Goal: Task Accomplishment & Management: Manage account settings

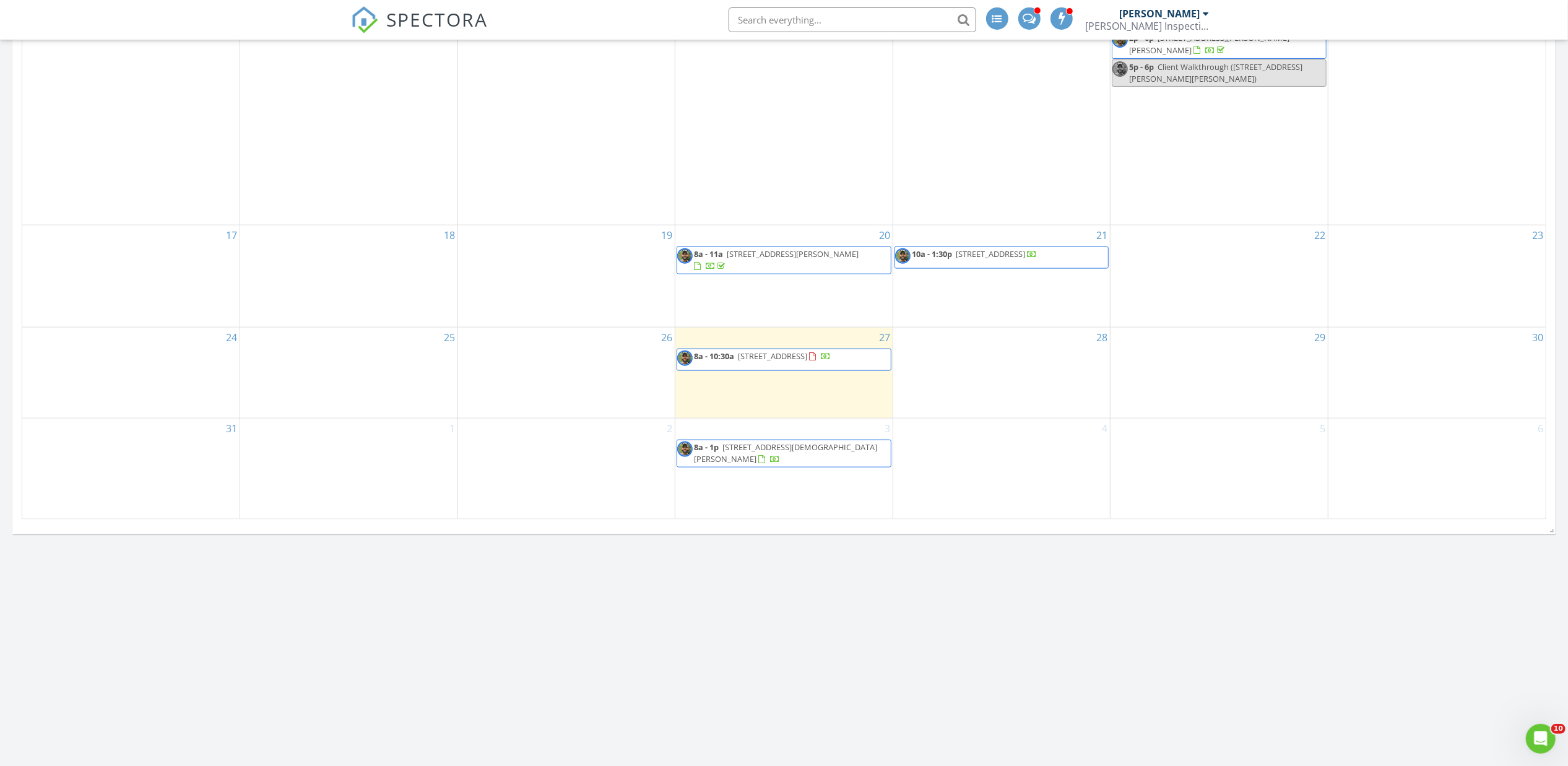
scroll to position [1366, 0]
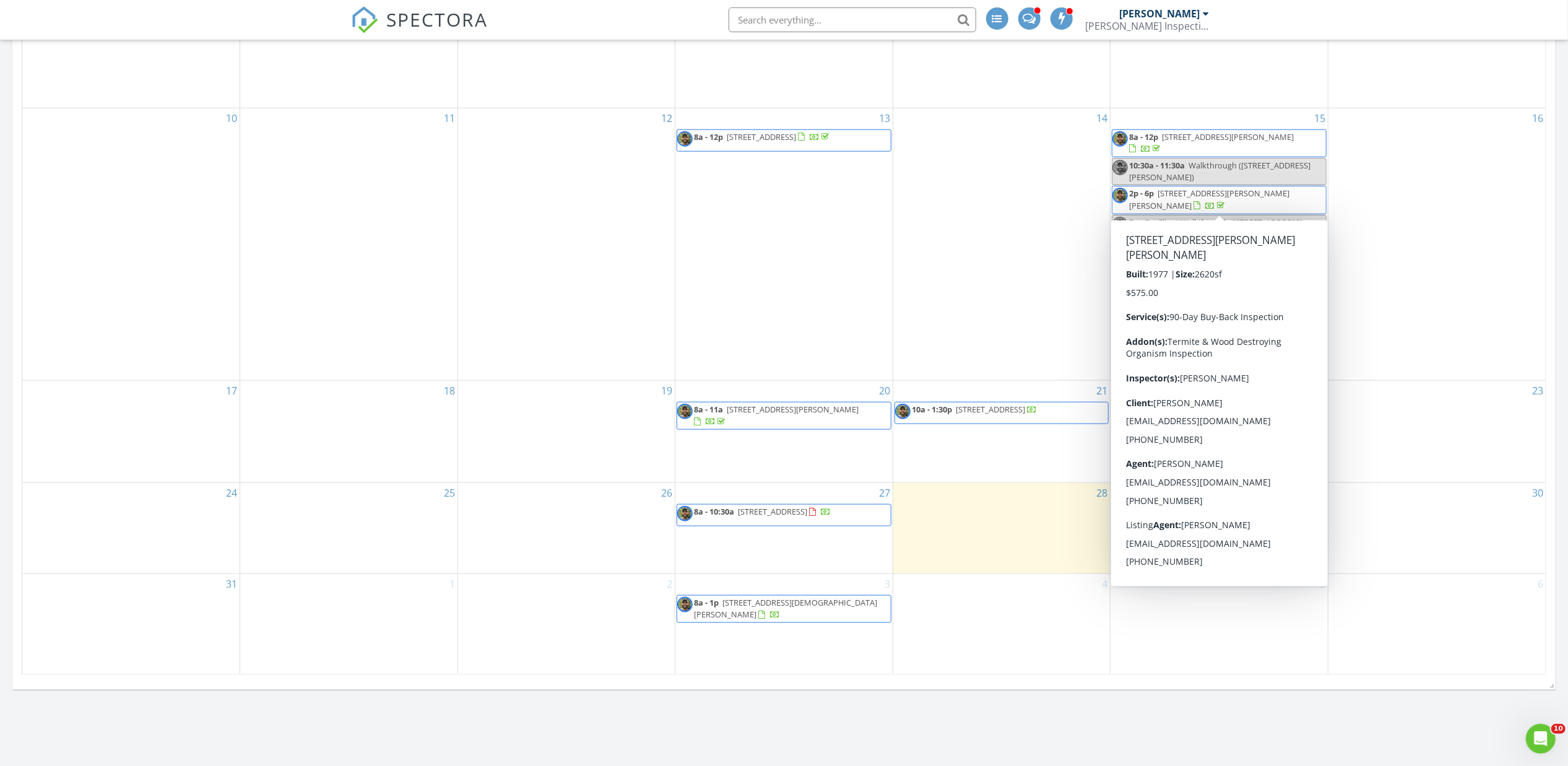
scroll to position [1216, 0]
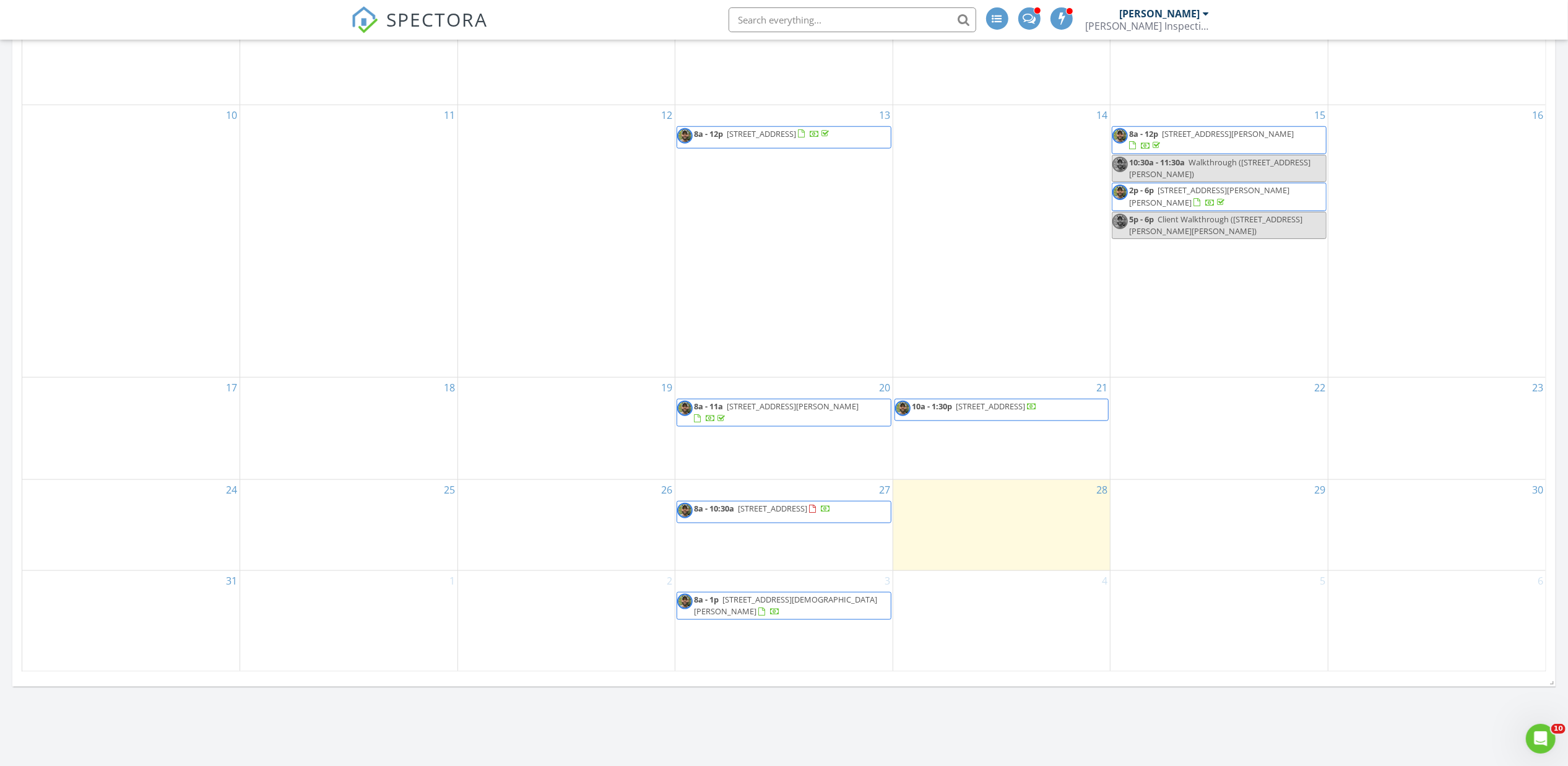
click at [591, 596] on div "2" at bounding box center [567, 622] width 217 height 102
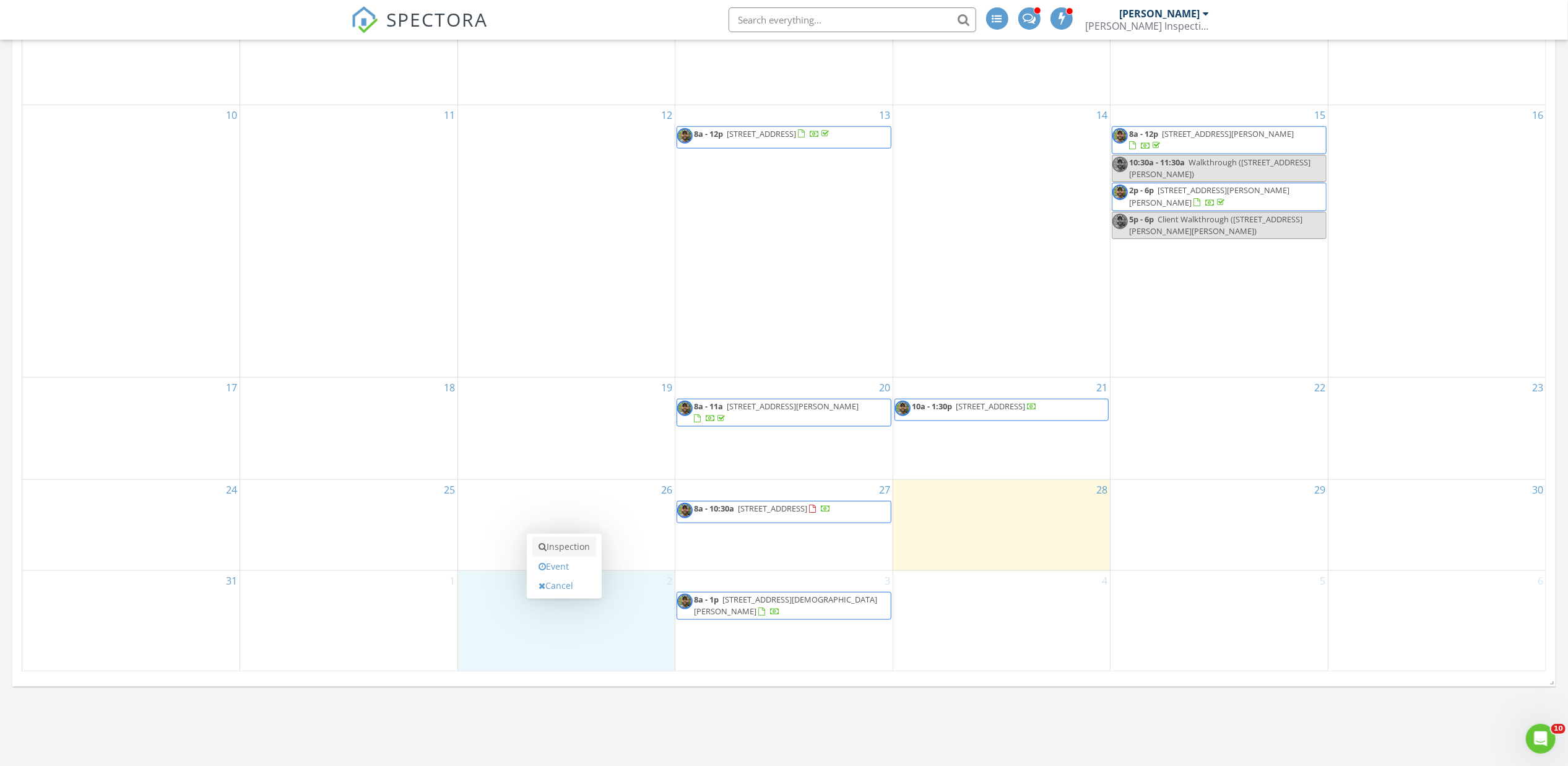
click at [582, 547] on link "Inspection" at bounding box center [564, 547] width 64 height 20
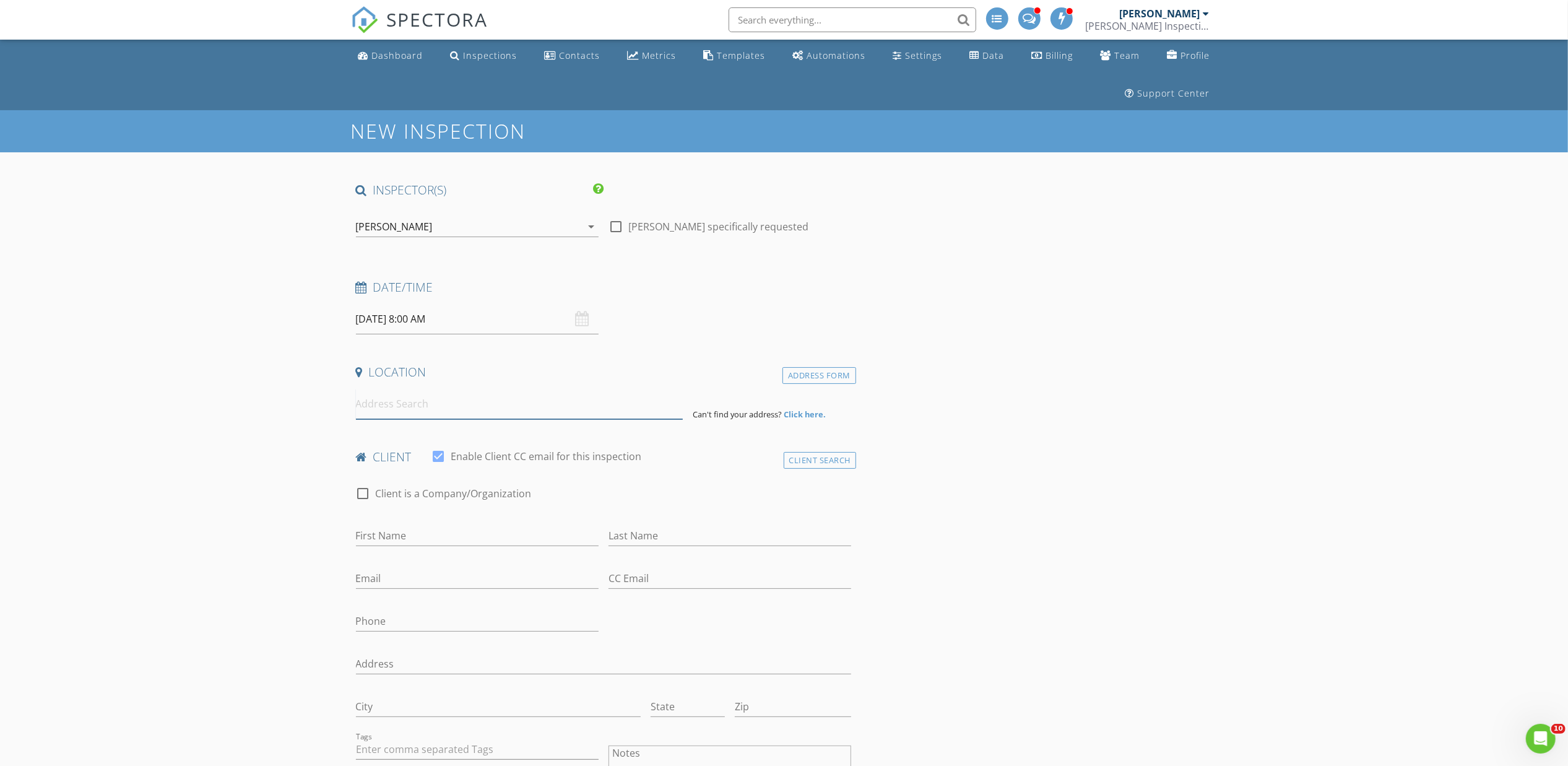
click at [455, 404] on input at bounding box center [519, 404] width 327 height 31
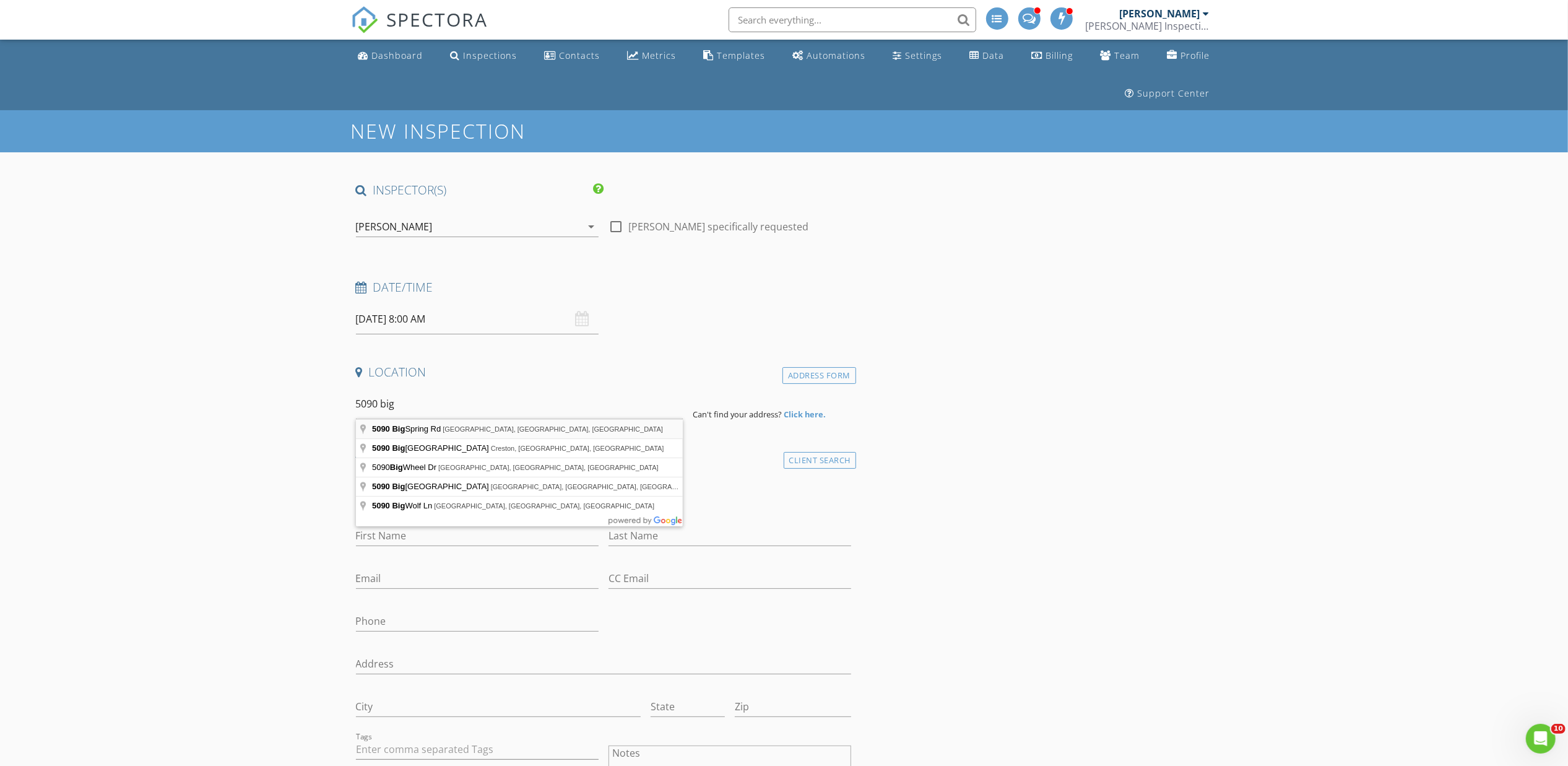
type input "5090 Big Spring Rd, Vine Grove, KY, USA"
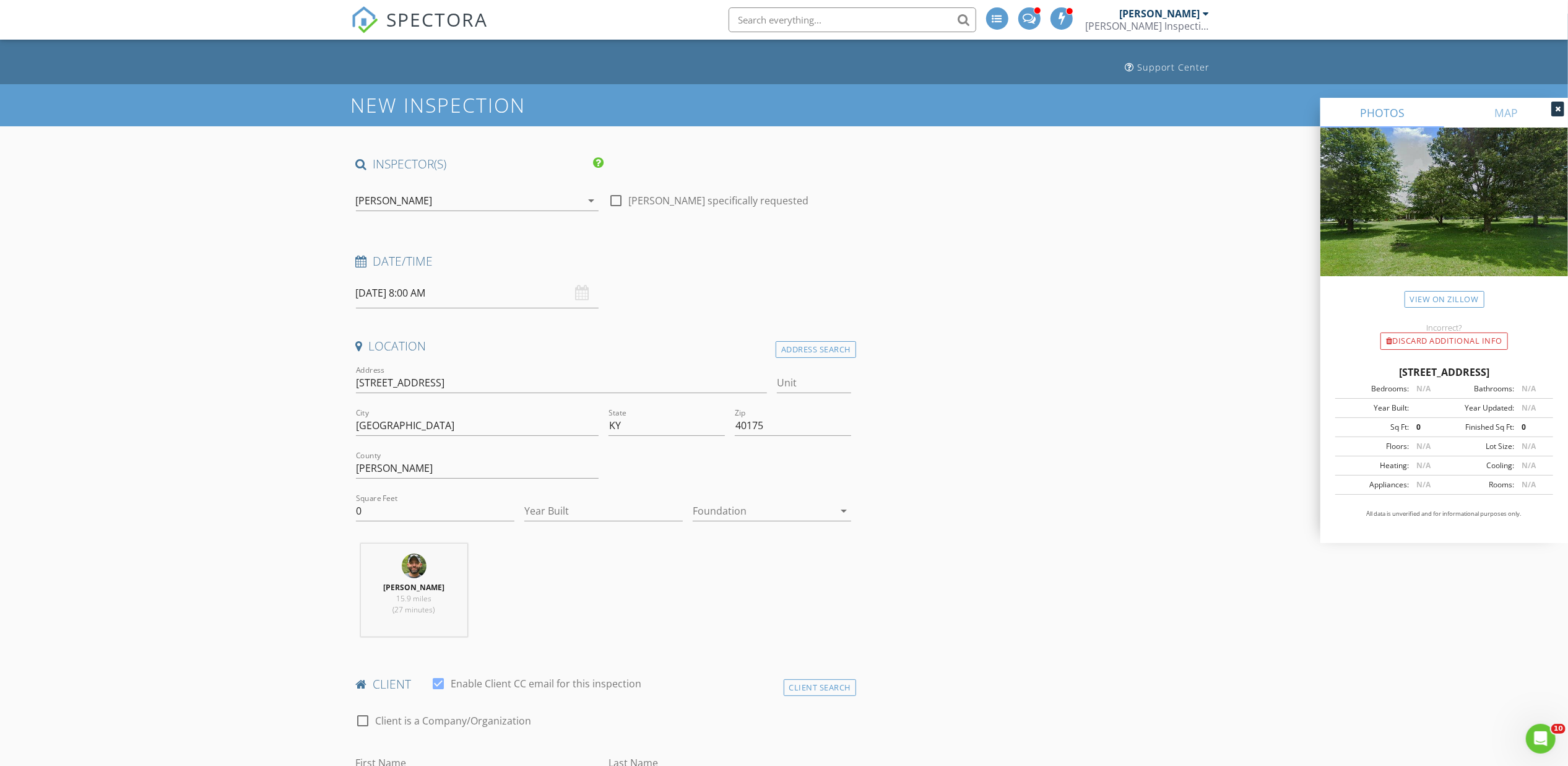
scroll to position [28, 0]
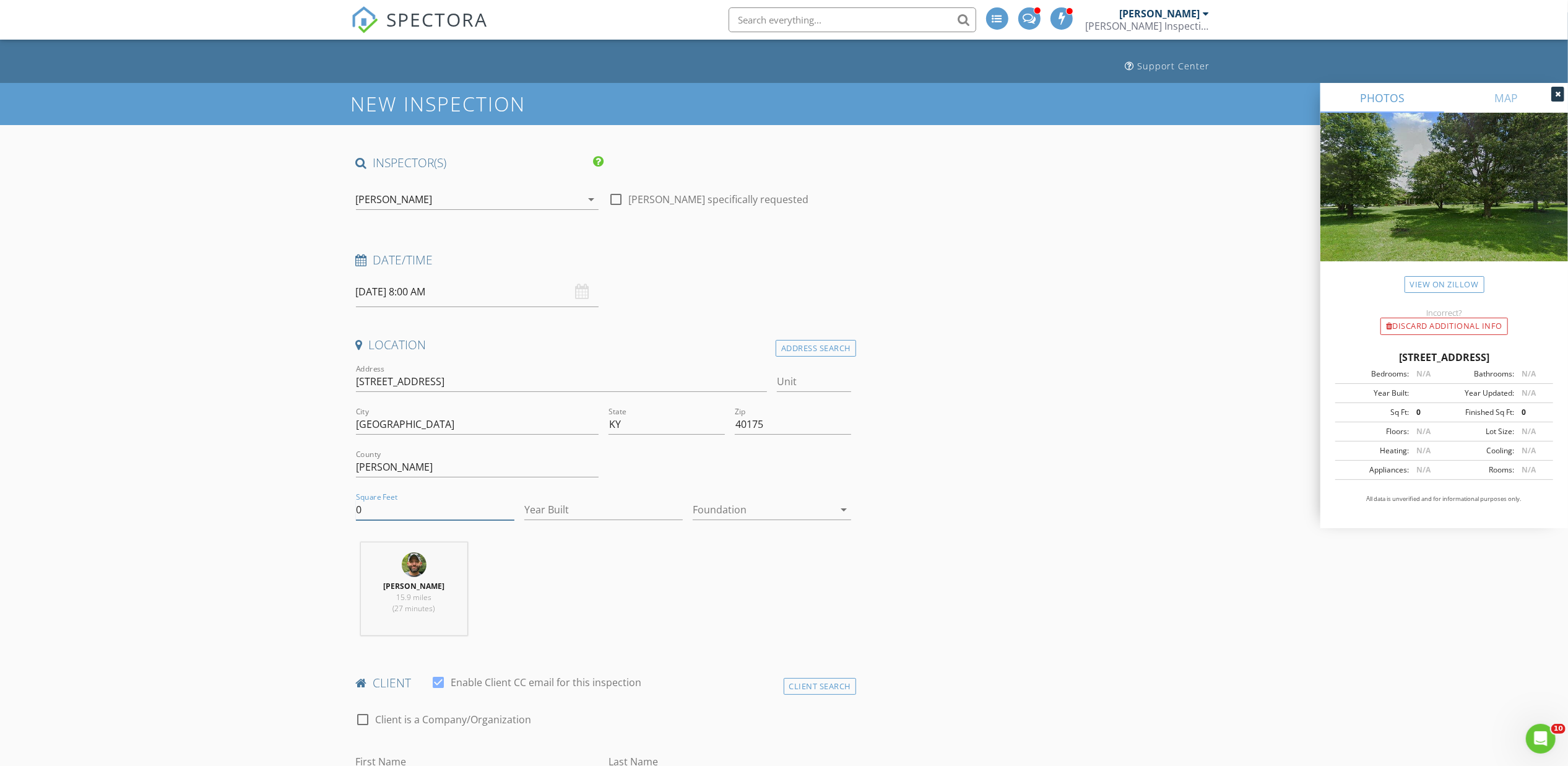
click at [458, 510] on input "0" at bounding box center [435, 510] width 158 height 21
drag, startPoint x: 430, startPoint y: 510, endPoint x: 351, endPoint y: 504, distance: 79.2
type input "2240"
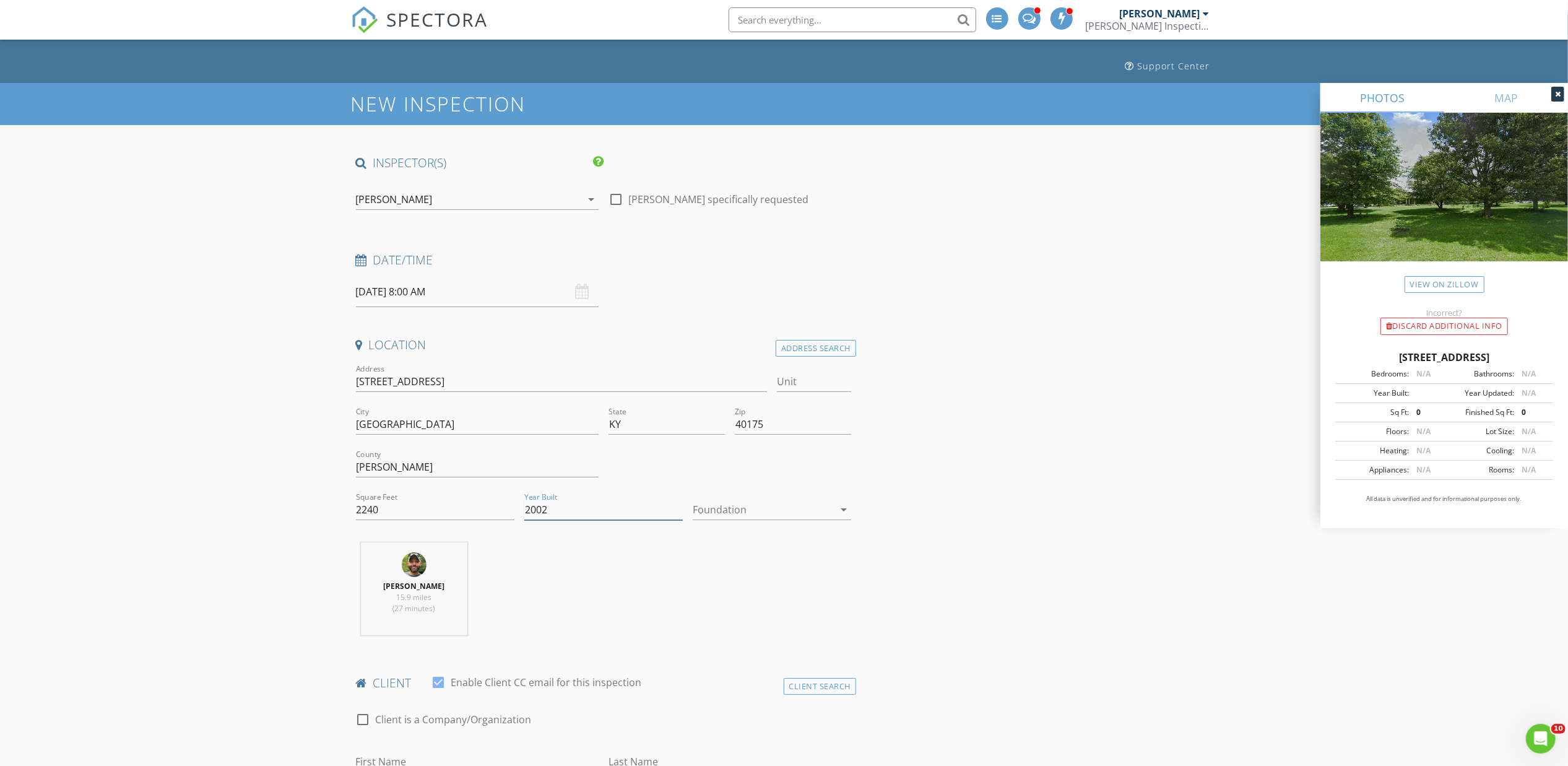
type input "2002"
click at [765, 508] on div at bounding box center [763, 510] width 141 height 20
drag, startPoint x: 760, startPoint y: 542, endPoint x: 797, endPoint y: 558, distance: 40.3
click at [760, 542] on div "Basement" at bounding box center [772, 543] width 139 height 15
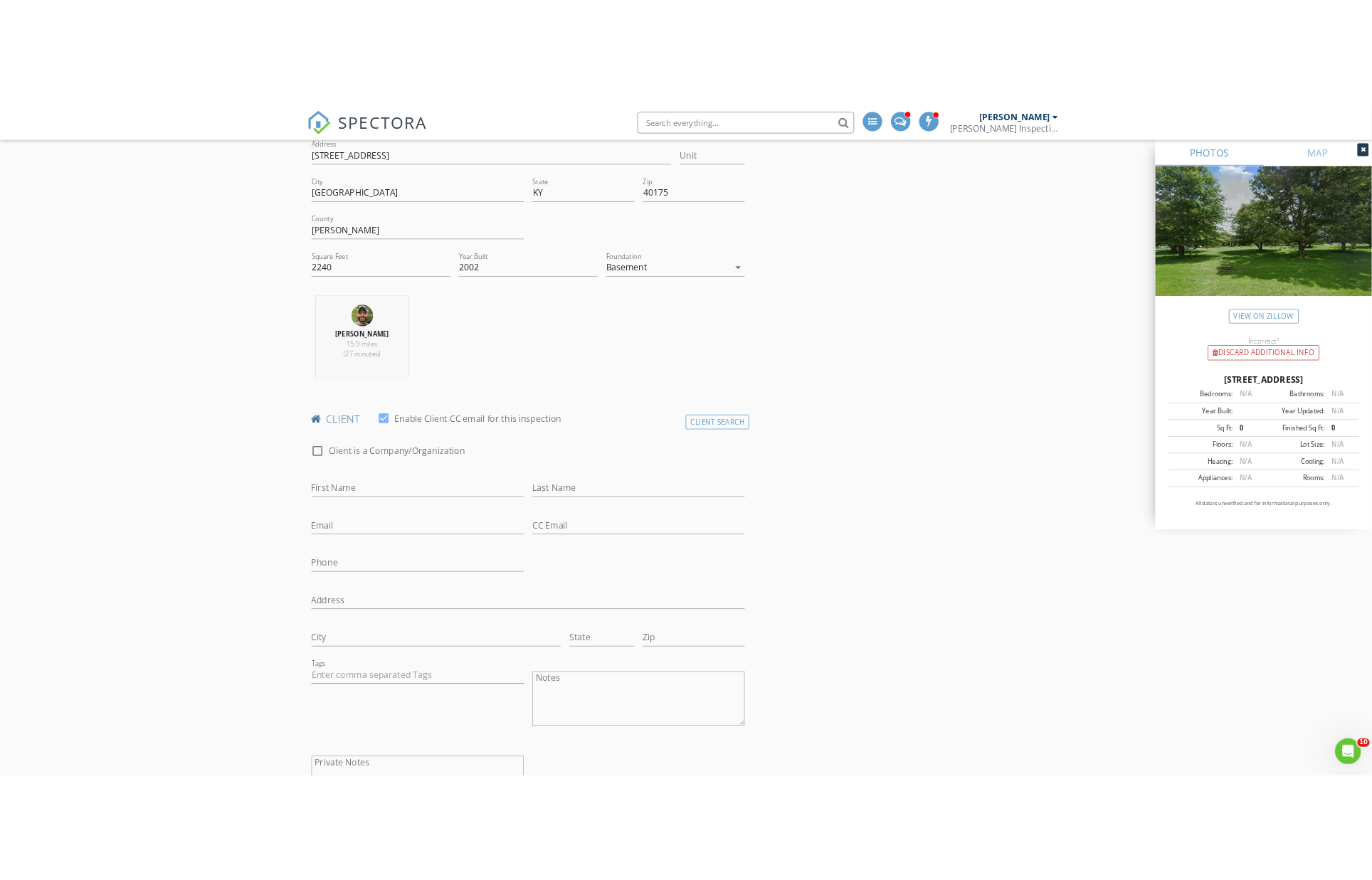
scroll to position [481, 0]
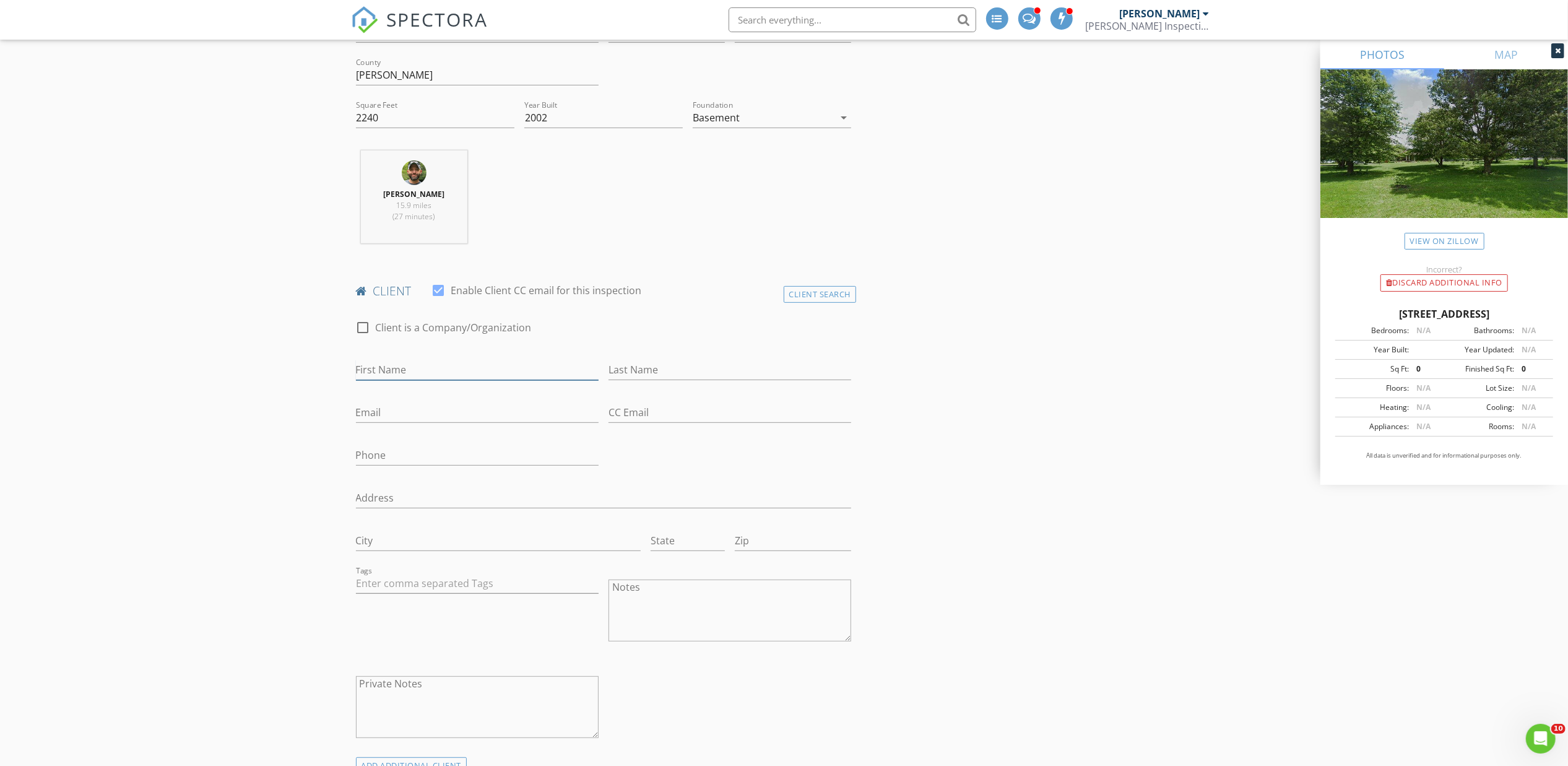
click at [392, 368] on input "First Name" at bounding box center [477, 370] width 243 height 21
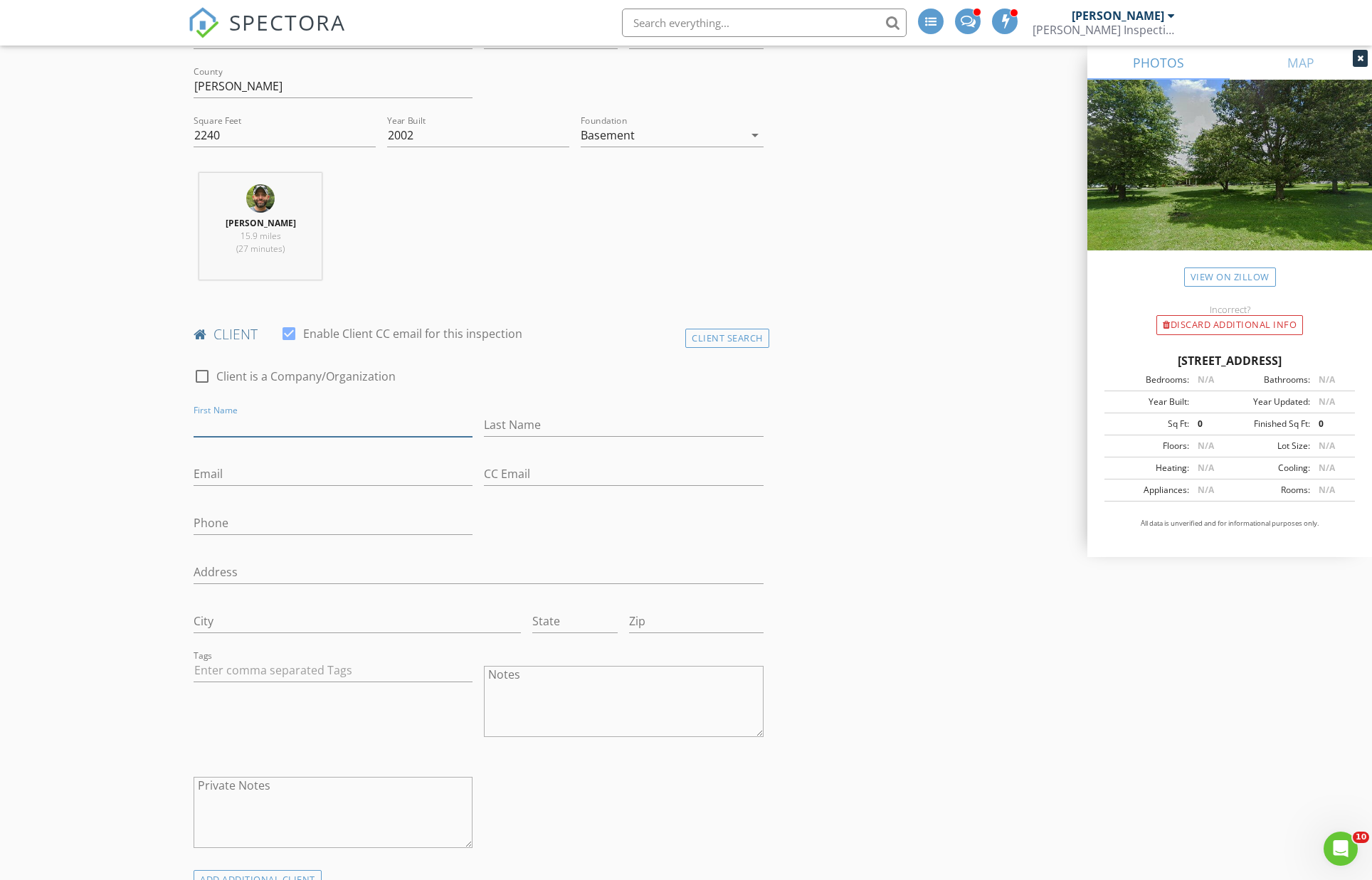
click at [329, 426] on input "First Name" at bounding box center [333, 425] width 279 height 24
type input "Michael"
type input "Hill"
type input "Michael112309@gmail.com"
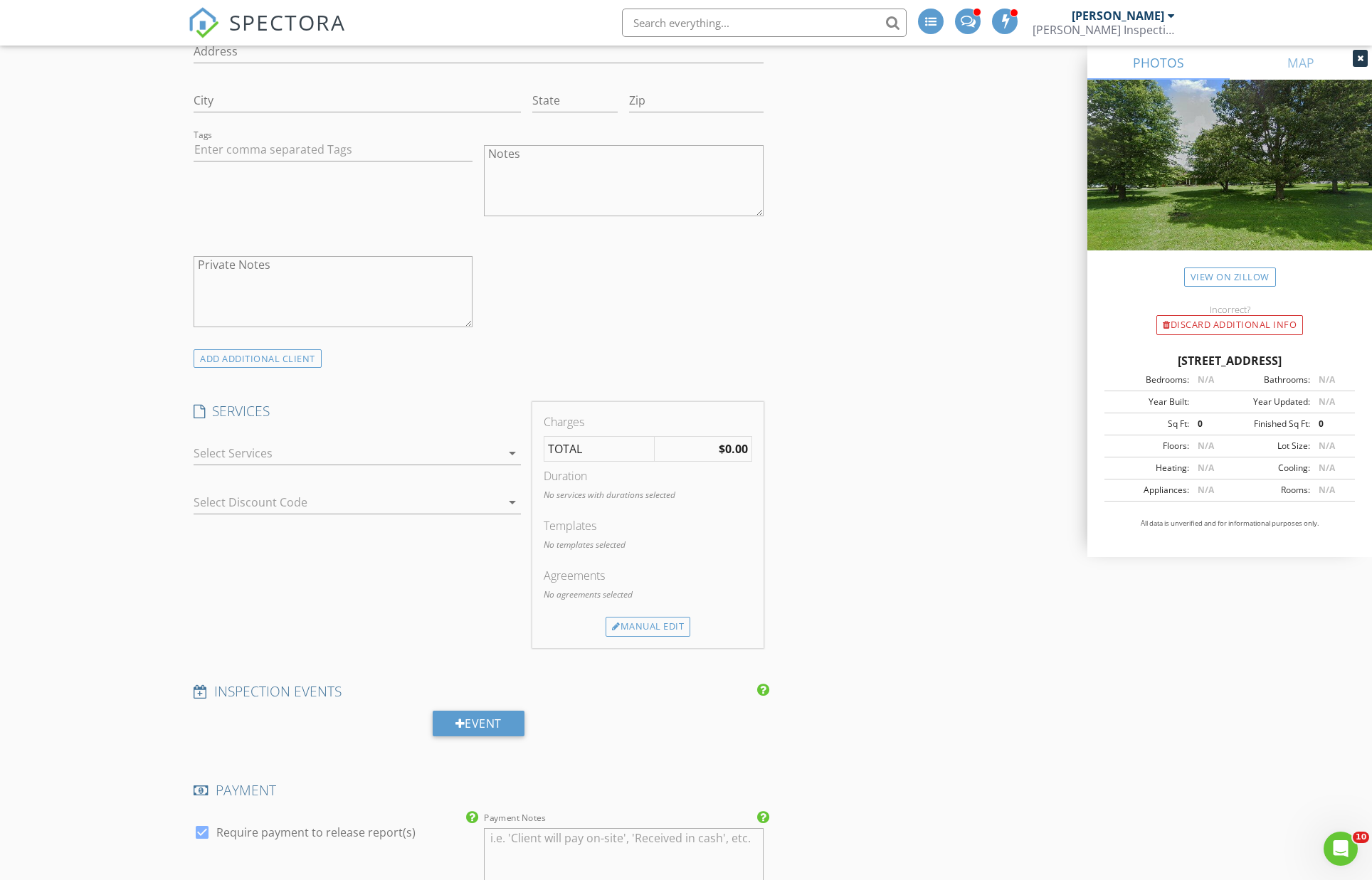
scroll to position [1019, 0]
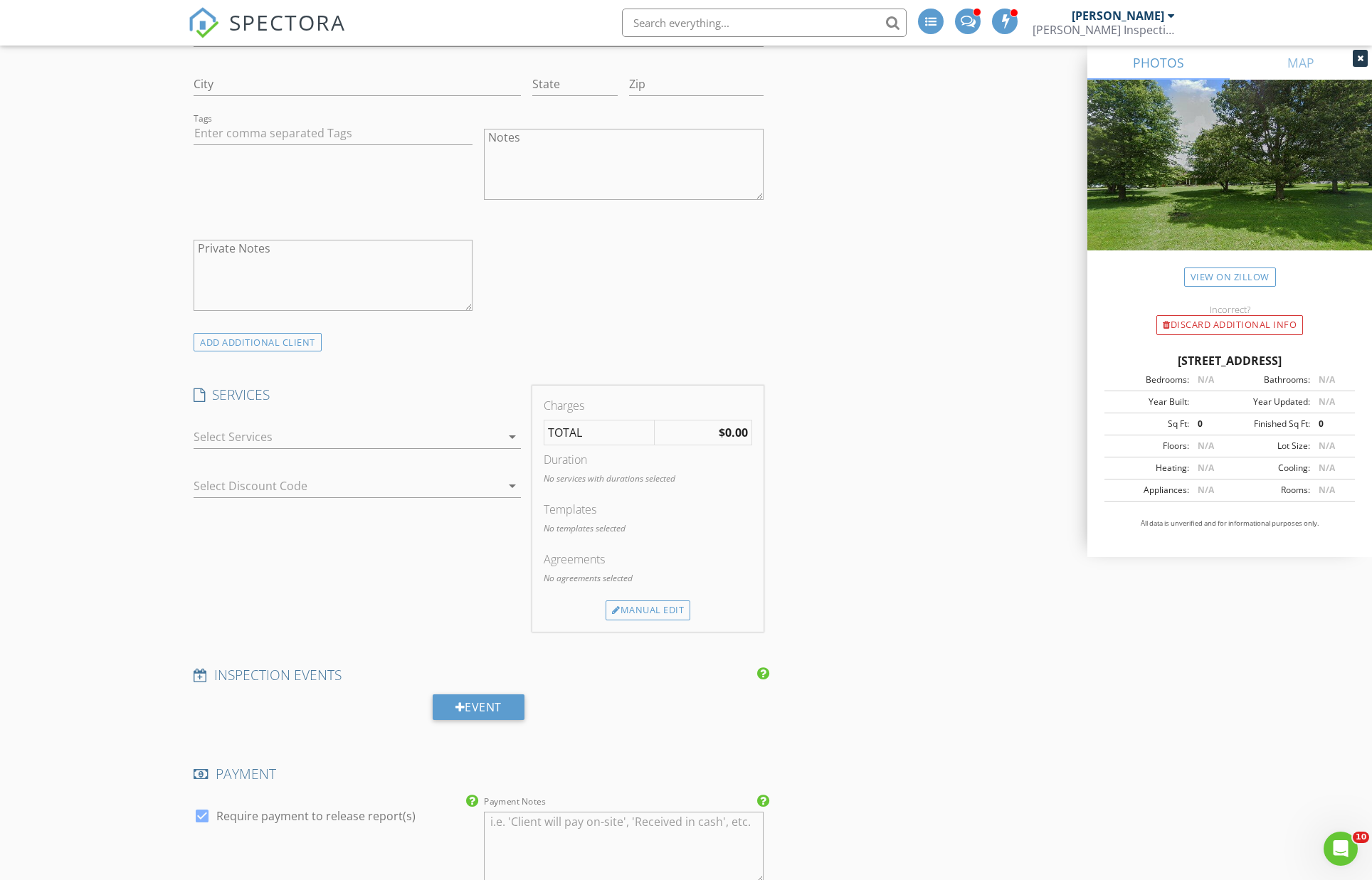
type input "270-319-6503"
click at [424, 437] on div at bounding box center [347, 437] width 307 height 23
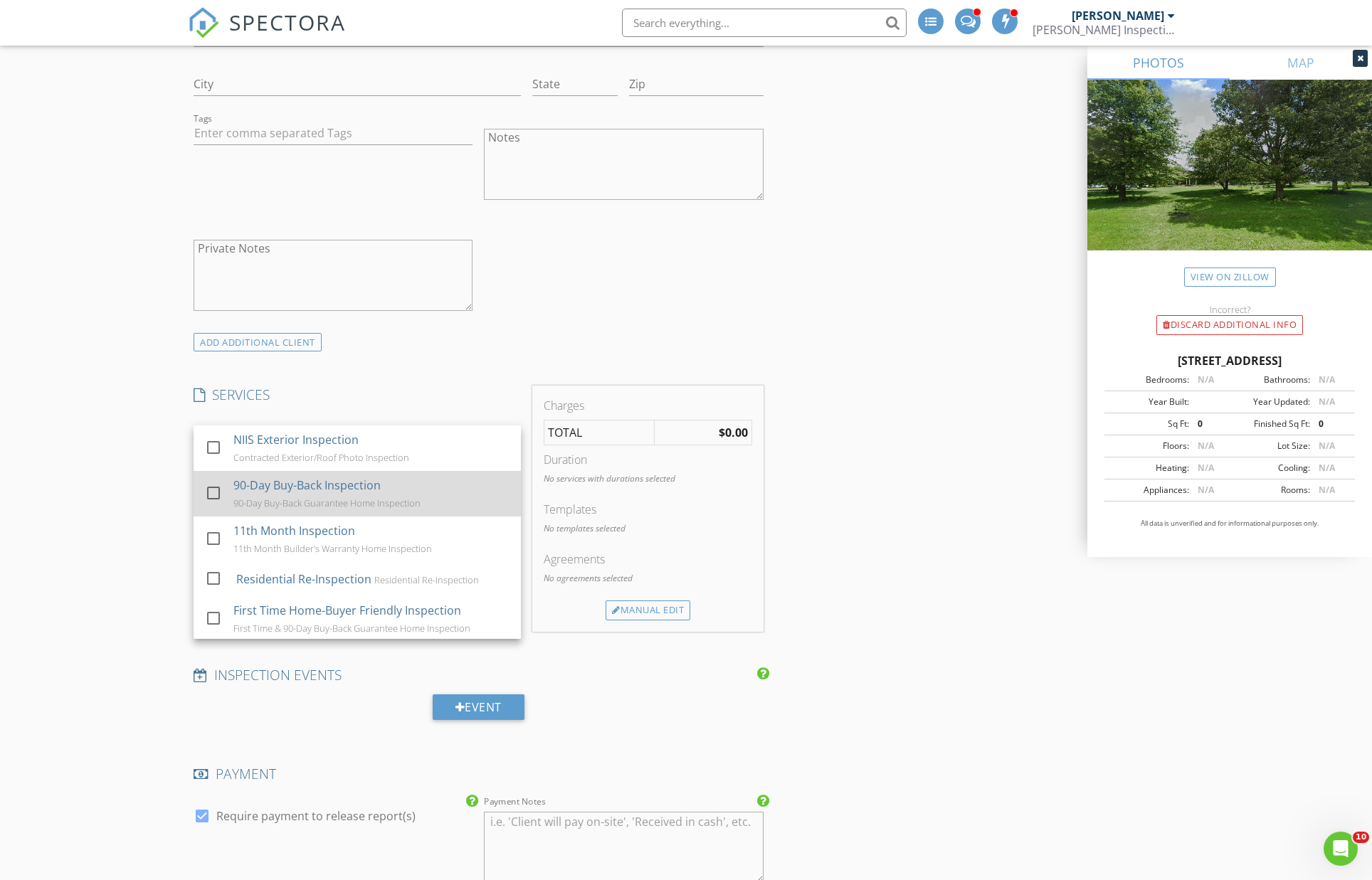
click at [212, 489] on div at bounding box center [213, 493] width 24 height 24
checkbox input "true"
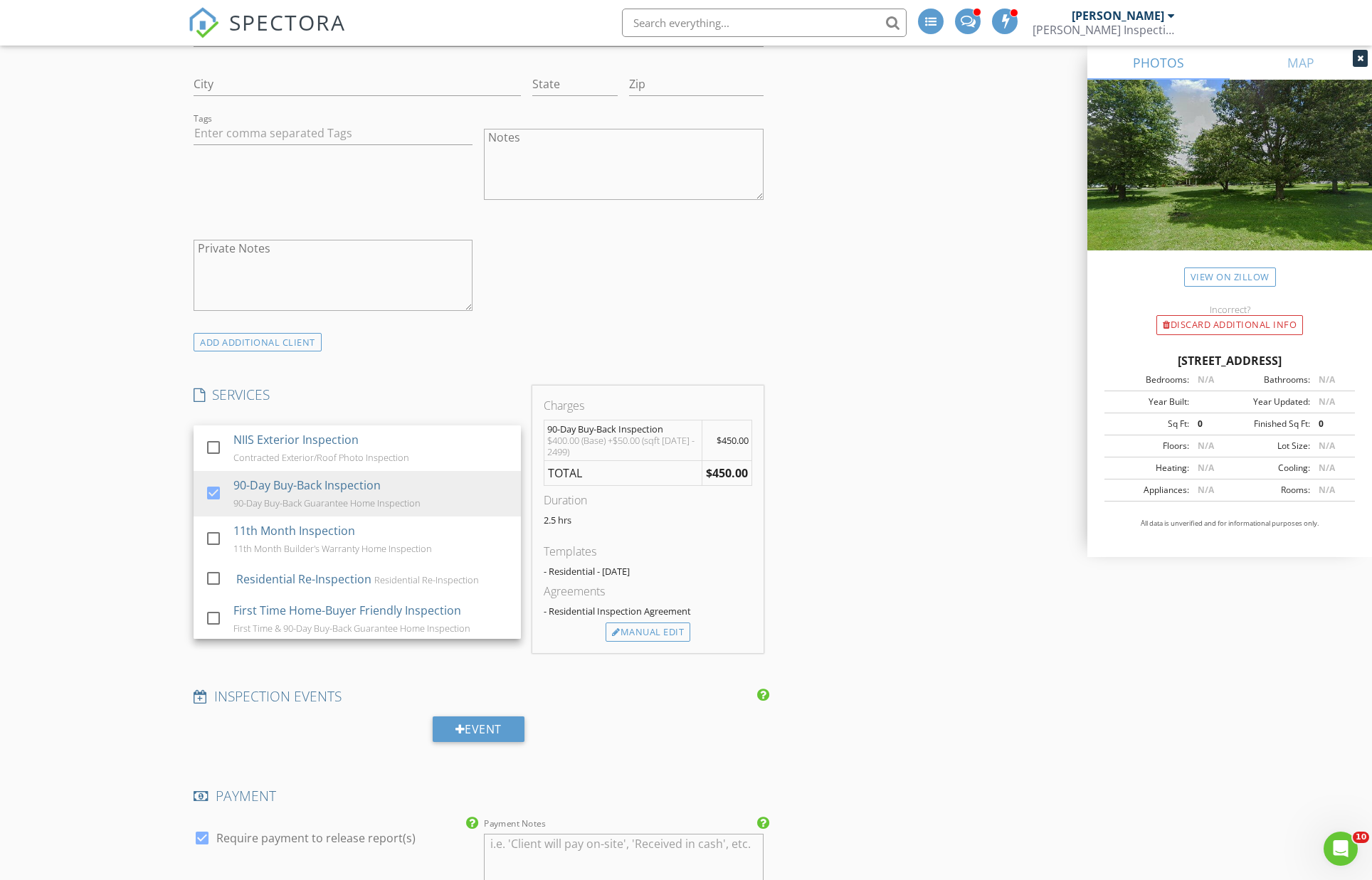
click at [140, 489] on div "New Inspection INSPECTOR(S) check_box John Taylor PRIMARY John Taylor arrow_dro…" at bounding box center [686, 675] width 1372 height 3135
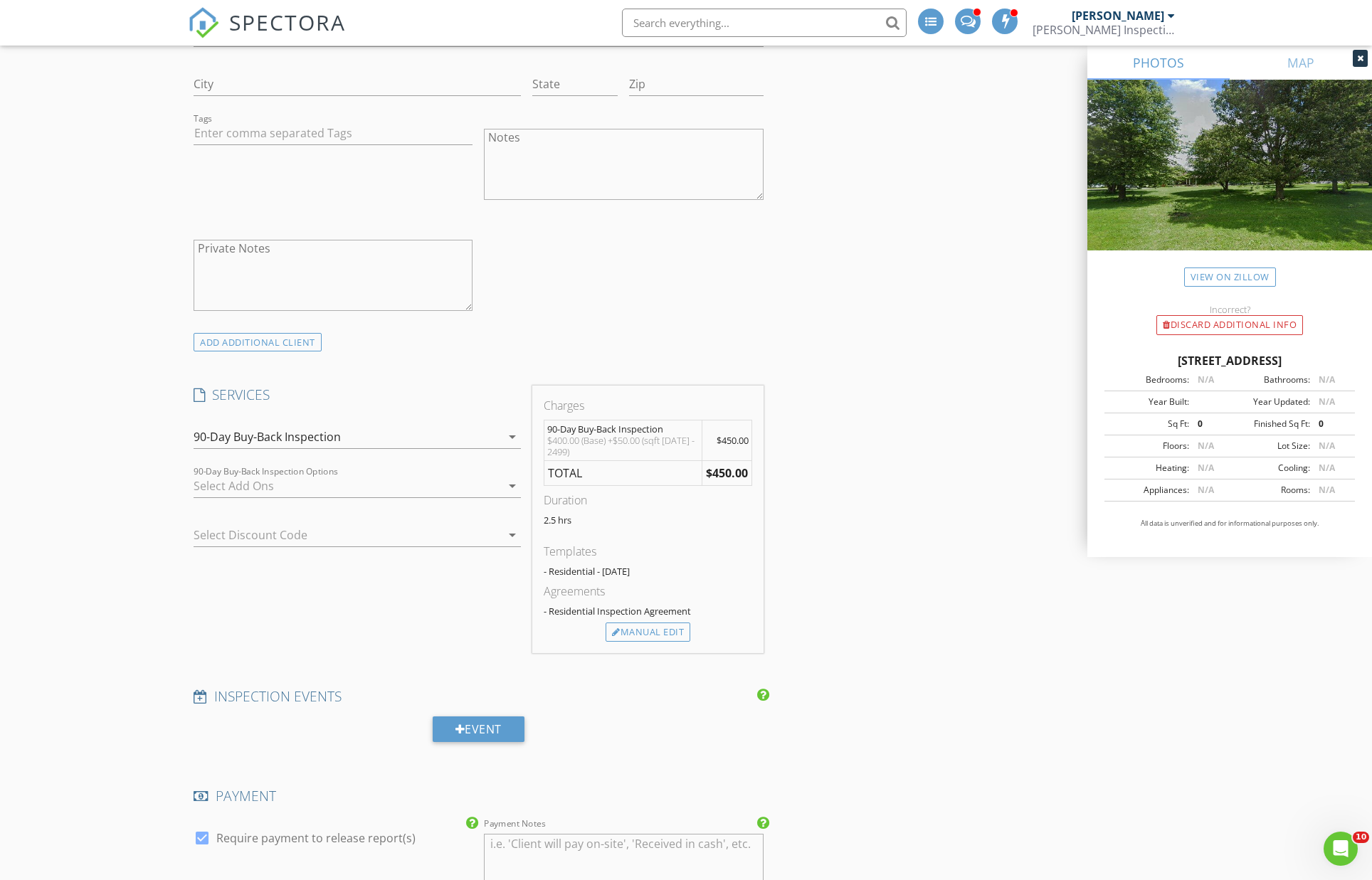
click at [408, 539] on div at bounding box center [337, 535] width 288 height 23
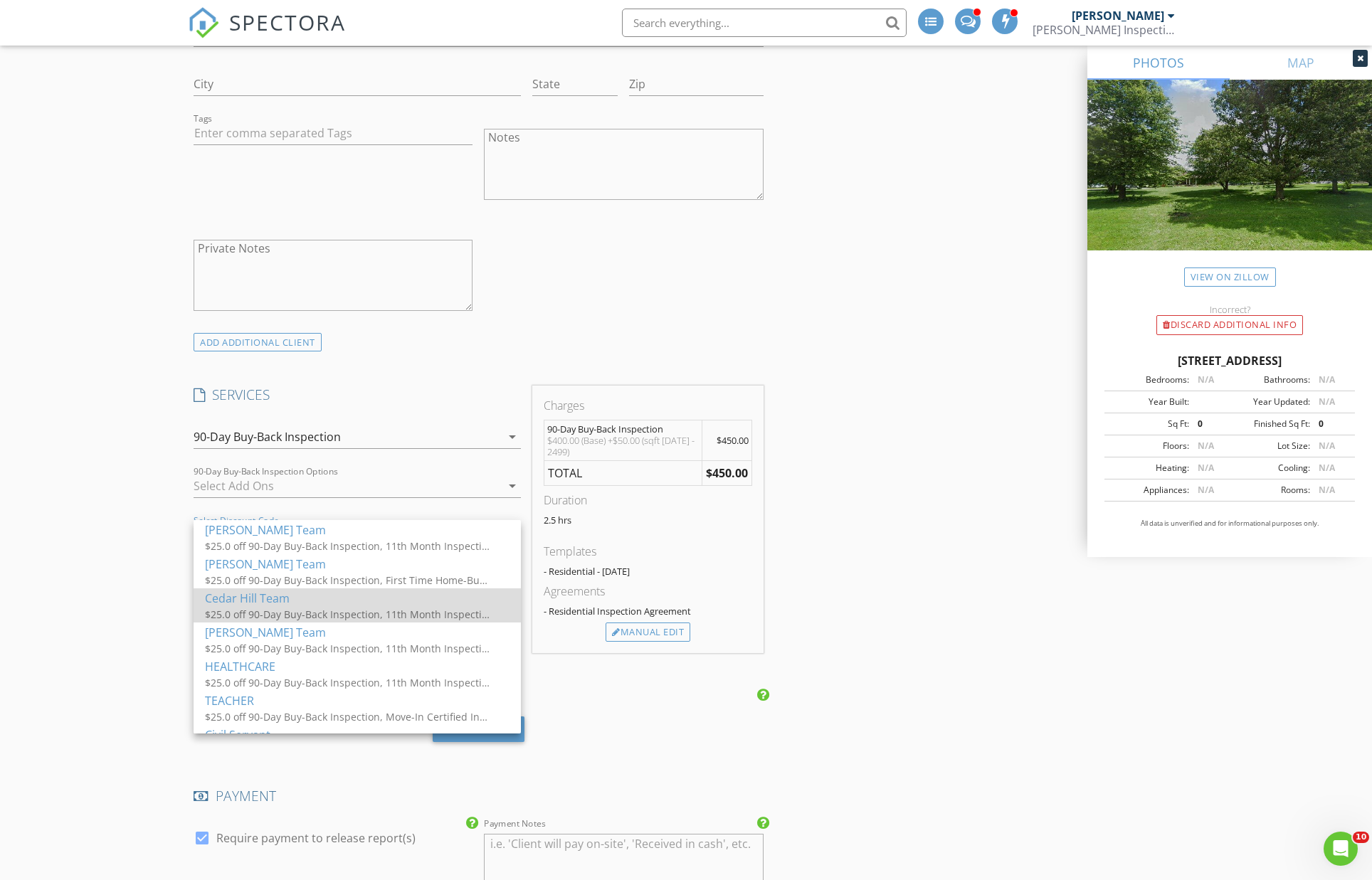
click at [352, 605] on div "Cedar Hill Team" at bounding box center [357, 598] width 304 height 17
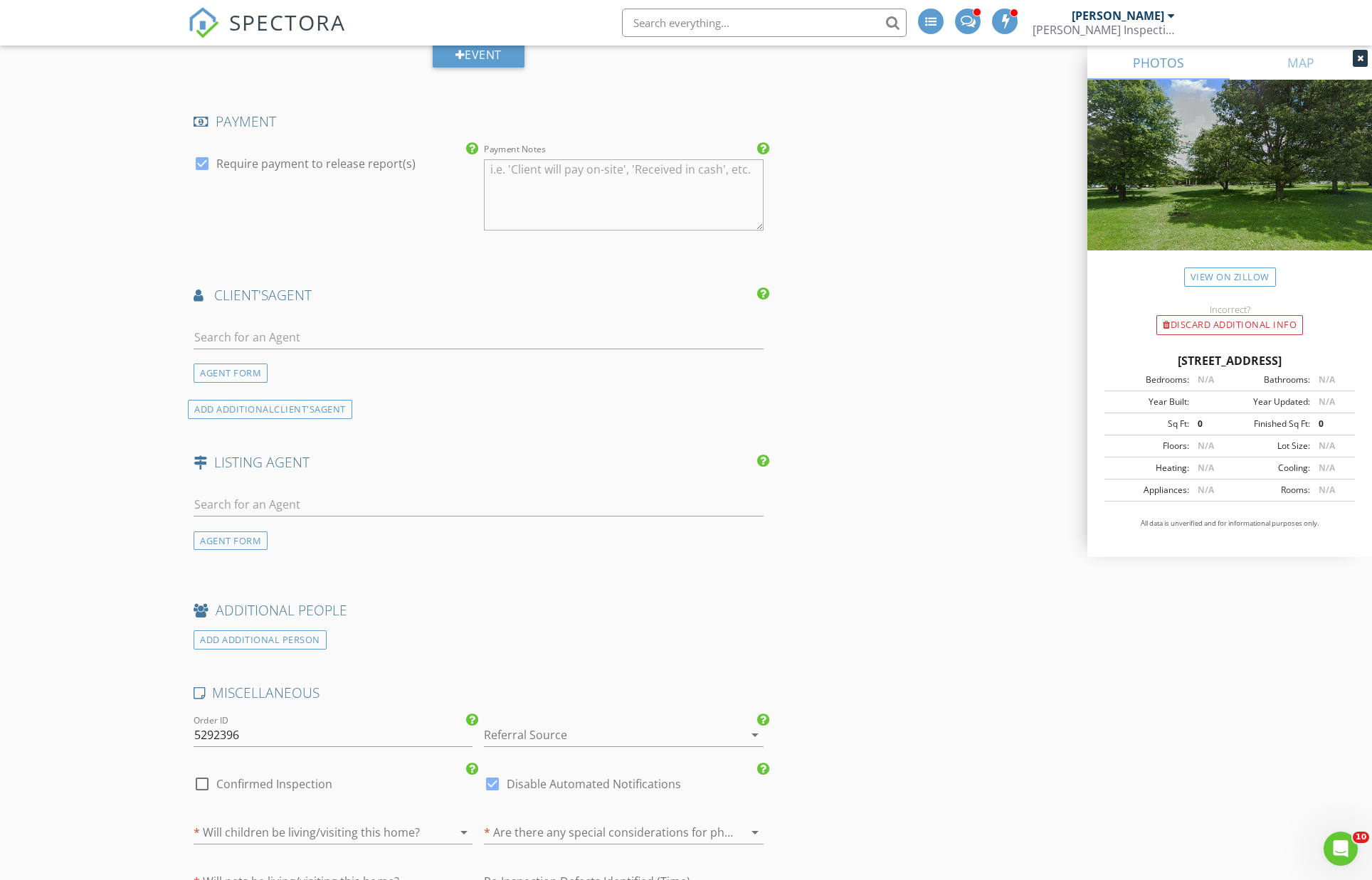
scroll to position [1723, 0]
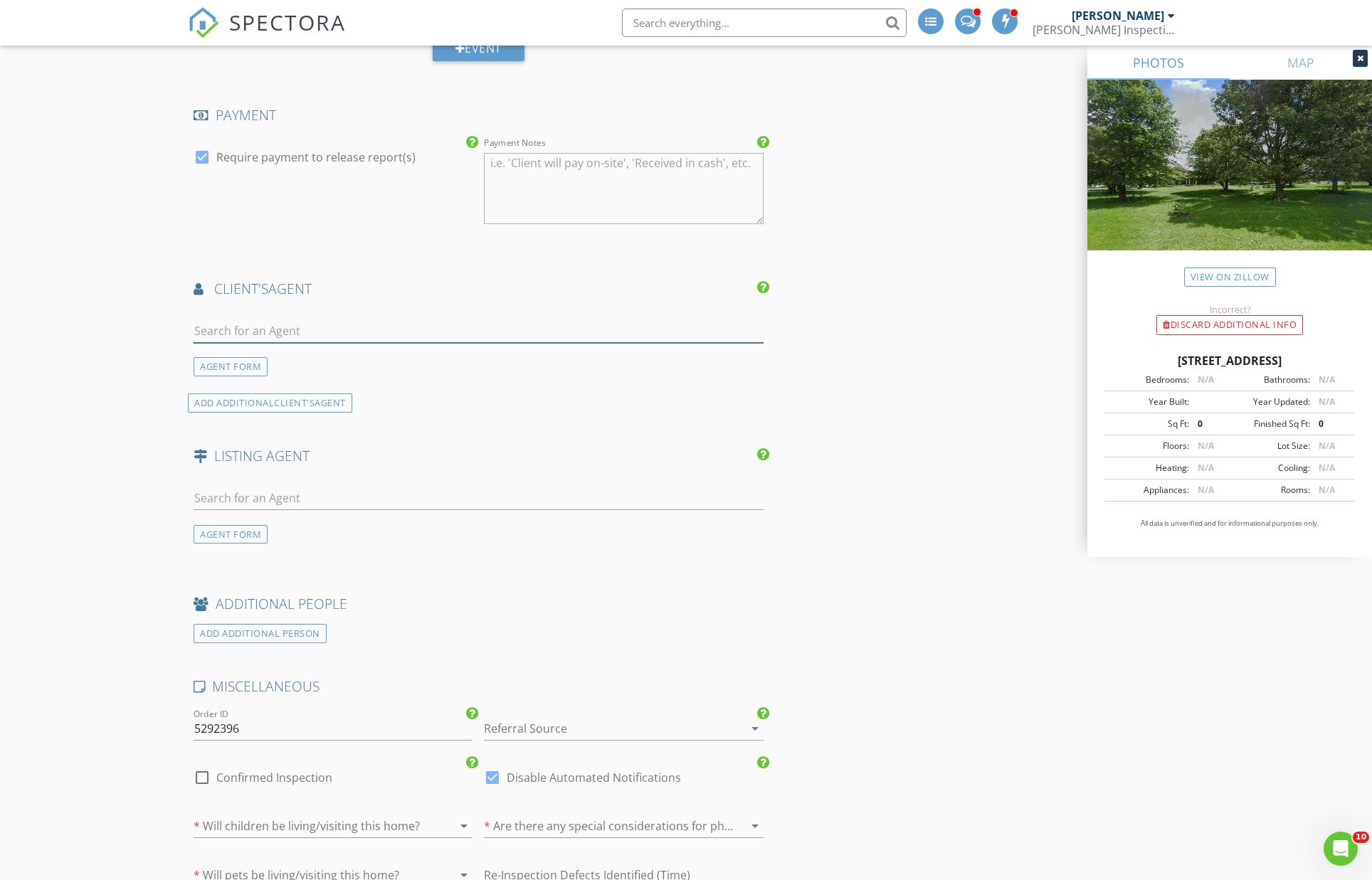
click at [324, 319] on input "text" at bounding box center [479, 331] width 570 height 24
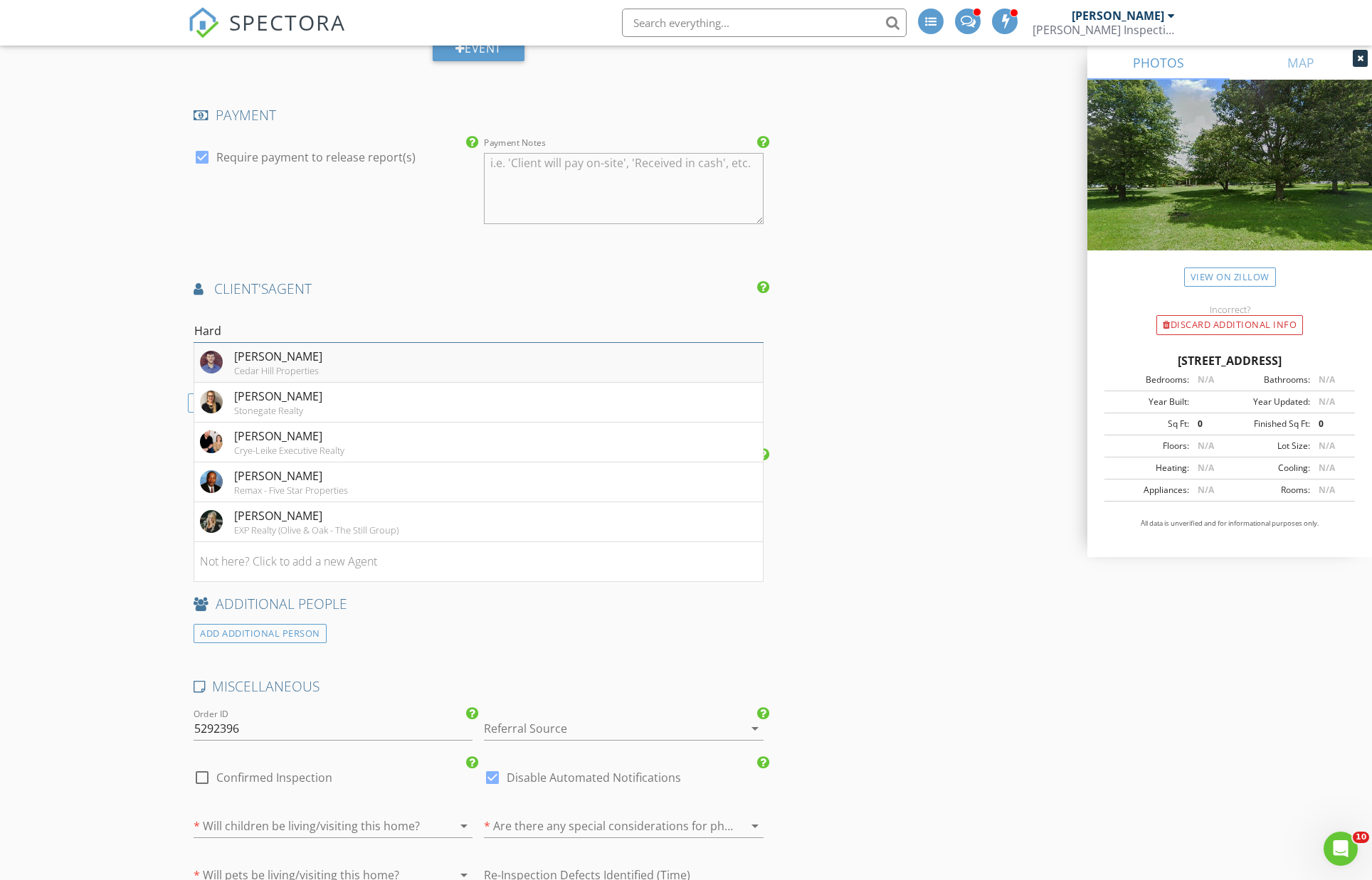
type input "Hard"
click at [304, 365] on div "Cedar Hill Properties" at bounding box center [278, 370] width 88 height 11
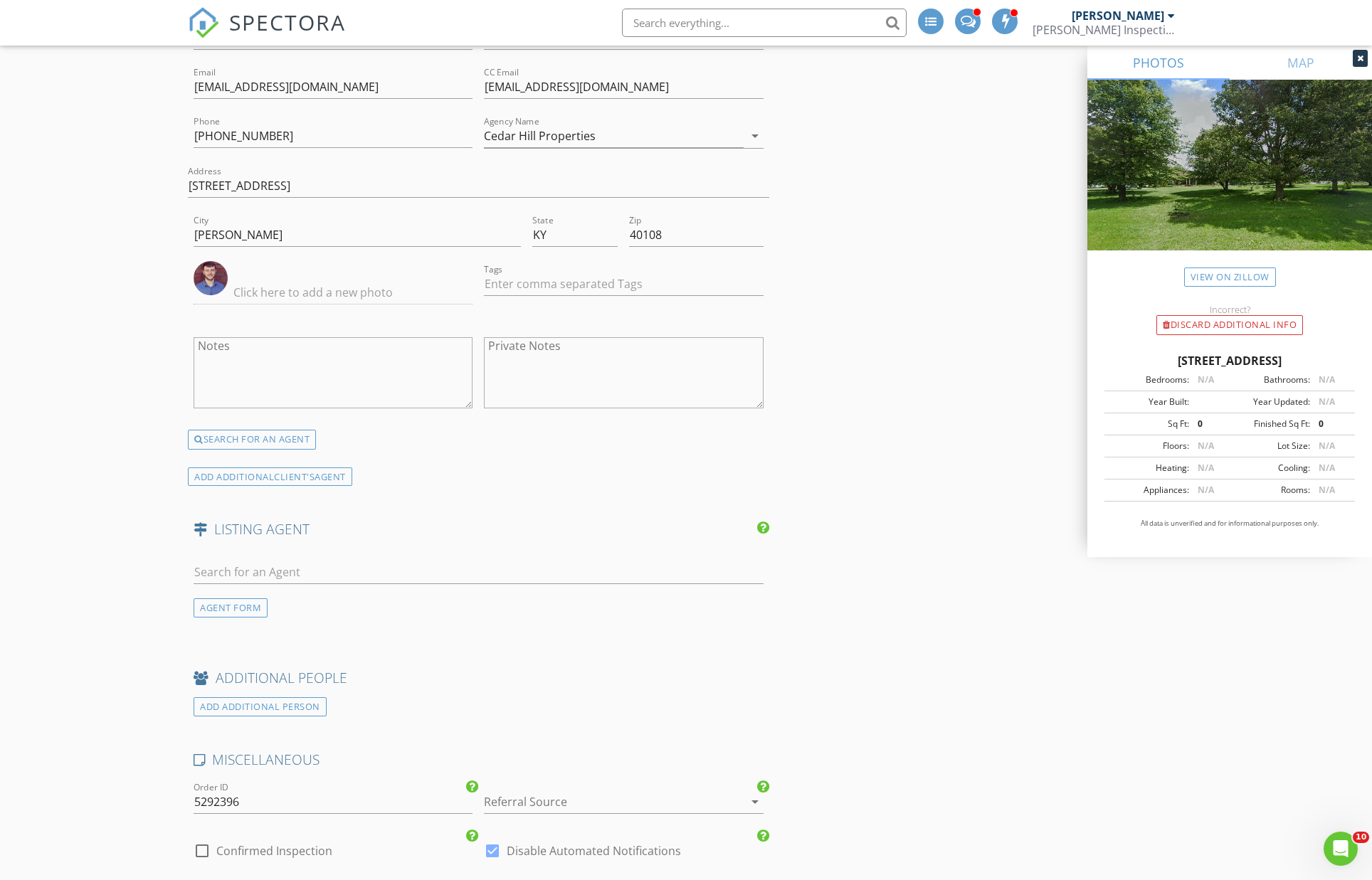
scroll to position [2054, 0]
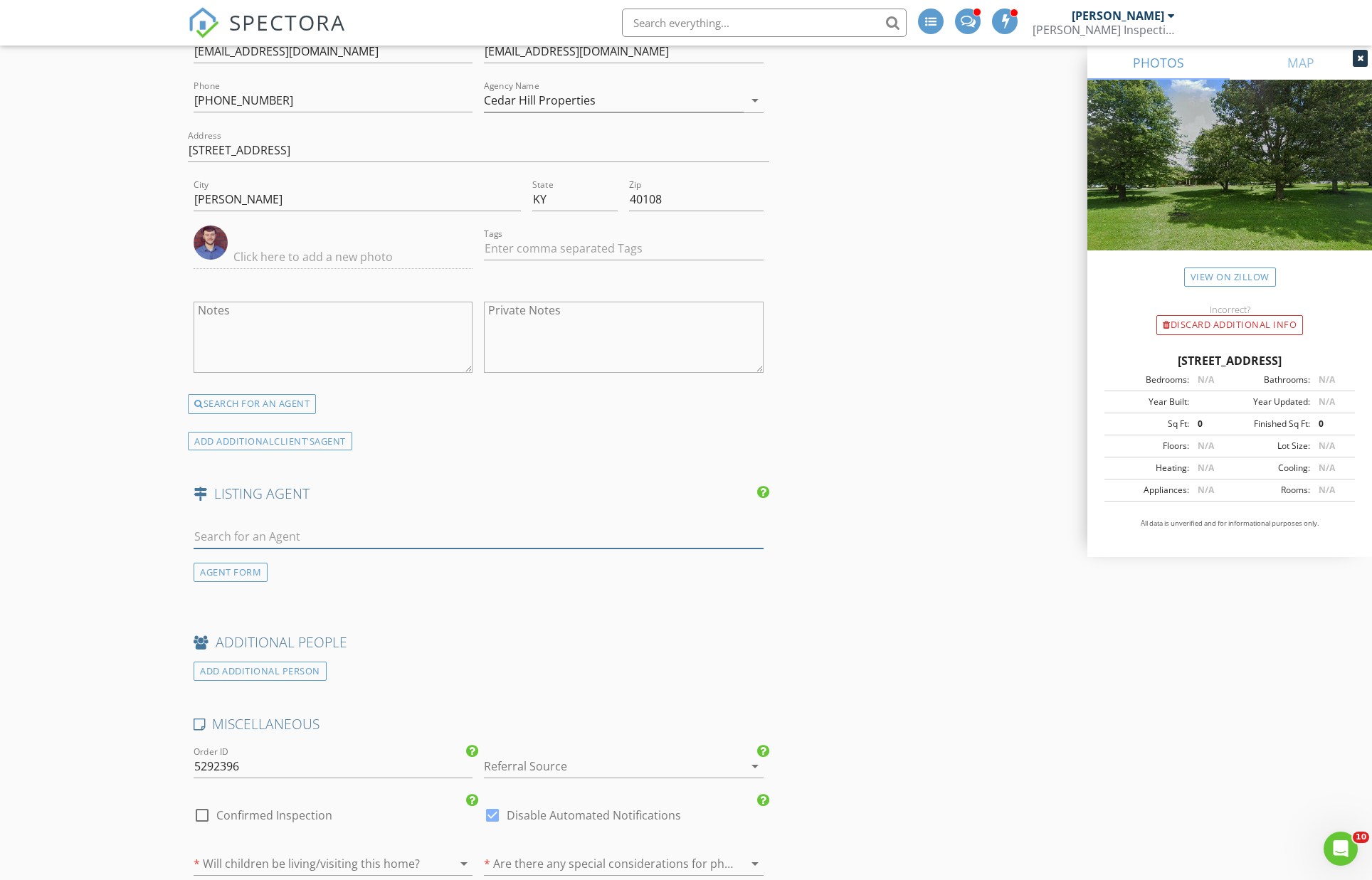
click at [422, 535] on input "text" at bounding box center [479, 537] width 570 height 24
type input "Kurt"
click at [378, 563] on li "Kurt Claycomb Cedar Hill Properties" at bounding box center [479, 568] width 569 height 40
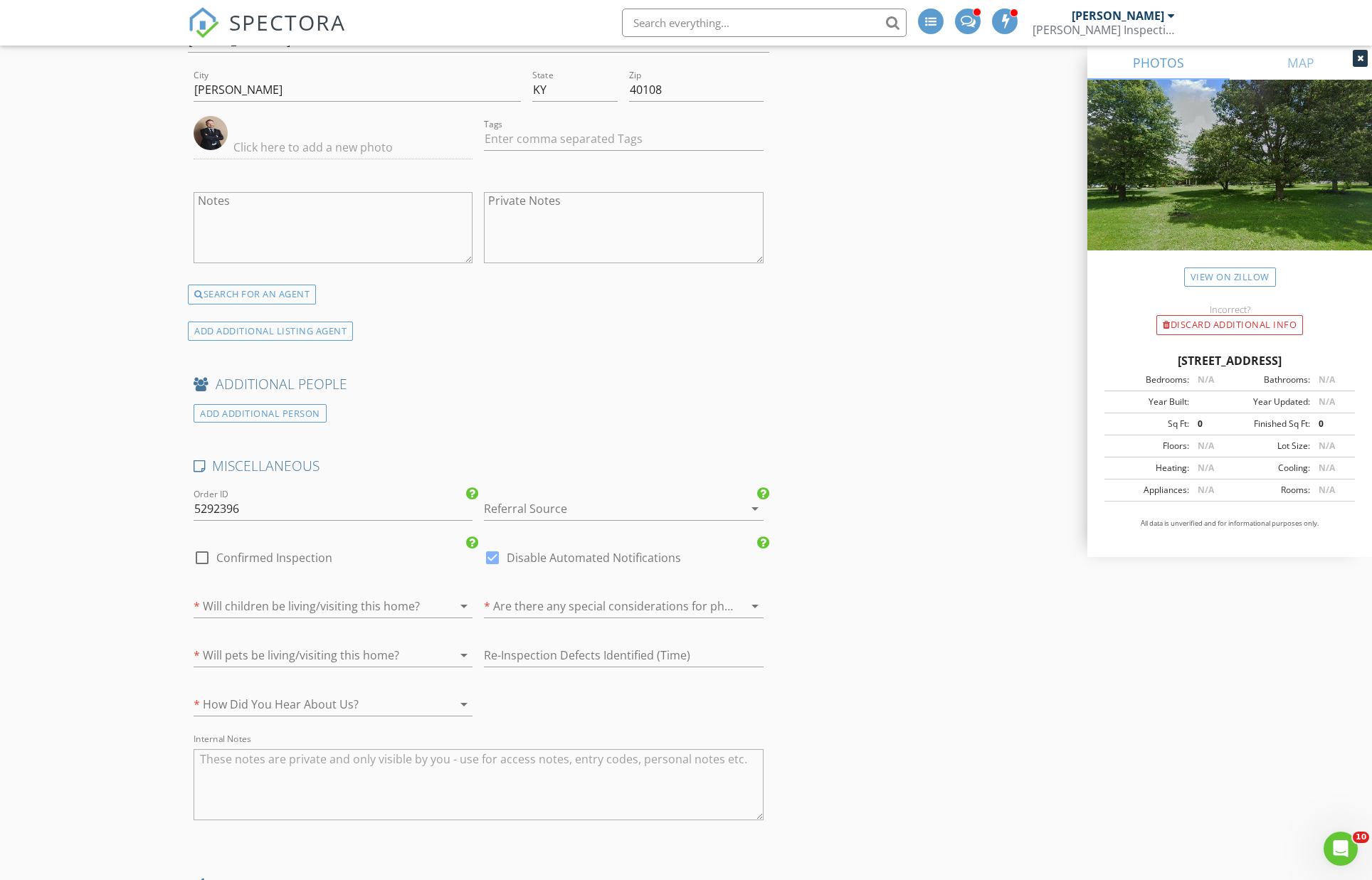
scroll to position [2702, 0]
click at [217, 501] on input "5292396" at bounding box center [333, 508] width 279 height 24
click at [218, 498] on input "5292396" at bounding box center [333, 508] width 279 height 24
click at [501, 496] on div at bounding box center [604, 508] width 239 height 23
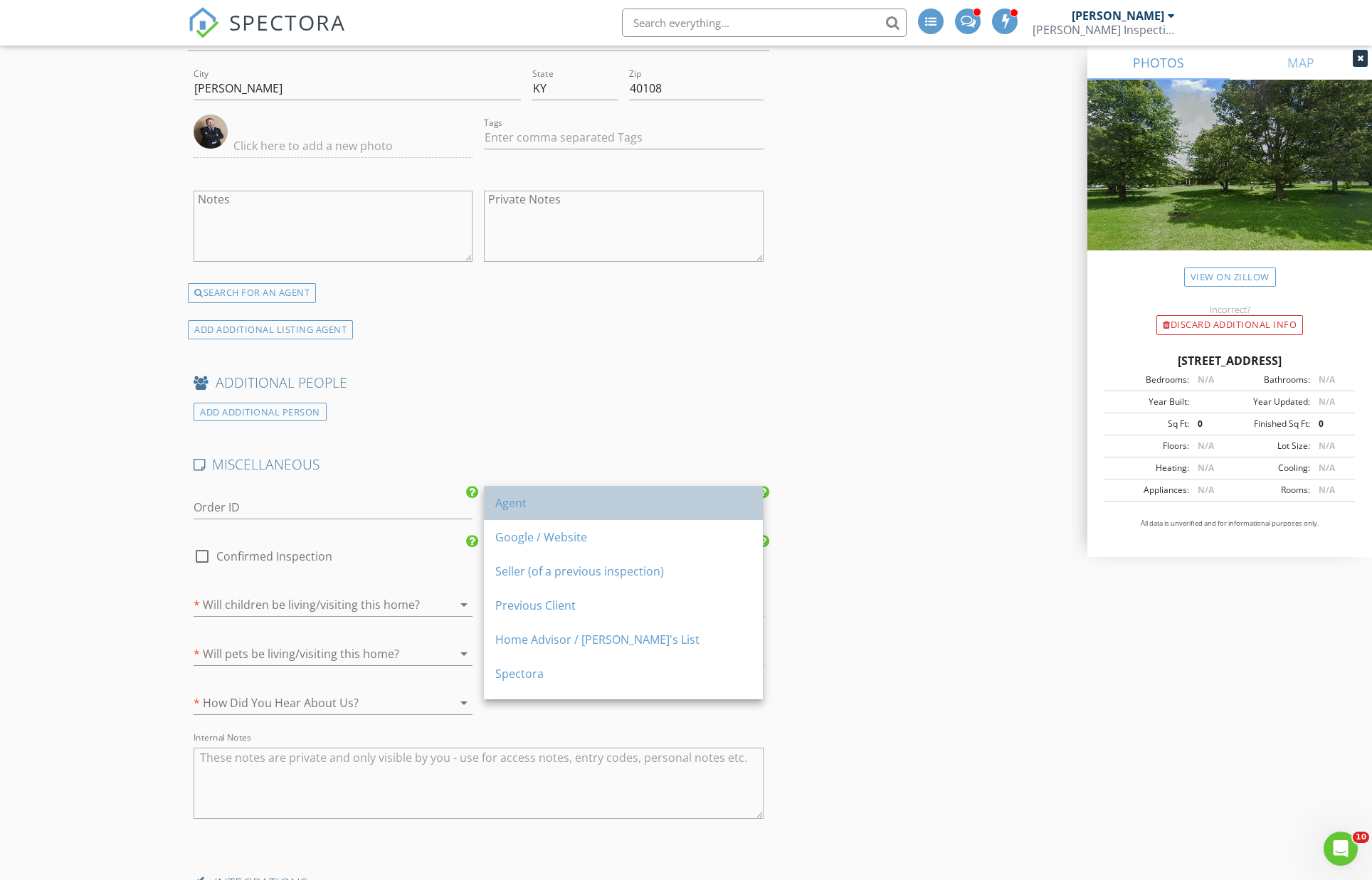
click at [561, 510] on div "Agent" at bounding box center [623, 502] width 256 height 17
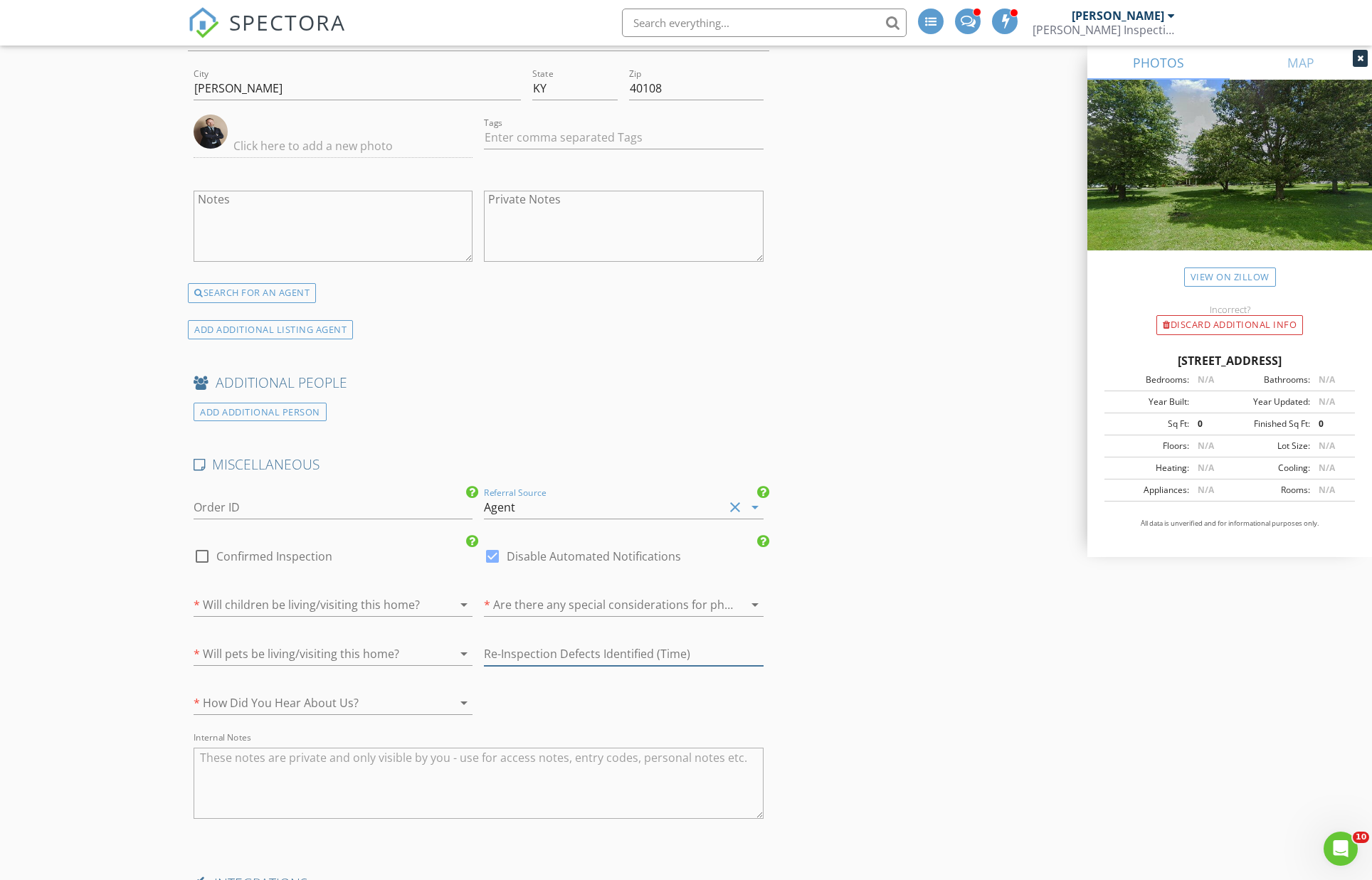
click at [534, 649] on input "number" at bounding box center [623, 654] width 279 height 24
click at [397, 695] on div at bounding box center [313, 703] width 239 height 23
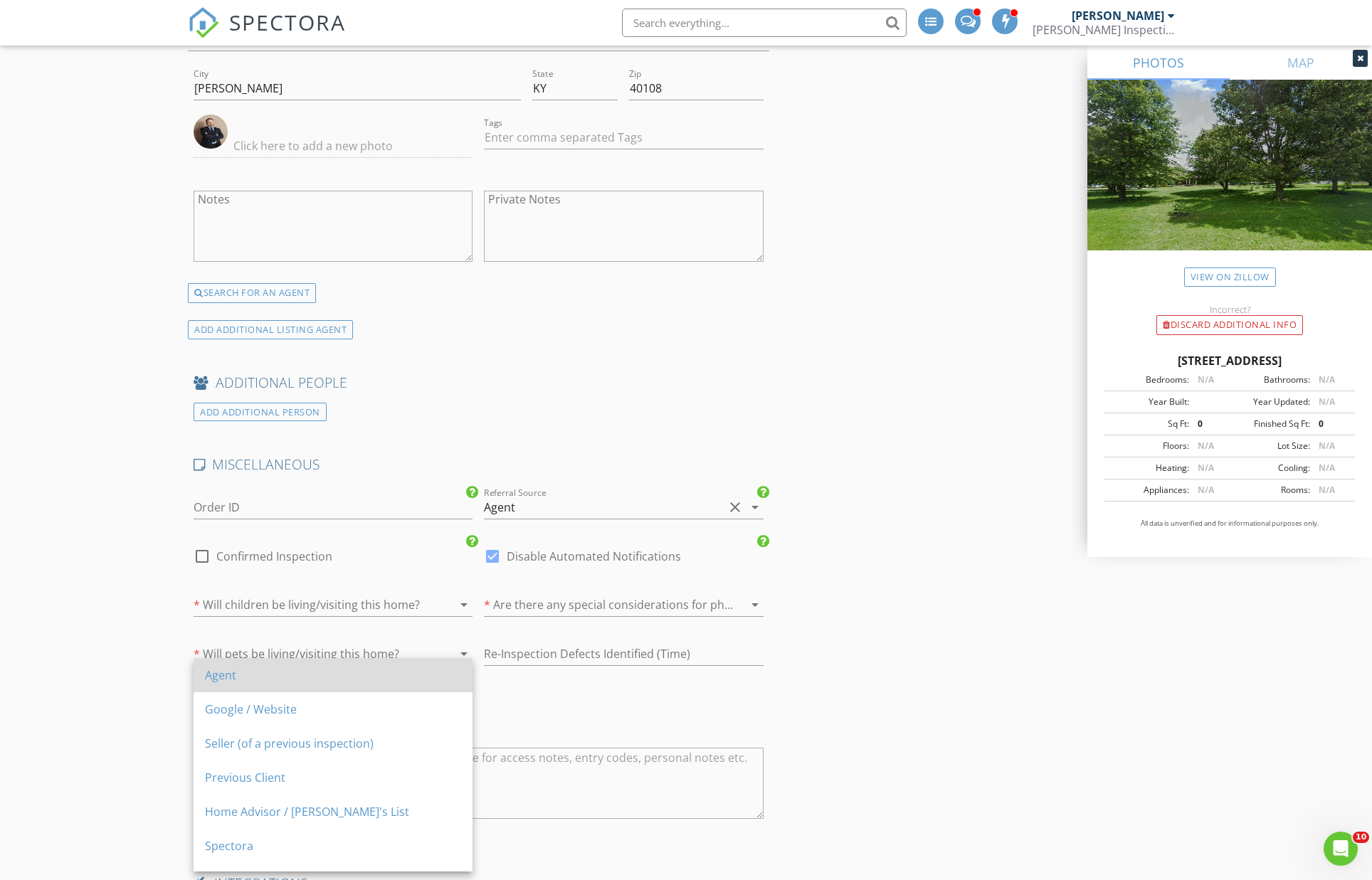
click at [319, 686] on div "Agent" at bounding box center [333, 675] width 256 height 34
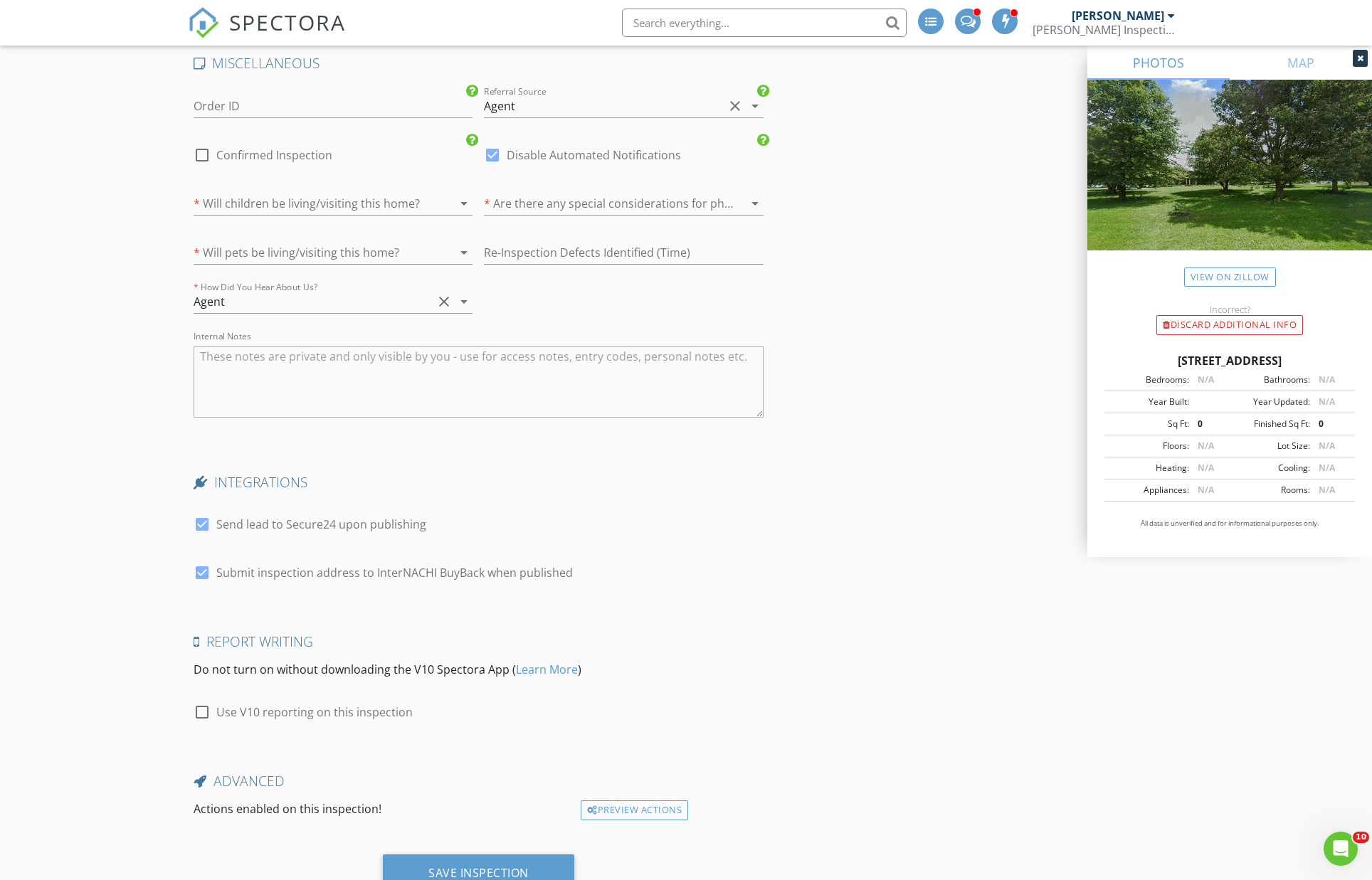
scroll to position [3150, 0]
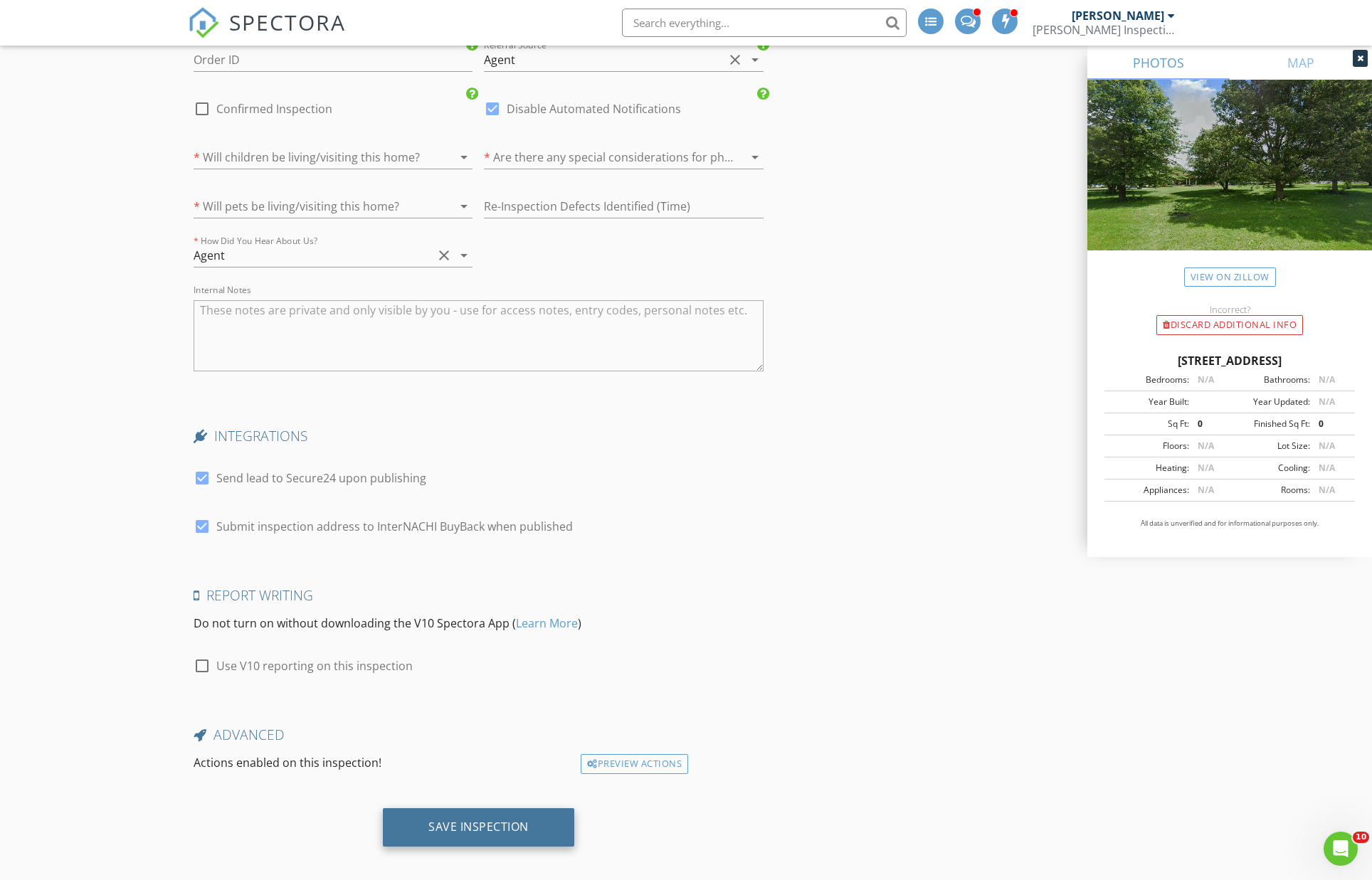
click at [495, 820] on div "Save Inspection" at bounding box center [479, 827] width 100 height 14
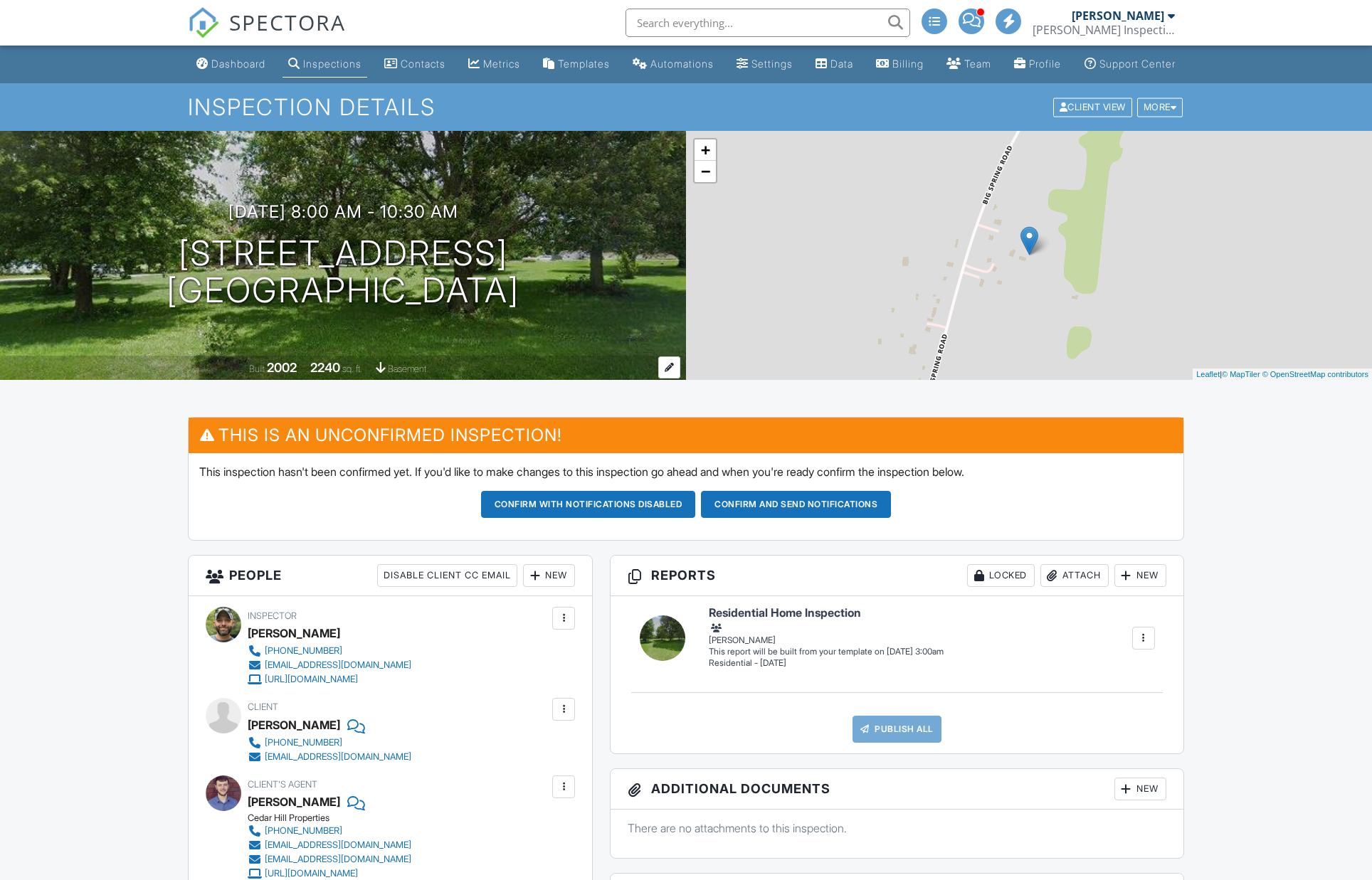
click at [485, 381] on div "Built 2002 2240 sq. ft. basement" at bounding box center [343, 368] width 686 height 25
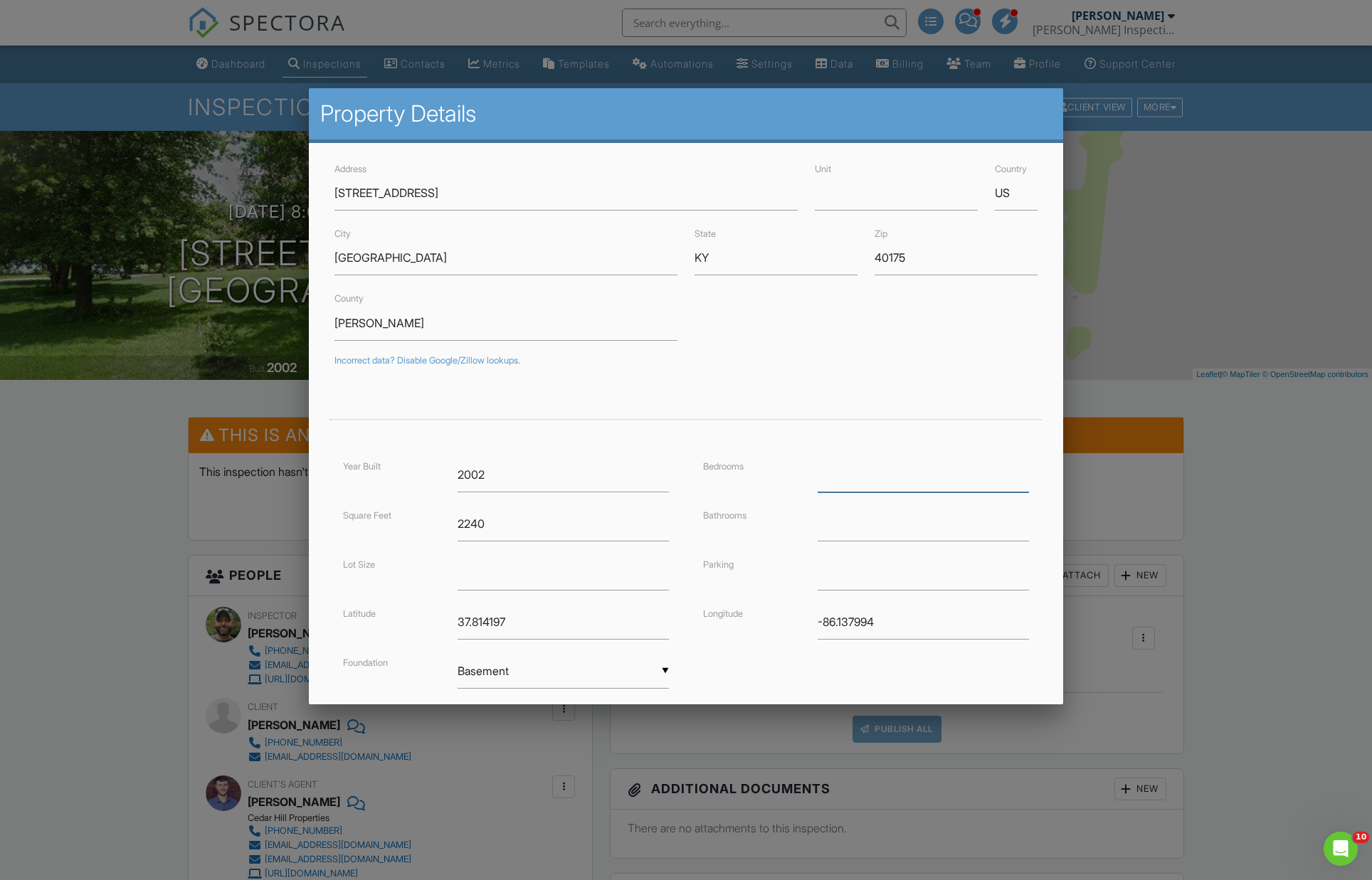
click at [887, 475] on input "number" at bounding box center [923, 475] width 211 height 35
type input "3"
click at [591, 577] on input "number" at bounding box center [563, 574] width 211 height 35
paste input "209088"
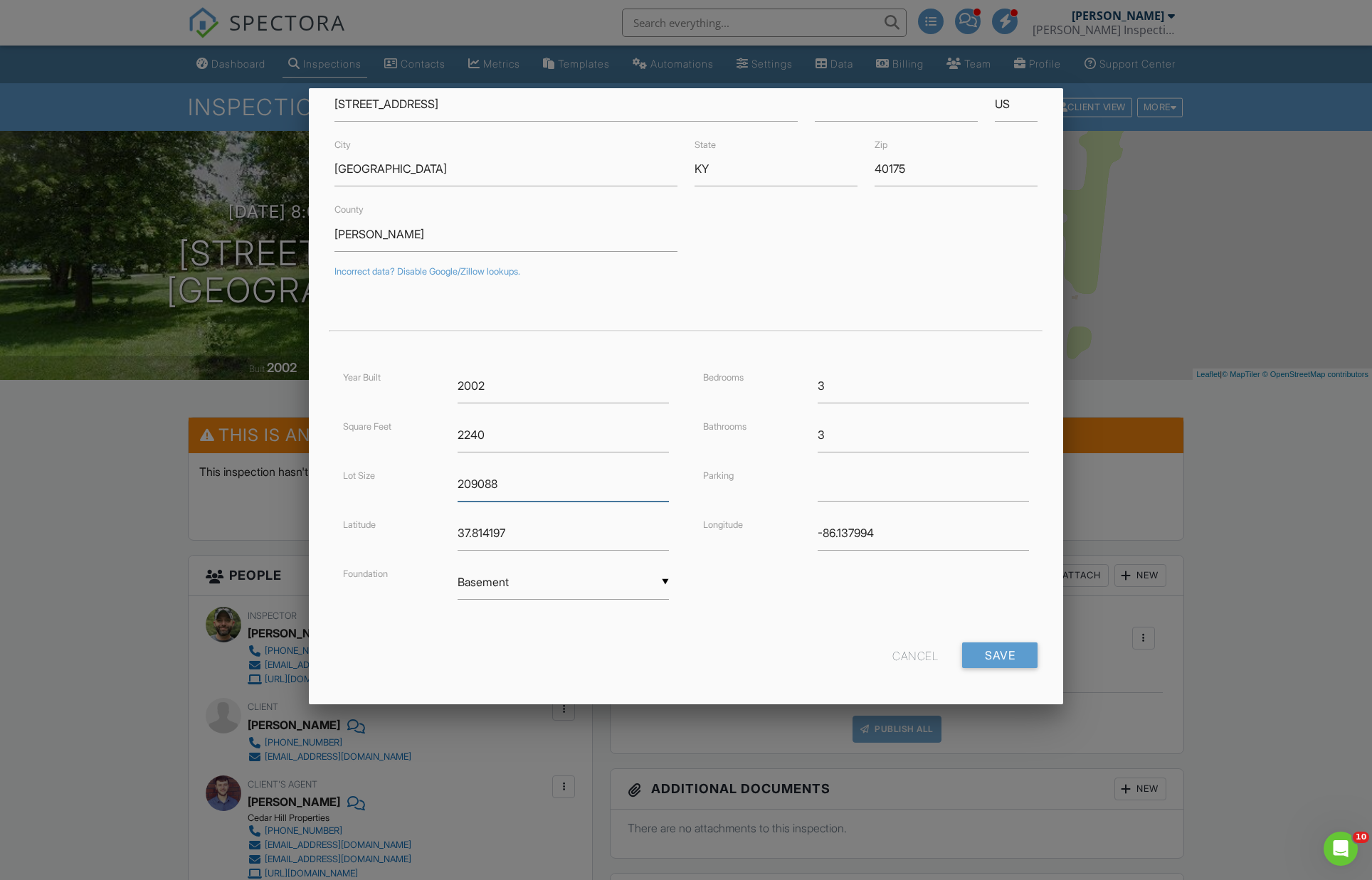
scroll to position [92, 0]
type input "209088"
click at [994, 650] on input "Save" at bounding box center [1000, 652] width 76 height 26
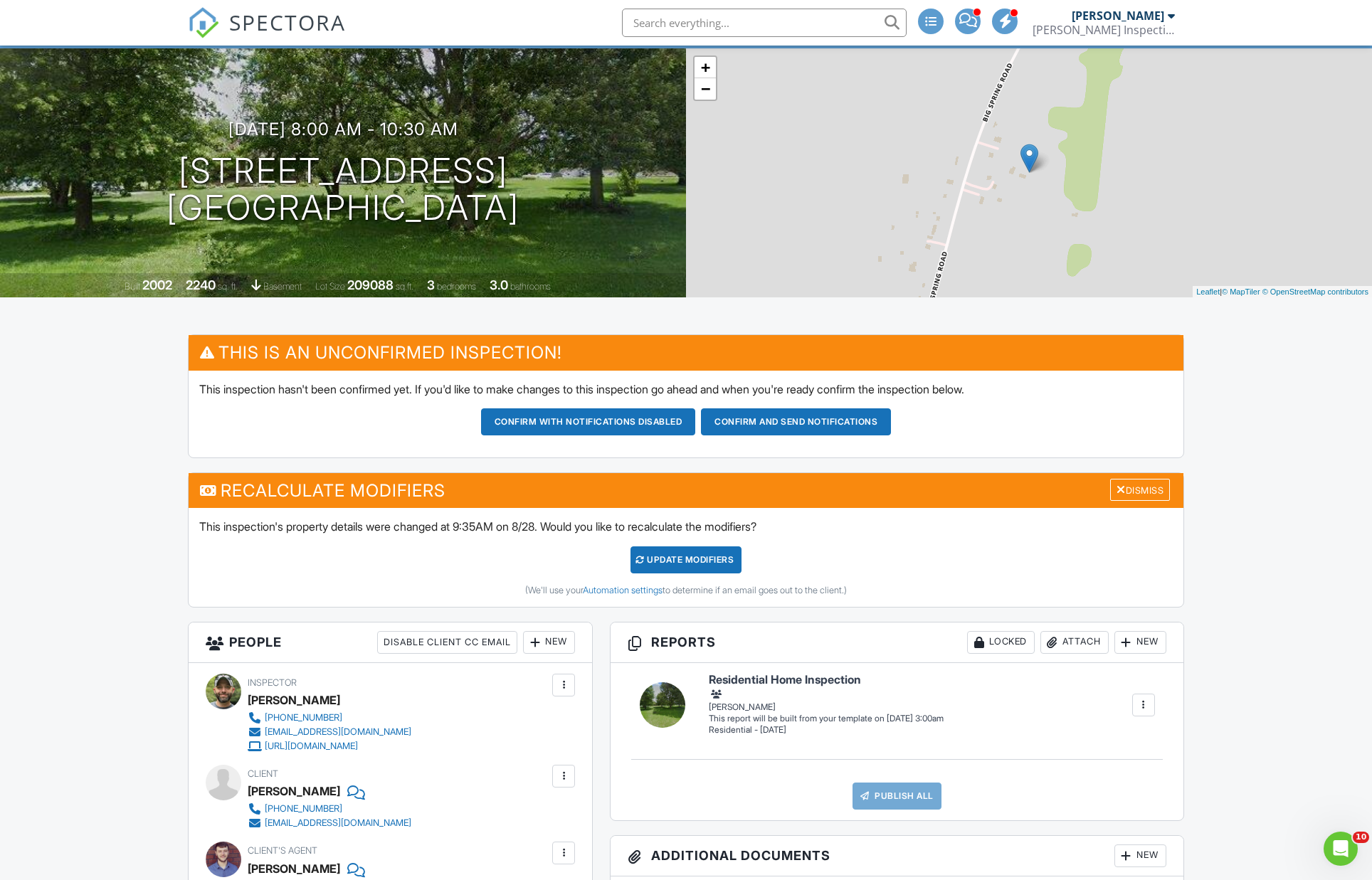
scroll to position [87, 0]
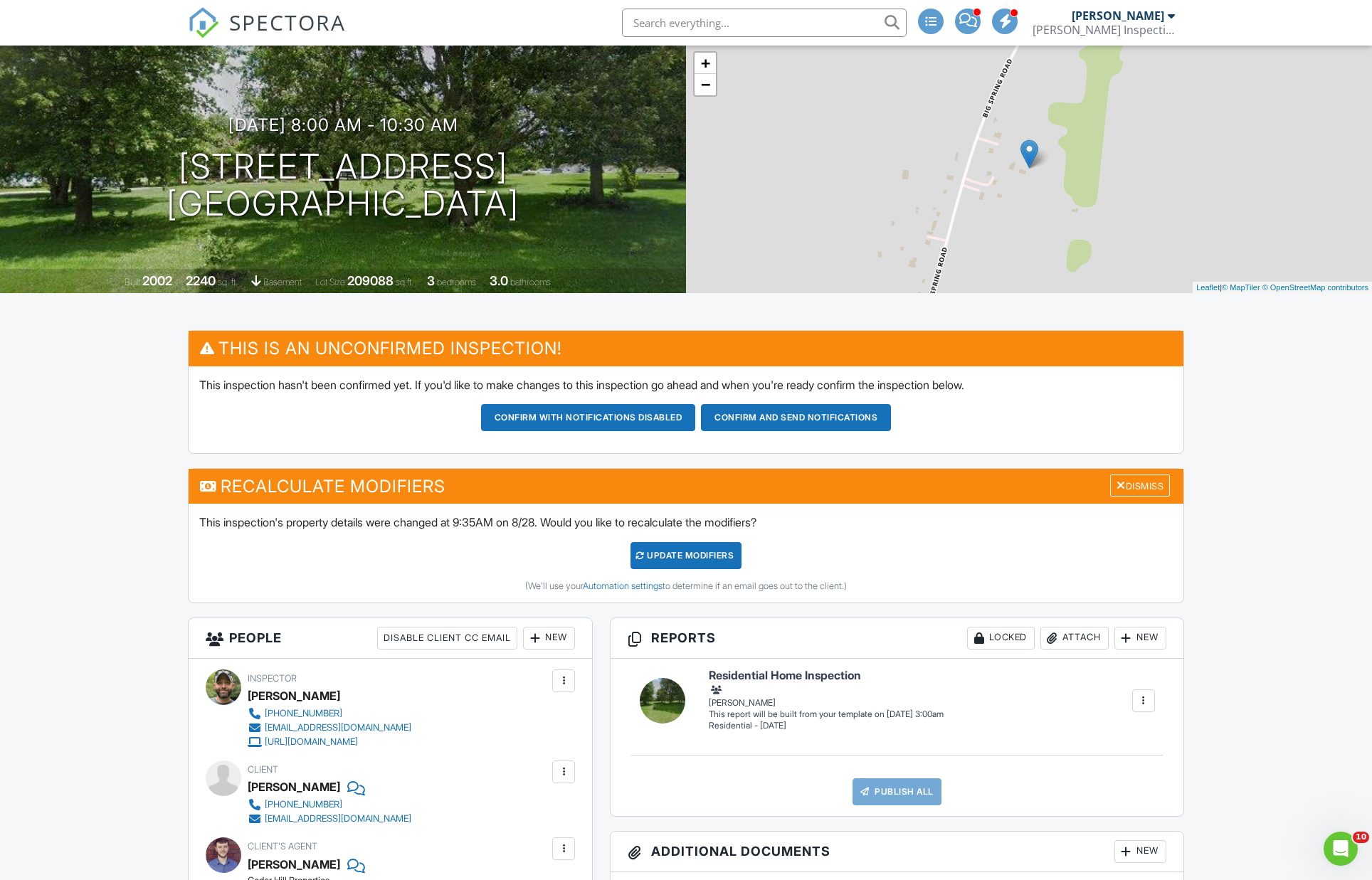
drag, startPoint x: 696, startPoint y: 600, endPoint x: 984, endPoint y: 694, distance: 303.0
click at [697, 569] on div "UPDATE Modifiers" at bounding box center [686, 555] width 112 height 27
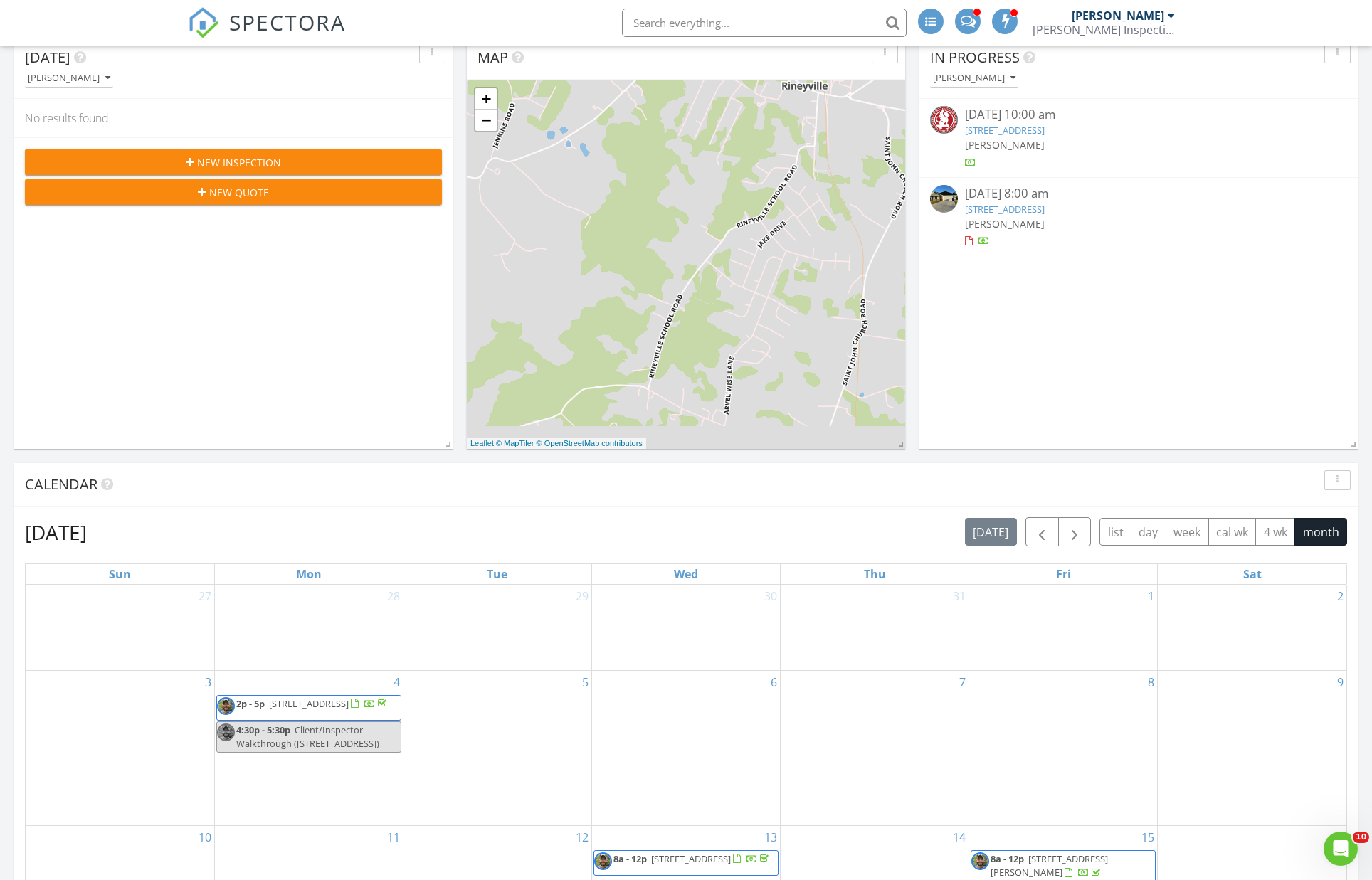
scroll to position [666, 0]
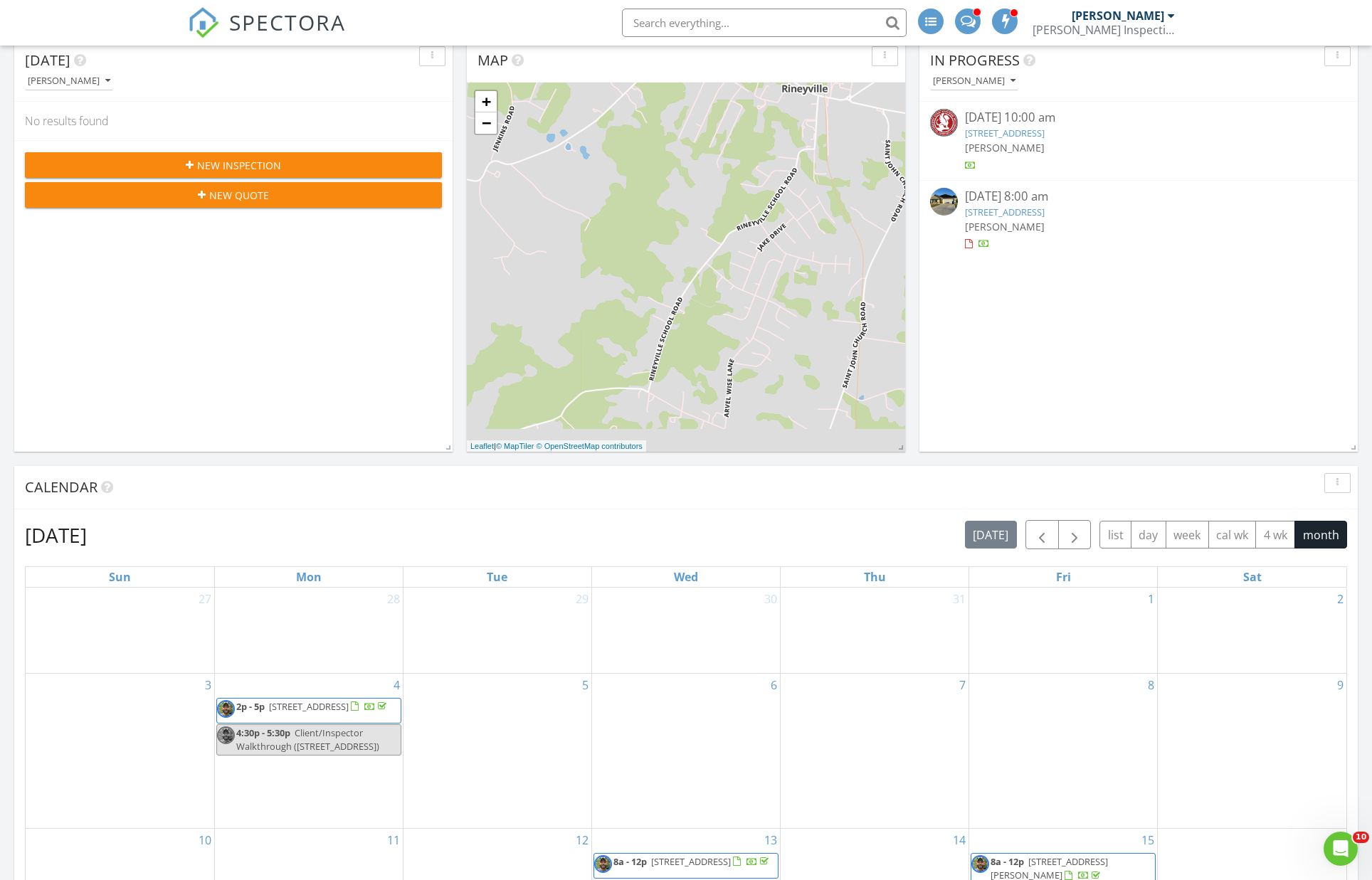
click at [1045, 210] on link "206 High Peak Pl, Elizabethtown, KY 42701" at bounding box center [1005, 212] width 80 height 13
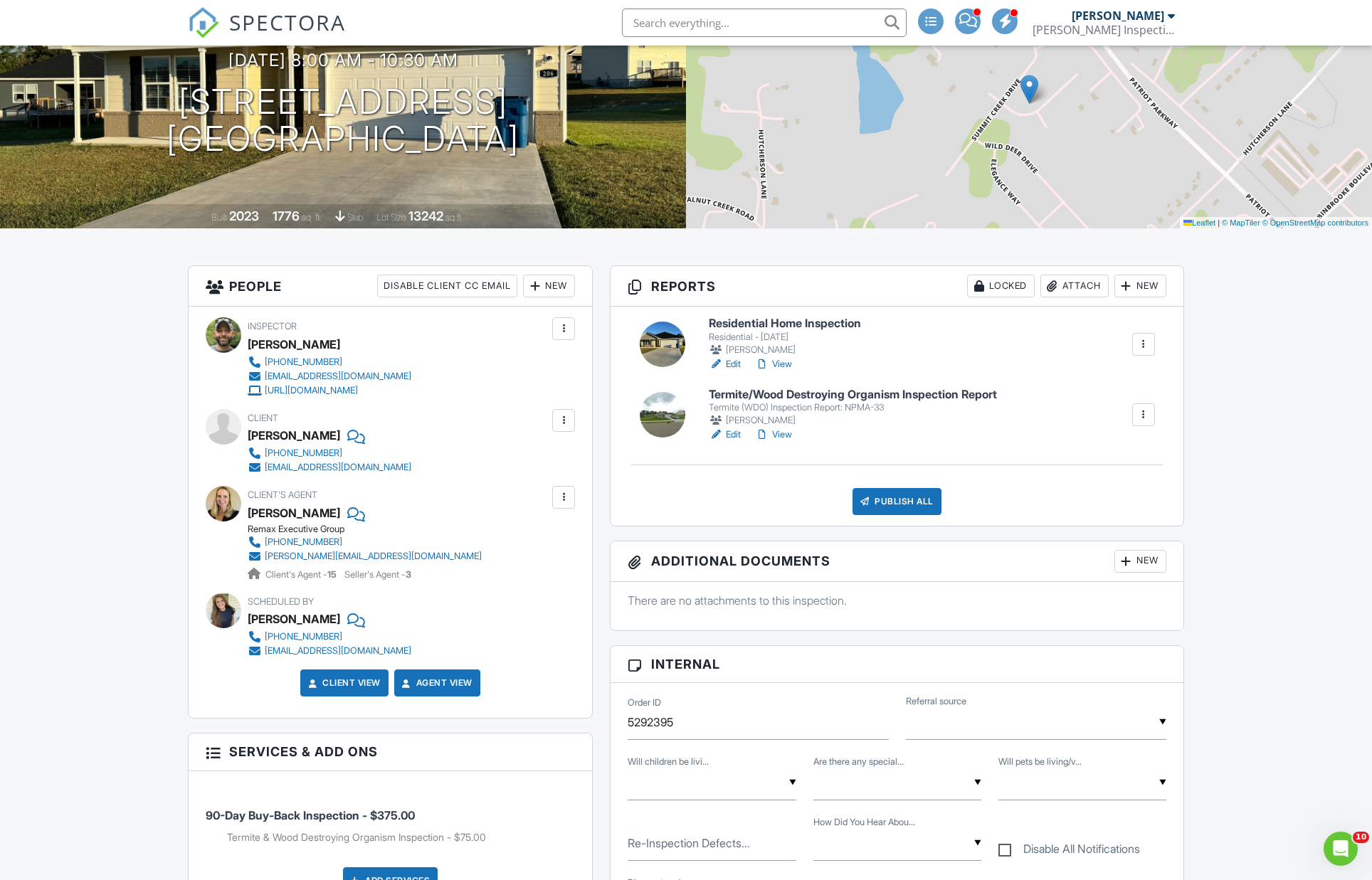
click at [826, 330] on h6 "Residential Home Inspection" at bounding box center [784, 324] width 152 height 13
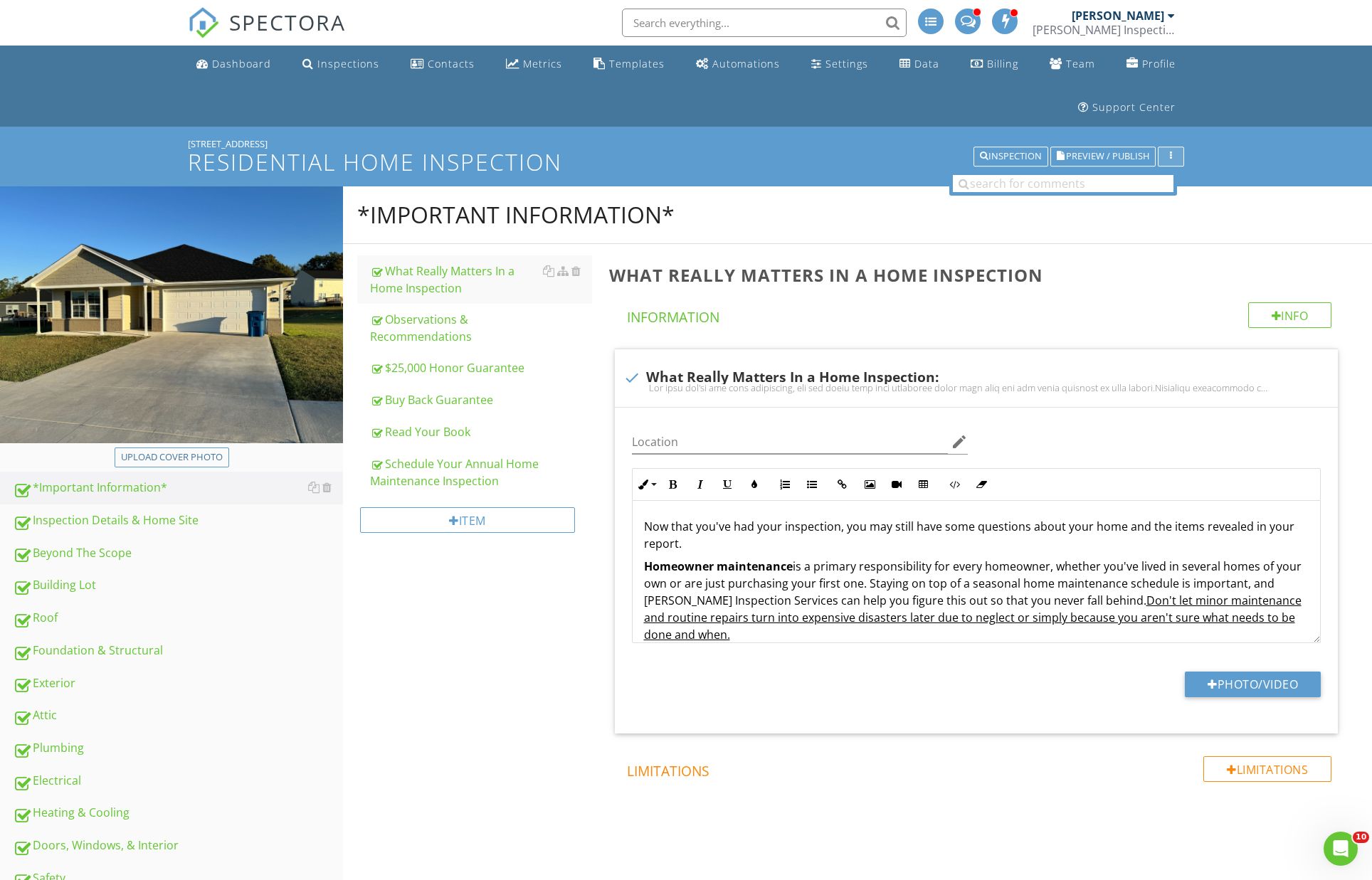
click at [1177, 150] on button "button" at bounding box center [1171, 157] width 26 height 20
click at [1246, 185] on div "Report Settings" at bounding box center [1217, 187] width 93 height 17
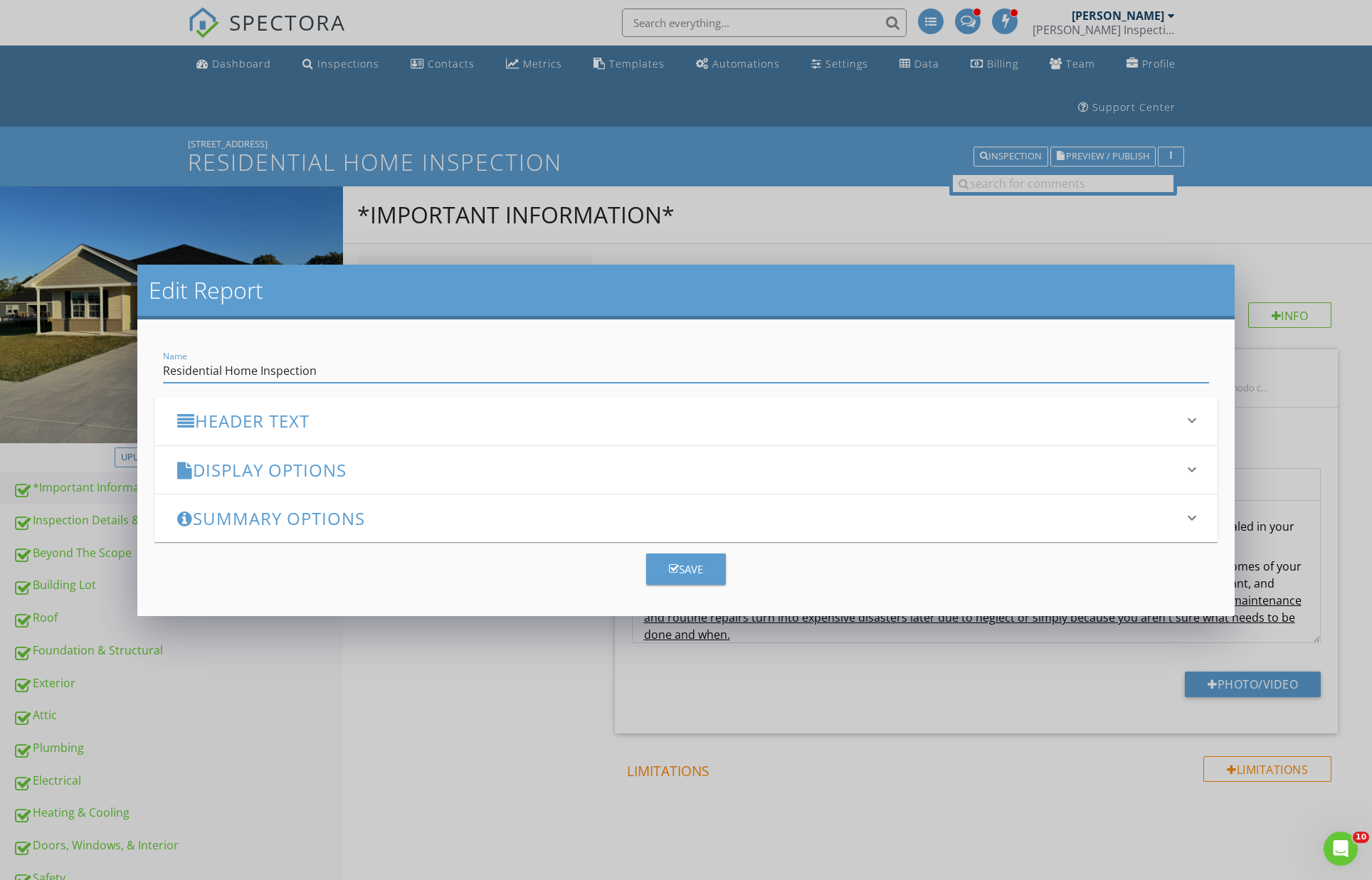
drag, startPoint x: 593, startPoint y: 528, endPoint x: 576, endPoint y: 530, distance: 17.1
click at [590, 528] on div "Summary Options keyboard_arrow_down" at bounding box center [686, 518] width 1063 height 48
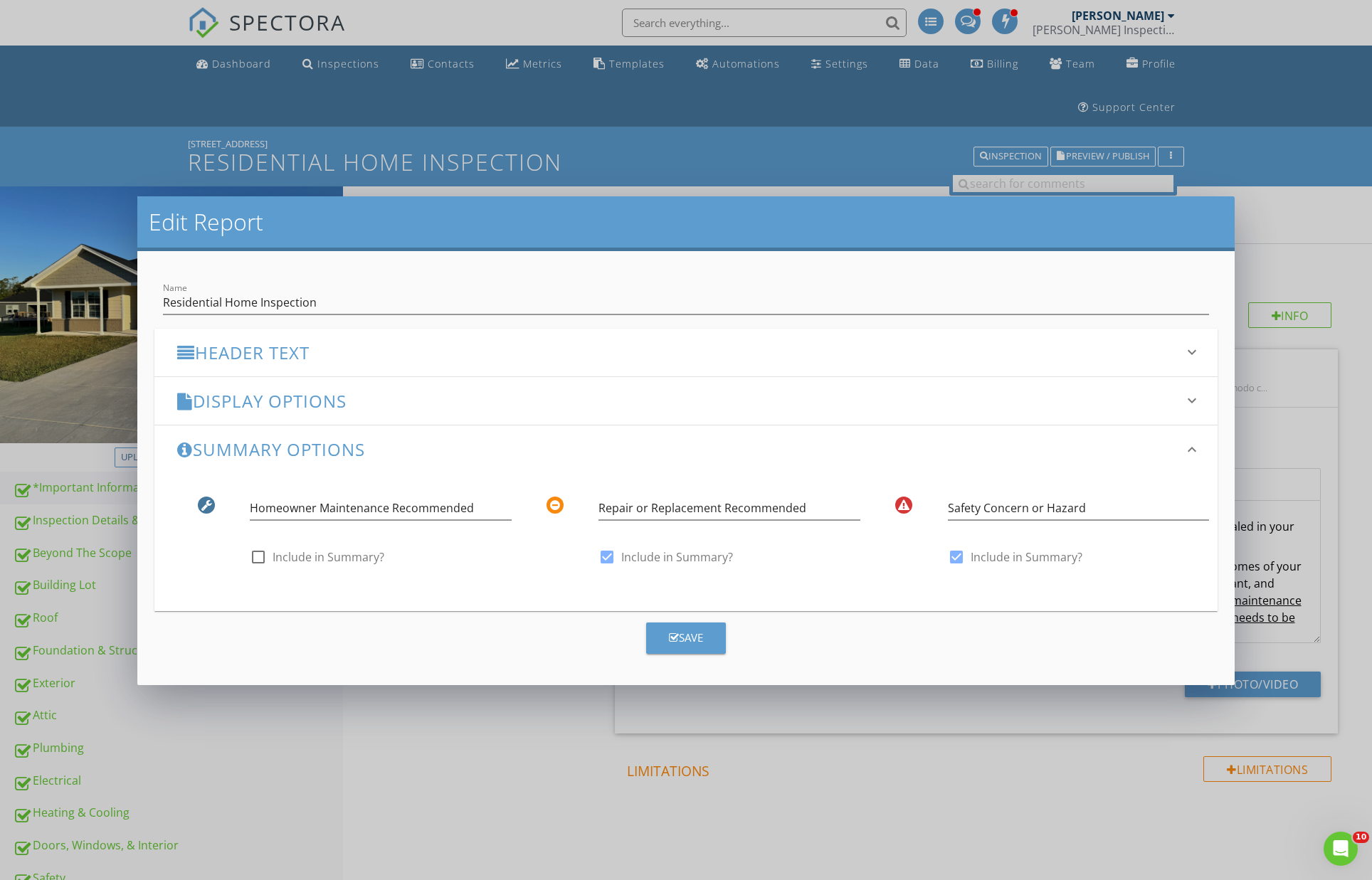
click at [311, 550] on label "Include in Summary?" at bounding box center [328, 557] width 112 height 14
checkbox input "true"
click at [686, 633] on div "Save" at bounding box center [686, 638] width 34 height 17
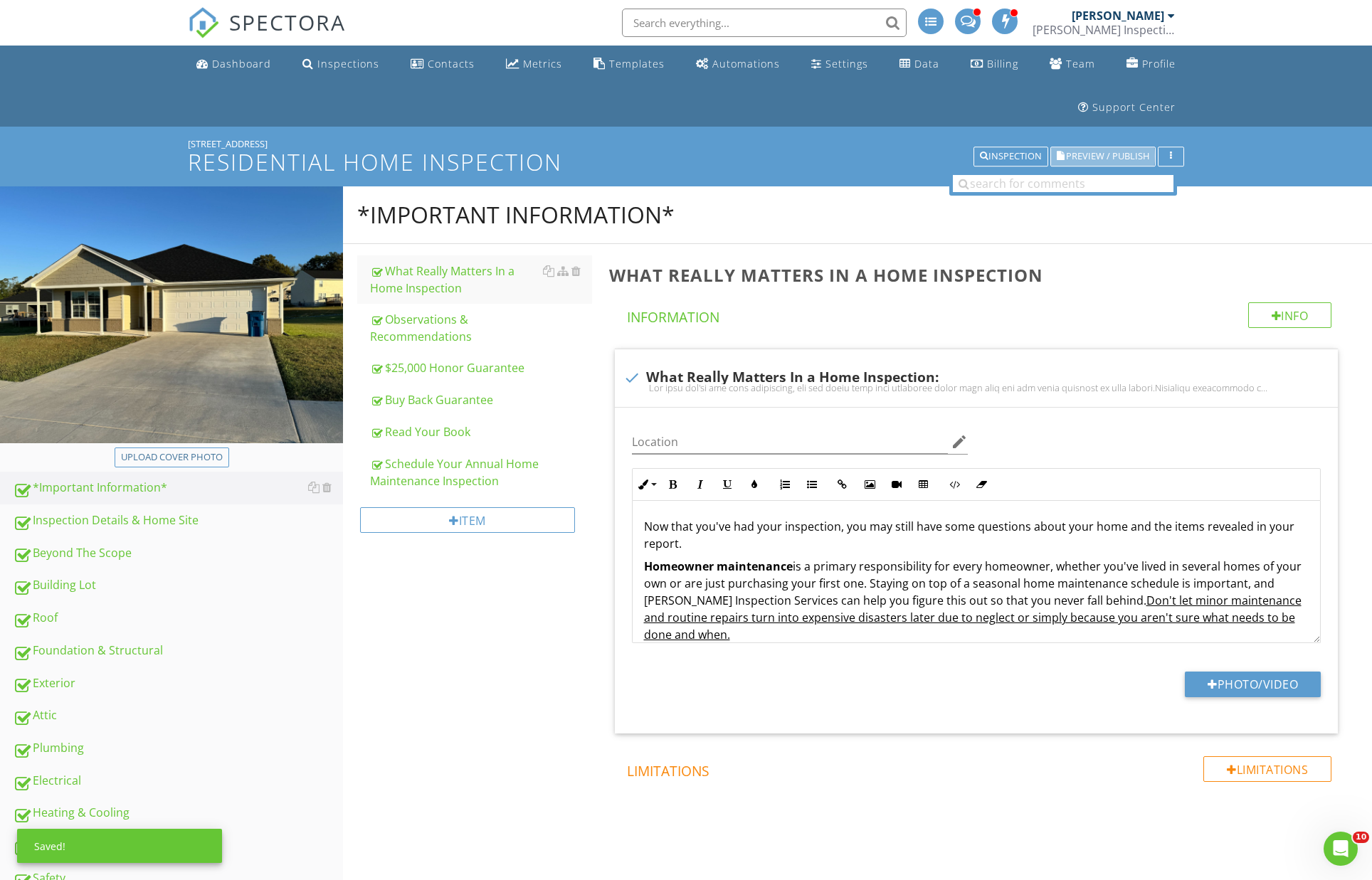
click at [1095, 153] on span "Preview / Publish" at bounding box center [1107, 157] width 84 height 10
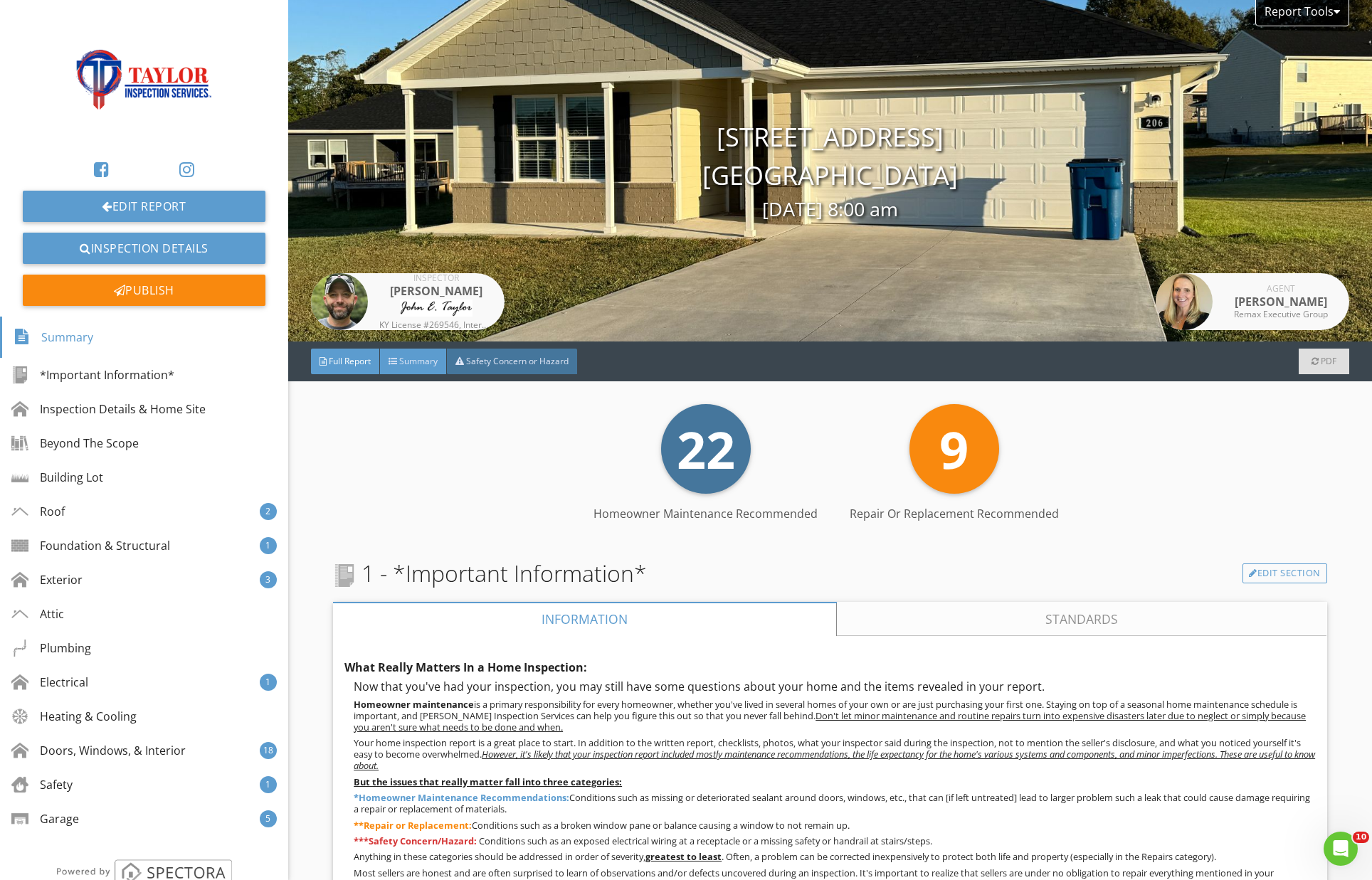
click at [415, 361] on span "Summary" at bounding box center [419, 362] width 39 height 12
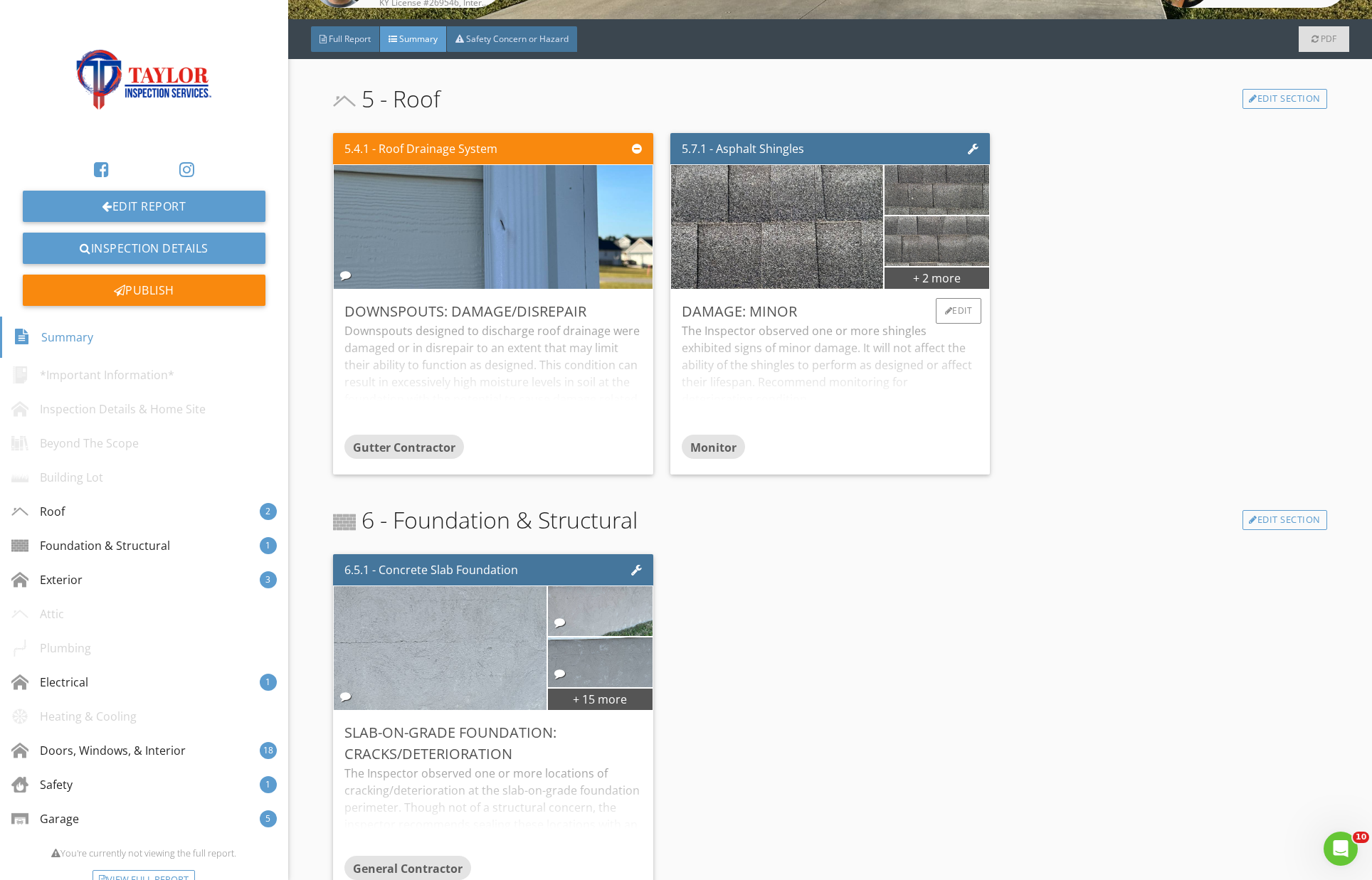
scroll to position [320, 0]
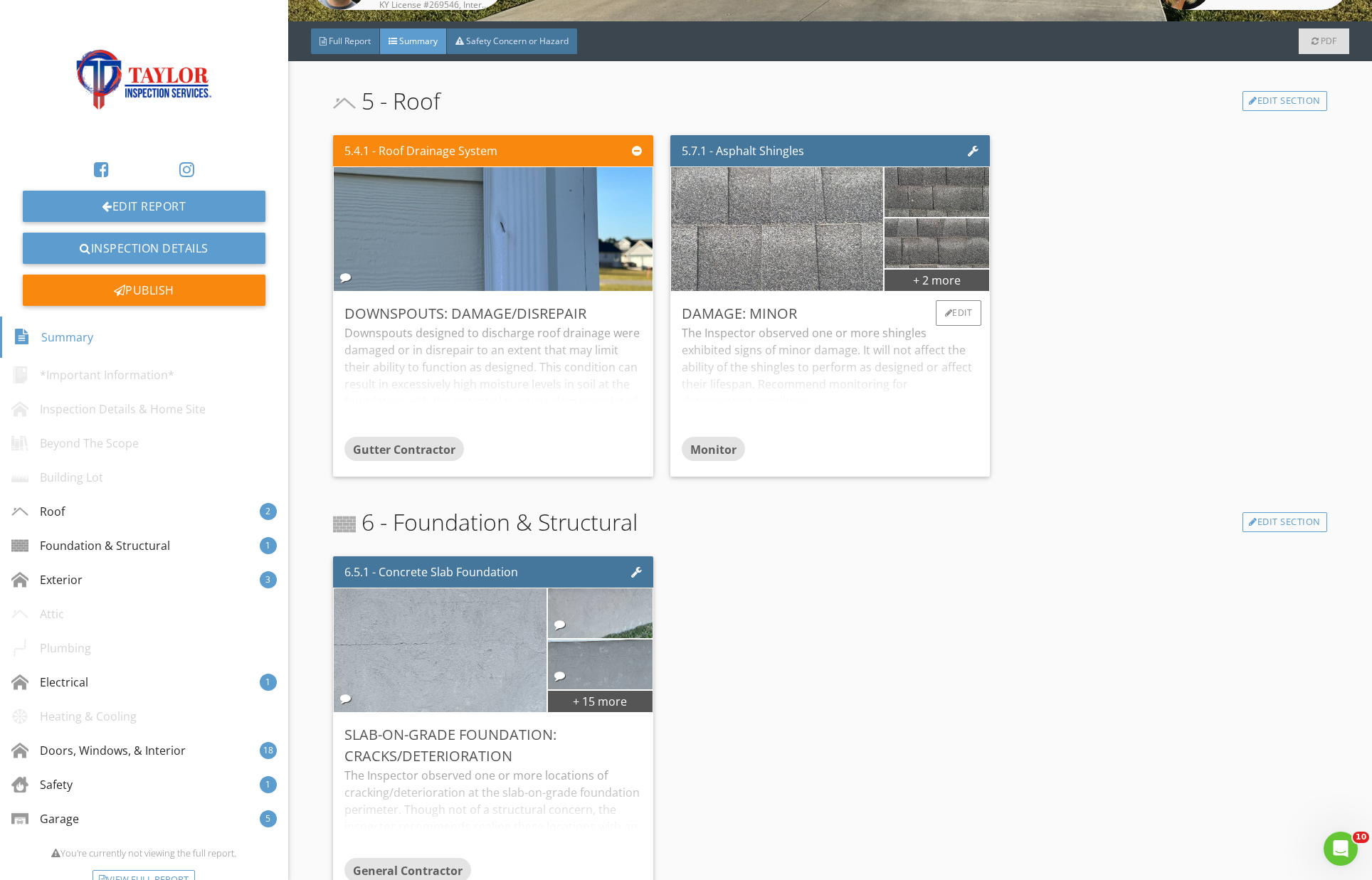
click at [798, 225] on img at bounding box center [777, 230] width 413 height 310
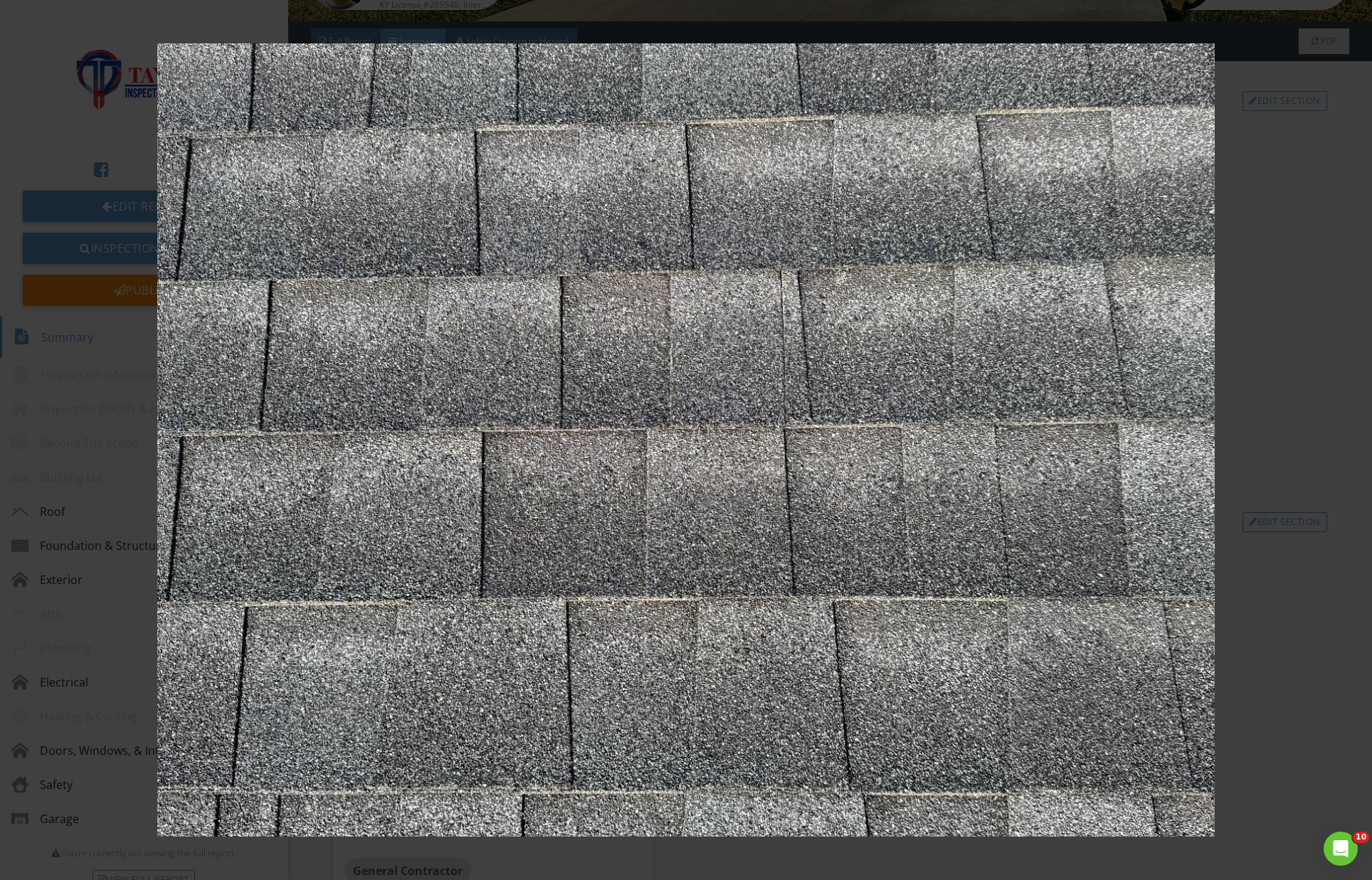
click at [907, 400] on img at bounding box center [686, 439] width 1260 height 793
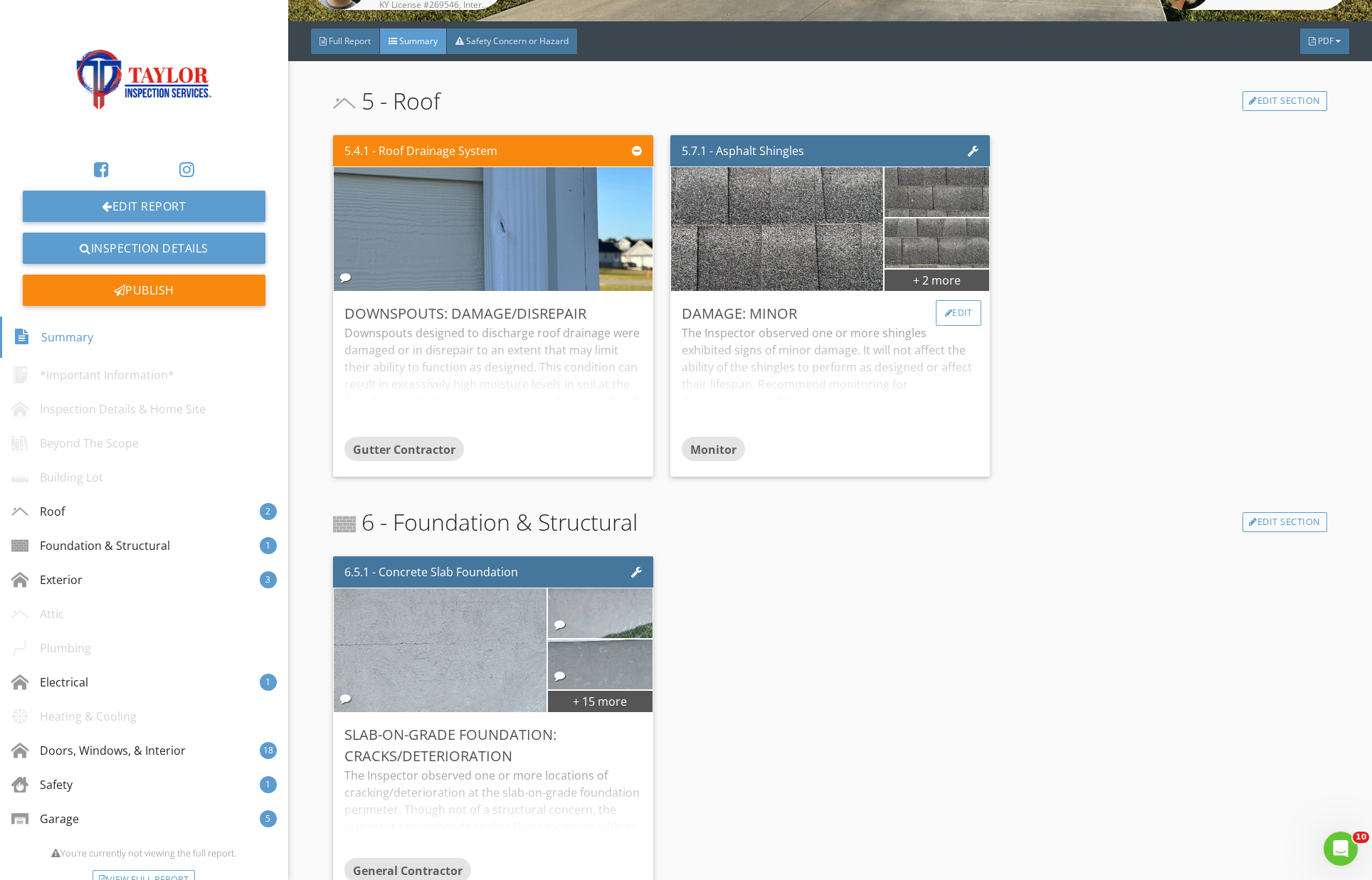
click at [960, 314] on div "Edit" at bounding box center [958, 312] width 47 height 26
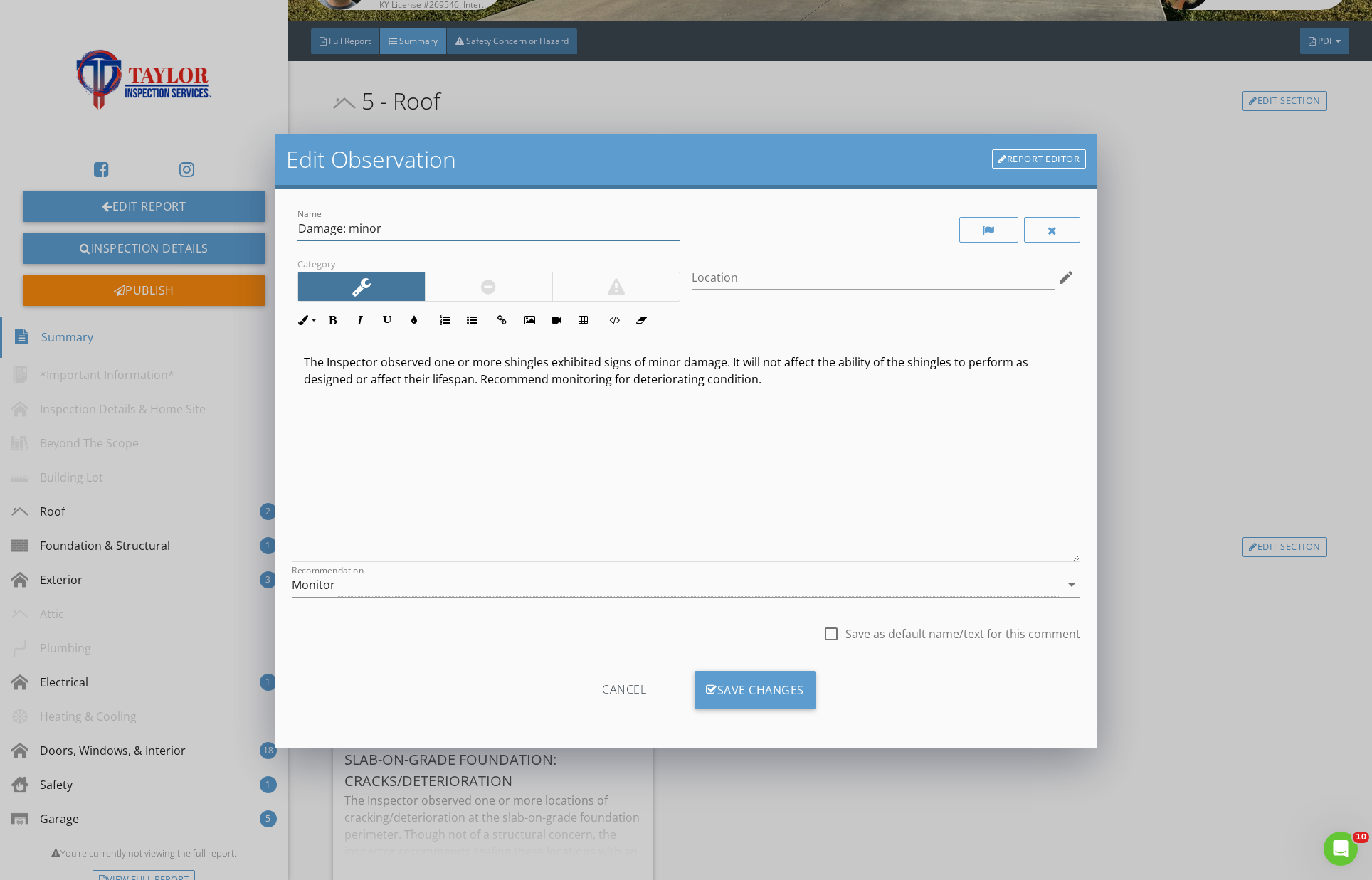
click at [350, 231] on input "Damage: minor" at bounding box center [488, 229] width 383 height 24
type input "Damage: Minor - Probable Hail Impact"
click at [721, 365] on p "The Inspector observed one or more shingles exhibited signs of minor damage. It…" at bounding box center [686, 370] width 765 height 34
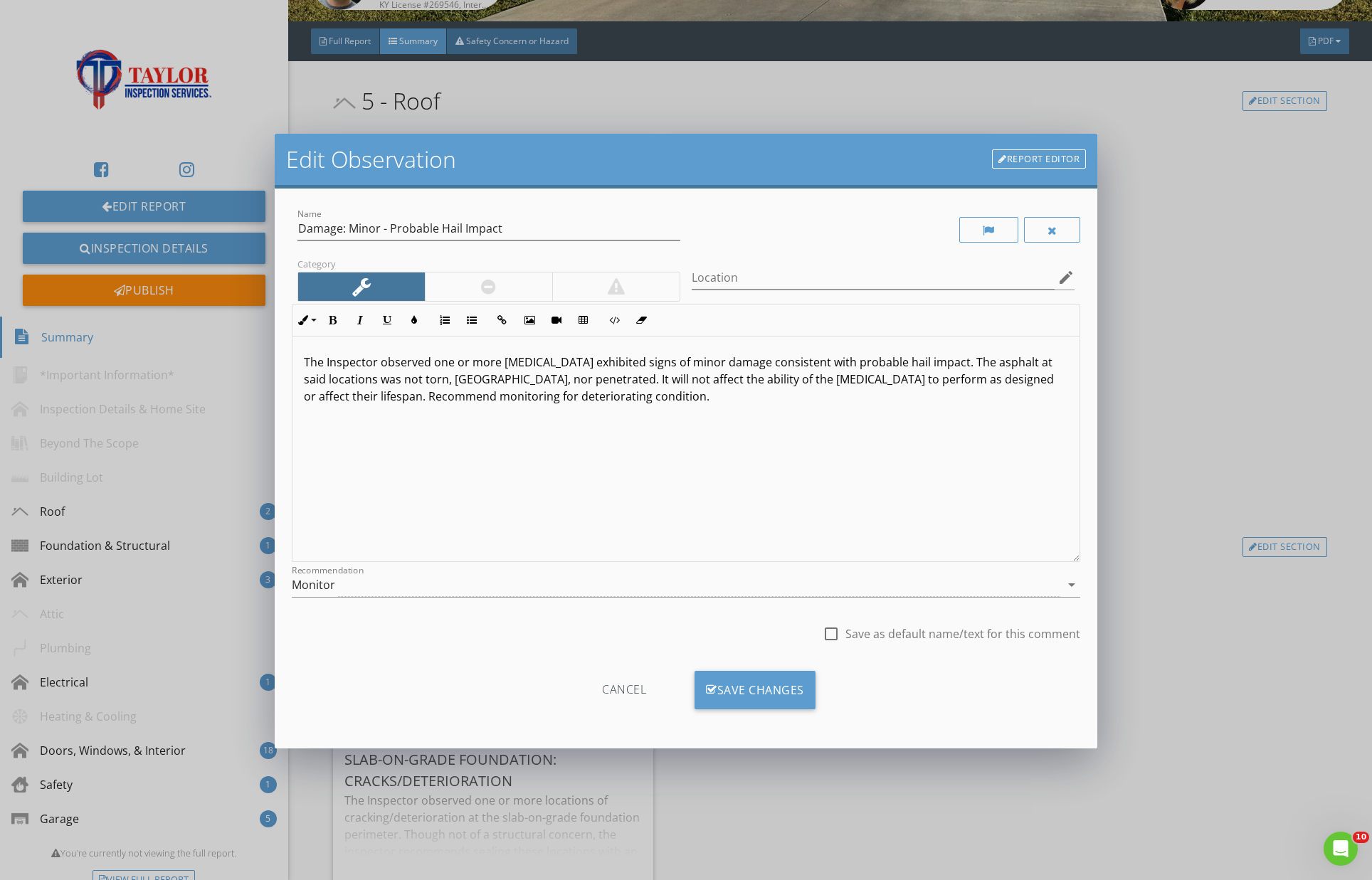
click at [437, 396] on p "The Inspector observed one or more shingles exhibited signs of minor damage con…" at bounding box center [686, 379] width 765 height 51
click at [761, 683] on div "Save Changes" at bounding box center [754, 691] width 121 height 39
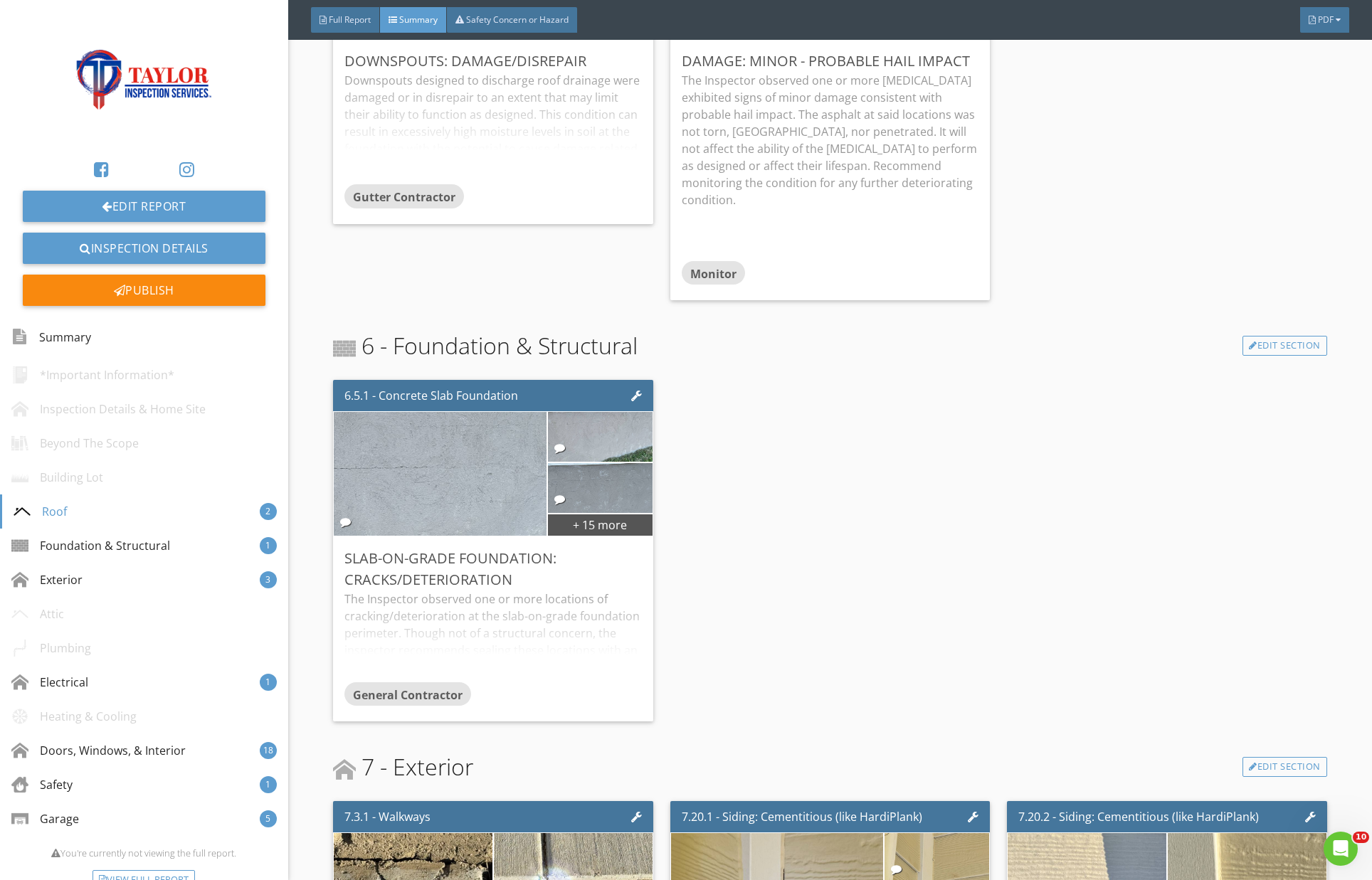
scroll to position [562, 0]
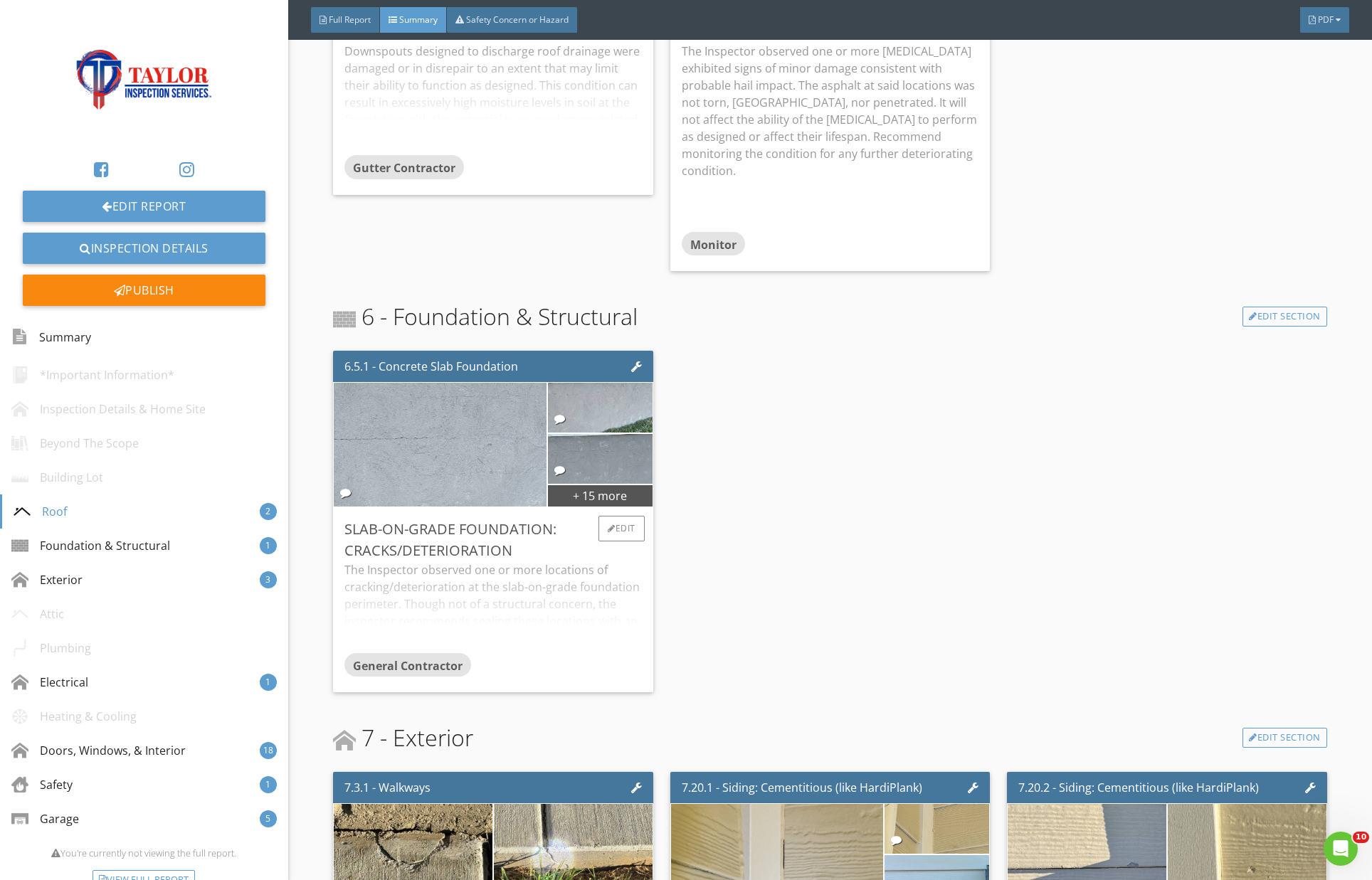
drag, startPoint x: 551, startPoint y: 587, endPoint x: 561, endPoint y: 594, distance: 12.2
click at [551, 588] on div "The Inspector observed one or more locations of cracking/deterioration at the s…" at bounding box center [492, 607] width 297 height 92
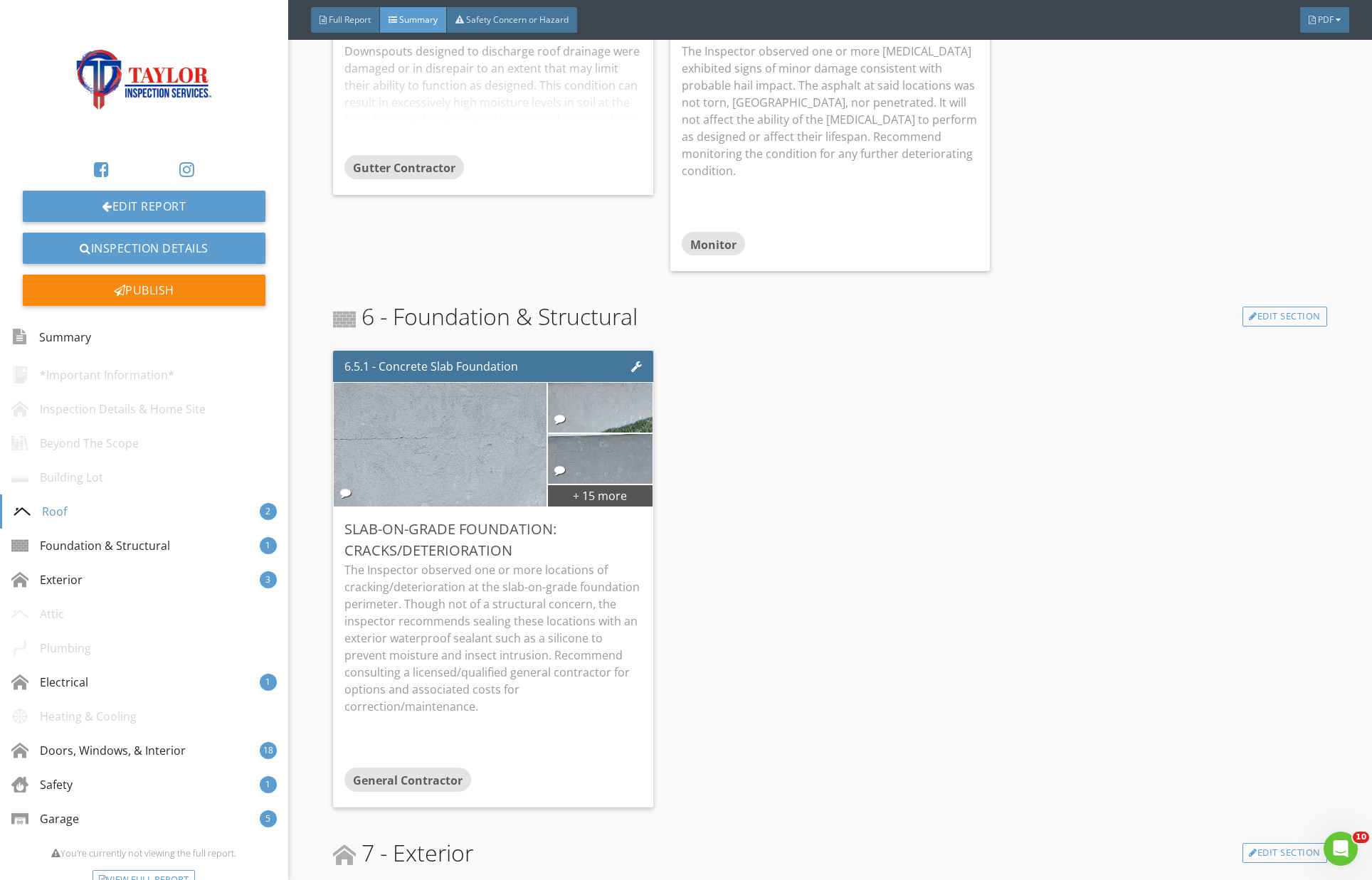
click at [1212, 243] on div "5.4.1 - Roof Drainage System Downspouts: Damage/Disrepair Downspouts designed t…" at bounding box center [829, 62] width 994 height 429
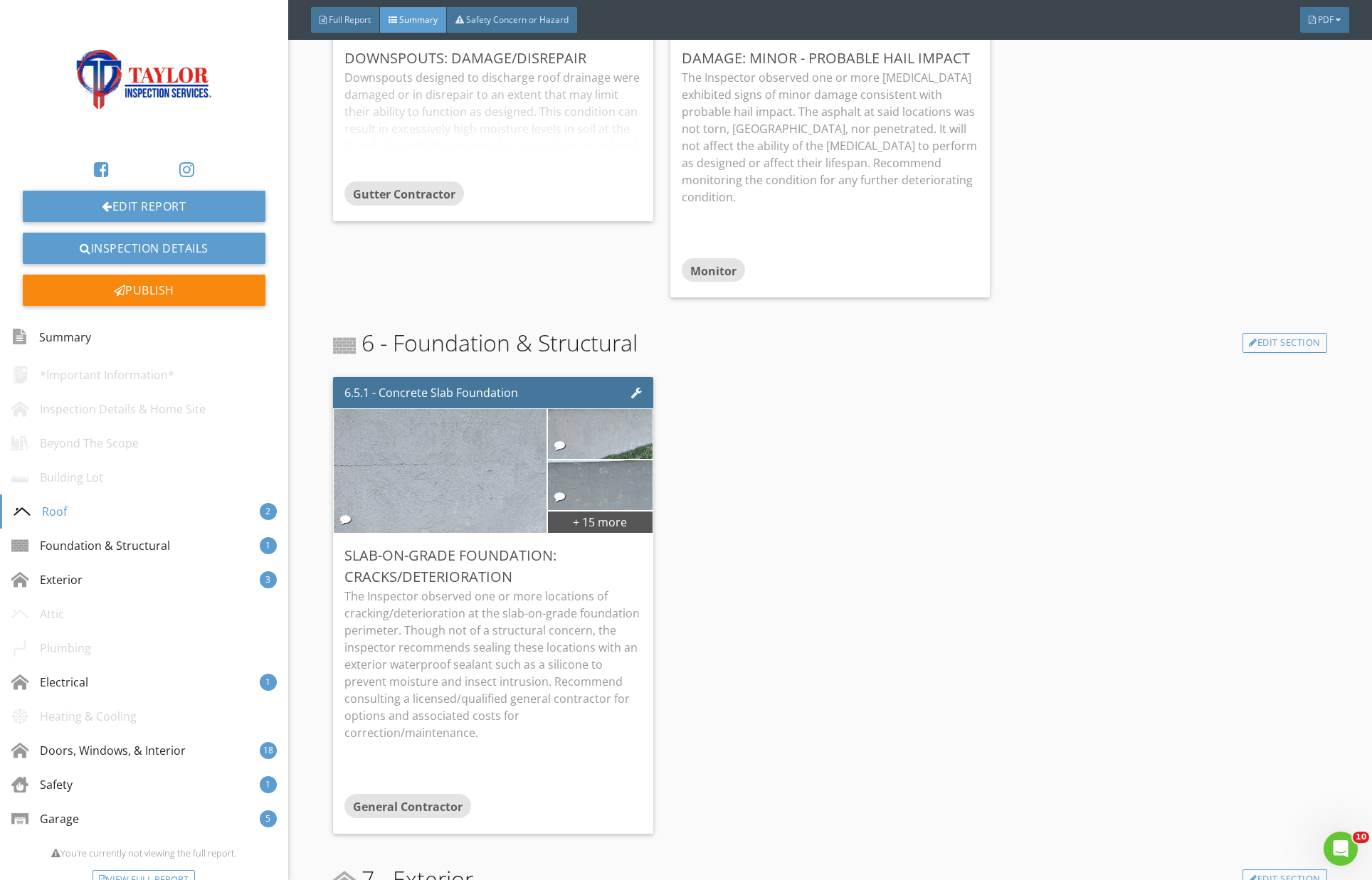
scroll to position [572, 0]
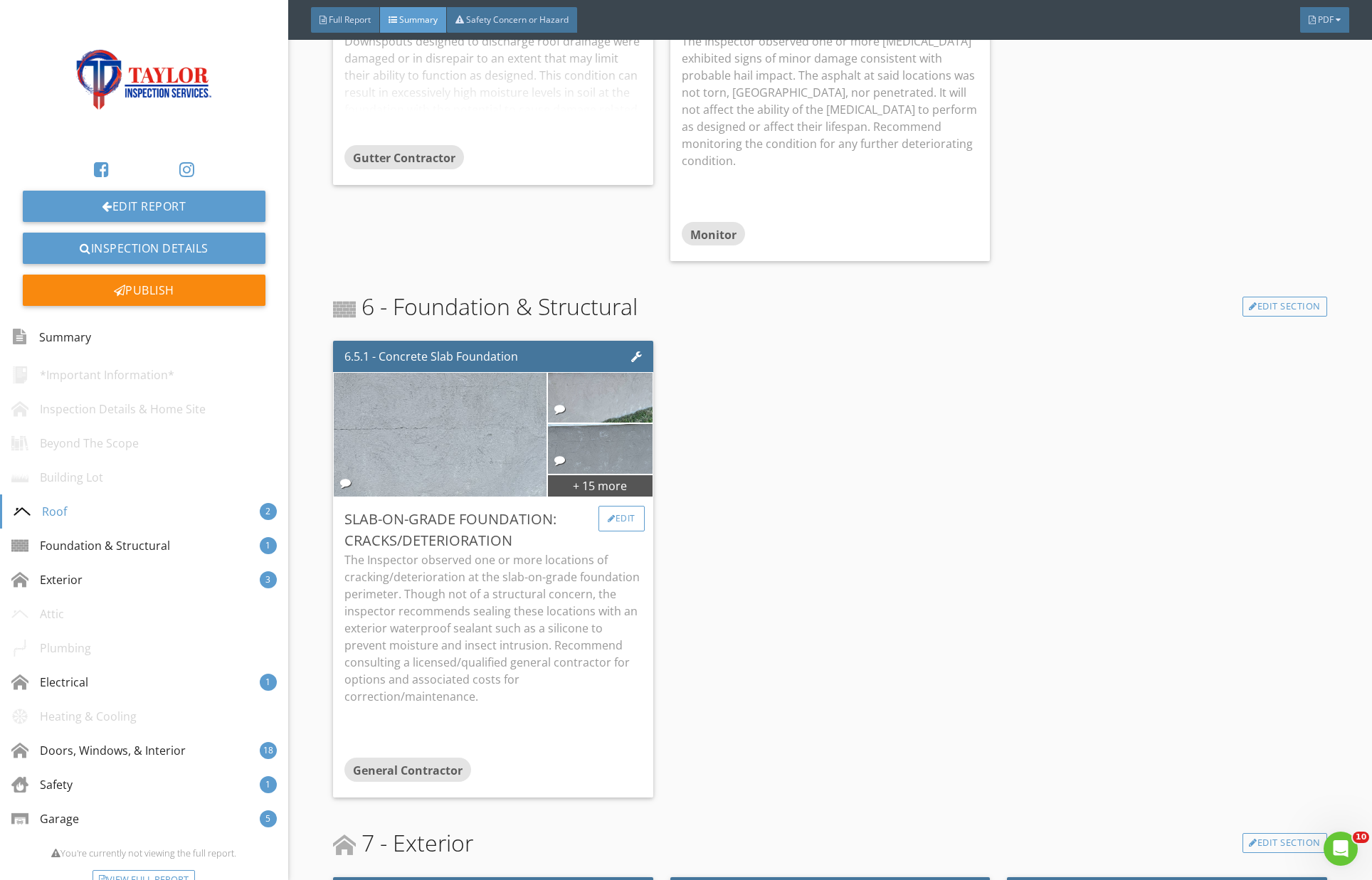
click at [622, 506] on div "Edit" at bounding box center [621, 518] width 47 height 26
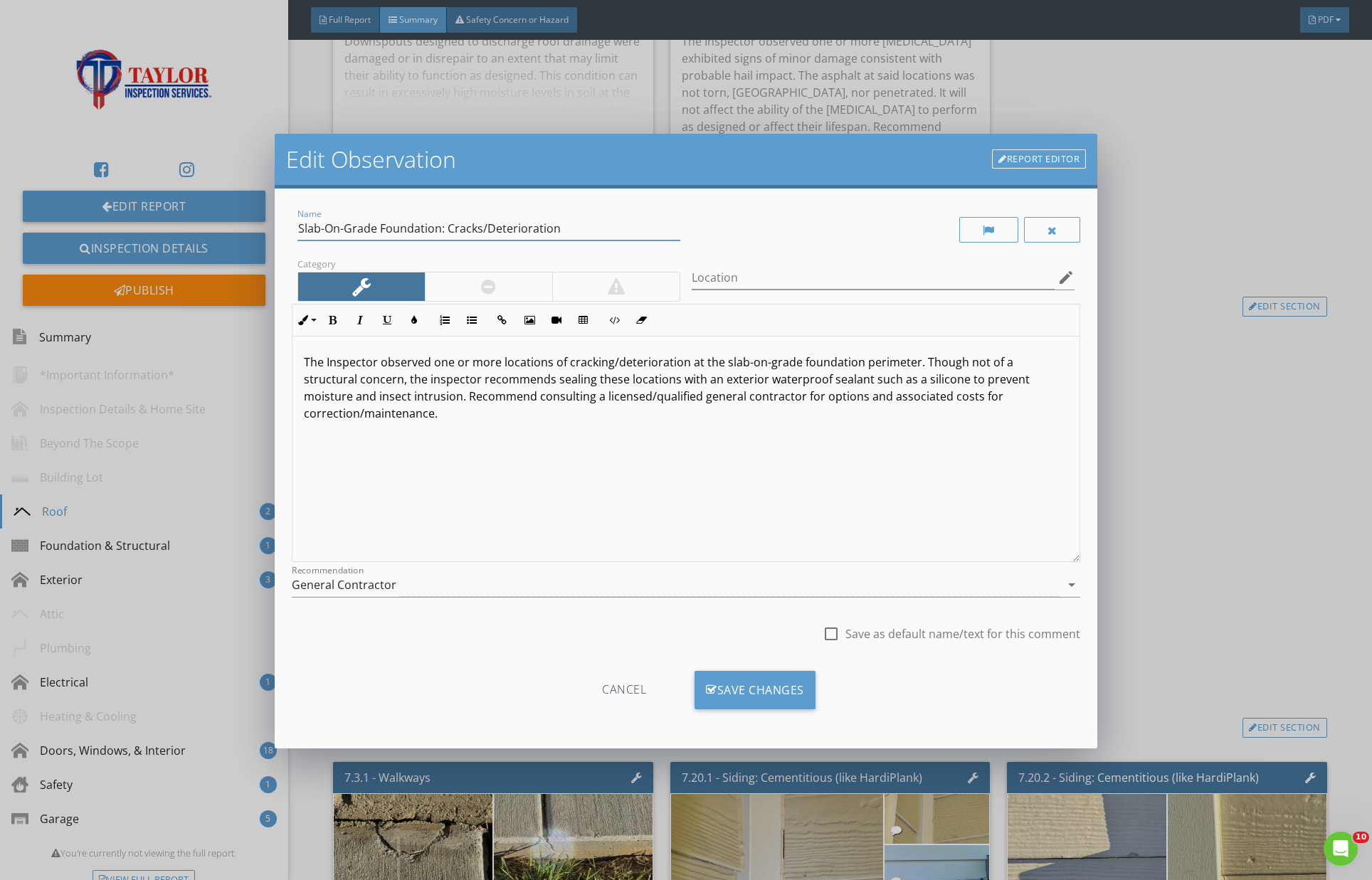
click at [375, 230] on input "Slab-On-Grade Foundation: Cracks/Deterioration" at bounding box center [488, 229] width 383 height 24
click at [390, 227] on input "Slab-On-Grade Foundation: Cracks/Deterioration" at bounding box center [488, 229] width 383 height 24
click at [448, 365] on p "The Inspector observed one or more locations of cracking/deterioration at the s…" at bounding box center [686, 388] width 765 height 69
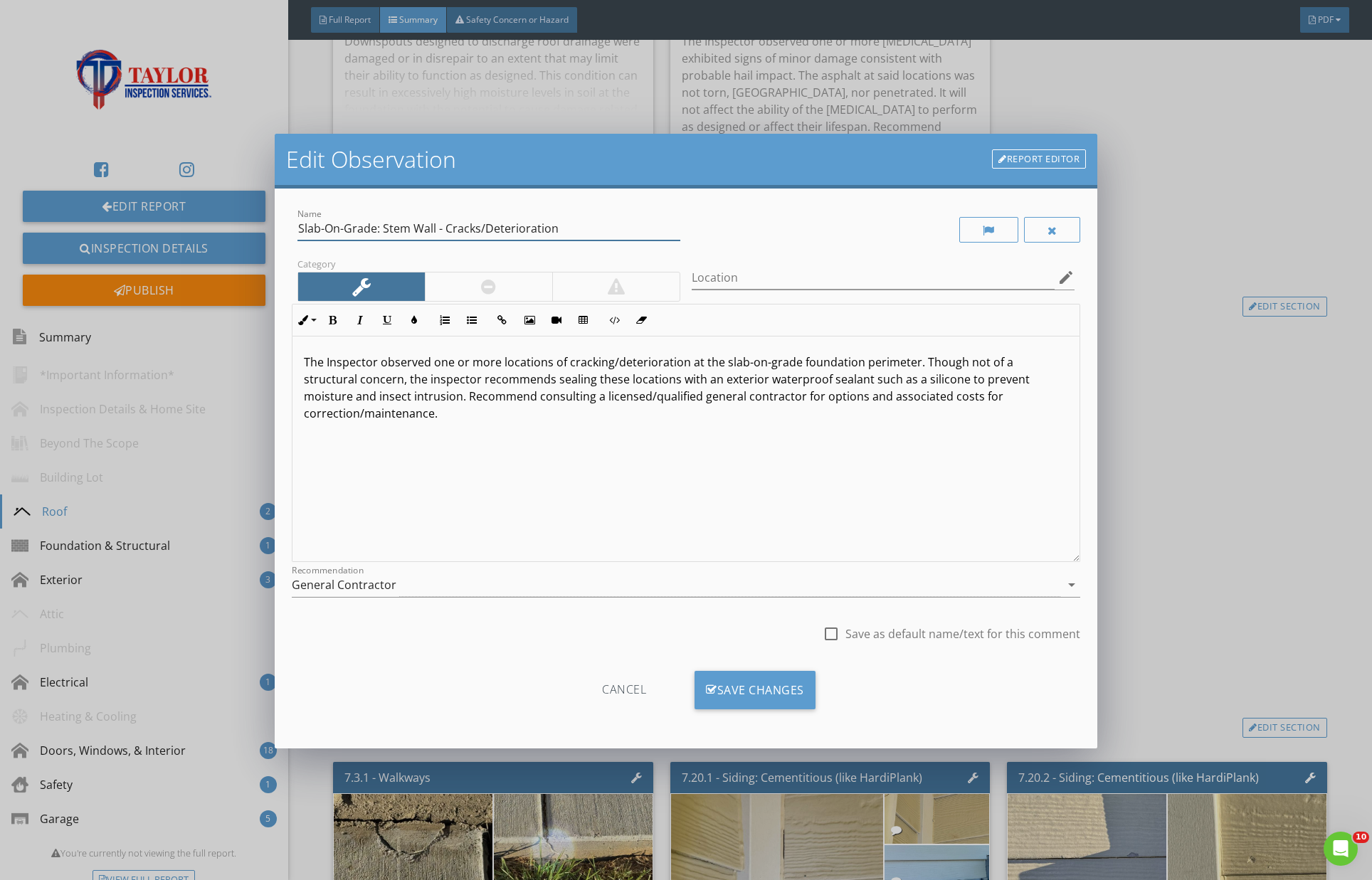
click at [479, 229] on input "Slab-On-Grade: Stem Wall - Cracks/Deterioration" at bounding box center [488, 229] width 383 height 24
drag, startPoint x: 478, startPoint y: 229, endPoint x: 572, endPoint y: 229, distance: 94.0
click at [572, 229] on input "Slab-On-Grade: Stem Wall - Cracks/Deterioration" at bounding box center [488, 229] width 383 height 24
click at [474, 228] on input "Slab-On-Grade: Stem Wall - Crack(s/ing)" at bounding box center [488, 229] width 383 height 24
type input "Slab-On-Grade: Stem Wall - Crack(s/ing)"
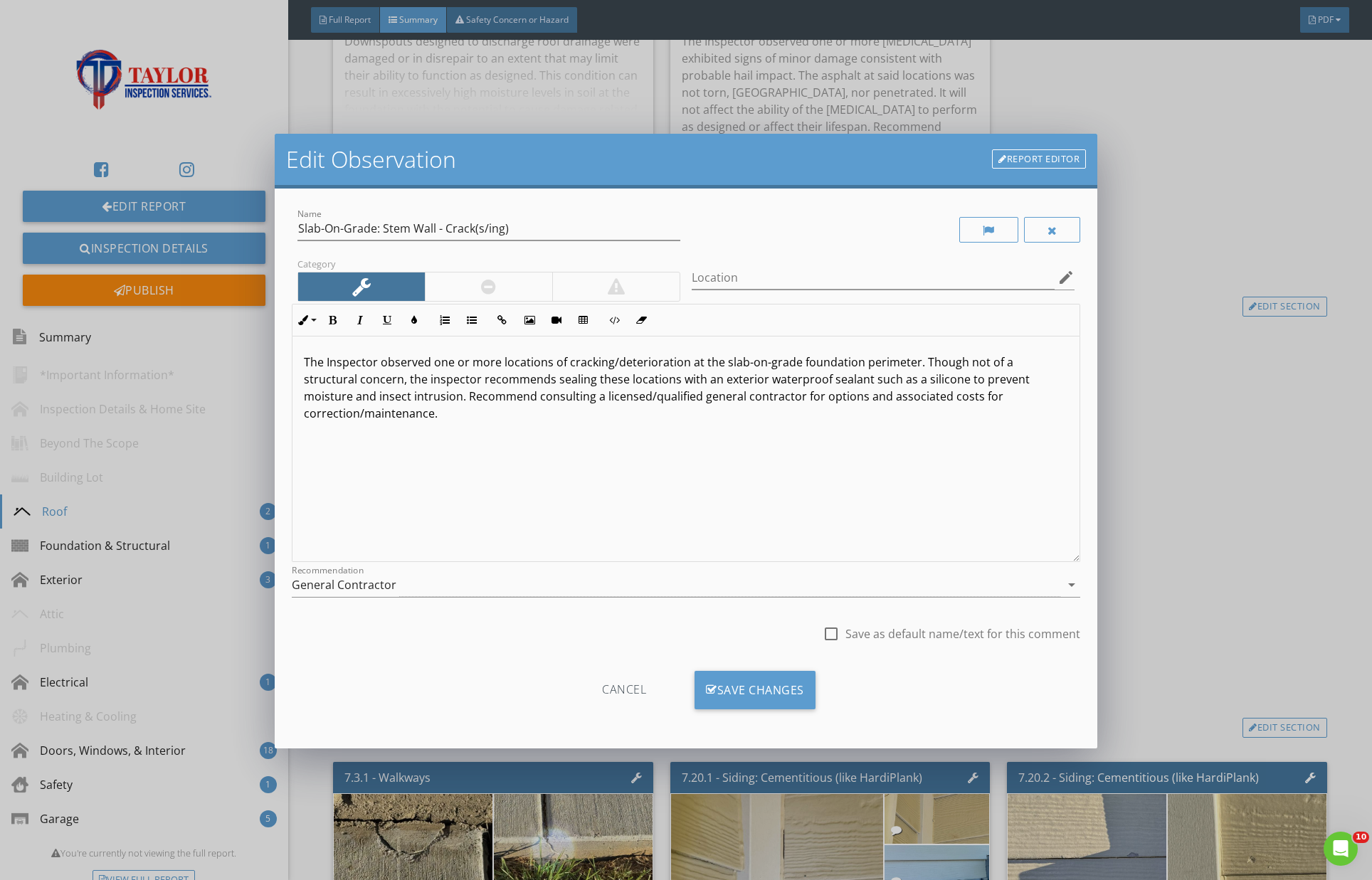
drag, startPoint x: 567, startPoint y: 361, endPoint x: 630, endPoint y: 373, distance: 64.1
click at [567, 361] on p "The Inspector observed one or more locations of cracking/deterioration at the s…" at bounding box center [686, 388] width 765 height 69
drag, startPoint x: 743, startPoint y: 363, endPoint x: 763, endPoint y: 363, distance: 20.0
click at [743, 363] on p "The Inspector observed one or more locations of horizontal and stair-step crack…" at bounding box center [686, 388] width 765 height 69
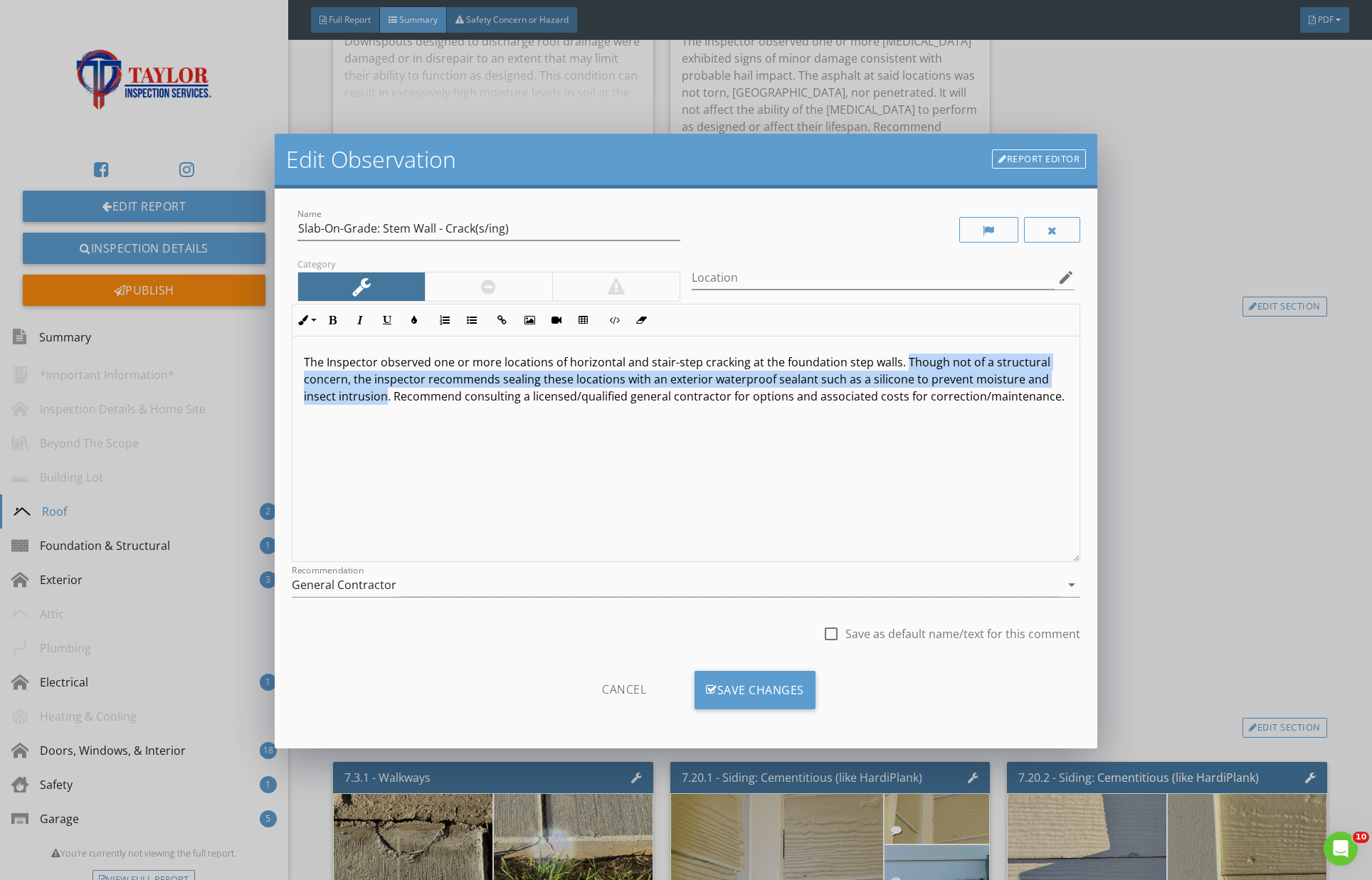
drag, startPoint x: 899, startPoint y: 359, endPoint x: 399, endPoint y: 401, distance: 501.8
click at [381, 398] on p "The Inspector observed one or more locations of horizontal and stair-step crack…" at bounding box center [686, 379] width 765 height 51
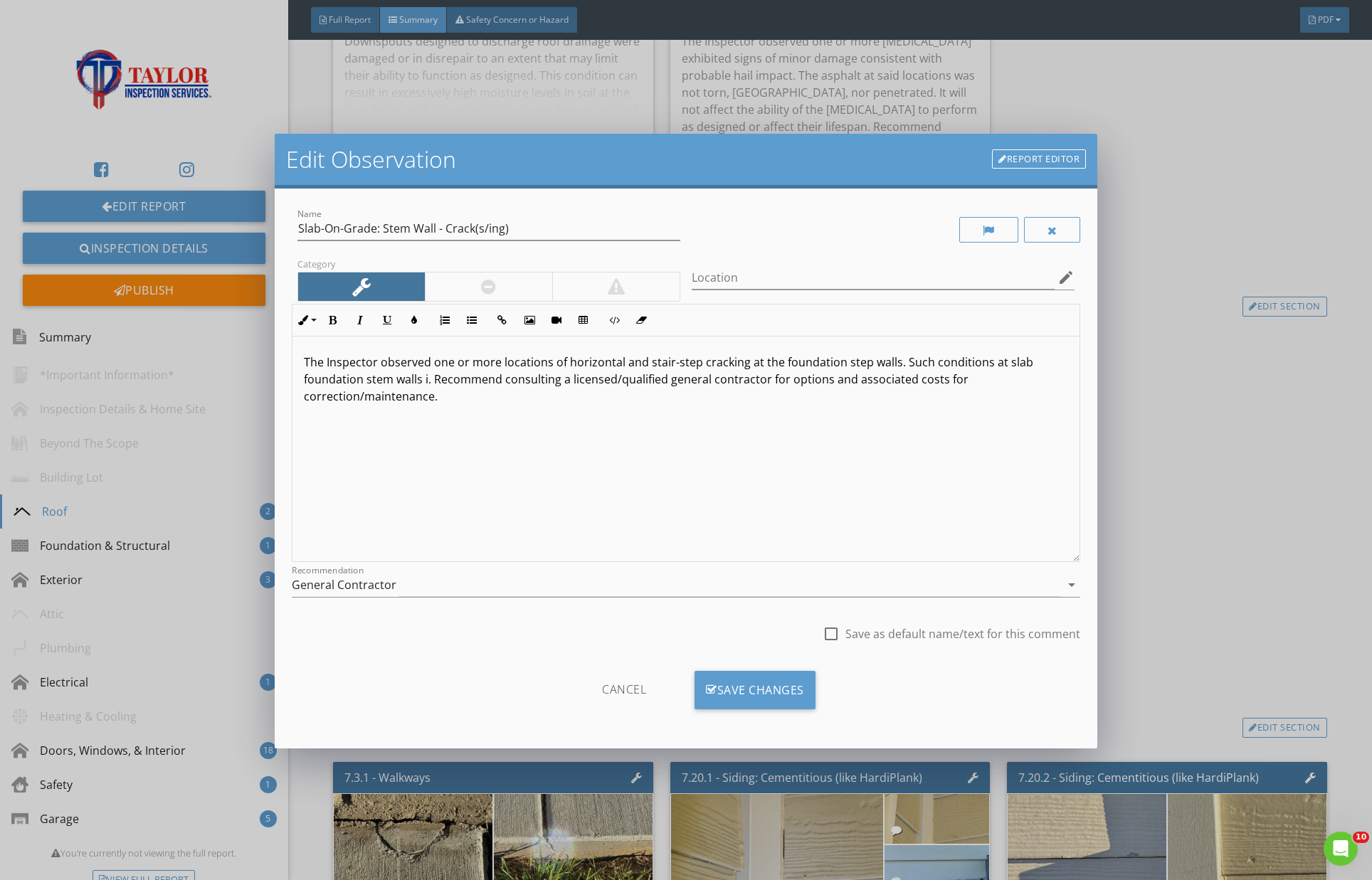
click at [910, 360] on p "The Inspector observed one or more locations of horizontal and stair-step crack…" at bounding box center [686, 379] width 765 height 51
drag, startPoint x: 364, startPoint y: 379, endPoint x: 459, endPoint y: 400, distance: 97.3
click at [365, 378] on p "The Inspector observed one or more locations of horizontal and stair-step crack…" at bounding box center [686, 370] width 765 height 34
click at [455, 398] on p "The Inspector observed one or more locations of horizontal and stair-step crack…" at bounding box center [686, 379] width 765 height 51
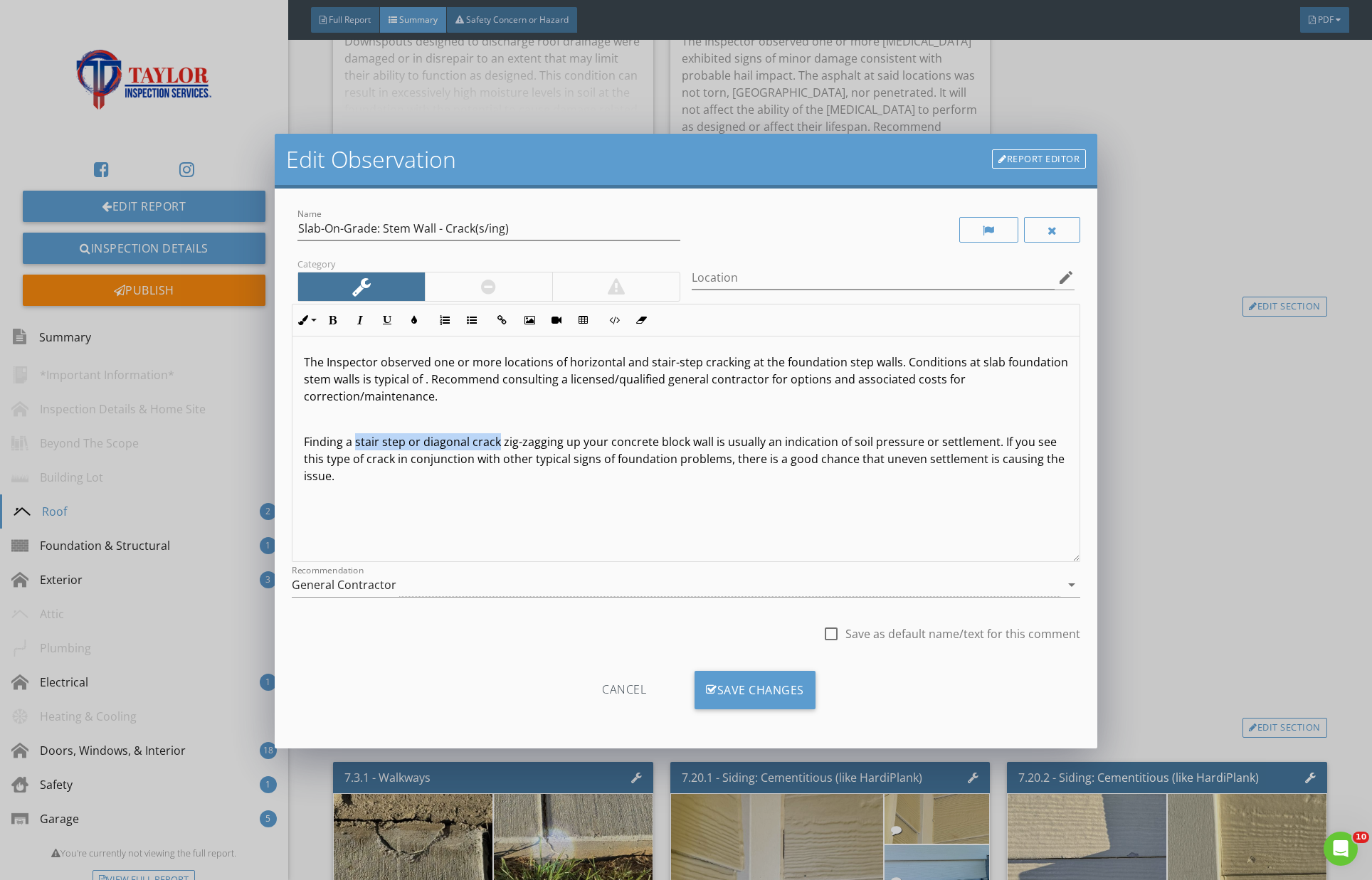
drag, startPoint x: 355, startPoint y: 439, endPoint x: 495, endPoint y: 444, distance: 140.1
click at [496, 444] on p "Finding a stair step or diagonal crack zig-zagging up your concrete block wall …" at bounding box center [686, 459] width 765 height 51
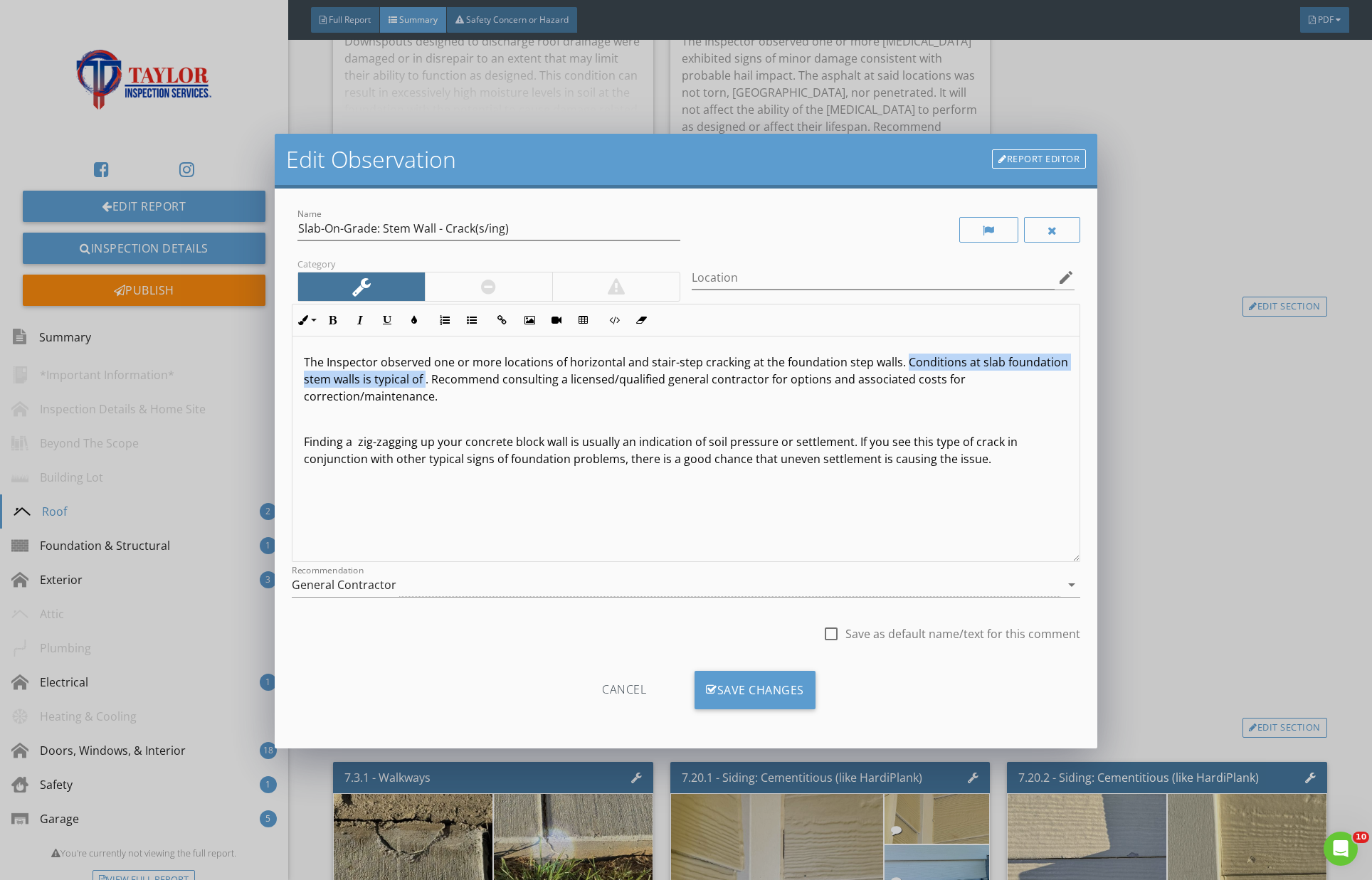
drag, startPoint x: 899, startPoint y: 359, endPoint x: 422, endPoint y: 378, distance: 477.4
click at [423, 378] on p "The Inspector observed one or more locations of horizontal and stair-step crack…" at bounding box center [686, 379] width 765 height 51
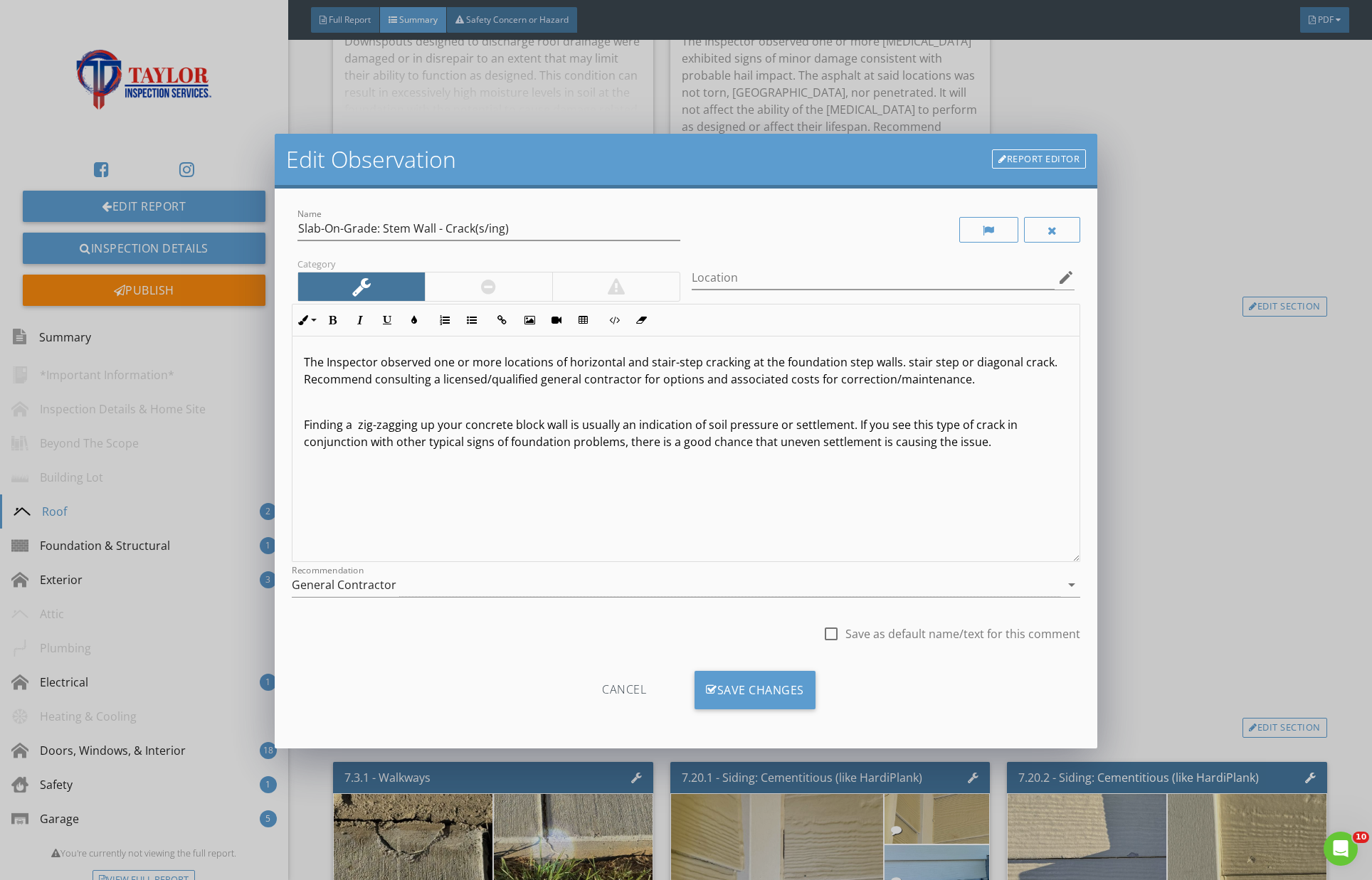
click at [903, 362] on p "The Inspector observed one or more locations of horizontal and stair-step crack…" at bounding box center [686, 370] width 765 height 34
drag, startPoint x: 568, startPoint y: 422, endPoint x: 848, endPoint y: 430, distance: 280.1
click at [848, 430] on p "Finding a zig-zagging up your concrete block wall is usually an indication of s…" at bounding box center [686, 433] width 765 height 34
drag, startPoint x: 1049, startPoint y: 363, endPoint x: 1104, endPoint y: 386, distance: 59.6
click at [1051, 364] on p "The Inspector observed one or more locations of horizontal and stair-step crack…" at bounding box center [686, 370] width 765 height 34
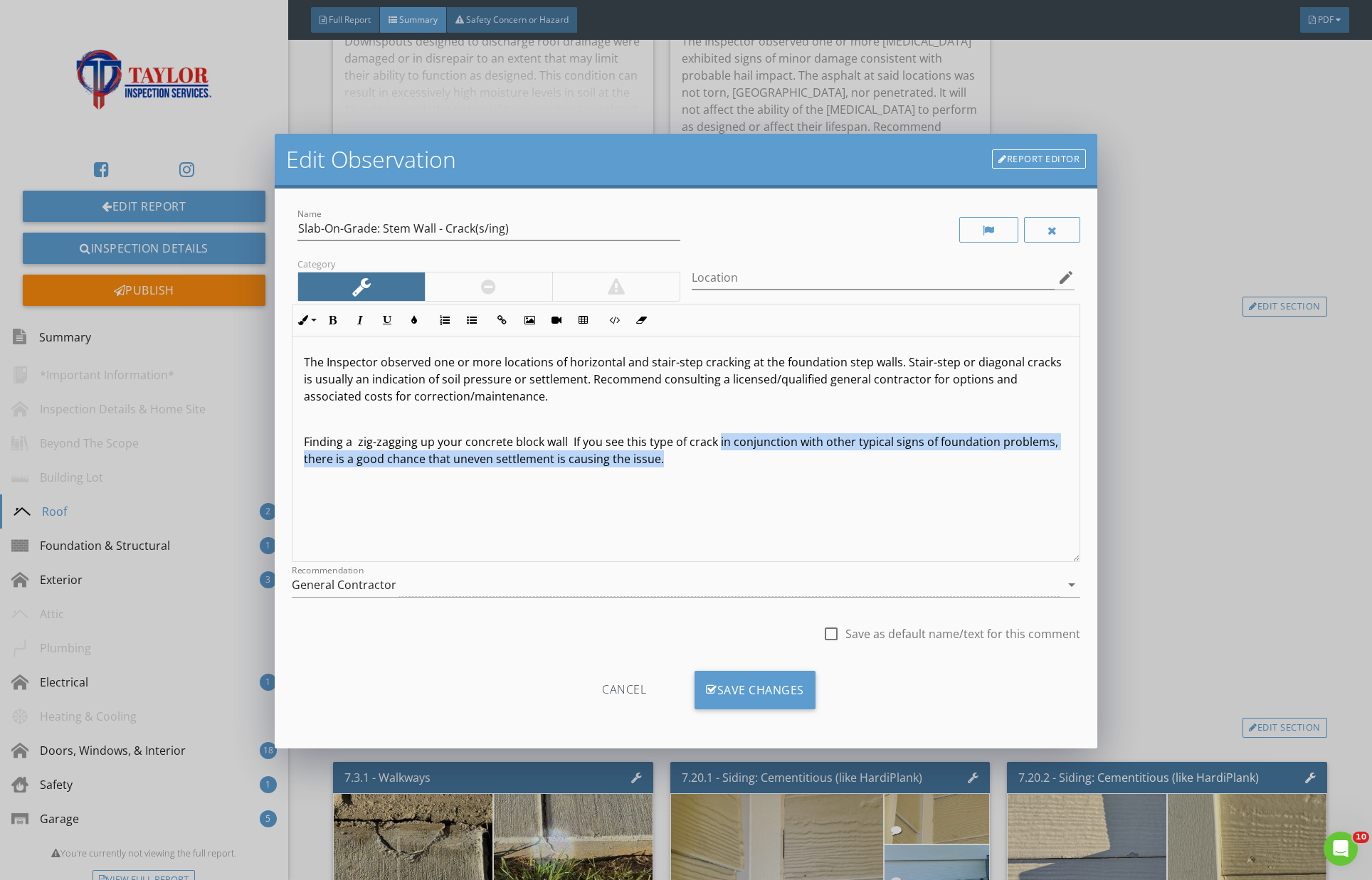
drag, startPoint x: 715, startPoint y: 441, endPoint x: 942, endPoint y: 463, distance: 228.1
click at [942, 463] on p "Finding a zig-zagging up your concrete block wall If you see this type of crack…" at bounding box center [686, 451] width 765 height 34
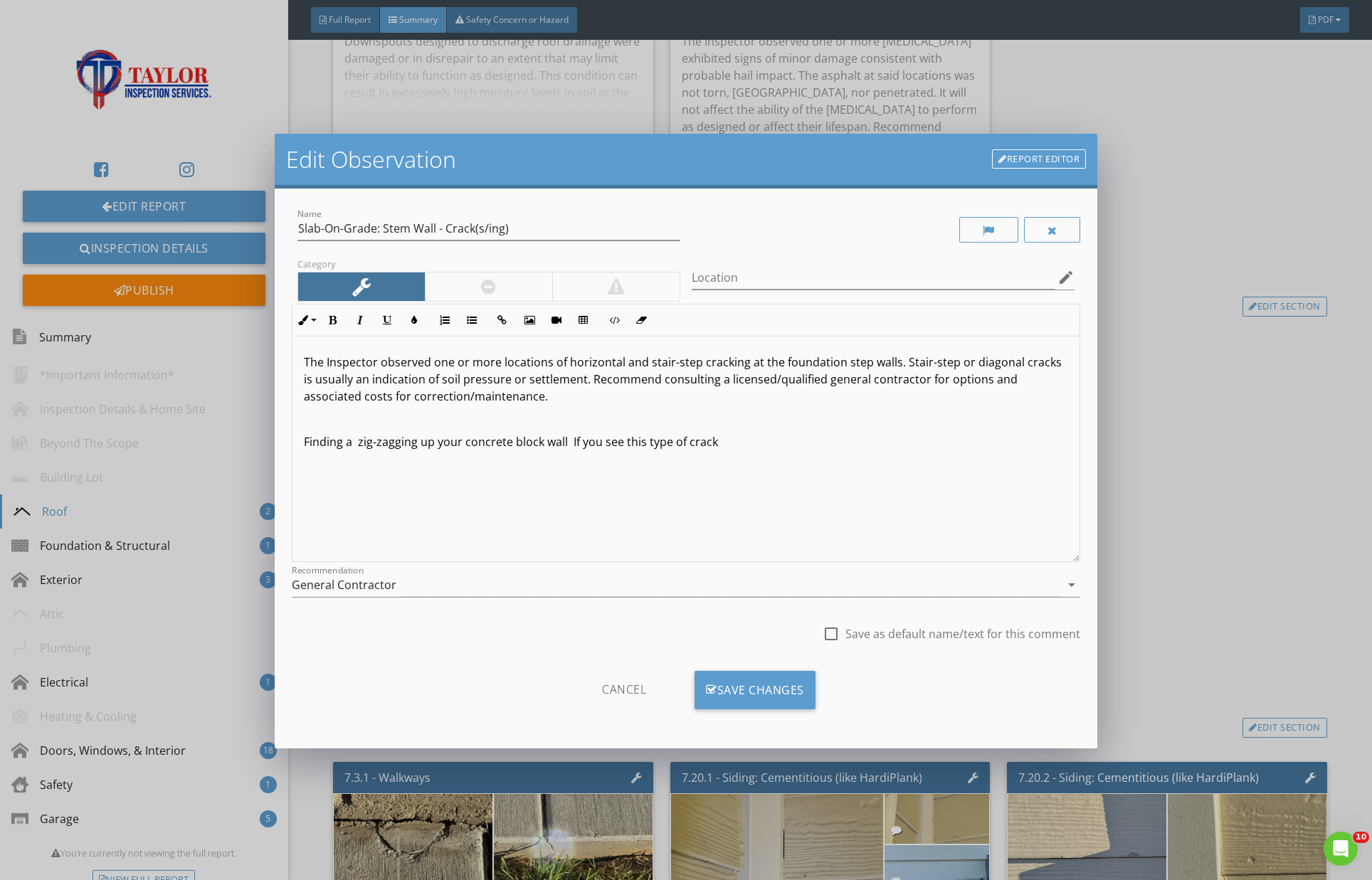
click at [577, 378] on p "The Inspector observed one or more locations of horizontal and stair-step crack…" at bounding box center [686, 379] width 765 height 51
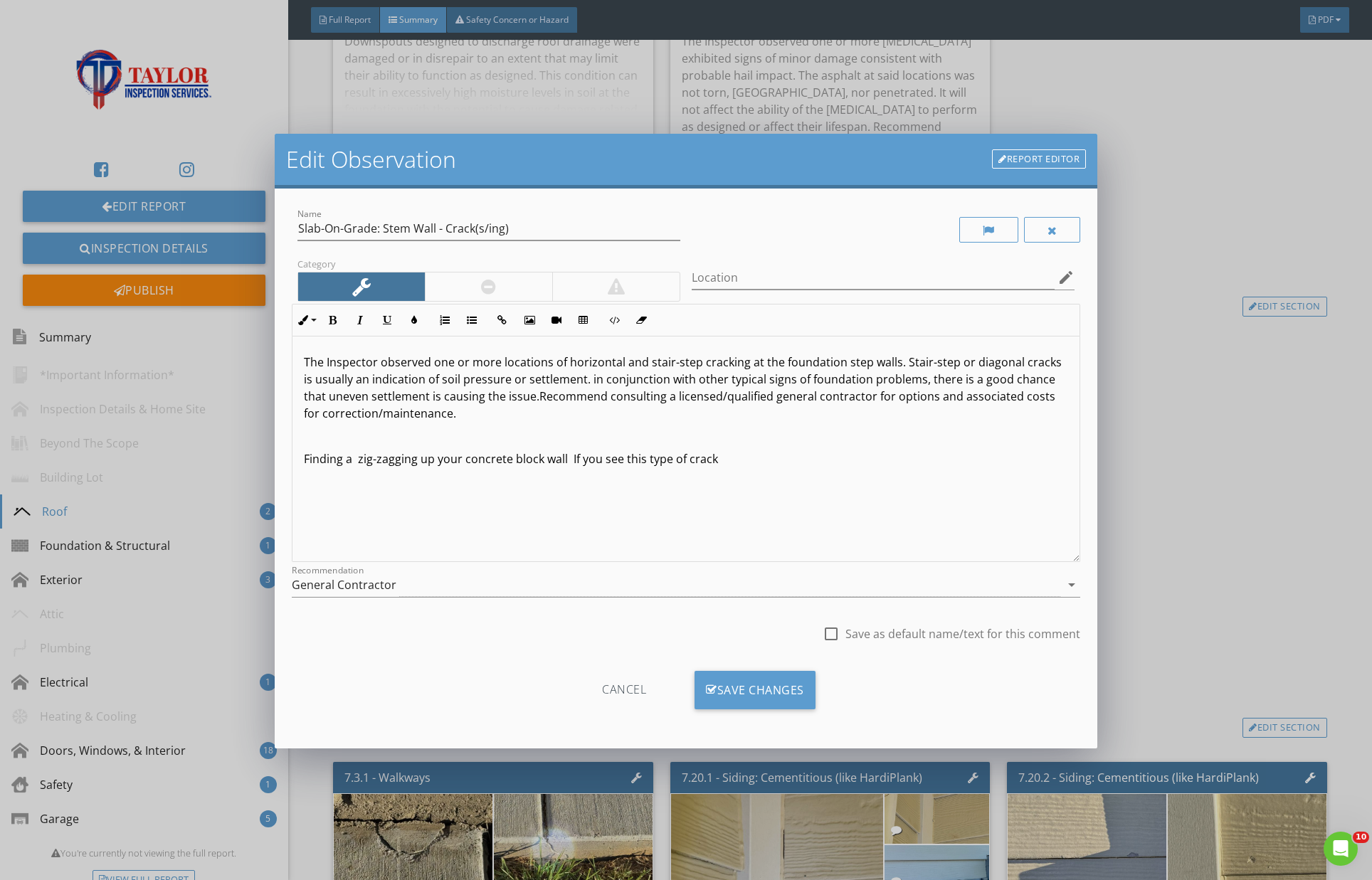
click at [575, 378] on p "The Inspector observed one or more locations of horizontal and stair-step crack…" at bounding box center [686, 388] width 765 height 69
drag, startPoint x: 913, startPoint y: 378, endPoint x: 1034, endPoint y: 381, distance: 121.0
click at [1031, 381] on p "The Inspector observed one or more locations of horizontal and stair-step crack…" at bounding box center [686, 388] width 765 height 69
click at [1047, 378] on p "The Inspector observed one or more locations of horizontal and stair-step crack…" at bounding box center [686, 388] width 765 height 69
click at [468, 392] on p "The Inspector observed one or more locations of horizontal and stair-step crack…" at bounding box center [686, 388] width 765 height 69
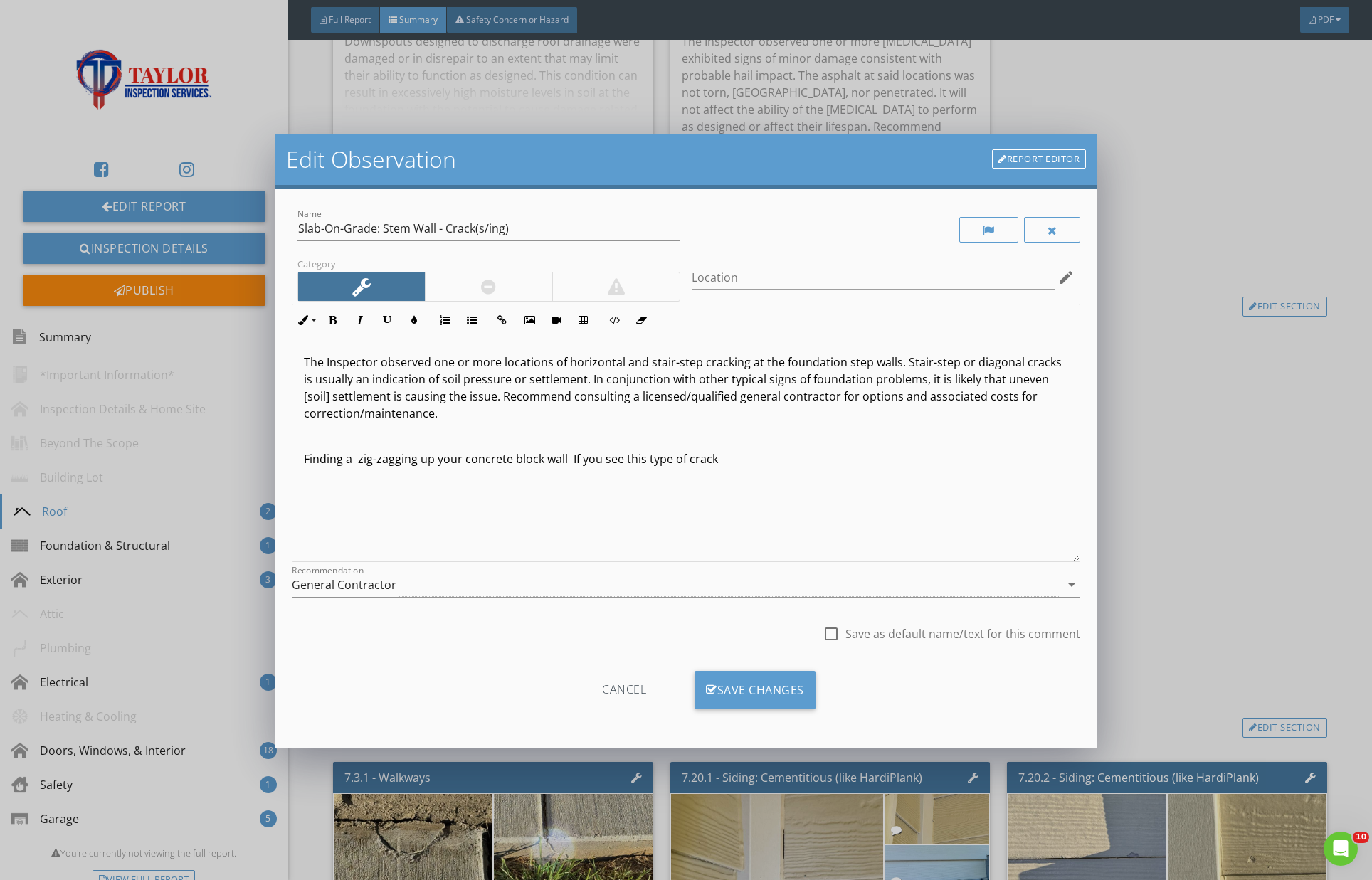
drag, startPoint x: 743, startPoint y: 456, endPoint x: 299, endPoint y: 458, distance: 444.0
click at [299, 458] on div "The Inspector observed one or more locations of horizontal and stair-step crack…" at bounding box center [686, 450] width 788 height 225
click at [471, 394] on p "The Inspector observed one or more locations of horizontal and stair-step crack…" at bounding box center [686, 388] width 765 height 69
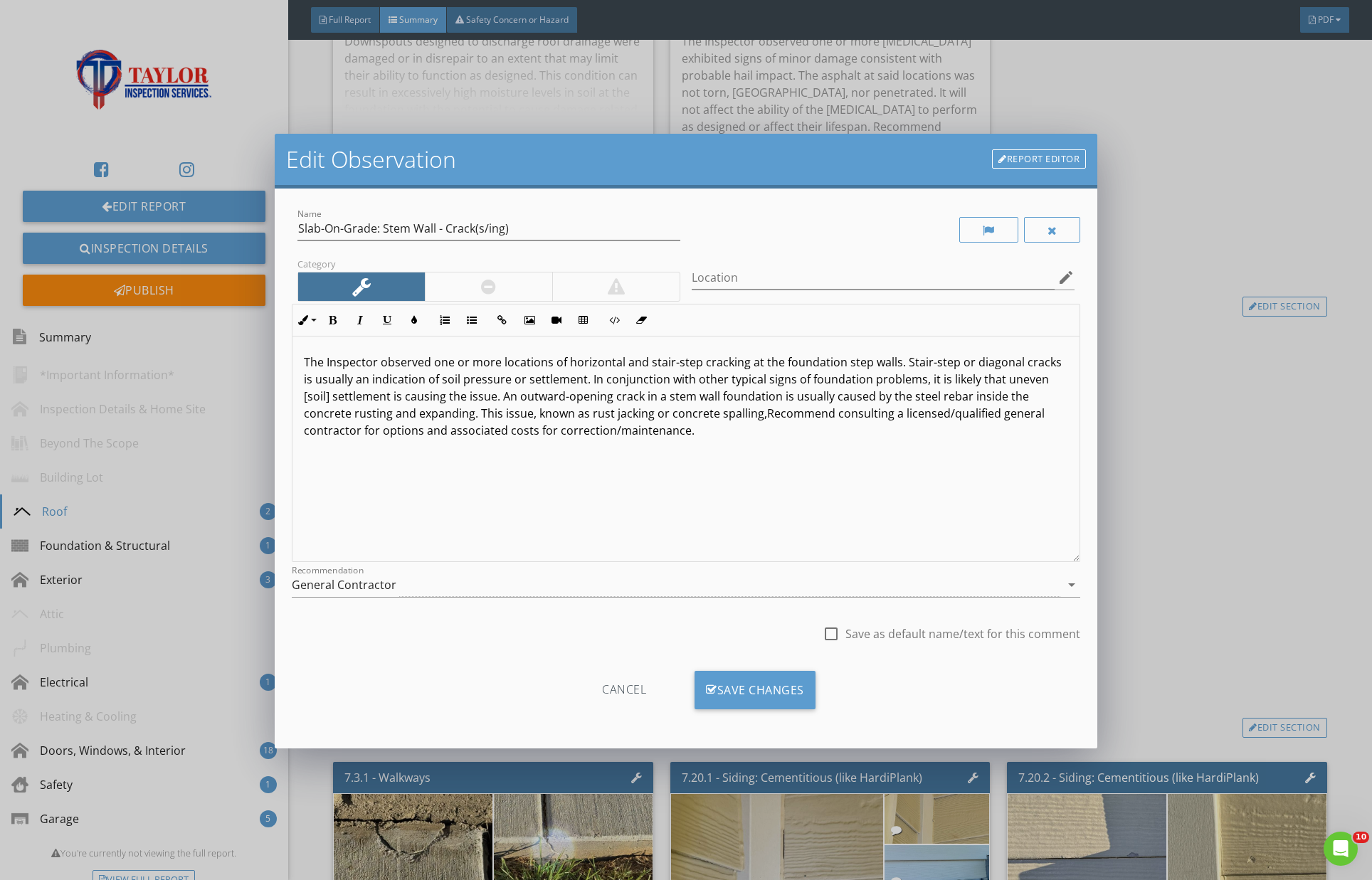
click at [718, 394] on p "The Inspector observed one or more locations of horizontal and stair-step crack…" at bounding box center [686, 396] width 765 height 85
click at [1048, 362] on p "The Inspector observed one or more locations of horizontal and stair-step crack…" at bounding box center [686, 396] width 765 height 85
drag, startPoint x: 303, startPoint y: 374, endPoint x: 352, endPoint y: 378, distance: 49.2
click at [352, 378] on div "The Inspector observed one or more locations of horizontal and stair-step crack…" at bounding box center [686, 450] width 788 height 225
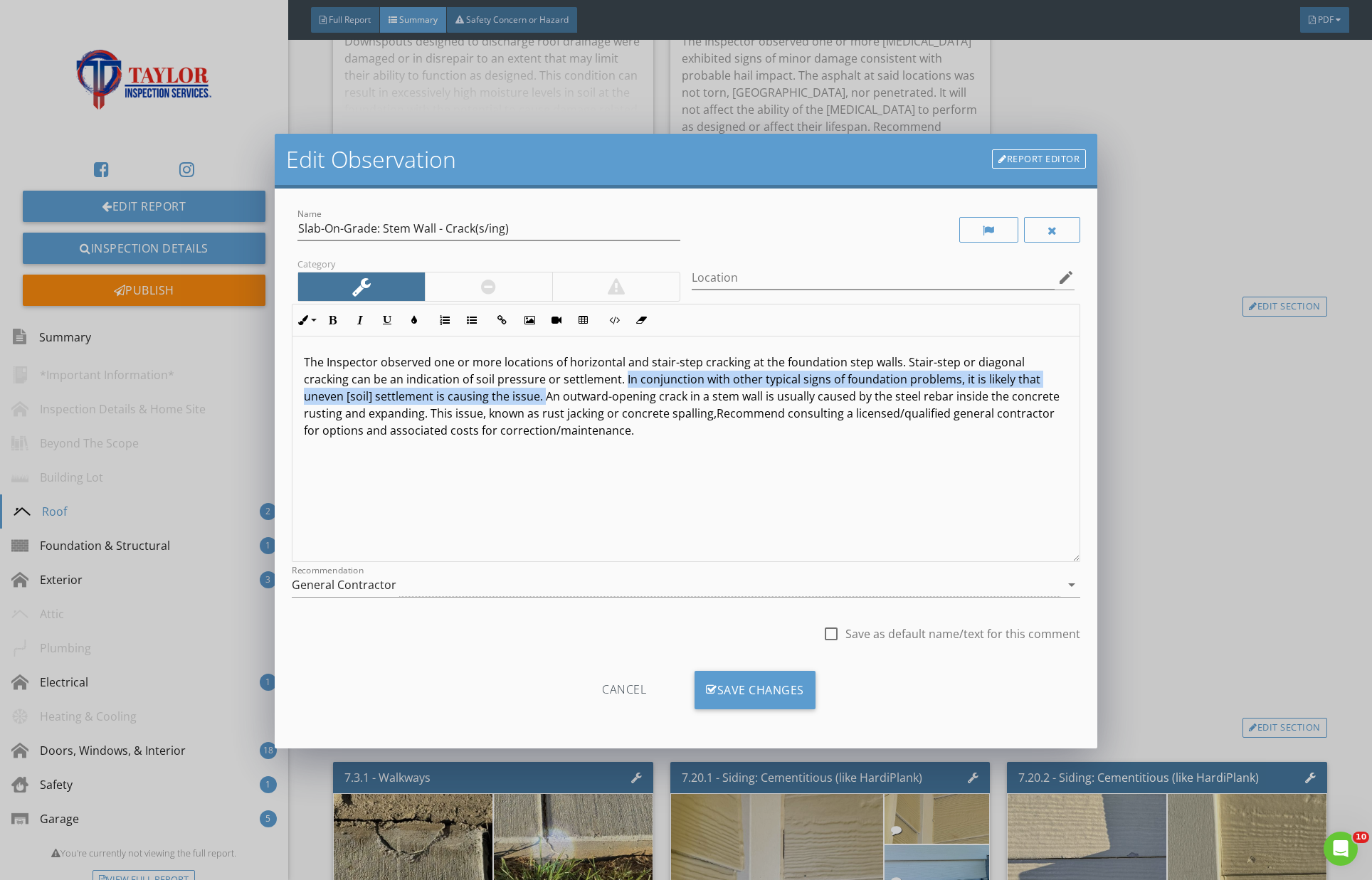
drag, startPoint x: 576, startPoint y: 378, endPoint x: 505, endPoint y: 385, distance: 71.3
click at [472, 394] on p "The Inspector observed one or more locations of horizontal and stair-step crack…" at bounding box center [686, 396] width 765 height 85
click at [574, 380] on p "The Inspector observed one or more locations of horizontal and stair-step crack…" at bounding box center [686, 396] width 765 height 85
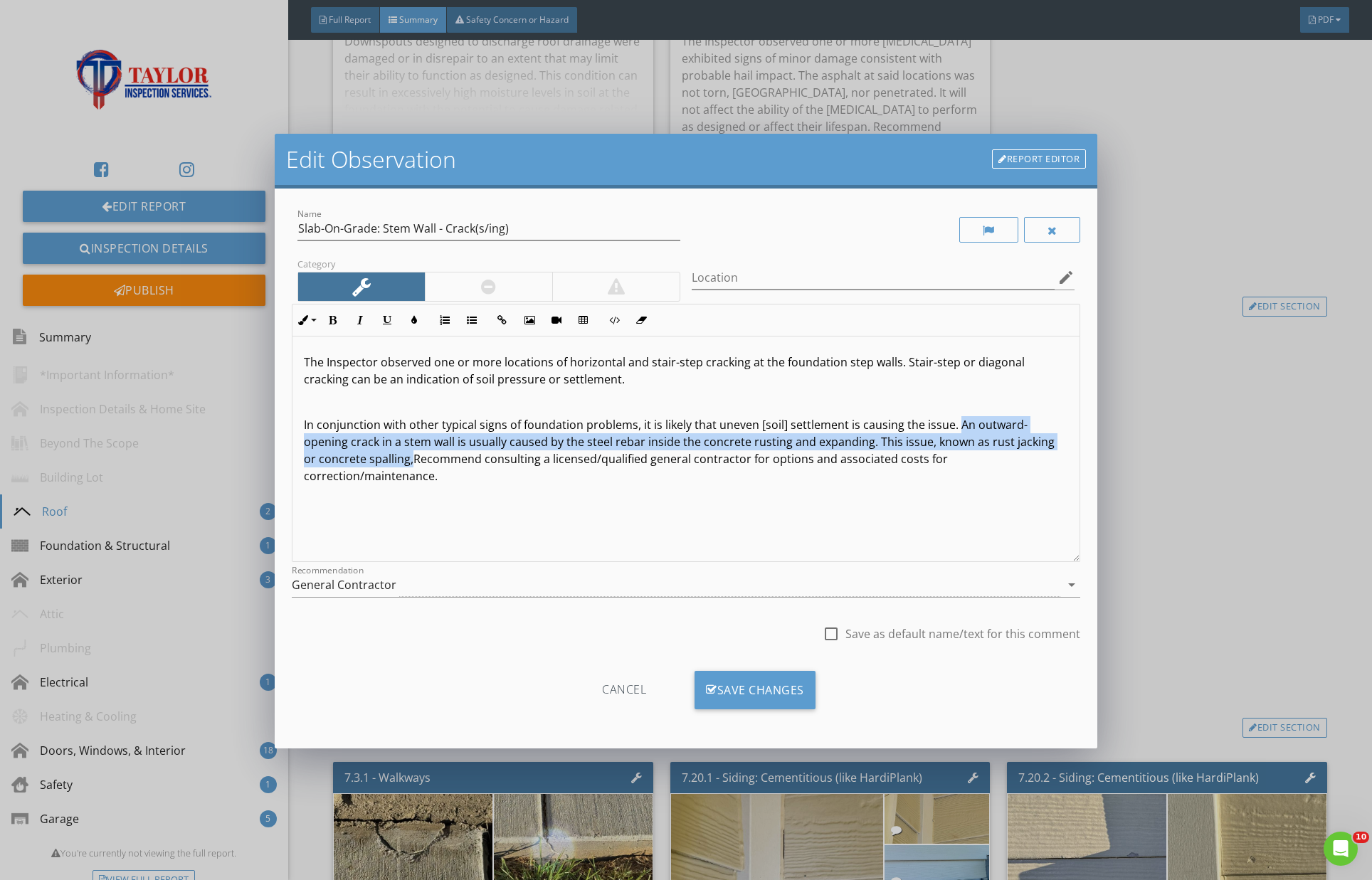
drag, startPoint x: 954, startPoint y: 422, endPoint x: 345, endPoint y: 461, distance: 610.2
click at [346, 461] on p "In conjunction with other typical signs of foundation problems, it is likely th…" at bounding box center [686, 451] width 765 height 69
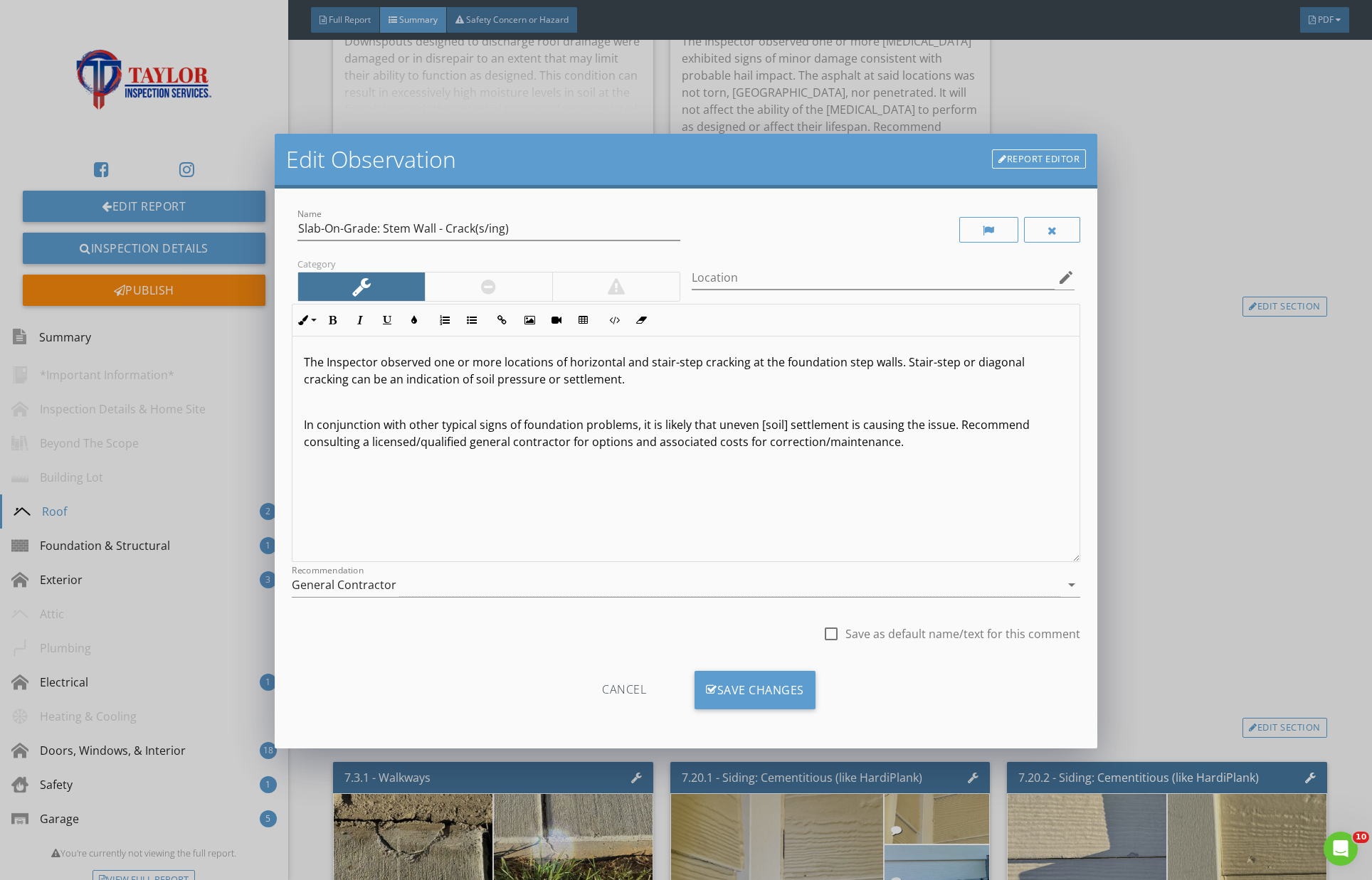
click at [605, 375] on p "The Inspector observed one or more locations of horizontal and stair-step crack…" at bounding box center [686, 370] width 765 height 34
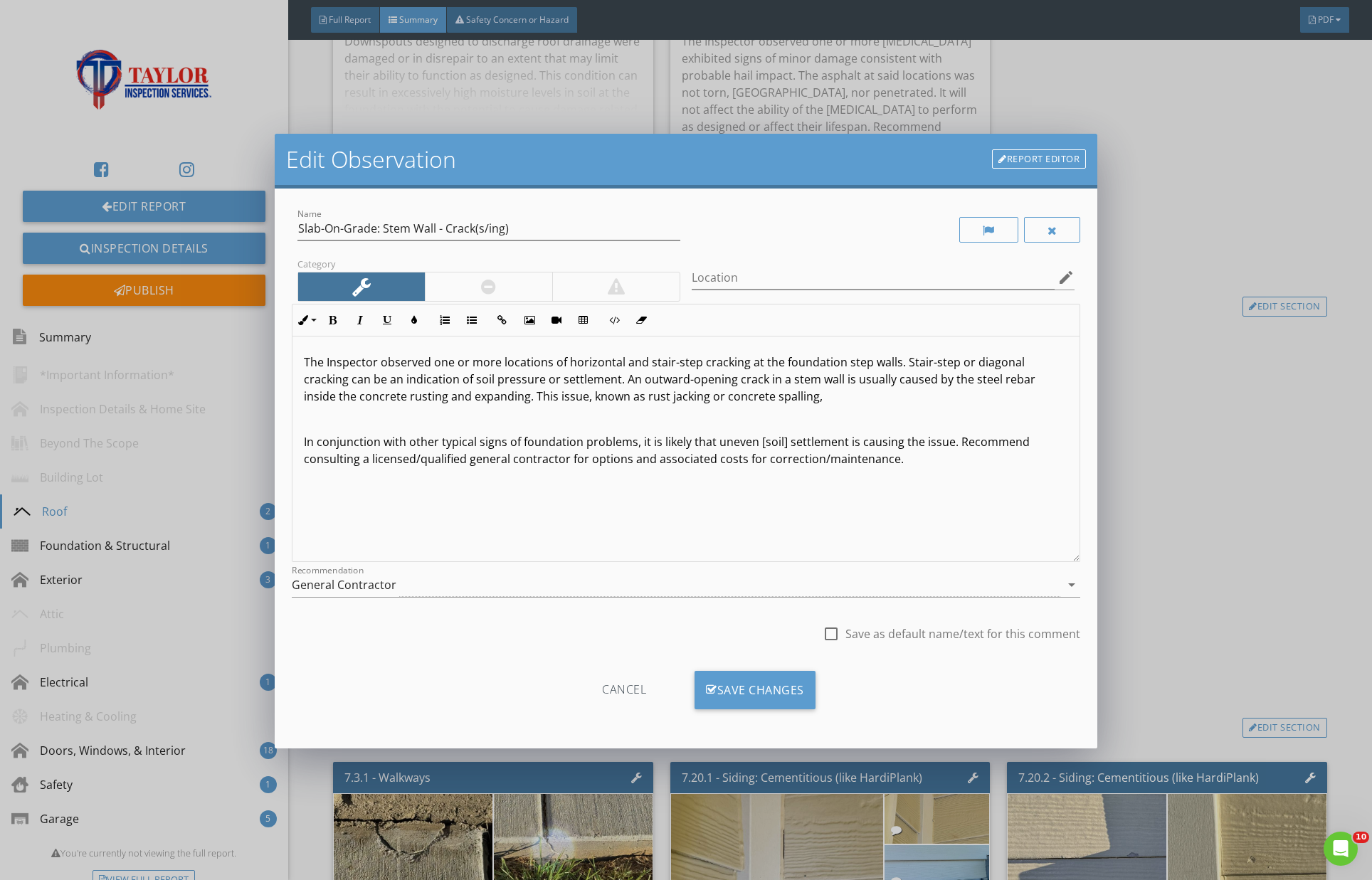
click at [795, 378] on p "The Inspector observed one or more locations of horizontal and stair-step crack…" at bounding box center [686, 379] width 765 height 51
drag, startPoint x: 471, startPoint y: 396, endPoint x: 587, endPoint y: 396, distance: 116.0
click at [584, 396] on p "The Inspector observed one or more locations of horizontal and stair-step crack…" at bounding box center [686, 379] width 765 height 51
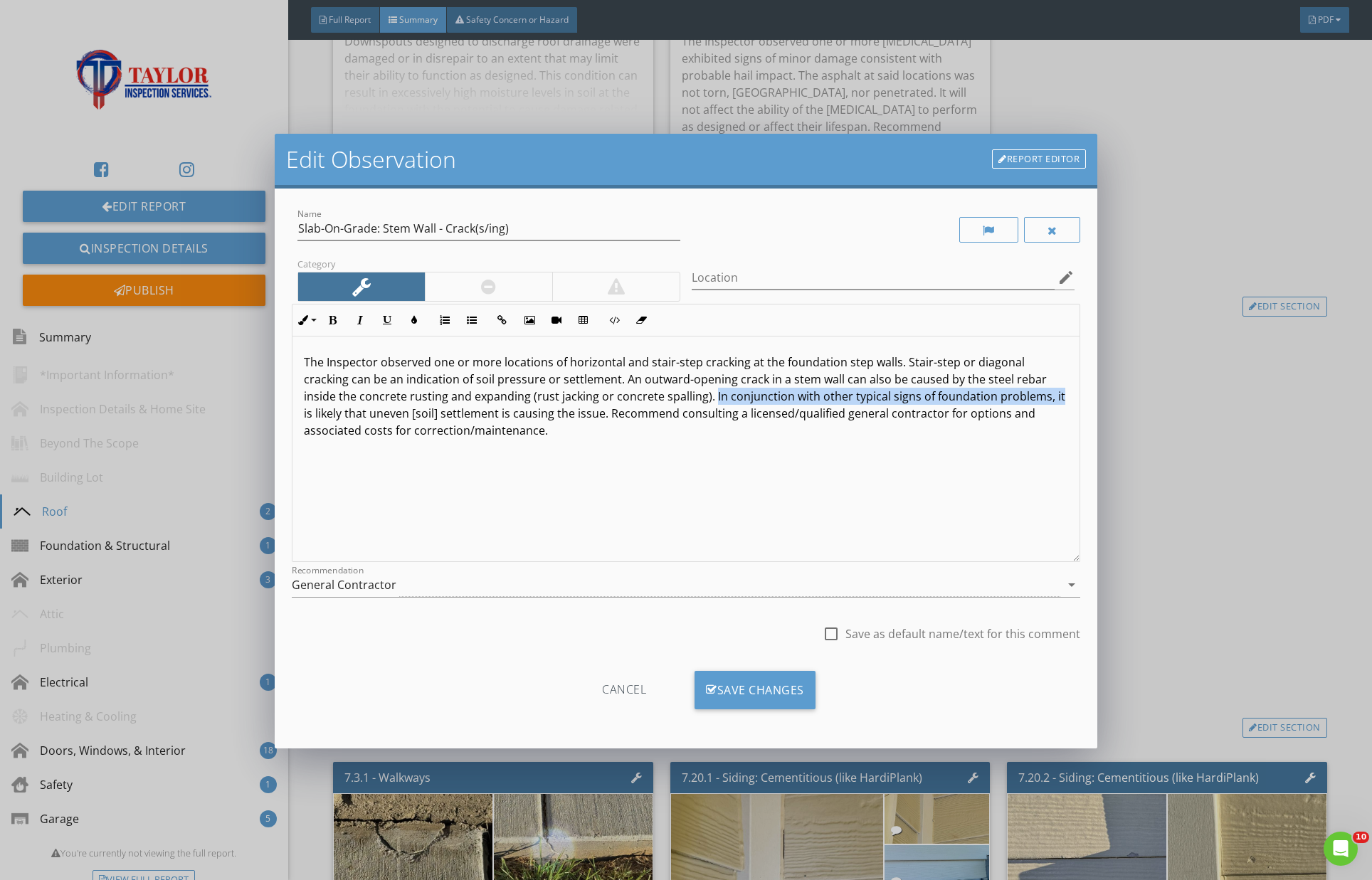
drag, startPoint x: 995, startPoint y: 397, endPoint x: 1029, endPoint y: 407, distance: 35.4
click at [995, 397] on p "The Inspector observed one or more locations of horizontal and stair-step crack…" at bounding box center [686, 396] width 765 height 85
drag, startPoint x: 860, startPoint y: 398, endPoint x: 909, endPoint y: 399, distance: 49.0
click at [862, 398] on p "The Inspector observed one or more locations of horizontal and stair-step crack…" at bounding box center [686, 388] width 765 height 69
drag, startPoint x: 349, startPoint y: 414, endPoint x: 428, endPoint y: 426, distance: 79.9
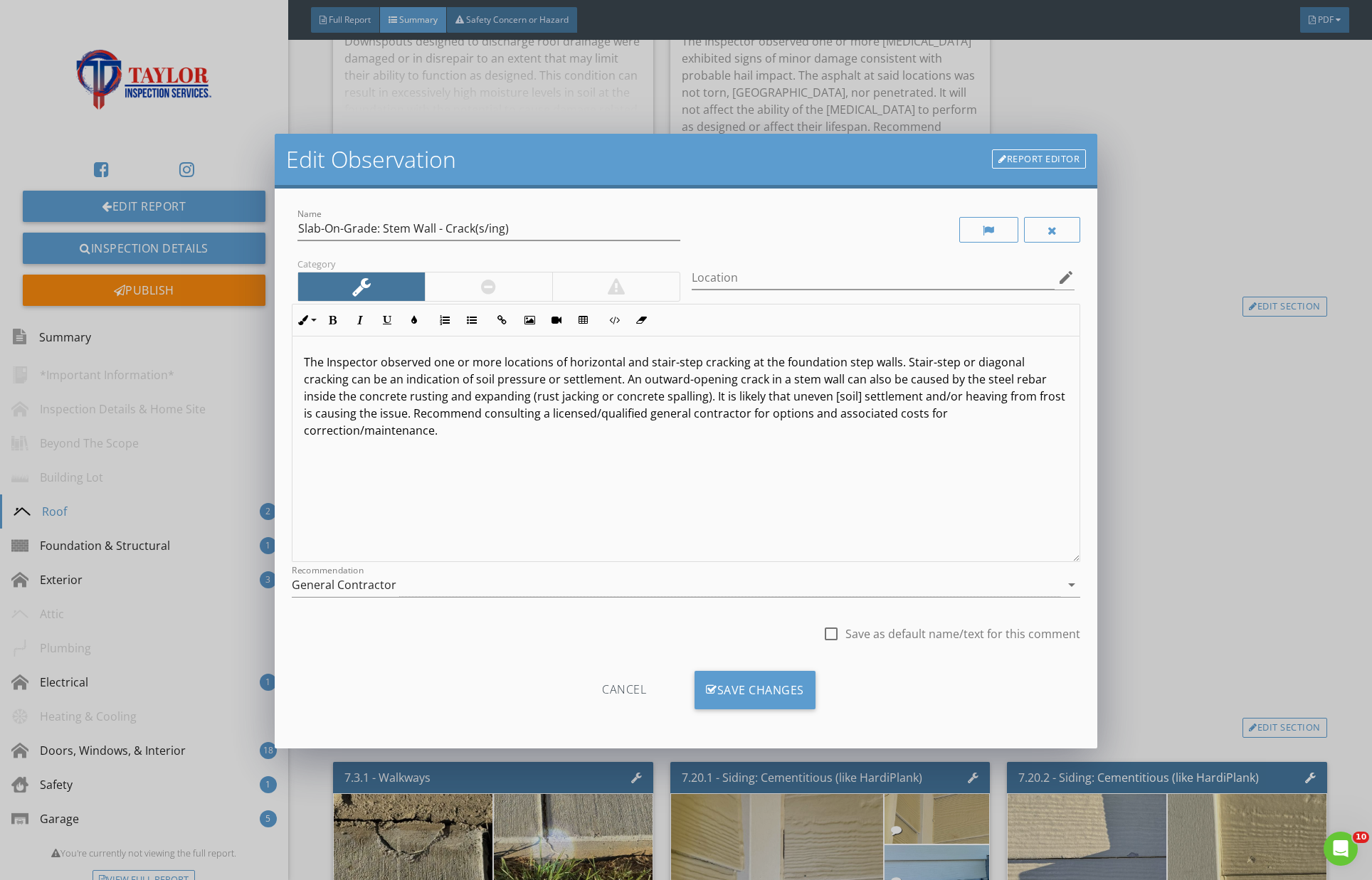
click at [350, 414] on p "The Inspector observed one or more locations of horizontal and stair-step crack…" at bounding box center [686, 396] width 765 height 85
click at [657, 396] on p "The Inspector observed one or more locations of horizontal and stair-step crack…" at bounding box center [686, 396] width 765 height 85
drag, startPoint x: 394, startPoint y: 414, endPoint x: 429, endPoint y: 417, distance: 35.1
click at [394, 414] on p "The Inspector observed one or more locations of horizontal and stair-step crack…" at bounding box center [686, 396] width 765 height 85
click at [486, 413] on p "The Inspector observed one or more locations of horizontal and stair-step crack…" at bounding box center [686, 396] width 765 height 85
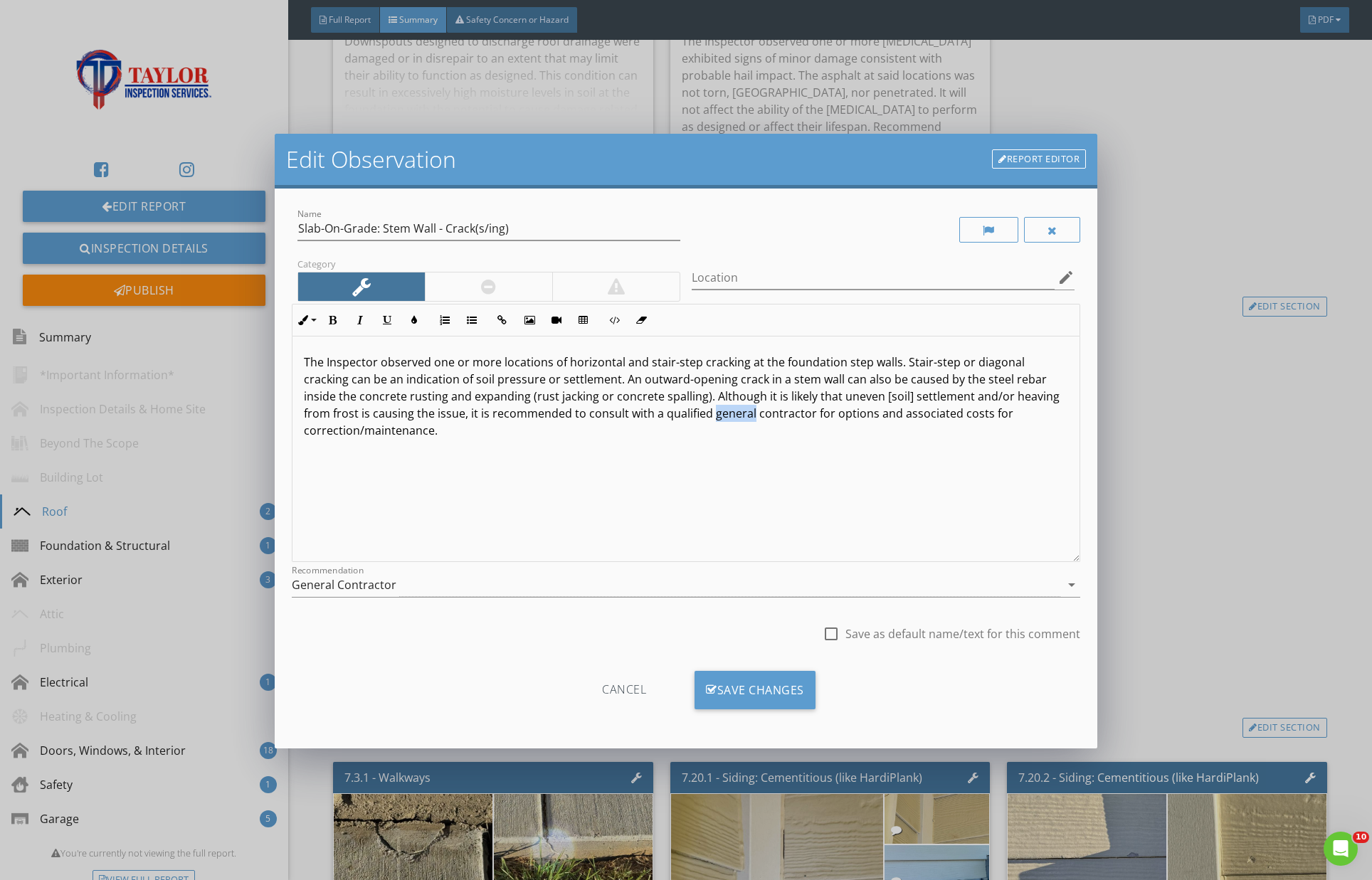
drag, startPoint x: 642, startPoint y: 414, endPoint x: 681, endPoint y: 416, distance: 39.1
click at [681, 416] on p "The Inspector observed one or more locations of horizontal and stair-step crack…" at bounding box center [686, 396] width 765 height 85
drag, startPoint x: 780, startPoint y: 413, endPoint x: 820, endPoint y: 414, distance: 40.0
click at [820, 414] on p "The Inspector observed one or more locations of horizontal and stair-step crack…" at bounding box center [686, 396] width 765 height 85
click at [715, 586] on div "General Contractor" at bounding box center [677, 585] width 769 height 24
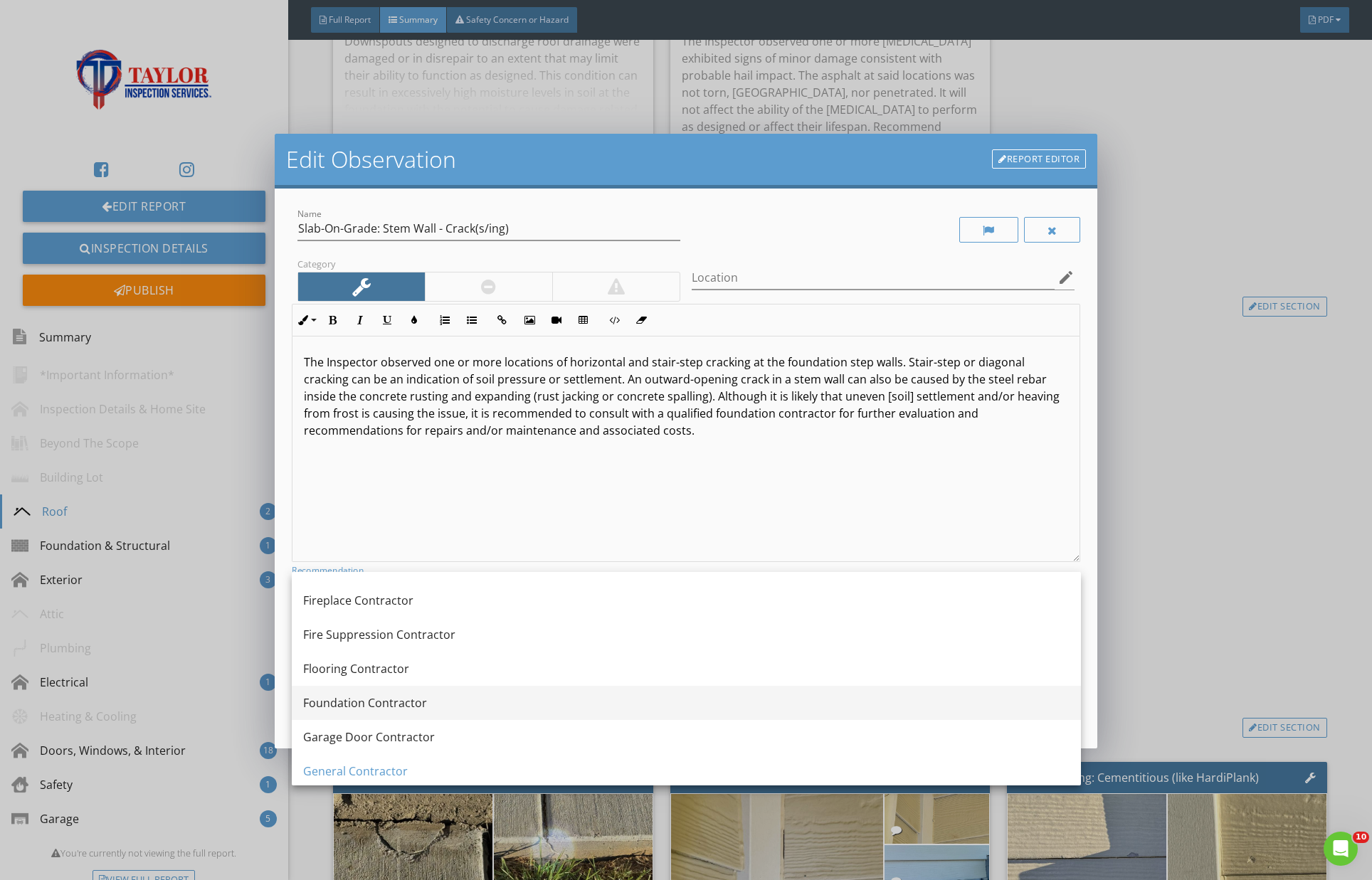
scroll to position [623, 0]
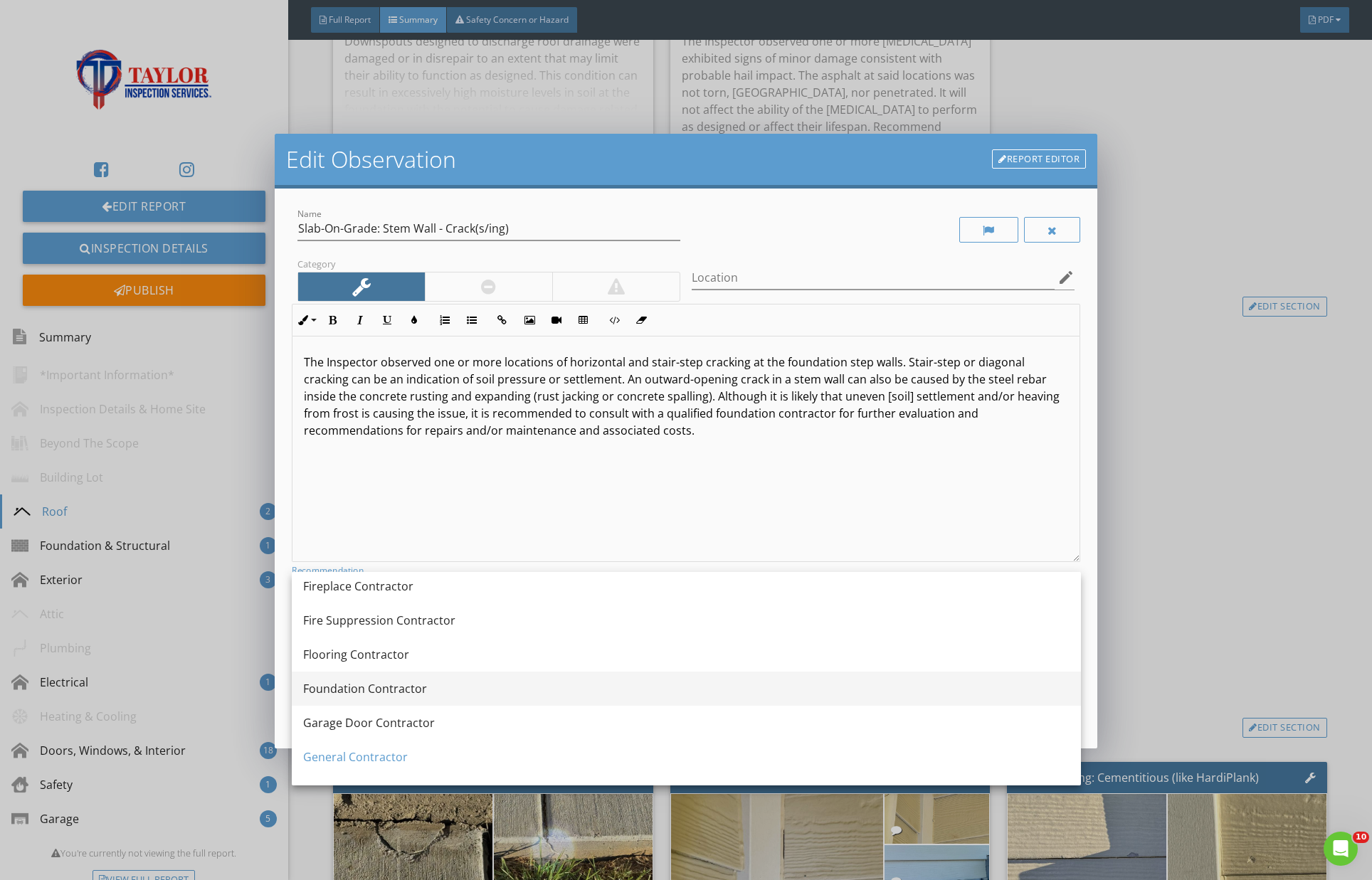
click at [444, 695] on div "Foundation Contractor" at bounding box center [686, 688] width 767 height 17
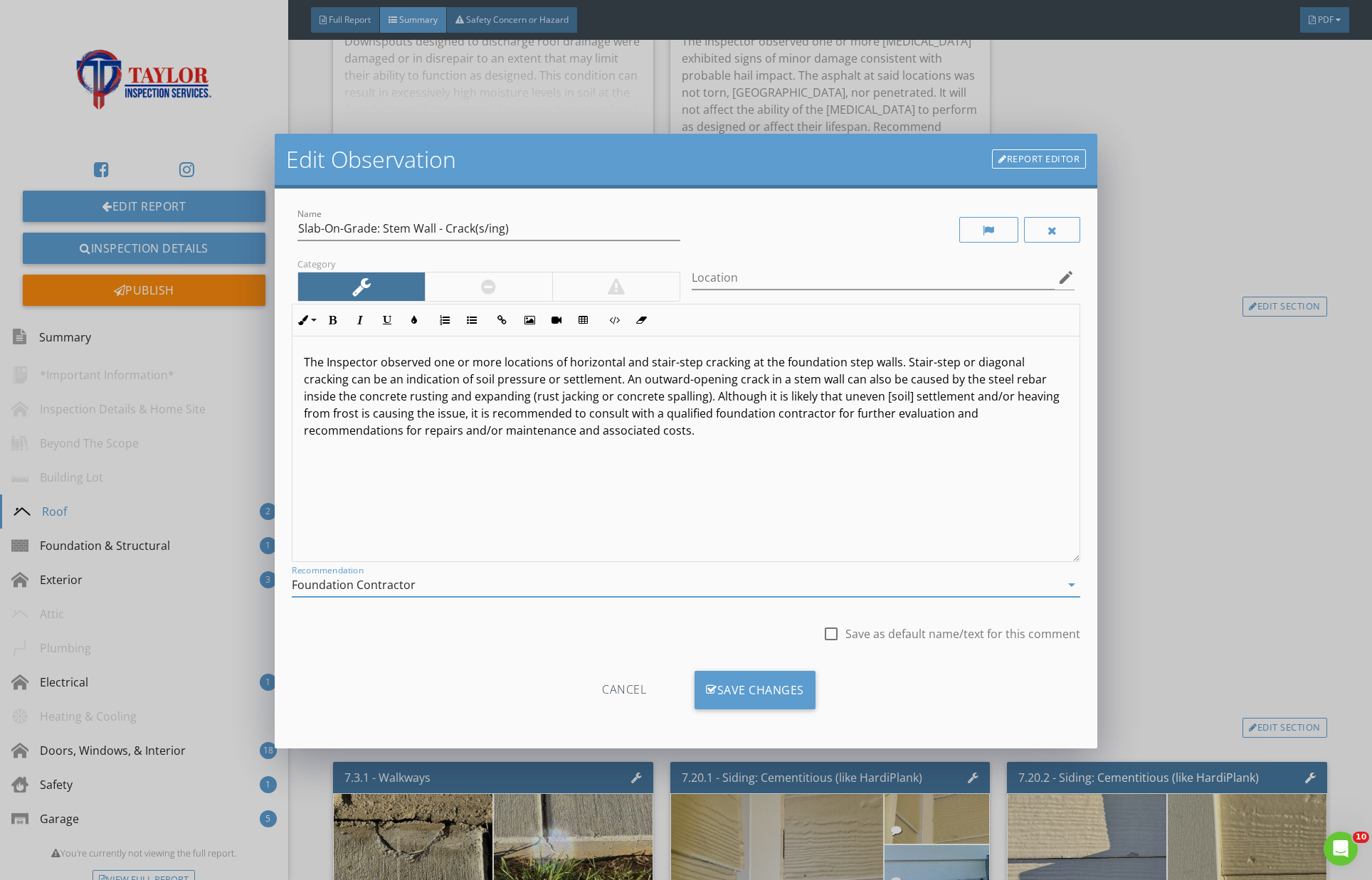
click at [519, 279] on div at bounding box center [488, 287] width 128 height 28
drag, startPoint x: 320, startPoint y: 229, endPoint x: 375, endPoint y: 228, distance: 55.0
click at [375, 228] on input "Slab-On-Grade: Stem Wall - Crack(s/ing)" at bounding box center [488, 229] width 383 height 24
click at [486, 226] on input "Slab Foundation: Stem Wall - Crack(s/ing)" at bounding box center [488, 229] width 383 height 24
type input "Slab Foundation: Stem Wall - Cracks/ing"
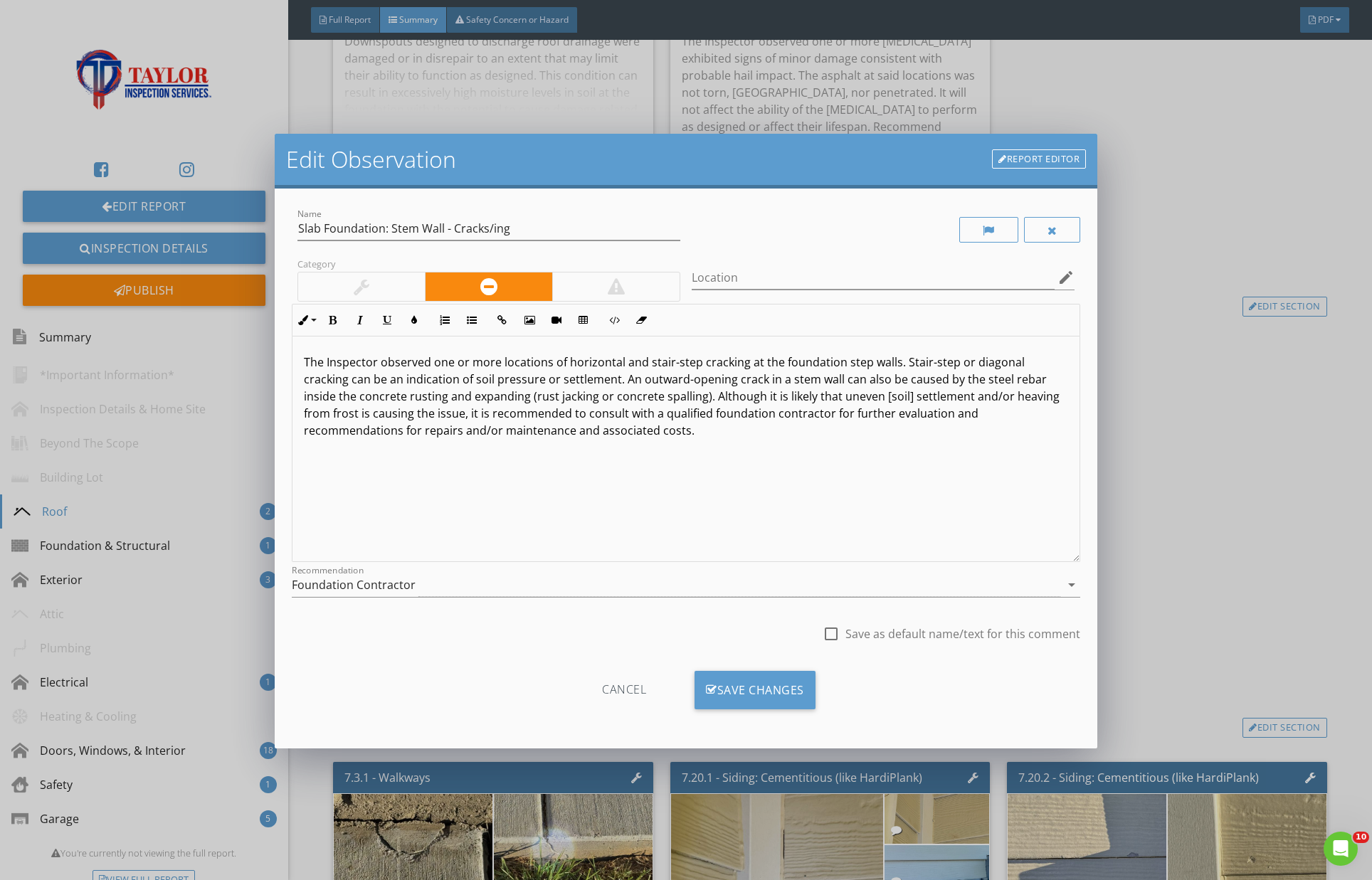
click at [953, 359] on p "The Inspector observed one or more locations of horizontal and stair-step crack…" at bounding box center [686, 396] width 765 height 85
click at [568, 378] on p "The Inspector observed one or more locations of horizontal and stair-step crack…" at bounding box center [686, 396] width 765 height 85
click at [899, 360] on p "The Inspector observed one or more locations of horizontal and stair-step crack…" at bounding box center [686, 396] width 765 height 85
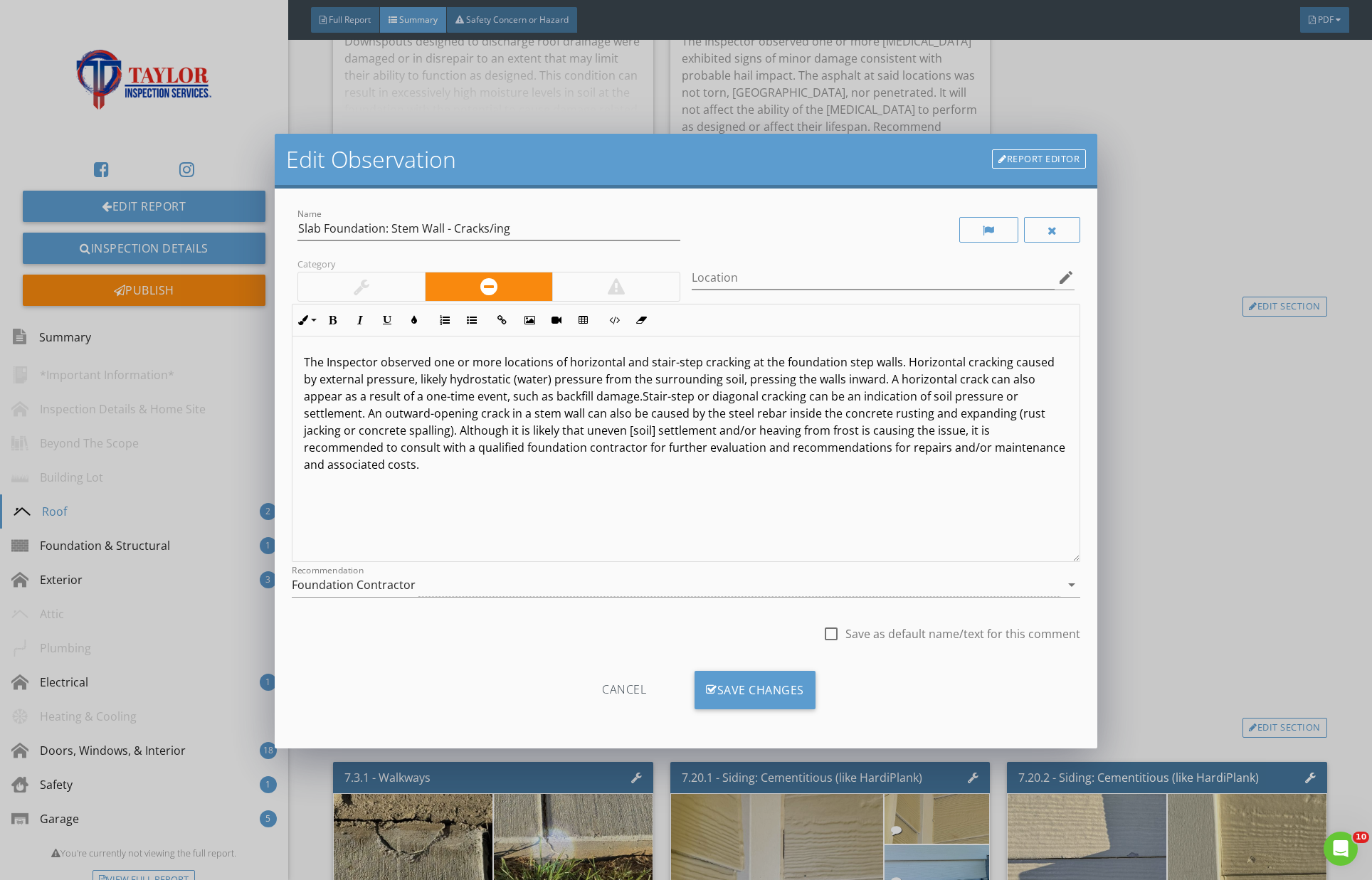
click at [1007, 363] on p "The Inspector observed one or more locations of horizontal and stair-step crack…" at bounding box center [686, 414] width 765 height 120
click at [975, 378] on p "The Inspector observed one or more locations of horizontal and stair-step crack…" at bounding box center [686, 414] width 765 height 120
click at [416, 378] on p "The Inspector observed one or more locations of horizontal and stair-step crack…" at bounding box center [686, 414] width 765 height 120
click at [603, 378] on p "The Inspector observed one or more locations of horizontal and stair-step crack…" at bounding box center [686, 414] width 765 height 120
drag, startPoint x: 933, startPoint y: 378, endPoint x: 921, endPoint y: 392, distance: 18.4
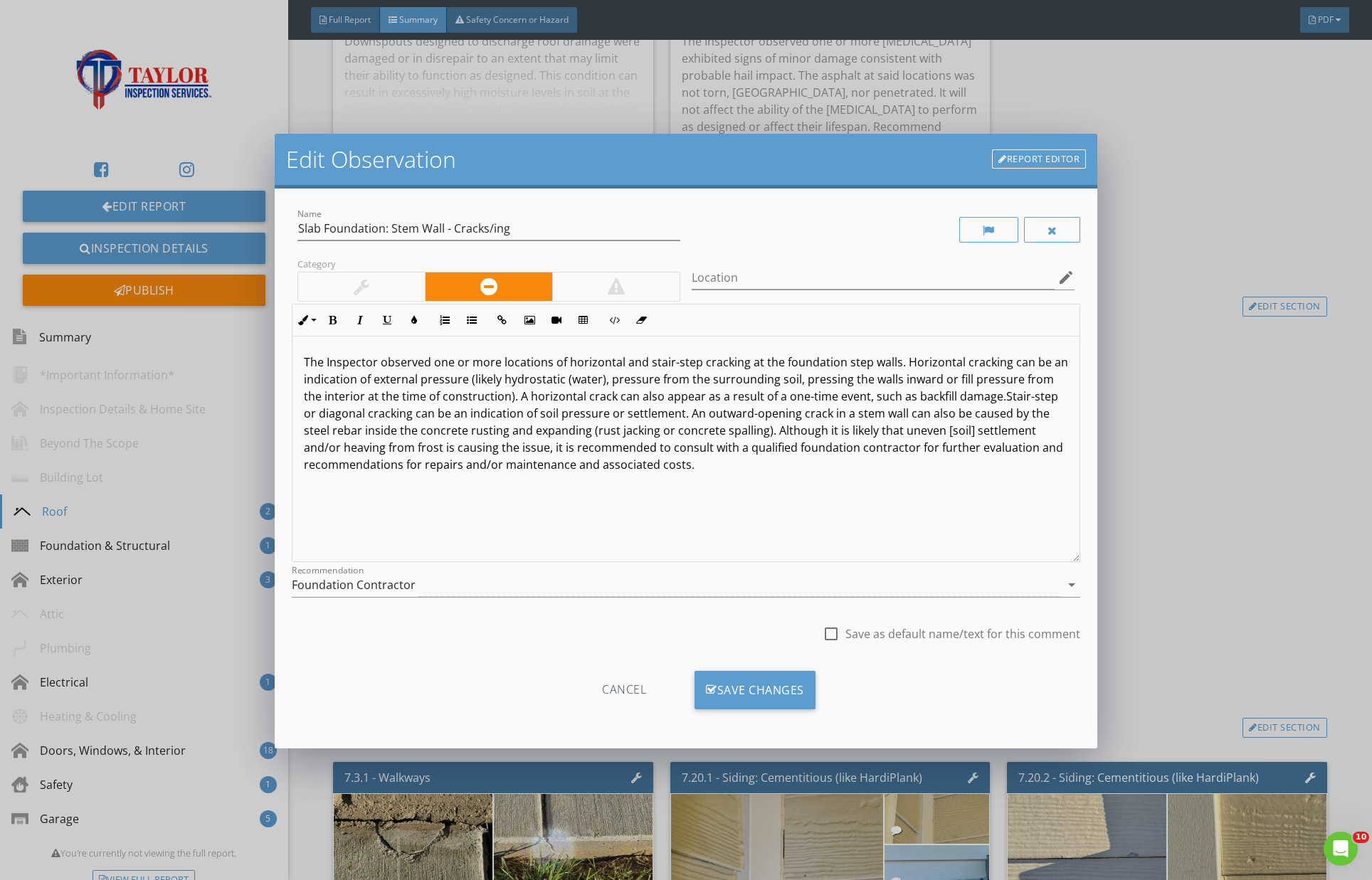
click at [932, 379] on p "The Inspector observed one or more locations of horizontal and stair-step crack…" at bounding box center [686, 414] width 765 height 120
drag, startPoint x: 681, startPoint y: 397, endPoint x: 991, endPoint y: 402, distance: 310.0
click at [973, 397] on p "The Inspector observed one or more locations of horizontal and stair-step crack…" at bounding box center [686, 414] width 765 height 120
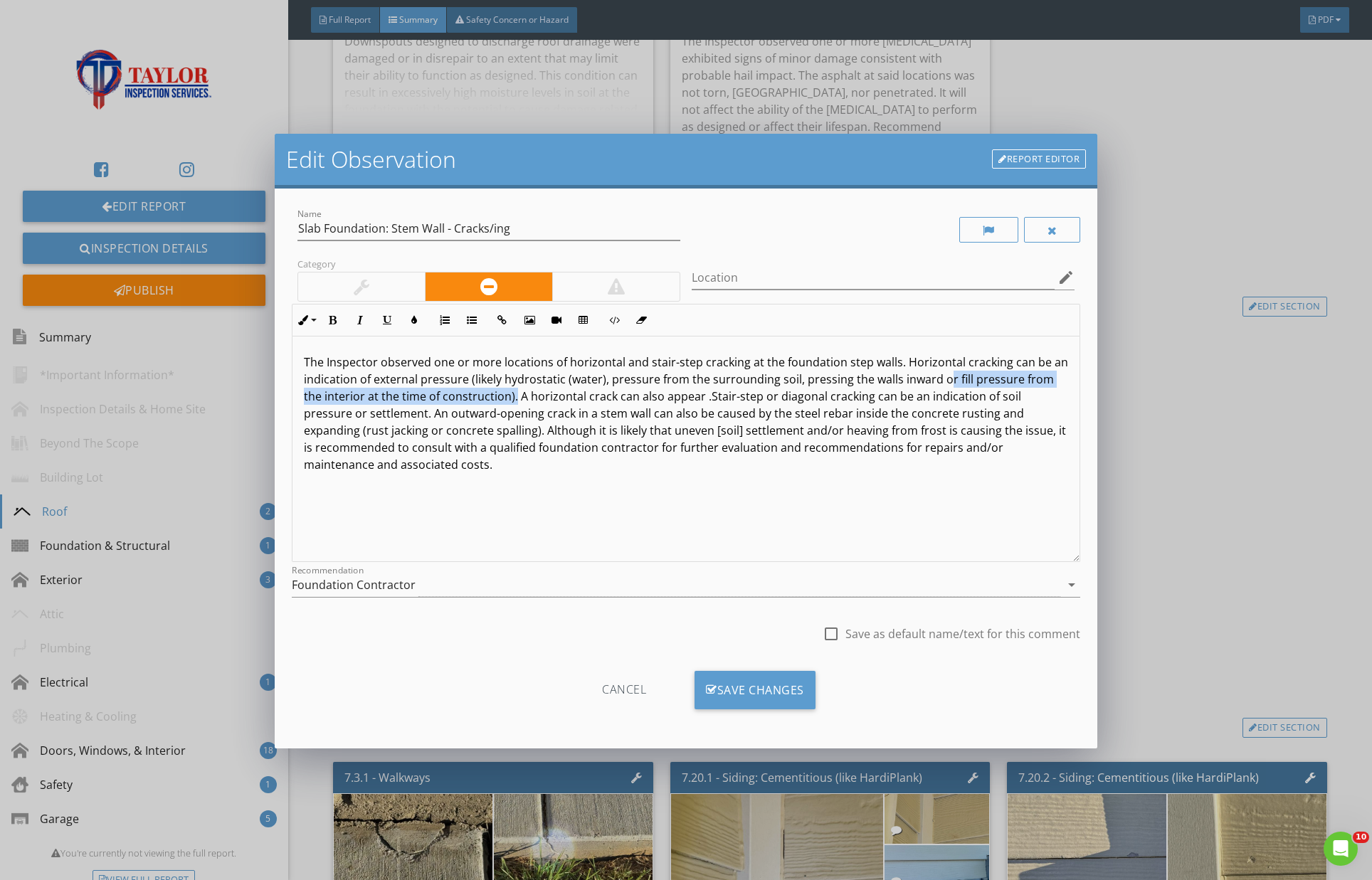
drag, startPoint x: 950, startPoint y: 379, endPoint x: 488, endPoint y: 401, distance: 462.5
click at [488, 401] on p "The Inspector observed one or more locations of horizontal and stair-step crack…" at bounding box center [686, 414] width 765 height 120
click at [943, 377] on p "The Inspector observed one or more locations of horizontal and stair-step crack…" at bounding box center [686, 414] width 765 height 120
click at [409, 396] on p "The Inspector observed one or more locations of horizontal and stair-step crack…" at bounding box center [686, 414] width 765 height 120
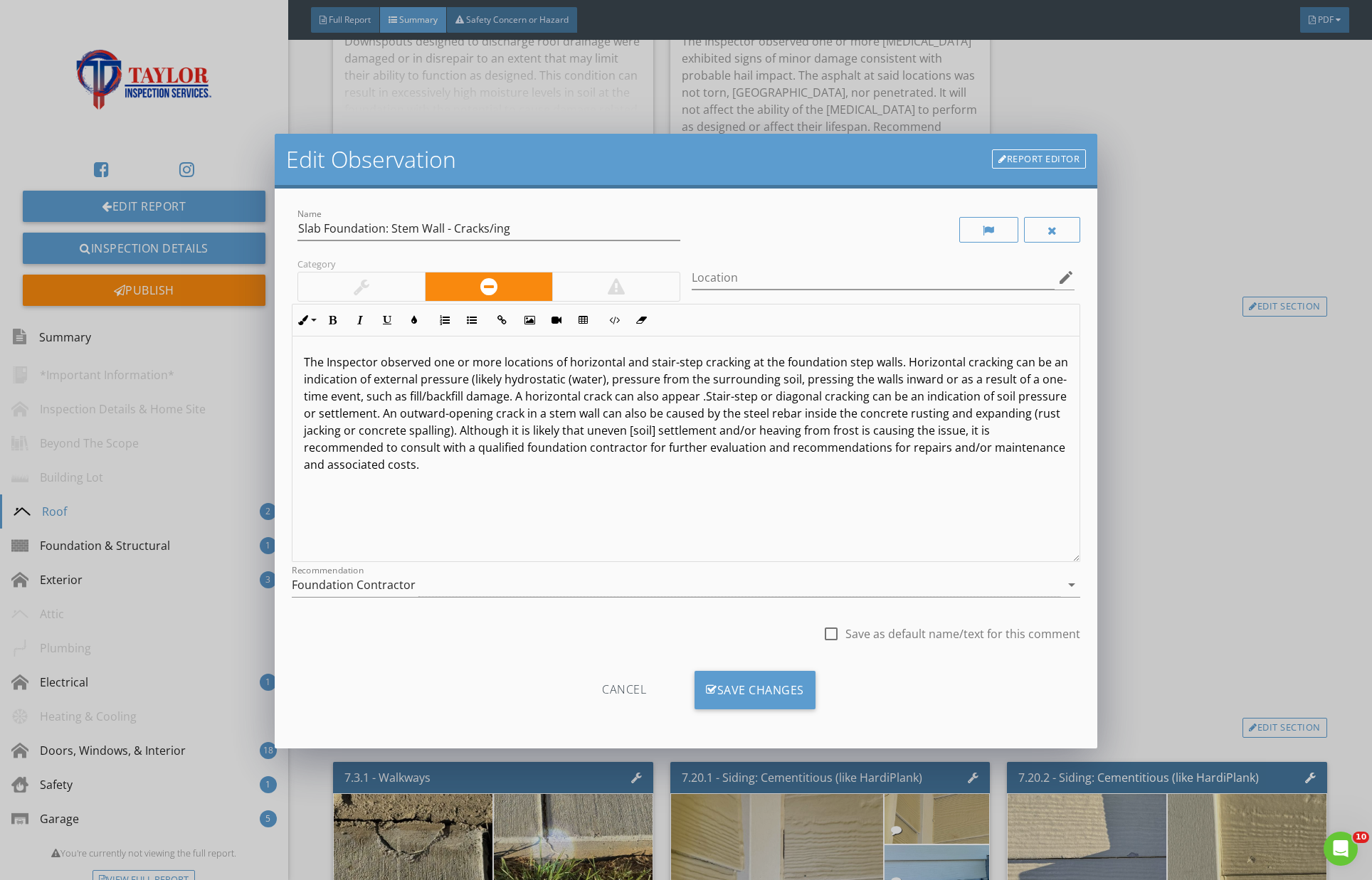
click at [525, 399] on p "The Inspector observed one or more locations of horizontal and stair-step crack…" at bounding box center [686, 414] width 765 height 120
click at [698, 396] on p "The Inspector observed one or more locations of horizontal and stair-step crack…" at bounding box center [686, 414] width 765 height 120
click at [480, 449] on p "The Inspector observed one or more locations of horizontal and stair-step crack…" at bounding box center [686, 405] width 765 height 102
click at [748, 686] on div "Save Changes" at bounding box center [754, 691] width 121 height 39
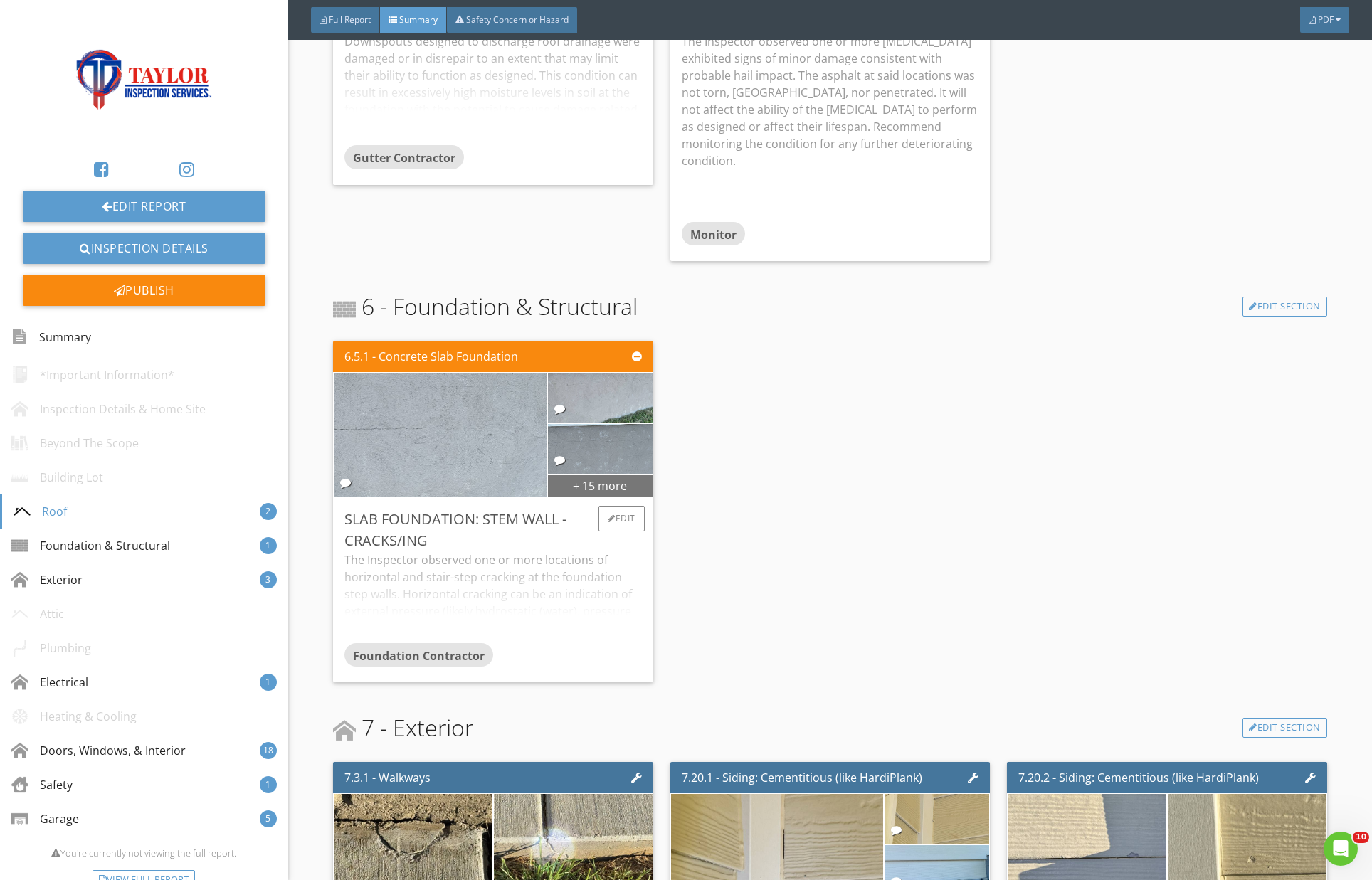
click at [584, 474] on div "+ 15 more" at bounding box center [600, 486] width 105 height 23
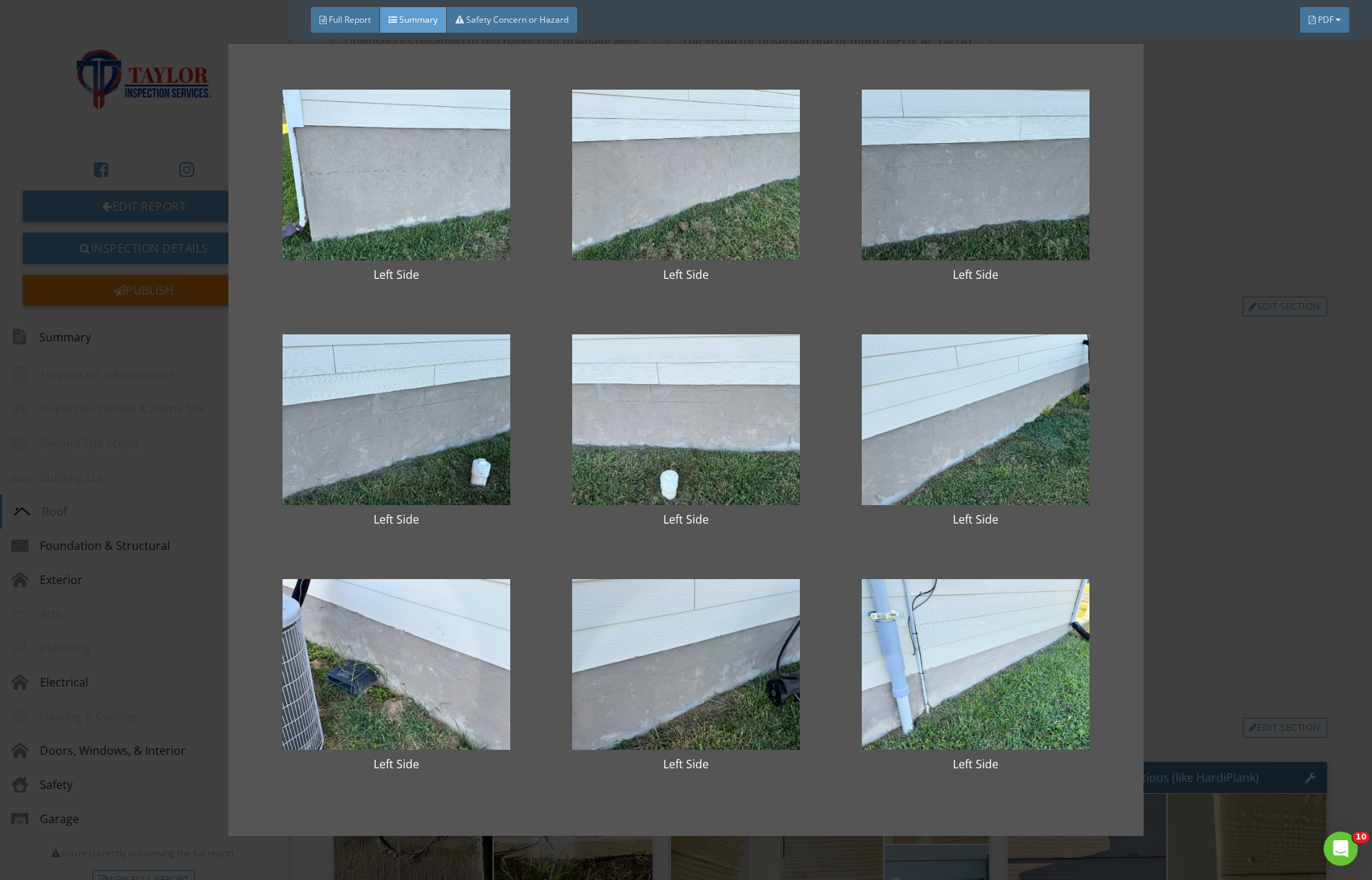
click at [1259, 147] on div "Left Side Left Side Left Side Left Side Left Side Left Side Left Side Left Side…" at bounding box center [686, 440] width 1372 height 880
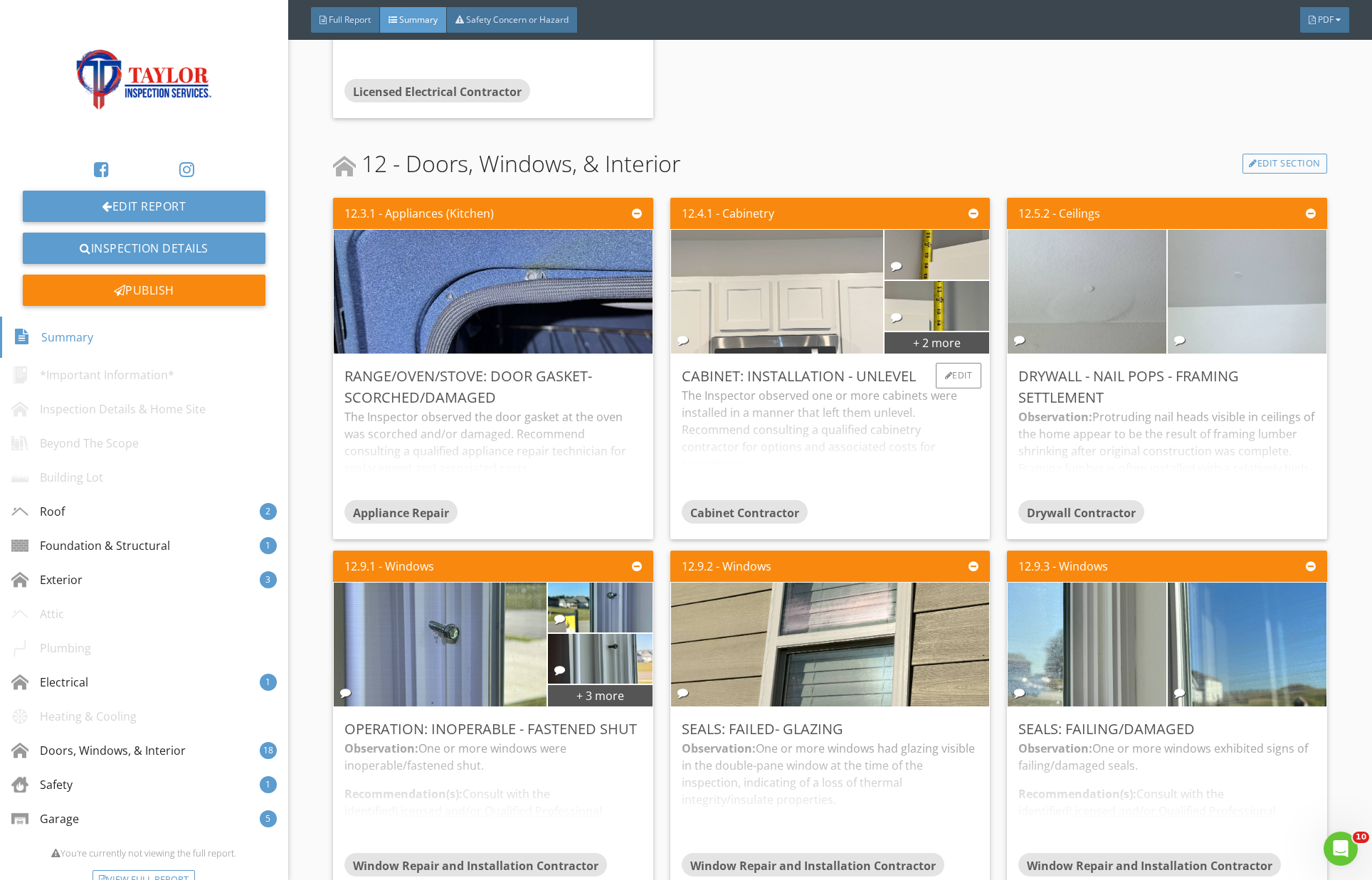
scroll to position [2011, 0]
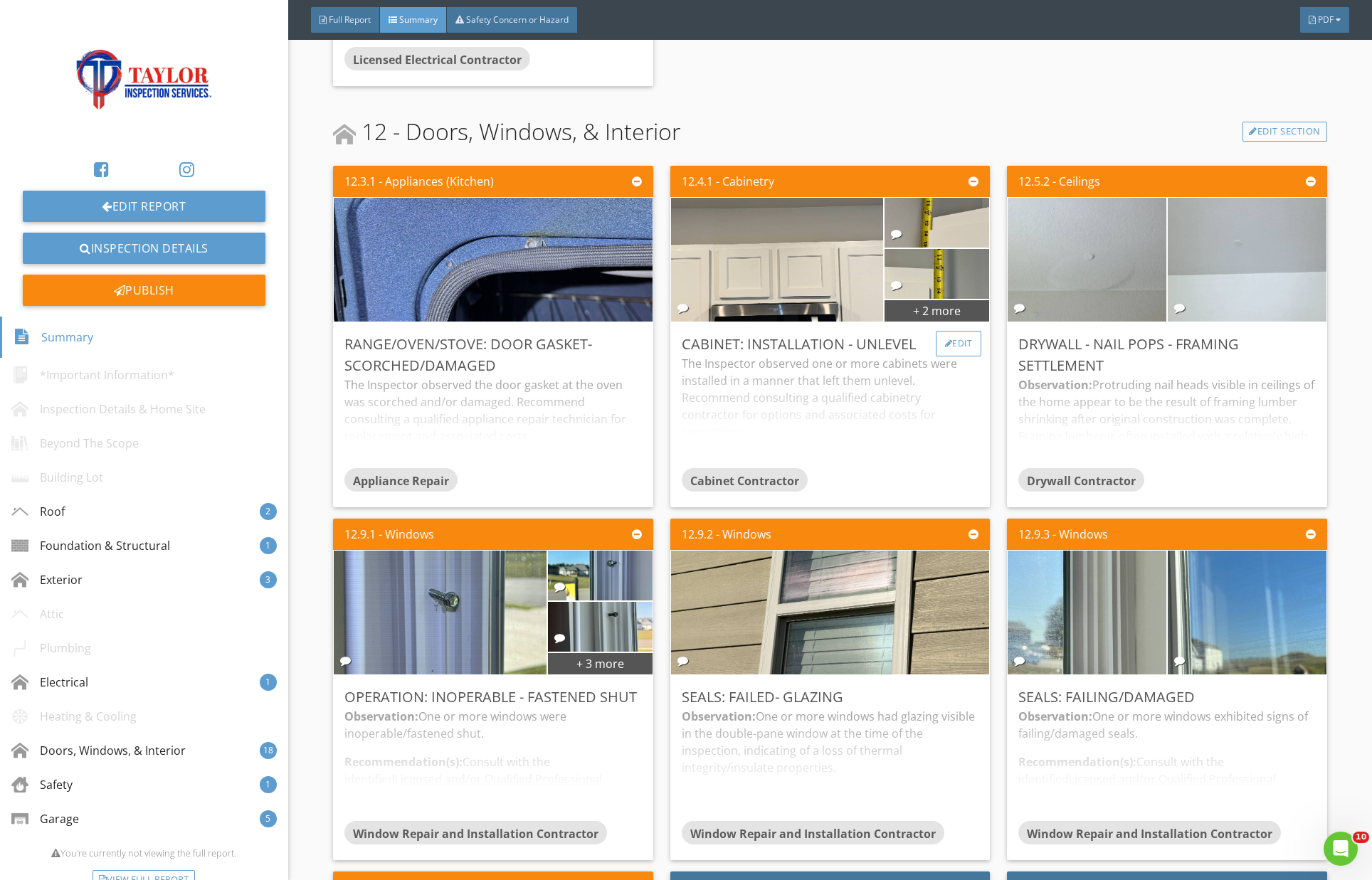
click at [958, 331] on div "Edit" at bounding box center [958, 343] width 47 height 26
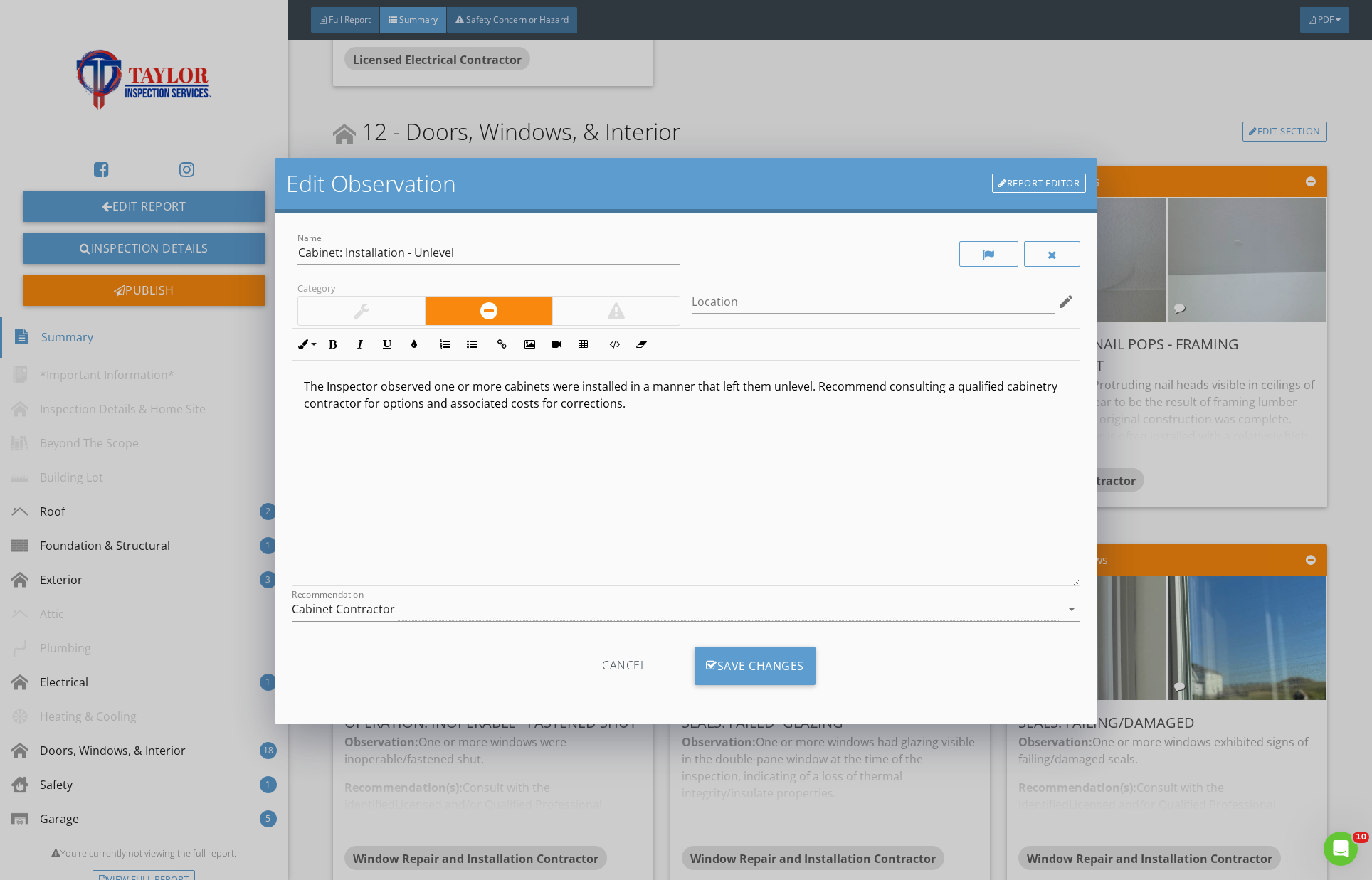
drag, startPoint x: 349, startPoint y: 308, endPoint x: 372, endPoint y: 318, distance: 25.1
click at [349, 308] on div at bounding box center [362, 311] width 127 height 28
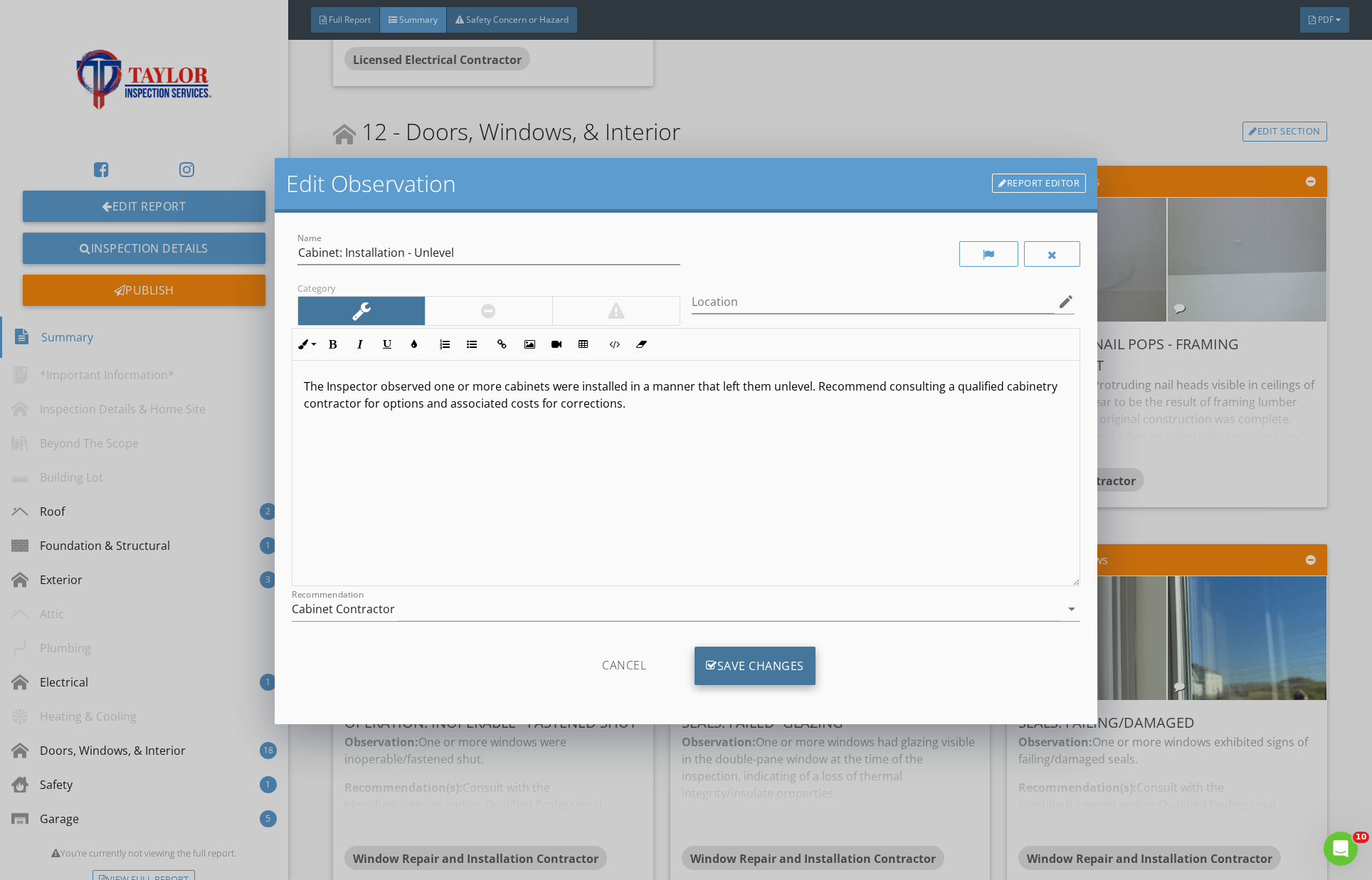
drag, startPoint x: 761, startPoint y: 667, endPoint x: 801, endPoint y: 669, distance: 40.0
click at [760, 667] on div "Save Changes" at bounding box center [754, 666] width 121 height 39
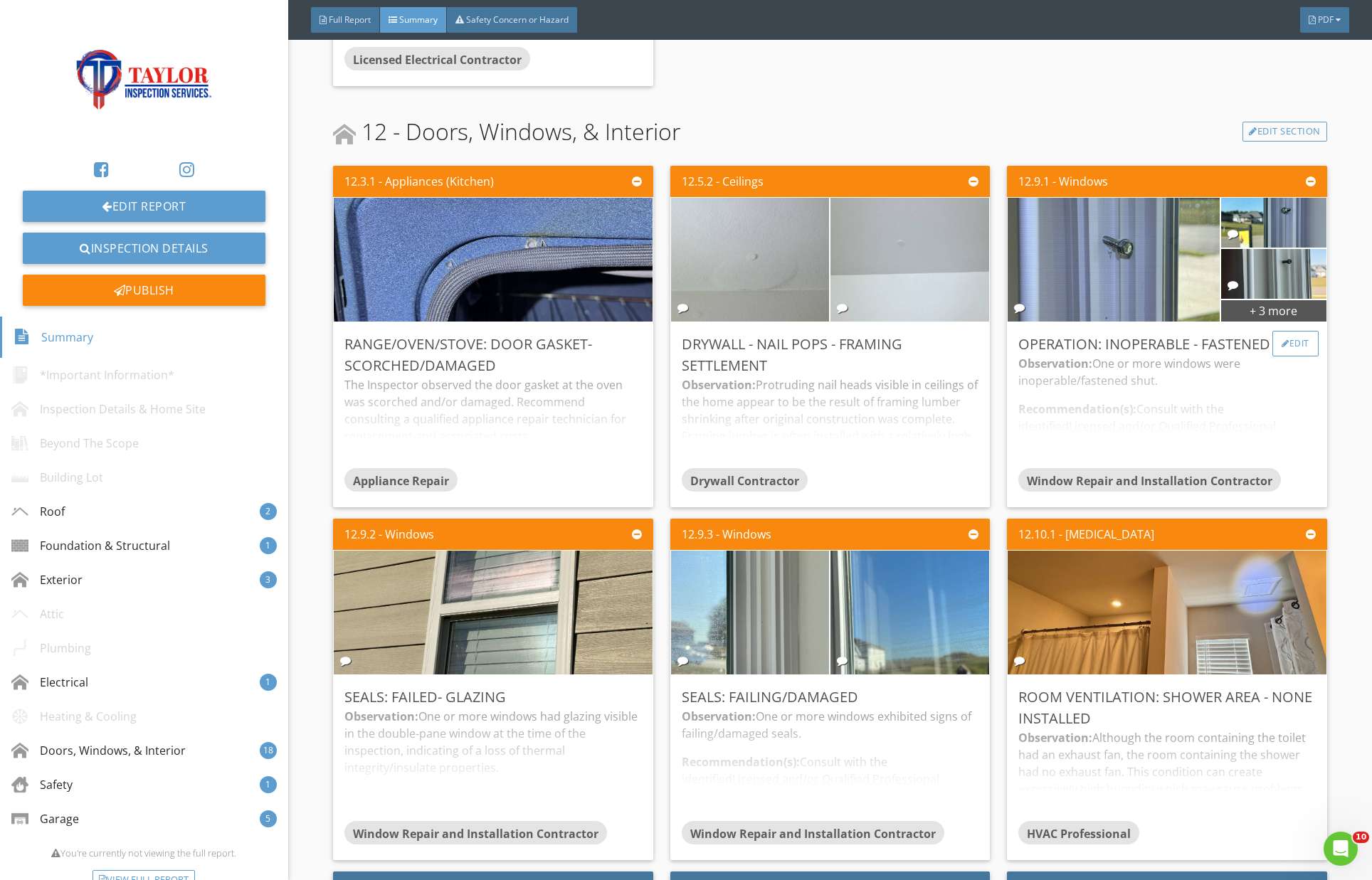
click at [1289, 331] on div "Edit" at bounding box center [1295, 343] width 47 height 26
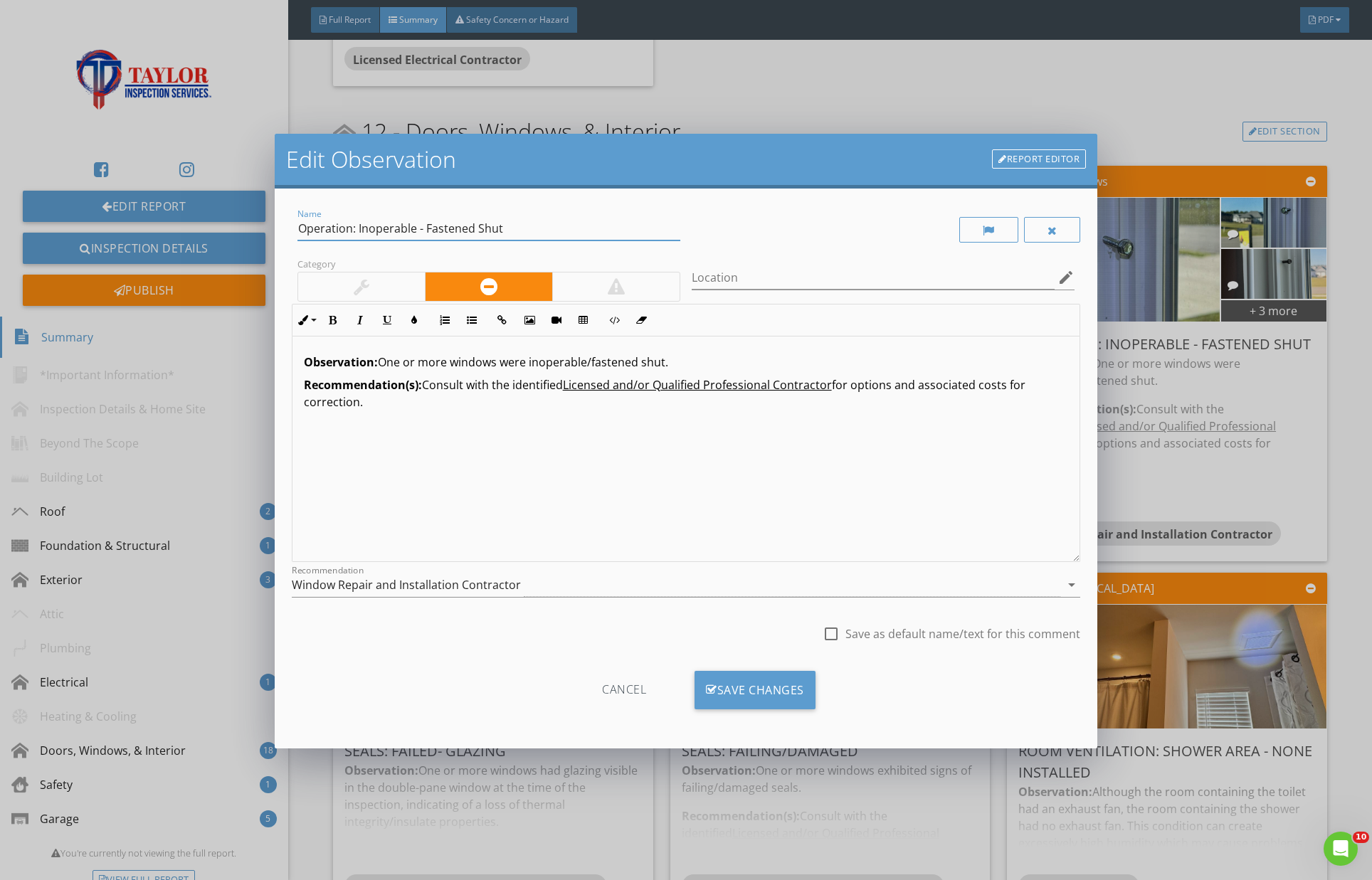
drag, startPoint x: 359, startPoint y: 230, endPoint x: 538, endPoint y: 218, distance: 179.4
click at [539, 220] on input "Operation: Inoperable - Fastened Shut" at bounding box center [488, 229] width 383 height 24
type input "Operation: Limited Operation"
drag, startPoint x: 529, startPoint y: 360, endPoint x: 704, endPoint y: 364, distance: 175.0
click at [704, 364] on p "Observation: One or more windows were inoperable/fastened shut." at bounding box center [686, 362] width 765 height 17
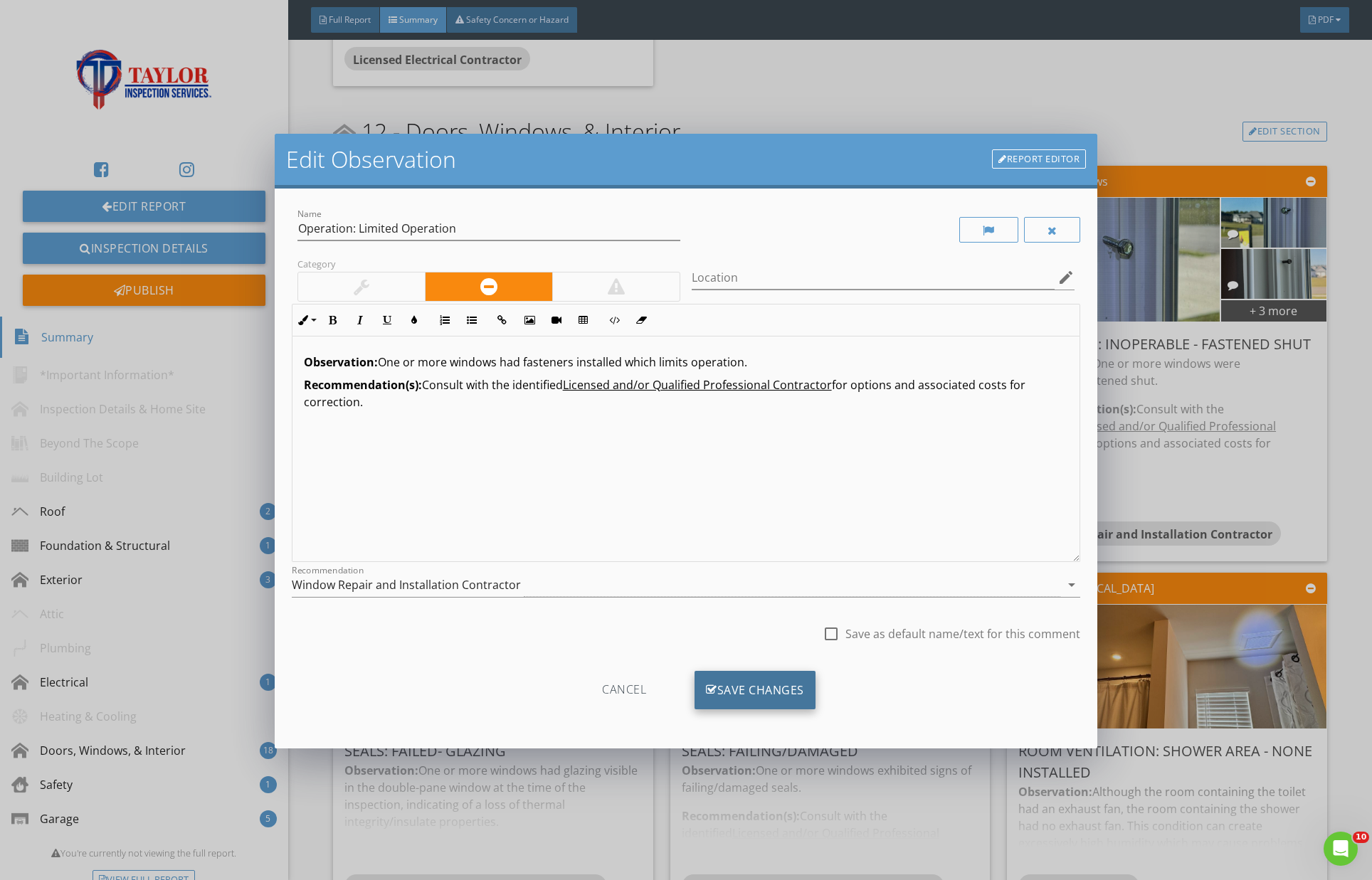
drag, startPoint x: 745, startPoint y: 686, endPoint x: 765, endPoint y: 686, distance: 20.0
click at [745, 686] on div "Save Changes" at bounding box center [754, 691] width 121 height 39
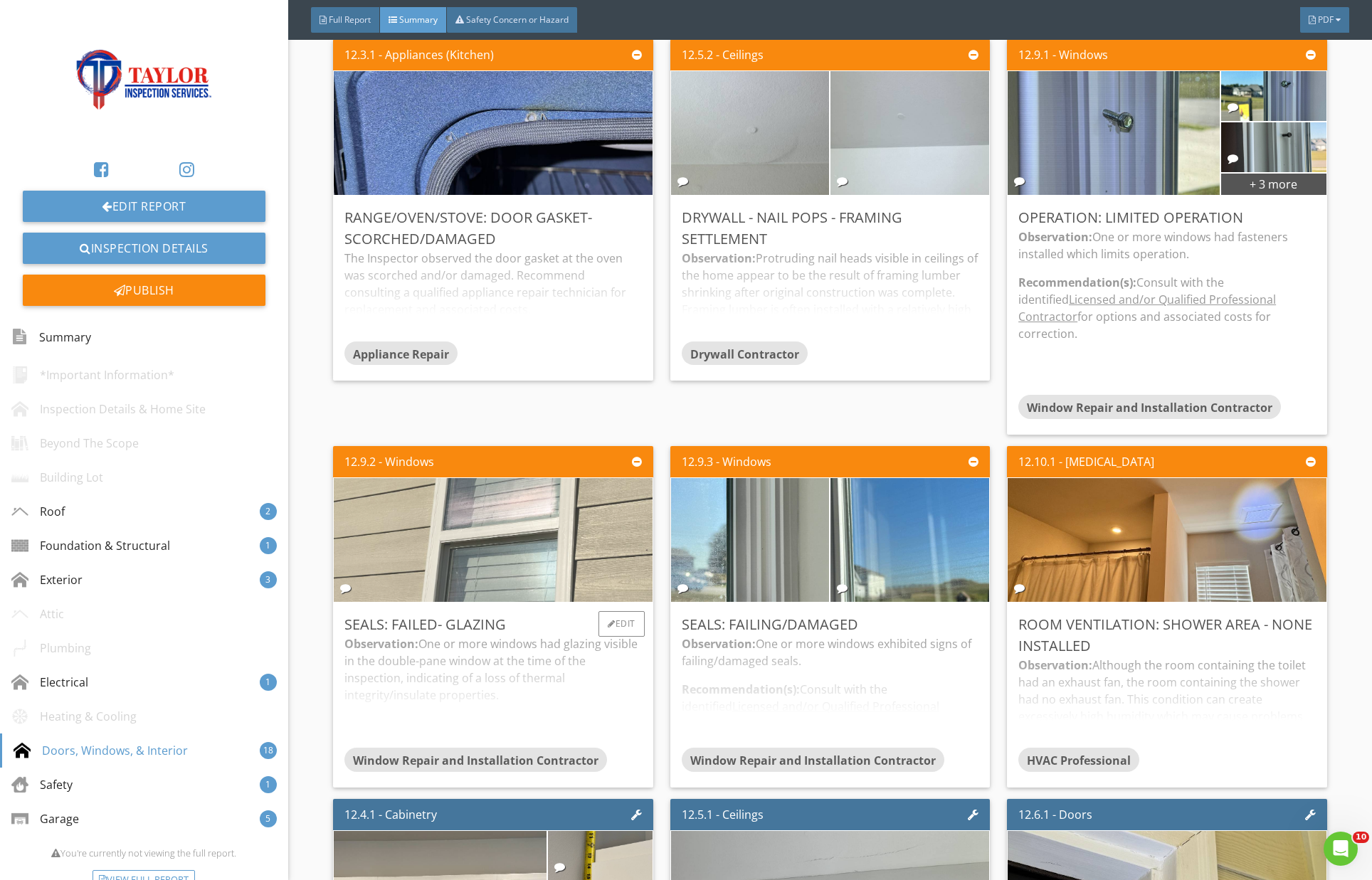
scroll to position [2145, 0]
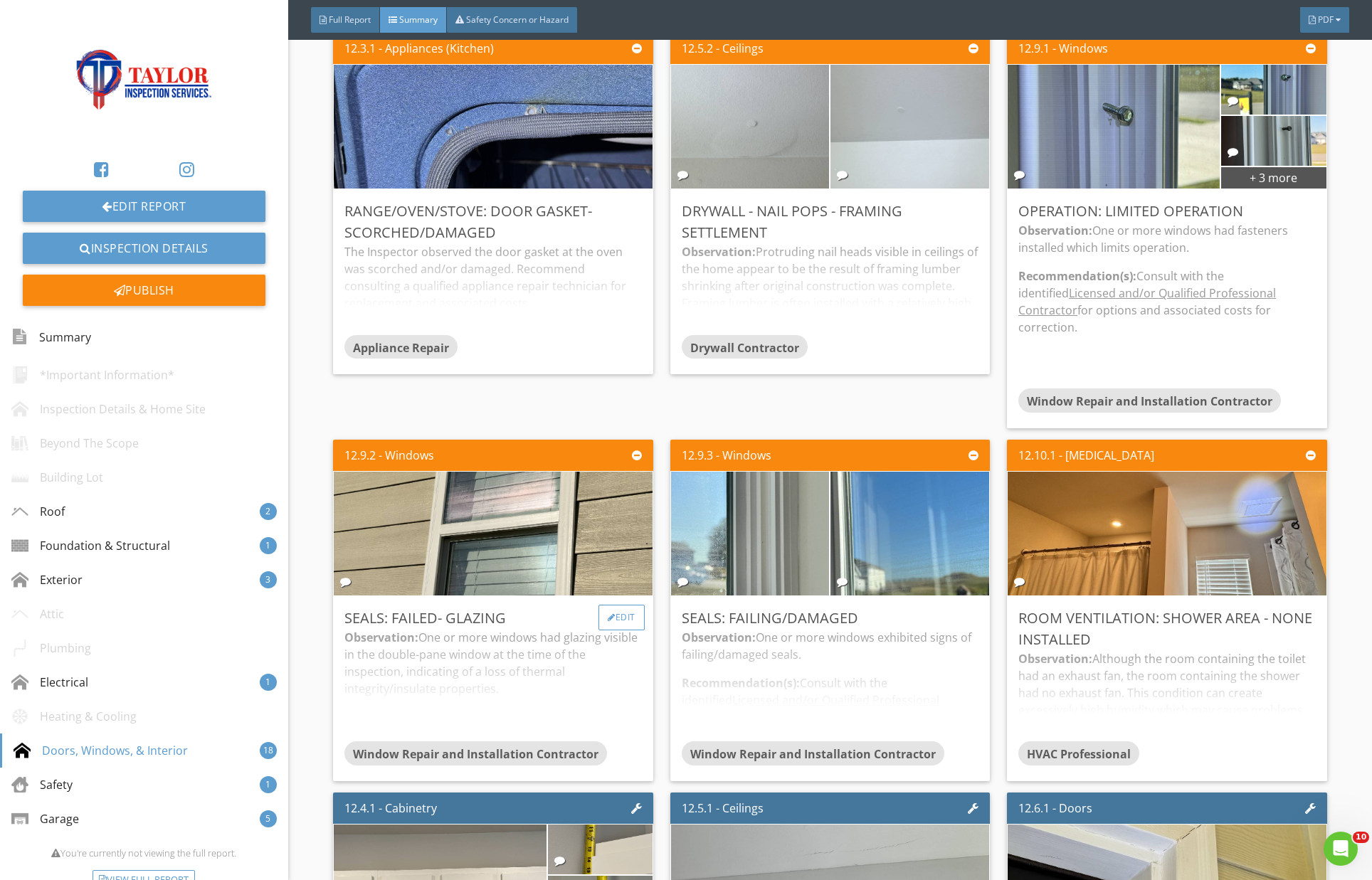
click at [622, 605] on div "Edit" at bounding box center [621, 617] width 47 height 26
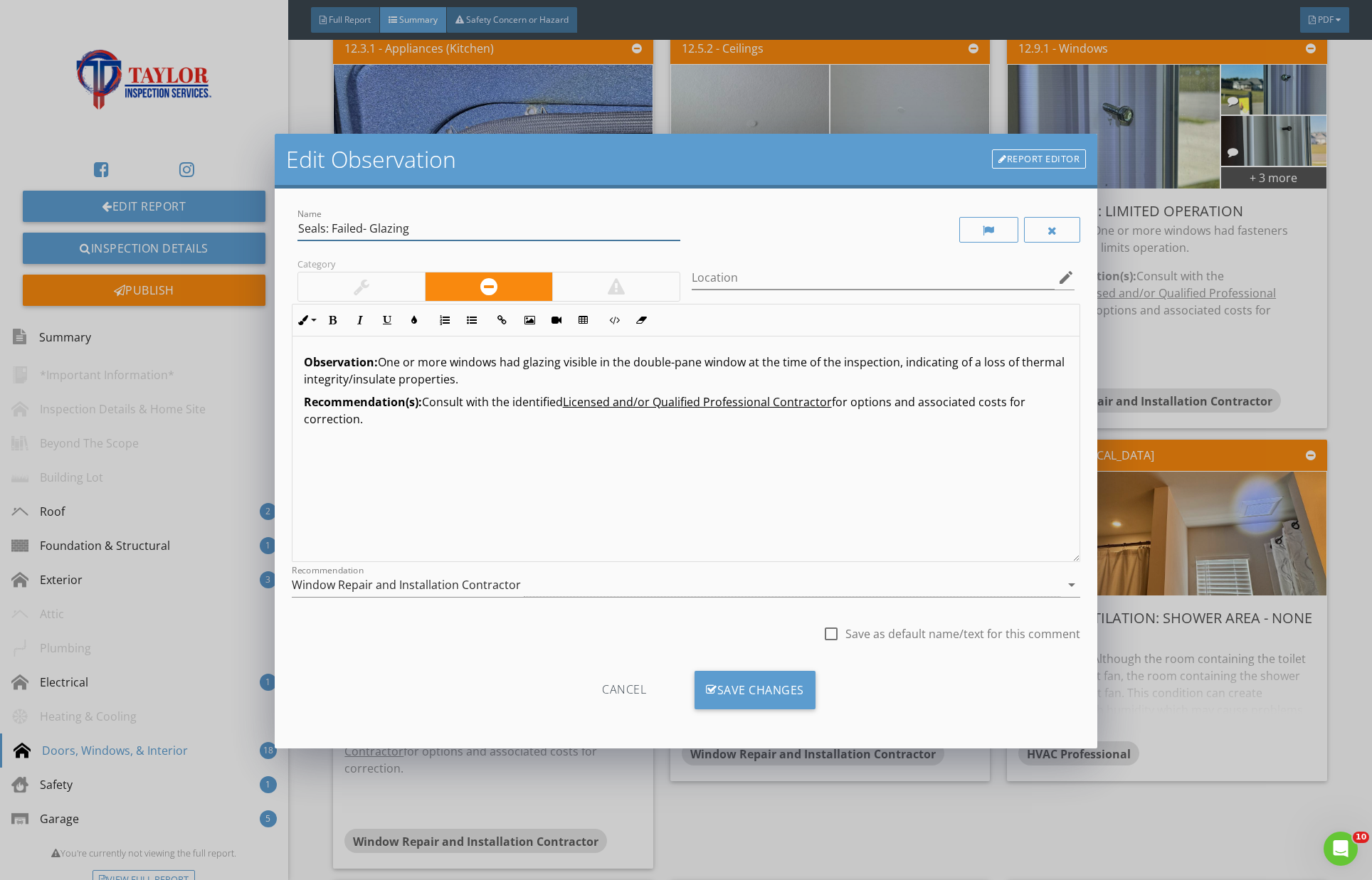
click at [385, 224] on input "Seals: Failed- Glazing" at bounding box center [488, 229] width 383 height 24
click at [363, 229] on input "Seals: Failed- Glazing" at bounding box center [488, 229] width 383 height 24
click at [400, 229] on input "Seals: Failed - Glazing" at bounding box center [488, 229] width 383 height 24
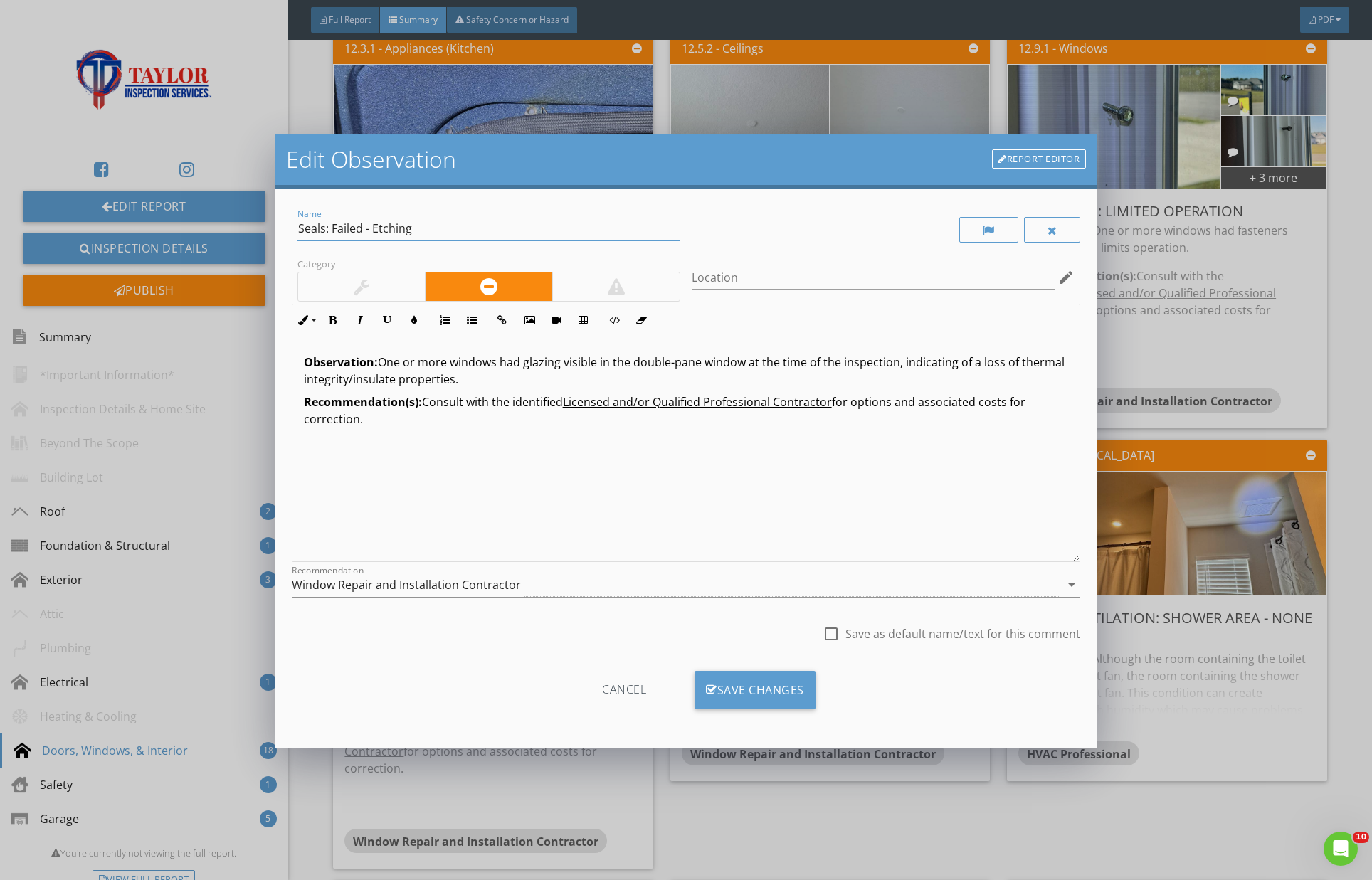
type input "Seals: Failed - Etching"
click at [539, 360] on p "Observation: One or more windows had glazing visible in the double-pane window …" at bounding box center [686, 370] width 765 height 34
click at [522, 378] on p "Observation: One or more windows had etching visible in the double-pane window …" at bounding box center [686, 370] width 765 height 34
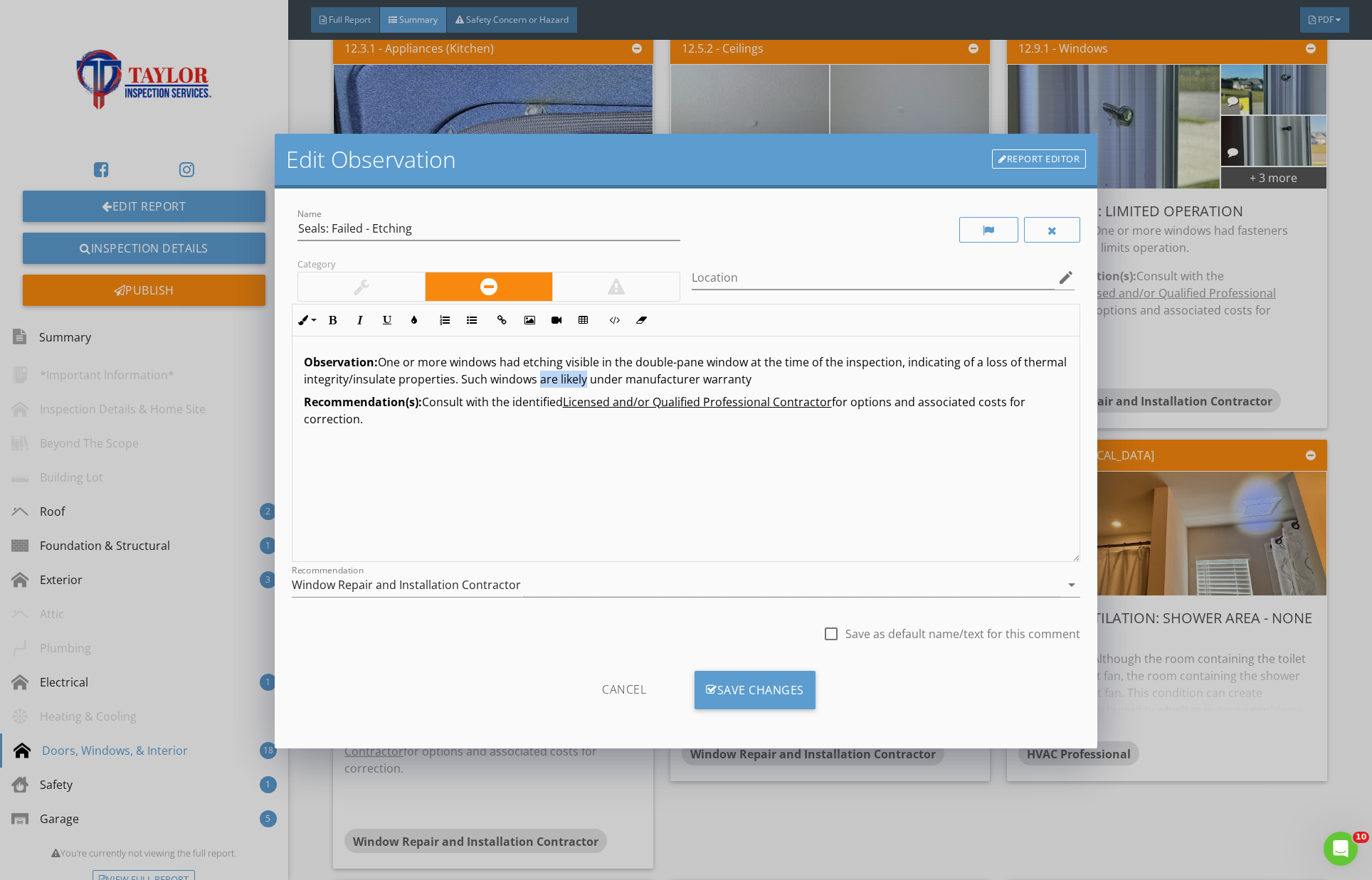
drag, startPoint x: 537, startPoint y: 378, endPoint x: 583, endPoint y: 382, distance: 46.2
click at [583, 382] on p "Observation: One or more windows had etching visible in the double-pane window …" at bounding box center [686, 370] width 765 height 34
drag, startPoint x: 515, startPoint y: 402, endPoint x: 519, endPoint y: 411, distance: 9.8
click at [519, 411] on p "Recommendation(s): Consult with the identified Licensed and/or Qualified Profes…" at bounding box center [686, 410] width 765 height 34
click at [516, 583] on div "Window Repair and Installation Contractor" at bounding box center [407, 584] width 229 height 13
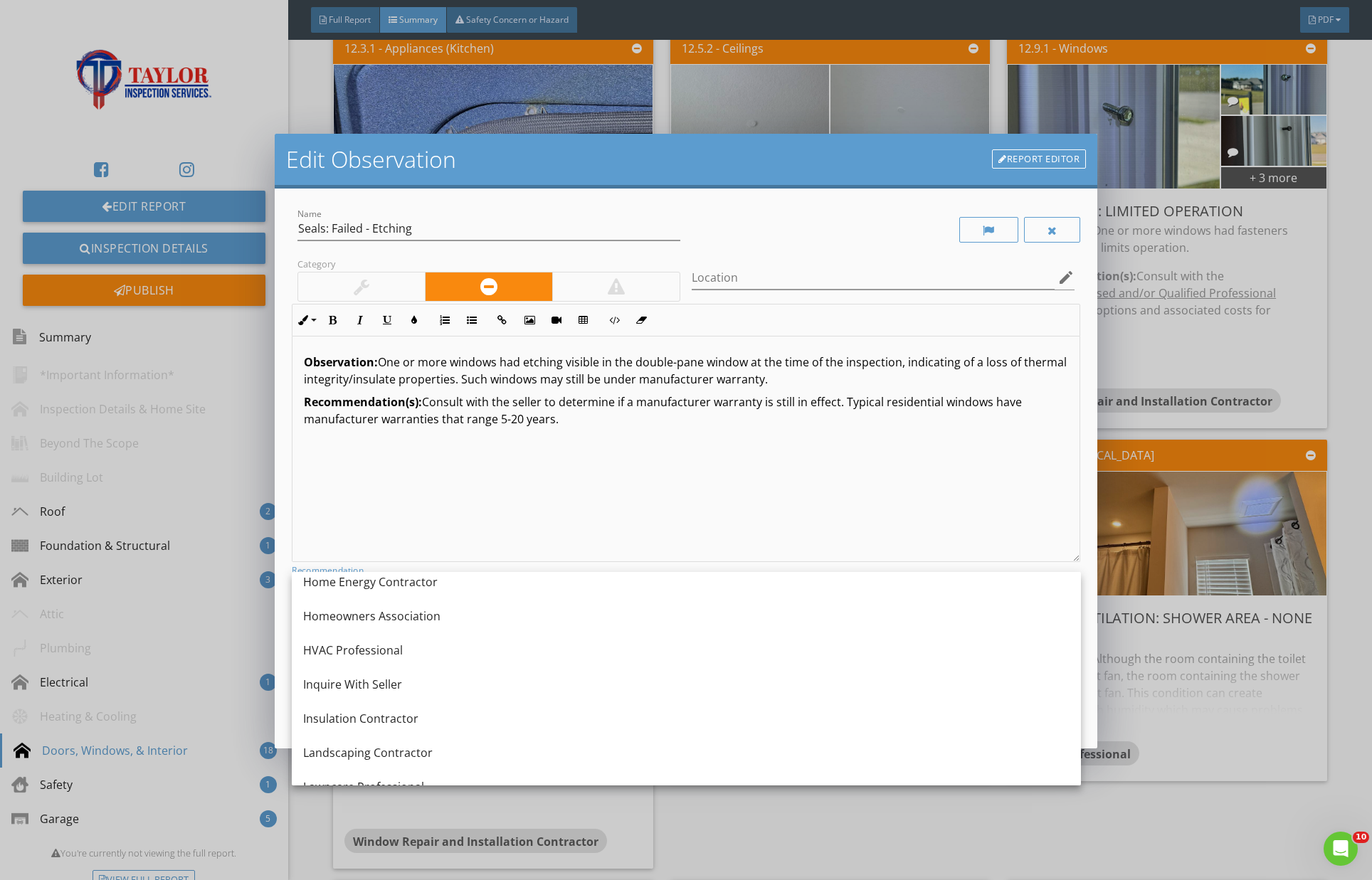
scroll to position [1015, 0]
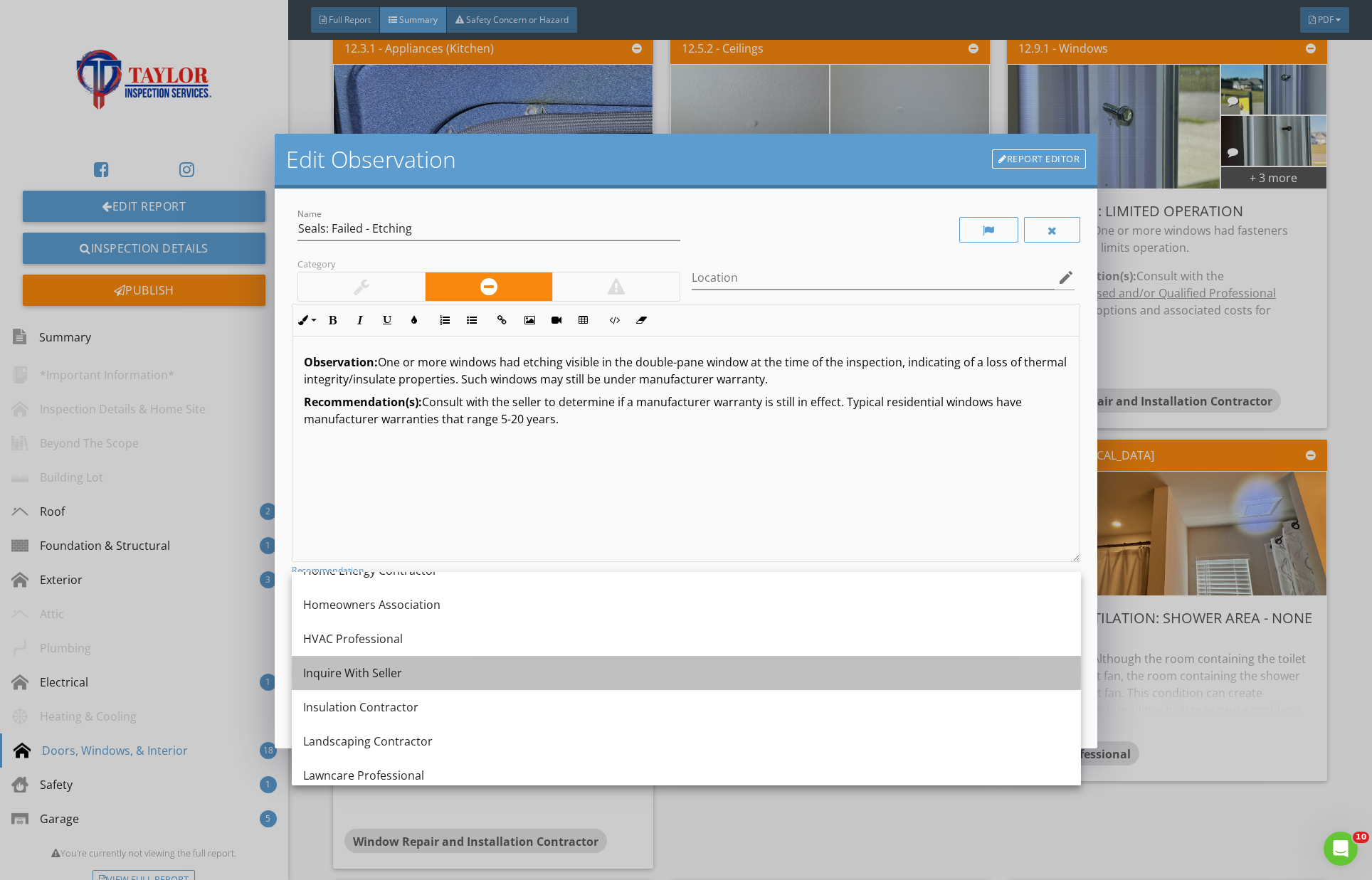
click at [483, 675] on div "Inquire With Seller" at bounding box center [686, 672] width 767 height 17
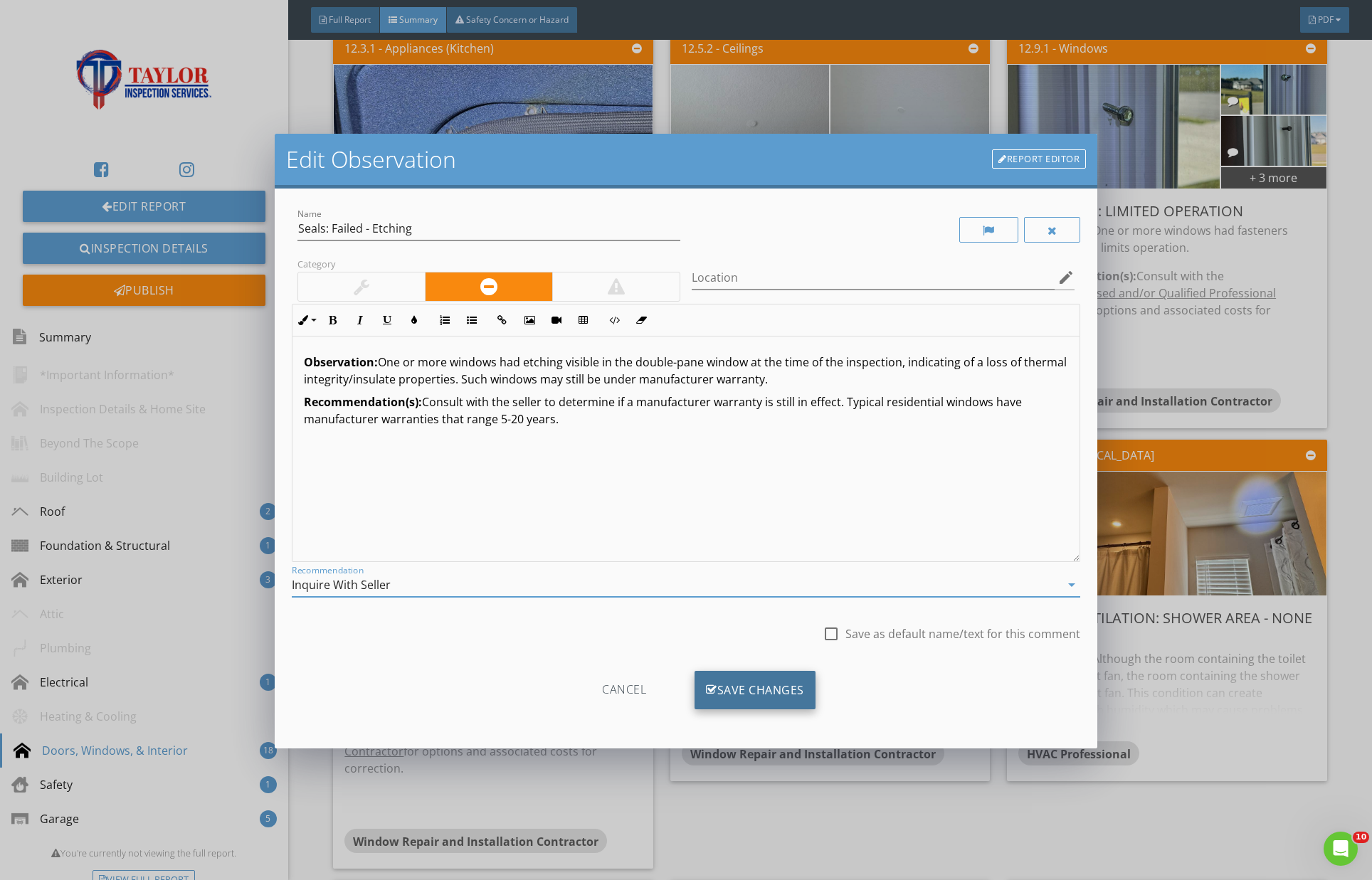
click at [796, 686] on div "Save Changes" at bounding box center [754, 691] width 121 height 39
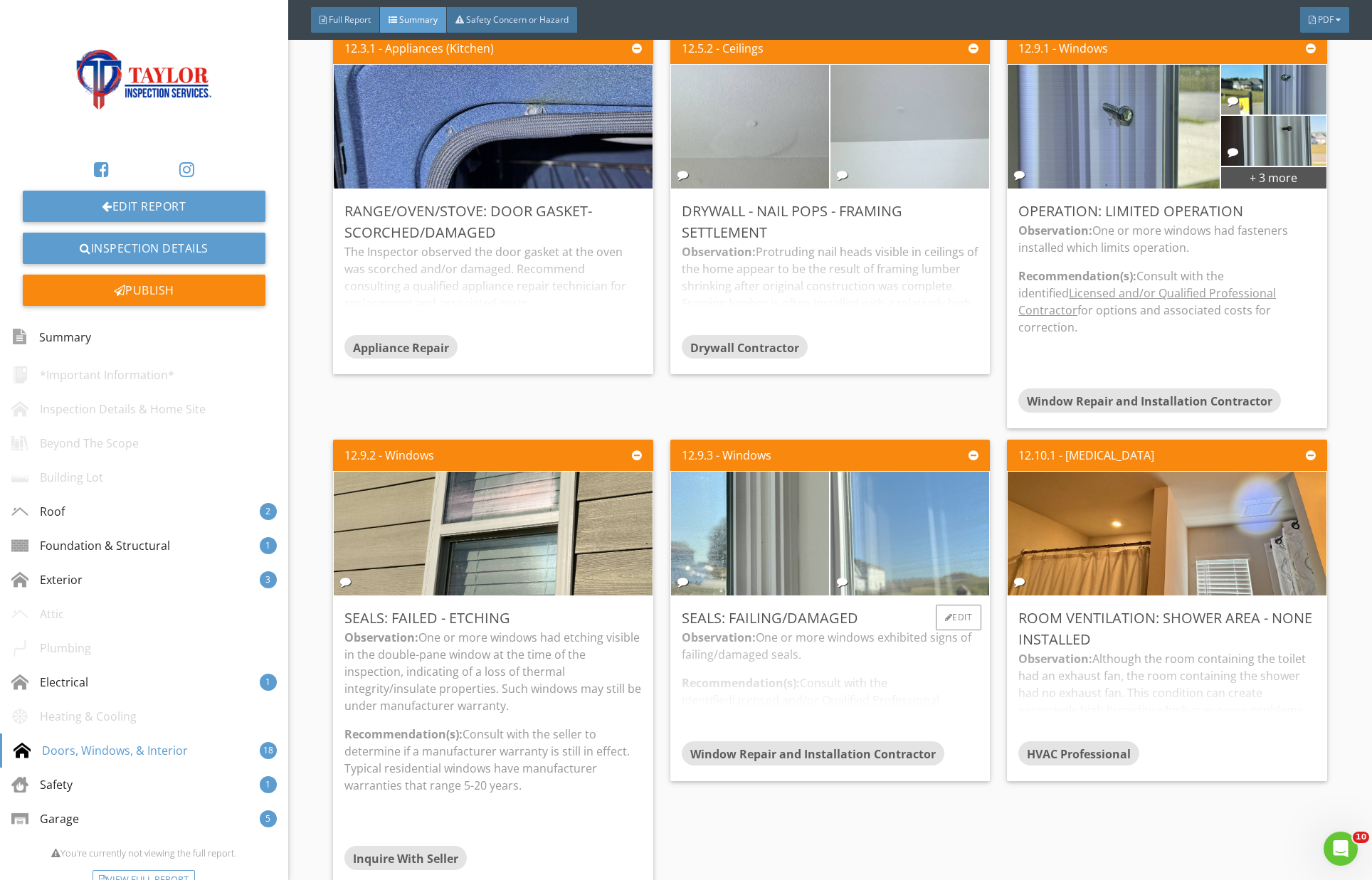
click at [856, 520] on img at bounding box center [910, 534] width 396 height 297
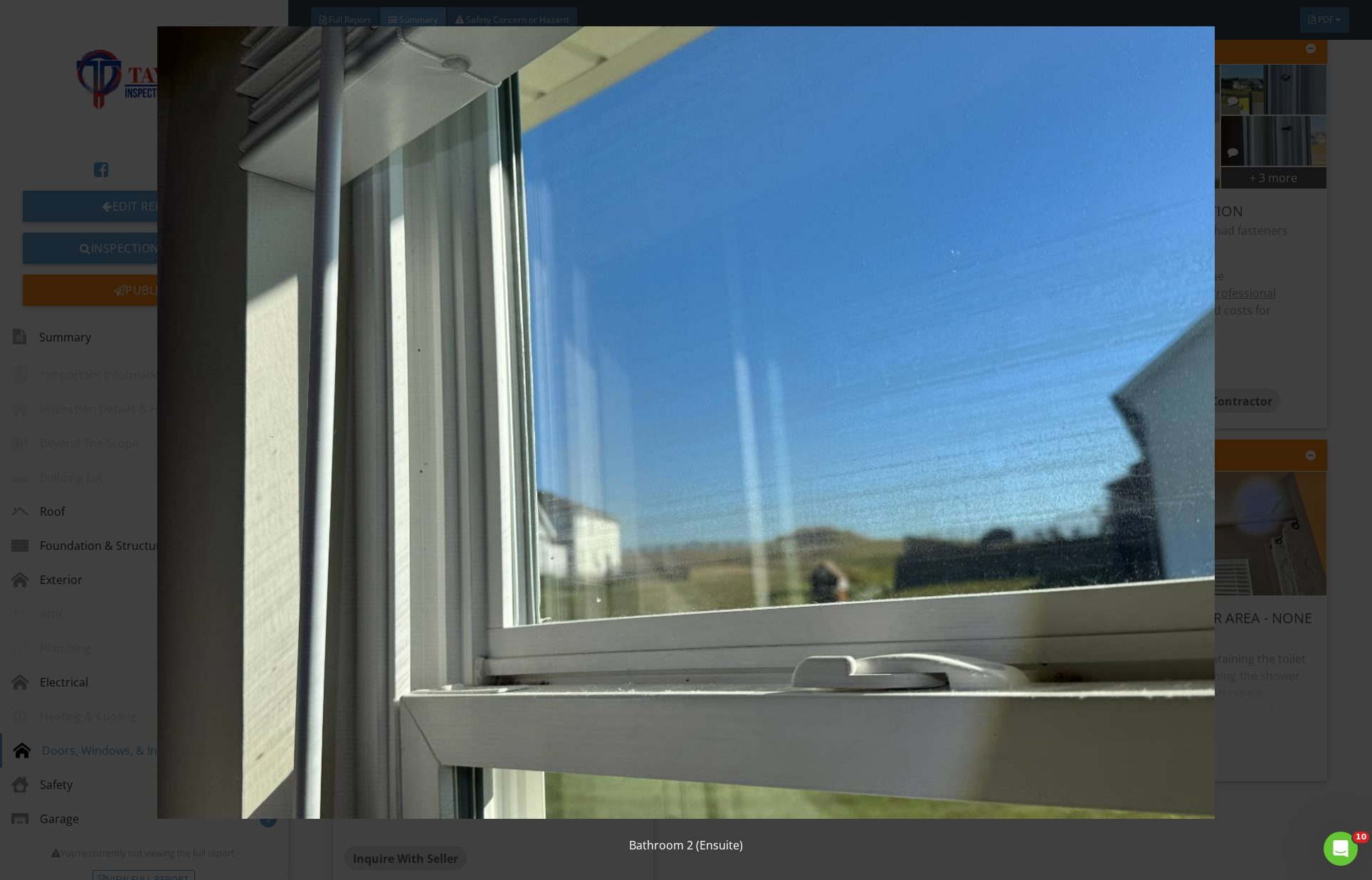
click at [935, 534] on img at bounding box center [686, 422] width 1260 height 793
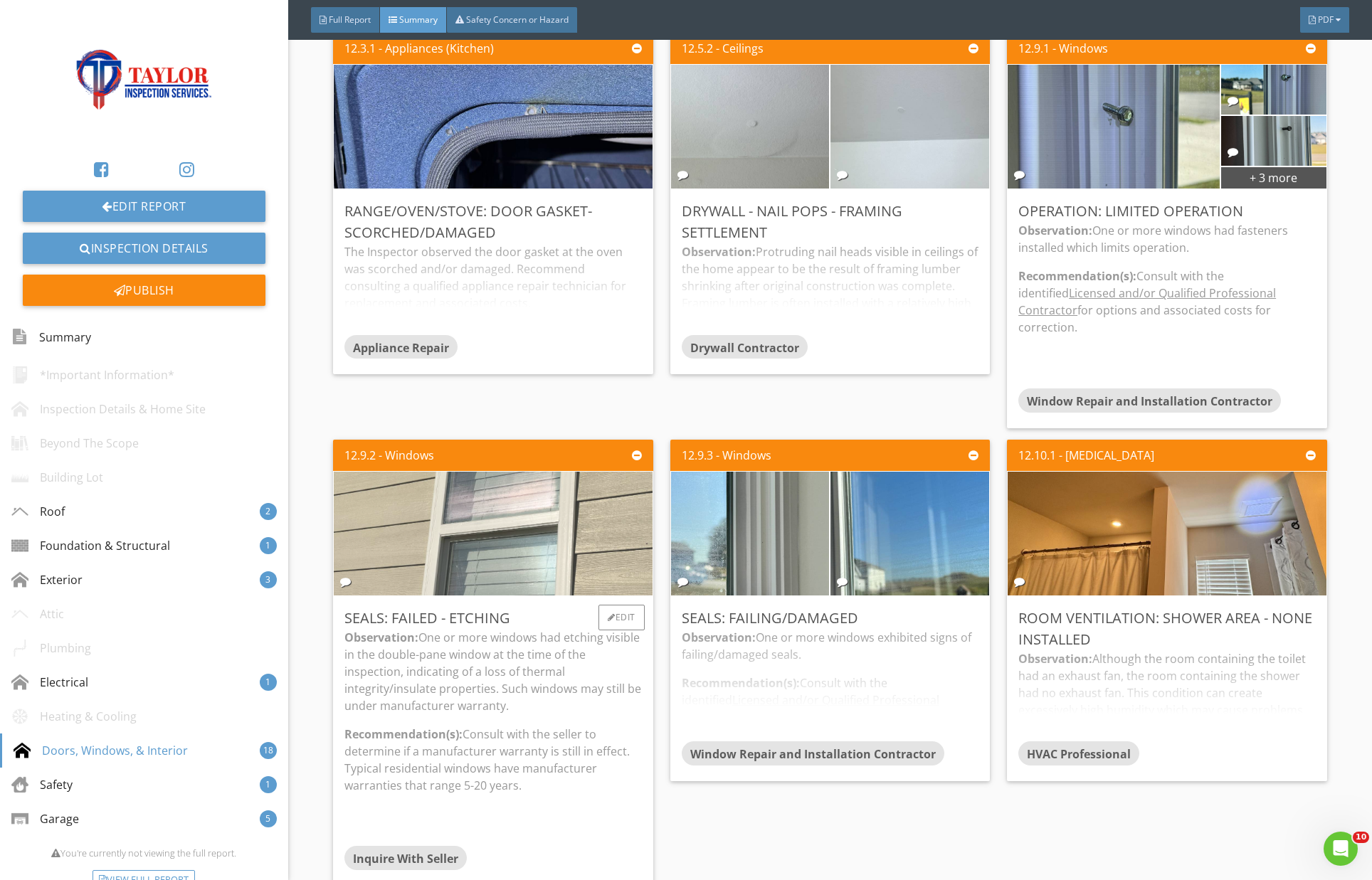
click at [534, 526] on img at bounding box center [493, 533] width 413 height 310
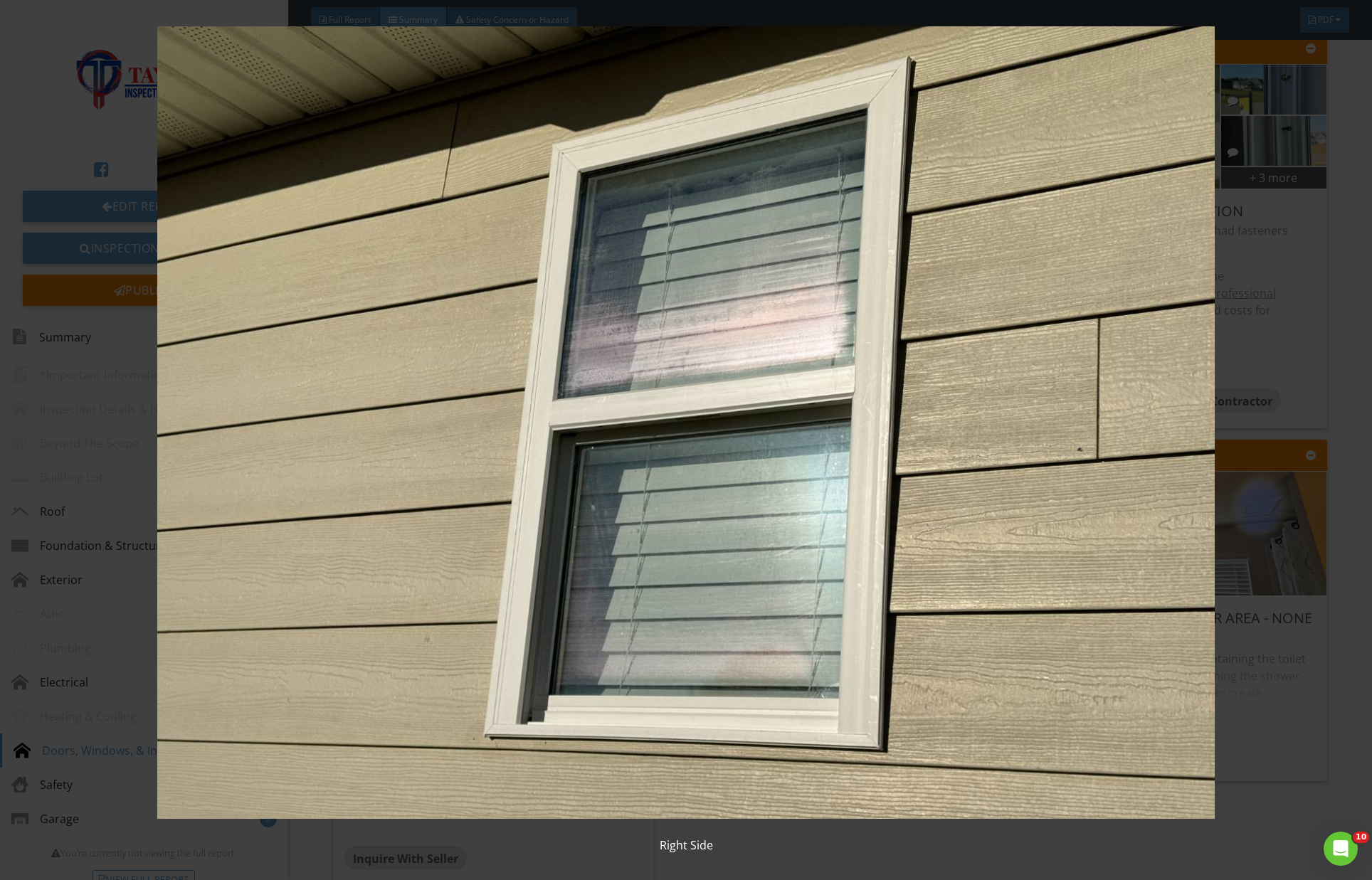
click at [539, 530] on img at bounding box center [686, 422] width 1260 height 793
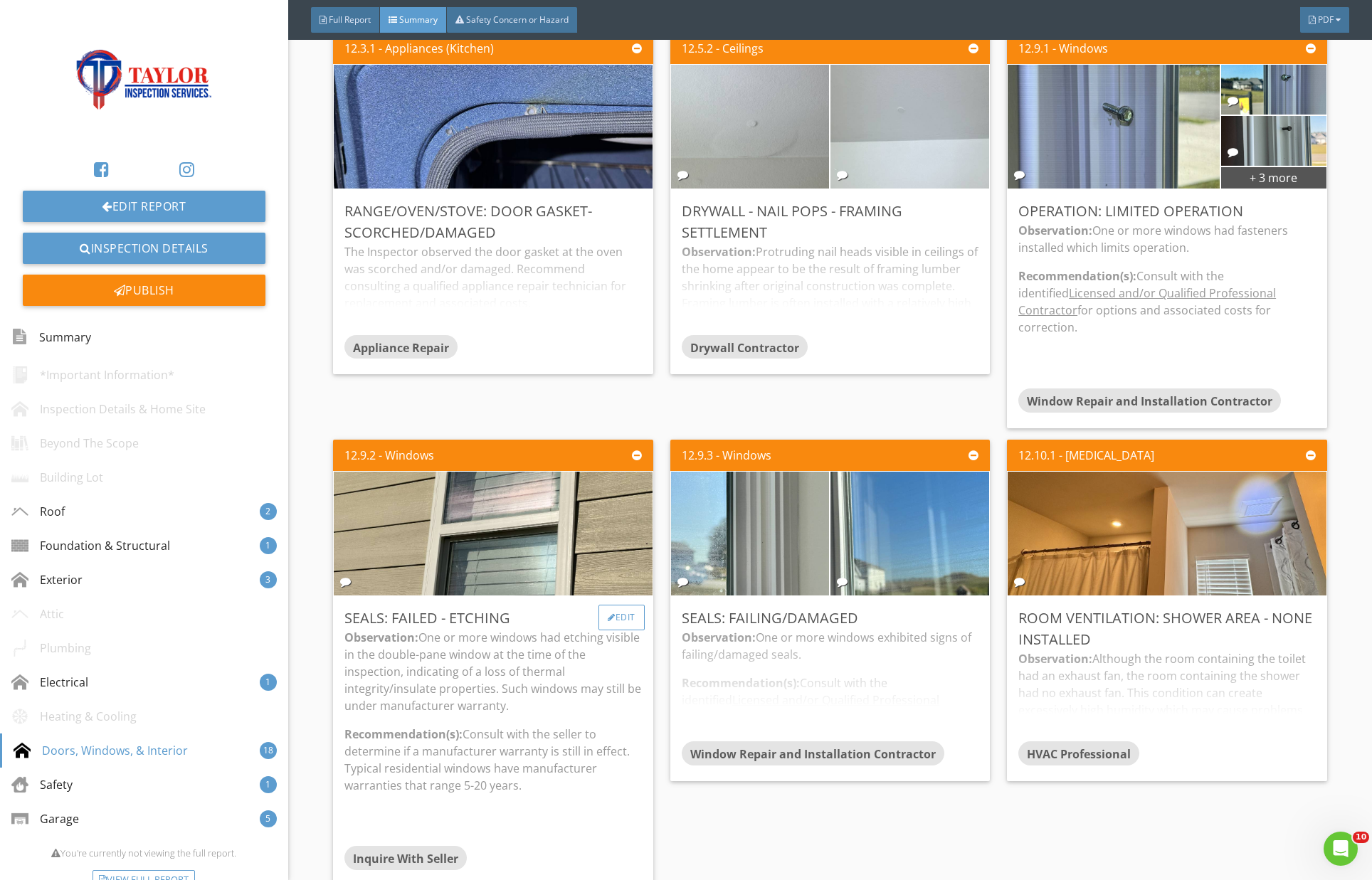
click at [622, 605] on div "Edit" at bounding box center [621, 617] width 47 height 26
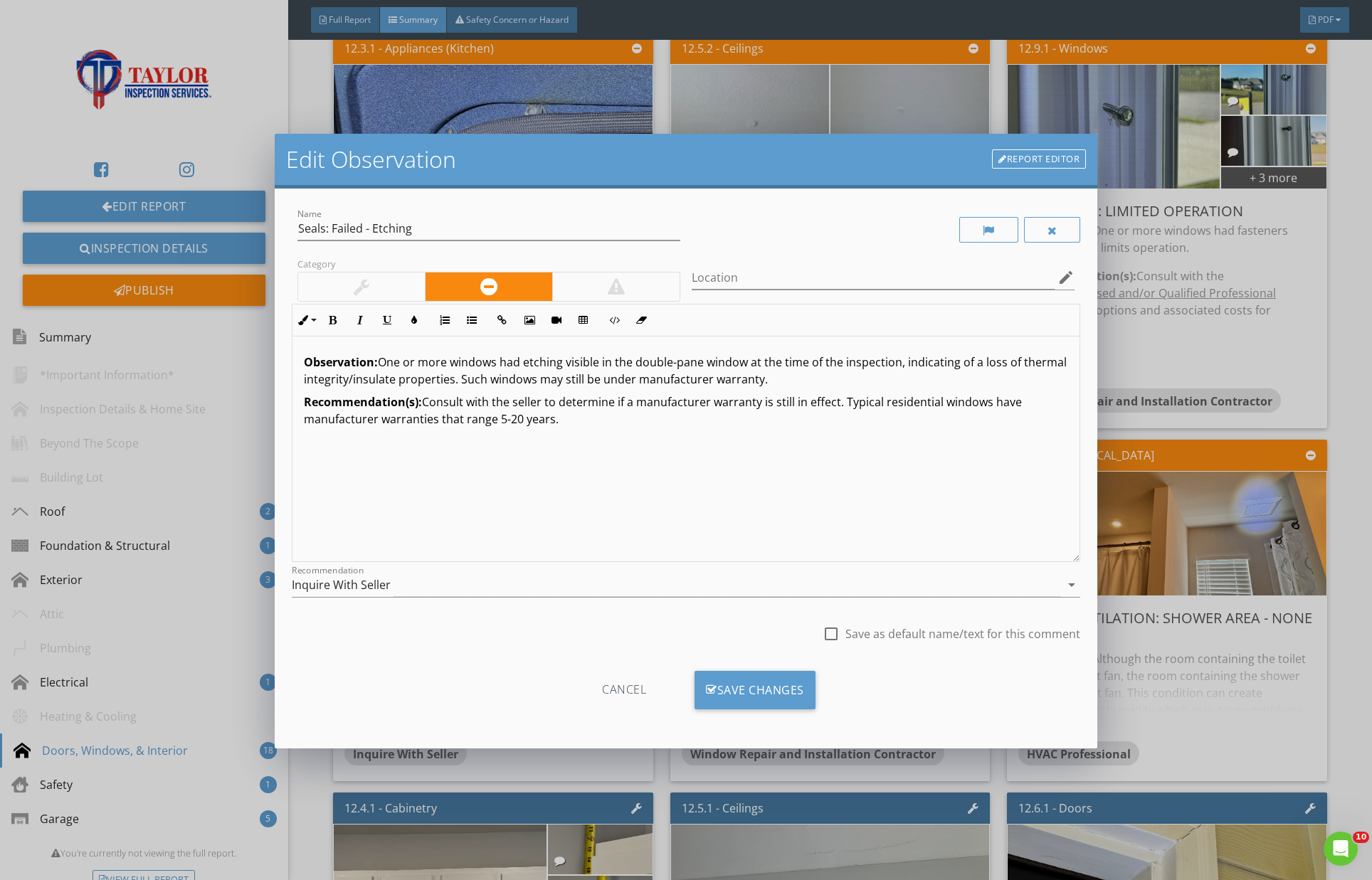
click at [1048, 157] on link "Report Editor" at bounding box center [1038, 159] width 94 height 20
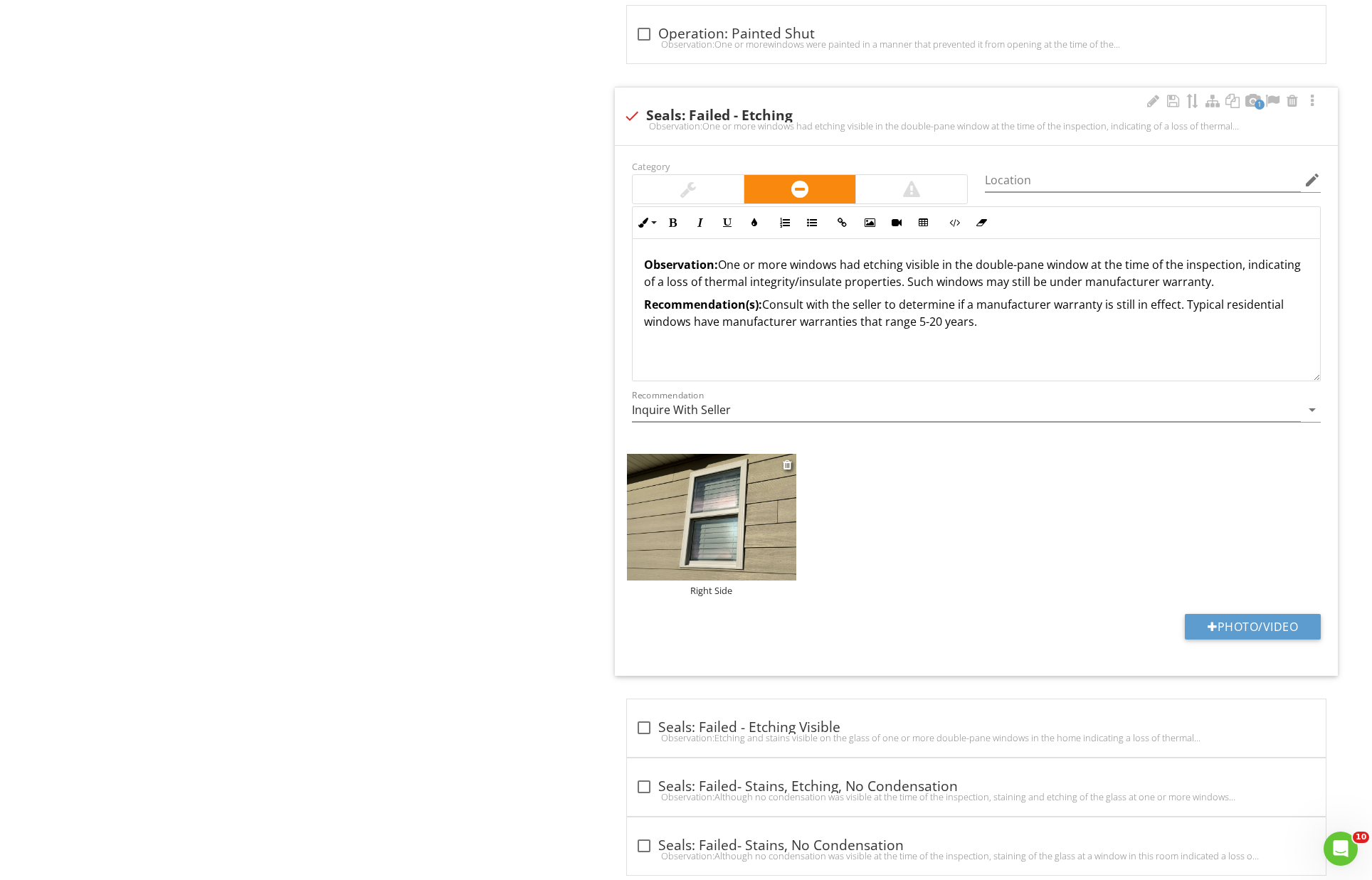
scroll to position [5296, 0]
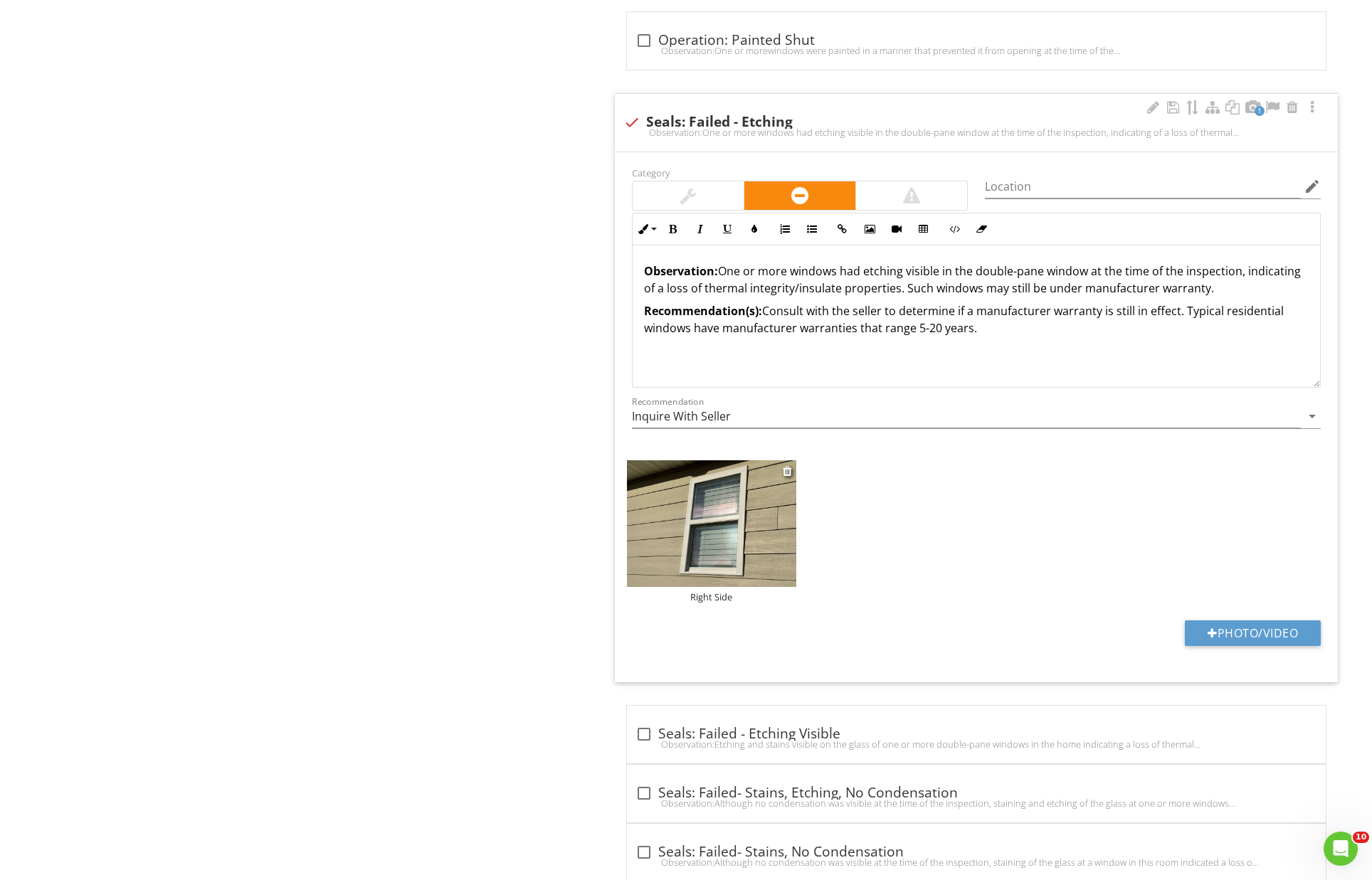
click at [729, 591] on div "Right Side" at bounding box center [711, 597] width 169 height 11
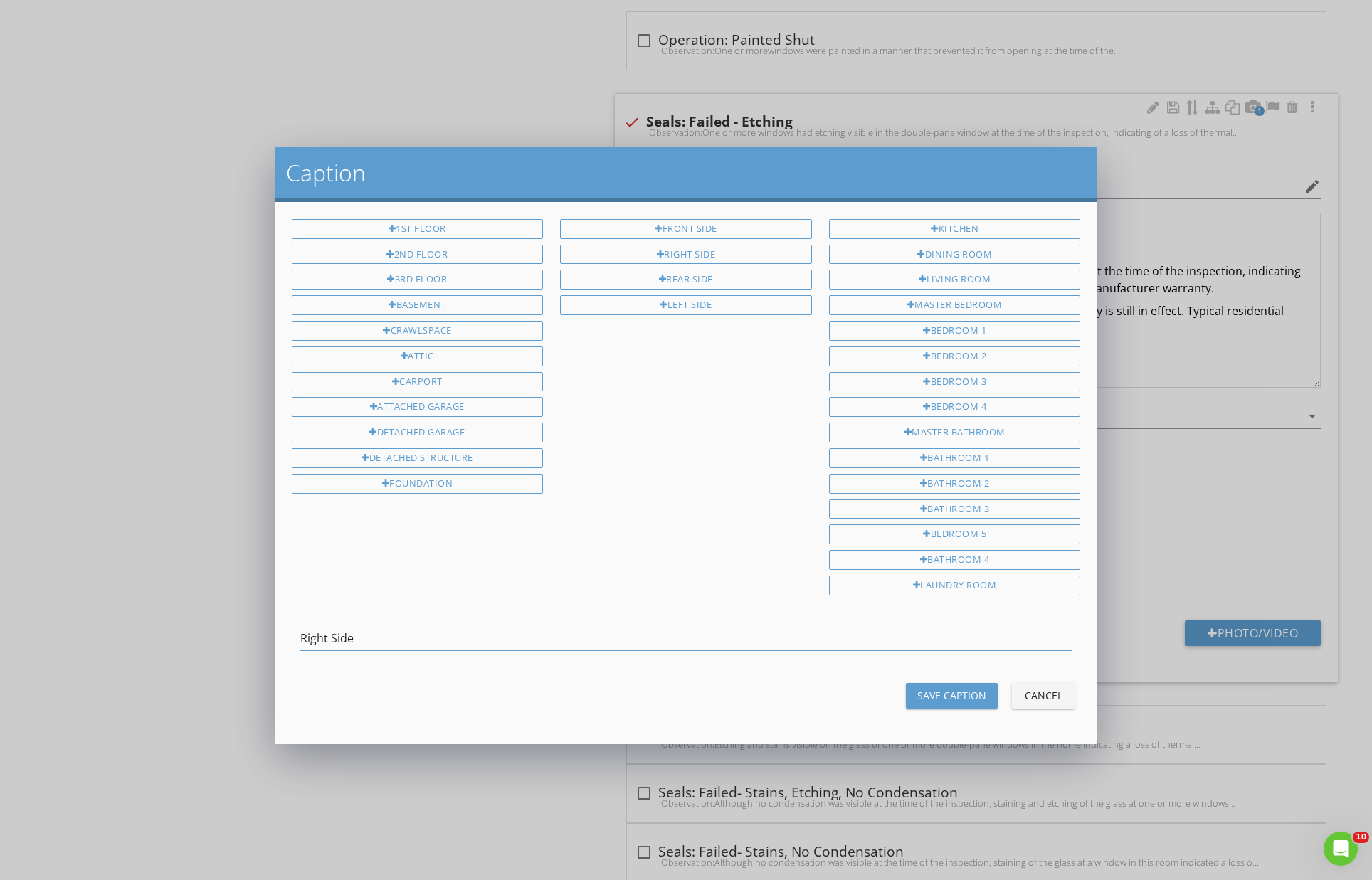
click at [445, 630] on input "Right Side" at bounding box center [686, 638] width 772 height 24
type input "Right Side/Master Bathroom"
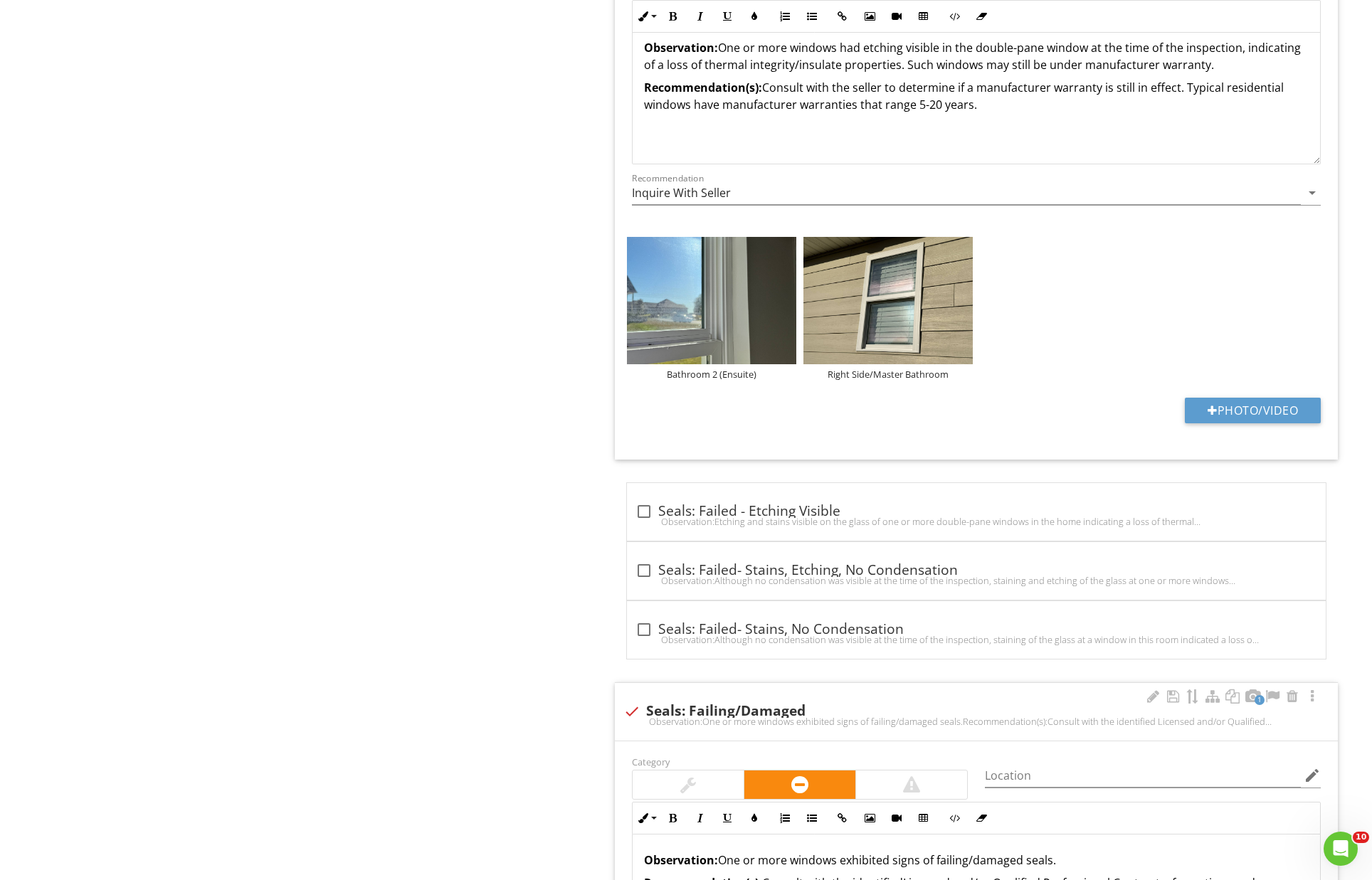
scroll to position [5518, 0]
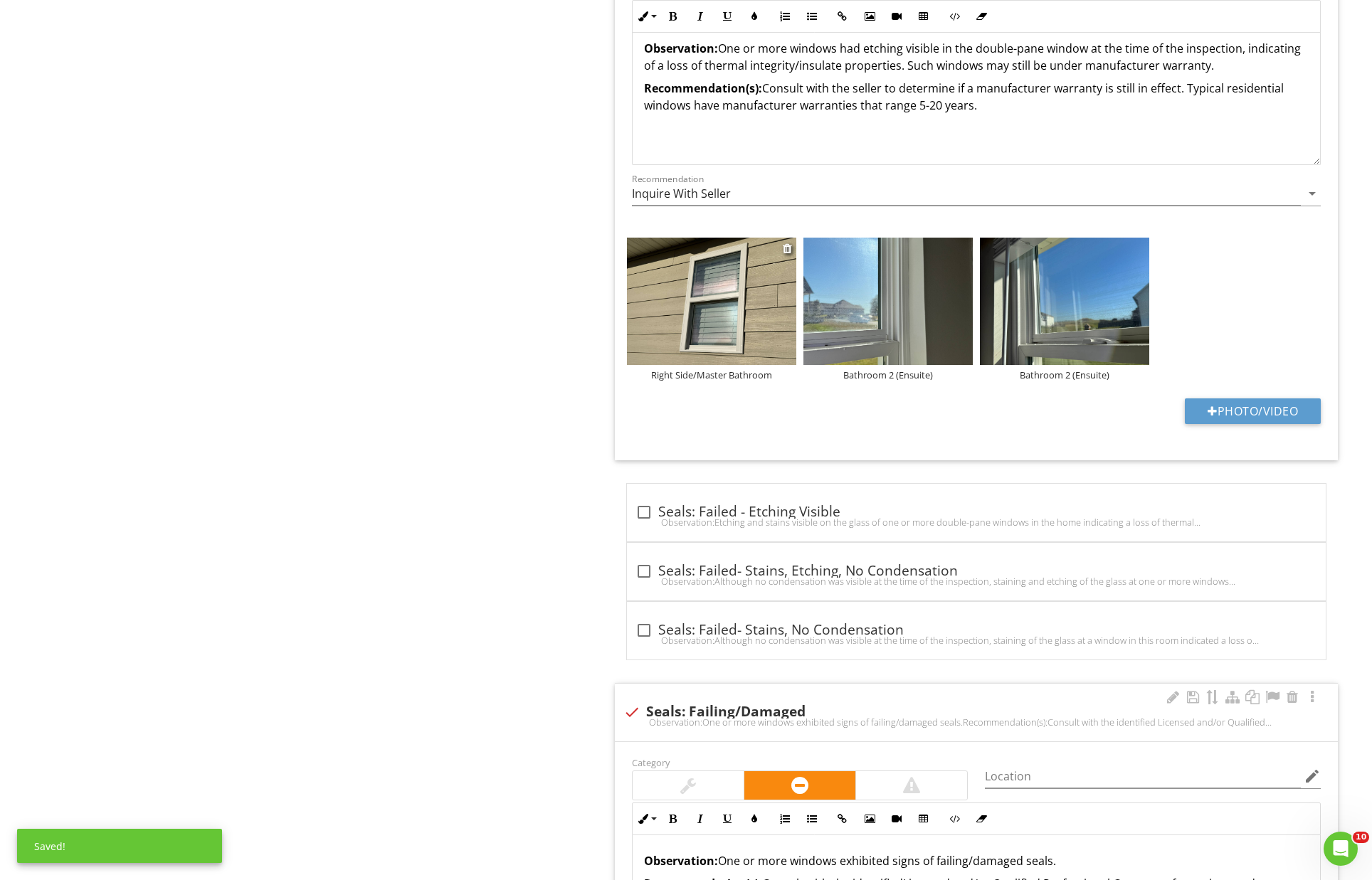
click at [742, 370] on div "Right Side/Master Bathroom" at bounding box center [711, 375] width 169 height 11
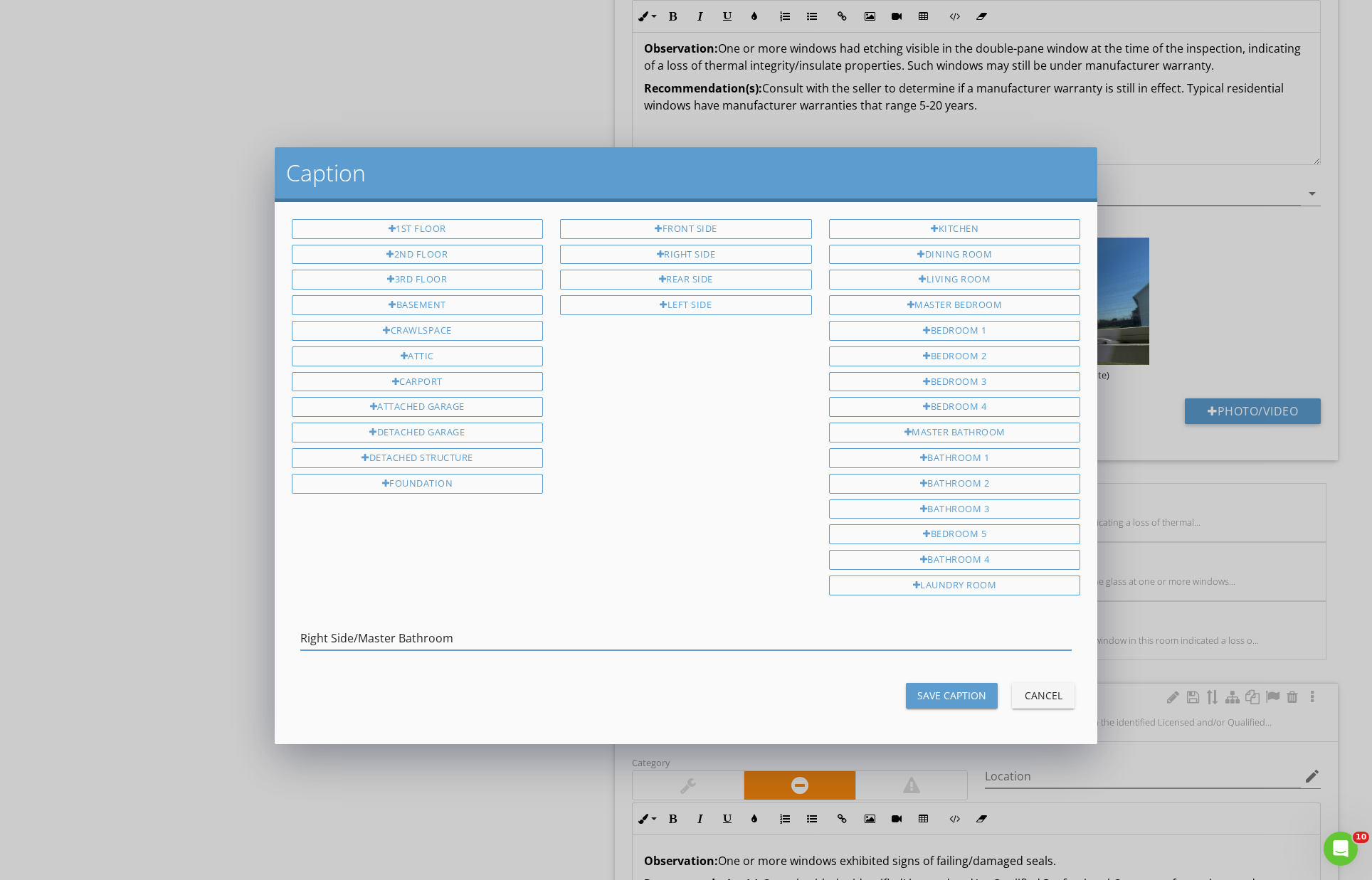
click at [428, 635] on input "Right Side/Master Bathroom" at bounding box center [686, 638] width 772 height 24
drag, startPoint x: 359, startPoint y: 631, endPoint x: 517, endPoint y: 645, distance: 158.6
click at [399, 631] on input "Right Side/Master Bathroom" at bounding box center [686, 638] width 772 height 24
type input "Right Side/Bathroom 2 (Ensuite)"
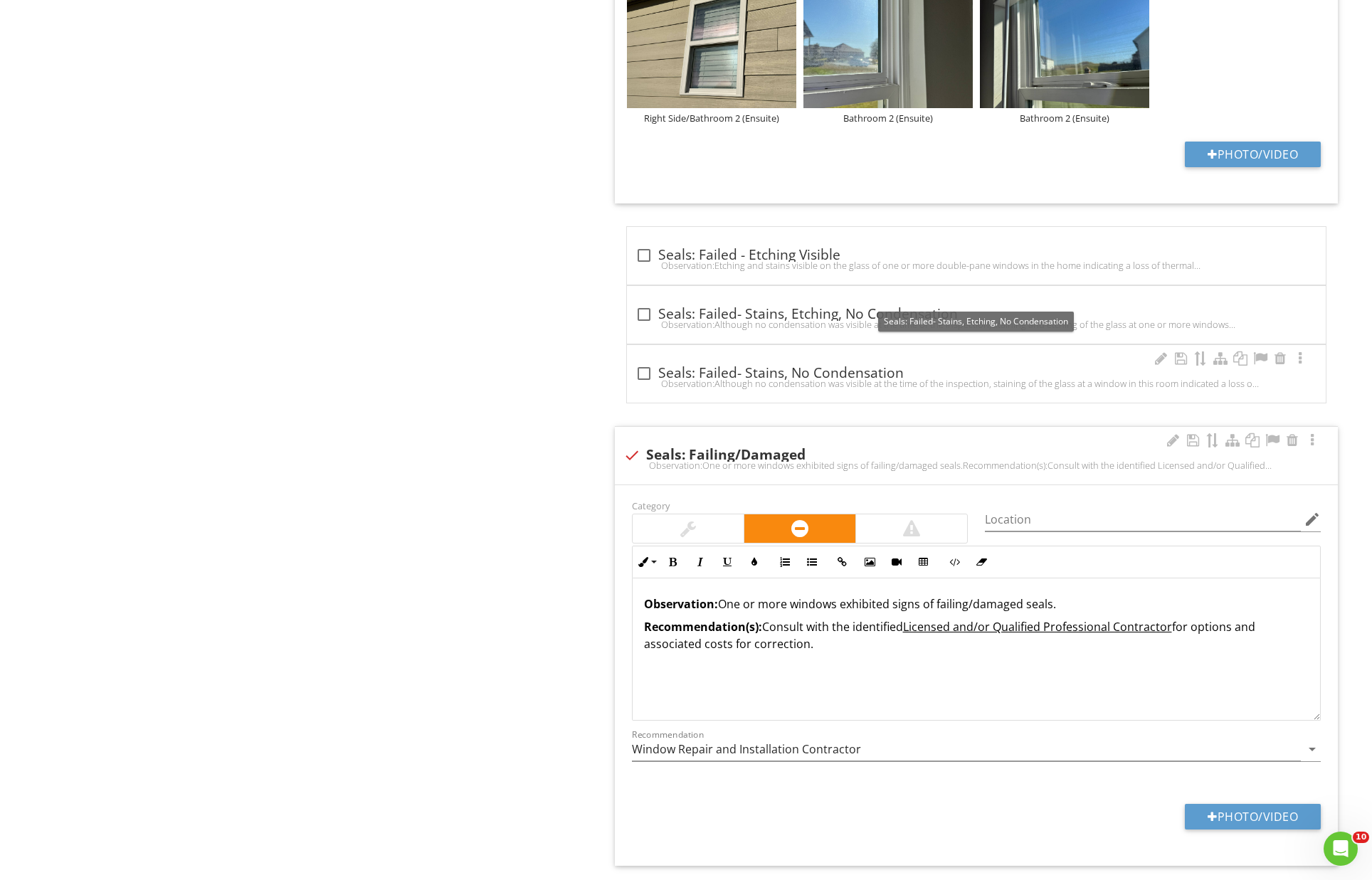
scroll to position [5776, 0]
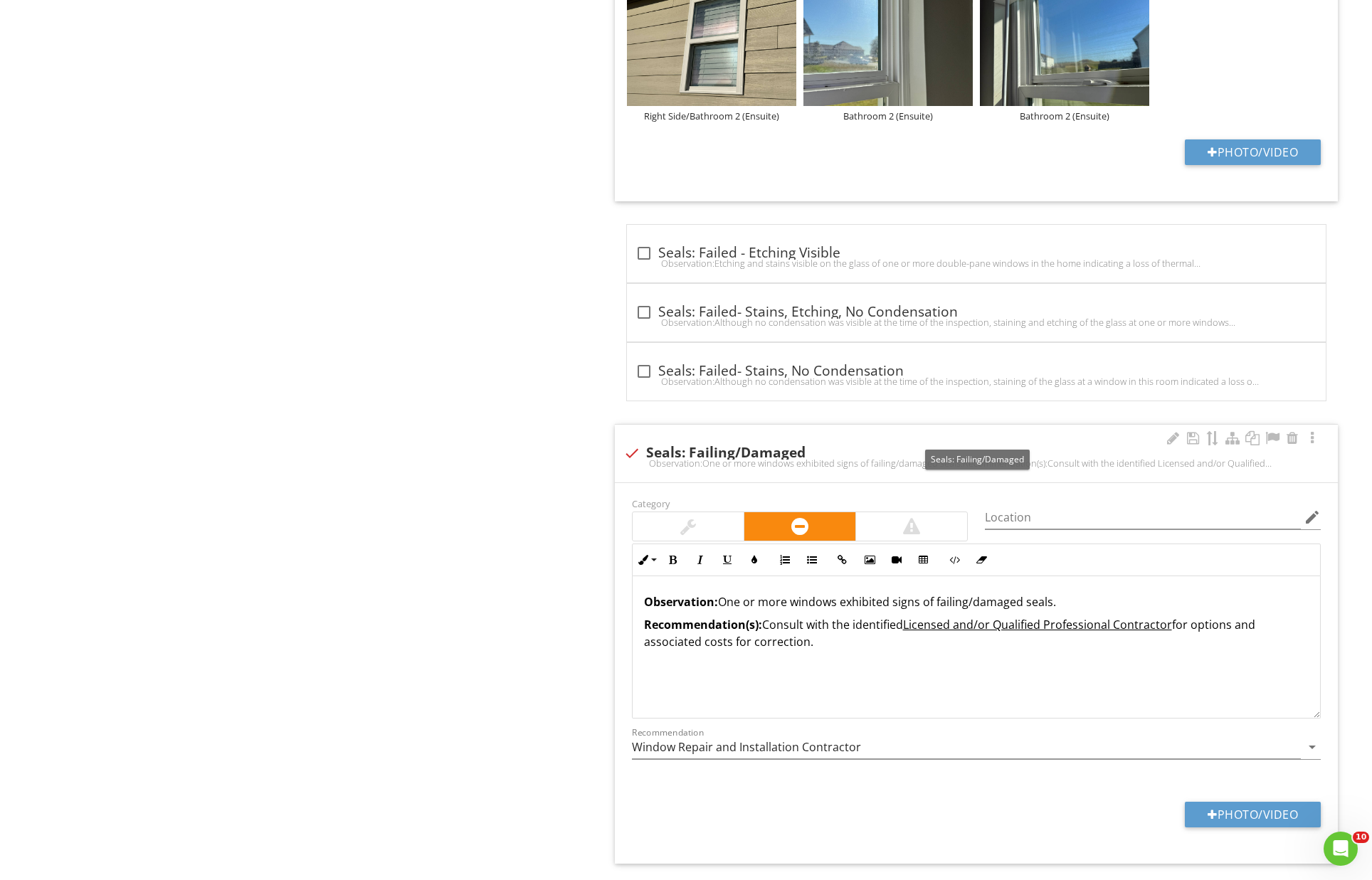
click at [631, 441] on div at bounding box center [631, 452] width 24 height 24
checkbox input "true"
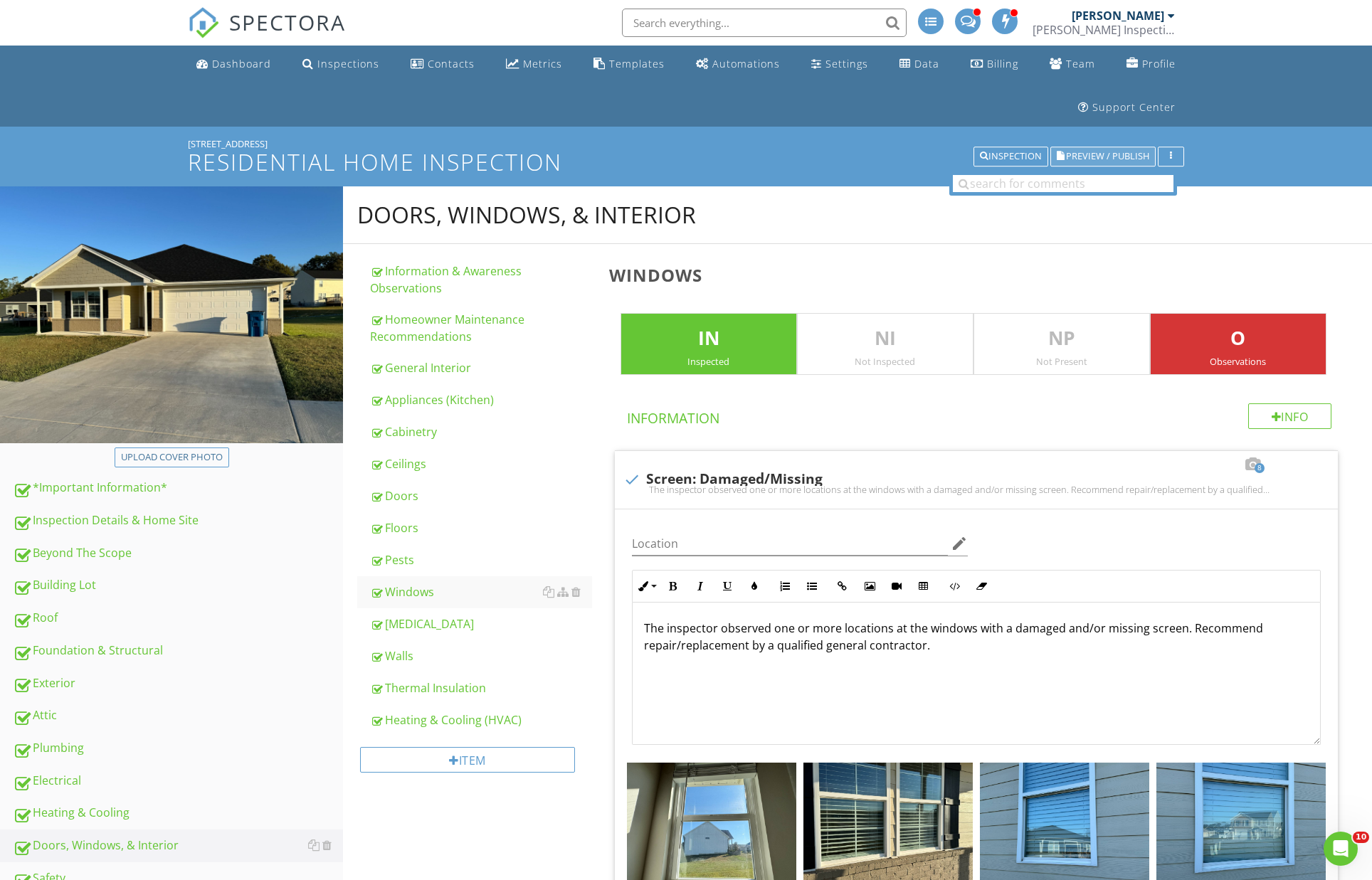
scroll to position [3, 0]
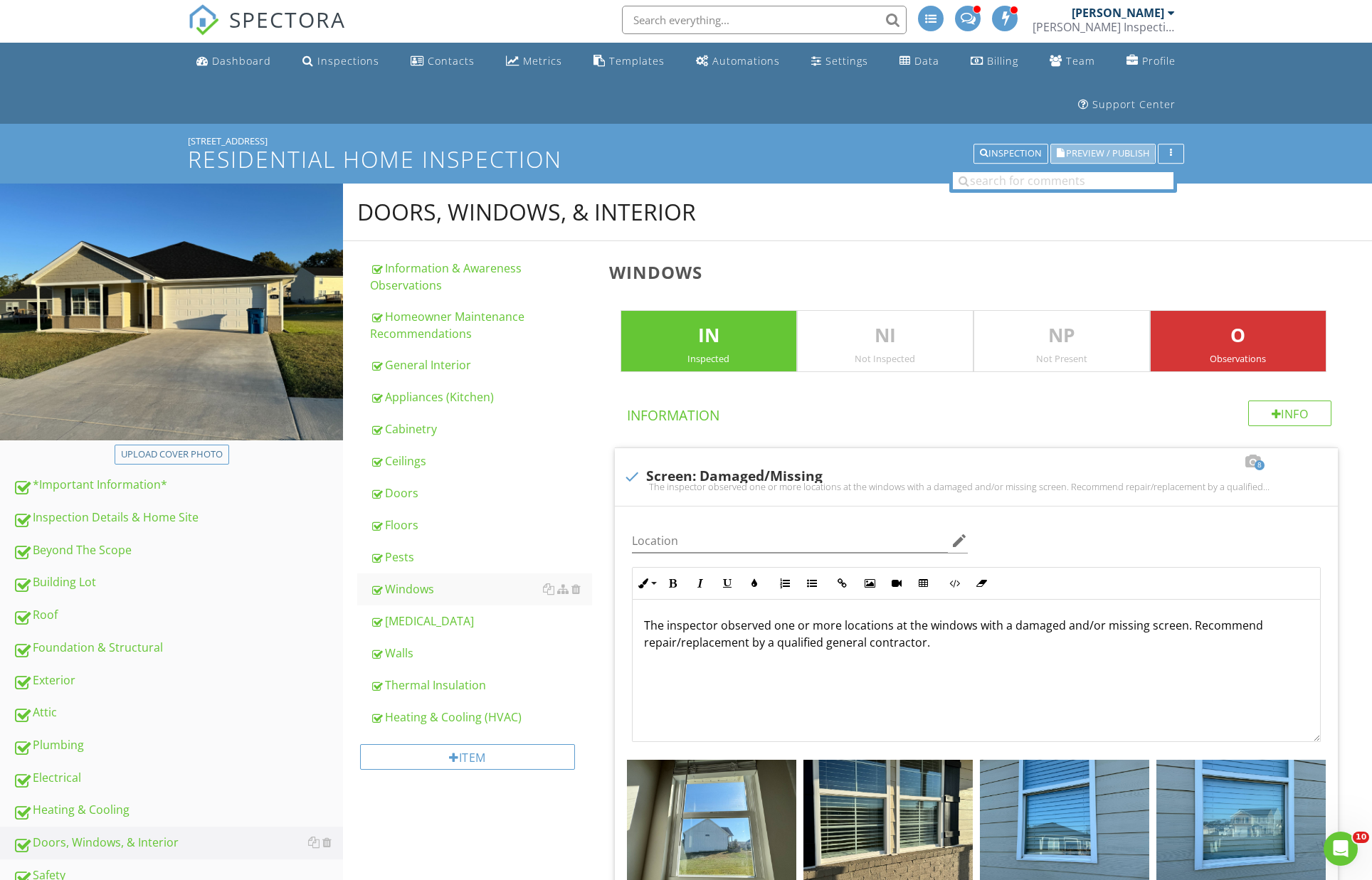
click at [1107, 150] on span "Preview / Publish" at bounding box center [1107, 154] width 84 height 10
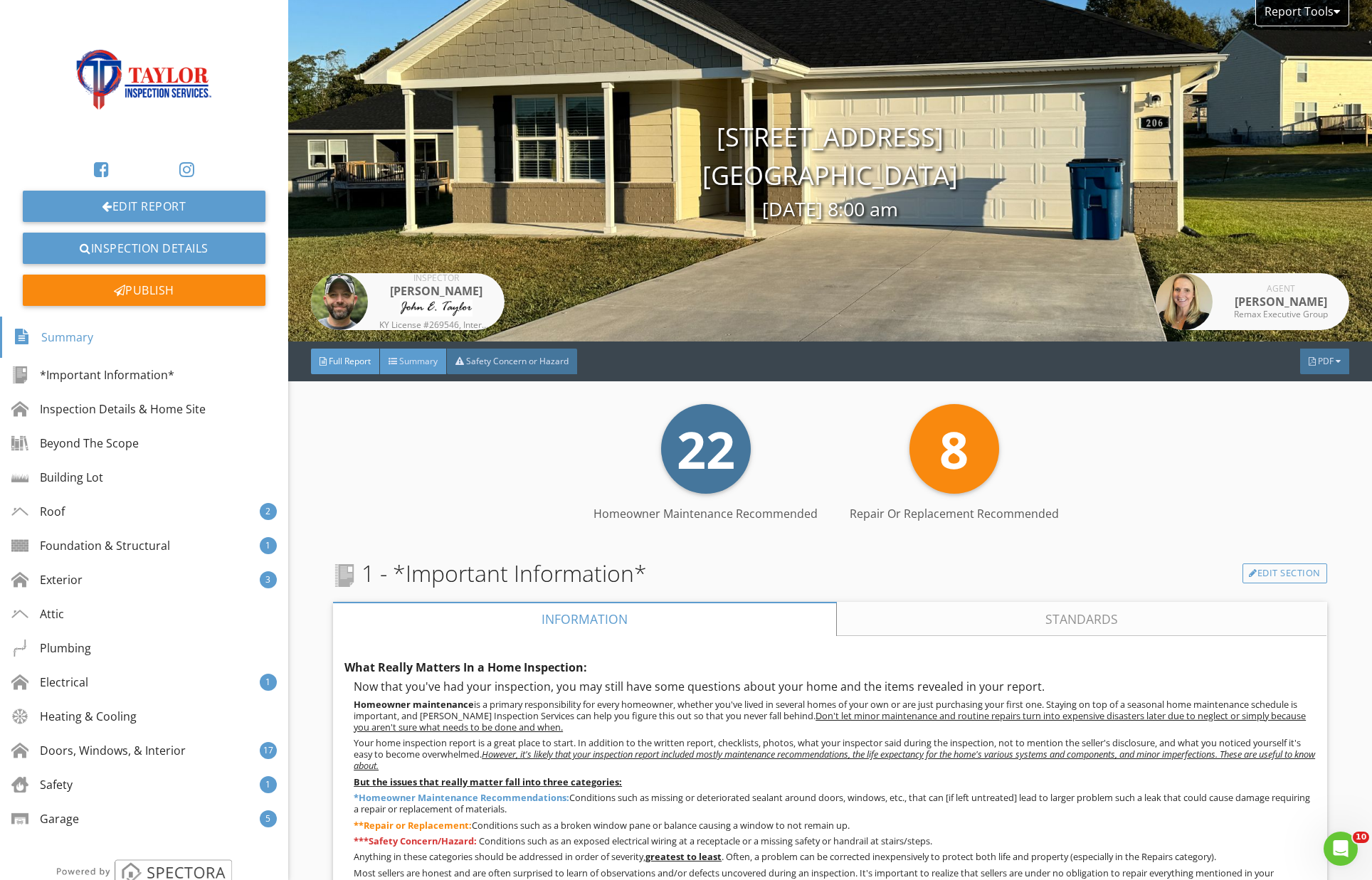
click at [414, 366] on span "Summary" at bounding box center [419, 362] width 39 height 12
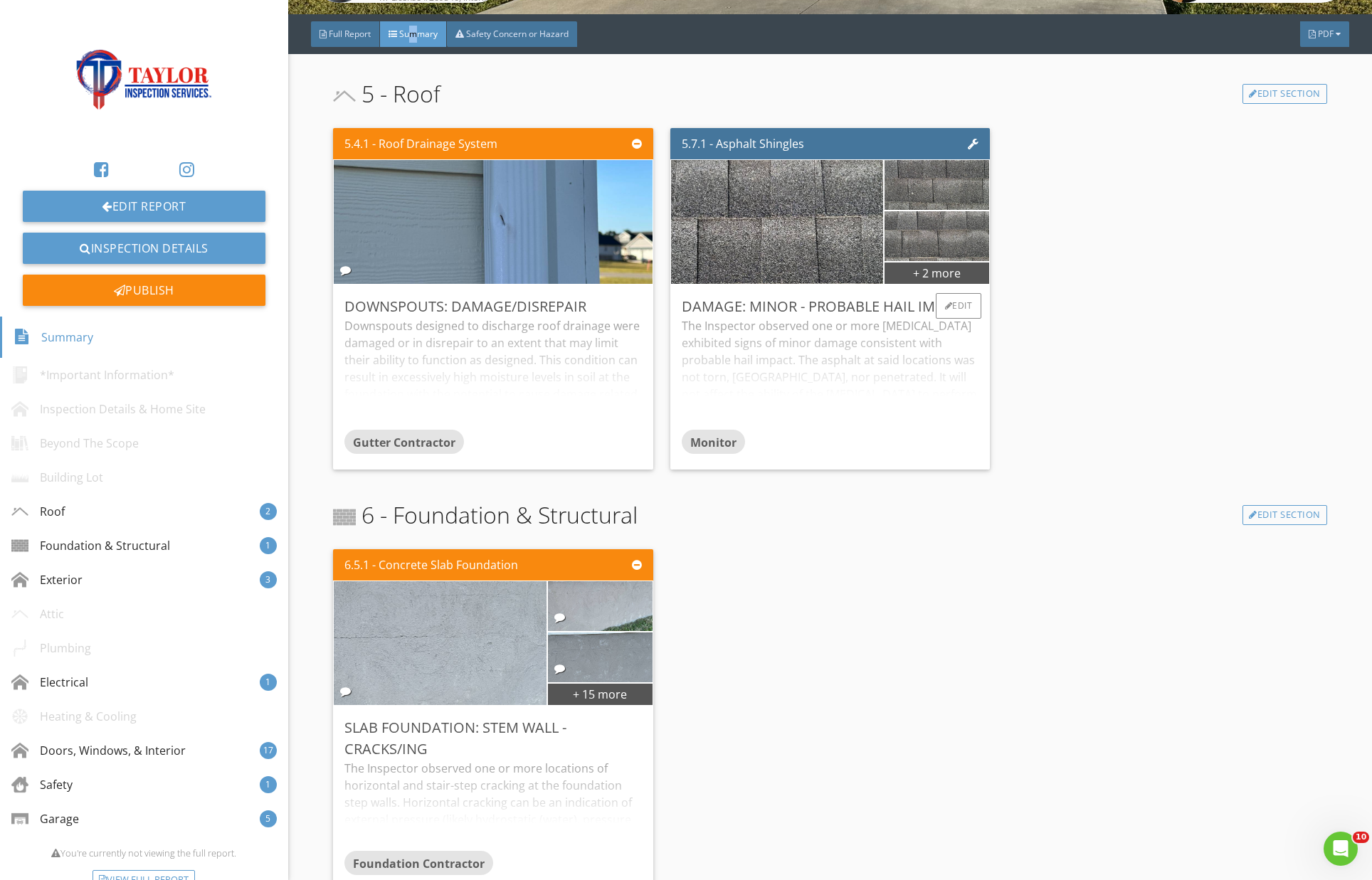
scroll to position [337, 0]
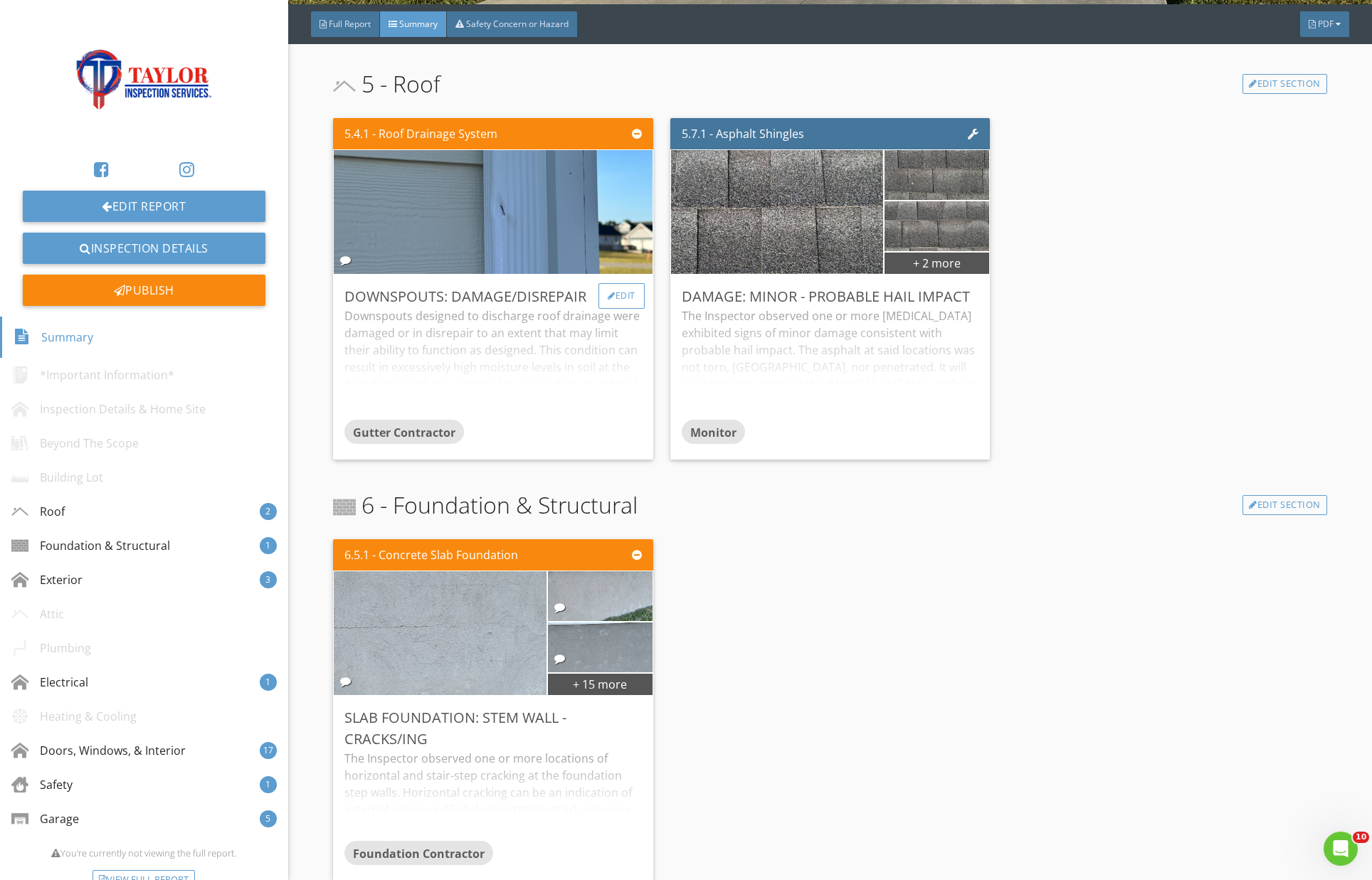
click at [621, 293] on div "Edit" at bounding box center [621, 296] width 47 height 26
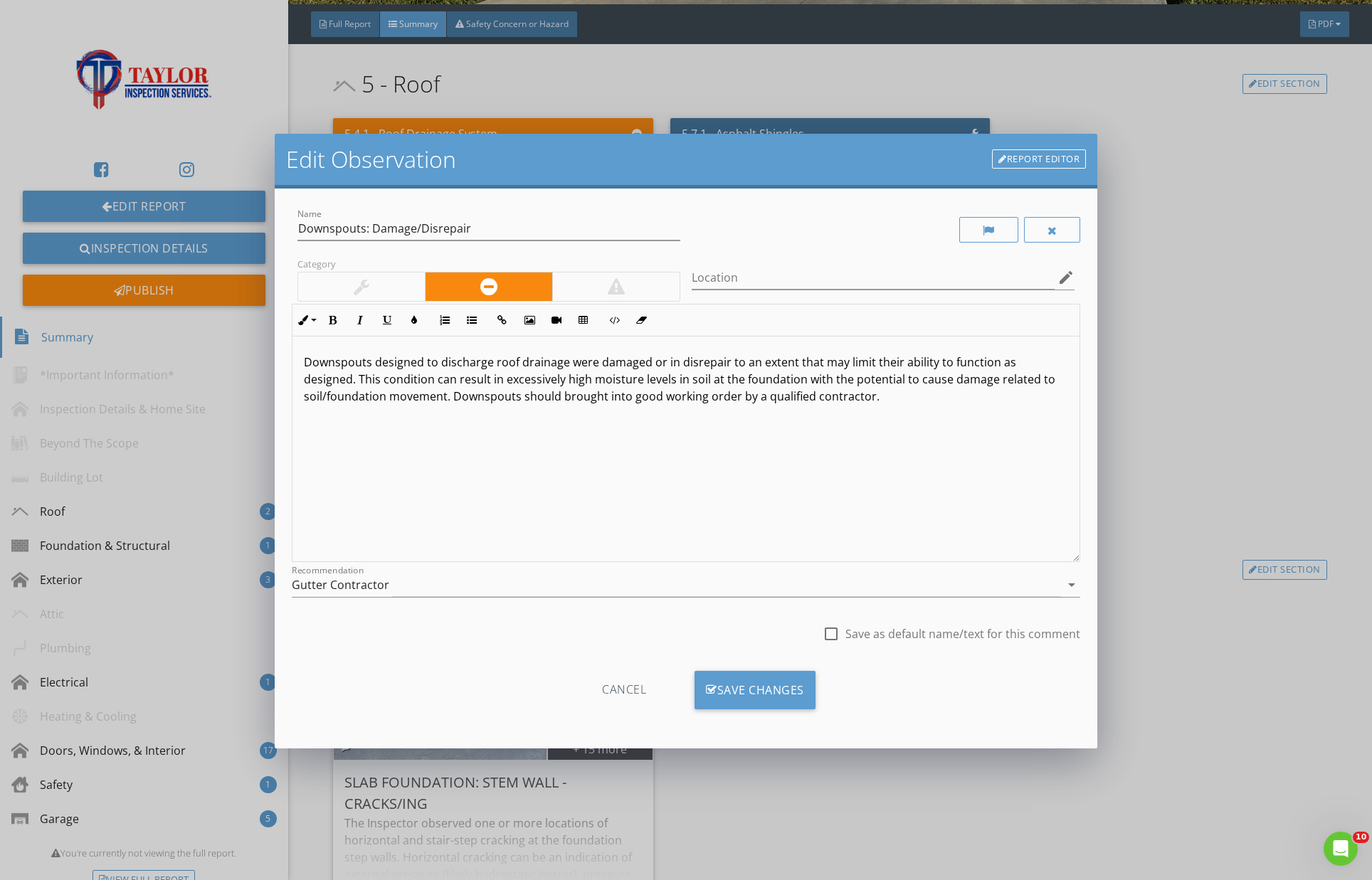
drag, startPoint x: 407, startPoint y: 290, endPoint x: 494, endPoint y: 397, distance: 137.9
click at [407, 290] on div at bounding box center [362, 287] width 127 height 28
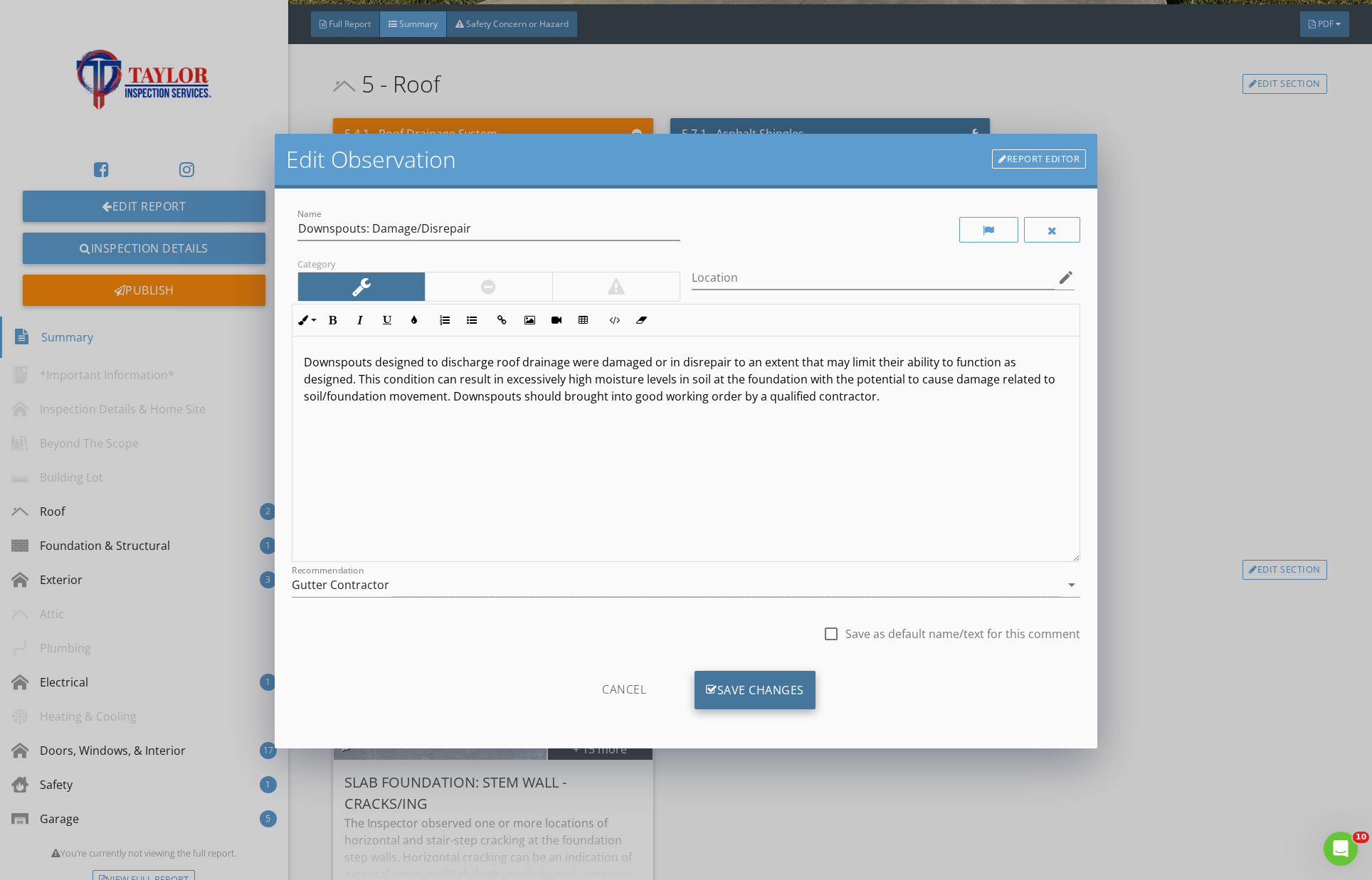
drag, startPoint x: 748, startPoint y: 672, endPoint x: 757, endPoint y: 678, distance: 10.8
click at [746, 673] on div "Save Changes" at bounding box center [754, 691] width 121 height 39
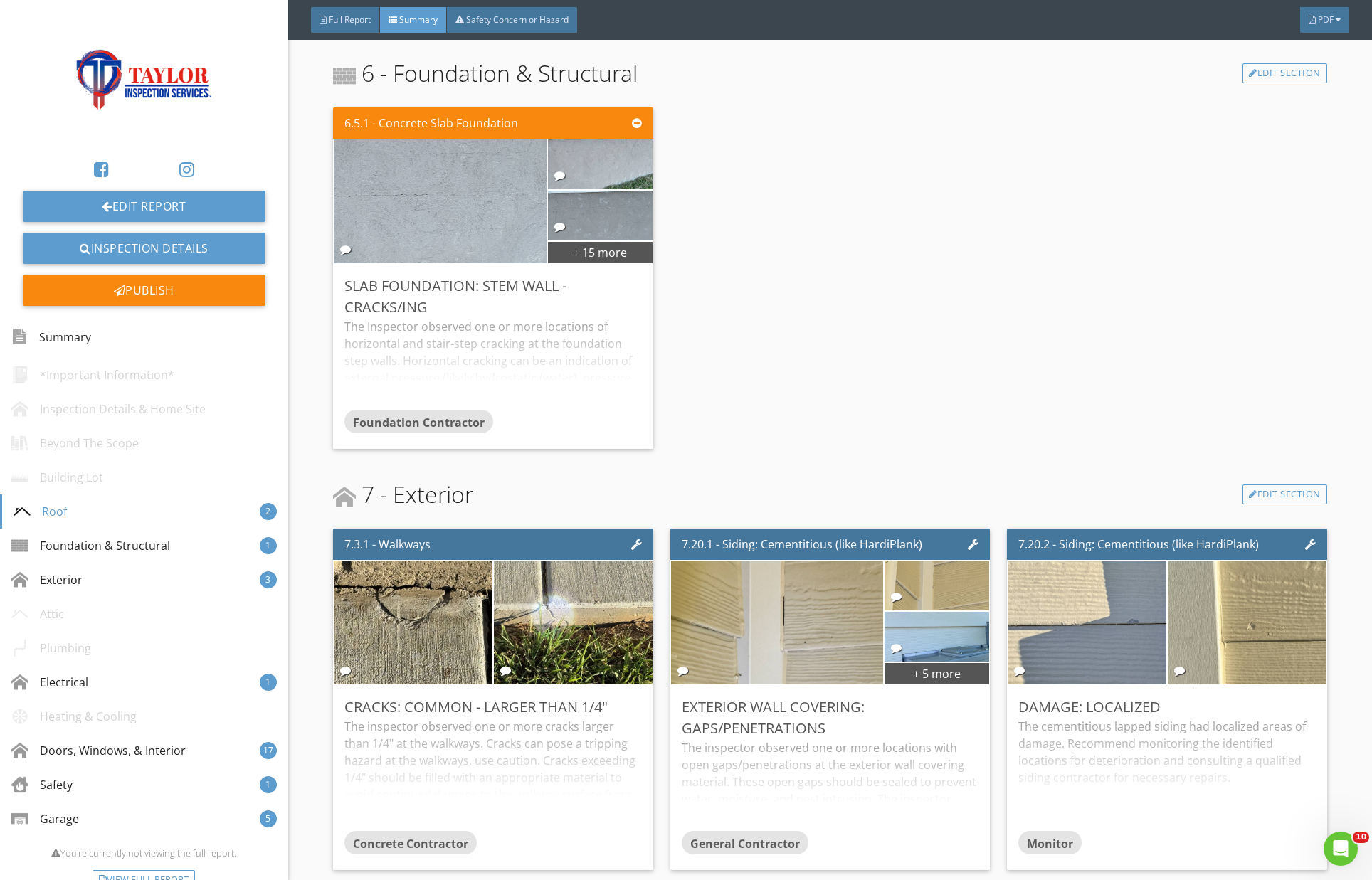
scroll to position [803, 0]
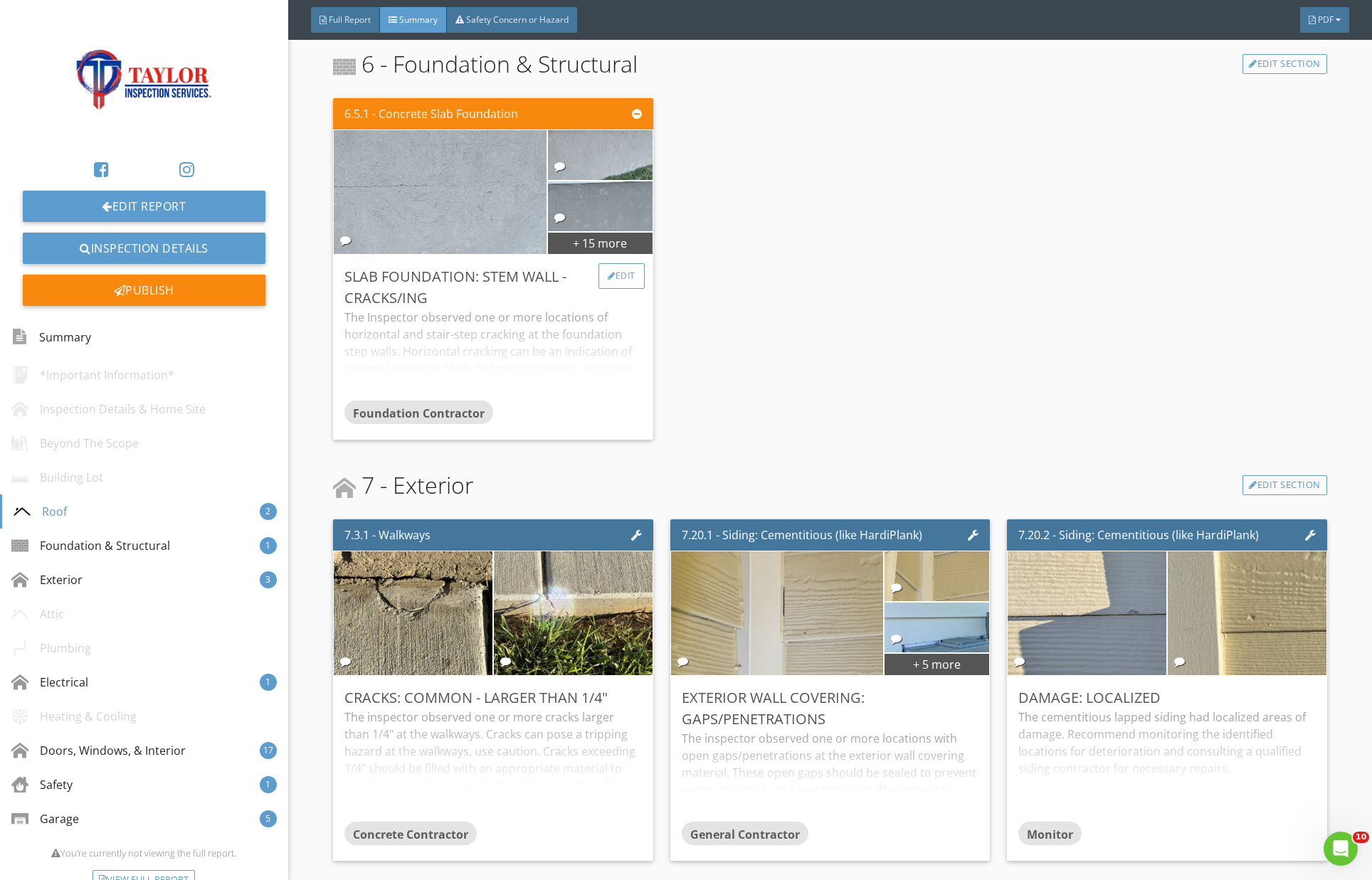
click at [625, 281] on div "Edit" at bounding box center [621, 275] width 47 height 26
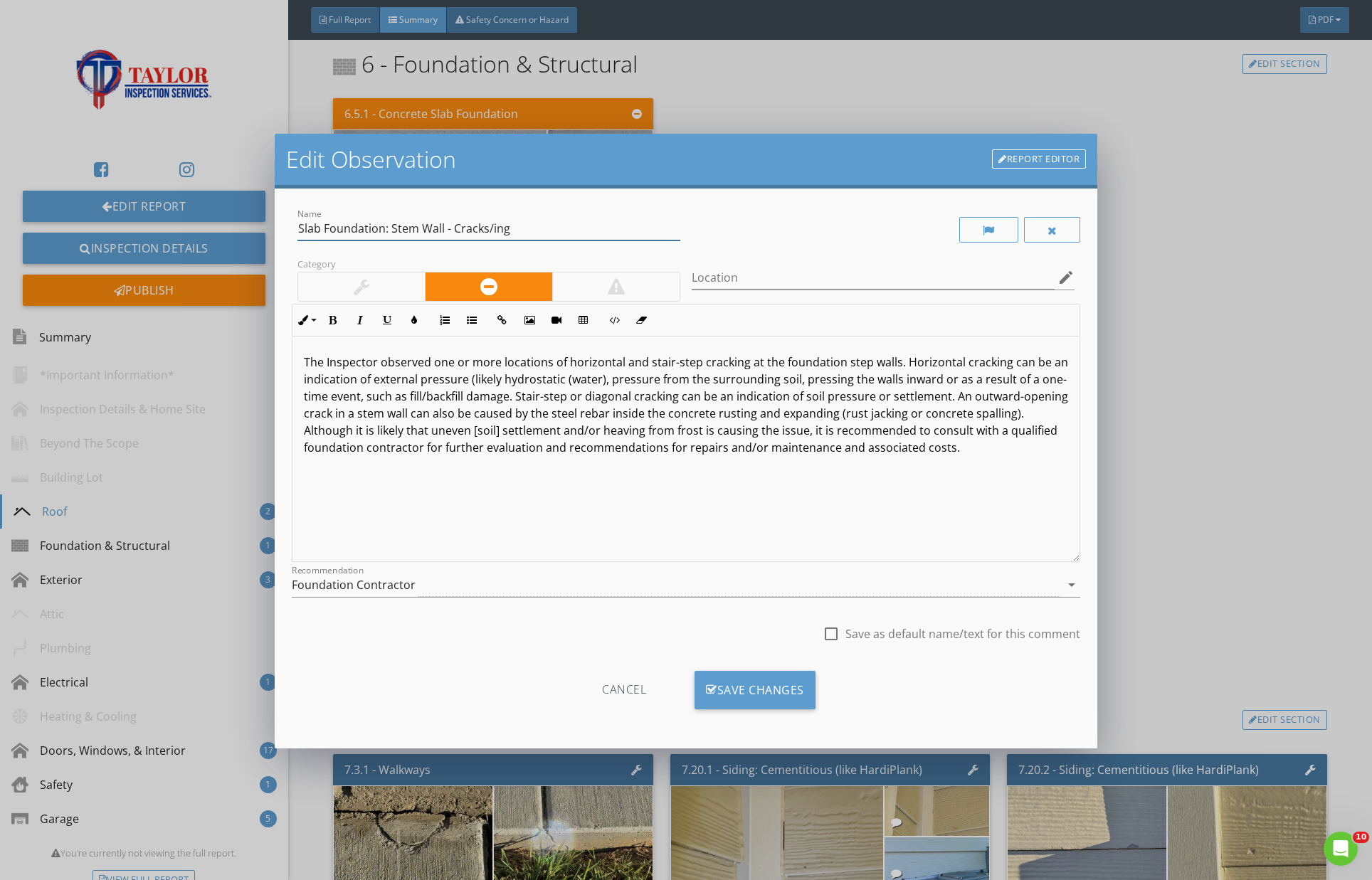
click at [349, 232] on input "Slab Foundation: Stem Wall - Cracks/ing" at bounding box center [488, 229] width 383 height 24
type input "Slab: Stem Wall - Cracks/ing"
click at [761, 694] on div "Save Changes" at bounding box center [754, 691] width 121 height 39
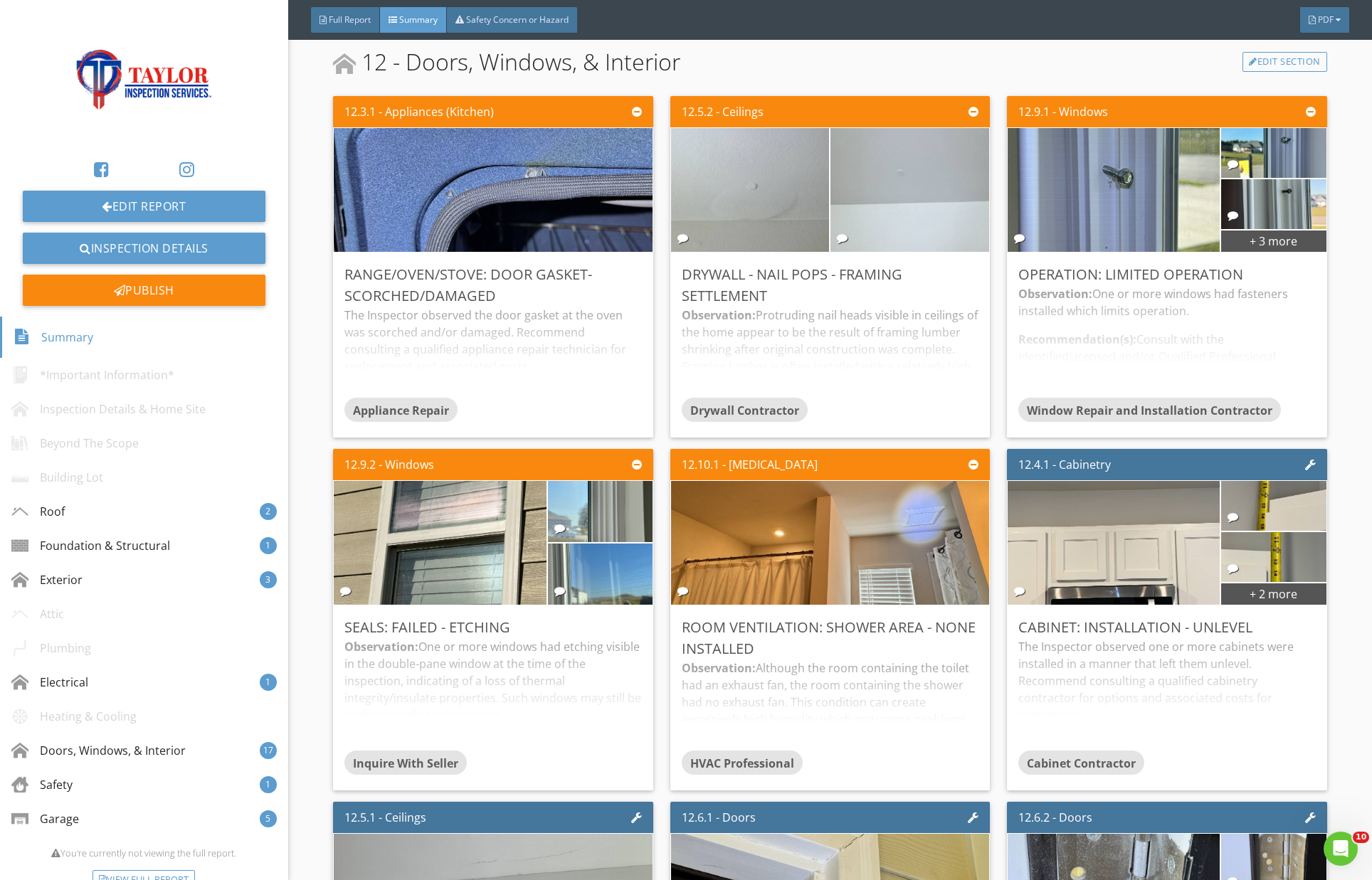
scroll to position [2286, 0]
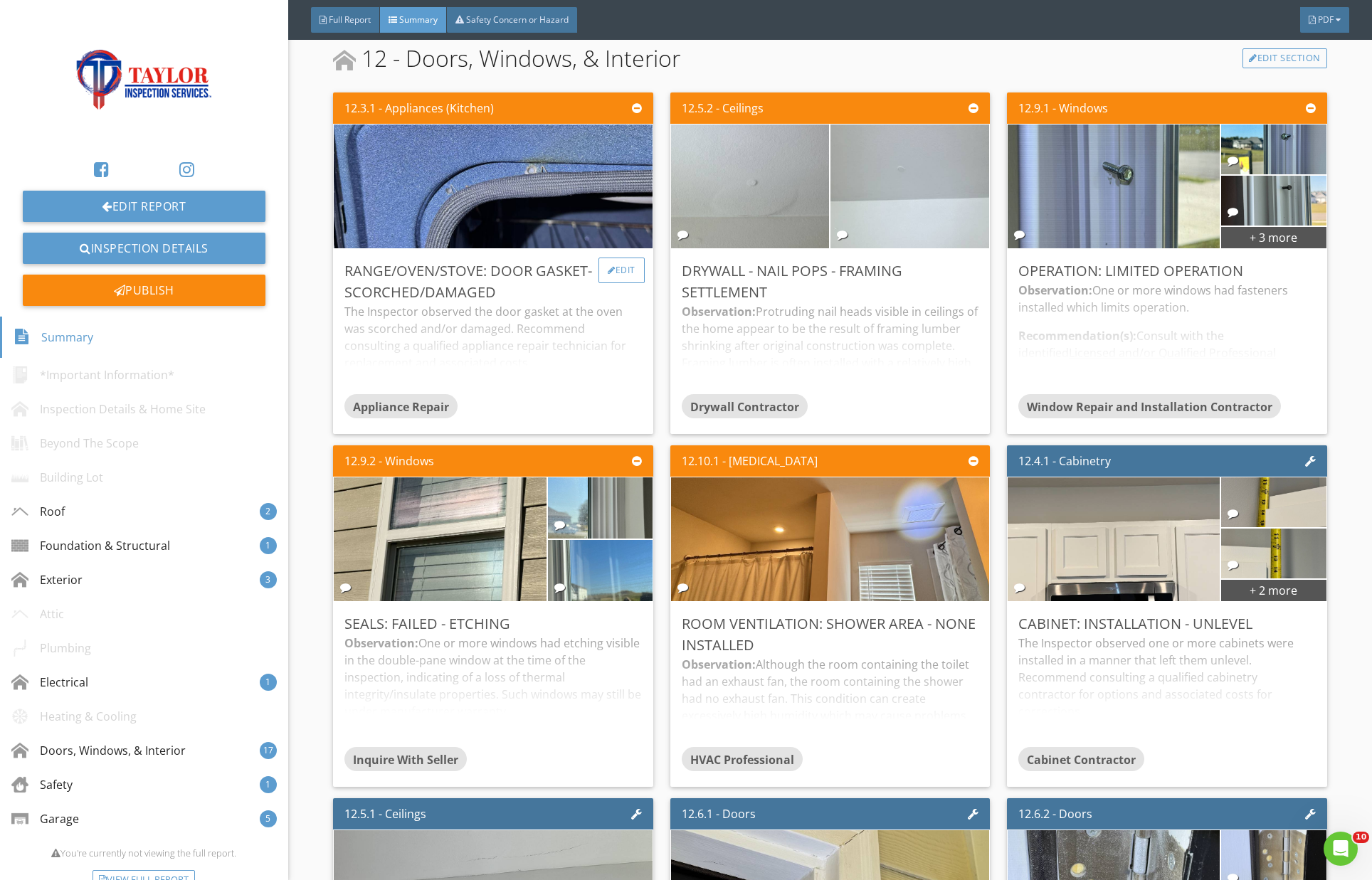
click at [624, 274] on div "Edit" at bounding box center [621, 270] width 47 height 26
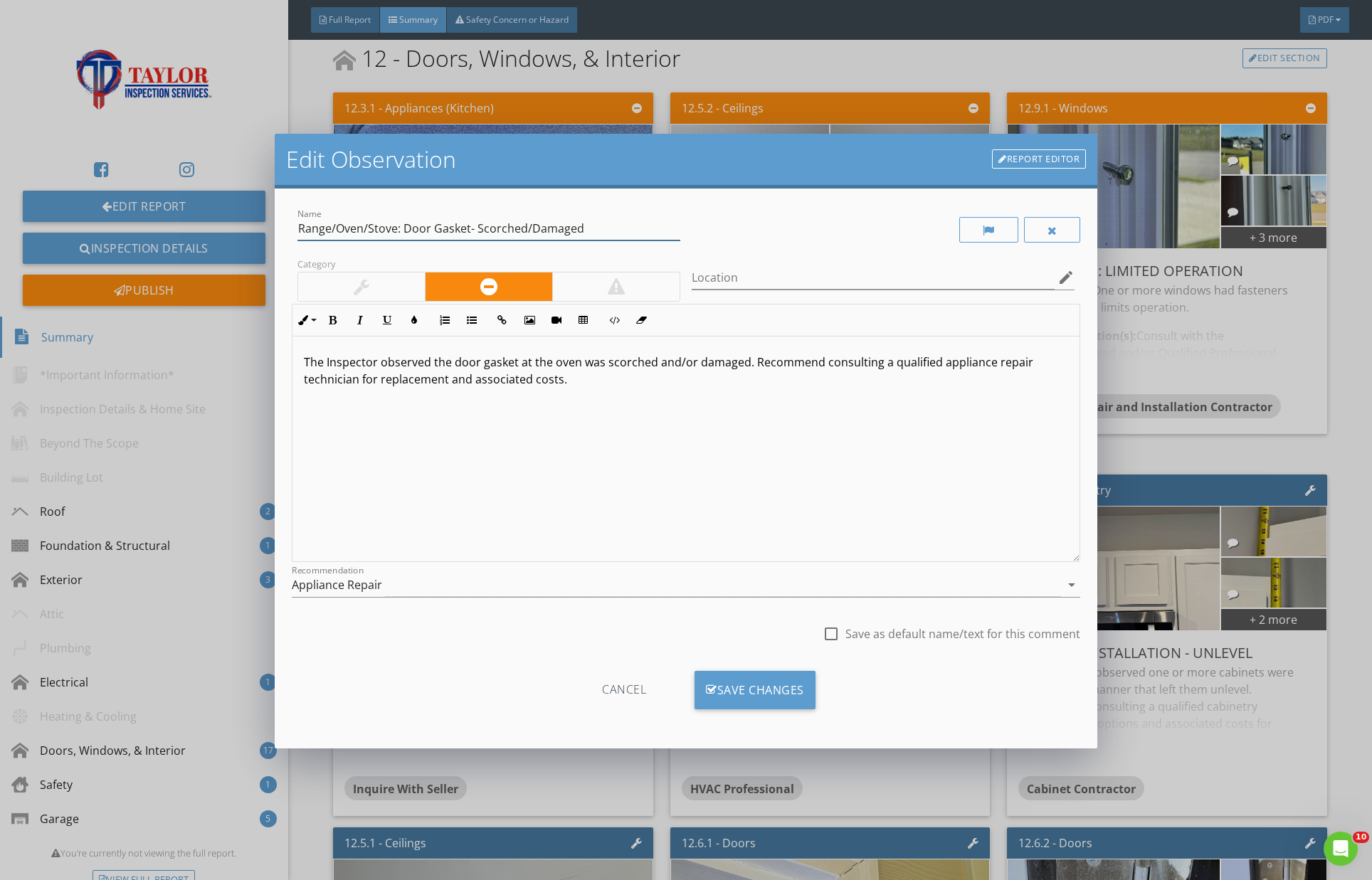
click at [468, 229] on input "Range/Oven/Stove: Door Gasket- Scorched/Damaged" at bounding box center [488, 229] width 383 height 24
drag, startPoint x: 479, startPoint y: 230, endPoint x: 615, endPoint y: 216, distance: 136.7
click at [615, 217] on input "Range/Oven/Stove: Door Gasket - Scorched/Damaged" at bounding box center [488, 229] width 383 height 24
type input "Scorched/Damaged"
click at [613, 686] on div "Cancel" at bounding box center [624, 691] width 136 height 39
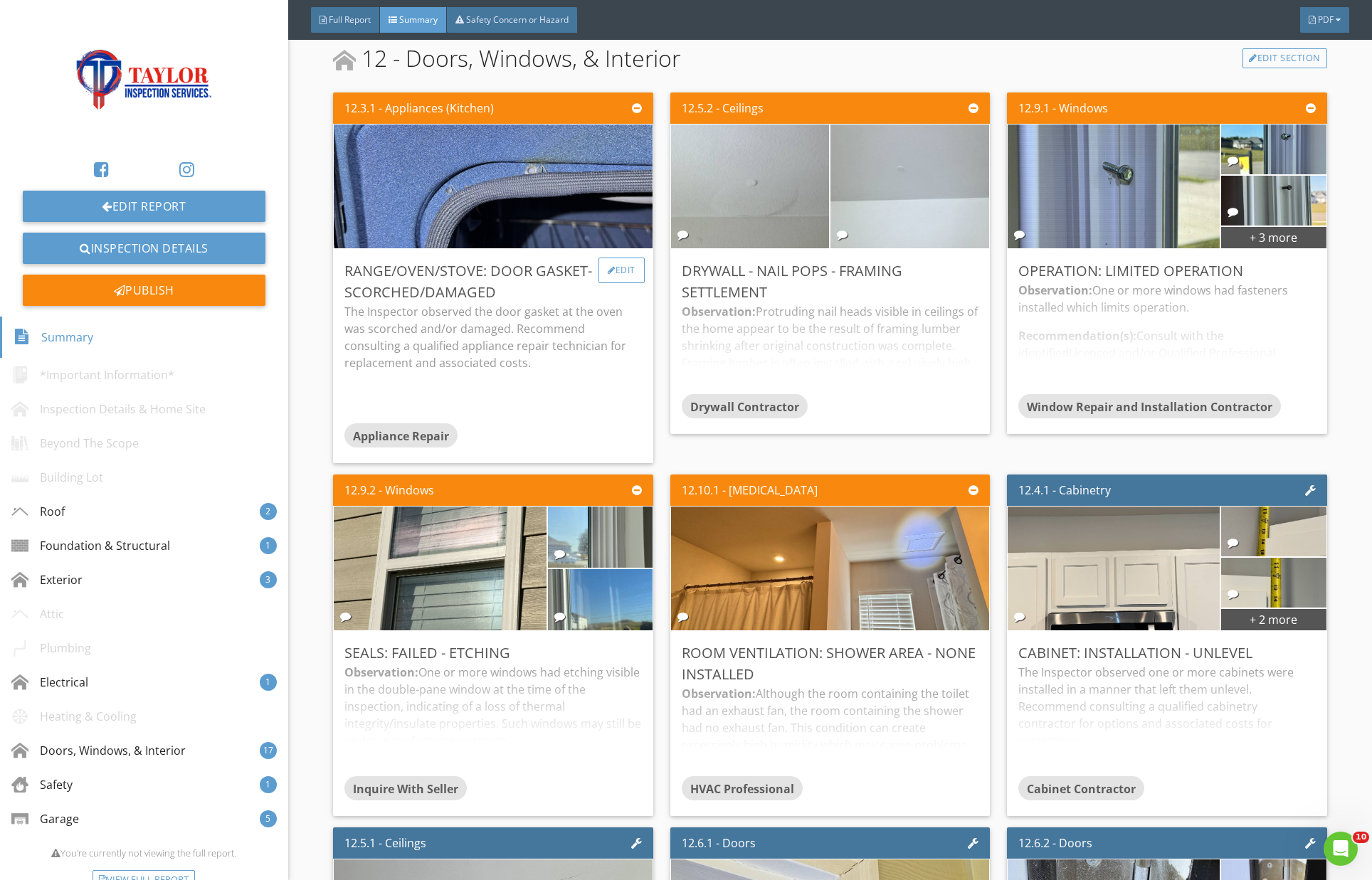
click at [635, 268] on div "Edit" at bounding box center [621, 270] width 47 height 26
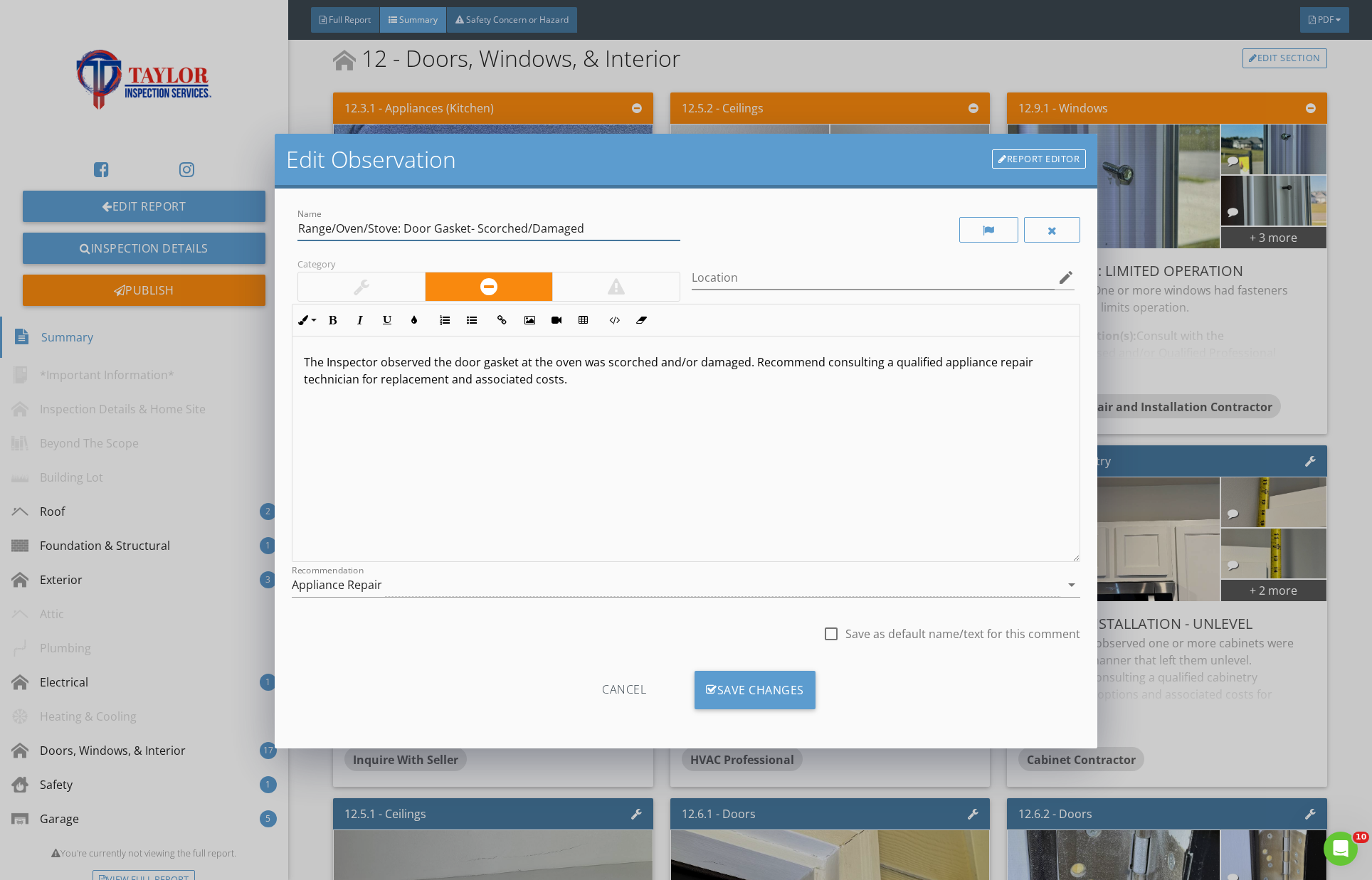
click at [441, 225] on input "Range/Oven/Stove: Door Gasket- Scorched/Damaged" at bounding box center [488, 229] width 383 height 24
drag, startPoint x: 467, startPoint y: 231, endPoint x: 481, endPoint y: 236, distance: 14.9
click at [467, 231] on input "Range/Oven/Stove: Door Gasket- Scorched/Damaged" at bounding box center [488, 229] width 383 height 24
drag, startPoint x: 480, startPoint y: 230, endPoint x: 641, endPoint y: 229, distance: 161.0
click at [641, 229] on input "Range/Oven/Stove: Door Gasket - Scorched/Damaged" at bounding box center [488, 229] width 383 height 24
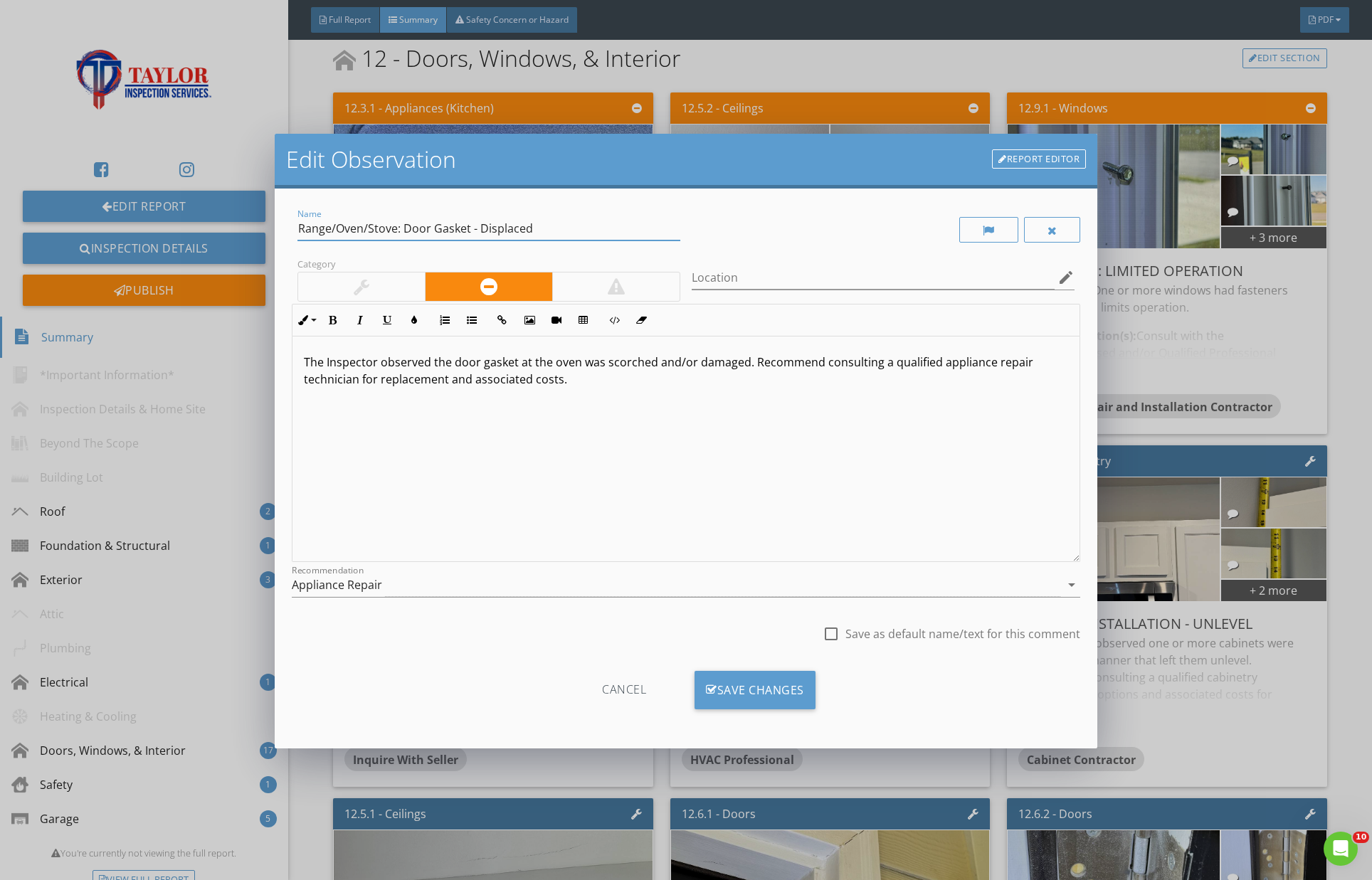
type input "Range/Oven/Stove: Door Gasket - Displaced"
drag, startPoint x: 604, startPoint y: 361, endPoint x: 738, endPoint y: 365, distance: 134.1
click at [740, 364] on p "The Inspector observed the door gasket at the oven was scorched and/or damaged.…" at bounding box center [686, 370] width 765 height 34
click at [539, 385] on p "The Inspector observed the door gasket at the oven was displaced and needed adj…" at bounding box center [686, 370] width 765 height 34
drag, startPoint x: 779, startPoint y: 698, endPoint x: 808, endPoint y: 713, distance: 32.6
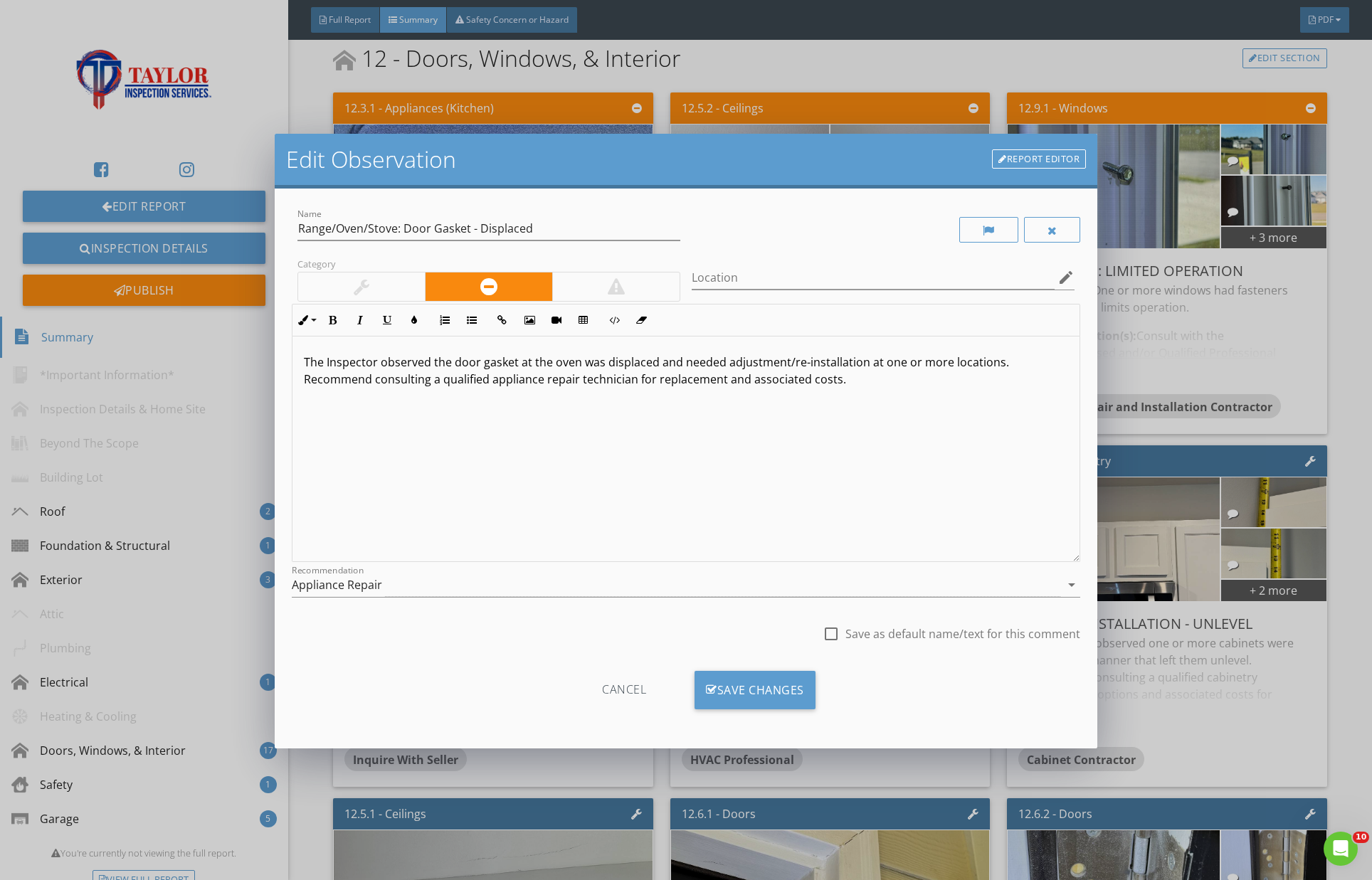
click at [778, 698] on div "Save Changes" at bounding box center [754, 691] width 121 height 39
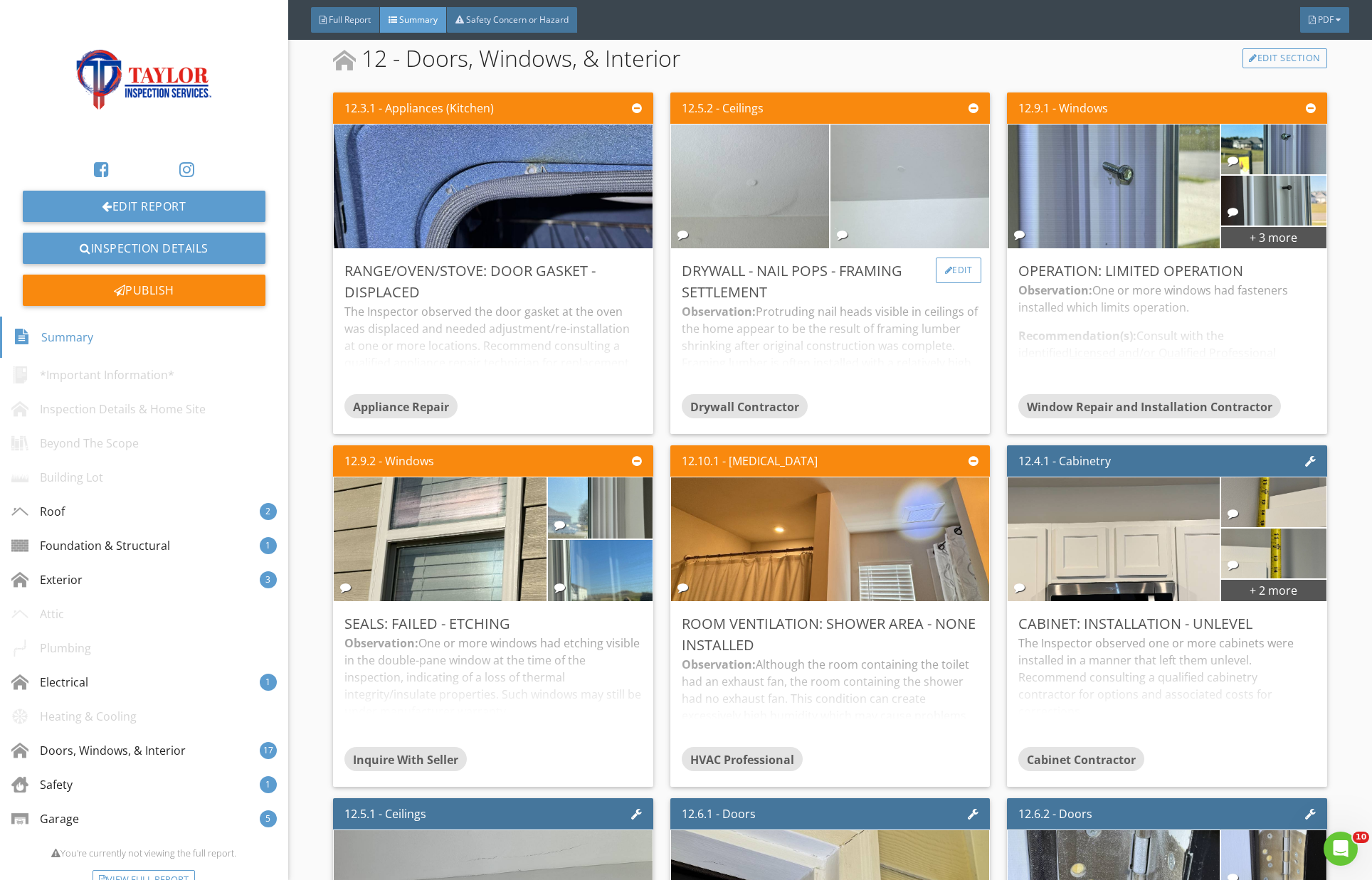
click at [963, 268] on div "Edit" at bounding box center [958, 270] width 47 height 26
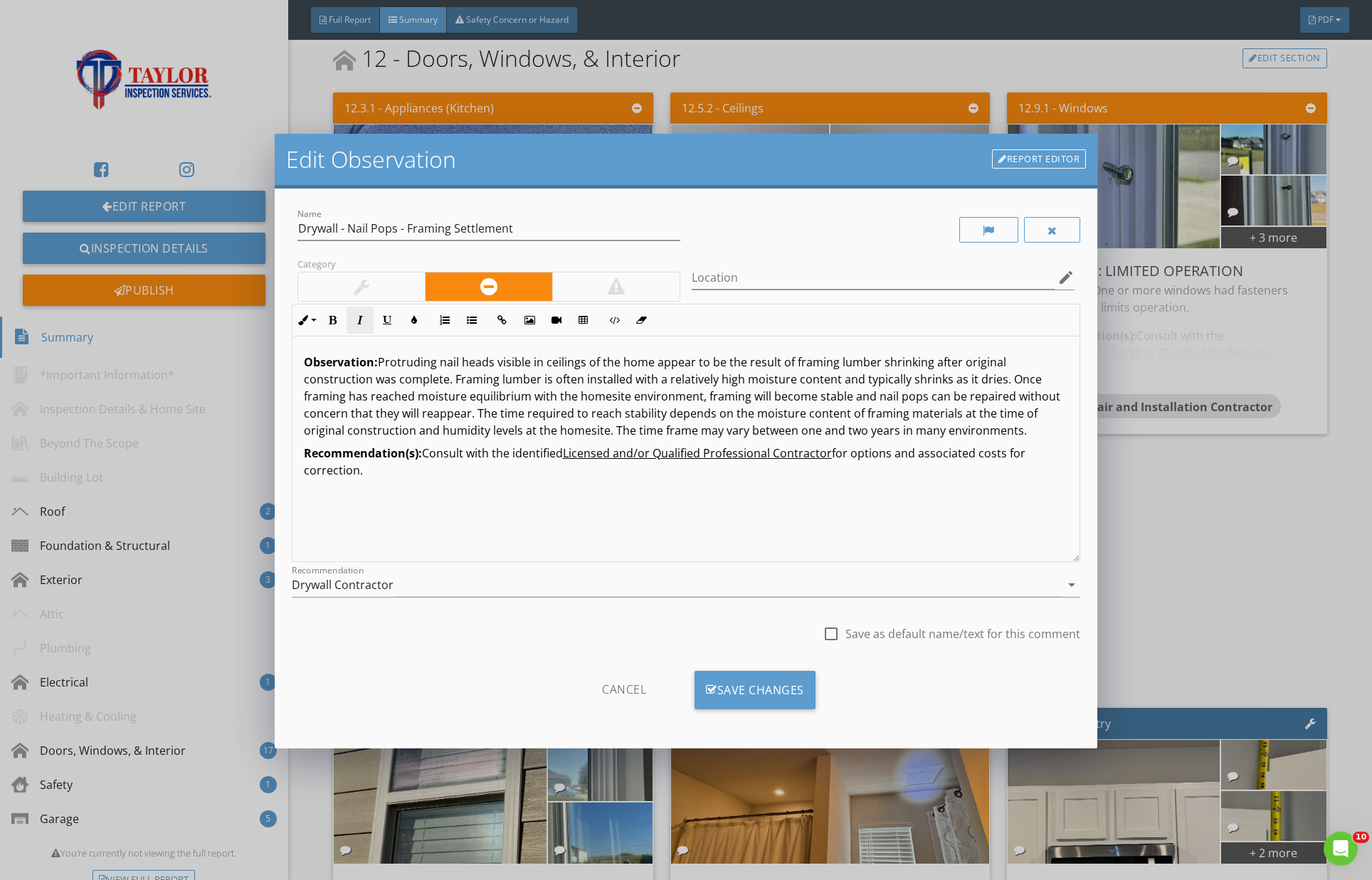
drag, startPoint x: 356, startPoint y: 285, endPoint x: 369, endPoint y: 312, distance: 30.0
click at [356, 285] on div at bounding box center [362, 286] width 16 height 17
click at [835, 633] on div at bounding box center [831, 634] width 24 height 24
checkbox input "true"
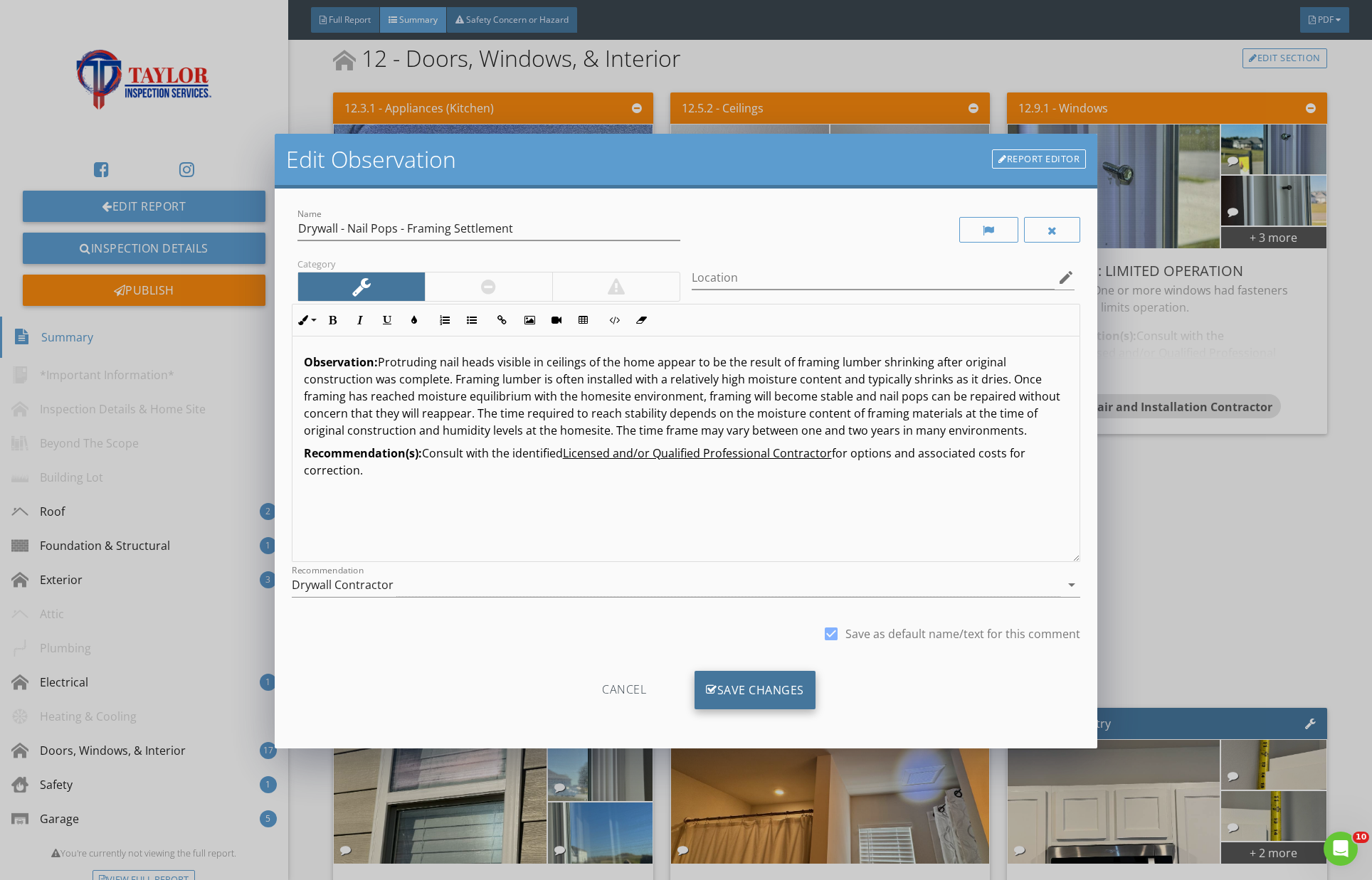
click at [789, 687] on div "Save Changes" at bounding box center [754, 691] width 121 height 39
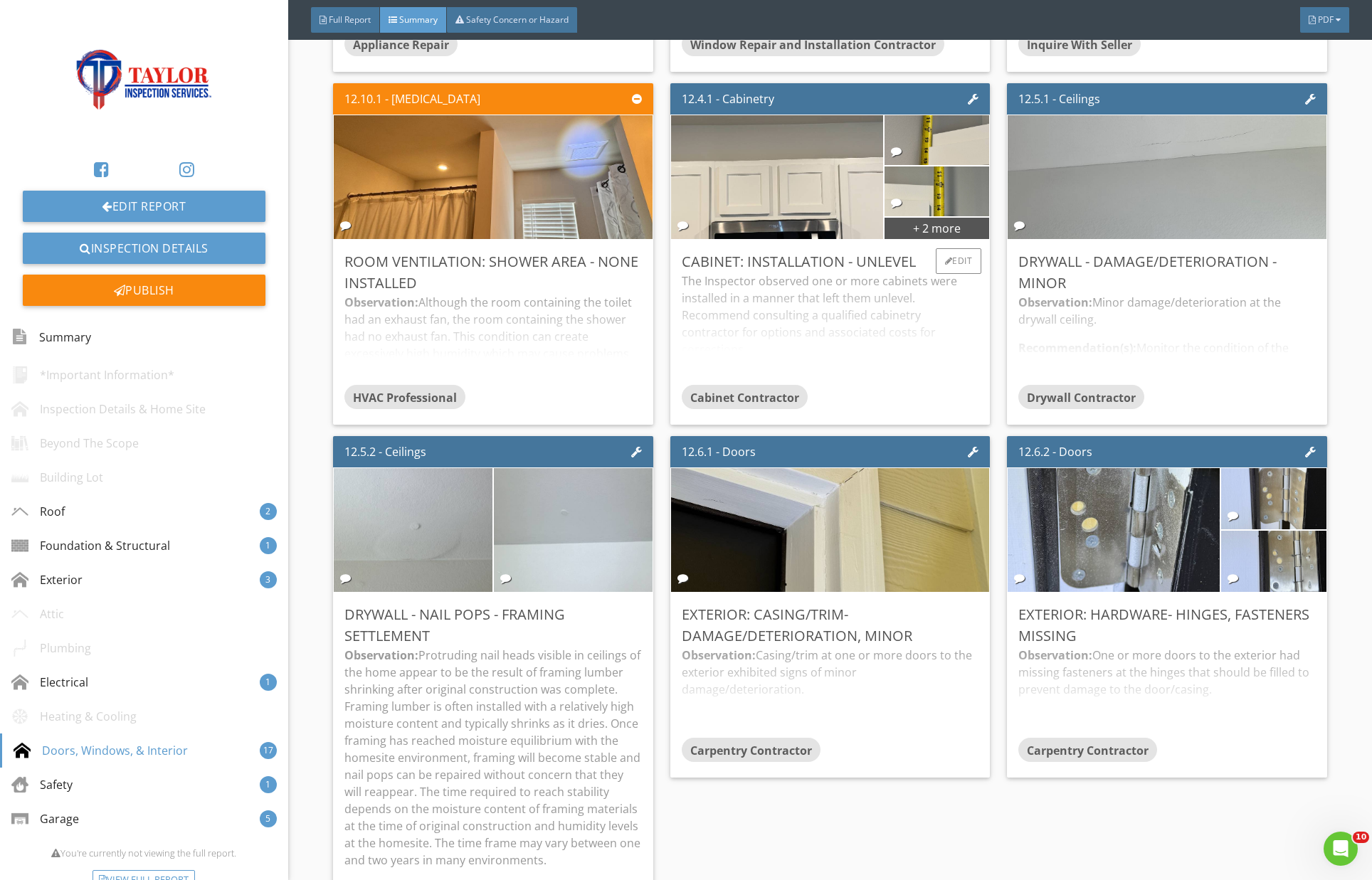
scroll to position [2654, 0]
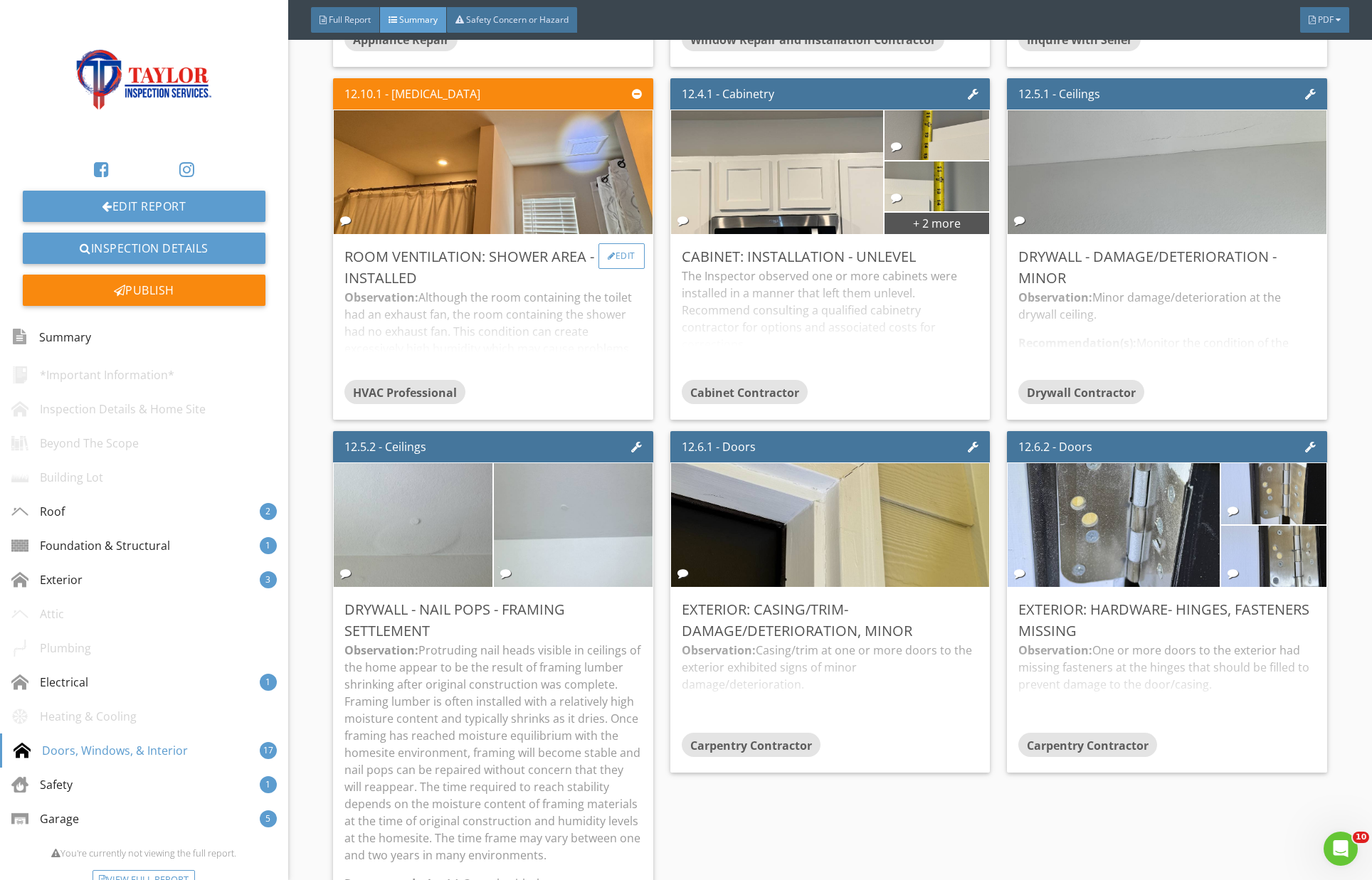
click at [627, 259] on div "Edit" at bounding box center [621, 256] width 47 height 26
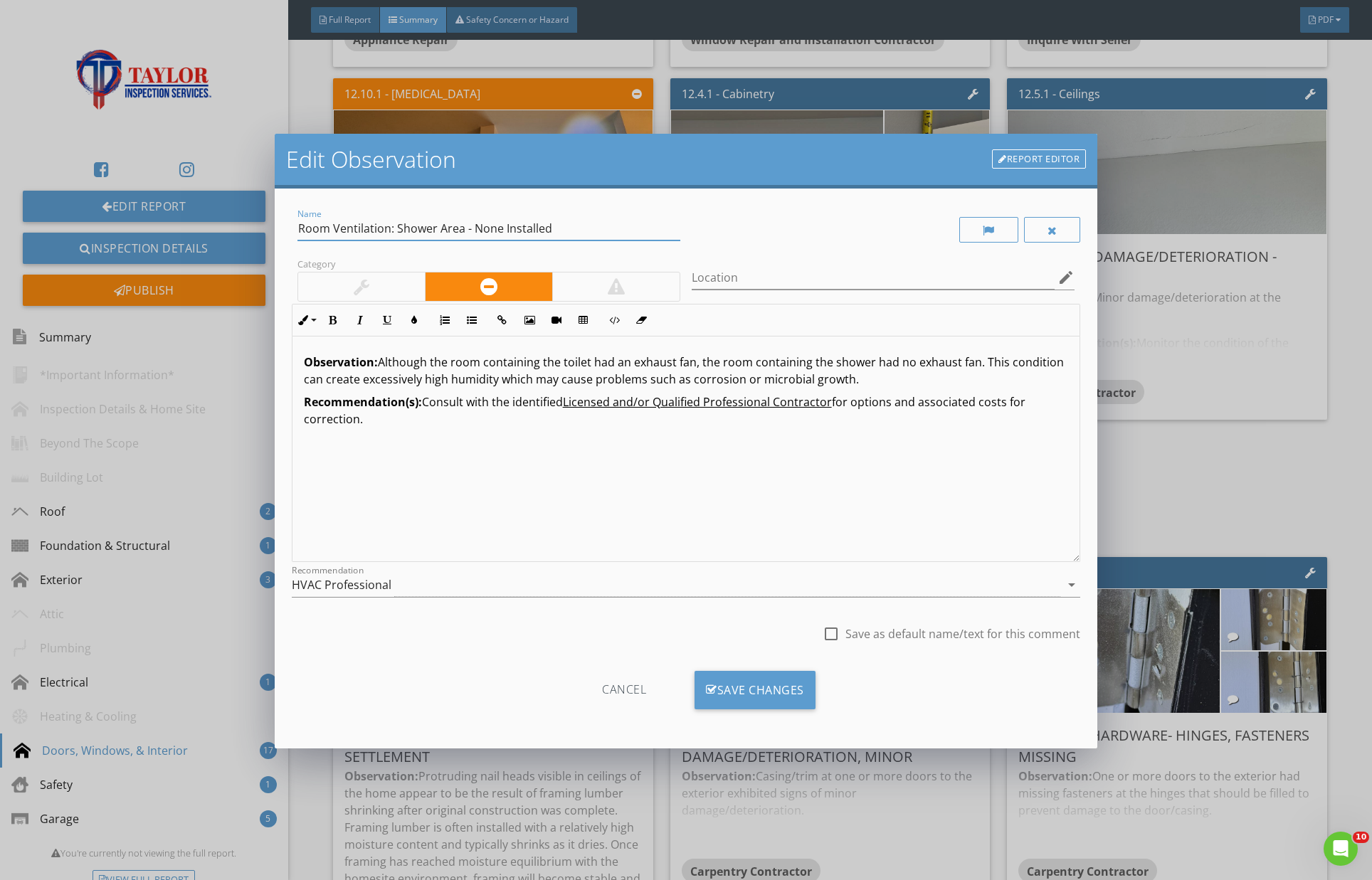
click at [314, 227] on input "Room Ventilation: Shower Area - None Installed" at bounding box center [488, 229] width 383 height 24
click at [631, 688] on div "Cancel" at bounding box center [624, 691] width 136 height 39
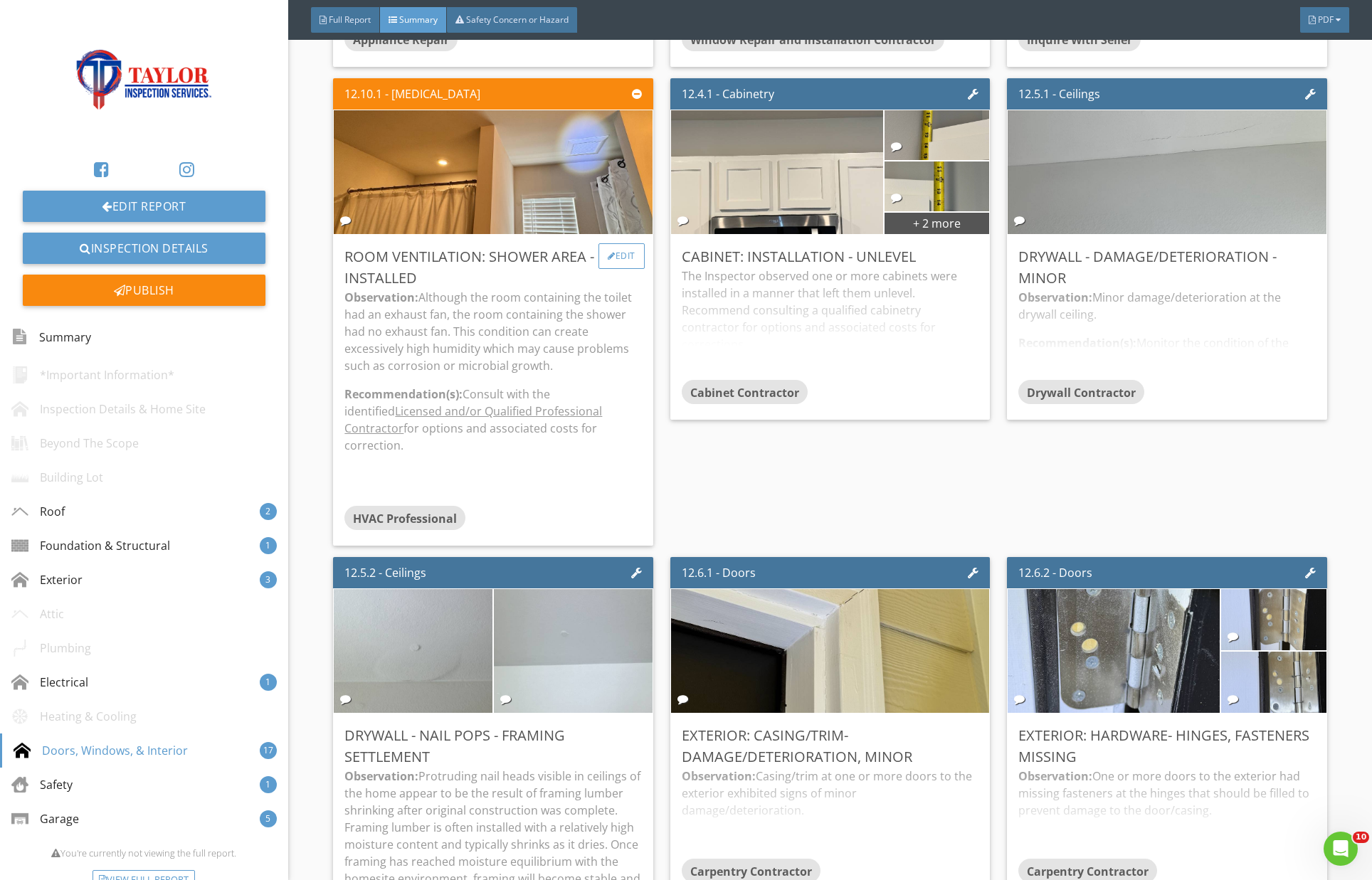
click at [622, 257] on div "Edit" at bounding box center [621, 256] width 47 height 26
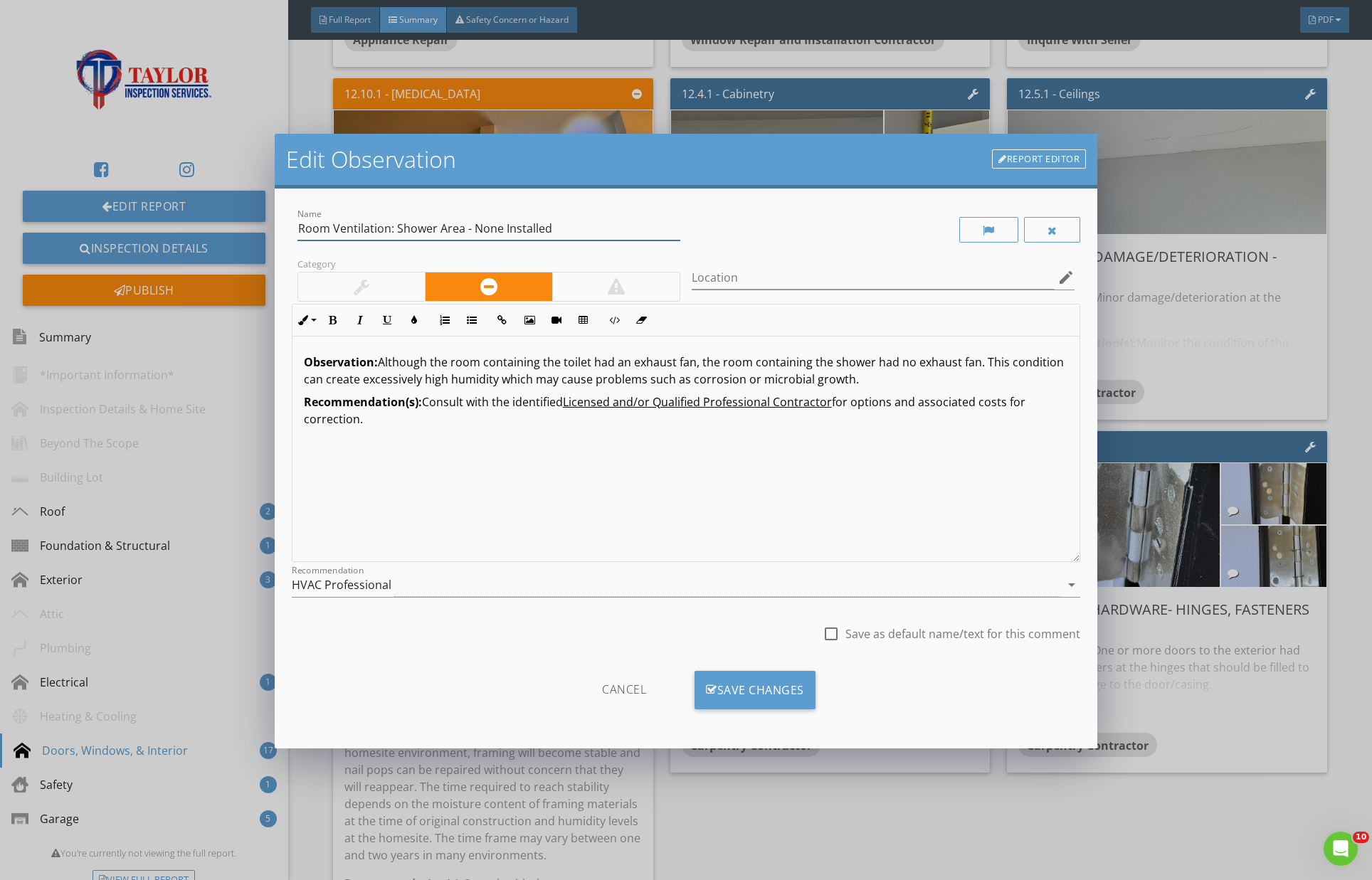
click at [348, 230] on input "Room Ventilation: Shower Area - None Installed" at bounding box center [488, 229] width 383 height 24
drag, startPoint x: 335, startPoint y: 229, endPoint x: 704, endPoint y: 234, distance: 369.0
click at [709, 240] on div "Name Room: Shower Area - None Installed Category Location edit Inline Style XLa…" at bounding box center [686, 433] width 789 height 454
type input "Room: Poor Location"
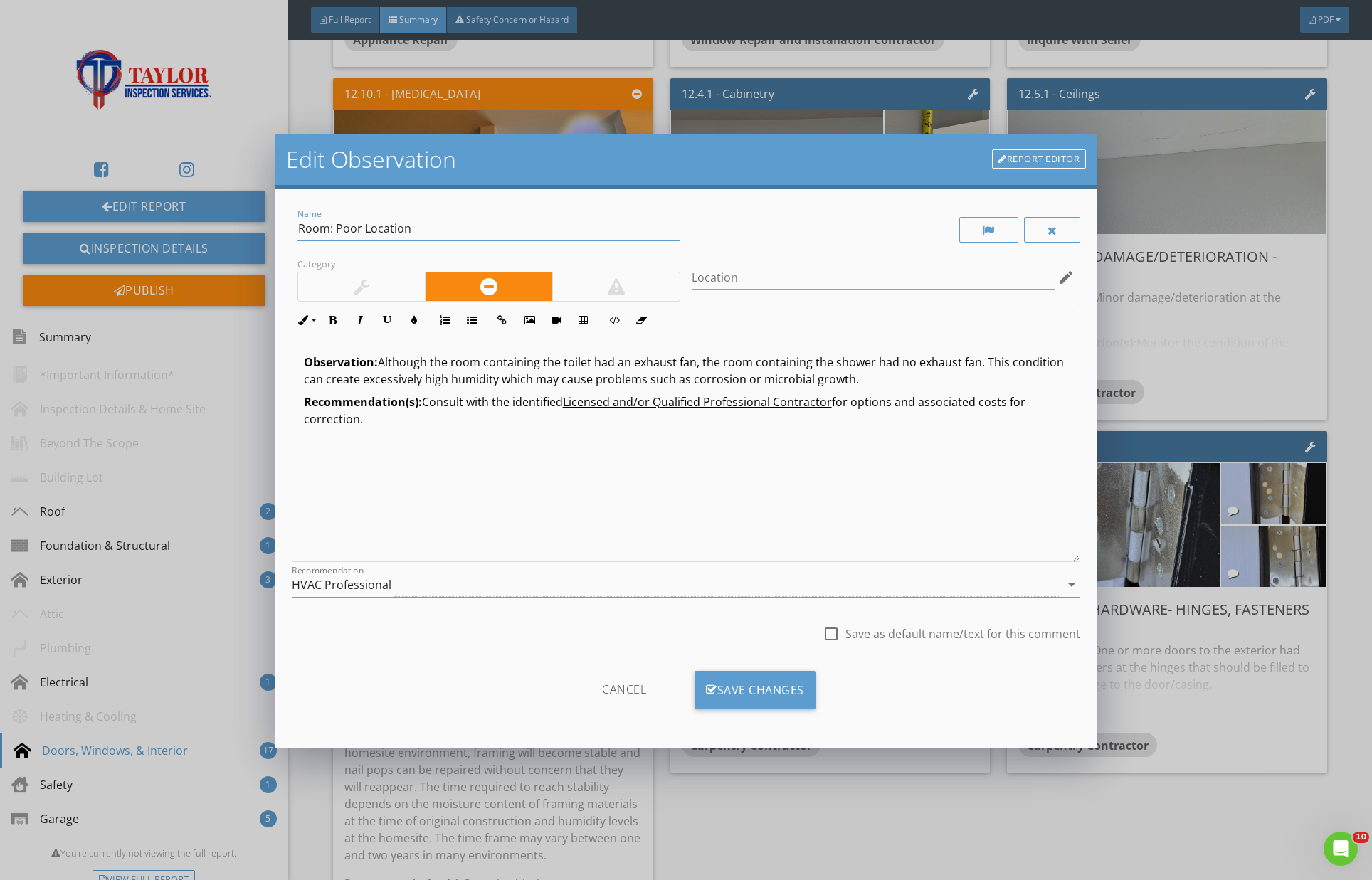
click at [350, 283] on div at bounding box center [362, 287] width 127 height 28
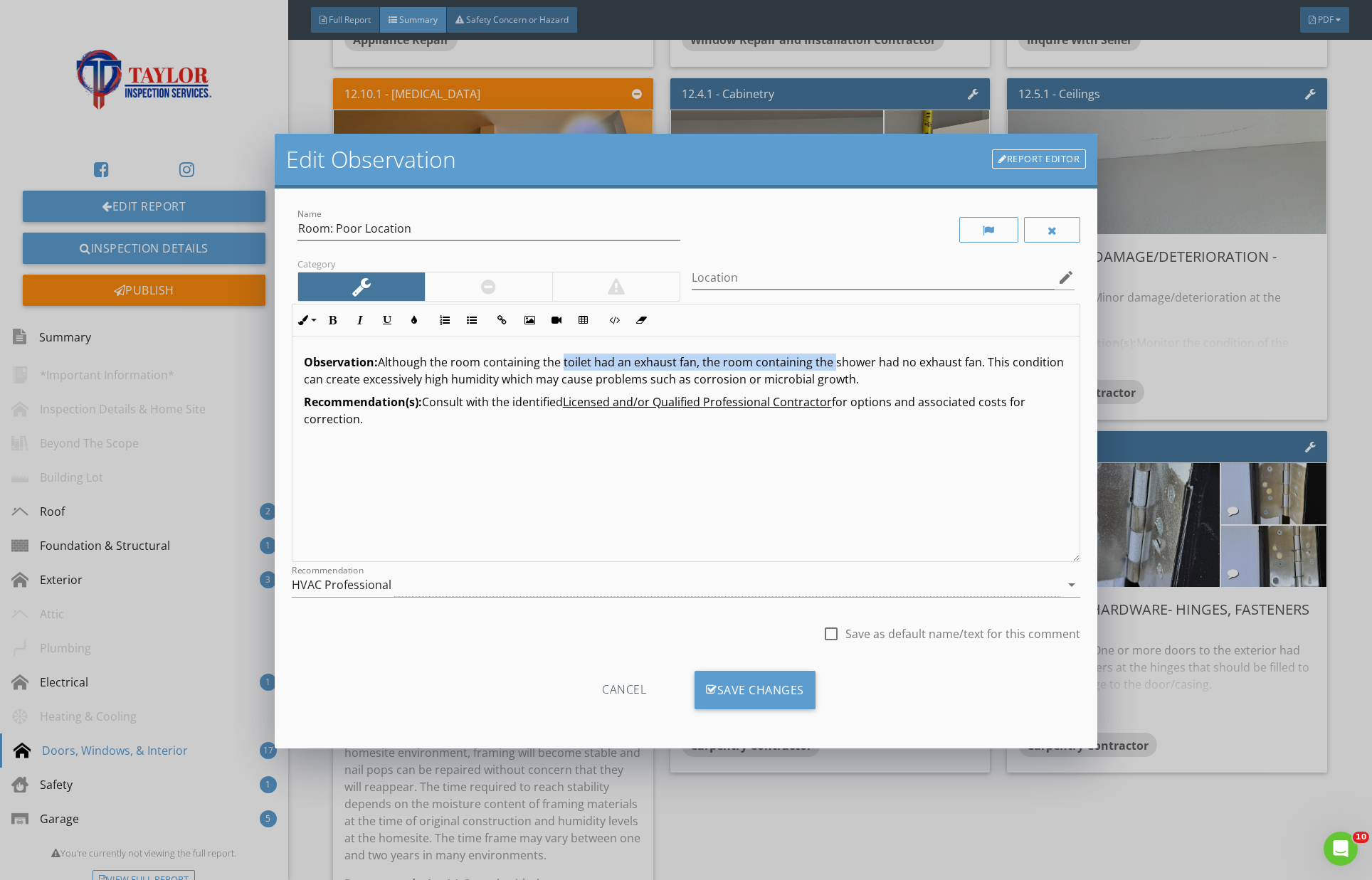
drag, startPoint x: 561, startPoint y: 362, endPoint x: 832, endPoint y: 364, distance: 271.0
click at [833, 364] on p "Observation: Although the room containing the toilet had an exhaust fan, the ro…" at bounding box center [686, 370] width 765 height 34
click at [635, 359] on p "Observation: Although the room containing the shower had no exhaust fan. This c…" at bounding box center [686, 370] width 765 height 34
drag, startPoint x: 635, startPoint y: 359, endPoint x: 665, endPoint y: 370, distance: 32.0
click at [635, 359] on p "Observation: Although the room containing the shower had no exhaust fan. This c…" at bounding box center [686, 370] width 765 height 34
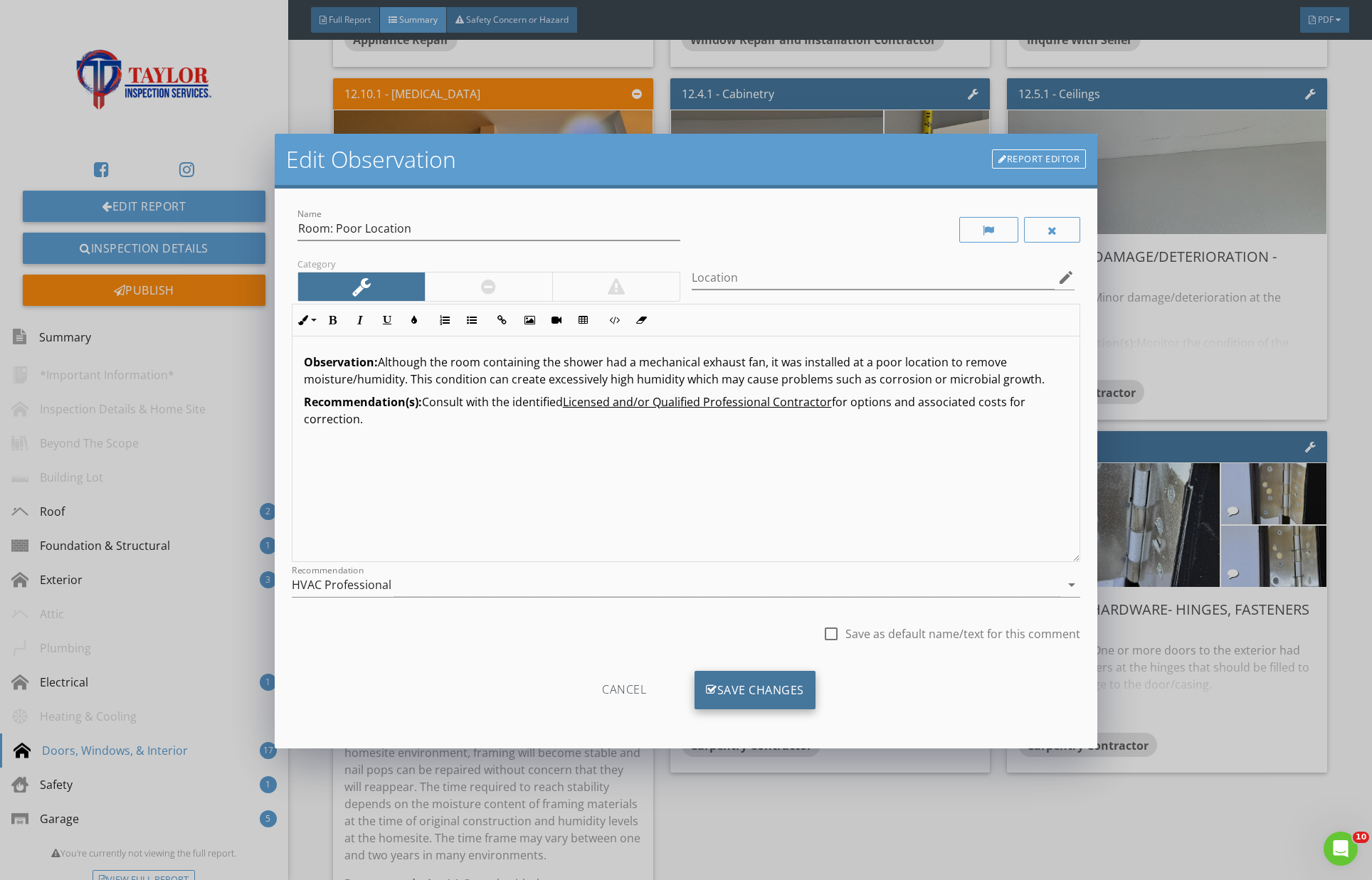
click at [780, 691] on div "Save Changes" at bounding box center [754, 691] width 121 height 39
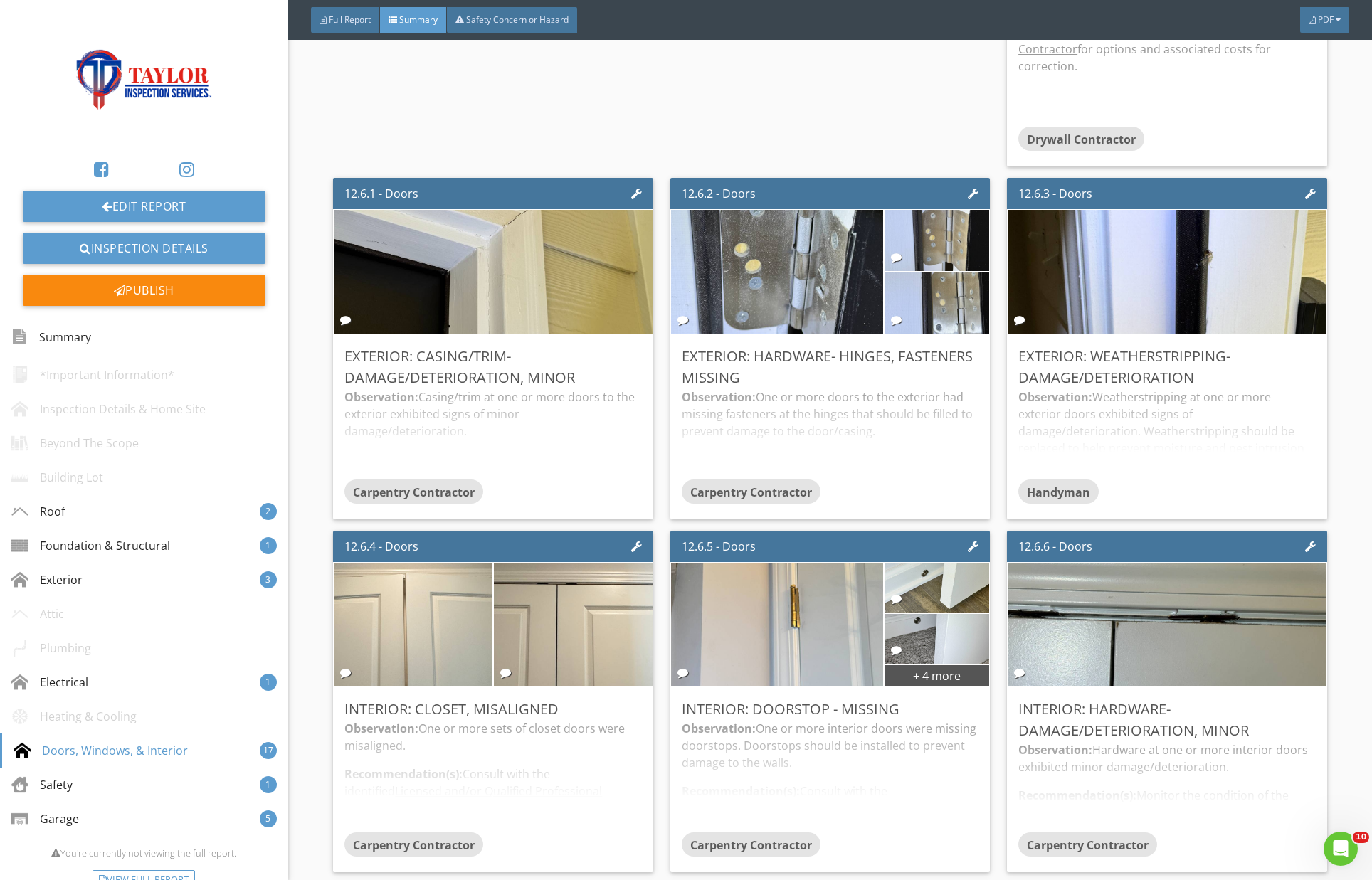
scroll to position [3180, 0]
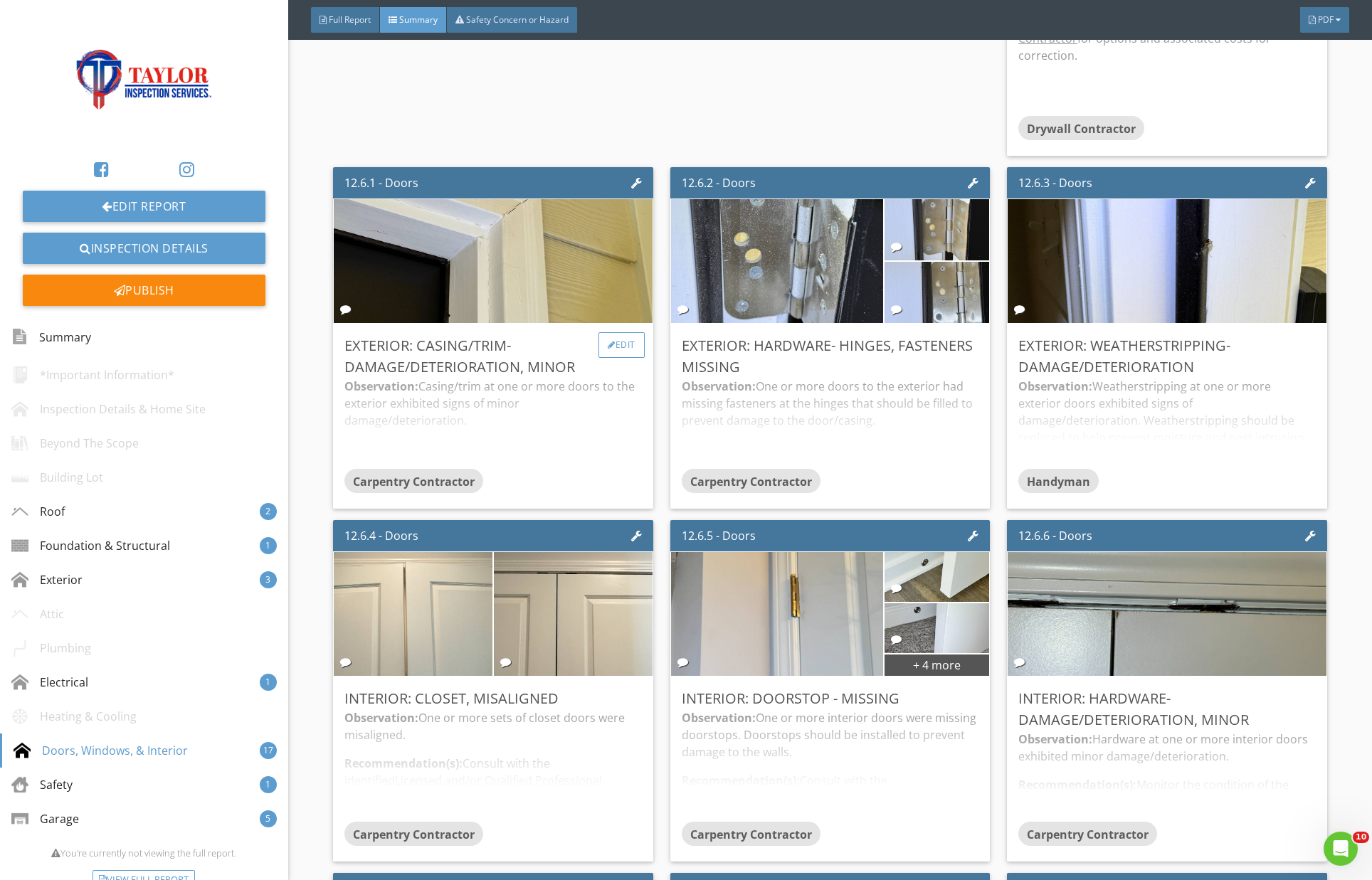
click at [627, 333] on div "Edit" at bounding box center [621, 345] width 47 height 26
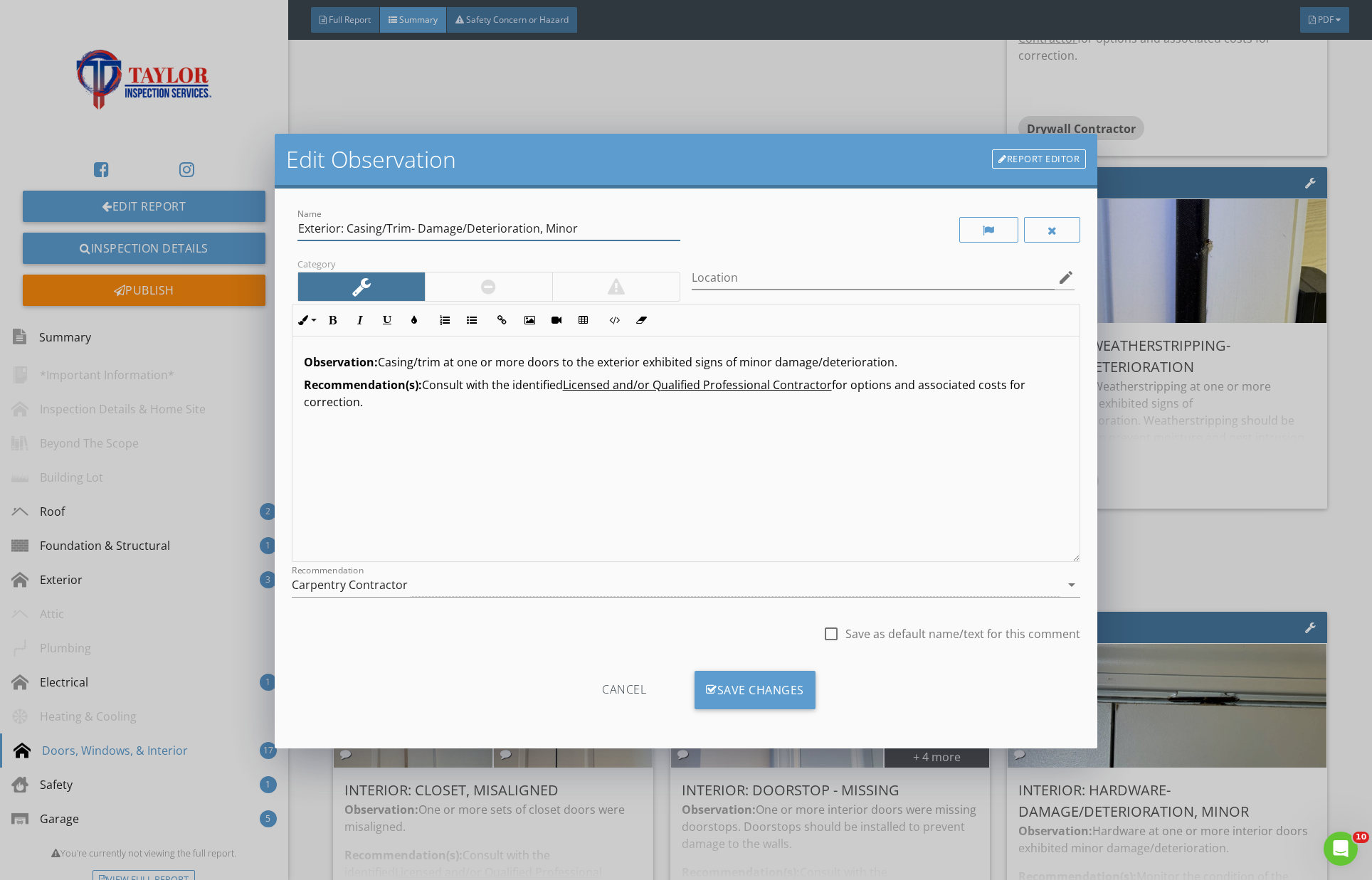
click at [408, 231] on input "Exterior: Casing/Trim- Damage/Deterioration, Minor" at bounding box center [488, 229] width 383 height 24
drag, startPoint x: 369, startPoint y: 226, endPoint x: 660, endPoint y: 231, distance: 291.0
click at [659, 231] on input "Exterior: Casing/Trim- Damage/Deterioration, Minor" at bounding box center [488, 229] width 383 height 24
type input "Exterior: Sealant Maintenance Needed"
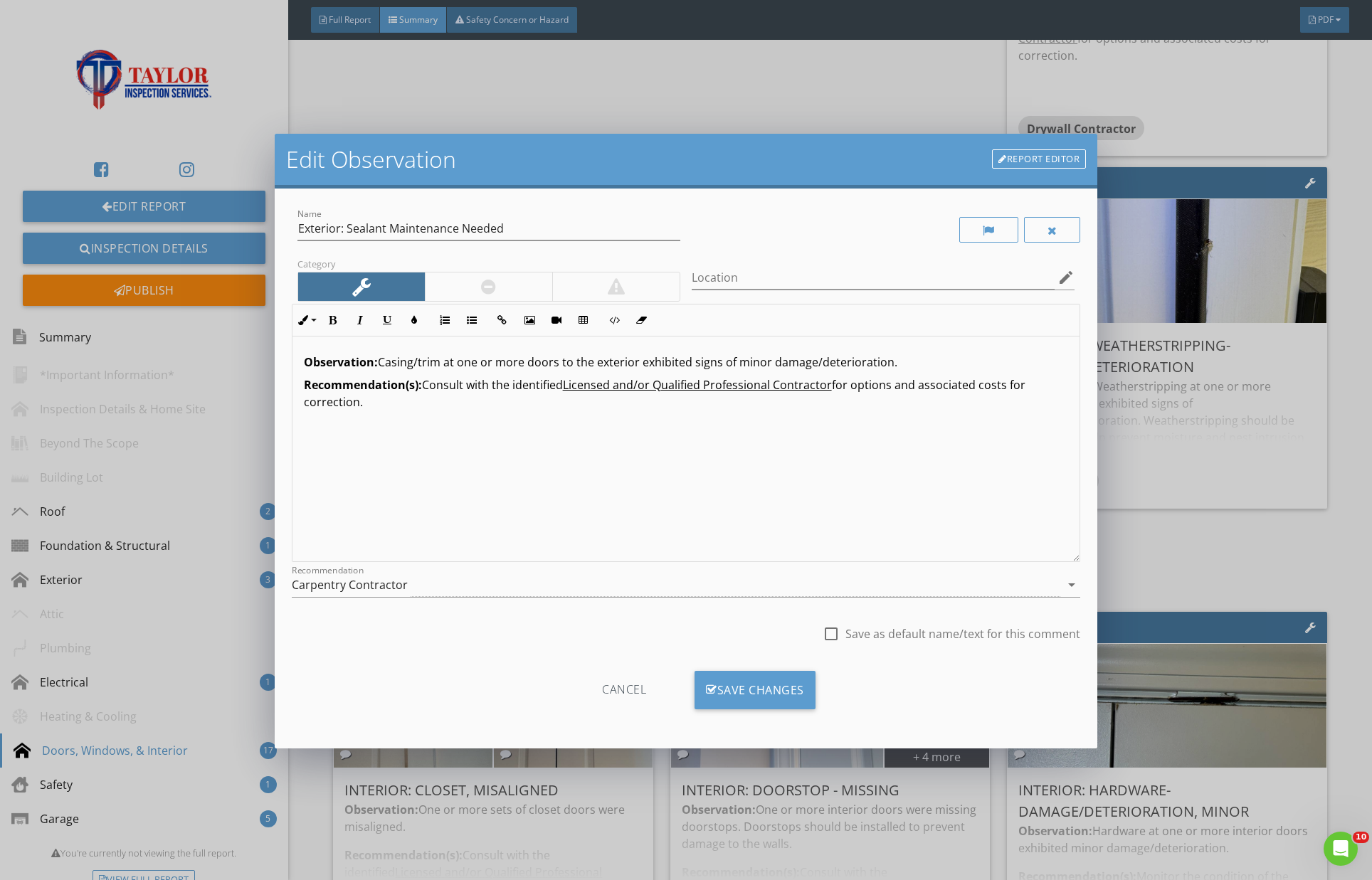
drag, startPoint x: 641, startPoint y: 361, endPoint x: 935, endPoint y: 358, distance: 294.0
click at [935, 358] on p "Observation: Casing/trim at one or more doors to the exterior exhibited signs o…" at bounding box center [686, 362] width 765 height 17
click at [584, 586] on div "Carpentry Contractor" at bounding box center [677, 585] width 769 height 24
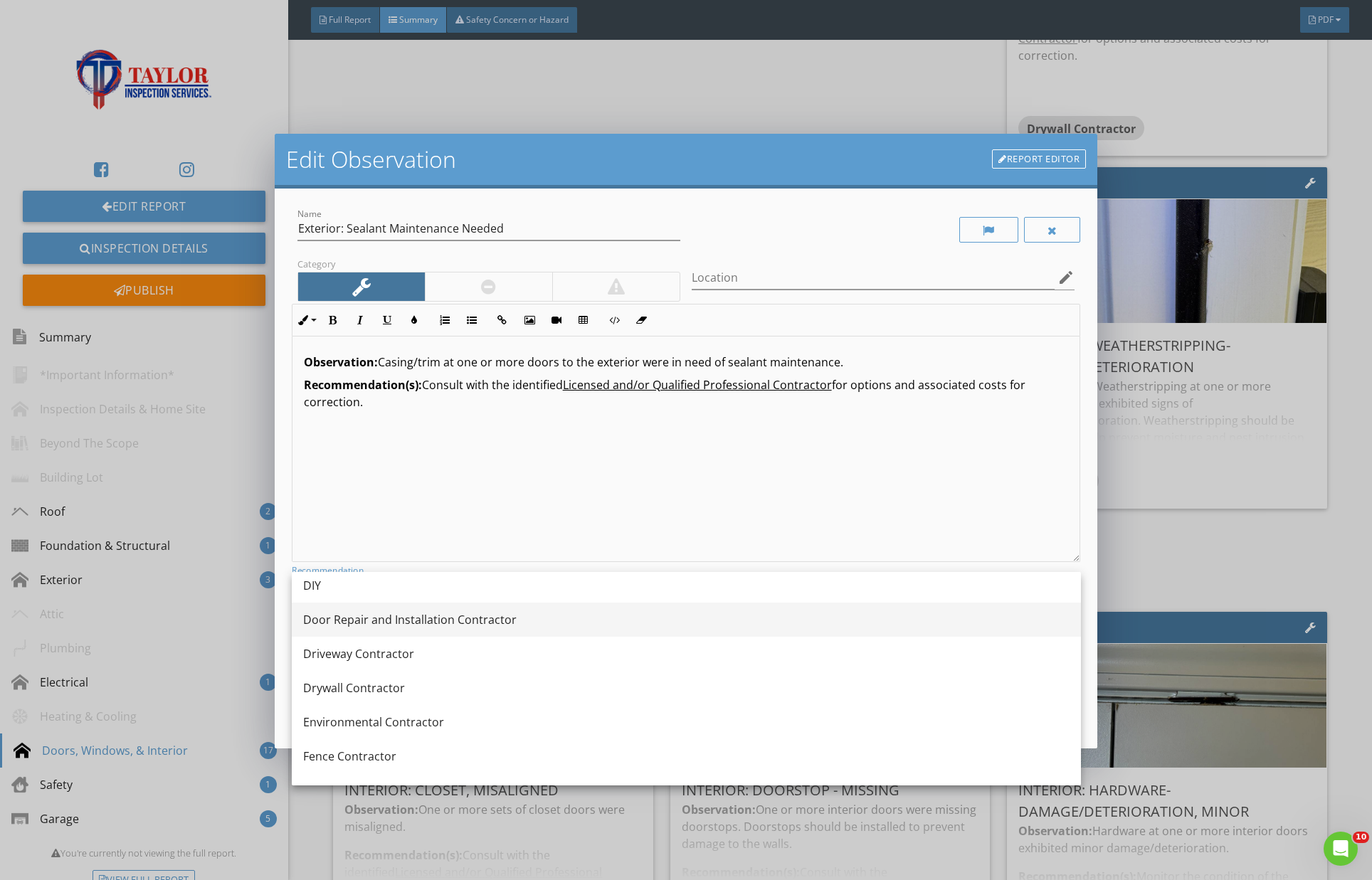
scroll to position [416, 0]
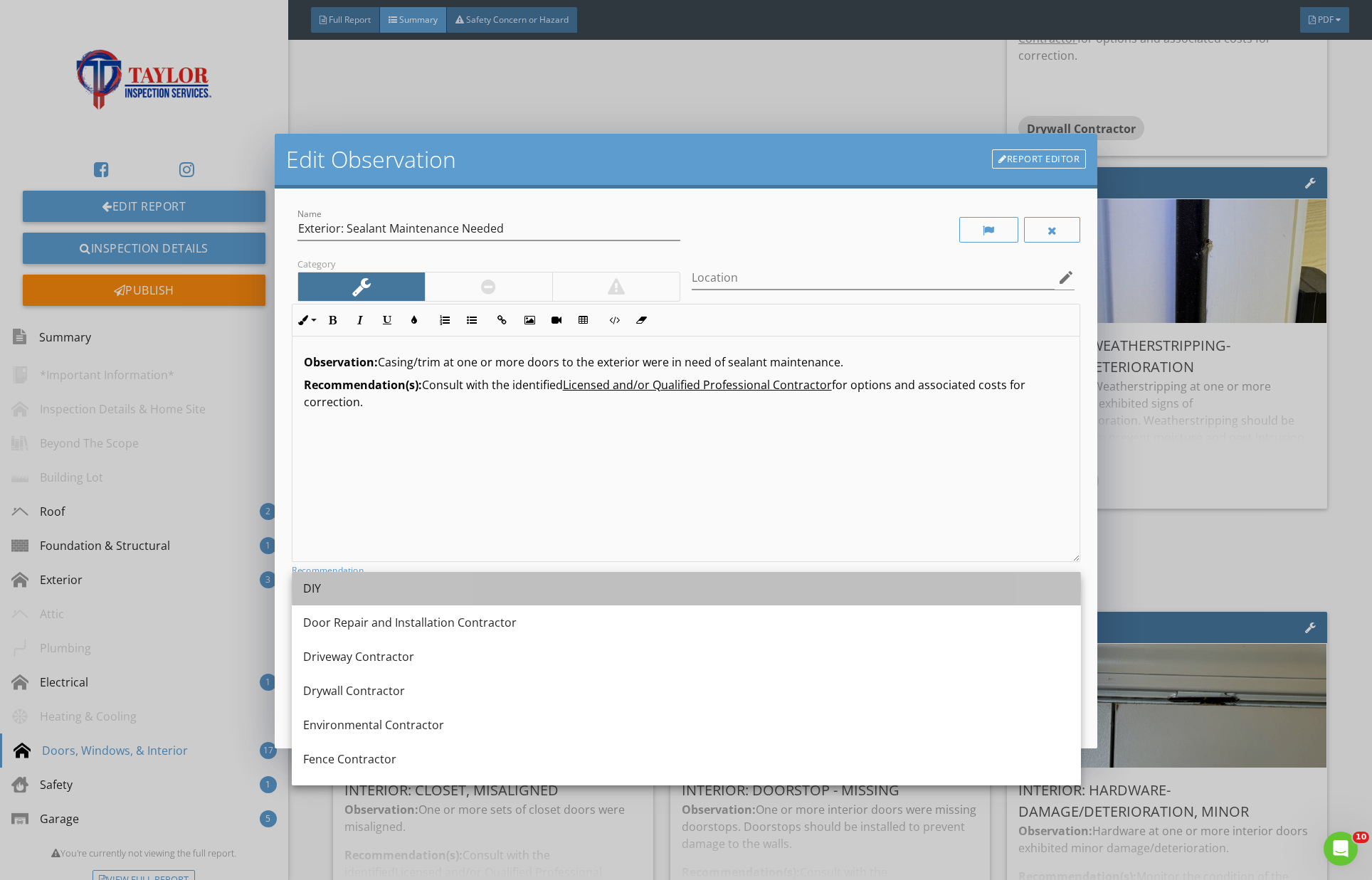
click at [460, 600] on div "DIY" at bounding box center [686, 588] width 767 height 34
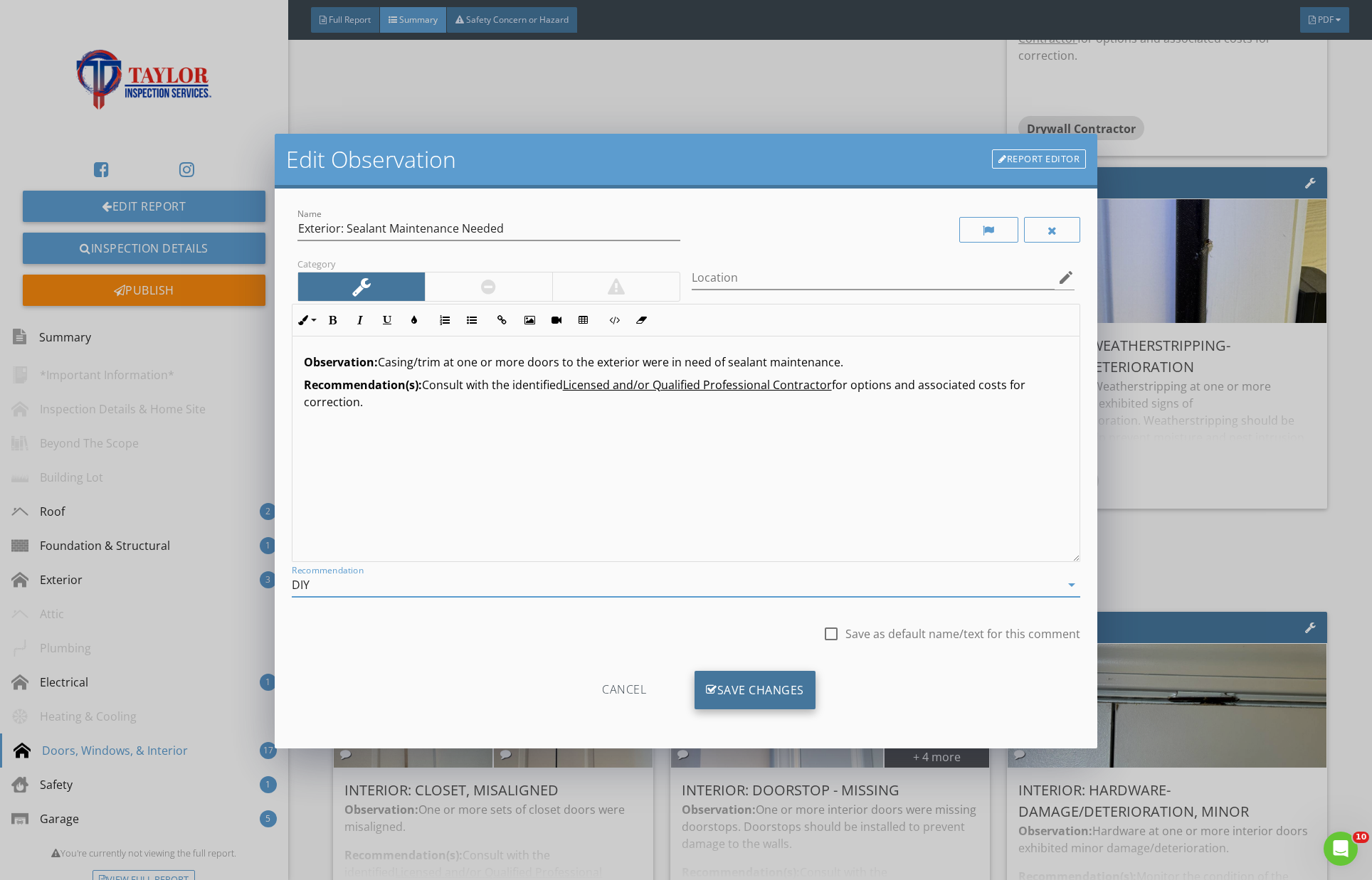
drag, startPoint x: 746, startPoint y: 694, endPoint x: 758, endPoint y: 698, distance: 12.6
click at [746, 694] on div "Save Changes" at bounding box center [754, 691] width 121 height 39
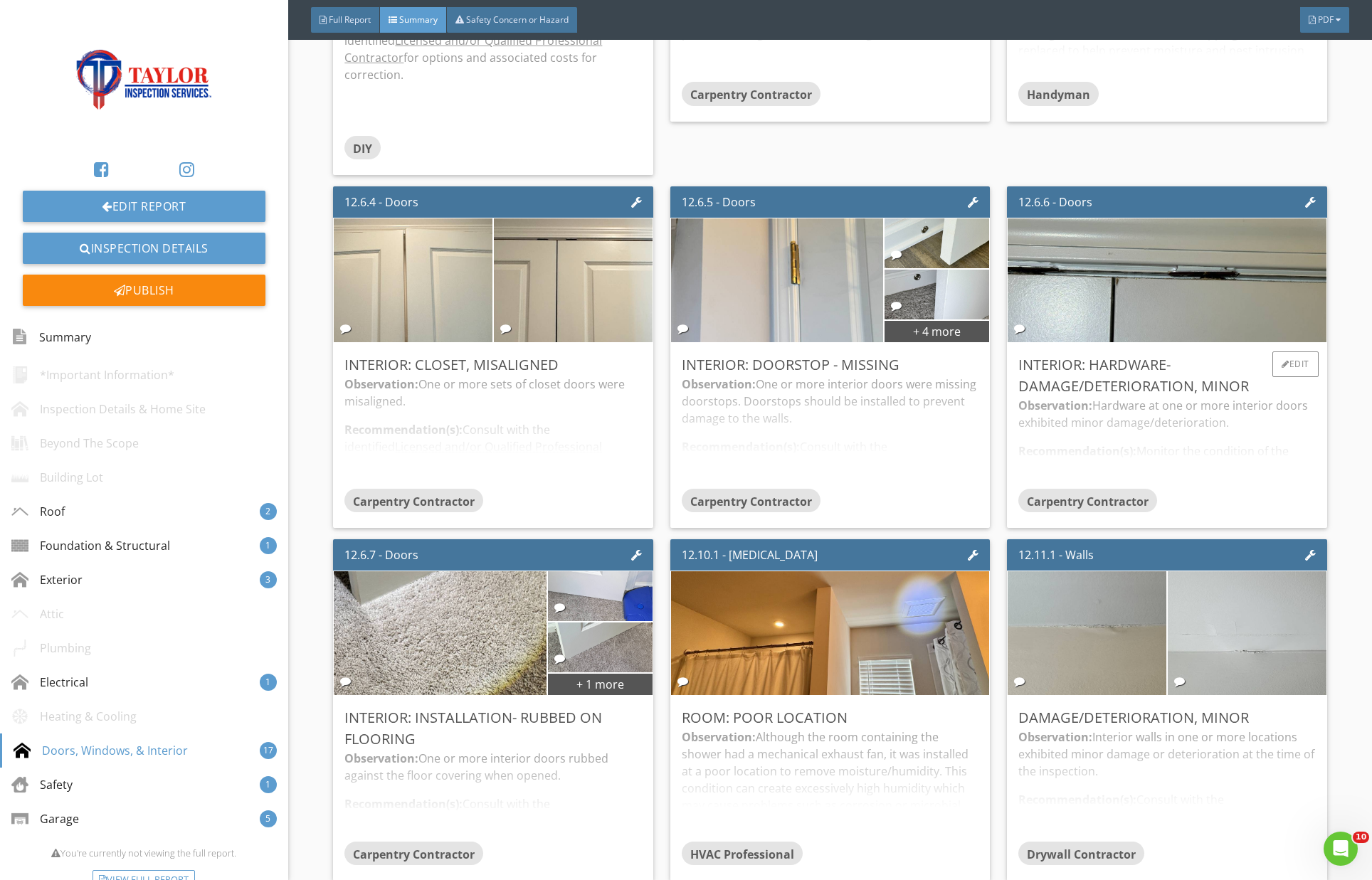
scroll to position [3593, 0]
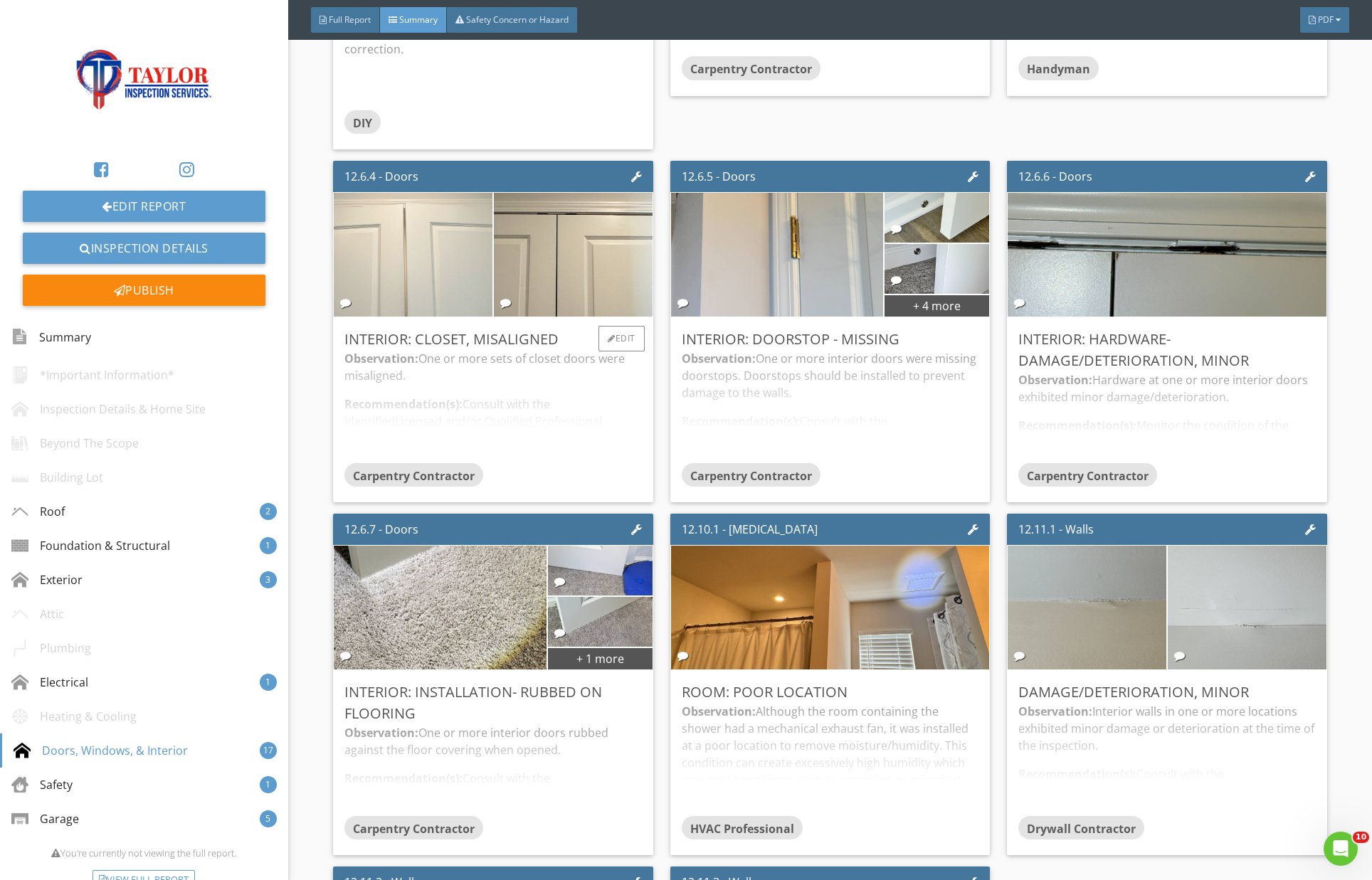
click at [452, 244] on img at bounding box center [413, 254] width 396 height 297
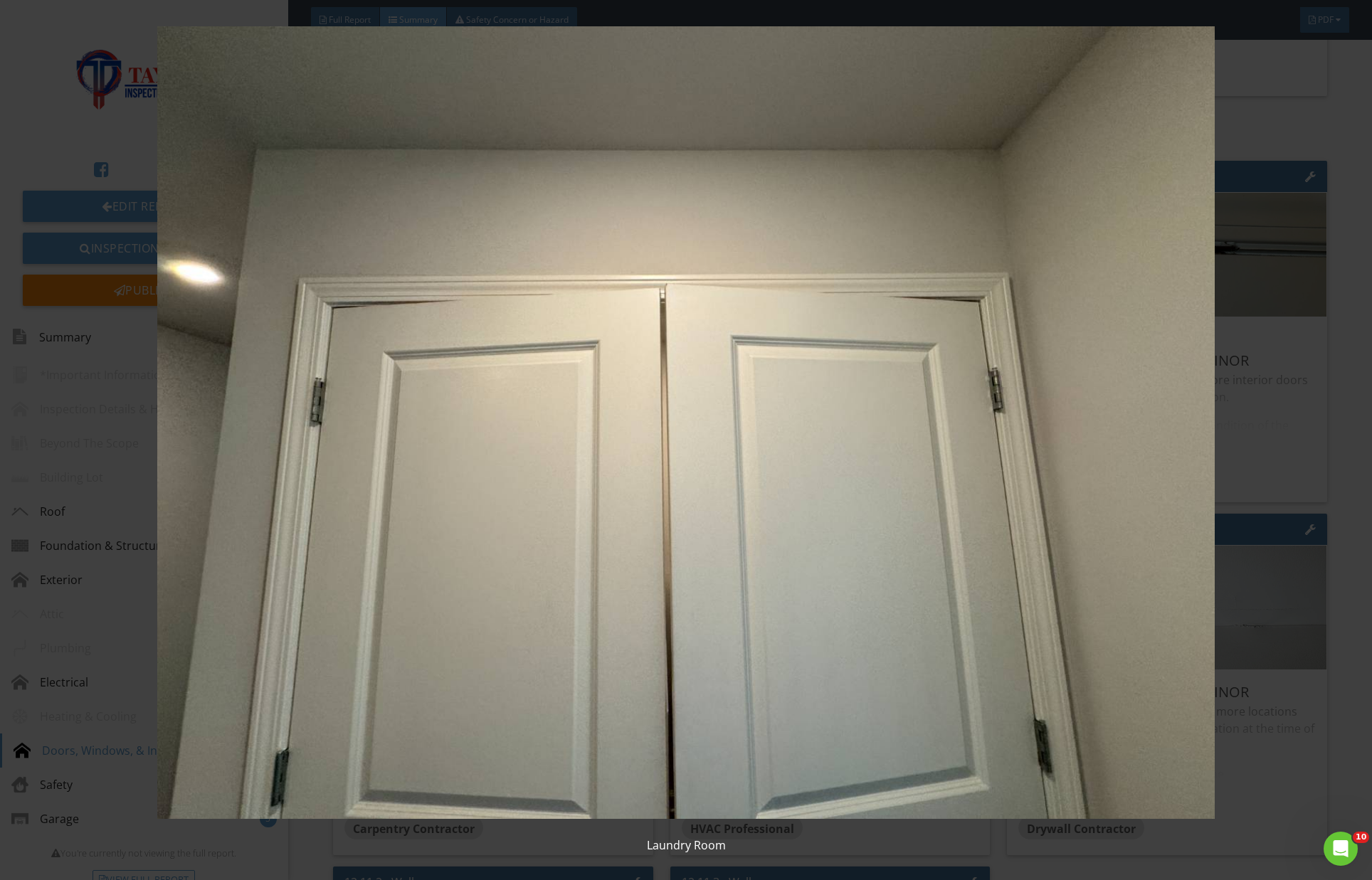
click at [452, 244] on img at bounding box center [686, 422] width 1260 height 793
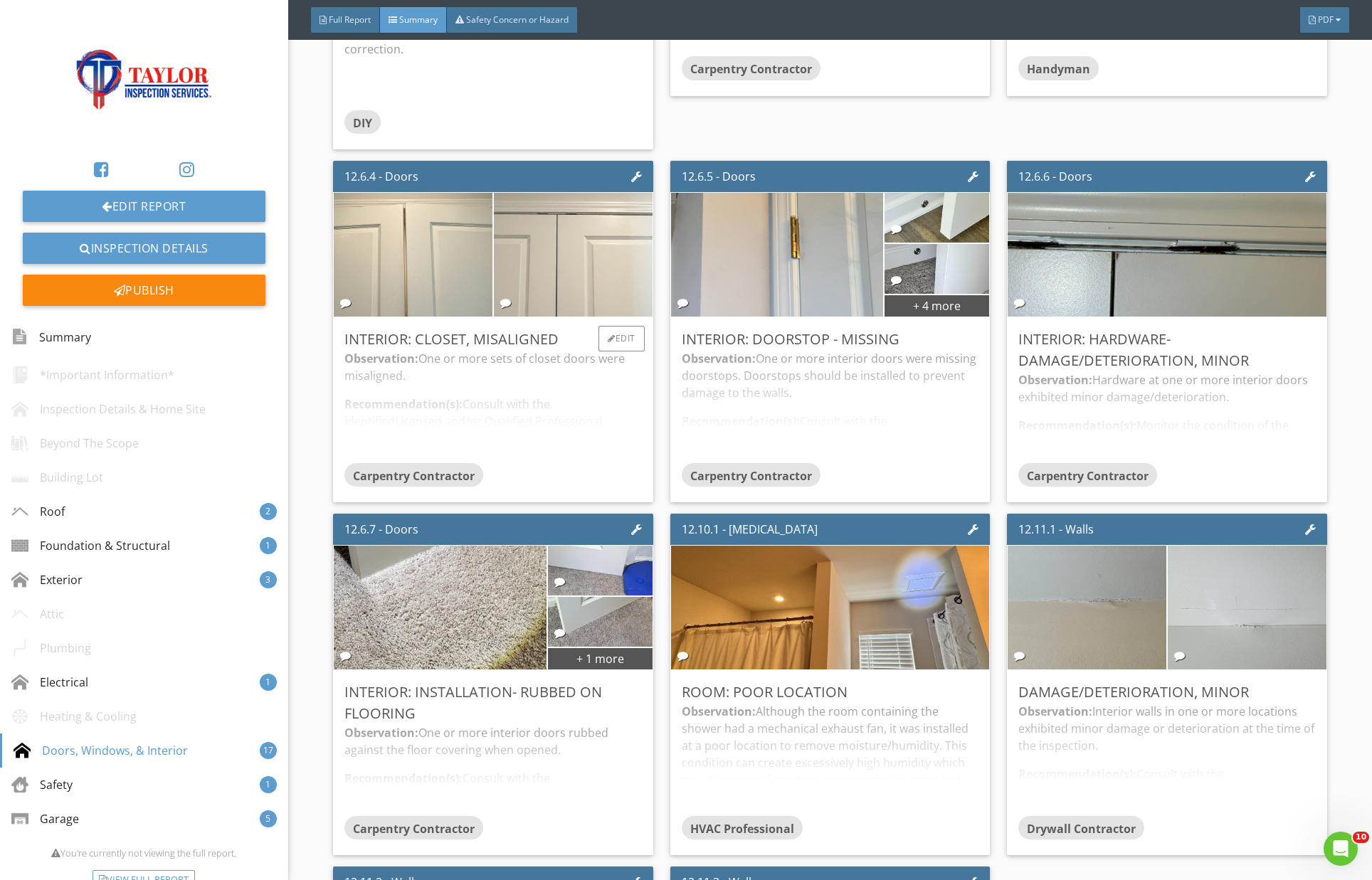
click at [550, 253] on img at bounding box center [573, 254] width 396 height 297
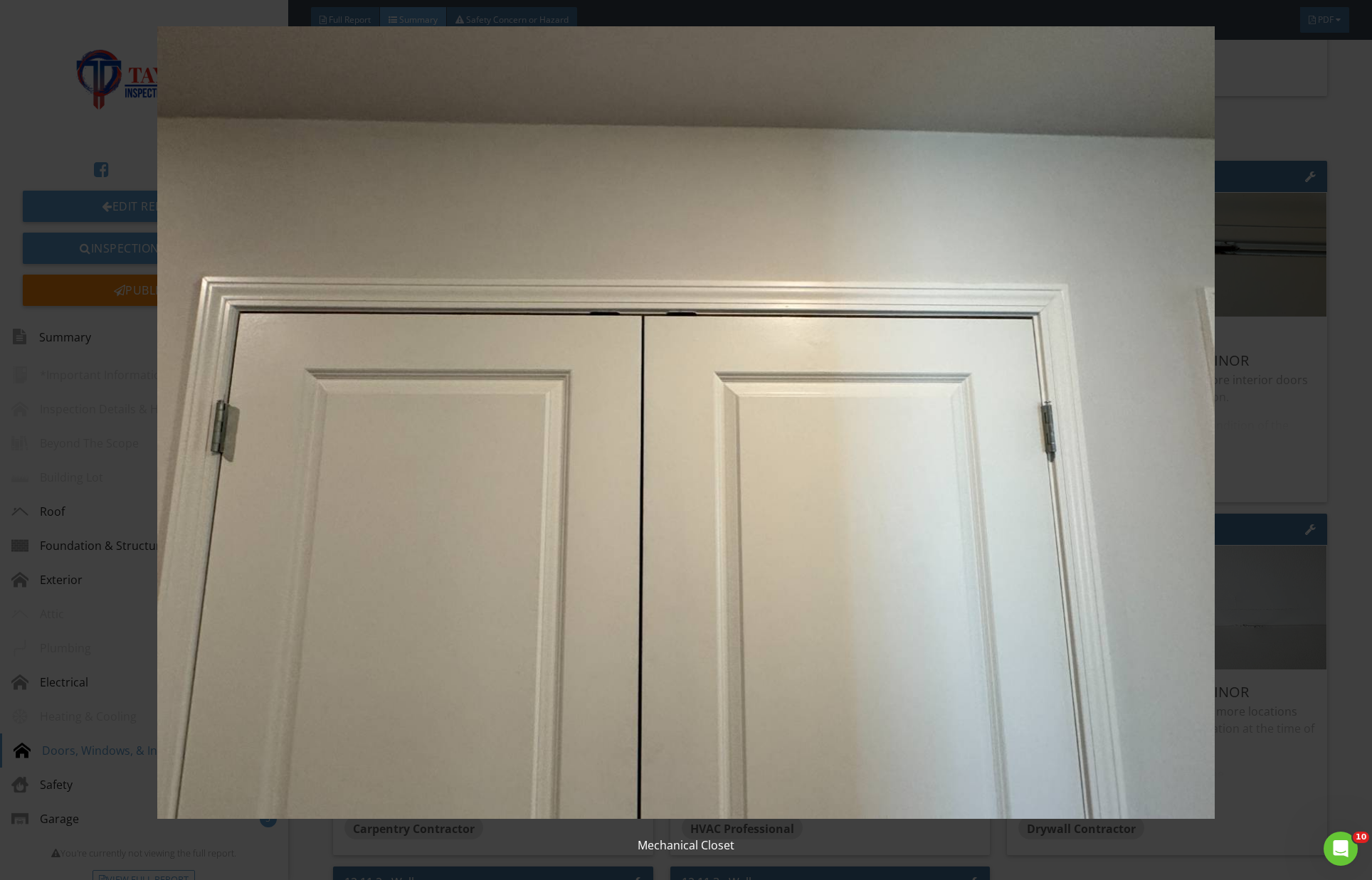
click at [550, 253] on img at bounding box center [686, 422] width 1260 height 793
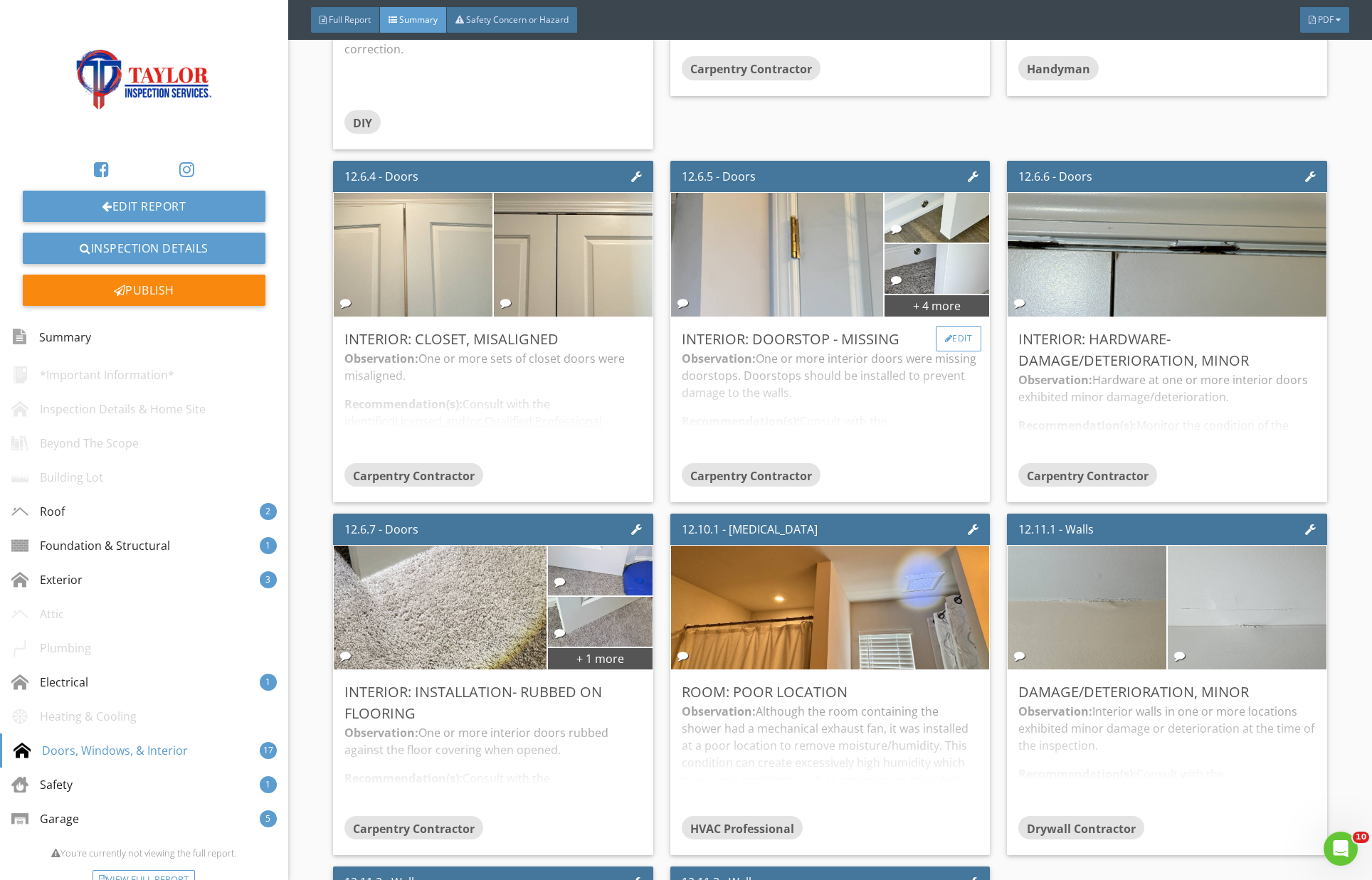
click at [965, 326] on div "Edit" at bounding box center [958, 338] width 47 height 26
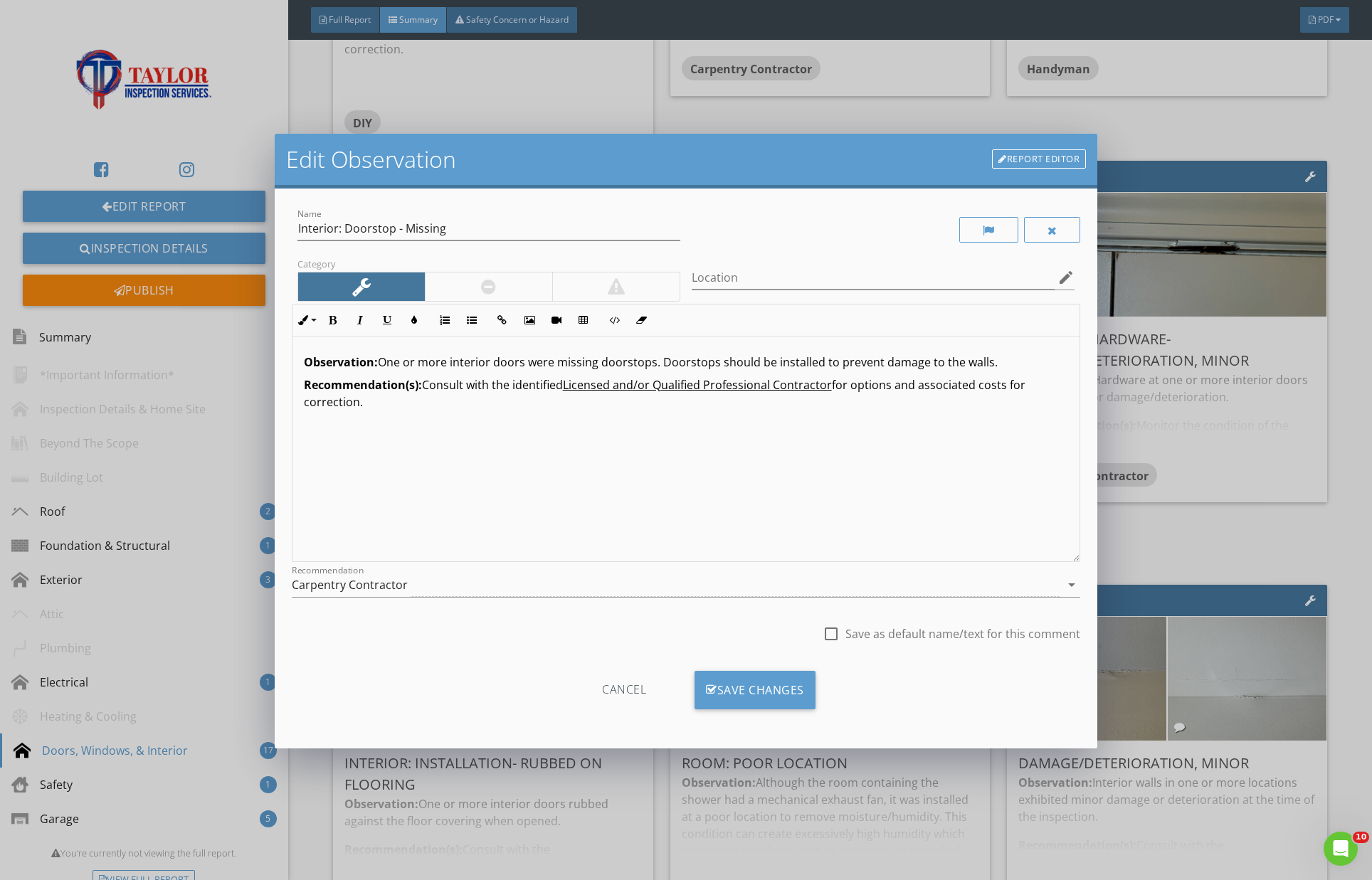
click at [1046, 159] on link "Report Editor" at bounding box center [1038, 159] width 94 height 20
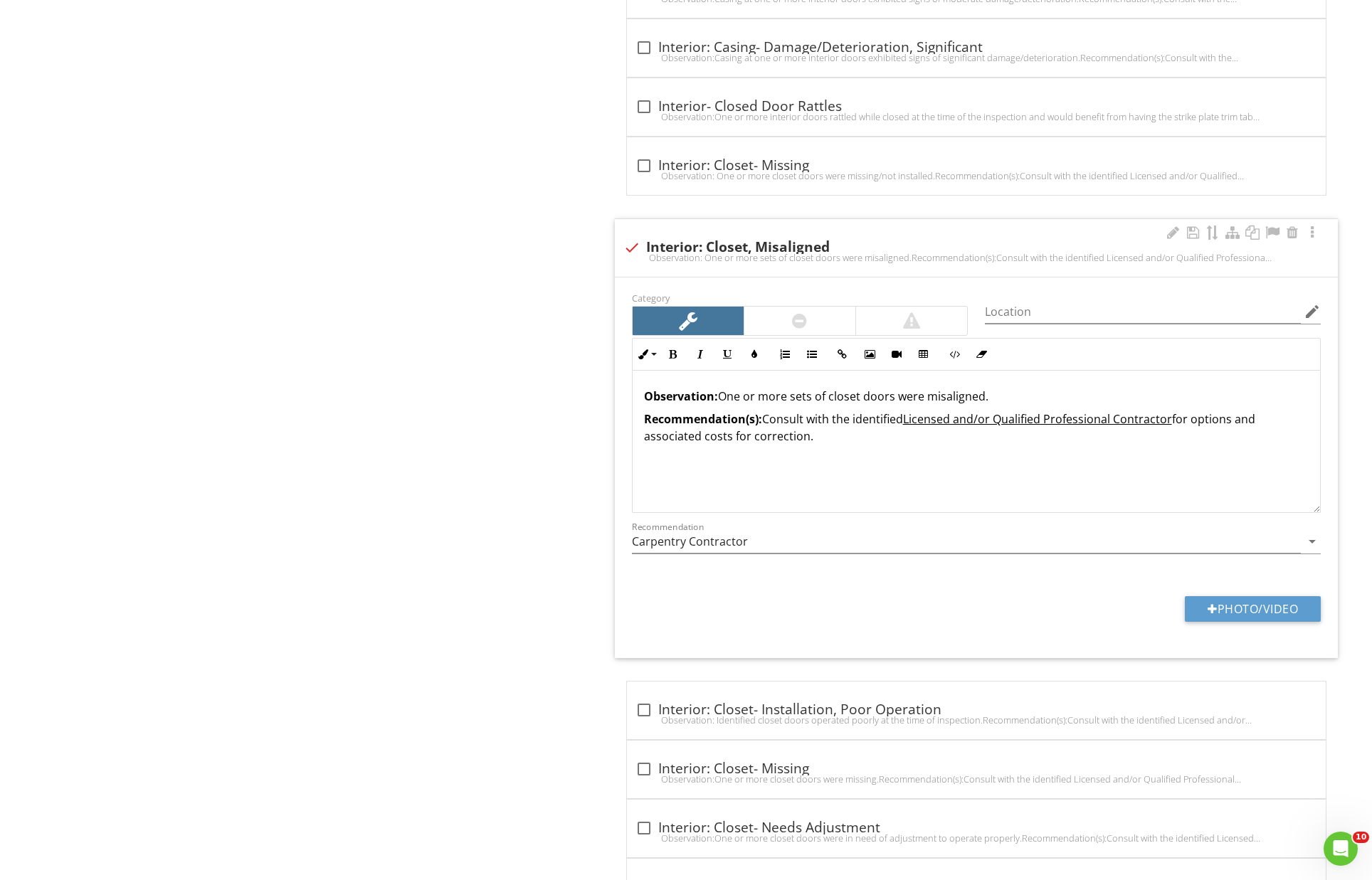
scroll to position [4679, 0]
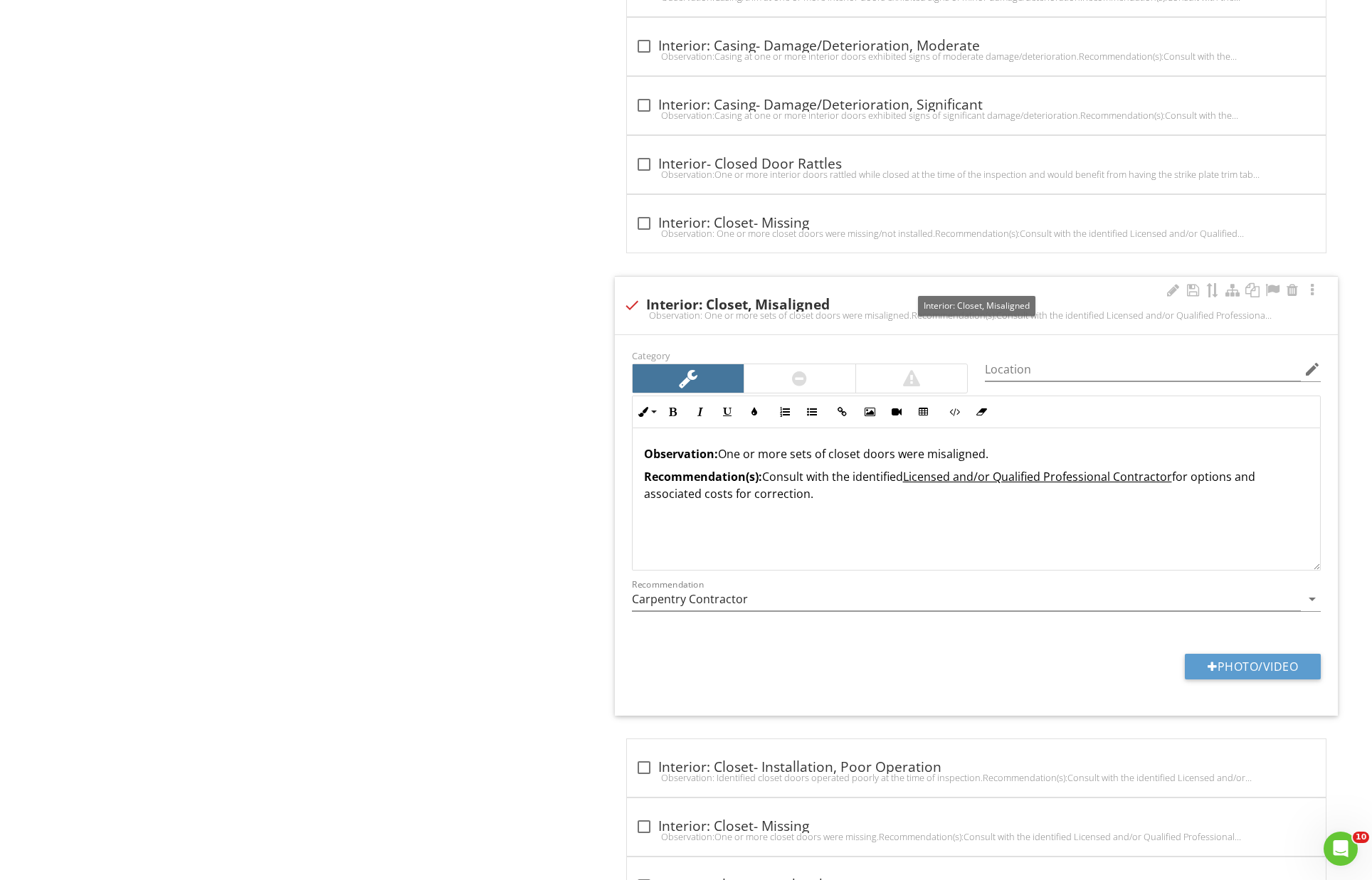
drag, startPoint x: 627, startPoint y: 277, endPoint x: 634, endPoint y: 282, distance: 8.6
click at [629, 293] on div at bounding box center [631, 304] width 24 height 24
checkbox input "true"
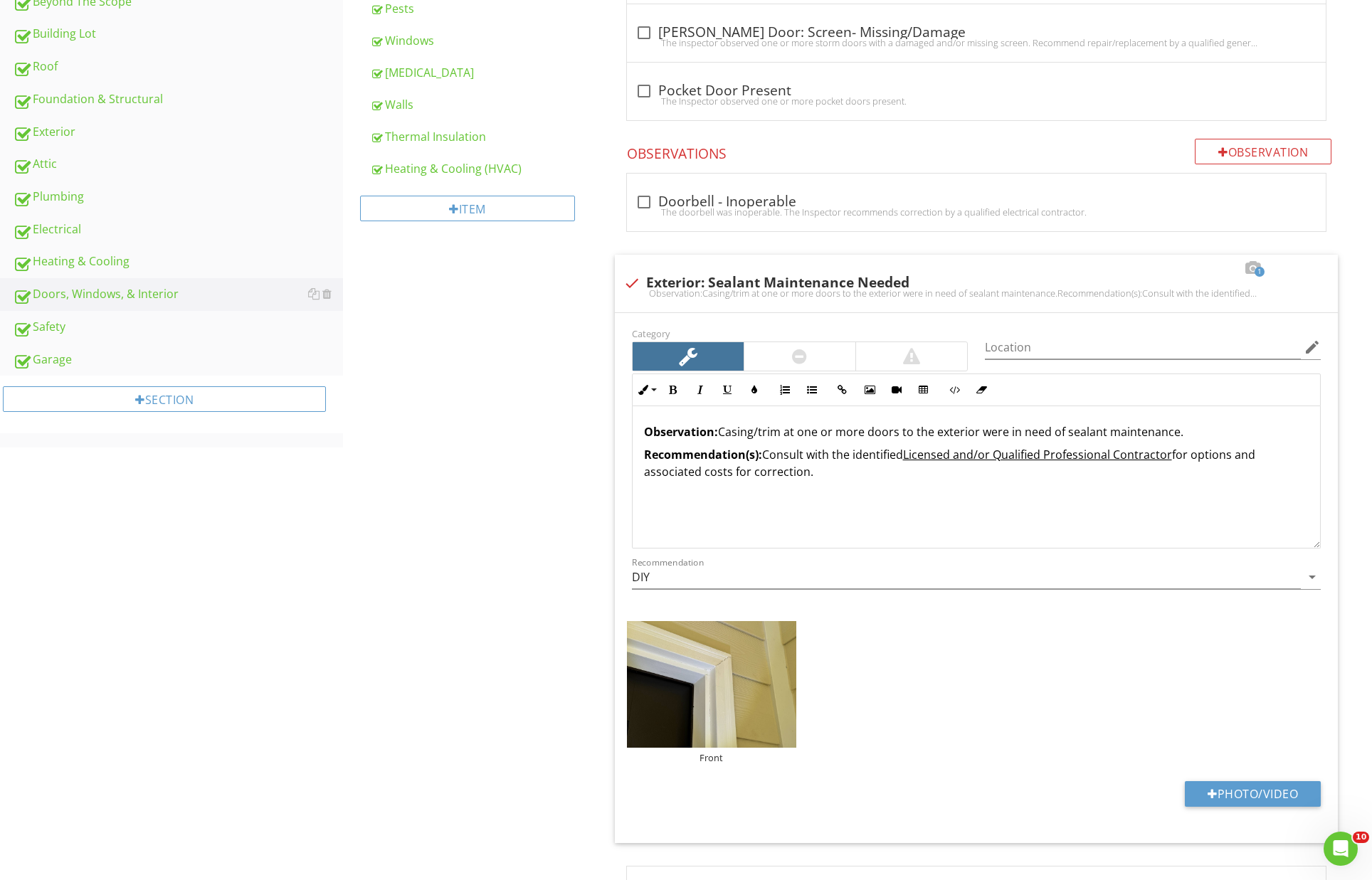
scroll to position [549, 0]
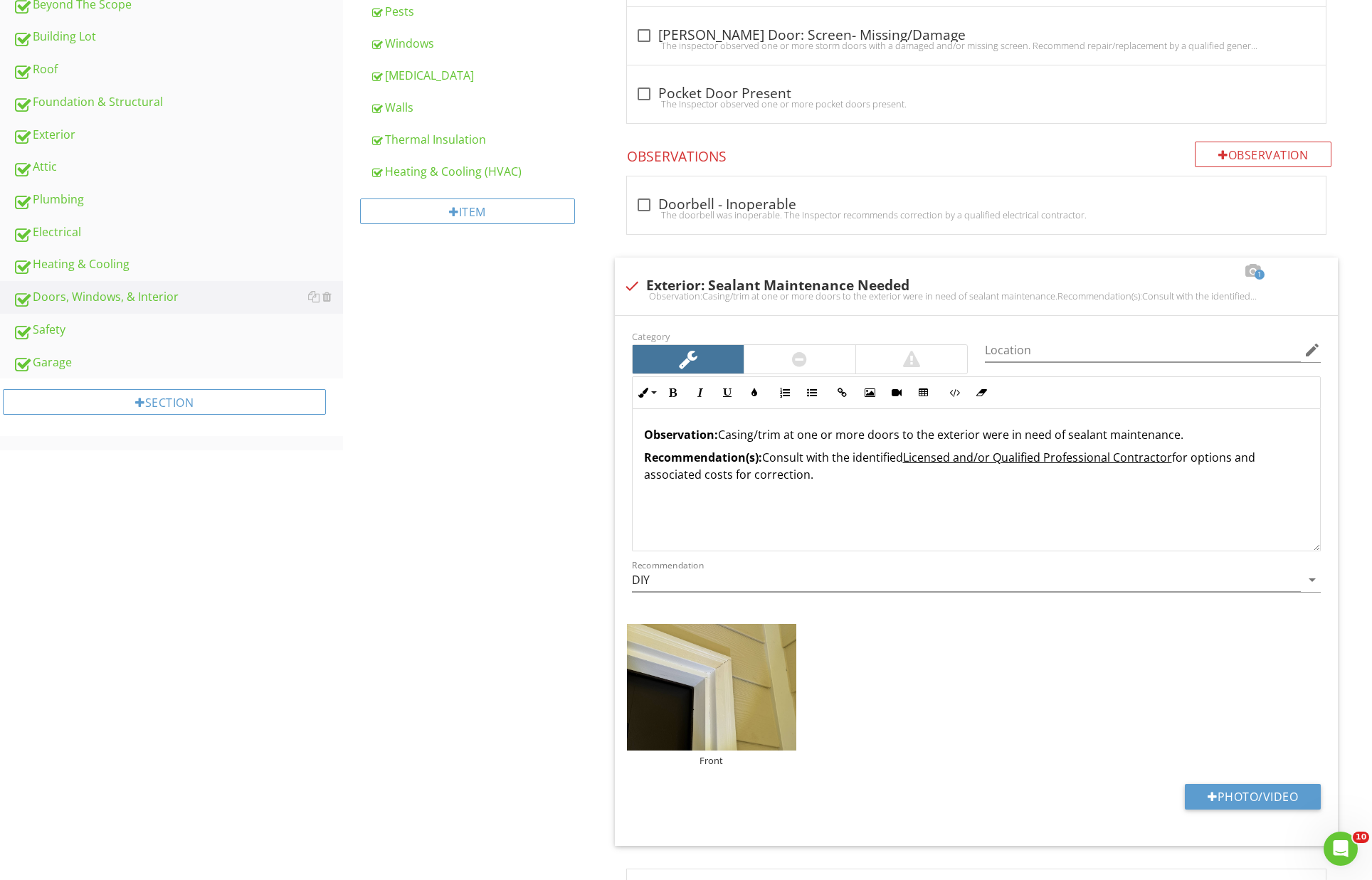
drag, startPoint x: 1066, startPoint y: 269, endPoint x: 1087, endPoint y: 246, distance: 31.1
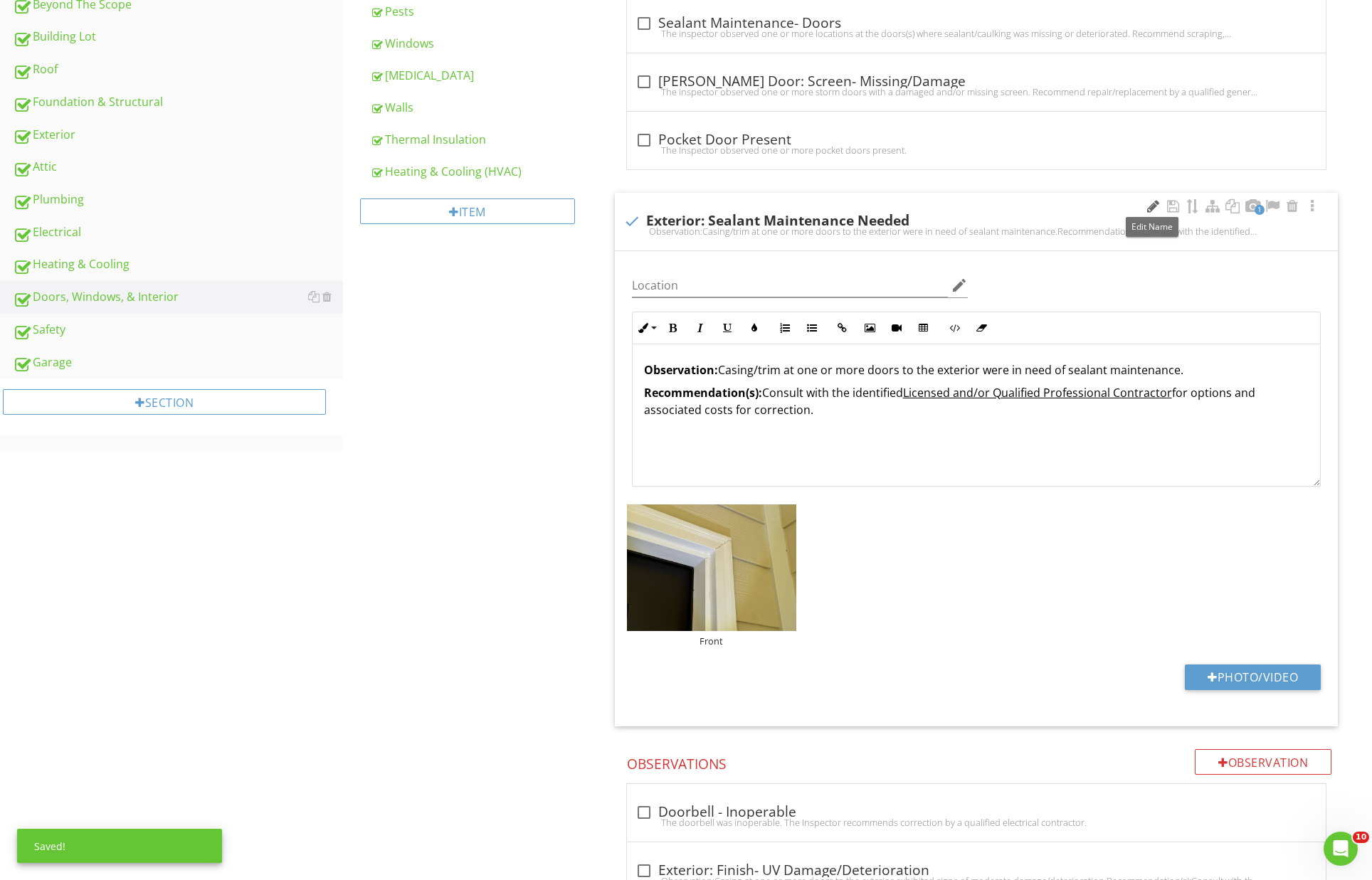
click at [1158, 205] on div at bounding box center [1152, 206] width 17 height 14
click at [1158, 255] on div "Location edit Inline Style XLarge Large Normal Small Light Small/Light Bold Ita…" at bounding box center [977, 488] width 723 height 476
click at [1310, 202] on div at bounding box center [1312, 206] width 17 height 14
click at [1307, 204] on div at bounding box center [1312, 206] width 17 height 14
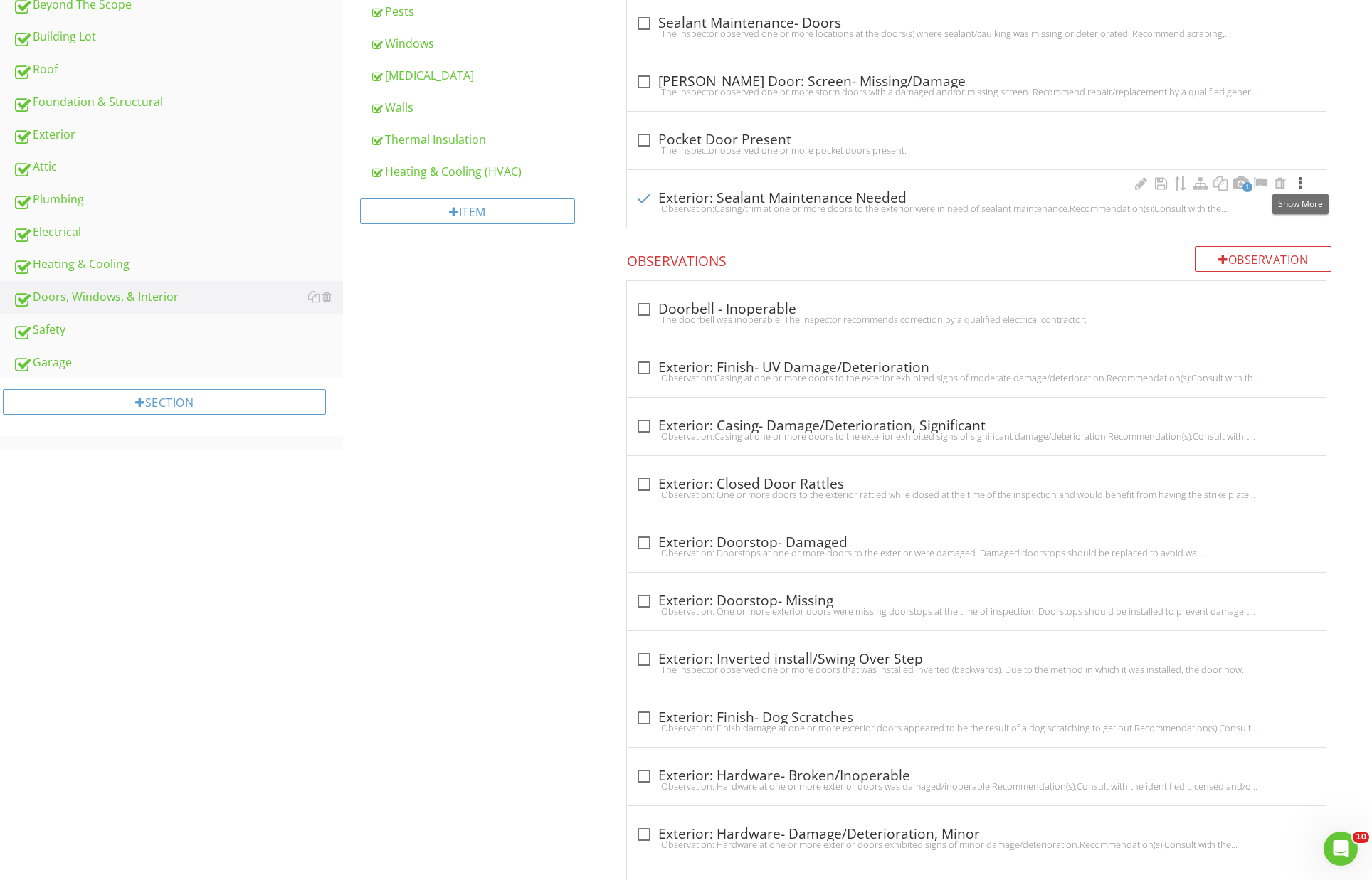
click at [1303, 182] on div at bounding box center [1300, 184] width 17 height 14
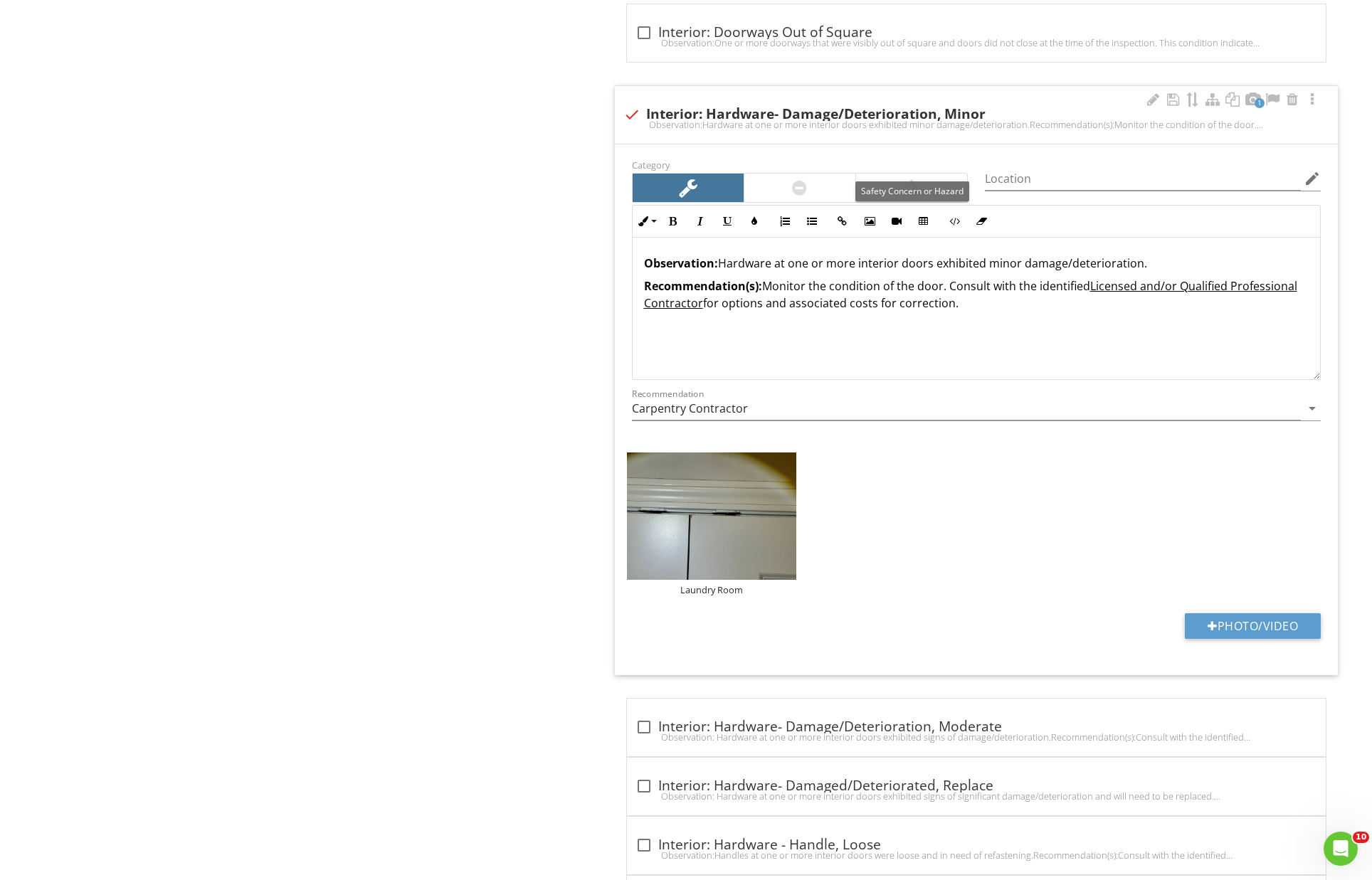
scroll to position [6428, 0]
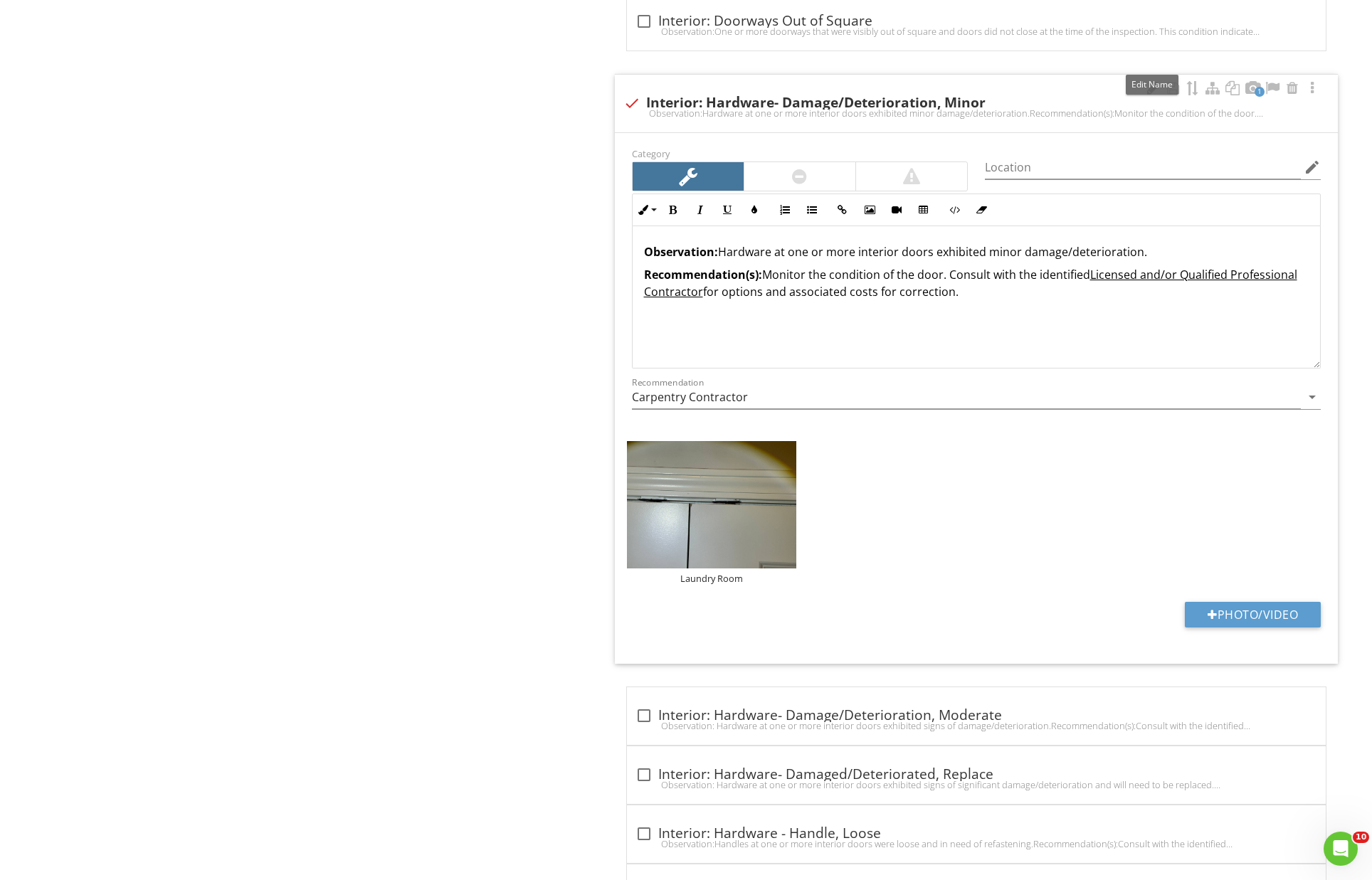
click at [1154, 81] on div at bounding box center [1152, 88] width 17 height 14
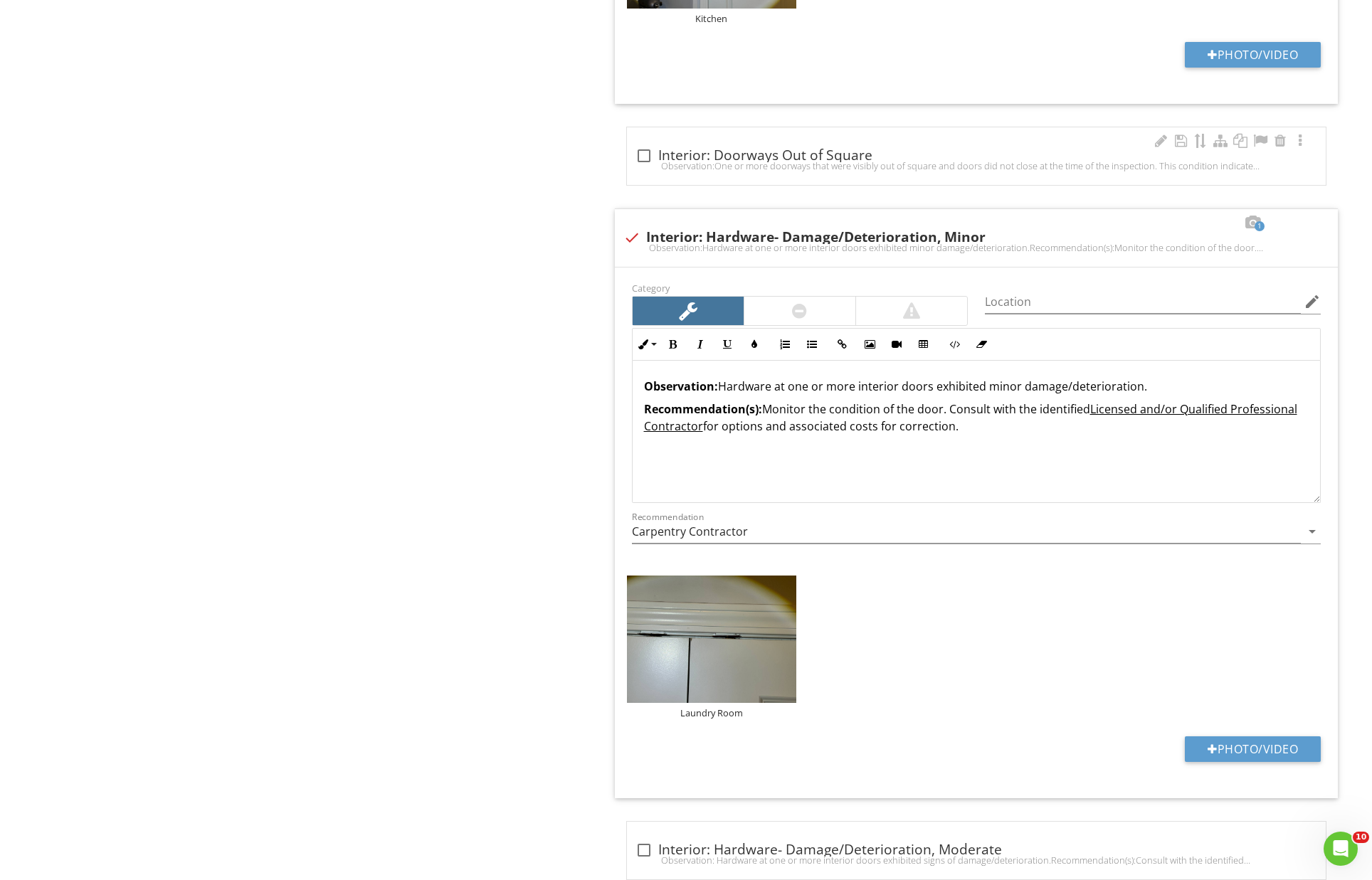
scroll to position [6289, 0]
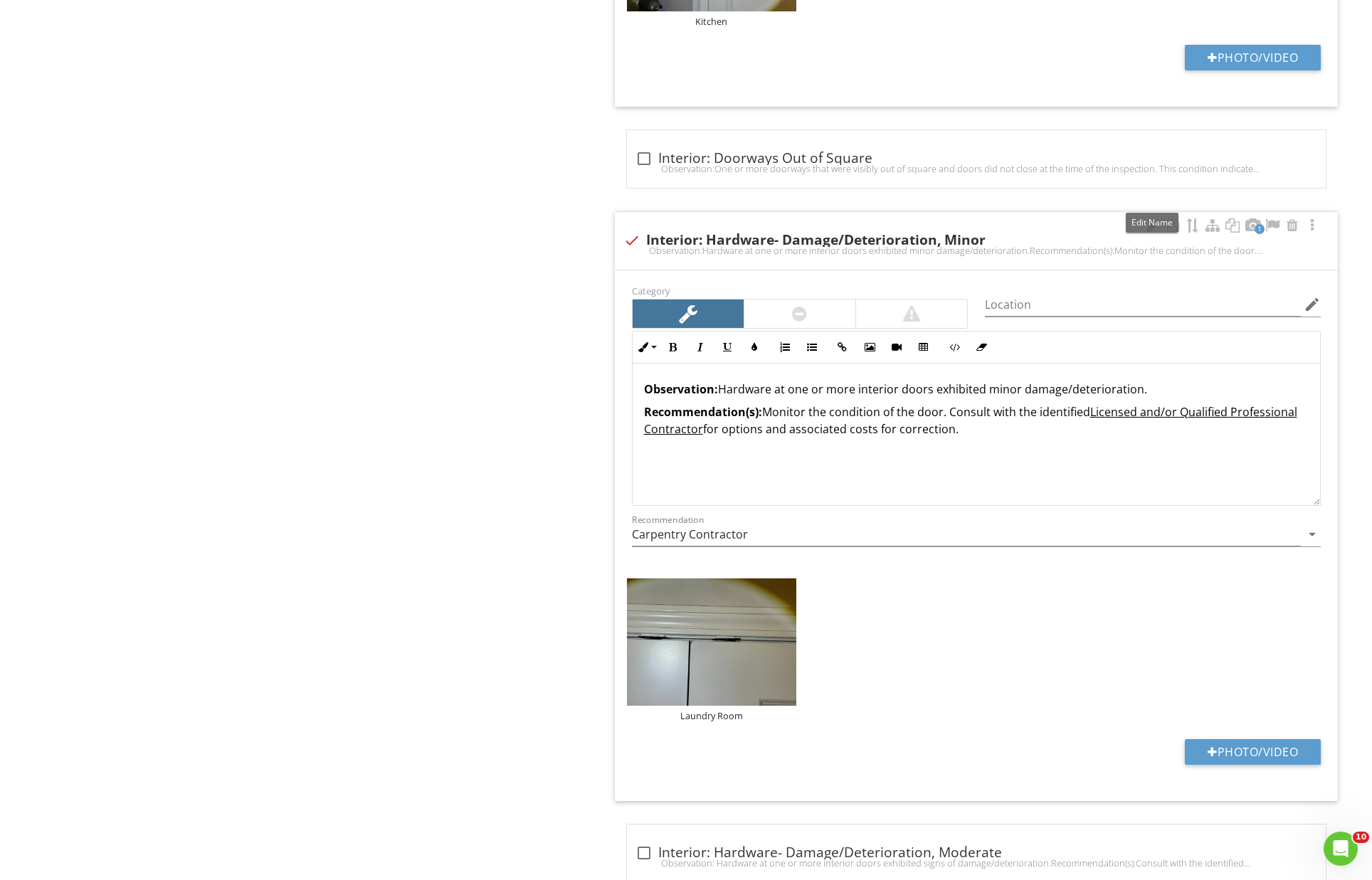
click at [1151, 218] on div at bounding box center [1152, 225] width 17 height 14
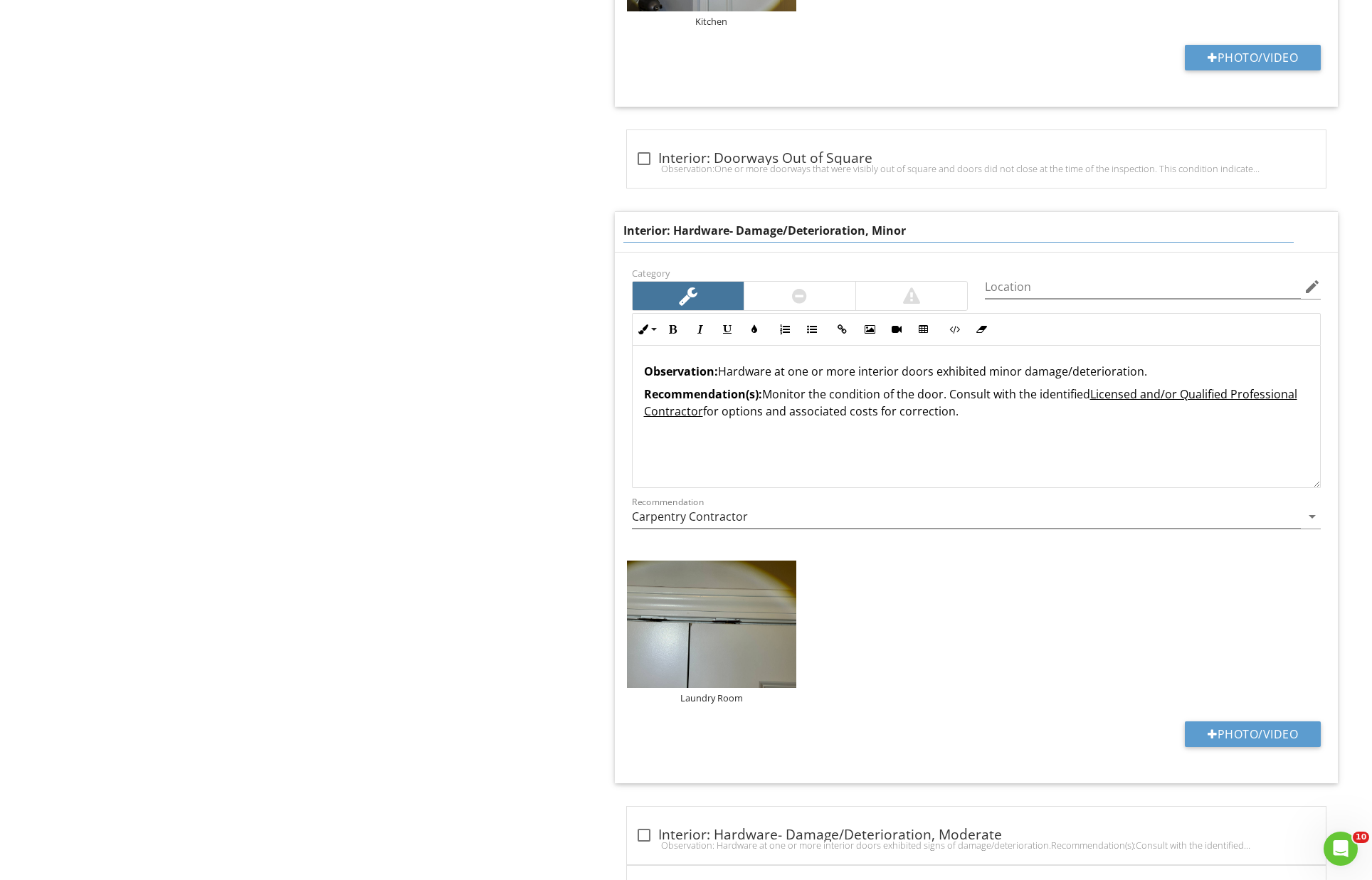
click at [728, 219] on input "Interior: Hardware- Damage/Deterioration, Minor" at bounding box center [958, 231] width 671 height 24
drag, startPoint x: 741, startPoint y: 204, endPoint x: 943, endPoint y: 203, distance: 202.0
click at [943, 219] on input "Interior: Hardware - Damage/Deterioration, Minor" at bounding box center [958, 231] width 671 height 24
type input "Interior: Hardware - Adjustment Needed"
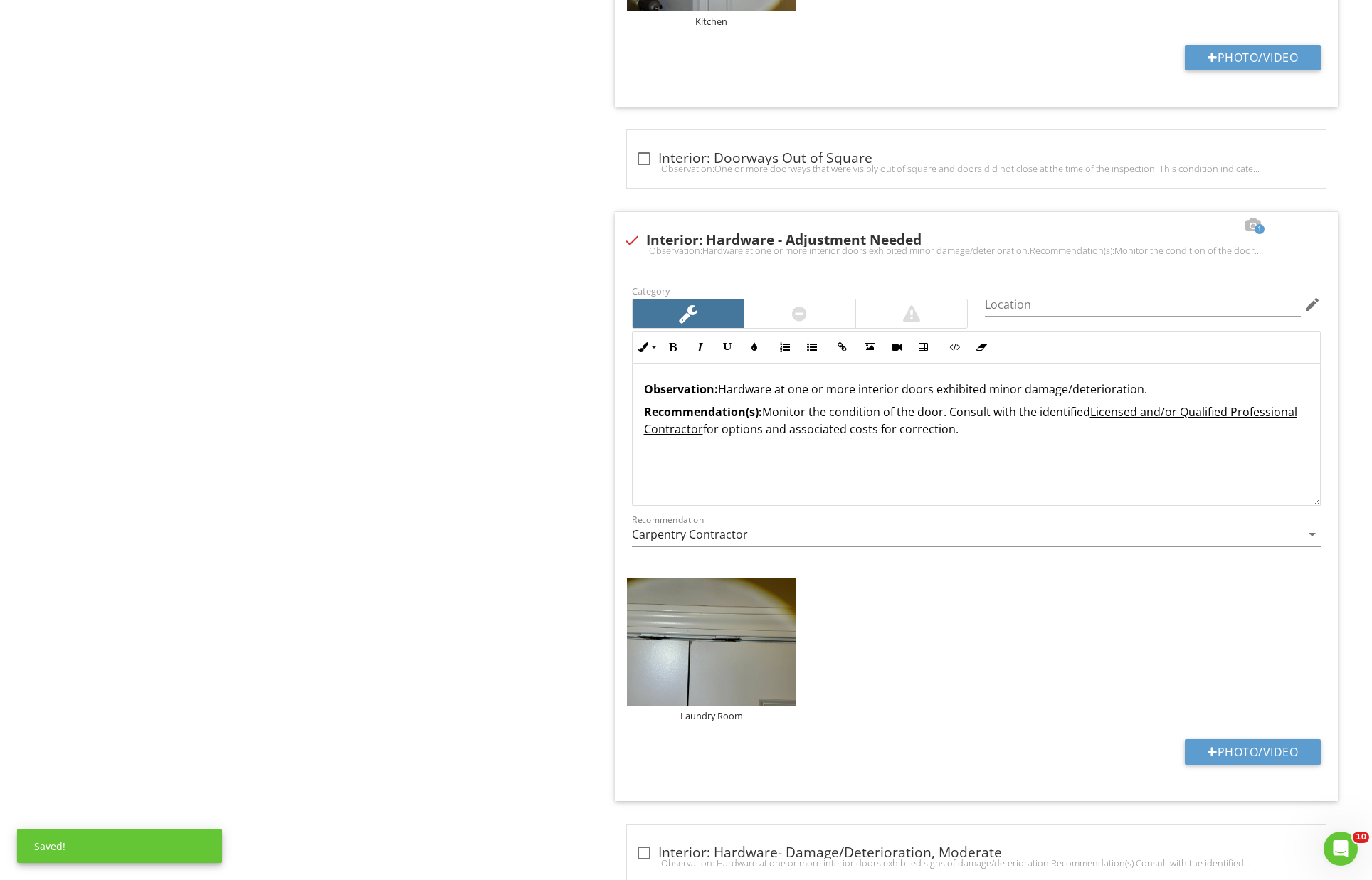
click at [876, 363] on div "Observation: Hardware at one or more interior doors exhibited minor damage/dete…" at bounding box center [977, 435] width 688 height 143
click at [954, 381] on p "Observation: Hardware at one or more interior doors exhibited minor damage/dete…" at bounding box center [977, 389] width 665 height 17
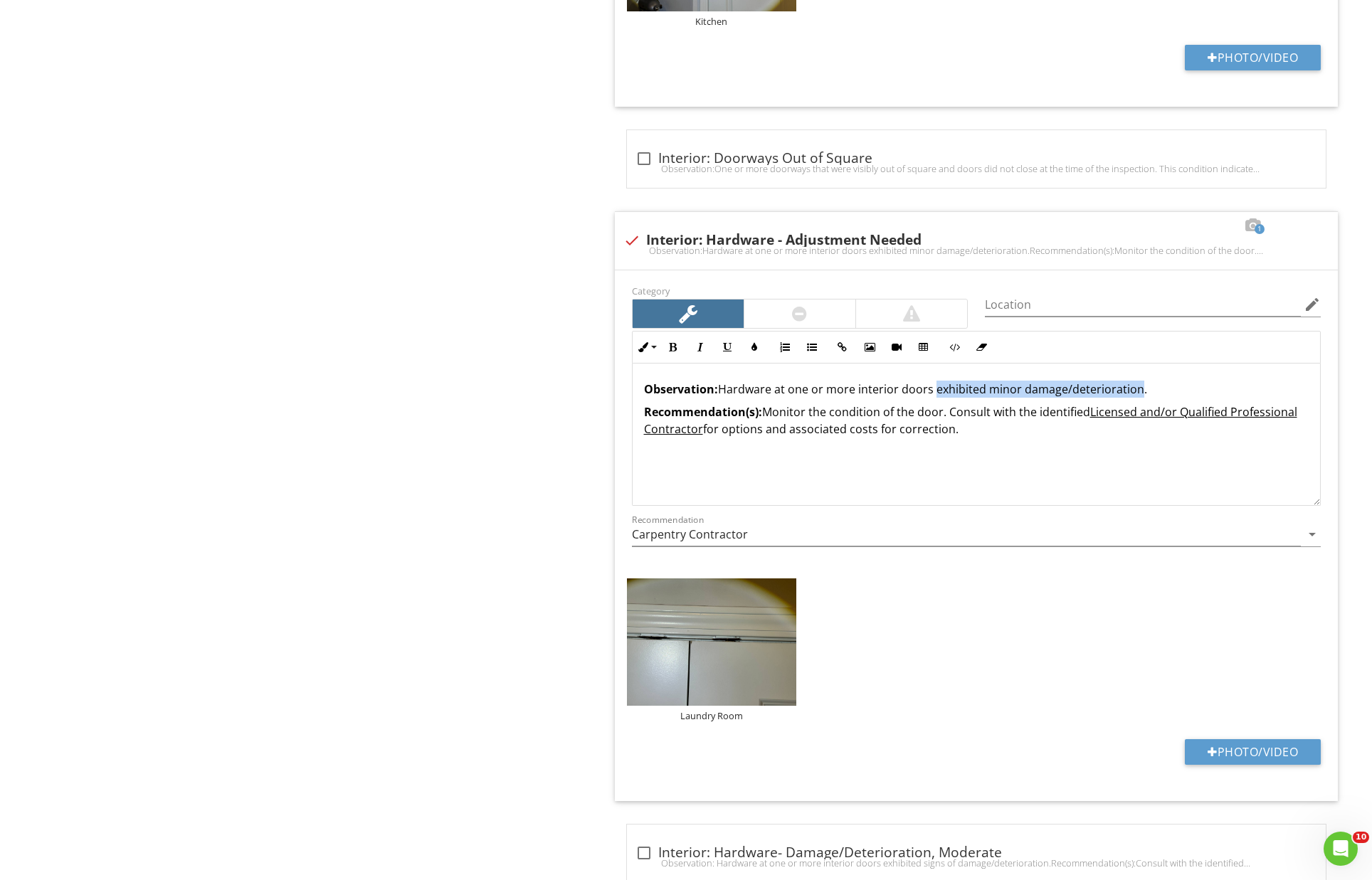
drag, startPoint x: 935, startPoint y: 362, endPoint x: 1367, endPoint y: 412, distance: 434.9
click at [1136, 381] on p "Observation: Hardware at one or more interior doors exhibited minor damage/dete…" at bounding box center [977, 389] width 665 height 17
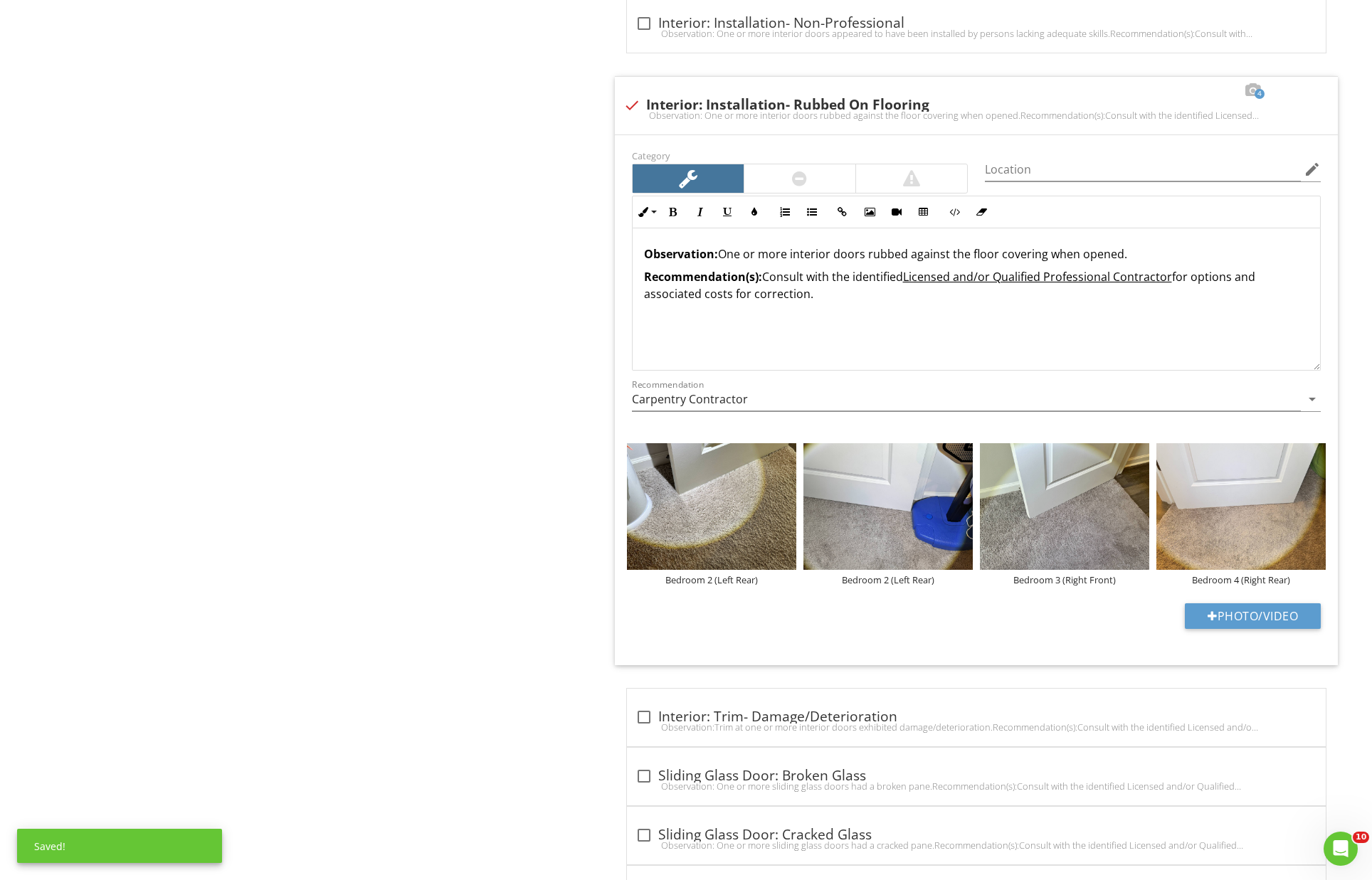
scroll to position [7694, 0]
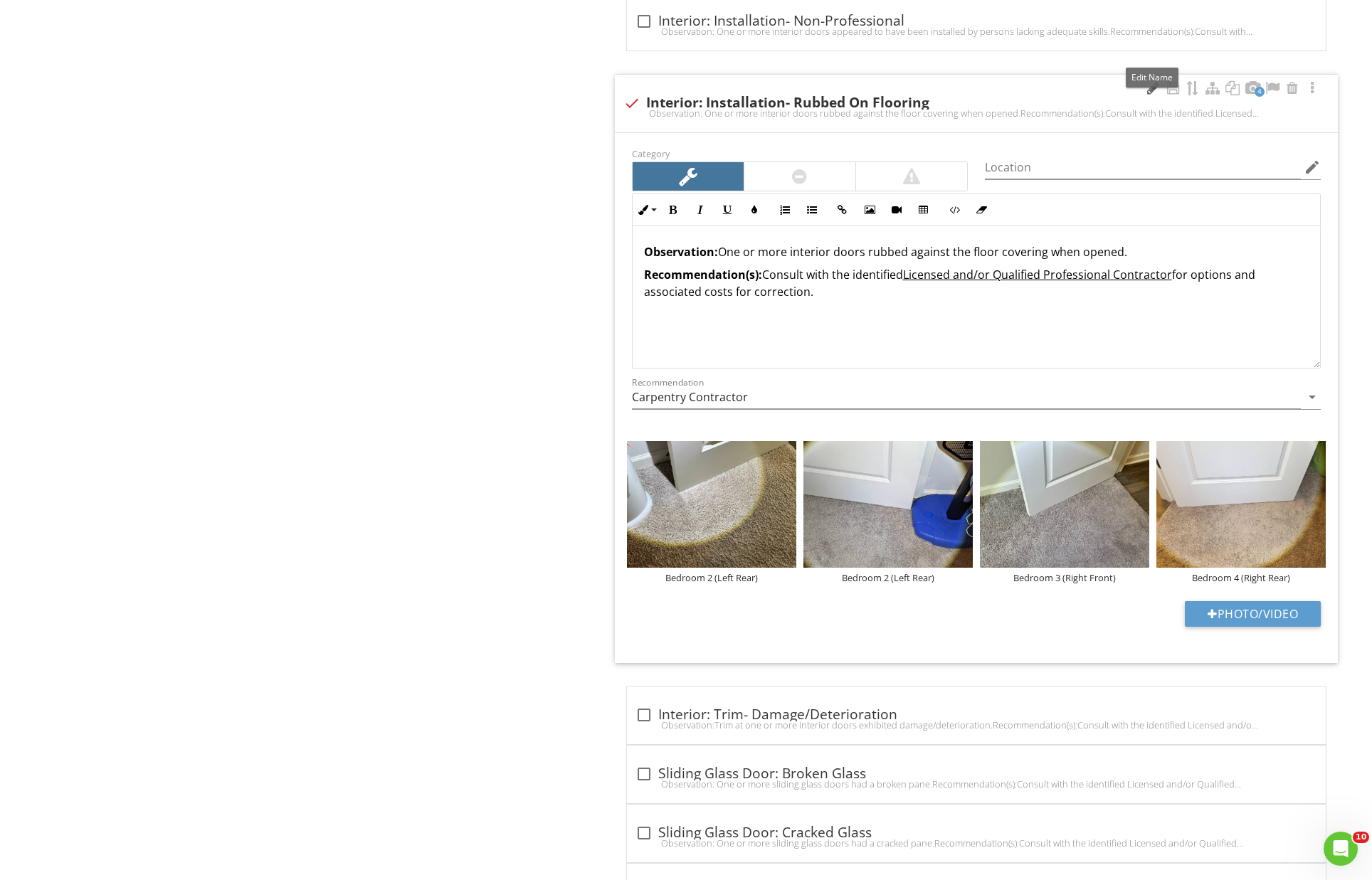
click at [1152, 81] on div at bounding box center [1152, 88] width 17 height 14
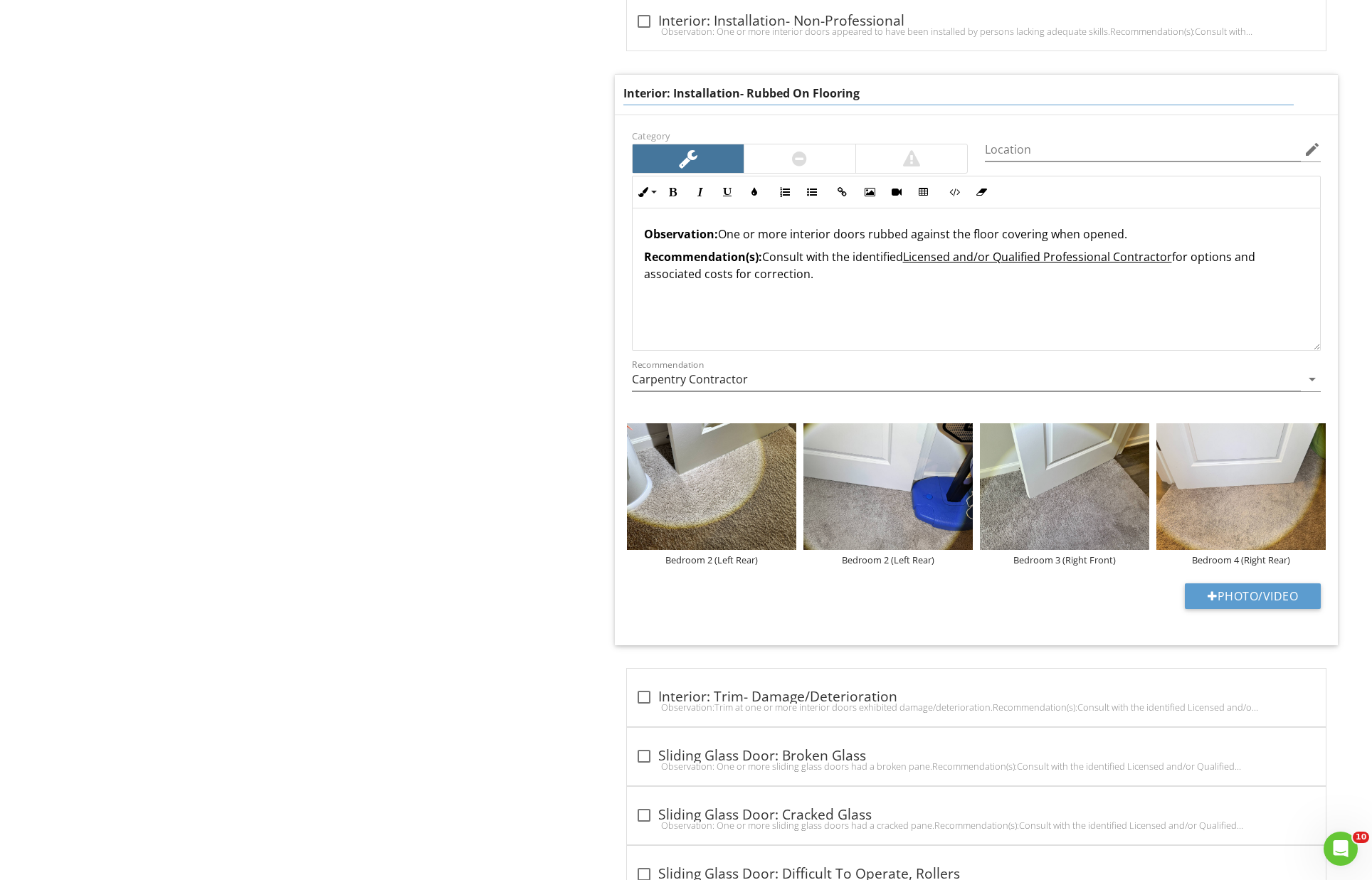
click at [740, 82] on input "Interior: Installation- Rubbed On Flooring" at bounding box center [958, 93] width 671 height 24
drag, startPoint x: 673, startPoint y: 60, endPoint x: 876, endPoint y: 84, distance: 204.4
click at [750, 82] on input "Interior: Installation - Rubbed On Flooring" at bounding box center [958, 93] width 671 height 24
drag, startPoint x: 673, startPoint y: 60, endPoint x: 716, endPoint y: 61, distance: 43.0
click at [716, 82] on input "Interior: Rubbed On Flooring" at bounding box center [958, 93] width 671 height 24
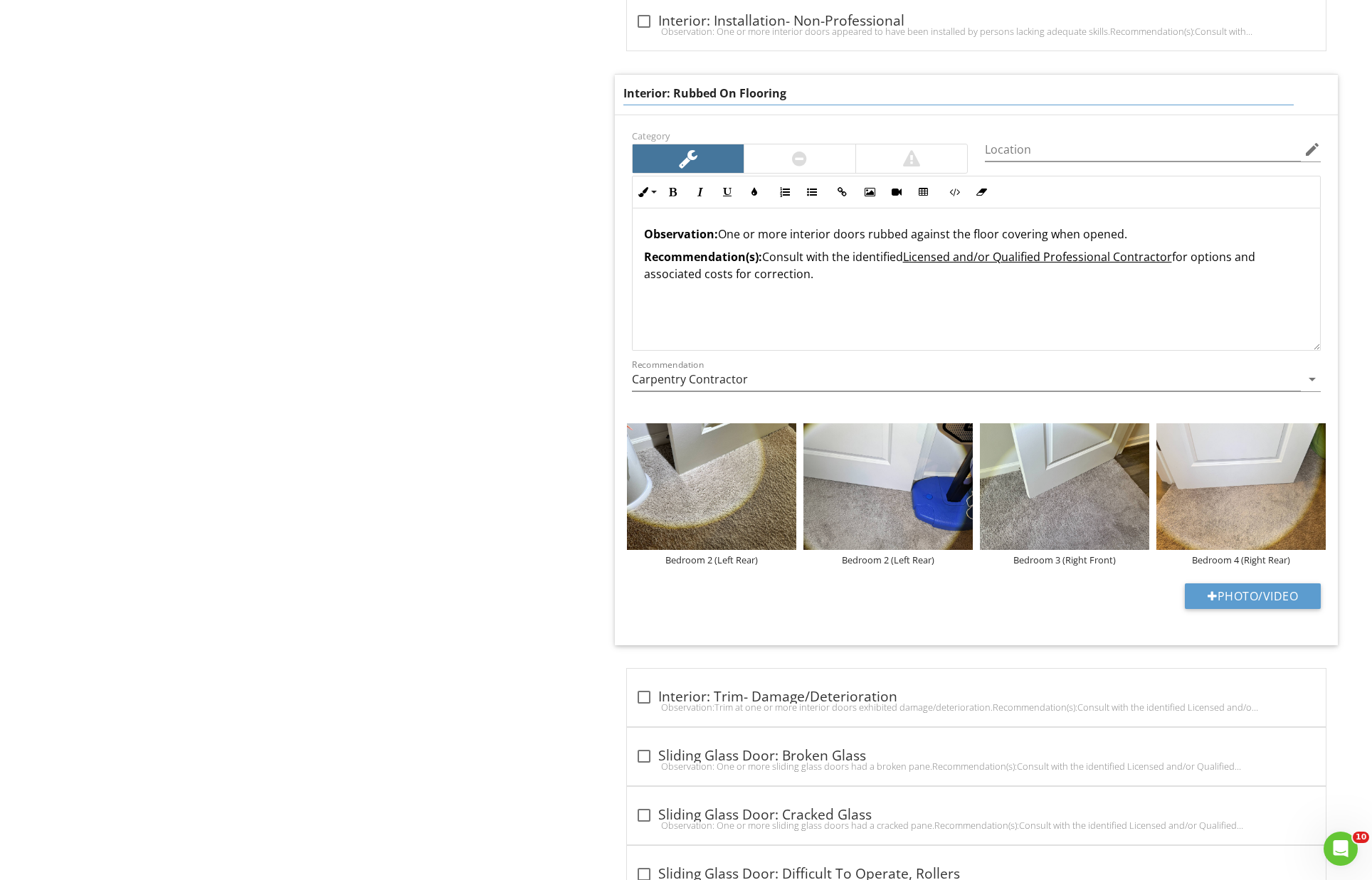
click at [738, 82] on input "Interior: Rubbed On Flooring" at bounding box center [958, 93] width 671 height 24
drag, startPoint x: 767, startPoint y: 62, endPoint x: 825, endPoint y: 58, distance: 58.1
click at [825, 82] on input "Interior: Rubbed On Flooring" at bounding box center [958, 93] width 671 height 24
type input "Interior: Rubbed On Floor Covering"
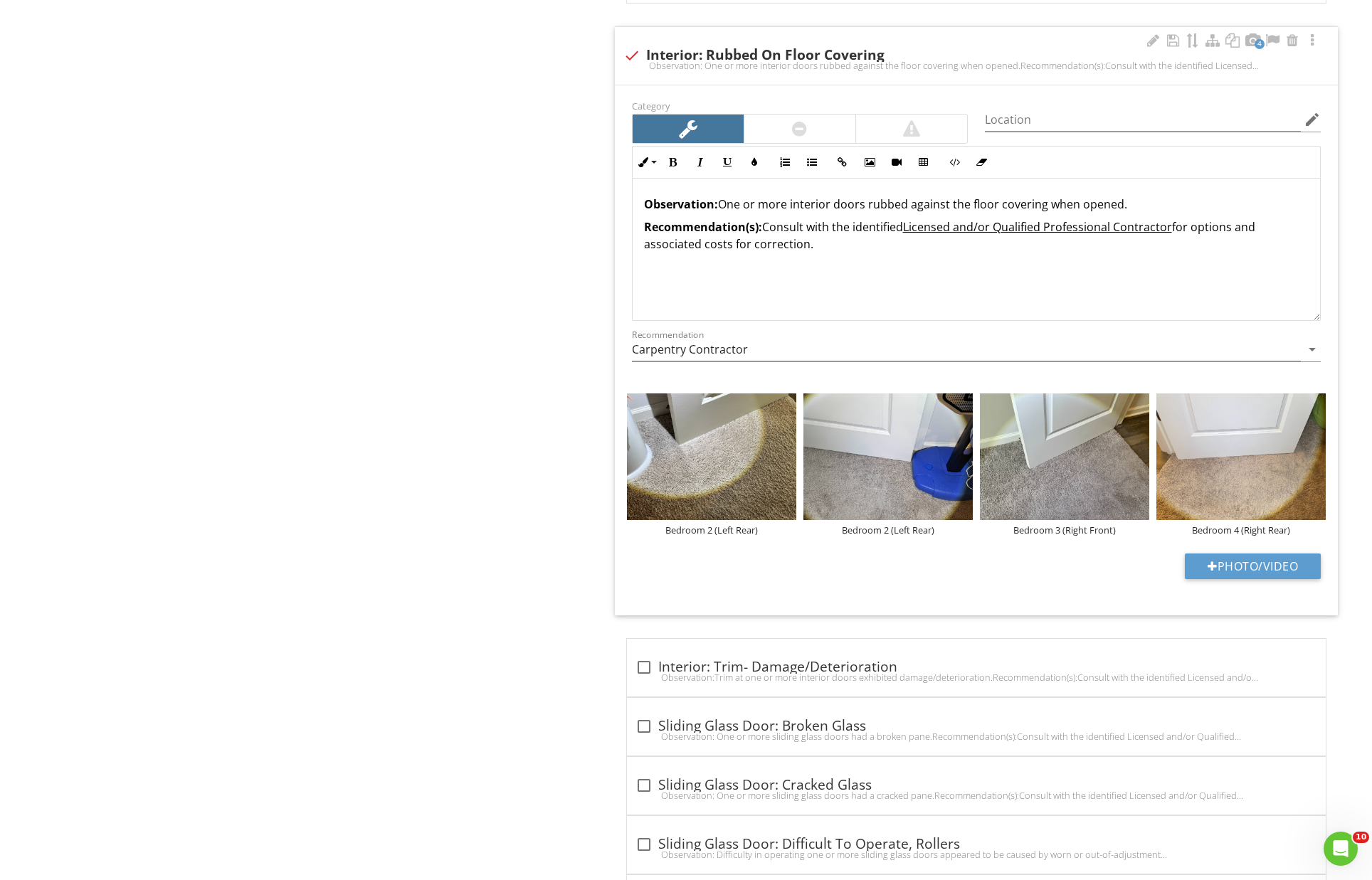
scroll to position [7730, 0]
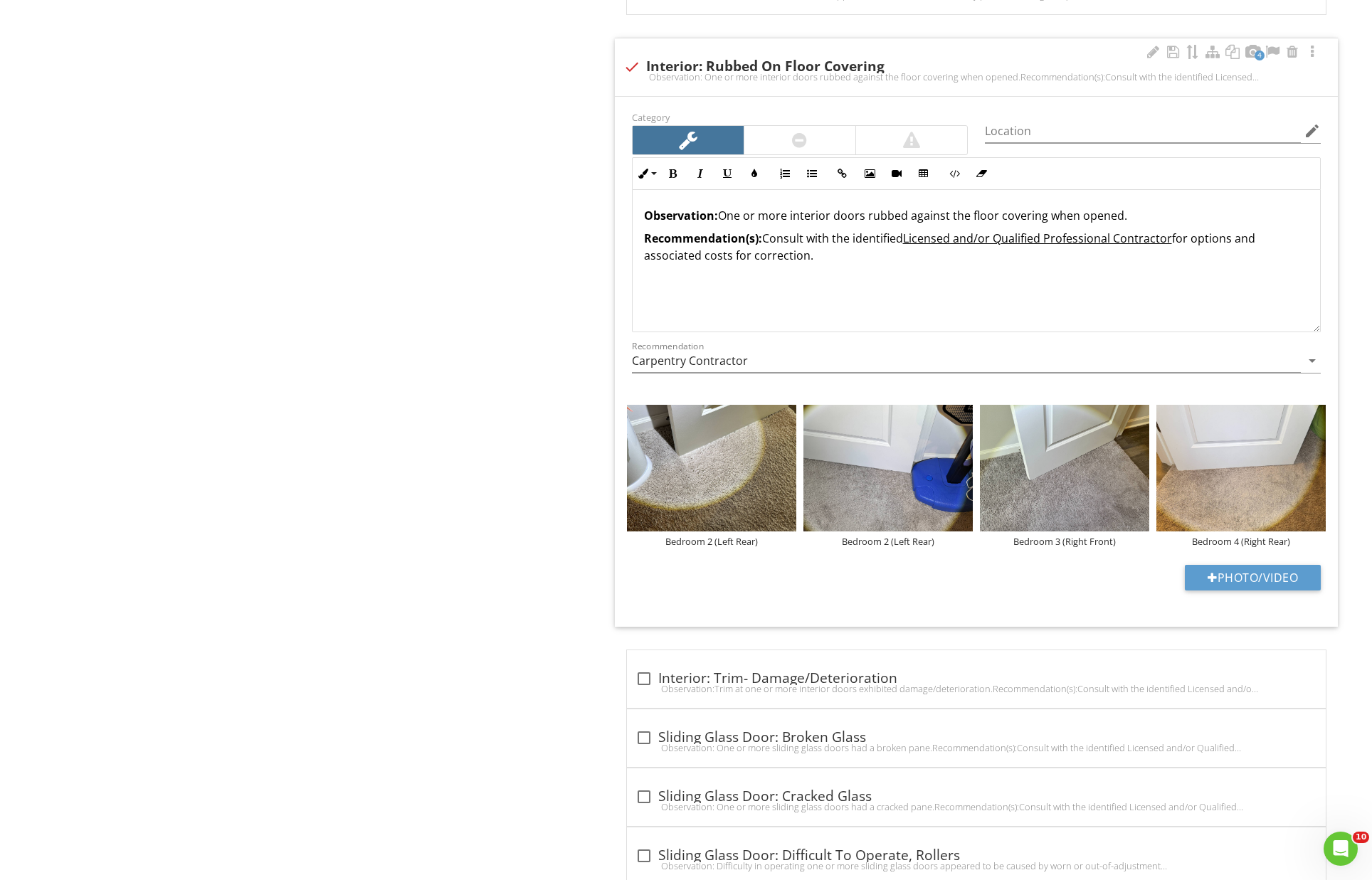
click at [1119, 207] on p "Observation: One or more interior doors rubbed against the floor covering when …" at bounding box center [977, 215] width 665 height 17
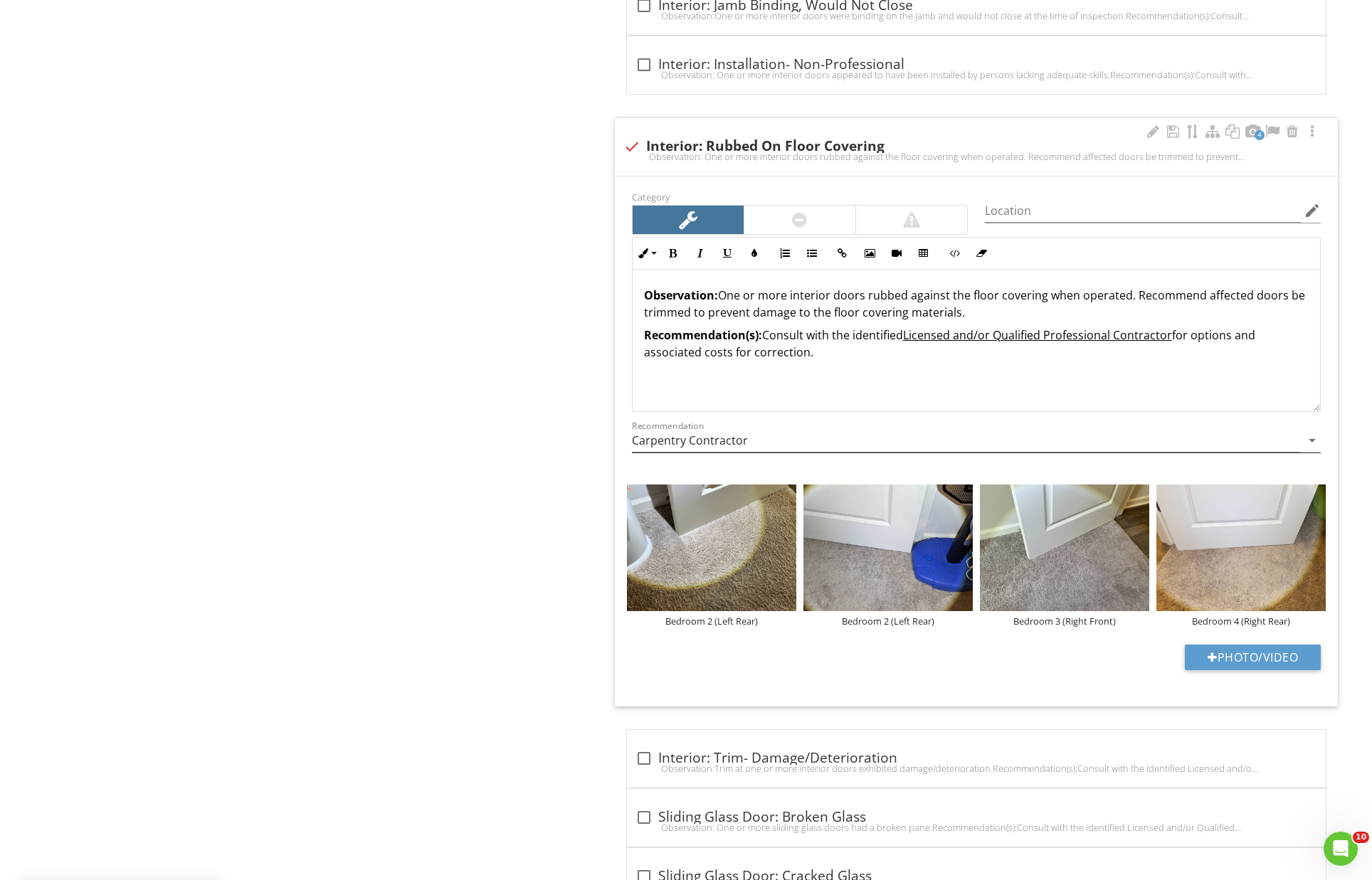
scroll to position [7637, 0]
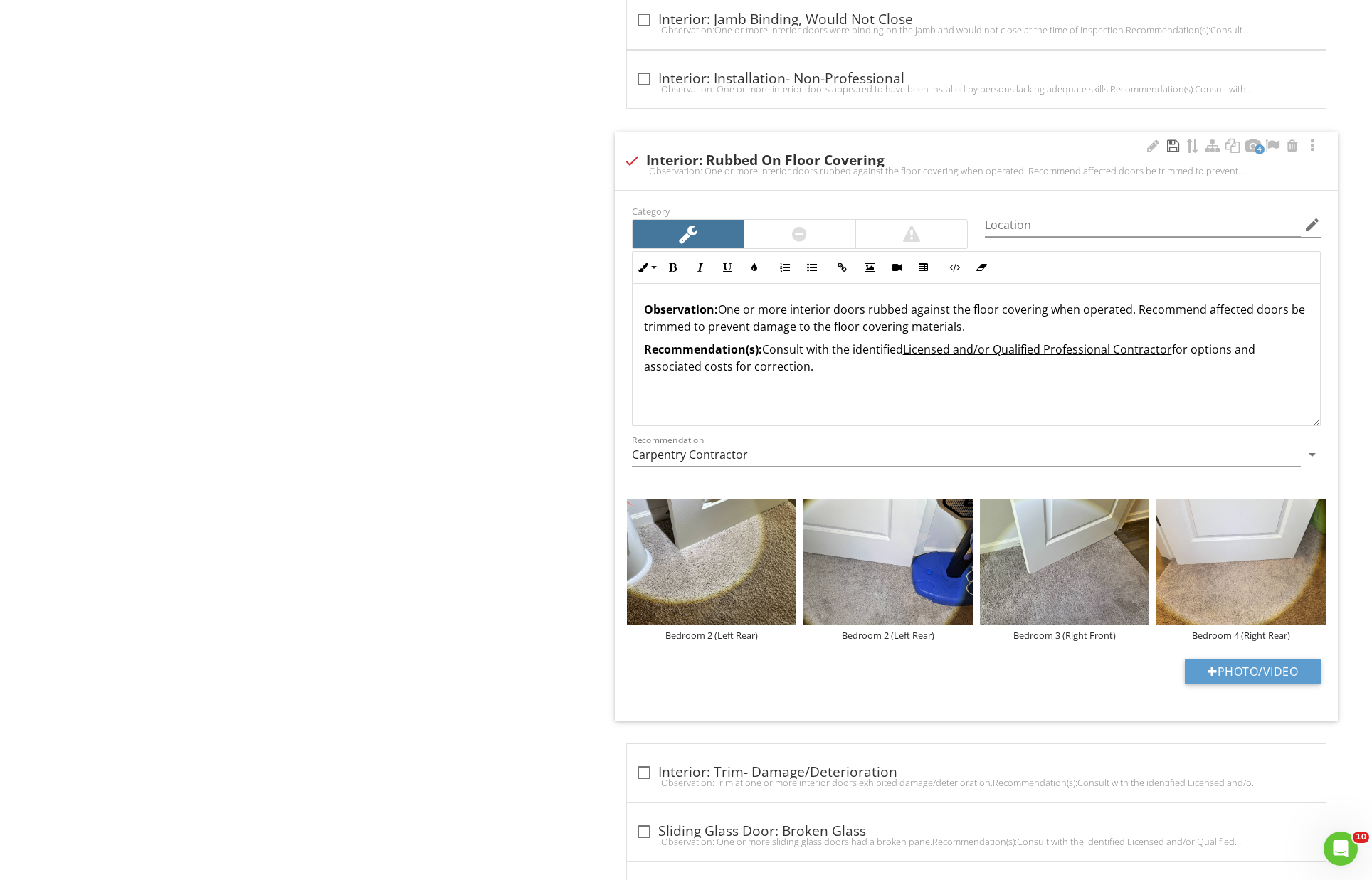
click at [1174, 139] on div at bounding box center [1172, 146] width 17 height 14
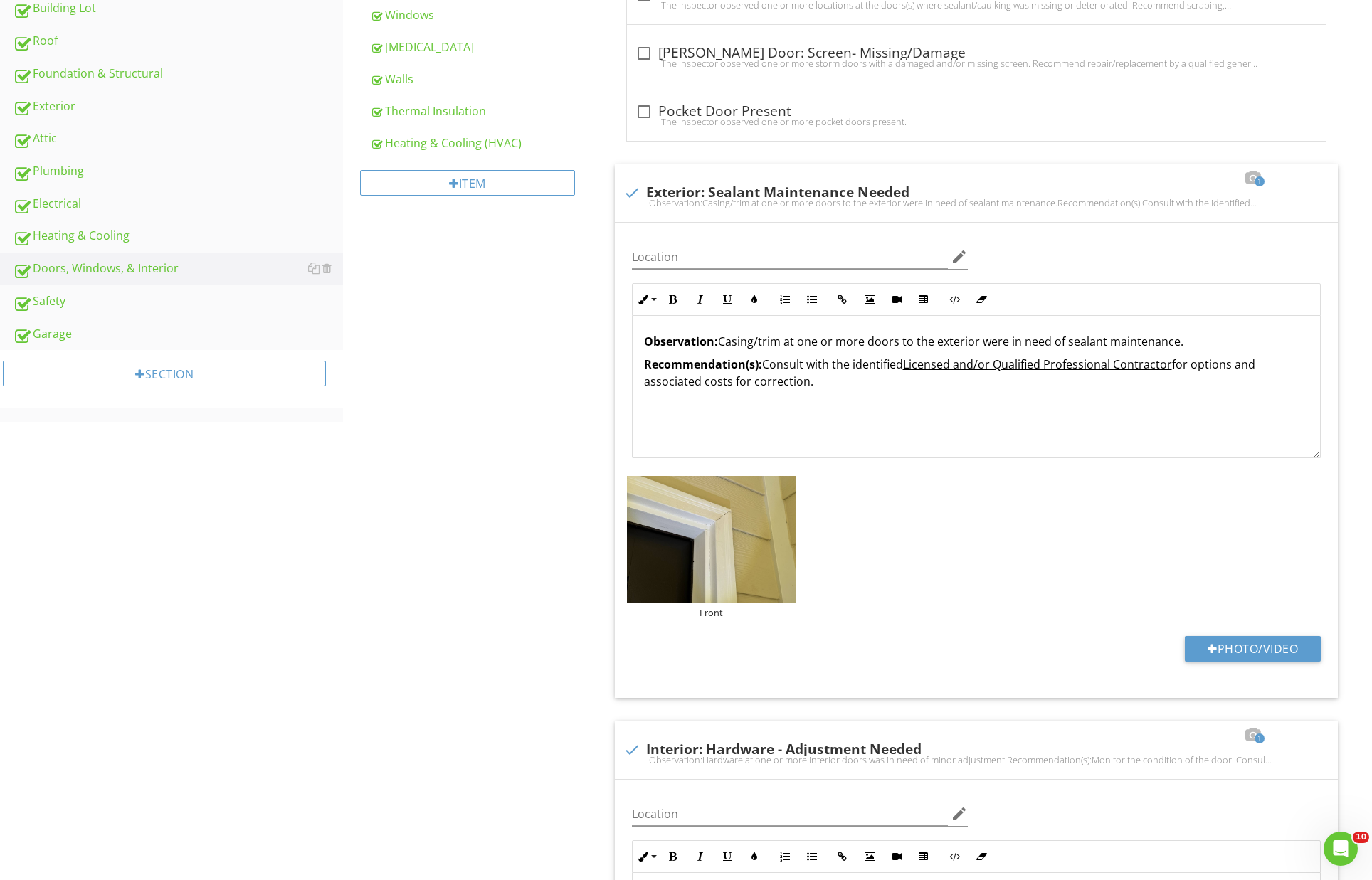
scroll to position [0, 0]
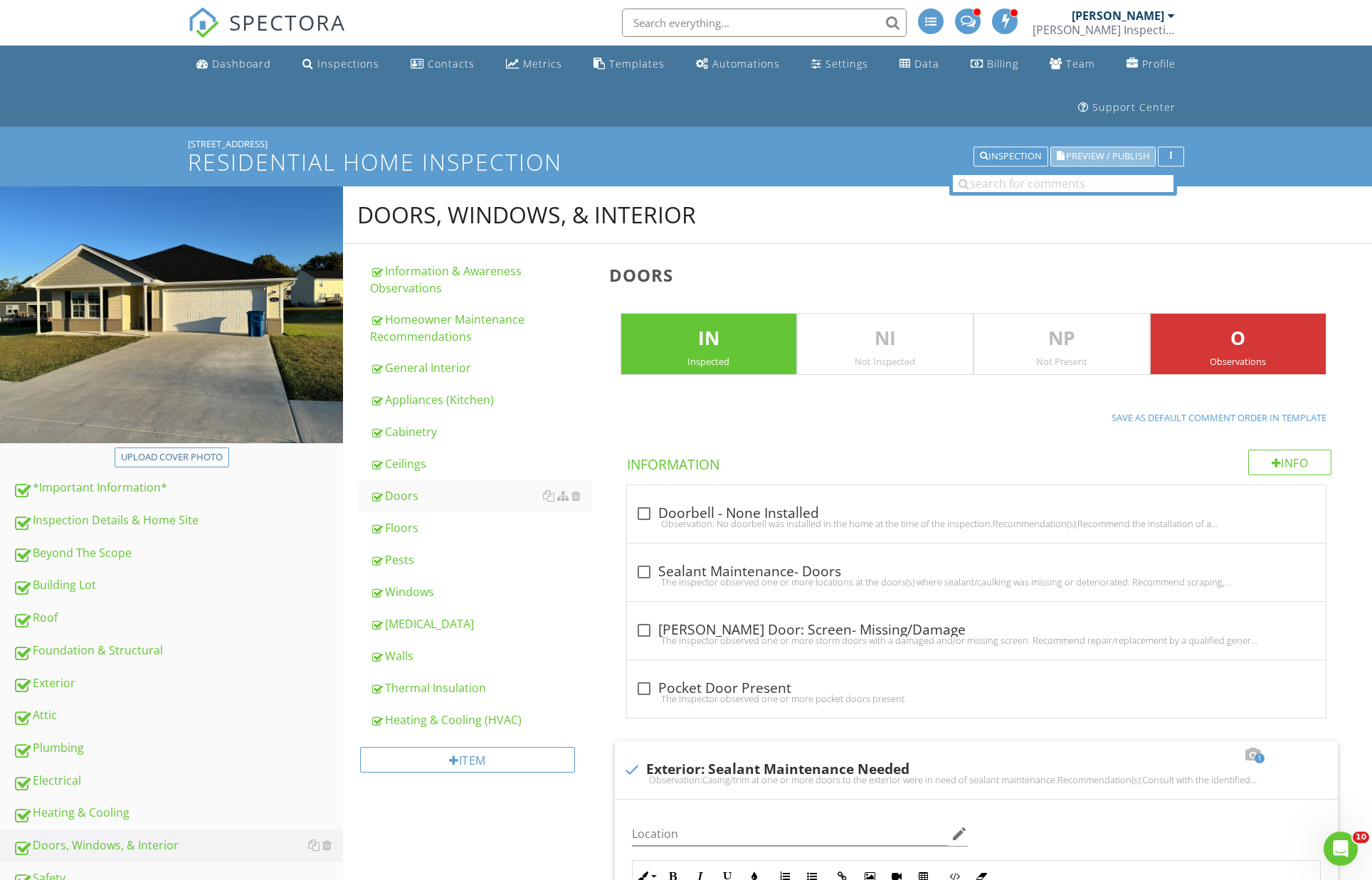
click at [1111, 155] on span "Preview / Publish" at bounding box center [1107, 157] width 84 height 10
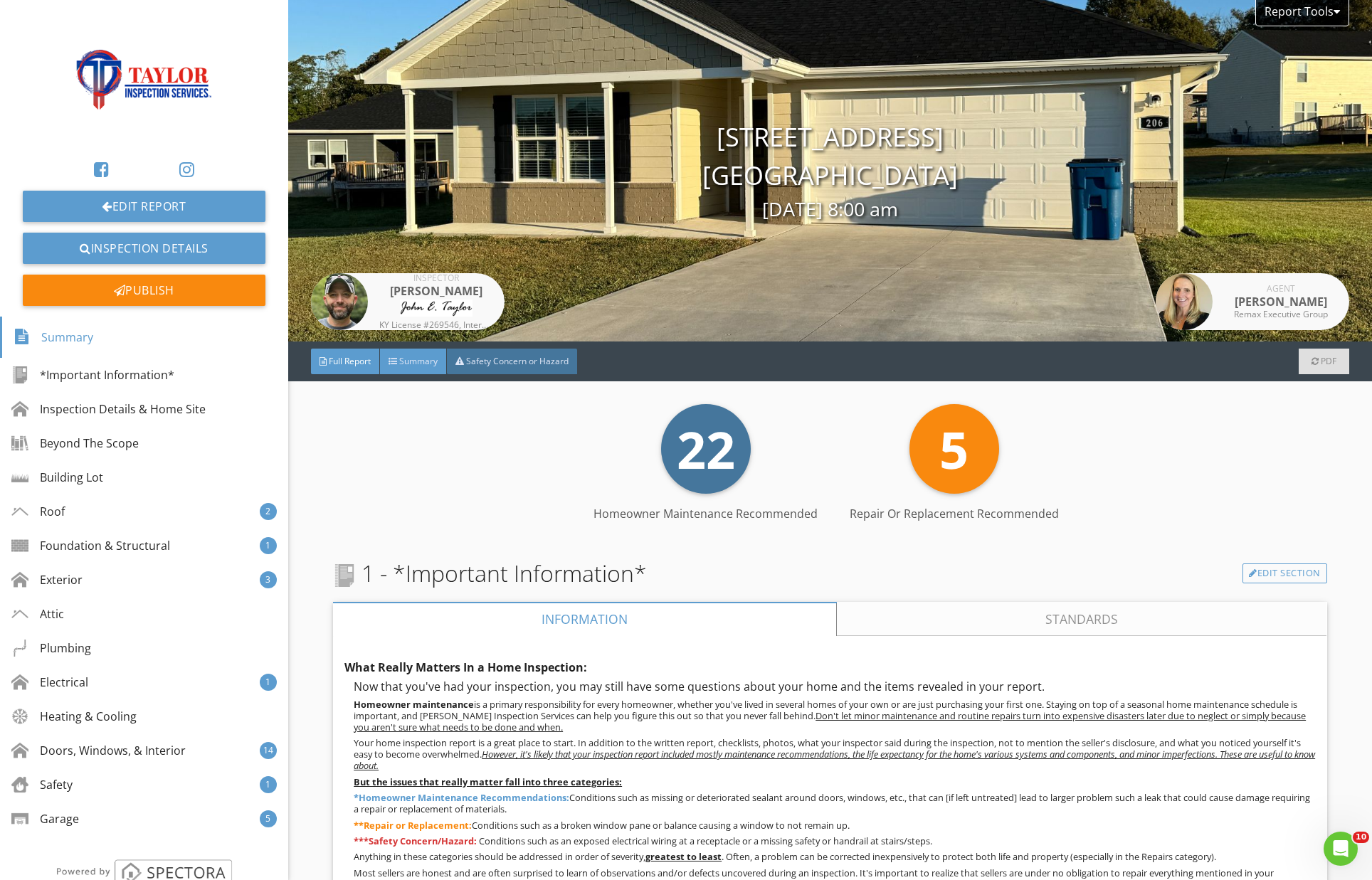
click at [422, 366] on span "Summary" at bounding box center [419, 362] width 39 height 12
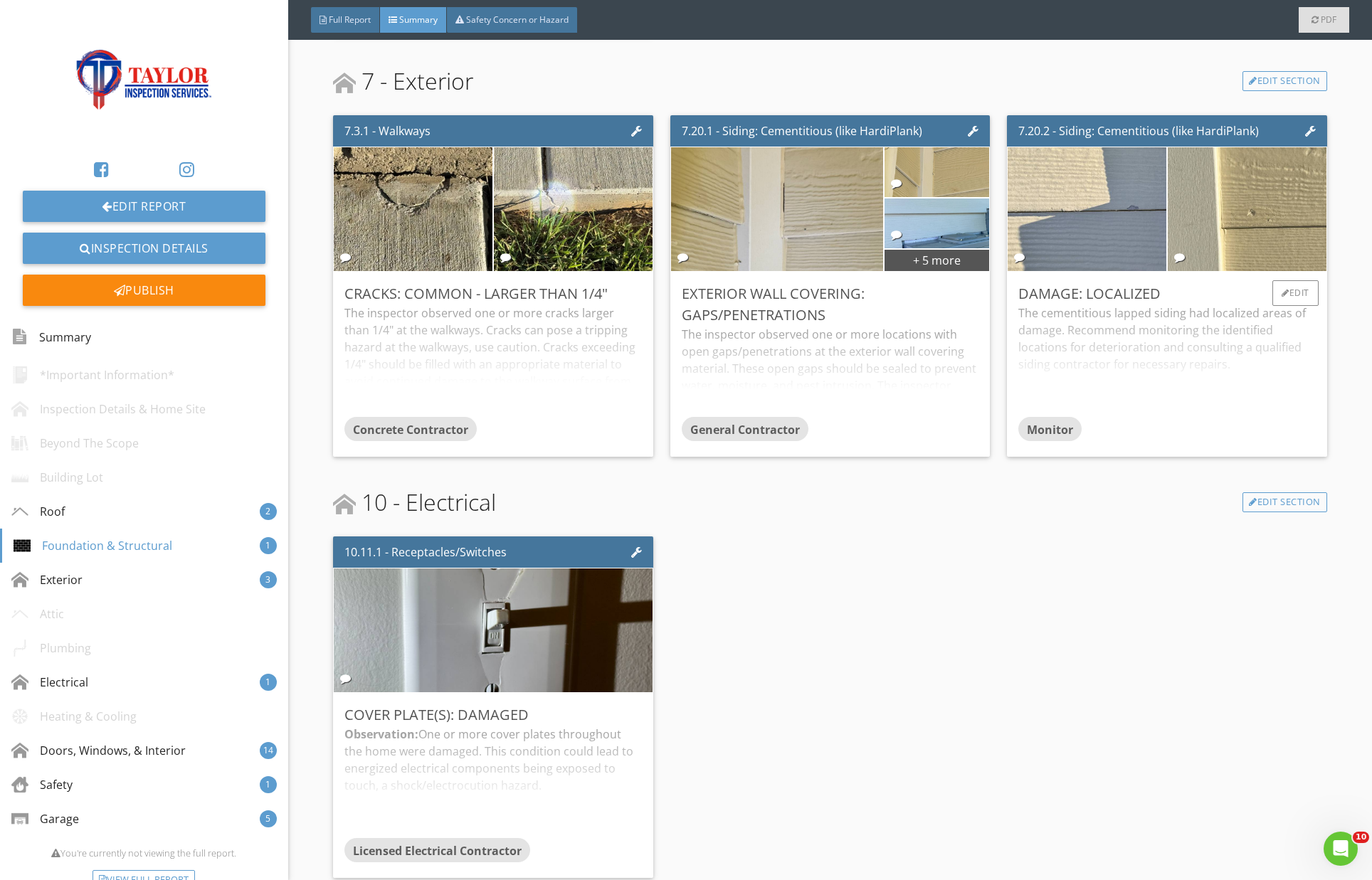
scroll to position [1142, 0]
click at [1300, 295] on div "Edit" at bounding box center [1295, 293] width 47 height 26
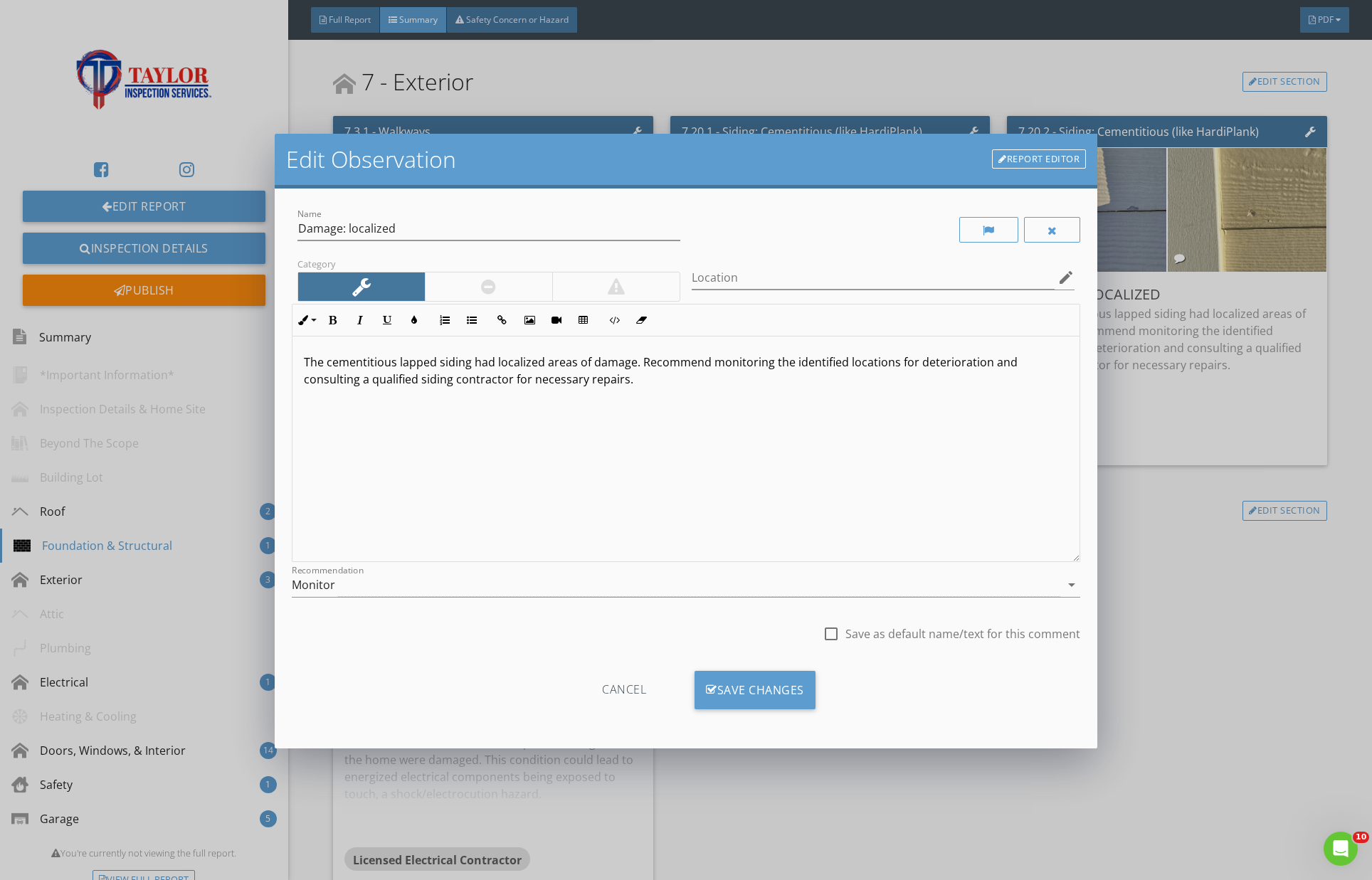
drag, startPoint x: 1021, startPoint y: 158, endPoint x: 1006, endPoint y: 162, distance: 15.5
click at [1020, 158] on link "Report Editor" at bounding box center [1038, 159] width 94 height 20
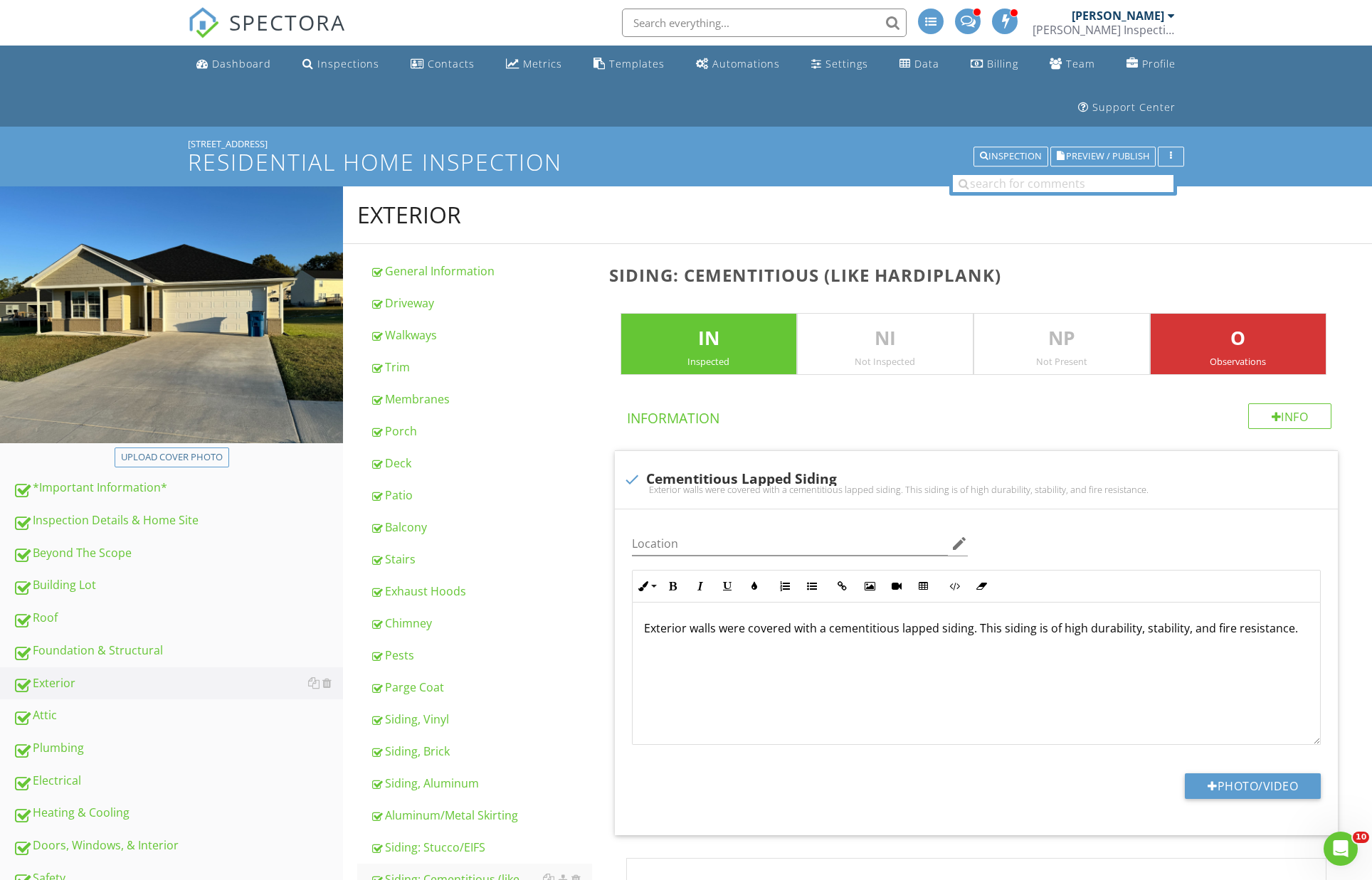
scroll to position [2326, 0]
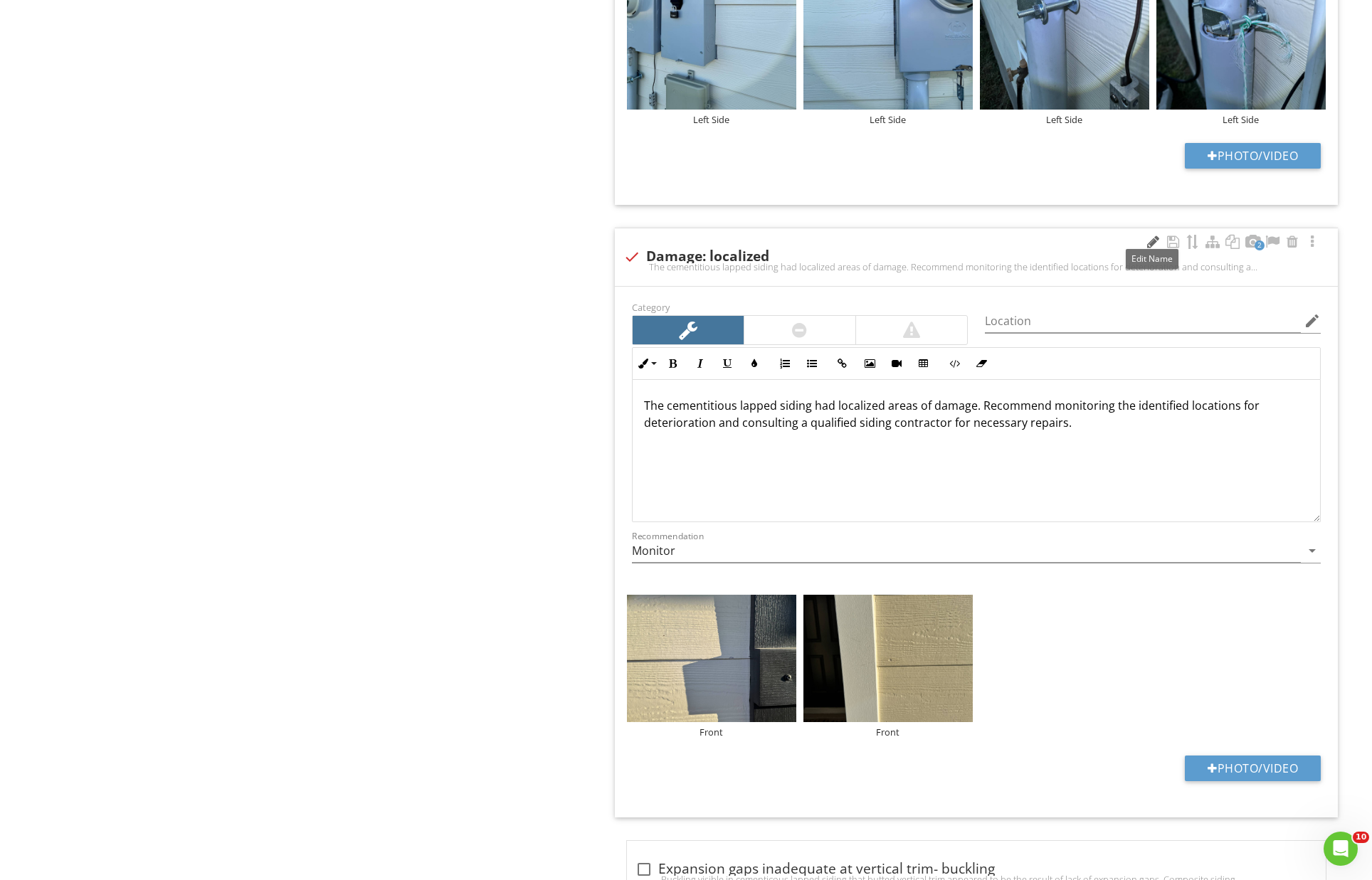
click at [1153, 235] on div at bounding box center [1152, 242] width 17 height 14
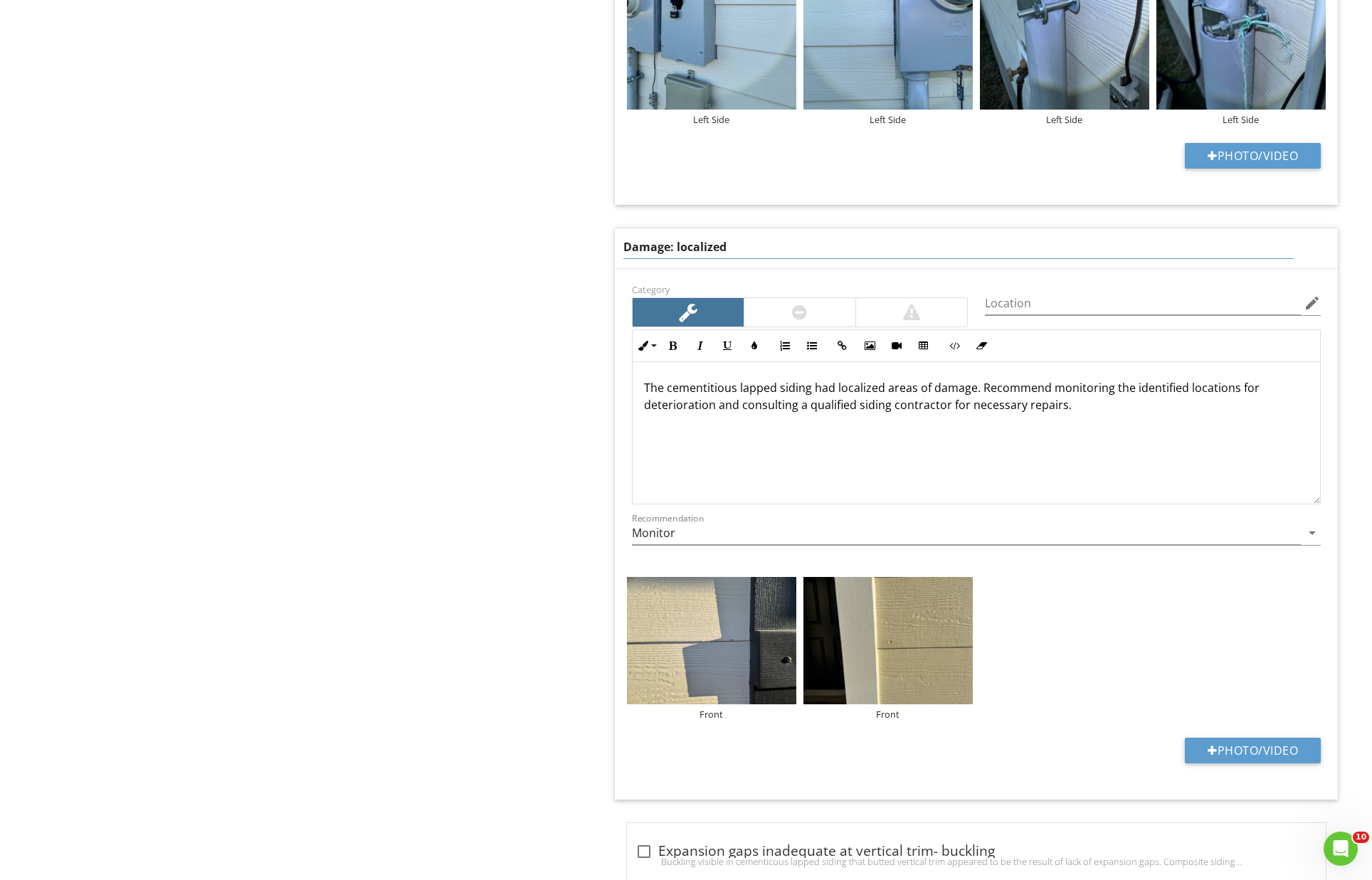
click at [675, 238] on input "Damage: localized" at bounding box center [958, 247] width 671 height 24
type input "Damage: Minor - Localized"
click at [1047, 414] on div "The cementitious lapped siding had localized areas of damage. Recommend monitor…" at bounding box center [977, 434] width 688 height 143
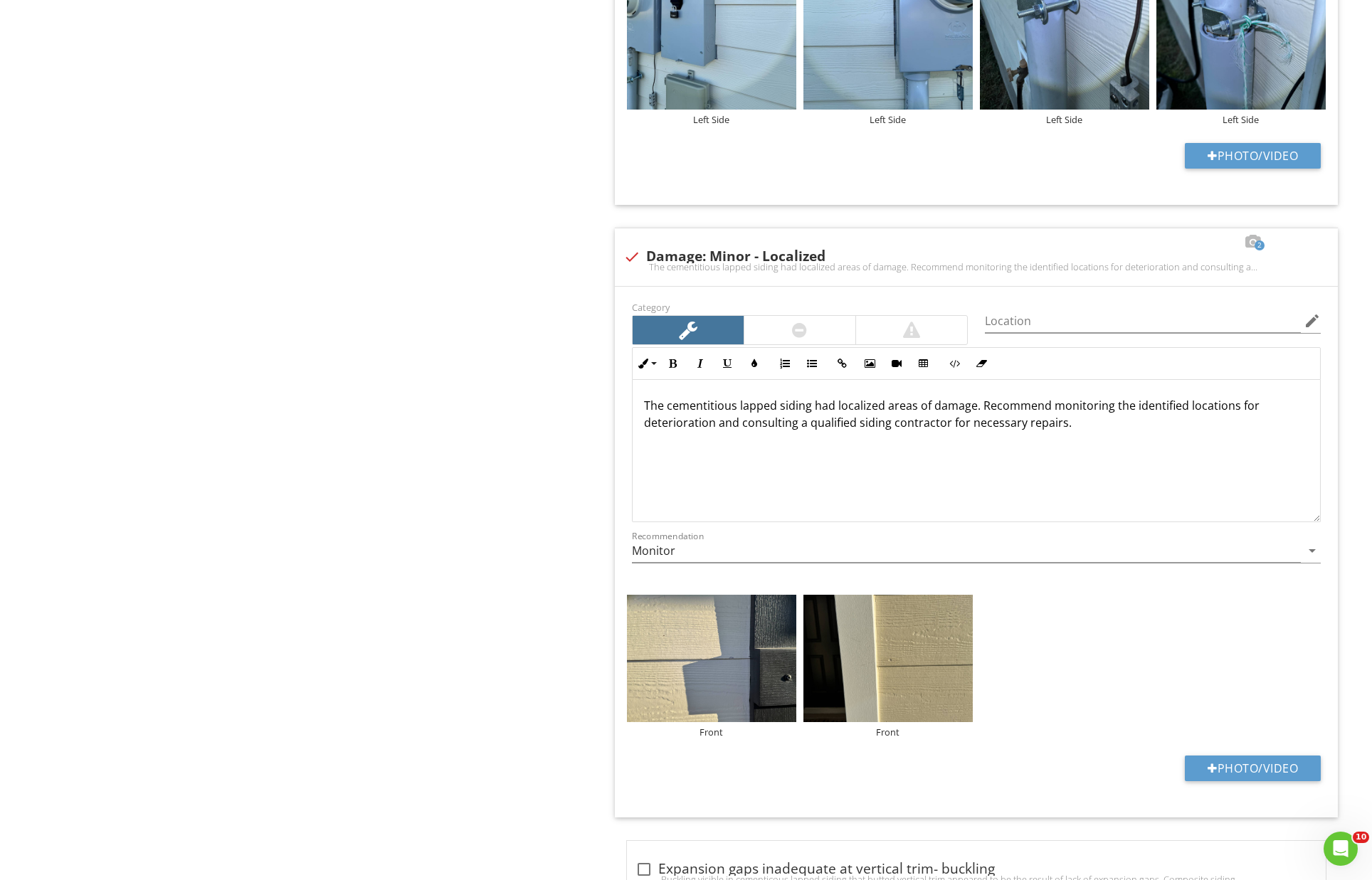
drag, startPoint x: 834, startPoint y: 399, endPoint x: 880, endPoint y: 404, distance: 46.3
click at [835, 399] on p "The cementitious lapped siding had localized areas of damage. Recommend monitor…" at bounding box center [977, 414] width 665 height 34
click at [1002, 400] on p "The cementitious lapped siding had one or more localized areas of damage. Recom…" at bounding box center [977, 414] width 665 height 34
click at [1185, 416] on p "The cementitious lapped siding had one or more localized areas of minor damage.…" at bounding box center [977, 414] width 665 height 34
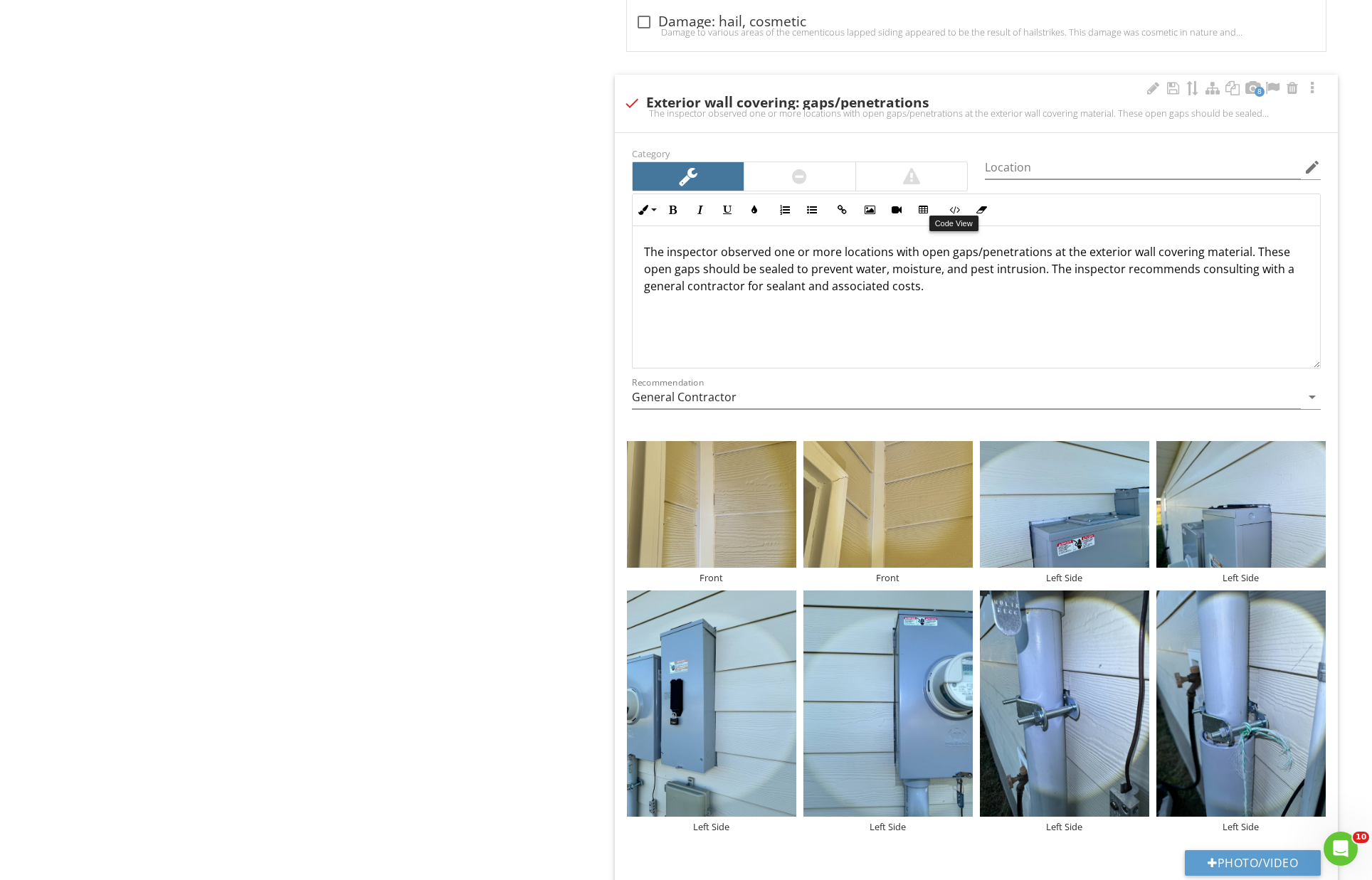
scroll to position [2204, 0]
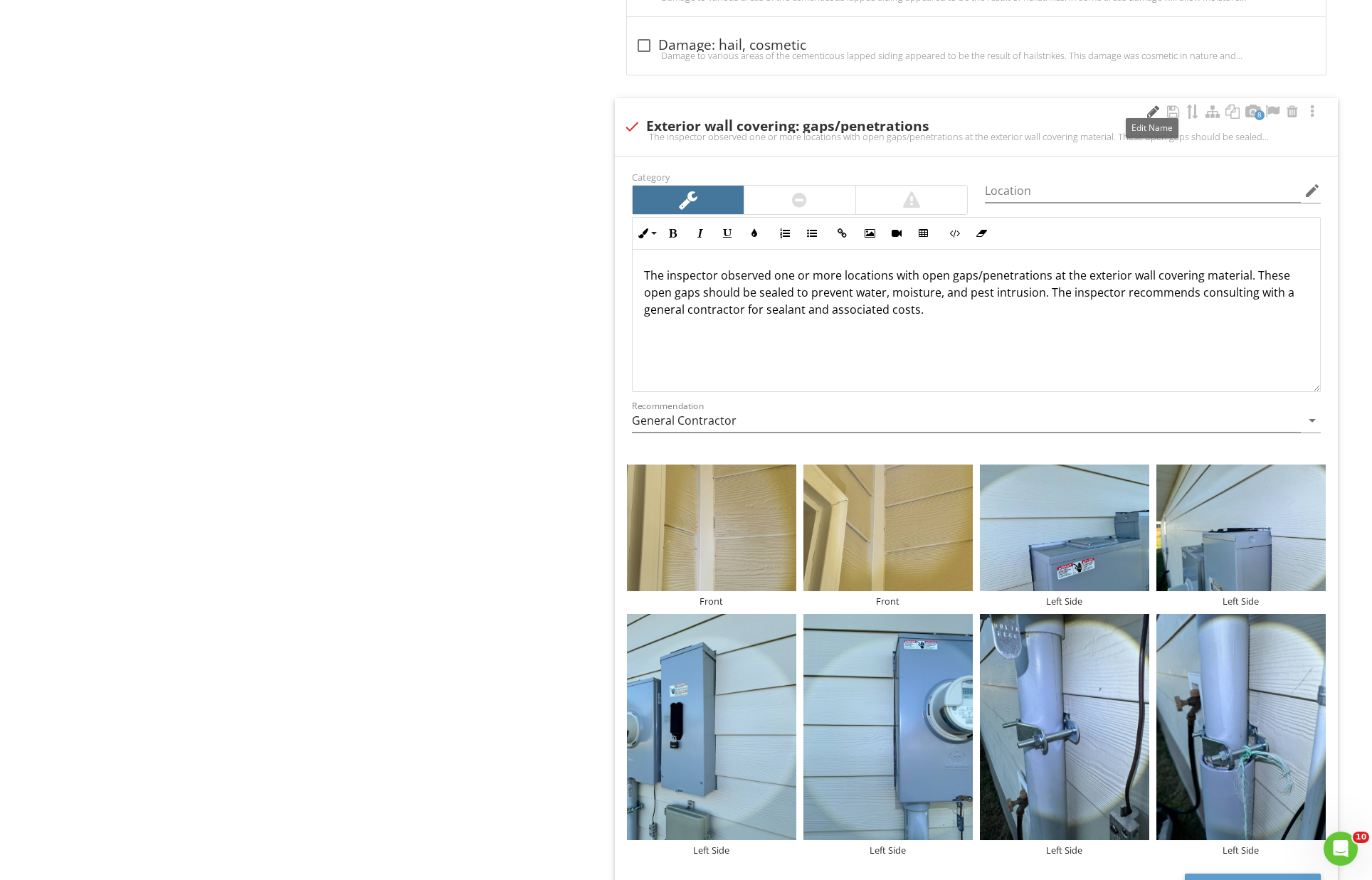
click at [1151, 106] on div at bounding box center [1152, 112] width 17 height 14
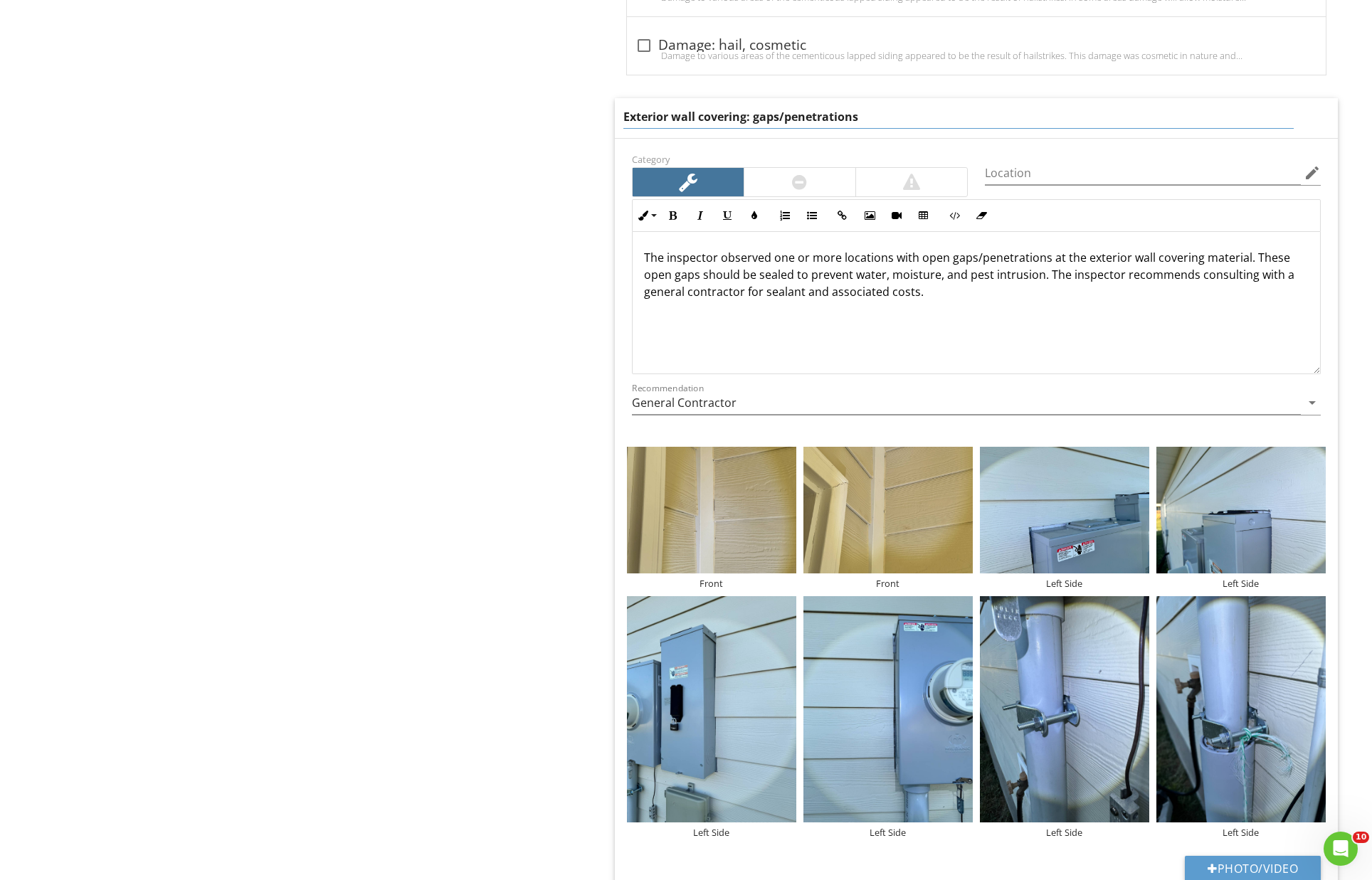
click at [675, 110] on input "Exterior wall covering: gaps/penetrations" at bounding box center [958, 117] width 671 height 24
type input "Exterior Wall Covering: Gaps/Penetrations"
click at [900, 111] on input "Exterior Wall Covering: Gaps/Penetrations" at bounding box center [958, 117] width 671 height 24
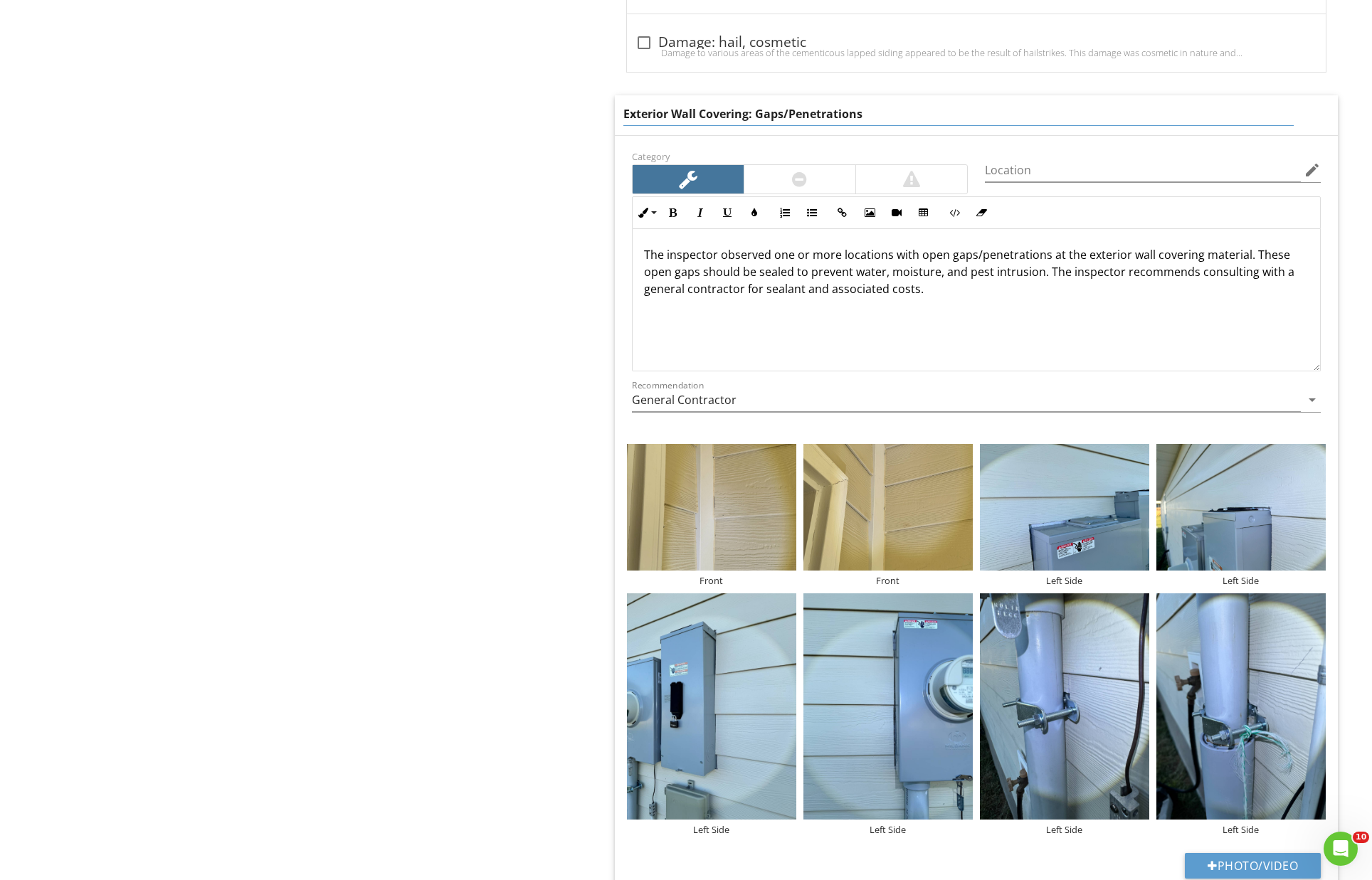
scroll to position [2206, 0]
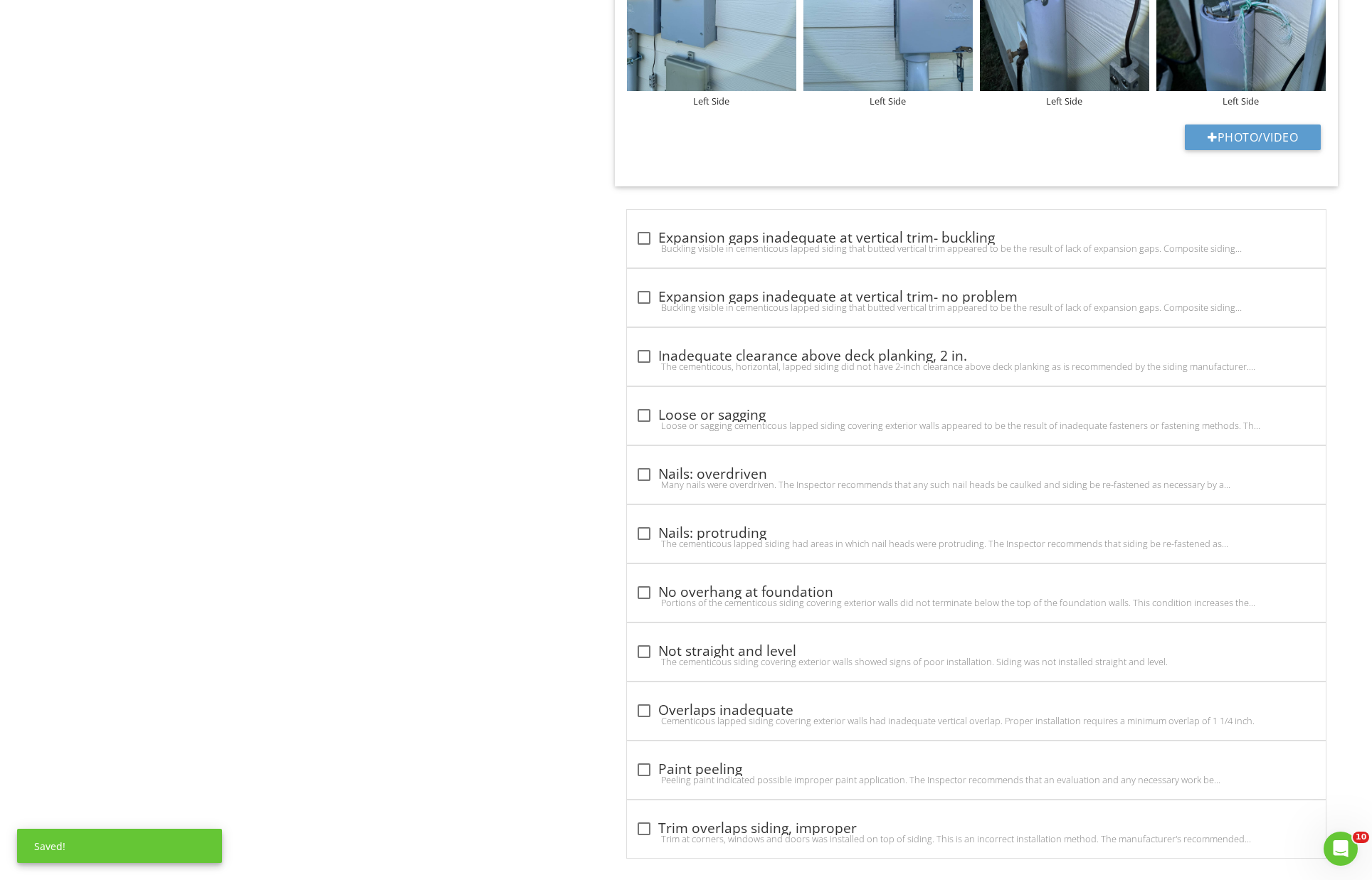
scroll to position [0, 0]
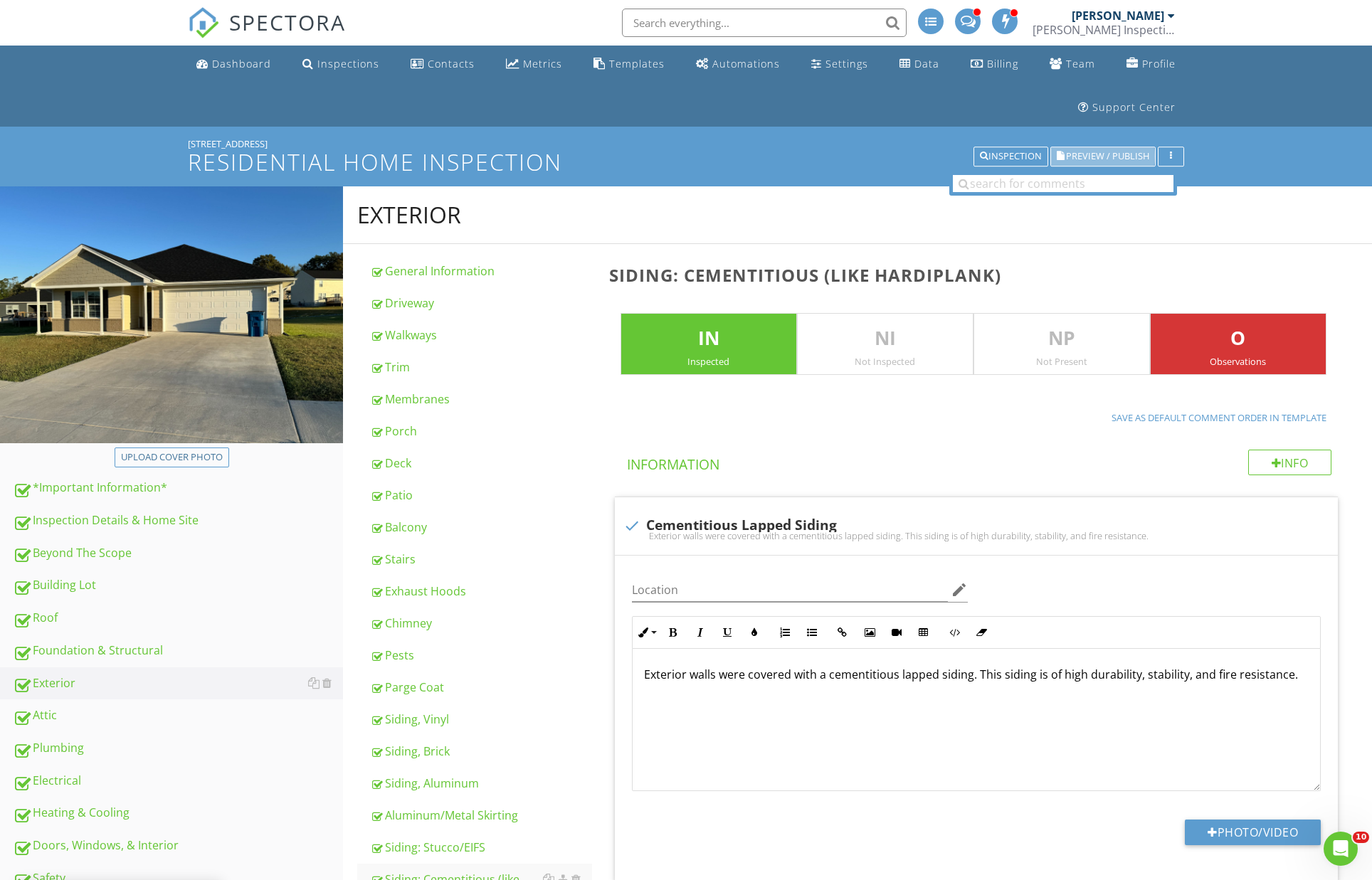
click at [1090, 156] on span "Preview / Publish" at bounding box center [1107, 157] width 84 height 10
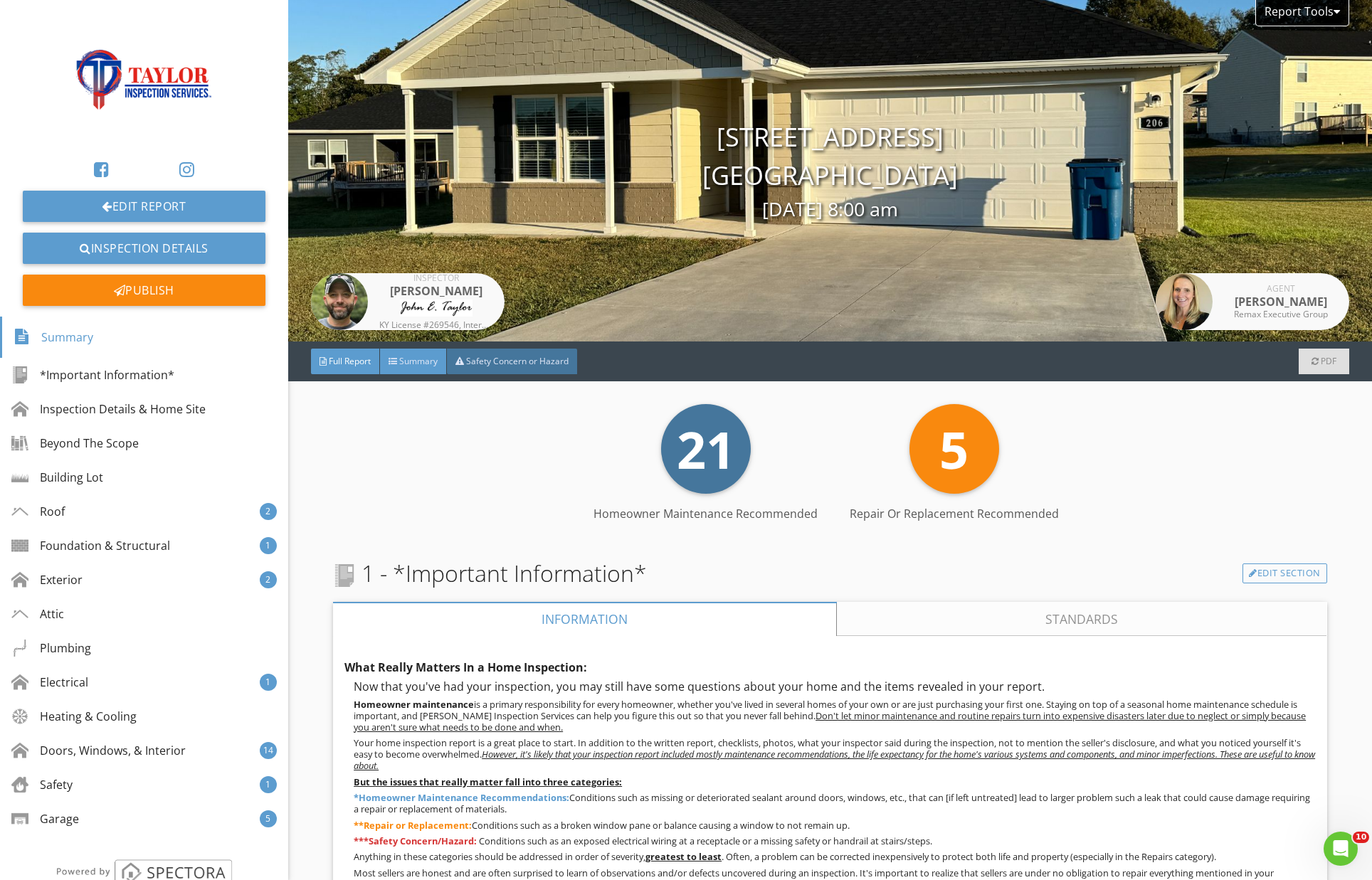
click at [393, 356] on div "Summary" at bounding box center [414, 361] width 67 height 26
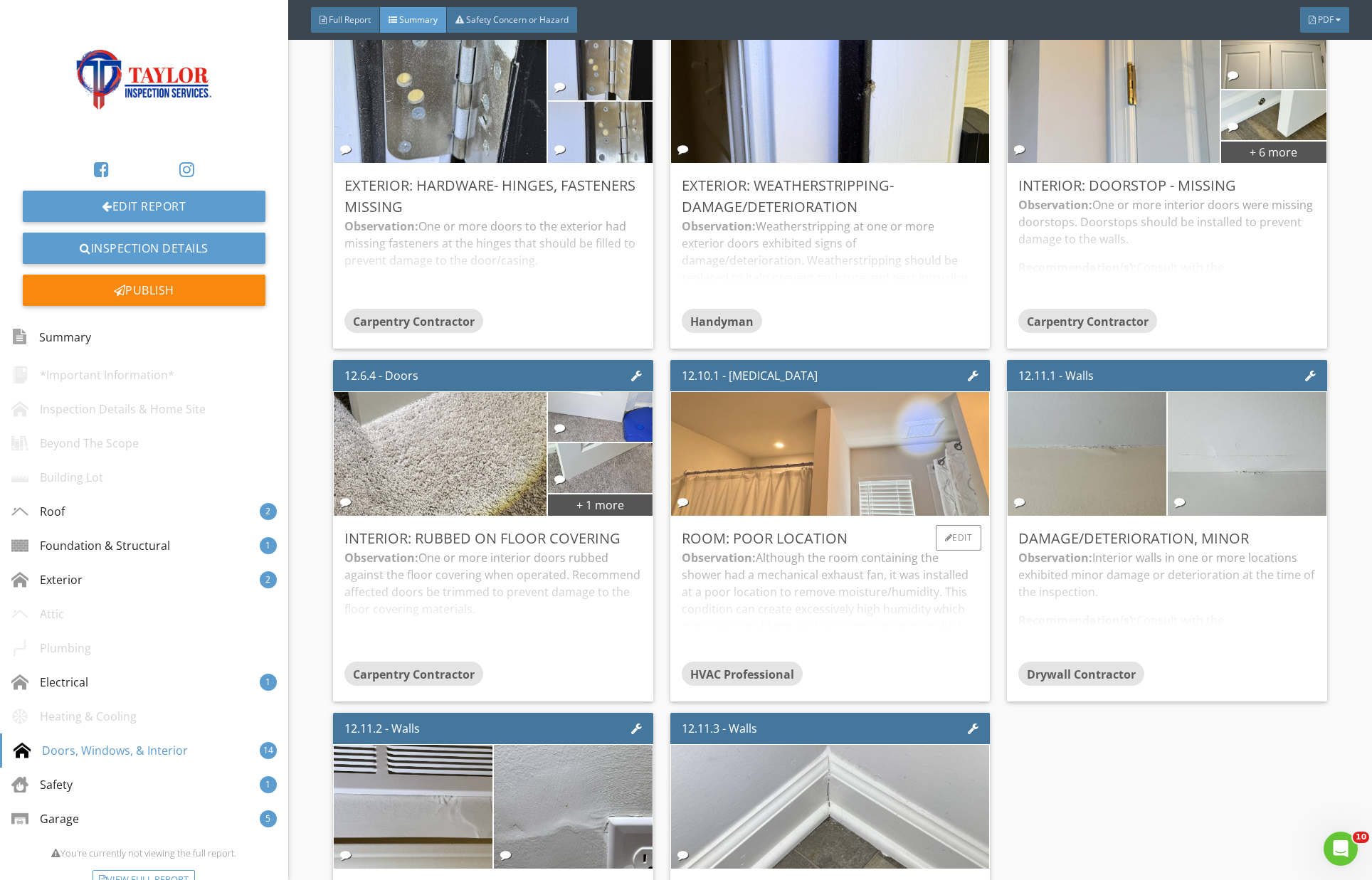
scroll to position [2790, 0]
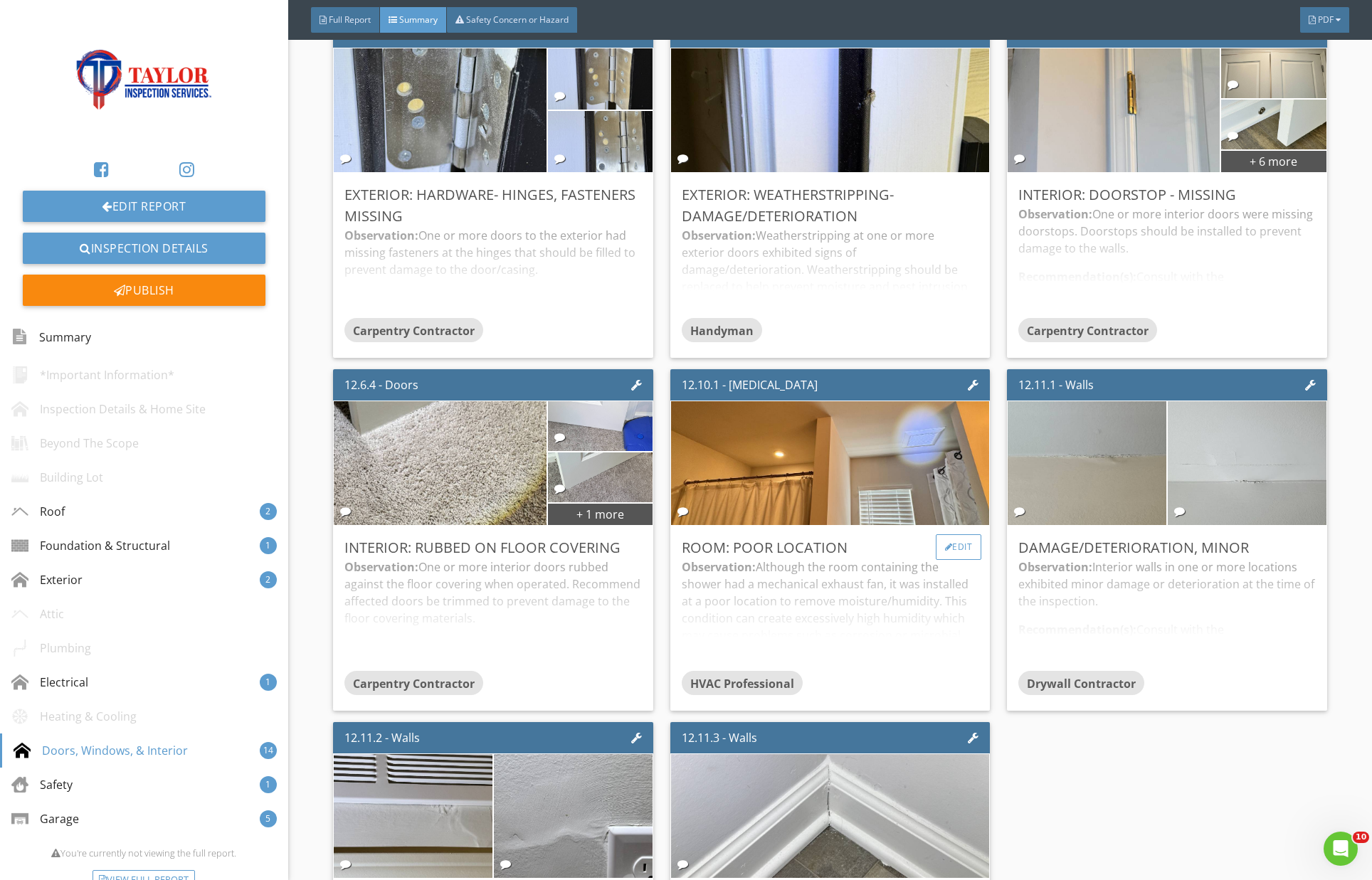
click at [969, 543] on div "Edit" at bounding box center [958, 546] width 47 height 26
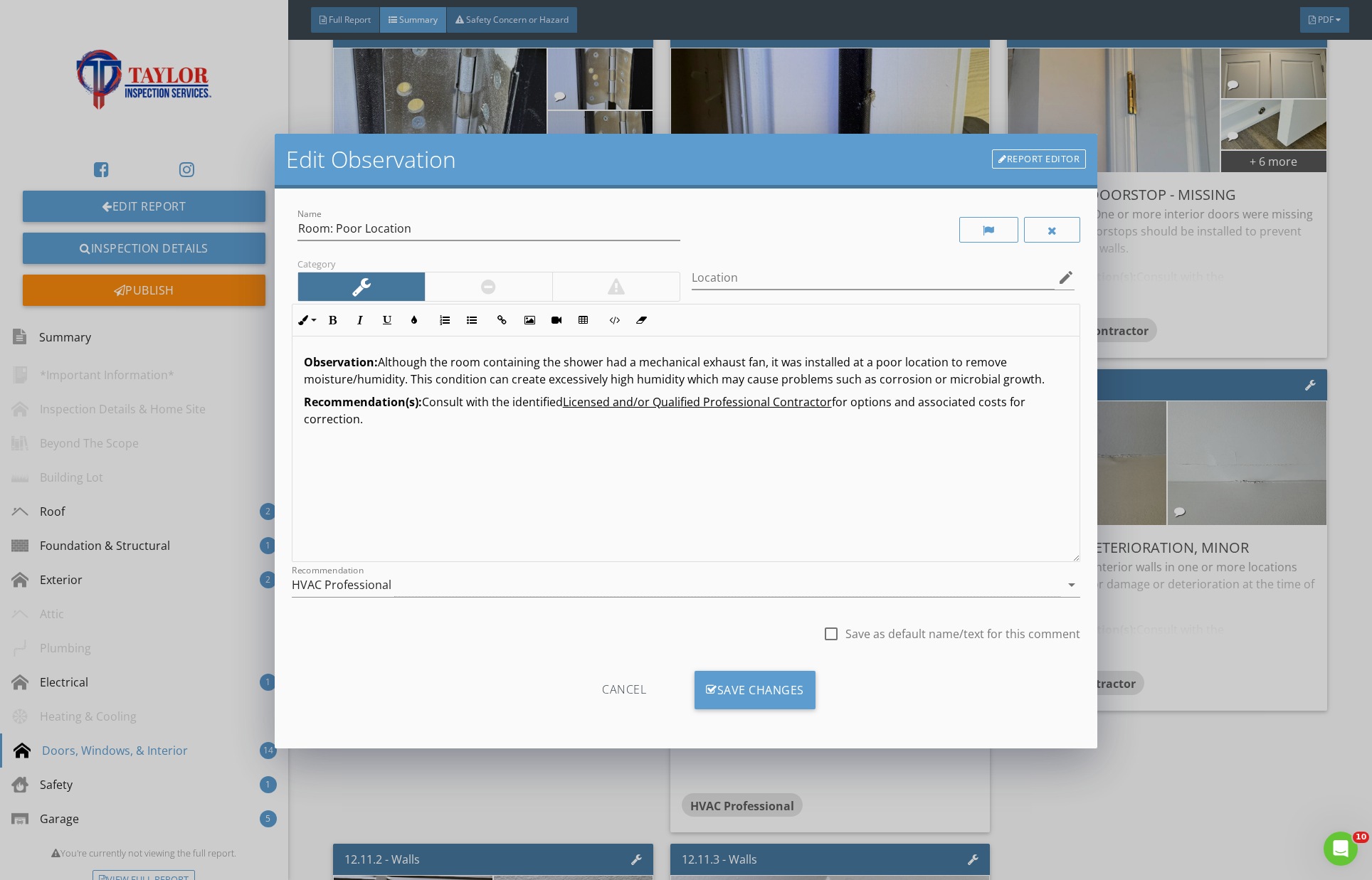
click at [1047, 160] on link "Report Editor" at bounding box center [1038, 159] width 94 height 20
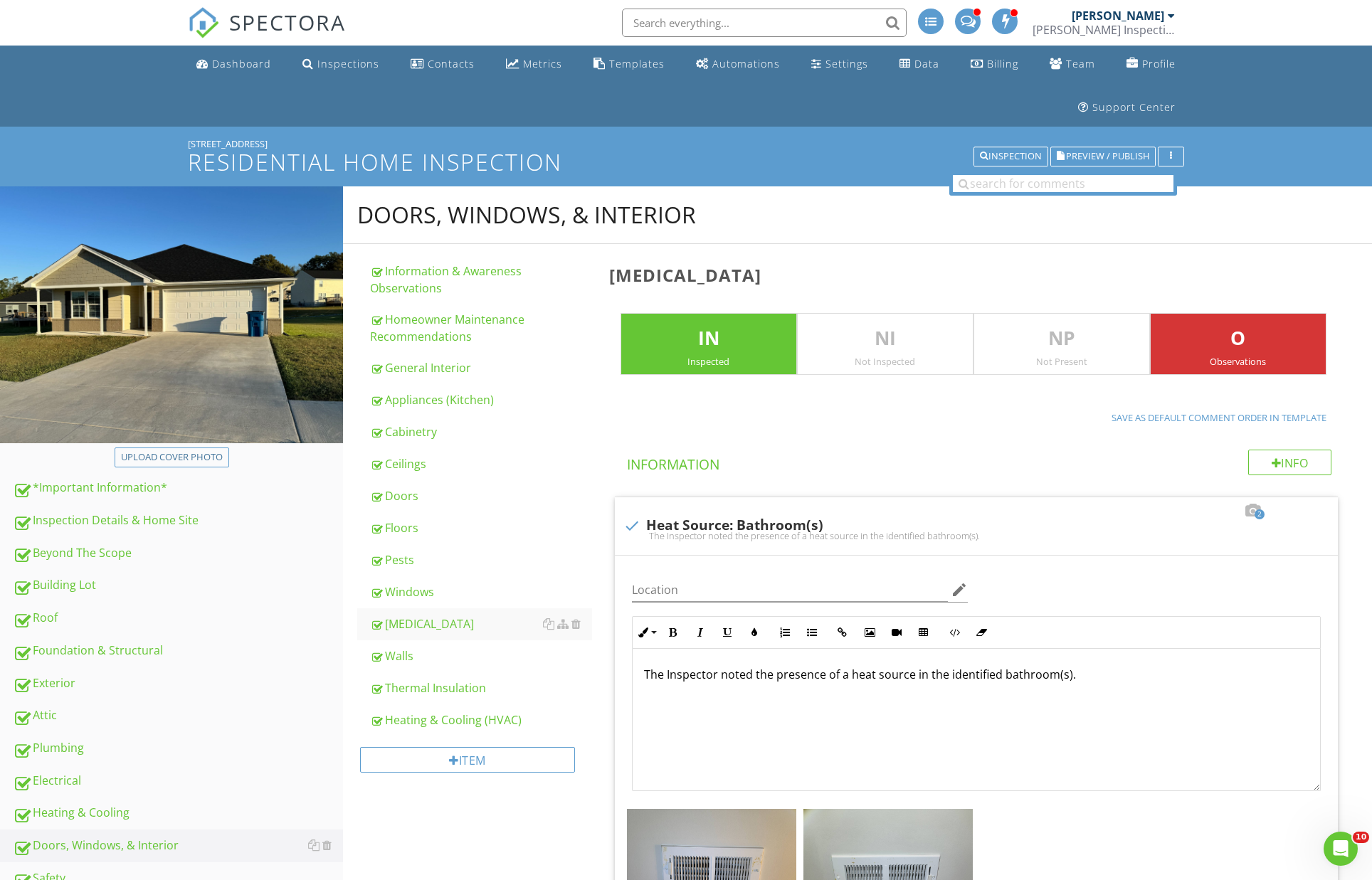
click at [1256, 349] on p "O" at bounding box center [1238, 339] width 175 height 28
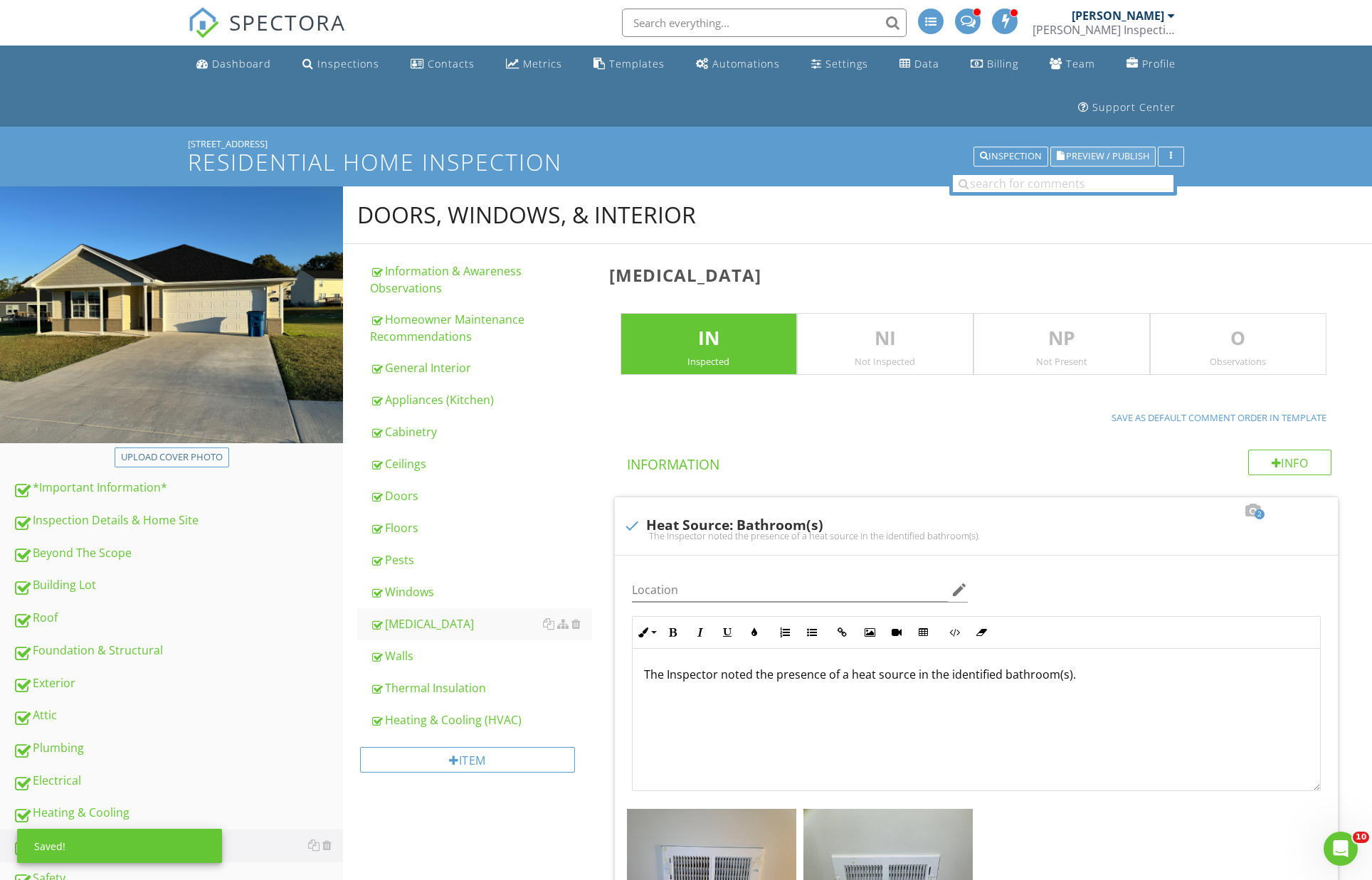
click at [1104, 152] on span "Preview / Publish" at bounding box center [1107, 157] width 84 height 10
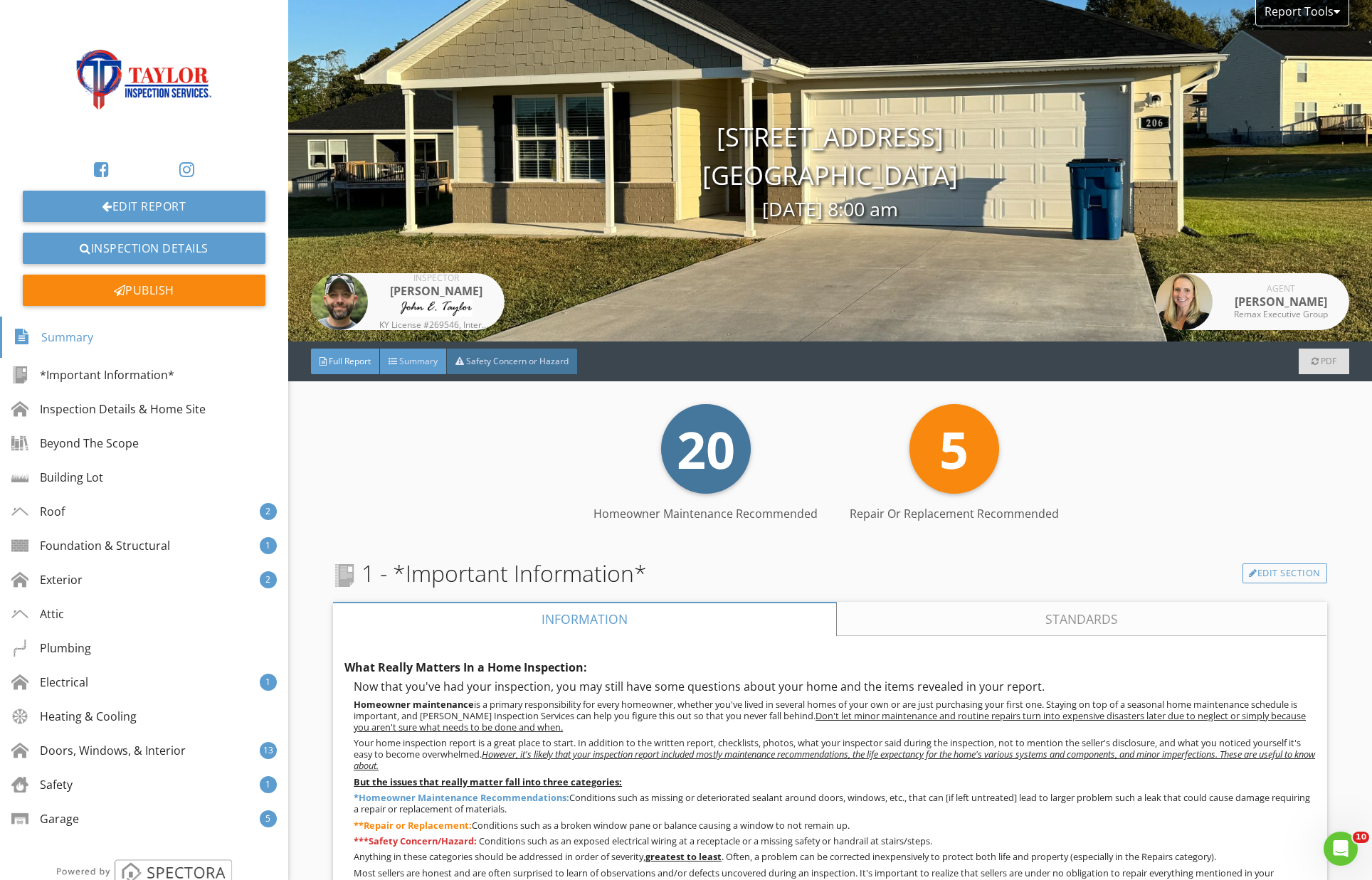
drag, startPoint x: 429, startPoint y: 358, endPoint x: 441, endPoint y: 360, distance: 12.2
click at [429, 358] on span "Summary" at bounding box center [419, 362] width 39 height 12
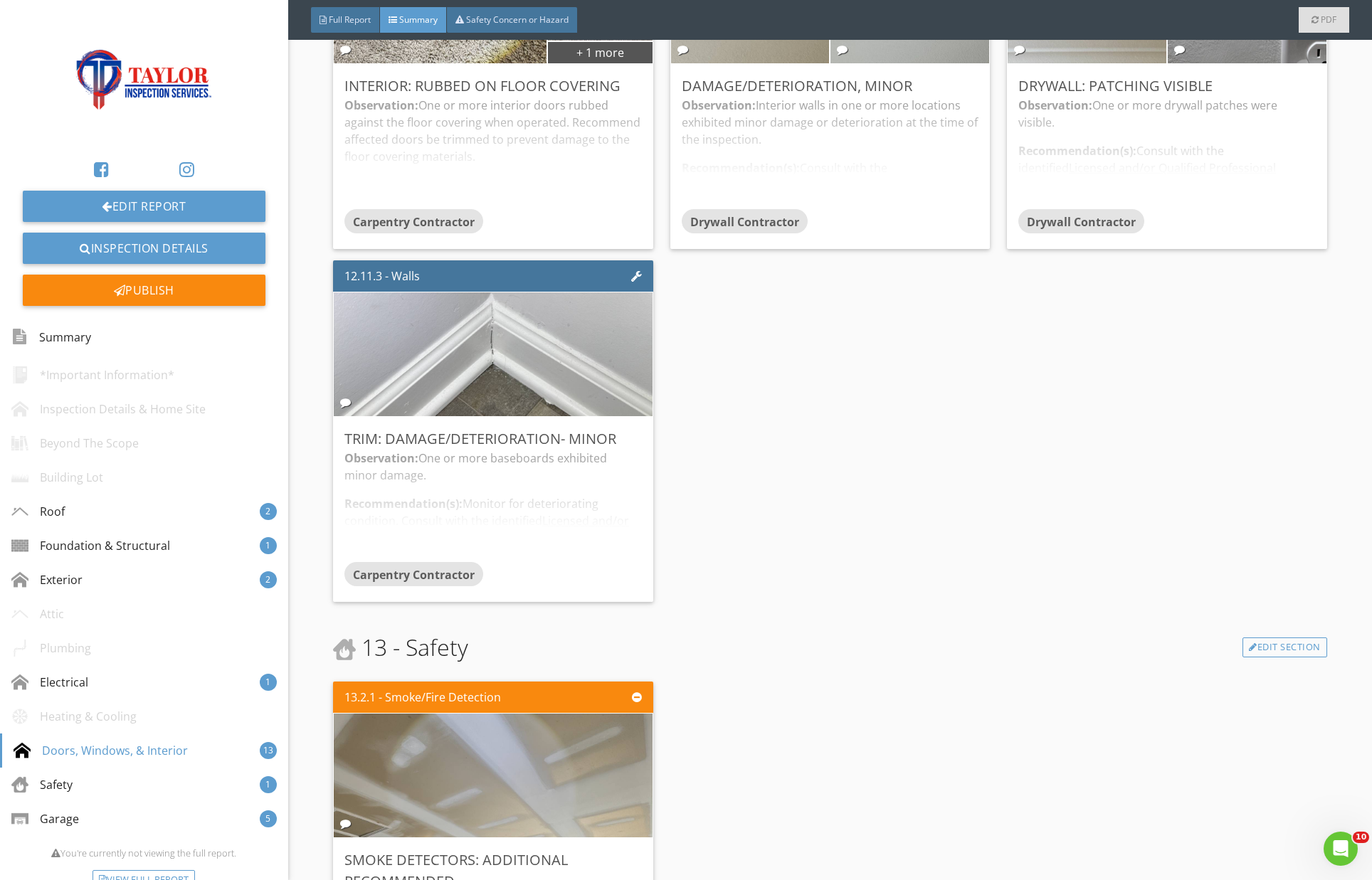
scroll to position [3250, 0]
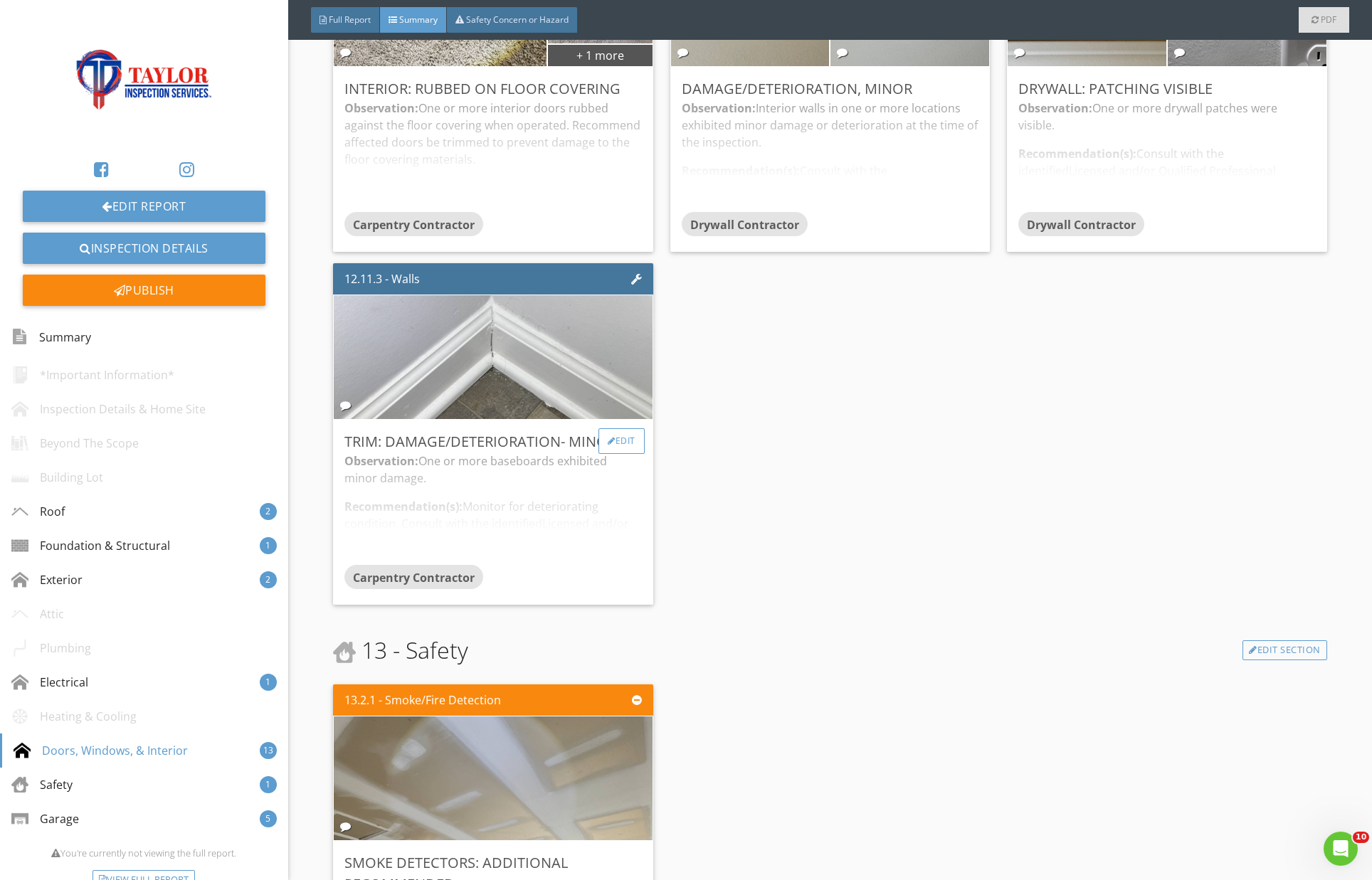
click at [622, 443] on div "Edit" at bounding box center [621, 441] width 47 height 26
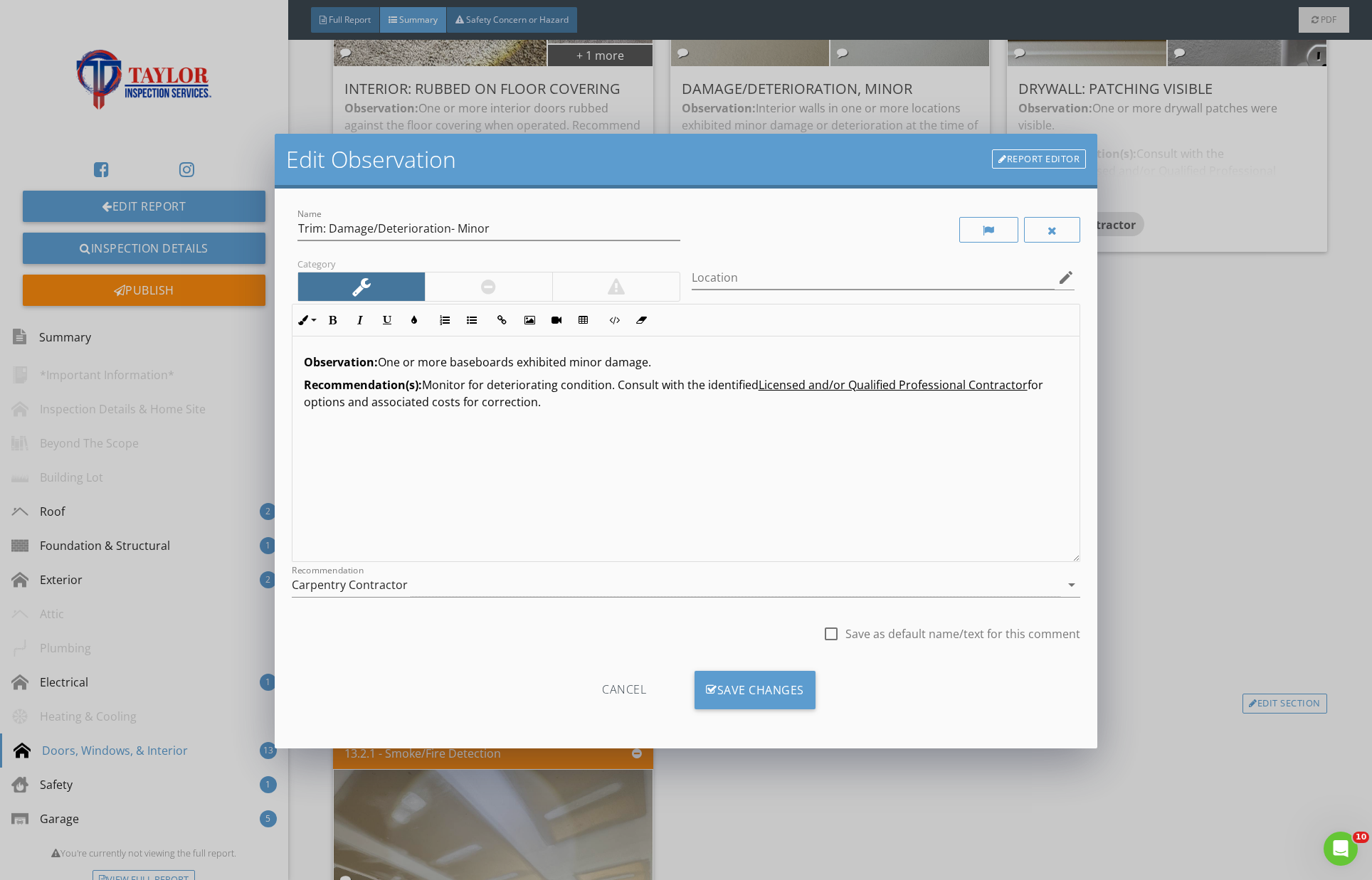
drag, startPoint x: 1052, startPoint y: 224, endPoint x: 1020, endPoint y: 292, distance: 75.2
click at [1052, 225] on div at bounding box center [1052, 231] width 10 height 11
click at [803, 698] on div "Save Changes" at bounding box center [754, 691] width 121 height 39
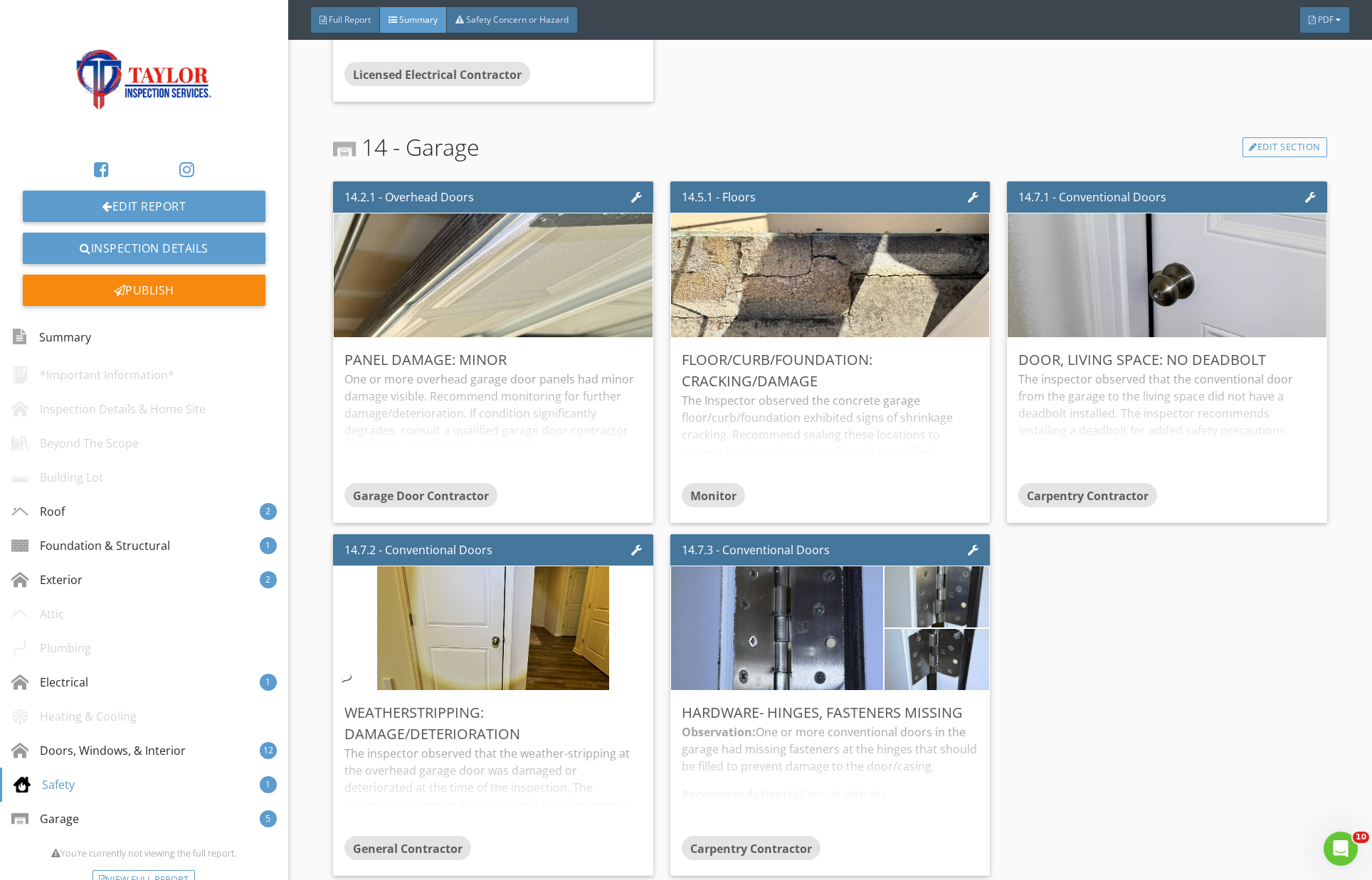
scroll to position [3822, 0]
click at [631, 718] on div "Edit" at bounding box center [621, 711] width 47 height 26
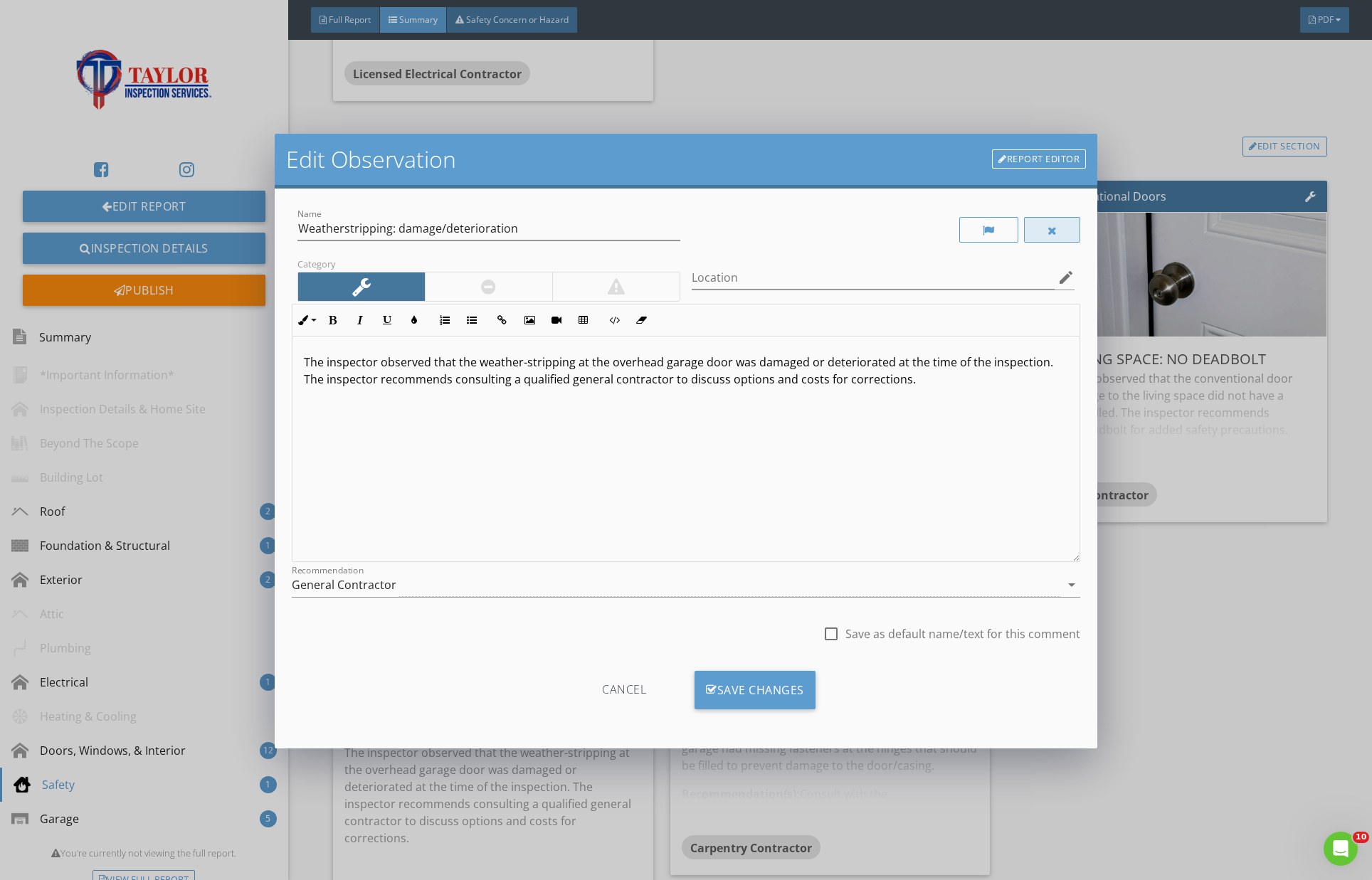
click at [1043, 224] on div at bounding box center [1053, 230] width 57 height 26
click at [771, 685] on div "Save Changes" at bounding box center [754, 691] width 121 height 39
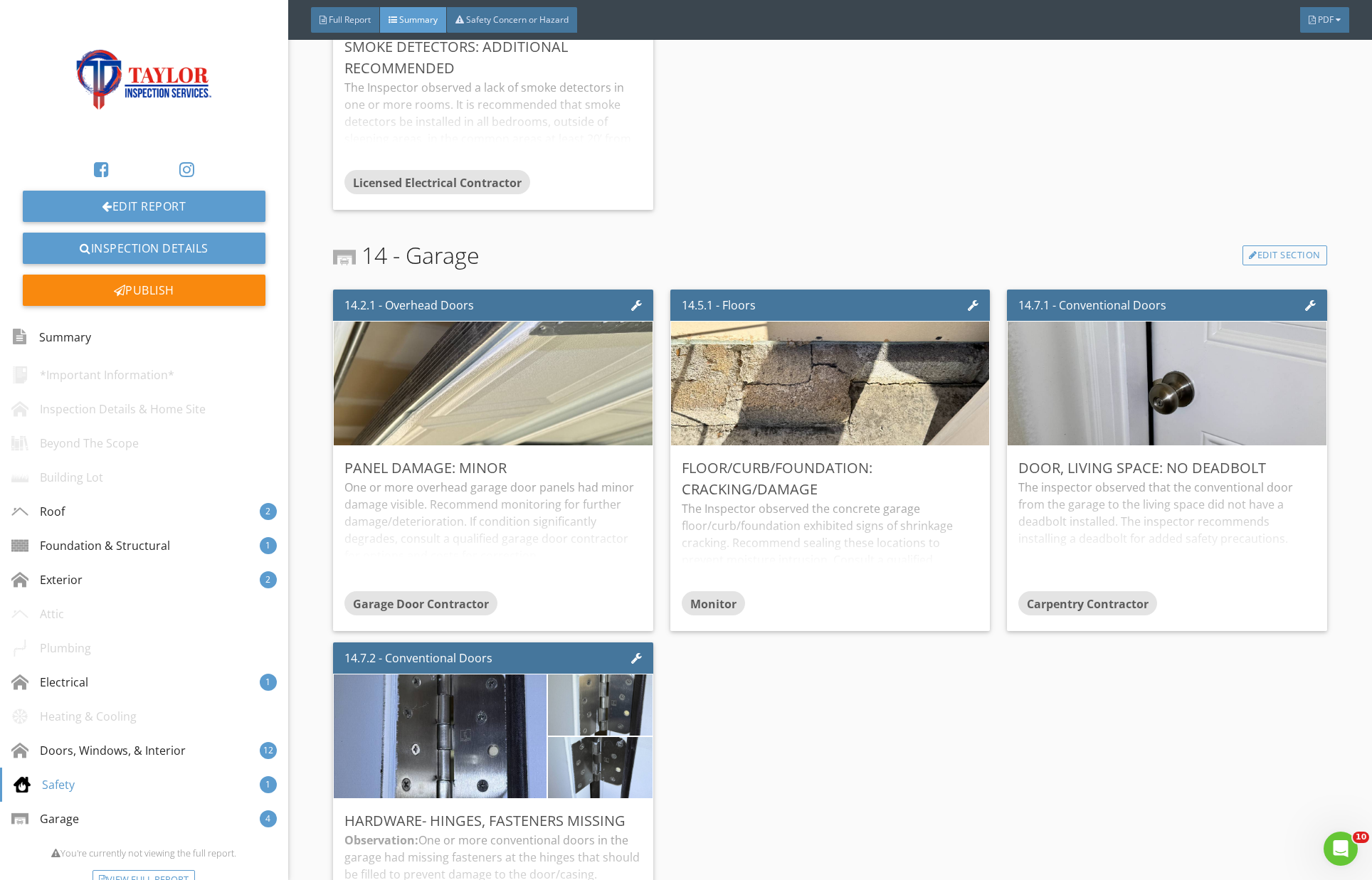
scroll to position [3711, 0]
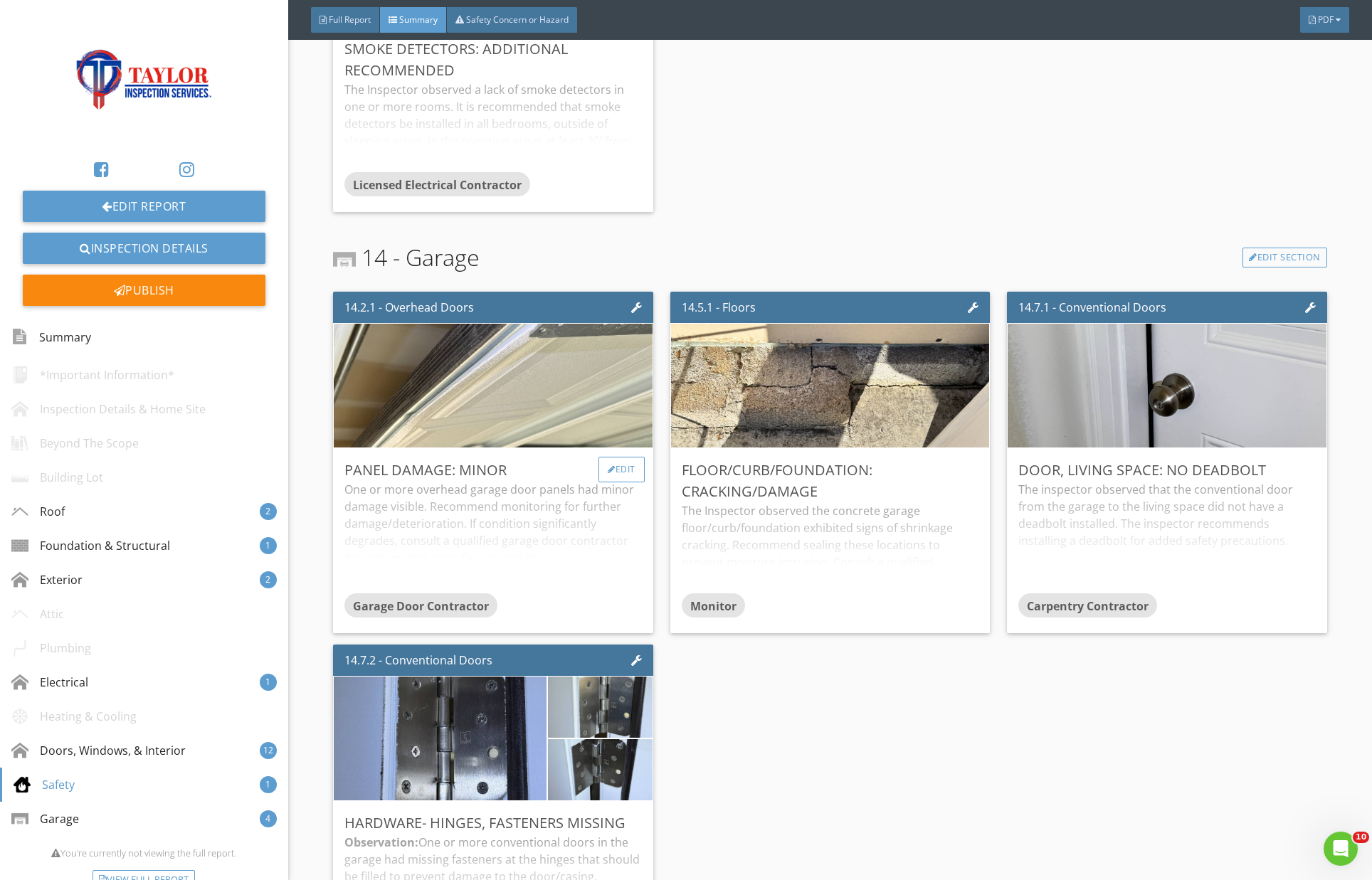
click at [613, 468] on div "Edit" at bounding box center [621, 469] width 47 height 26
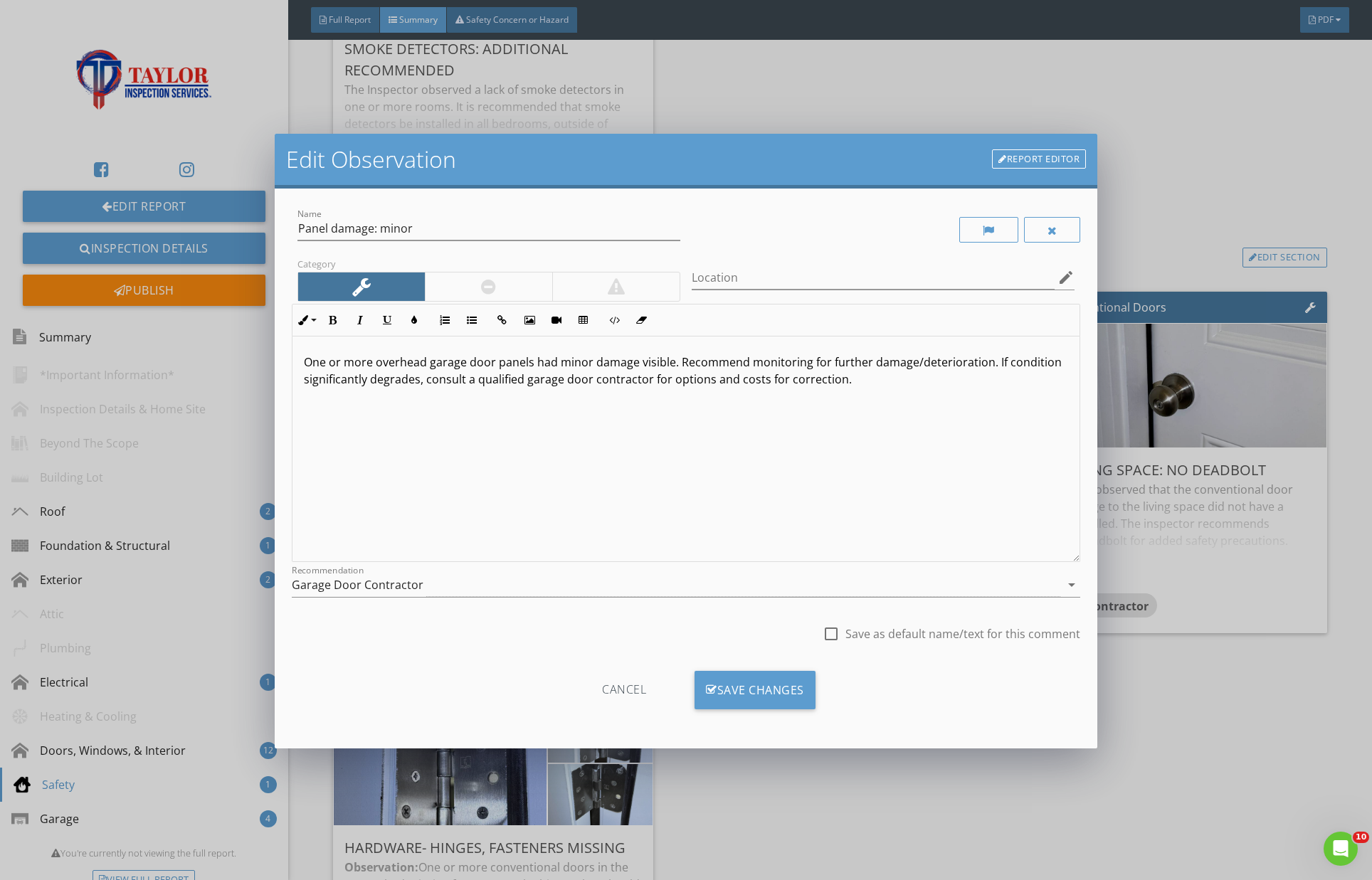
click at [1021, 155] on link "Report Editor" at bounding box center [1038, 159] width 94 height 20
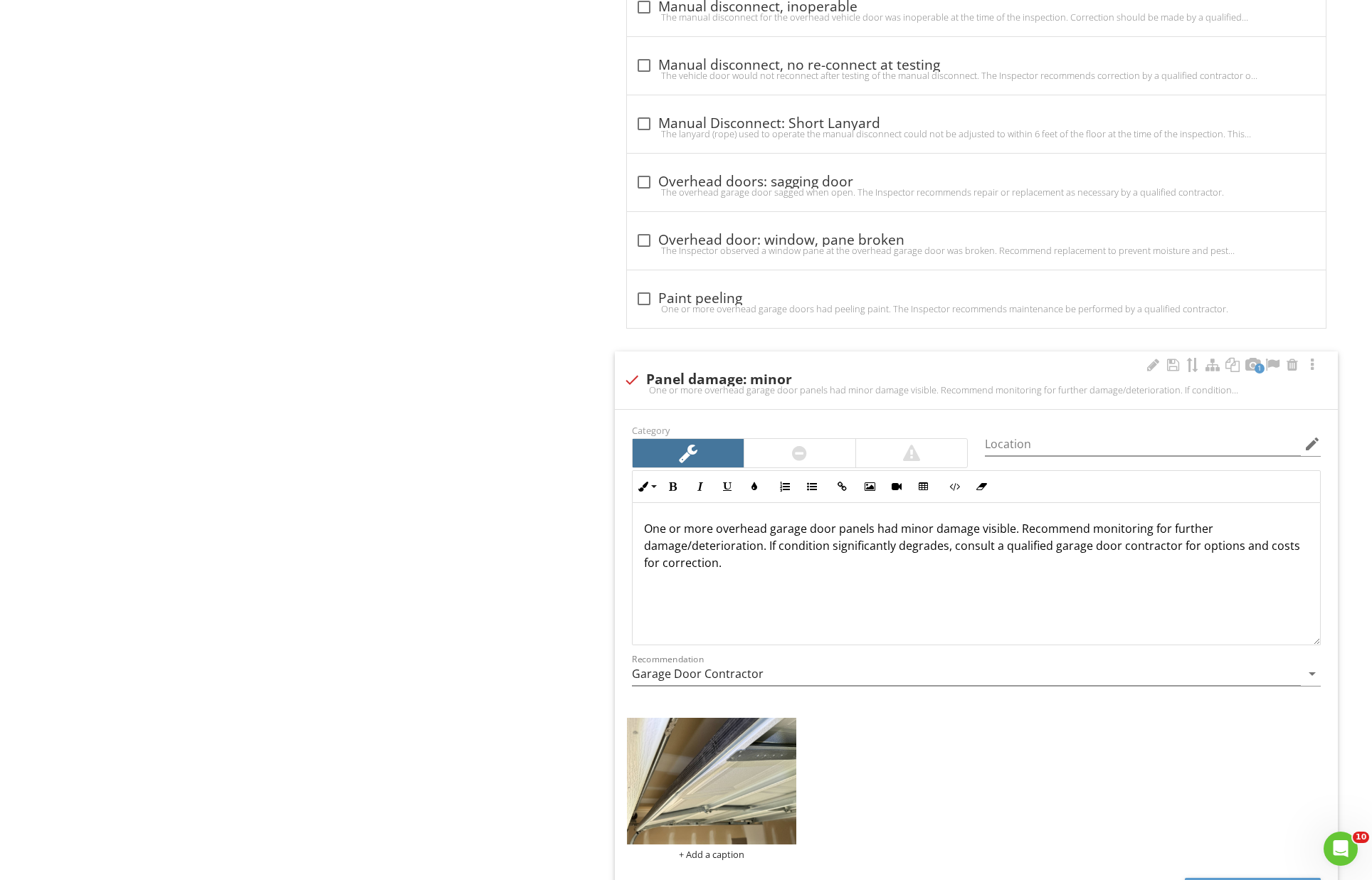
scroll to position [1906, 0]
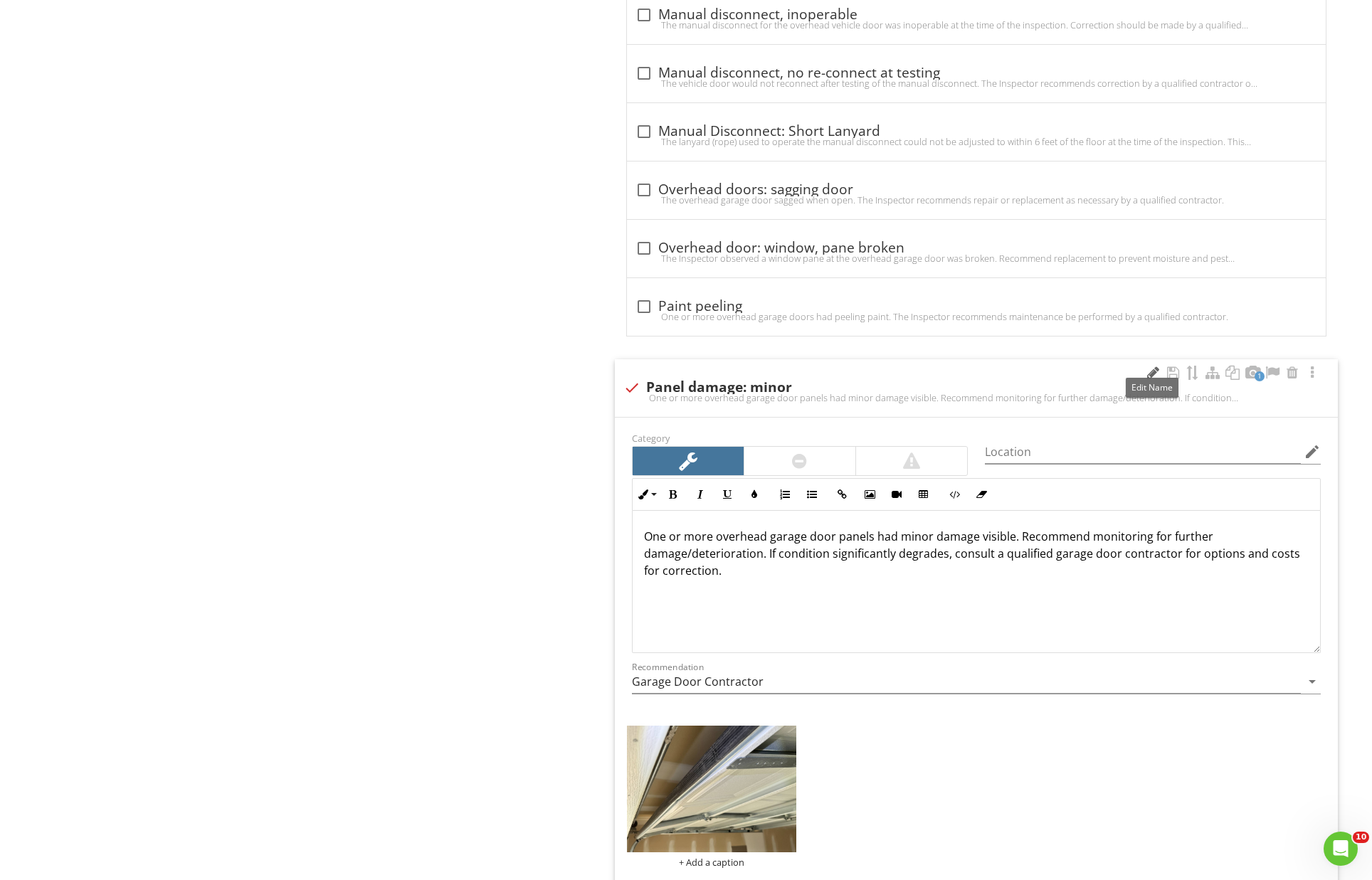
click at [1151, 366] on div at bounding box center [1152, 373] width 17 height 14
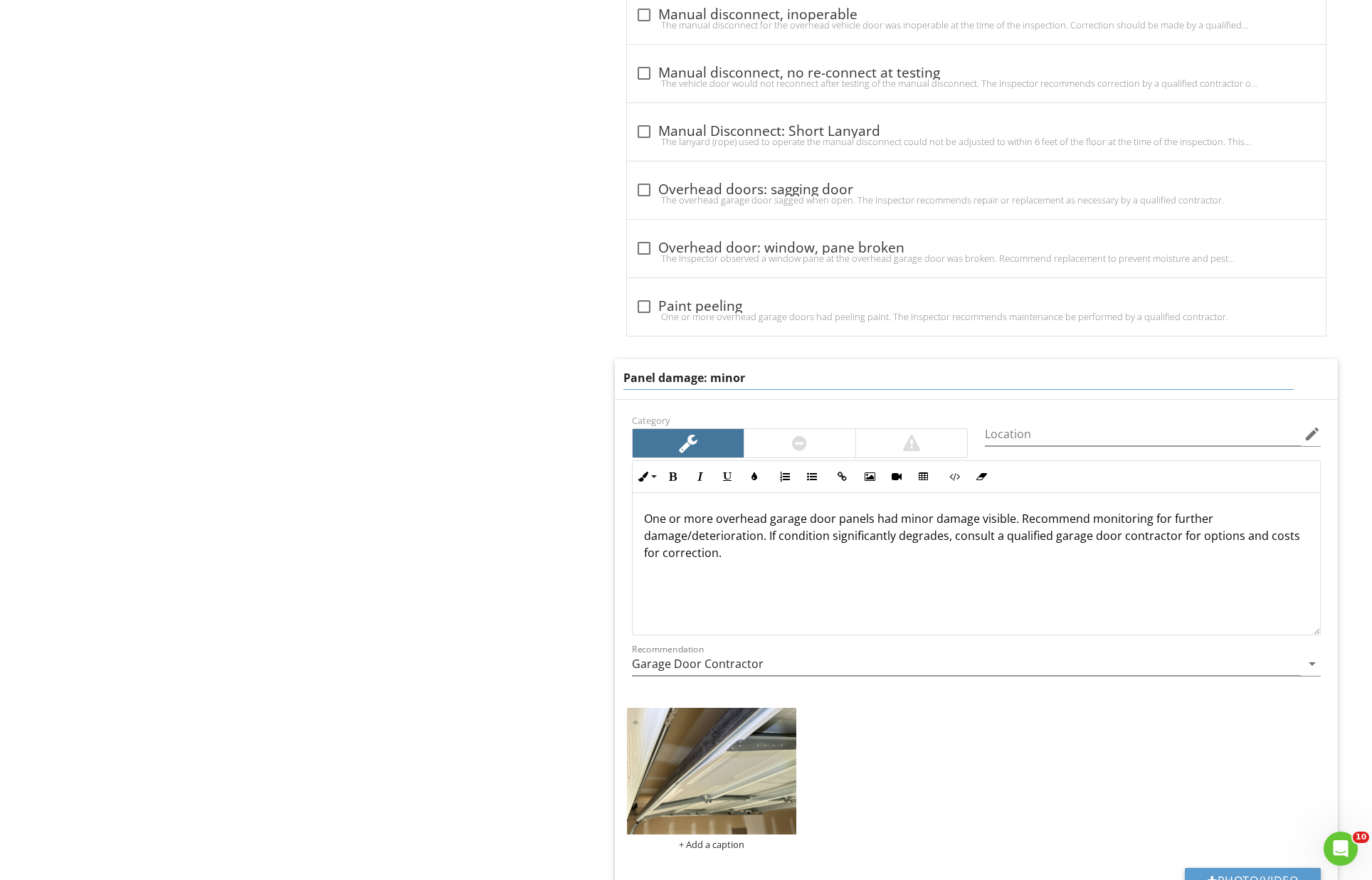
click at [660, 366] on input "Panel damage: minor" at bounding box center [958, 378] width 671 height 24
type input "Panel Damage: Minor"
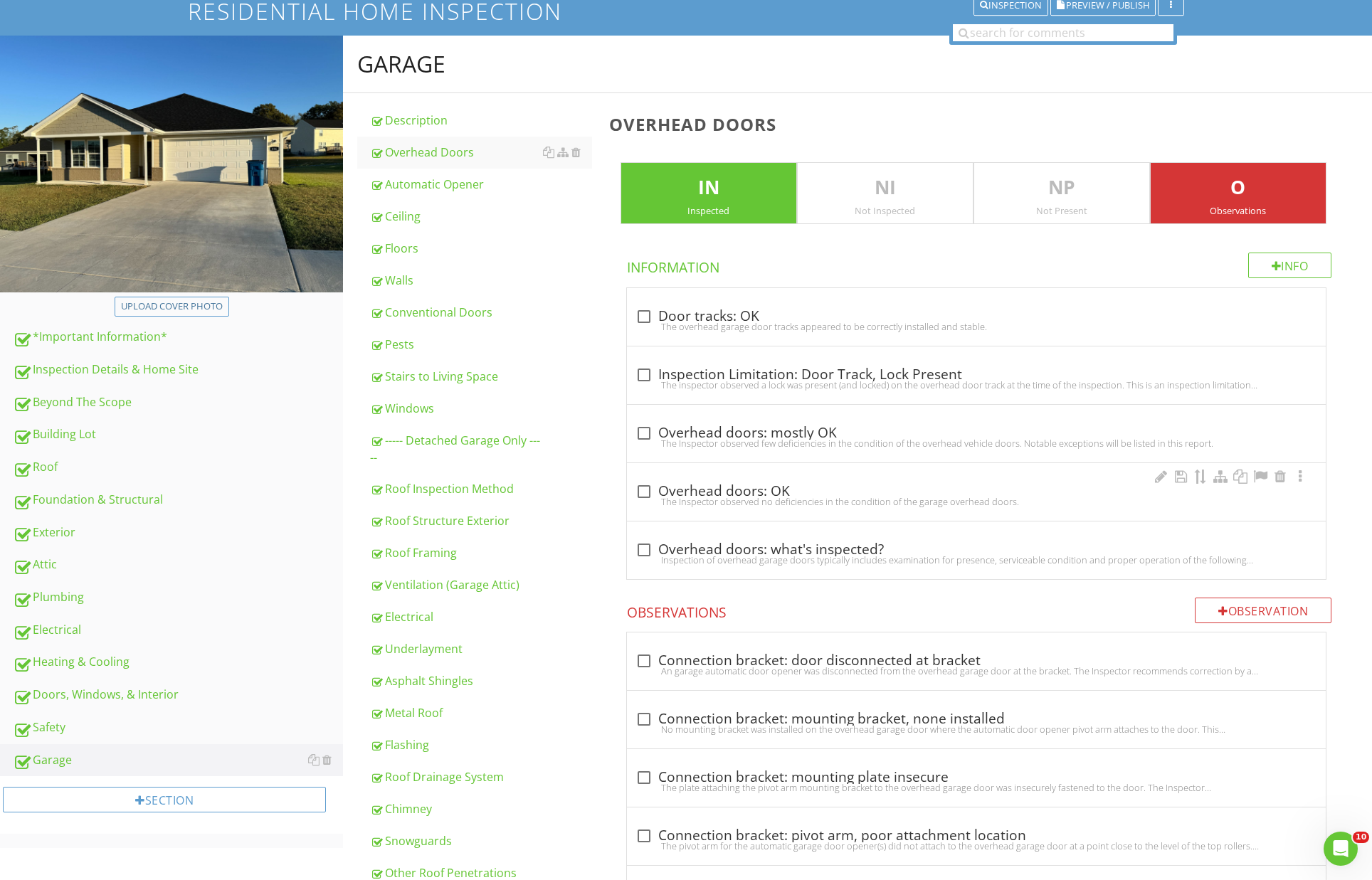
scroll to position [180, 0]
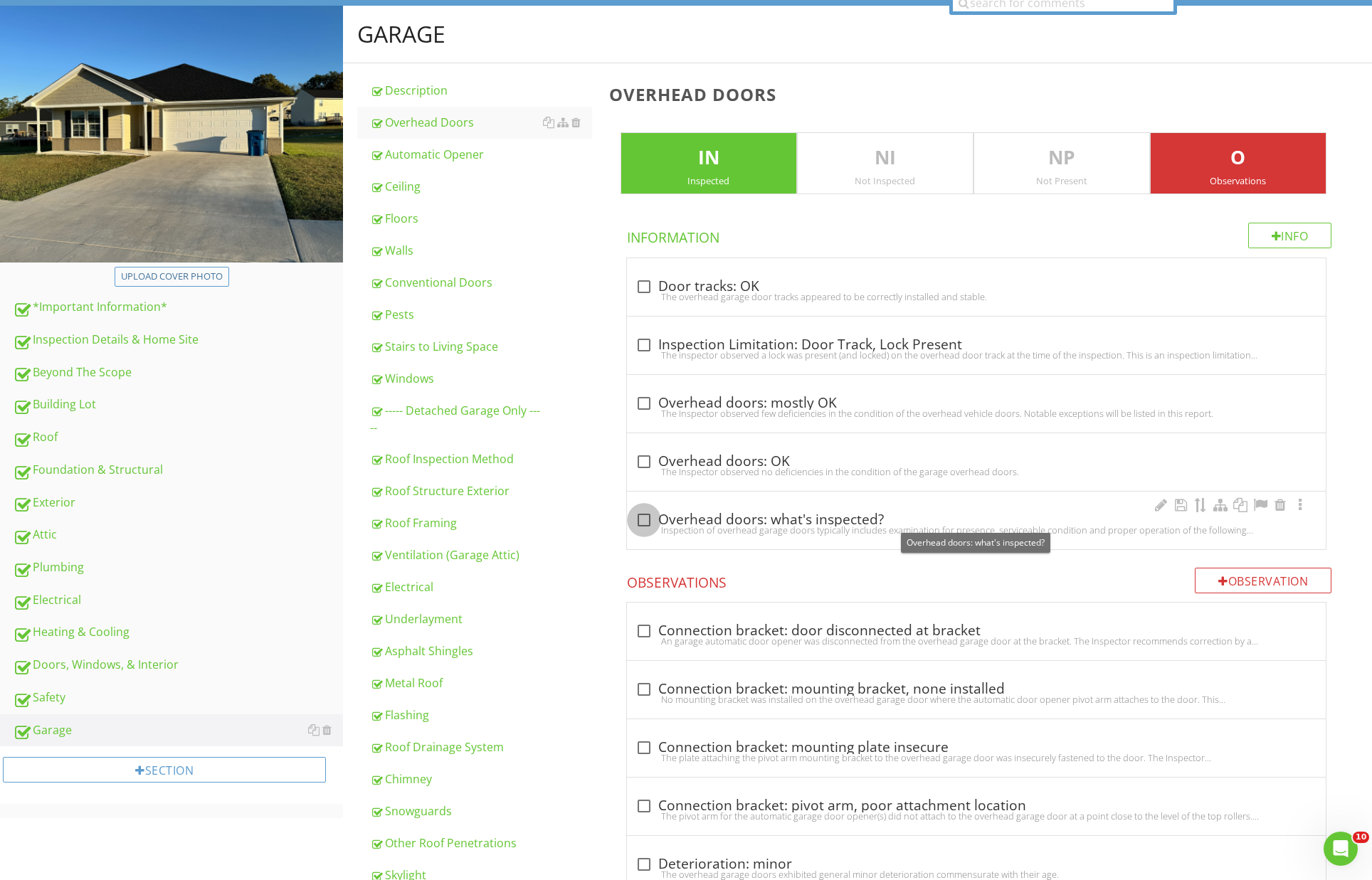
click at [642, 515] on div at bounding box center [643, 519] width 24 height 24
checkbox input "true"
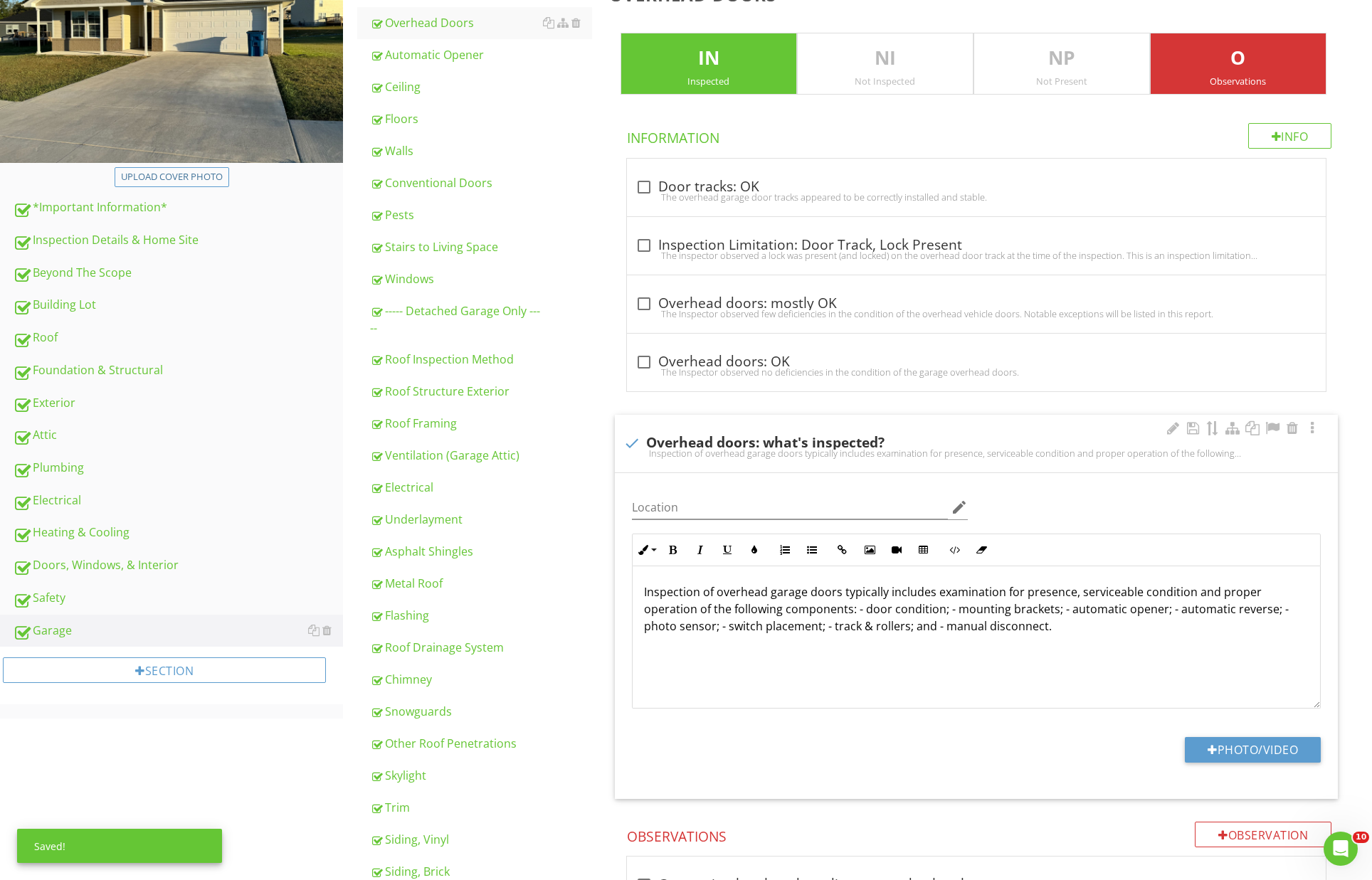
scroll to position [337, 0]
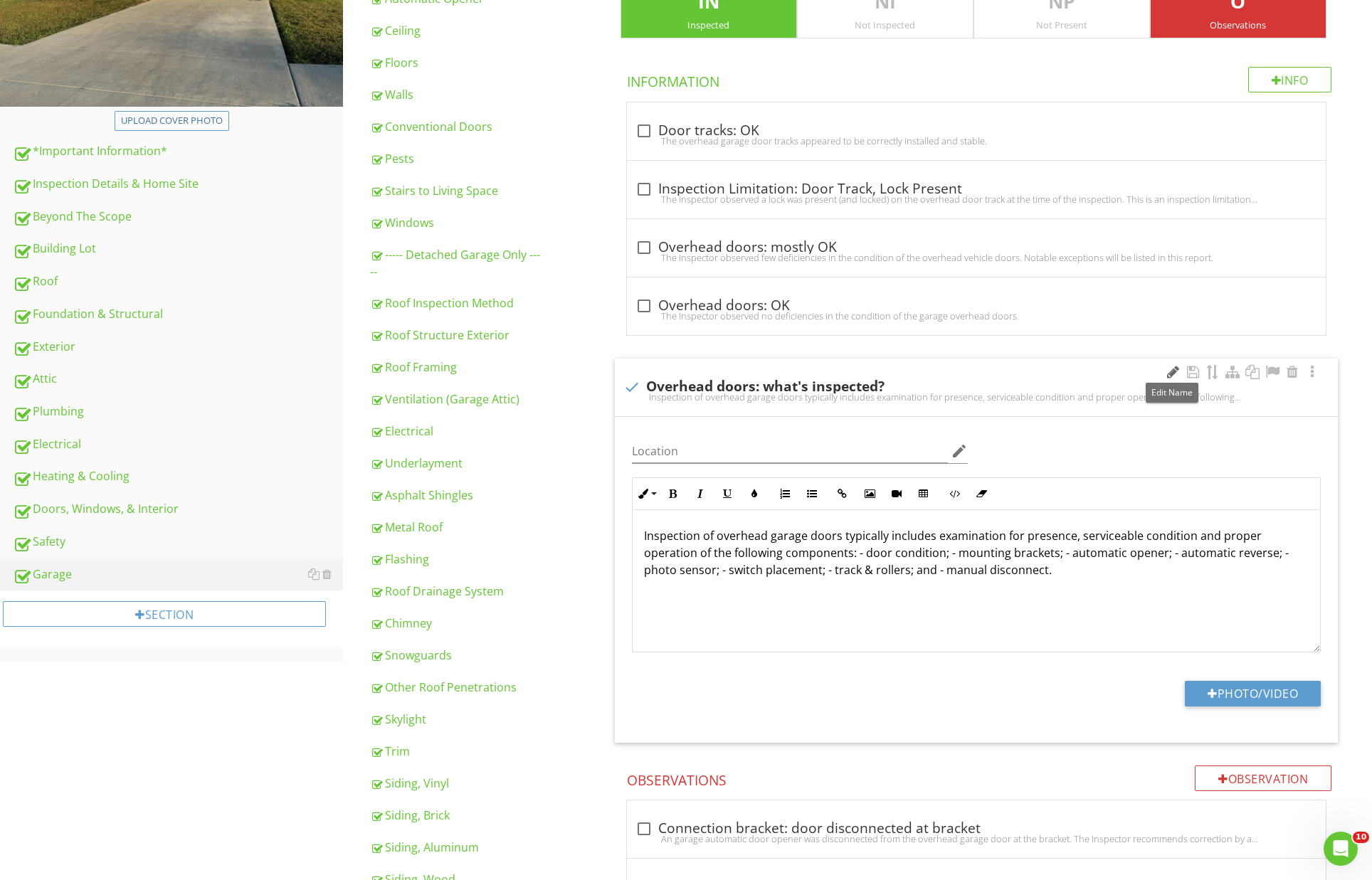
click at [1174, 372] on div at bounding box center [1172, 372] width 17 height 14
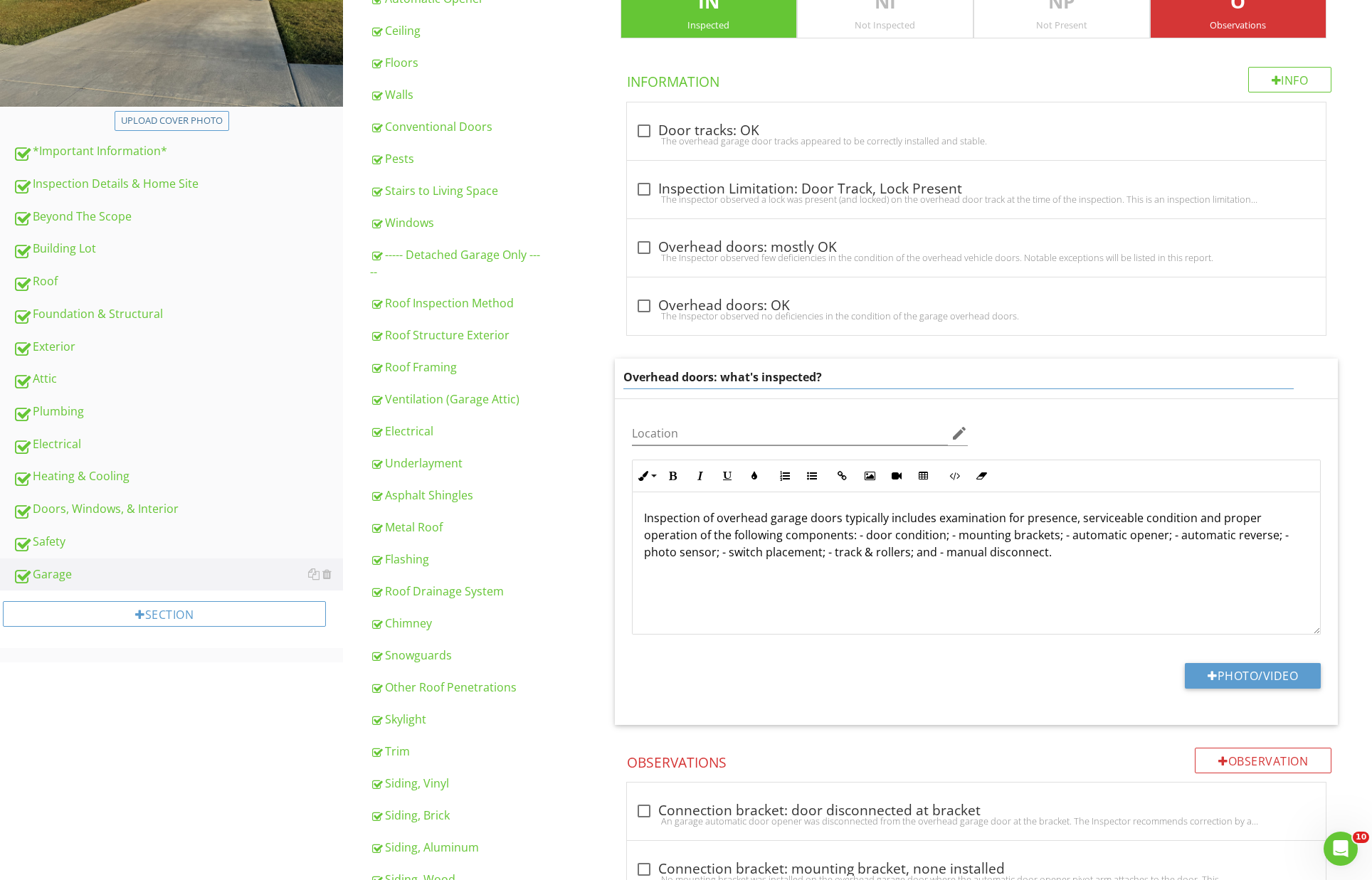
click at [686, 376] on input "Overhead doors: what's inspected?" at bounding box center [958, 378] width 671 height 24
type input "Overhead Doors: What's Inspected?"
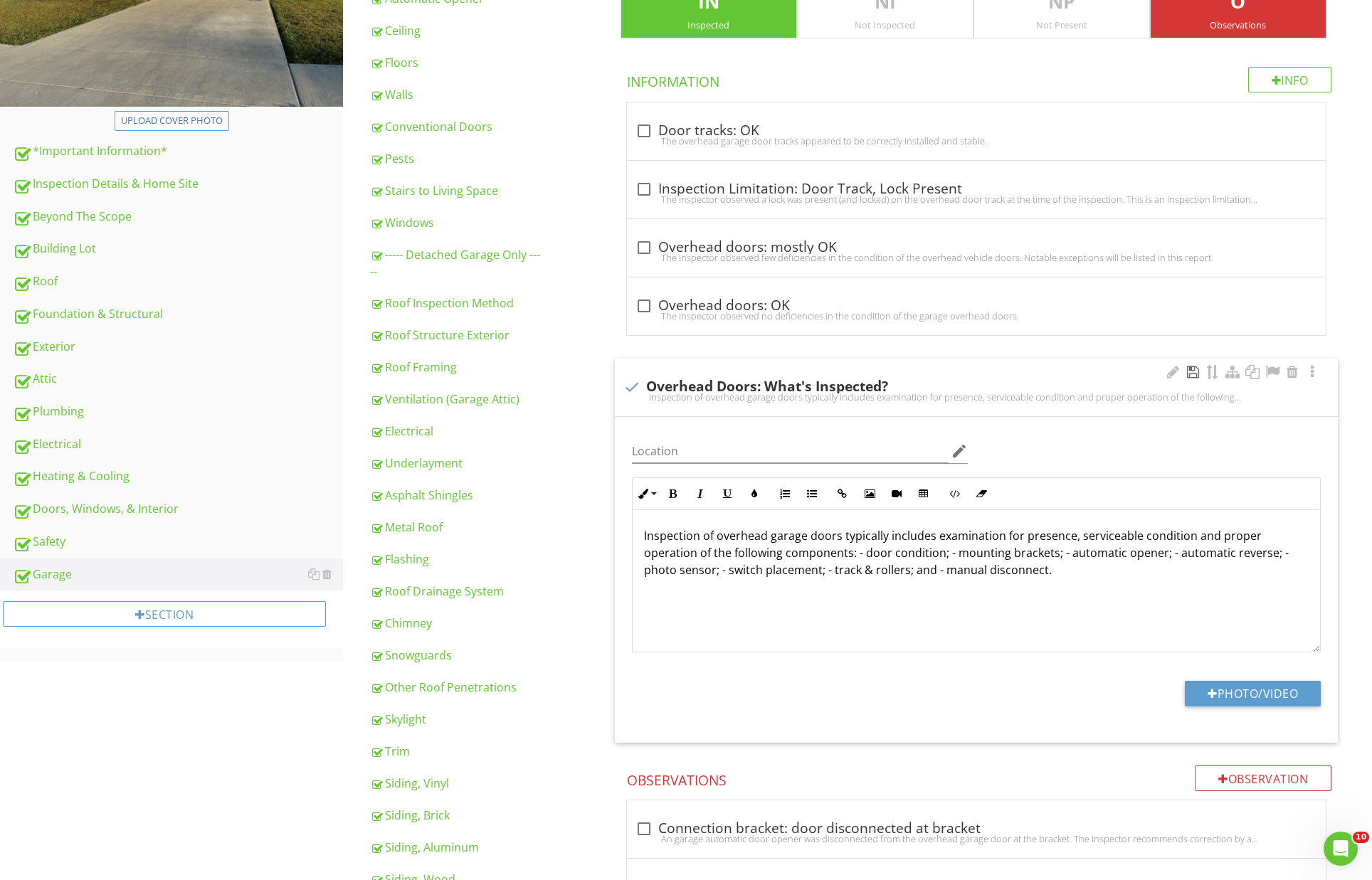
click at [1196, 370] on div at bounding box center [1192, 372] width 17 height 14
click at [931, 532] on p "Inspection of overhead garage doors typically includes examination for presence…" at bounding box center [977, 553] width 665 height 51
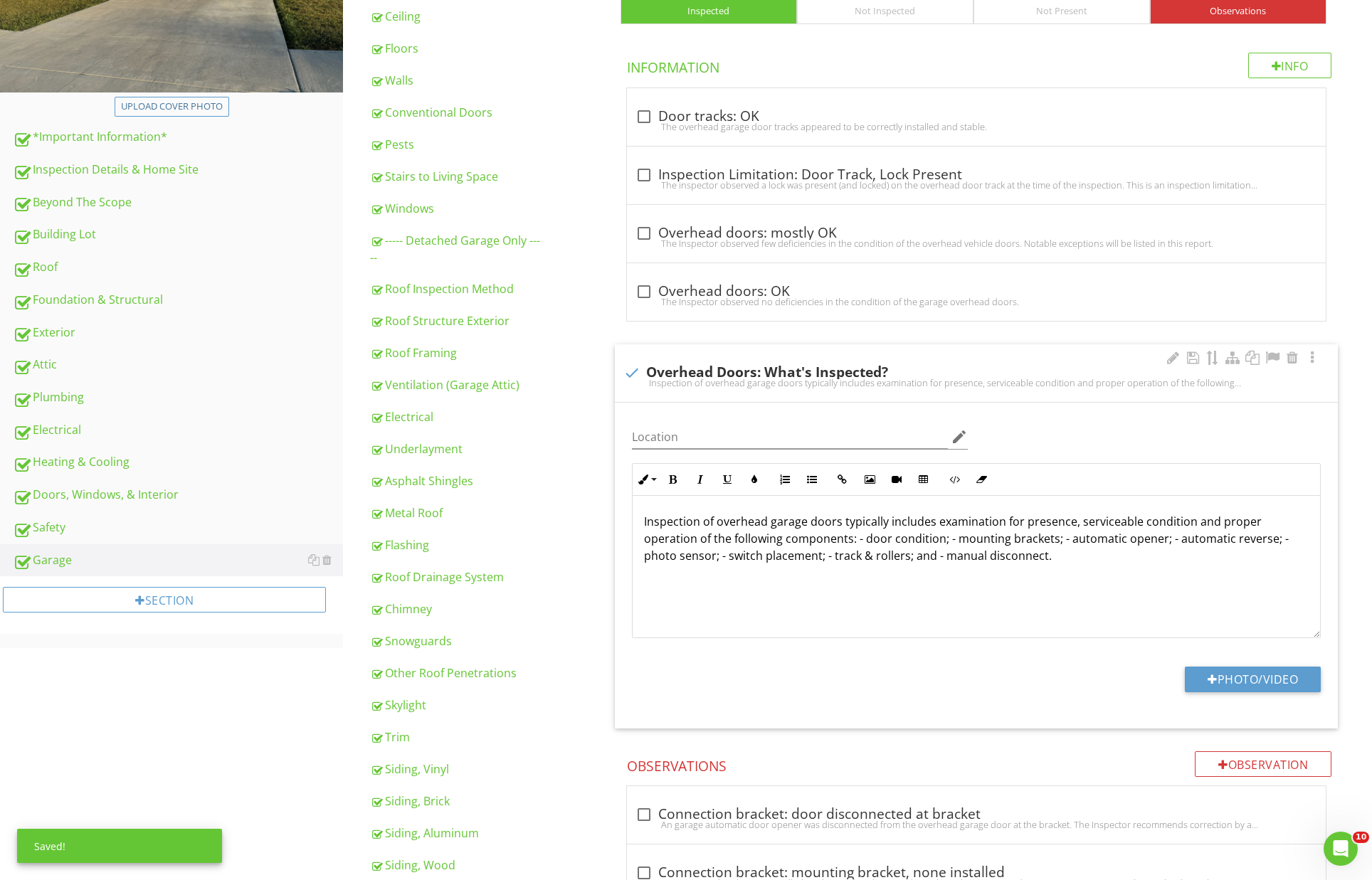
scroll to position [352, 0]
drag, startPoint x: 798, startPoint y: 533, endPoint x: 828, endPoint y: 536, distance: 30.1
click at [810, 534] on p "Inspection of overhead garage doors typically includes examination for presence…" at bounding box center [977, 538] width 665 height 51
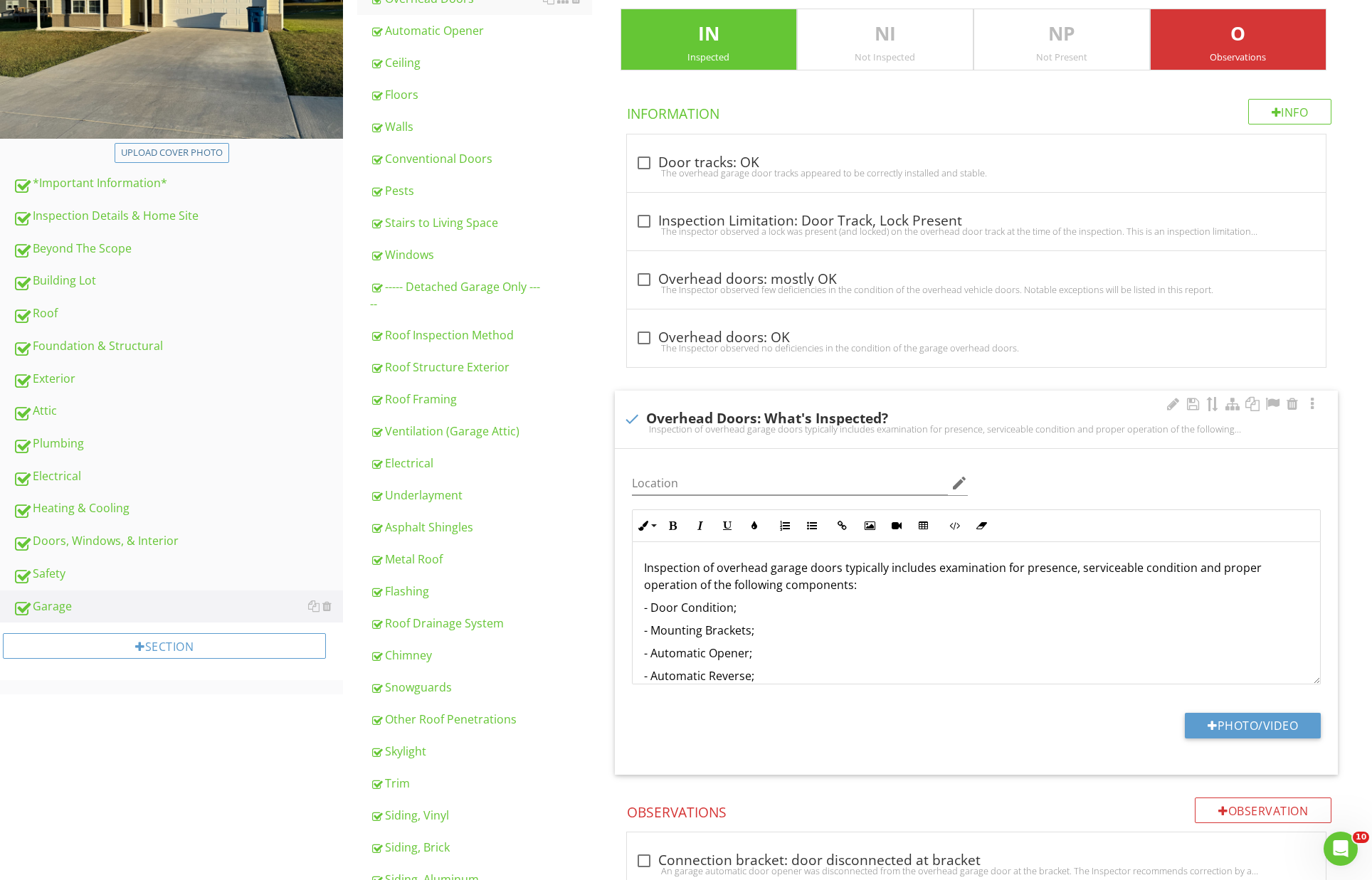
scroll to position [293, 0]
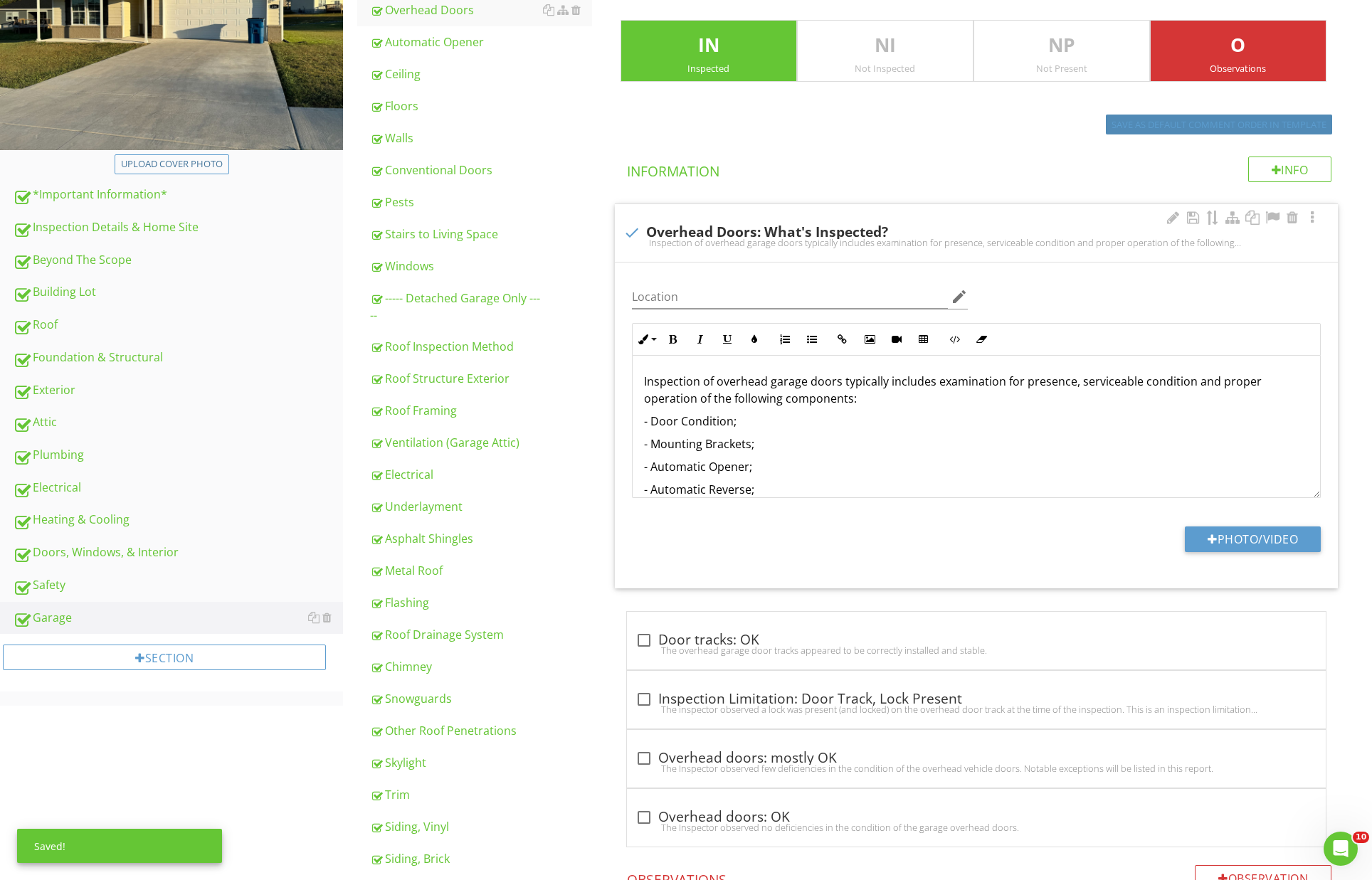
drag, startPoint x: 1197, startPoint y: 121, endPoint x: 1055, endPoint y: 158, distance: 146.7
click at [1198, 121] on div "Save as default comment order in template" at bounding box center [1219, 125] width 215 height 14
click at [1148, 157] on h4 "Information" at bounding box center [979, 168] width 705 height 24
click at [1055, 204] on div "check Overhead Doors: What's Inspected? Inspection of overhead garage doors typ…" at bounding box center [977, 233] width 723 height 58
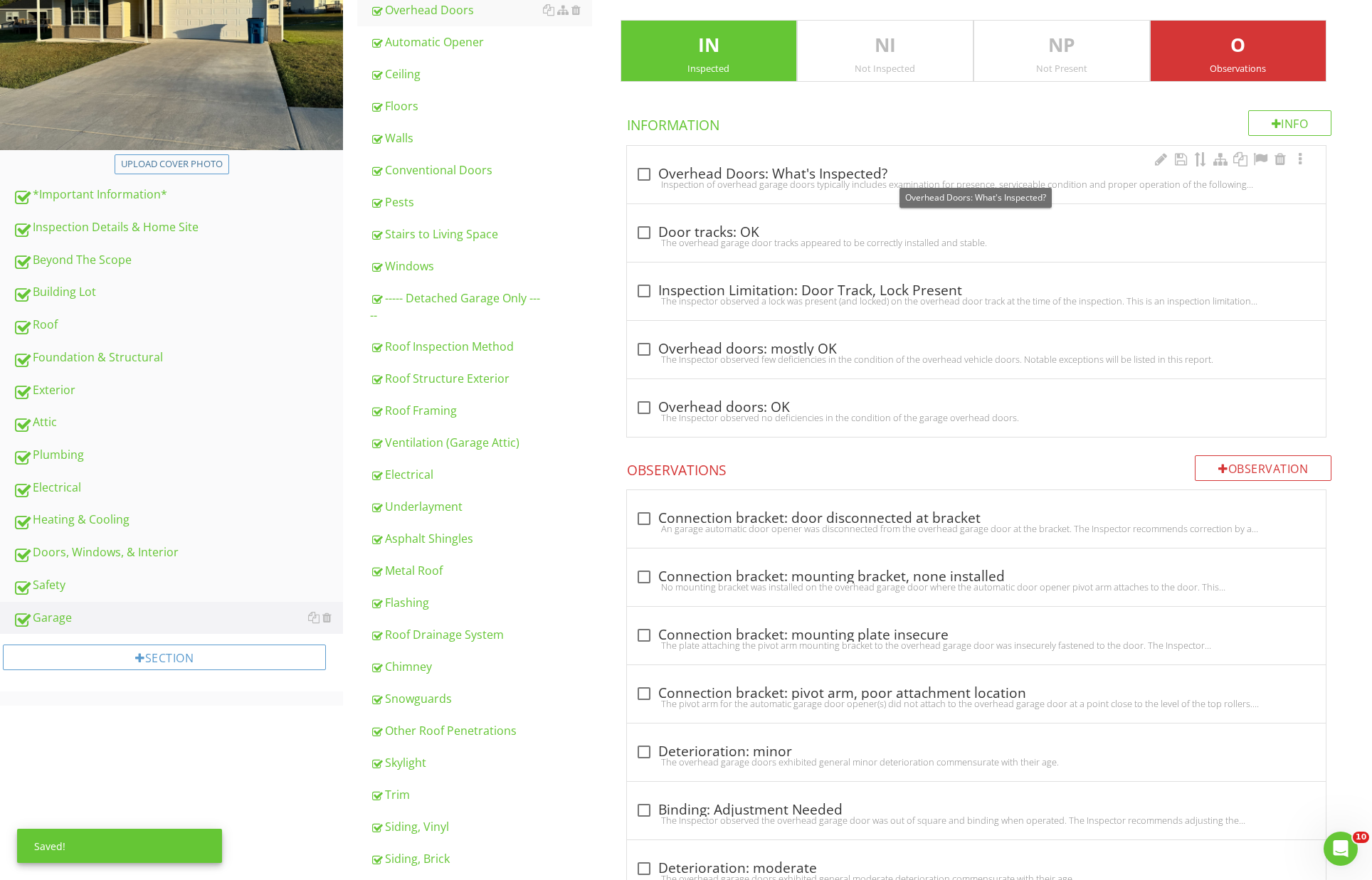
click at [642, 172] on div at bounding box center [643, 173] width 24 height 24
checkbox input "true"
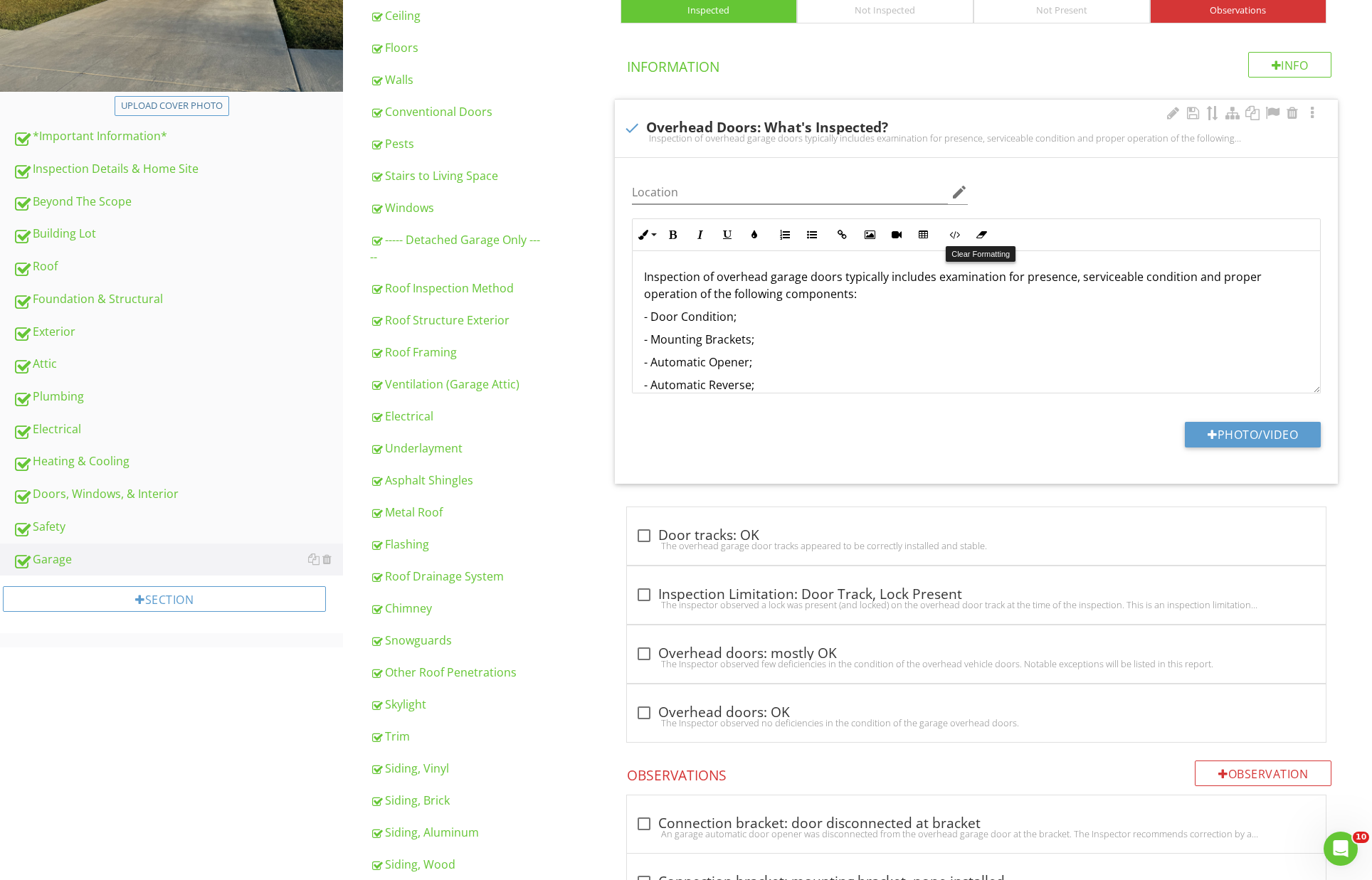
scroll to position [410, 0]
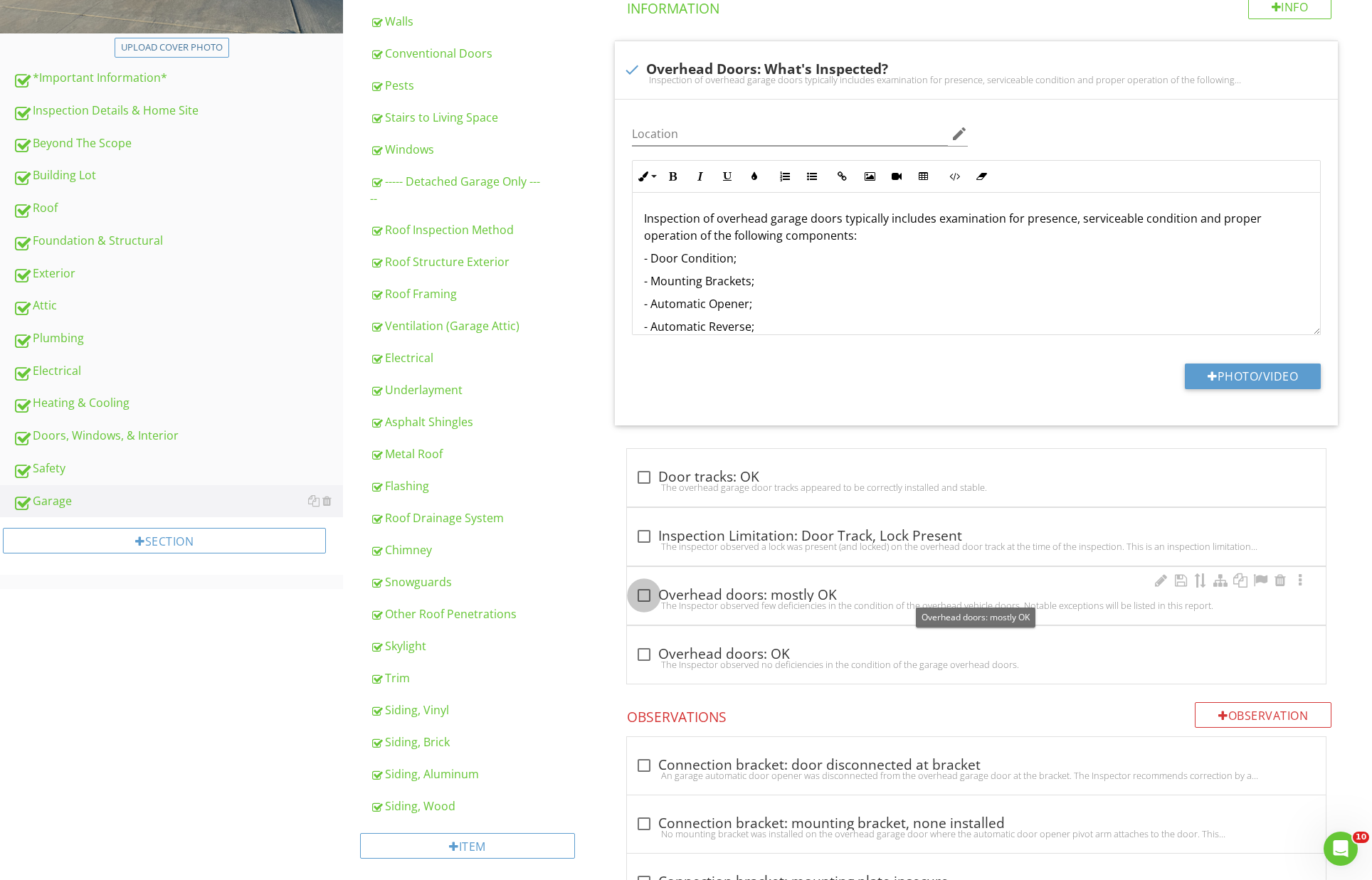
click at [646, 590] on div at bounding box center [643, 595] width 24 height 24
checkbox input "true"
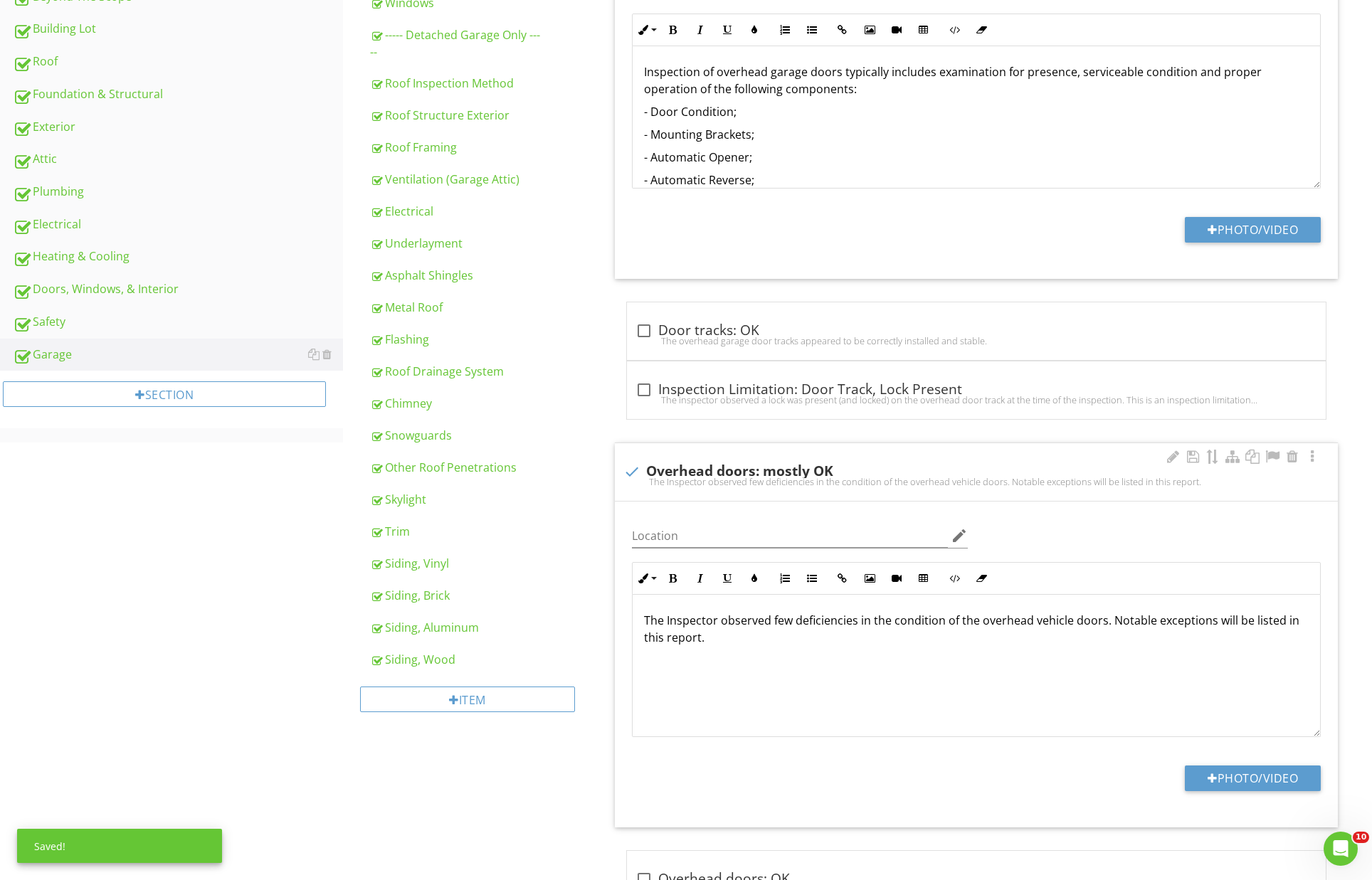
scroll to position [559, 0]
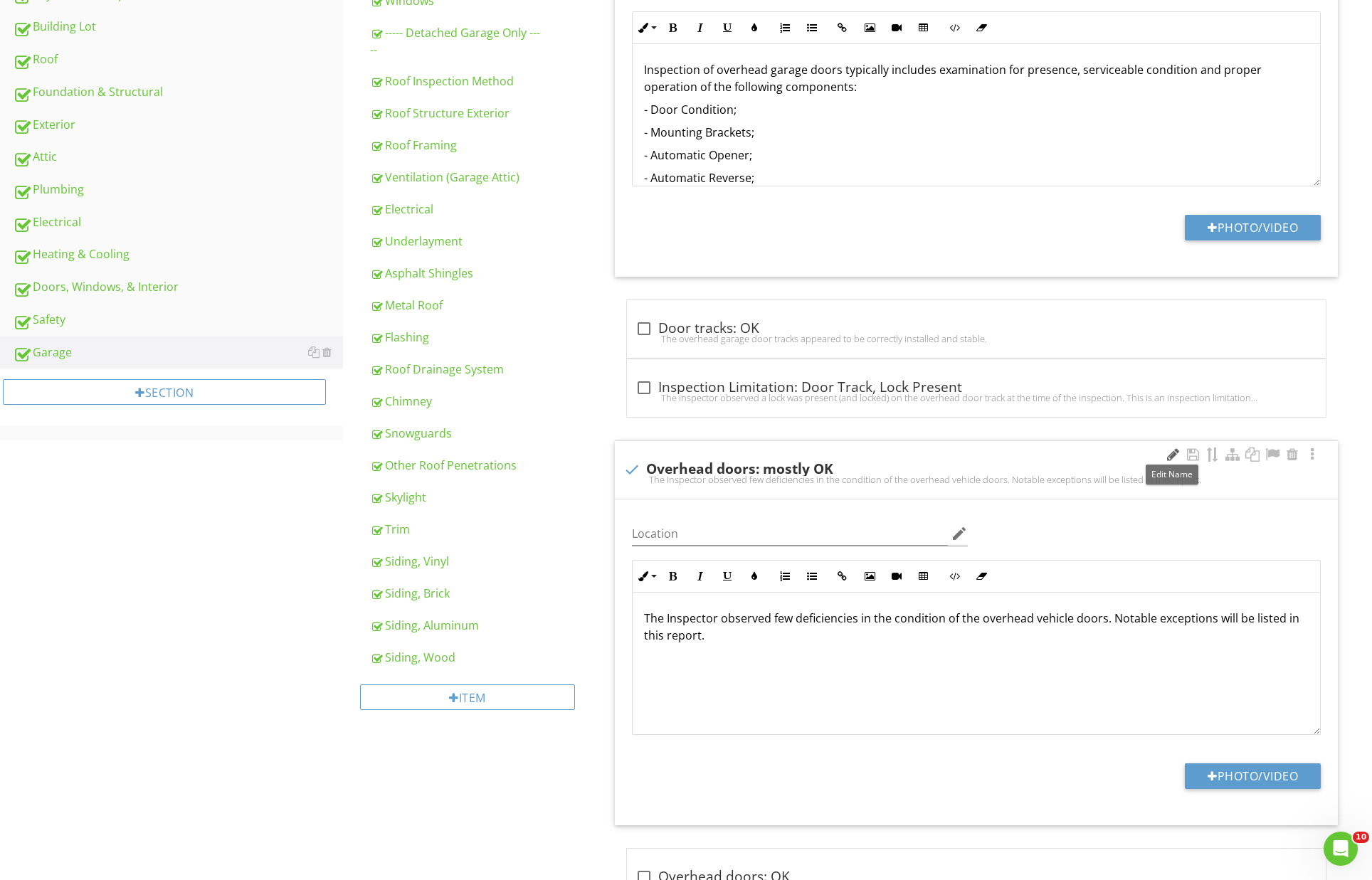
click at [1178, 448] on div at bounding box center [1172, 455] width 17 height 14
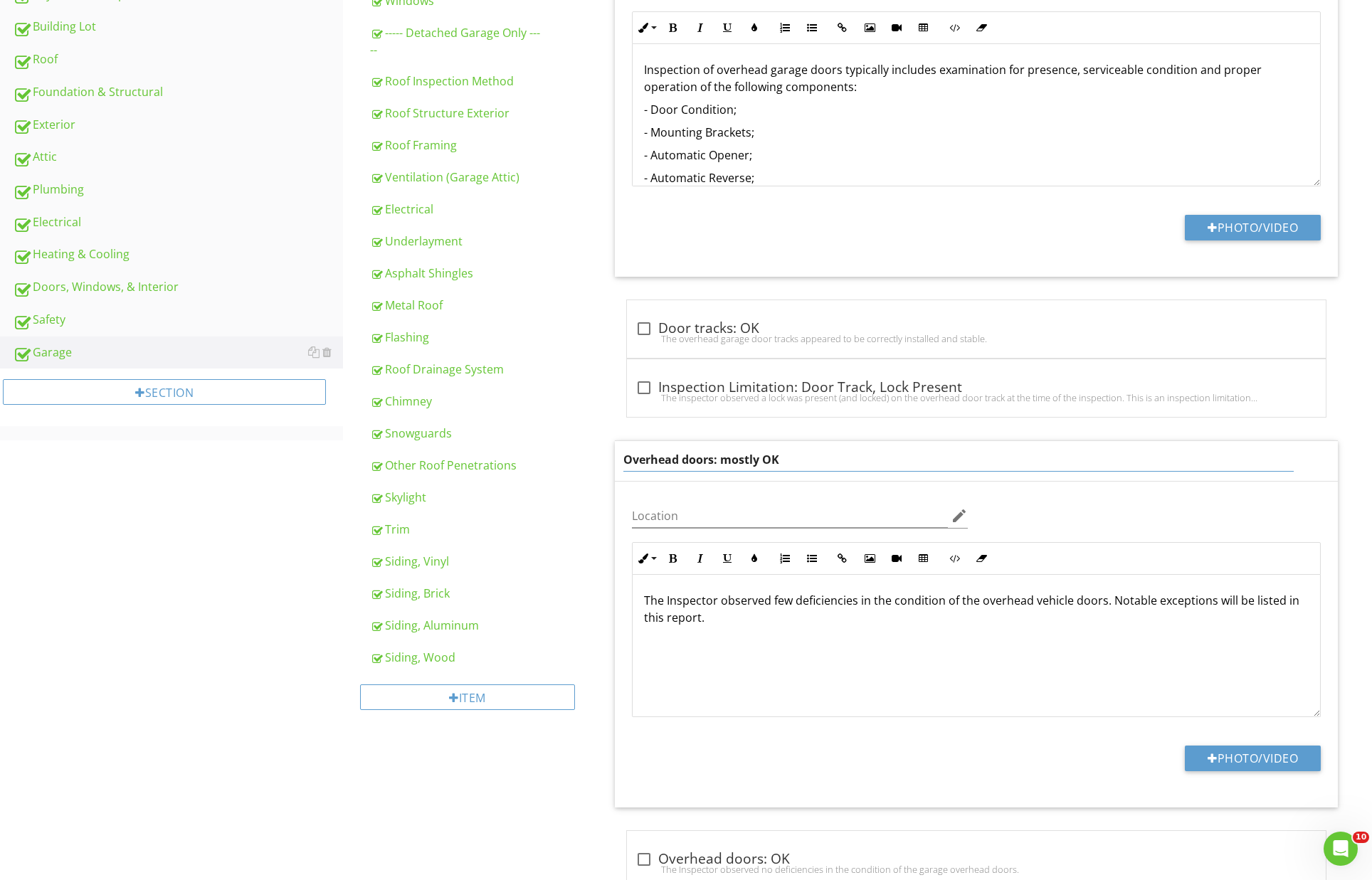
click at [686, 456] on input "Overhead doors: mostly OK" at bounding box center [958, 459] width 671 height 24
type input "Overhead Doors: Maintenance Recommended"
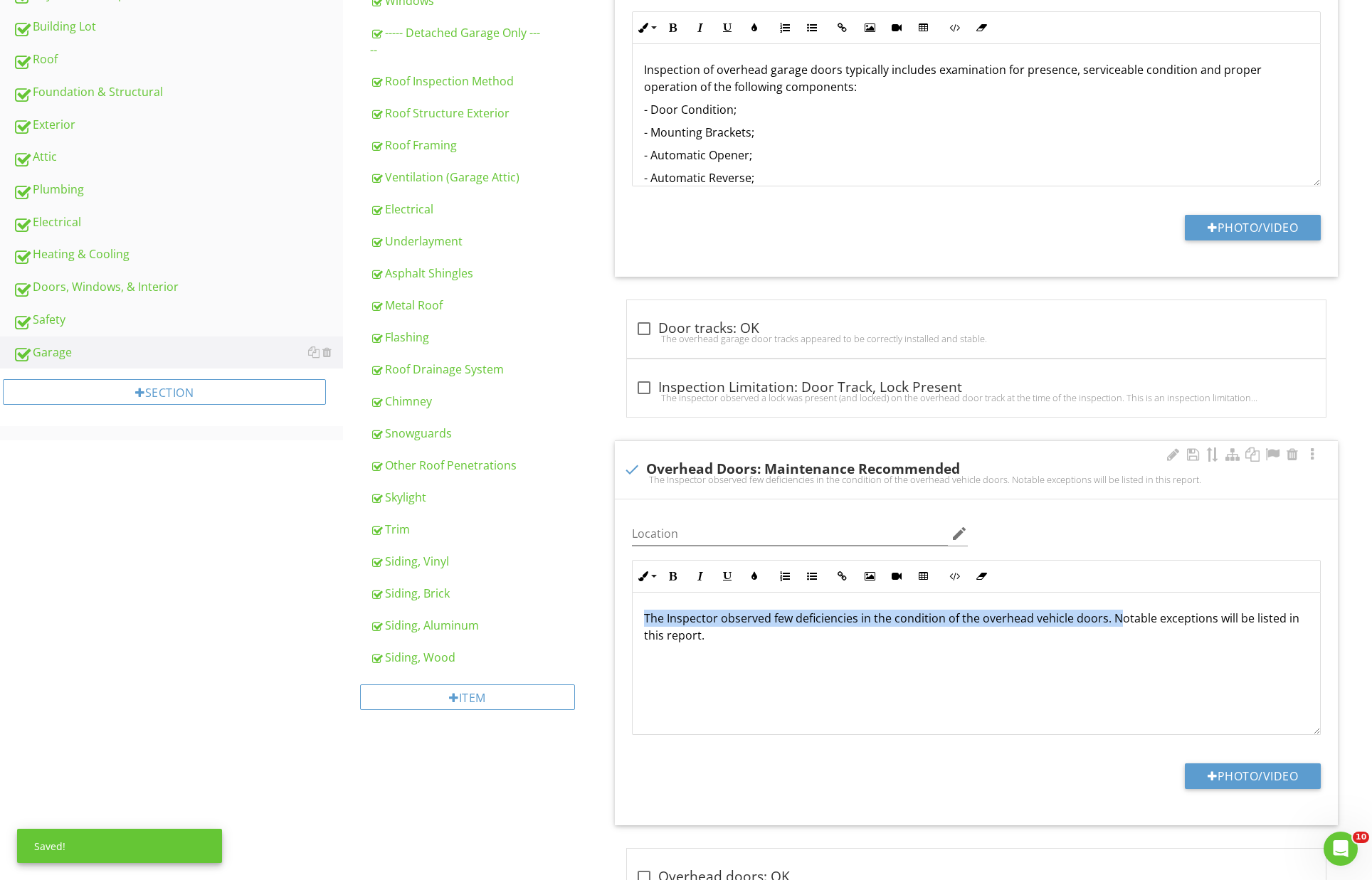
drag, startPoint x: 1108, startPoint y: 596, endPoint x: 1123, endPoint y: 638, distance: 44.6
click at [1115, 619] on p "The Inspector observed few deficiencies in the condition of the overhead vehicl…" at bounding box center [977, 627] width 665 height 34
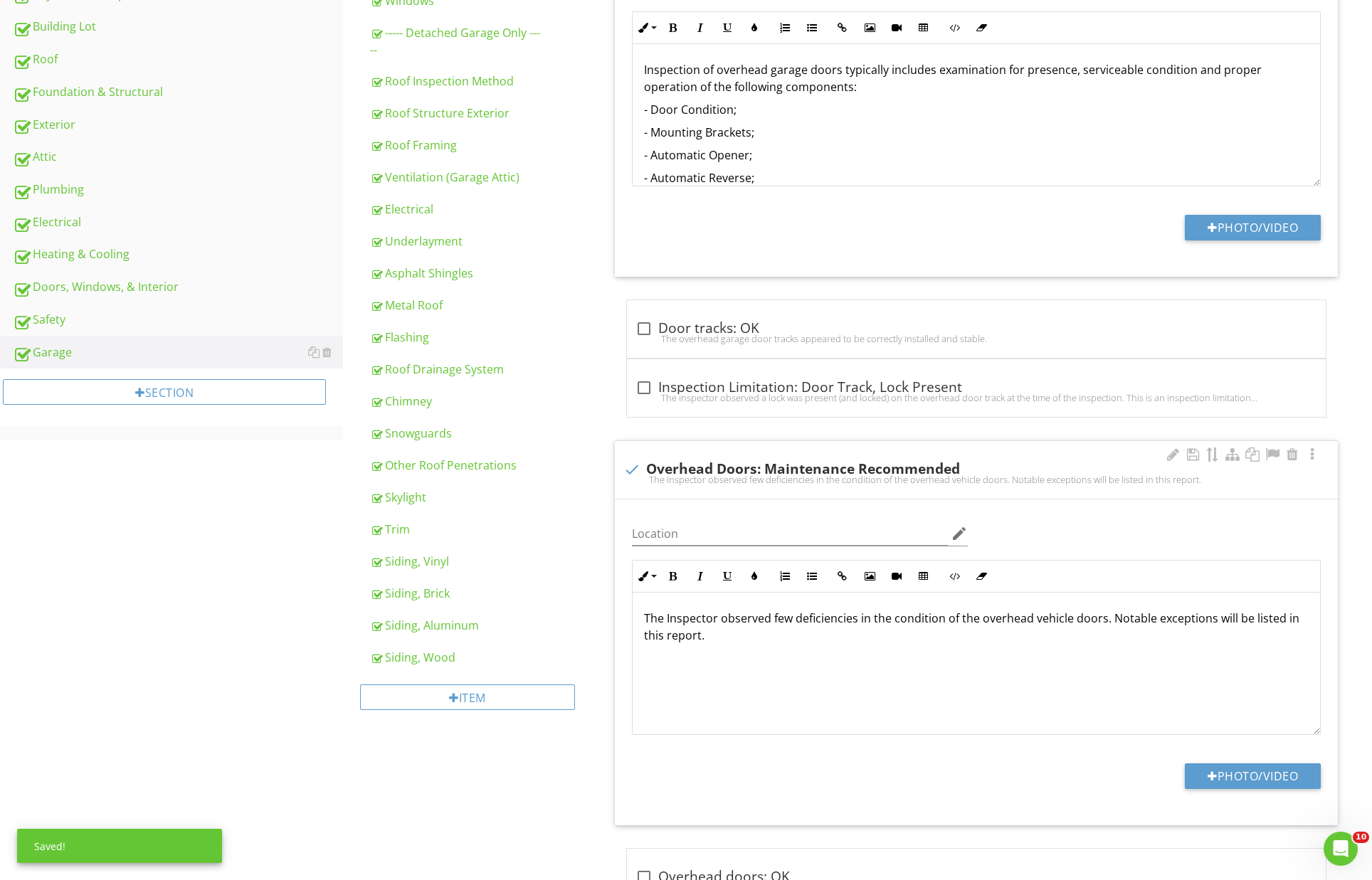
drag, startPoint x: 1129, startPoint y: 659, endPoint x: 1121, endPoint y: 644, distance: 17.0
click at [1128, 656] on div "The Inspector observed few deficiencies in the condition of the overhead vehicl…" at bounding box center [977, 664] width 688 height 143
drag, startPoint x: 772, startPoint y: 613, endPoint x: 787, endPoint y: 617, distance: 15.5
click at [787, 617] on p "The Inspector observed few deficiencies in the condition of the overhead vehicl…" at bounding box center [977, 627] width 665 height 34
click at [1098, 617] on p "The Inspector observed few deficiencies in the condition of the overhead vehicl…" at bounding box center [977, 627] width 665 height 34
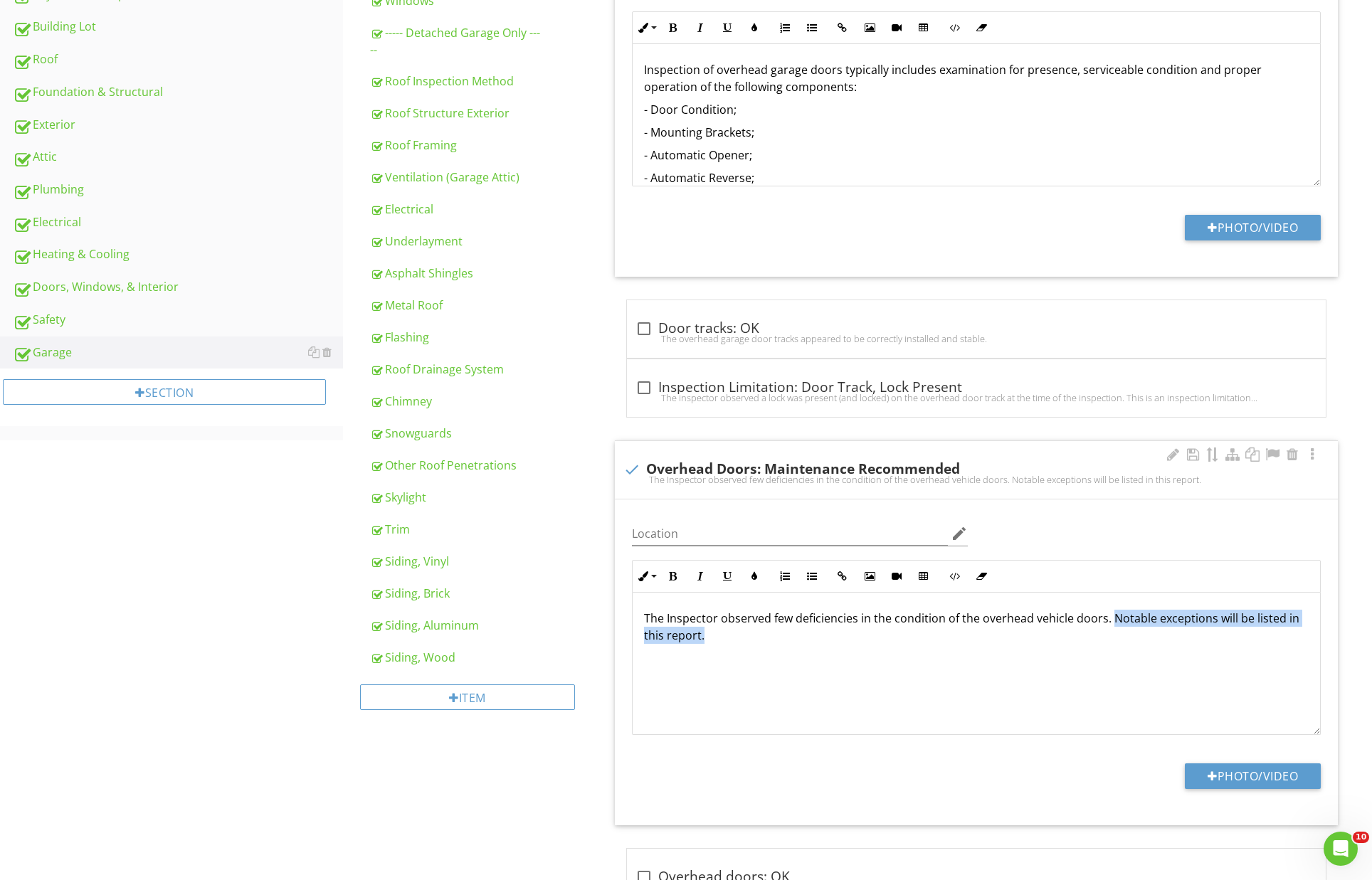
drag, startPoint x: 1109, startPoint y: 615, endPoint x: 1234, endPoint y: 645, distance: 128.5
click at [1237, 646] on div "The Inspector observed few deficiencies in the condition of the overhead vehicl…" at bounding box center [977, 664] width 688 height 143
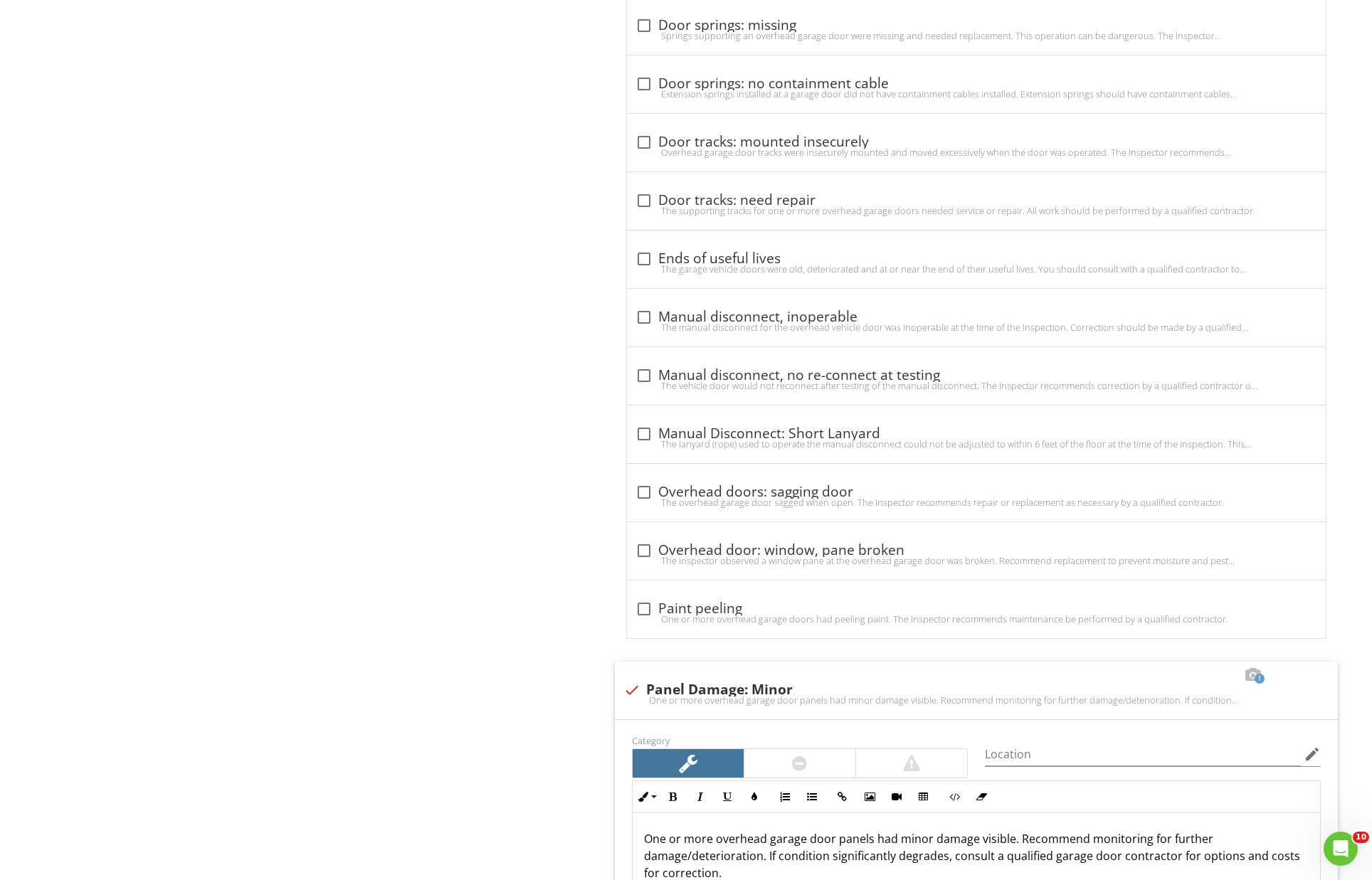
scroll to position [0, 0]
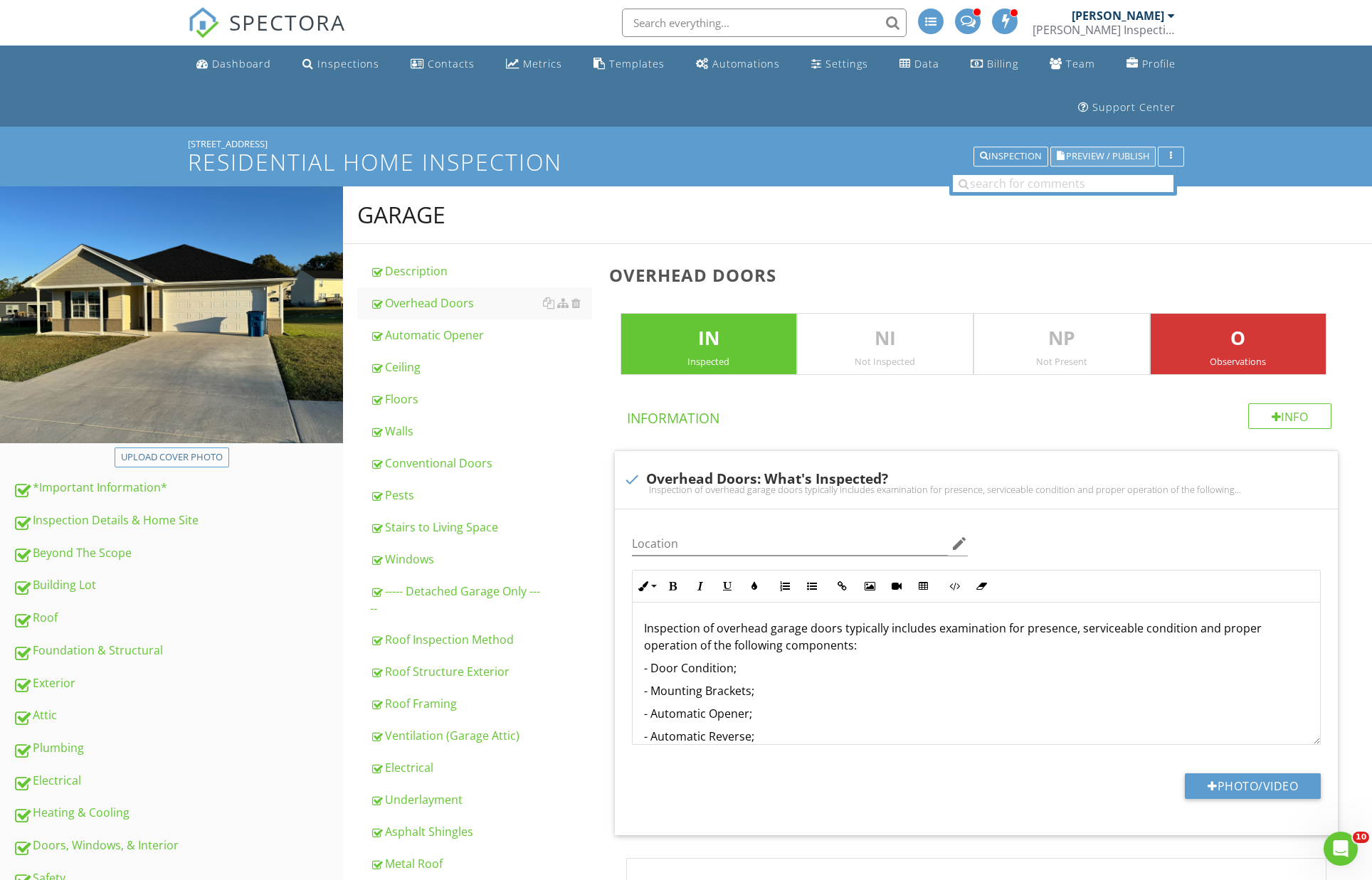
click at [1101, 155] on span "Preview / Publish" at bounding box center [1107, 157] width 84 height 10
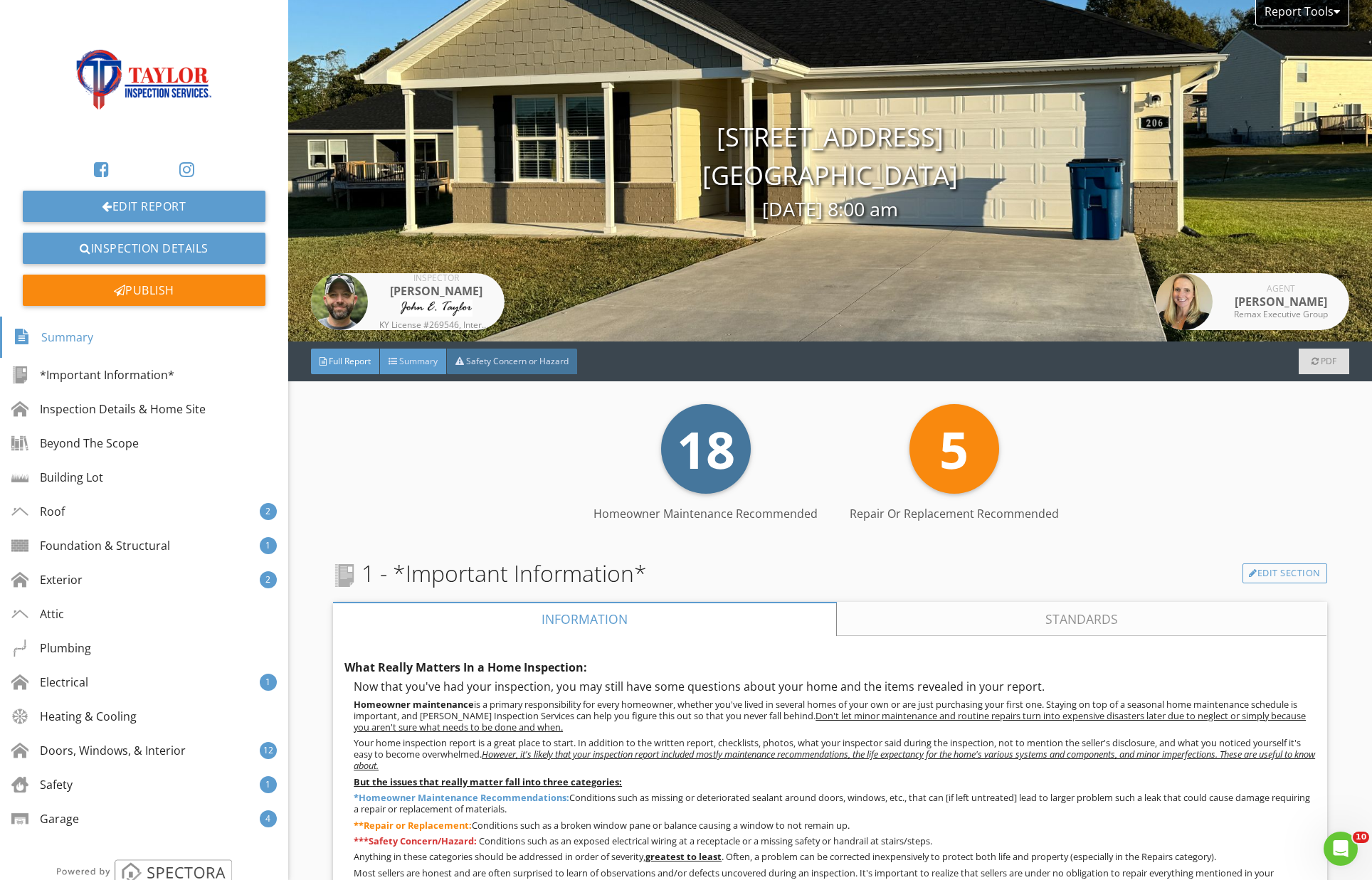
click at [420, 362] on span "Summary" at bounding box center [419, 362] width 39 height 12
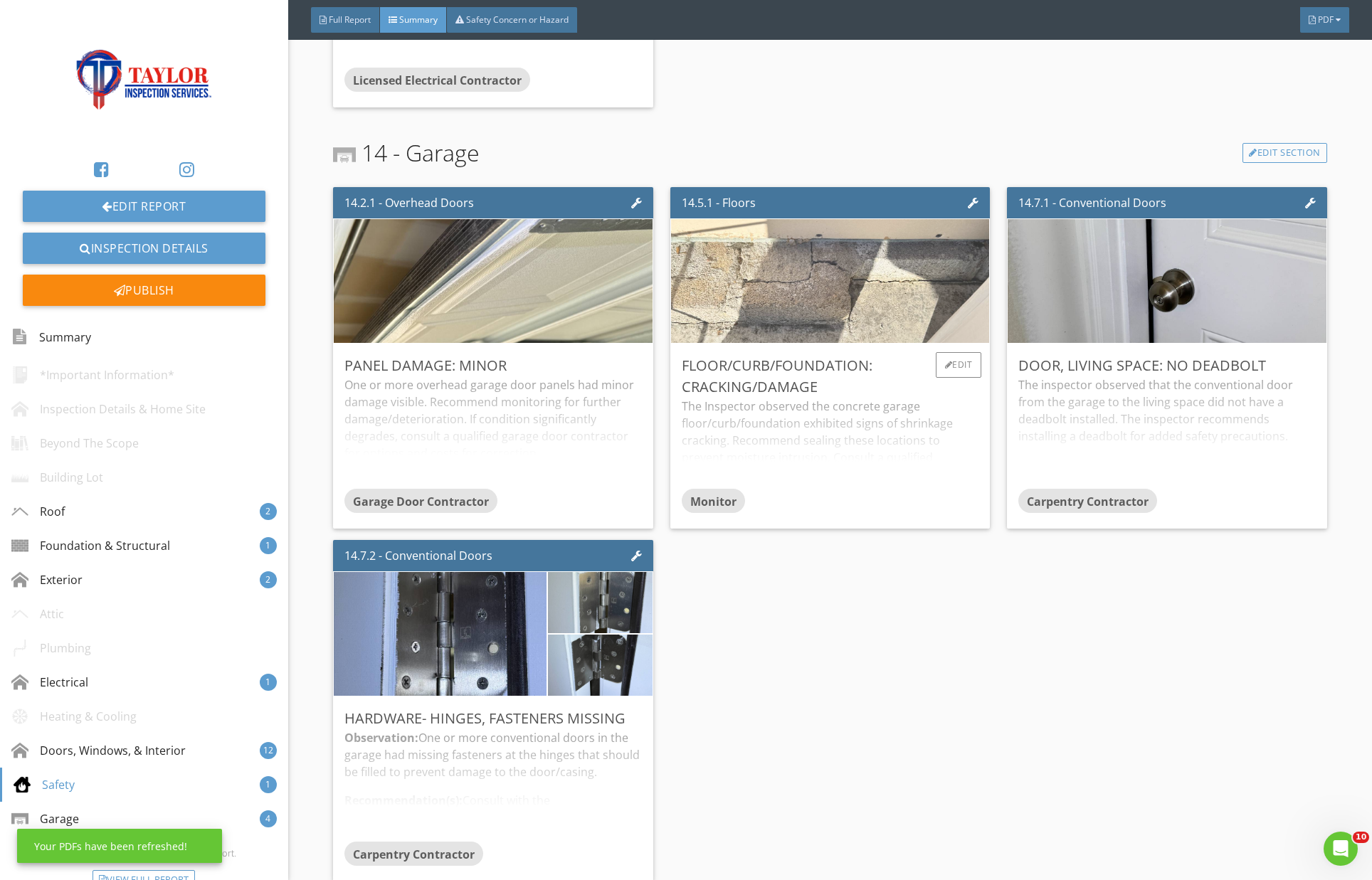
scroll to position [3822, 0]
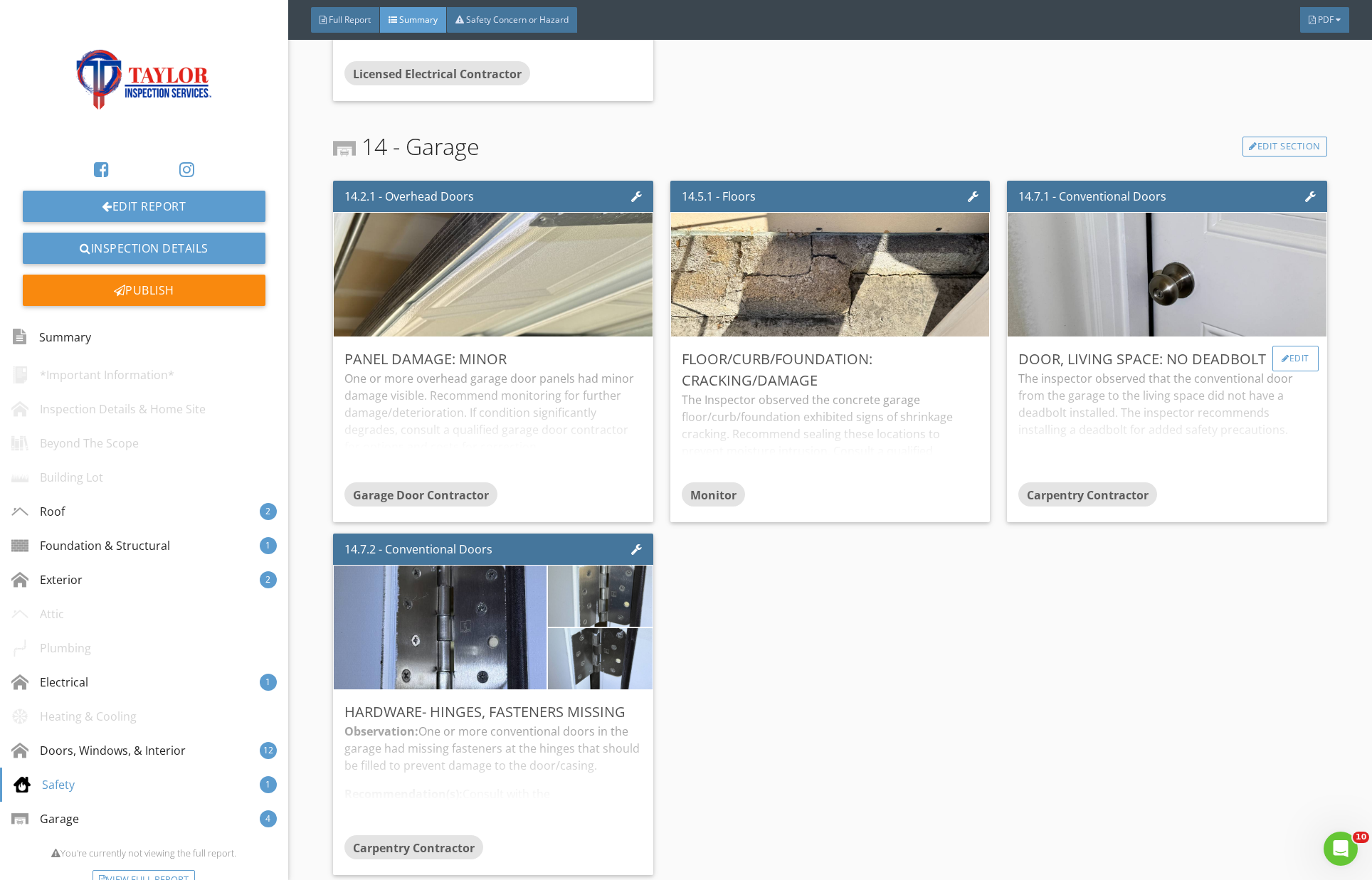
click at [1307, 357] on div "Edit" at bounding box center [1295, 358] width 47 height 26
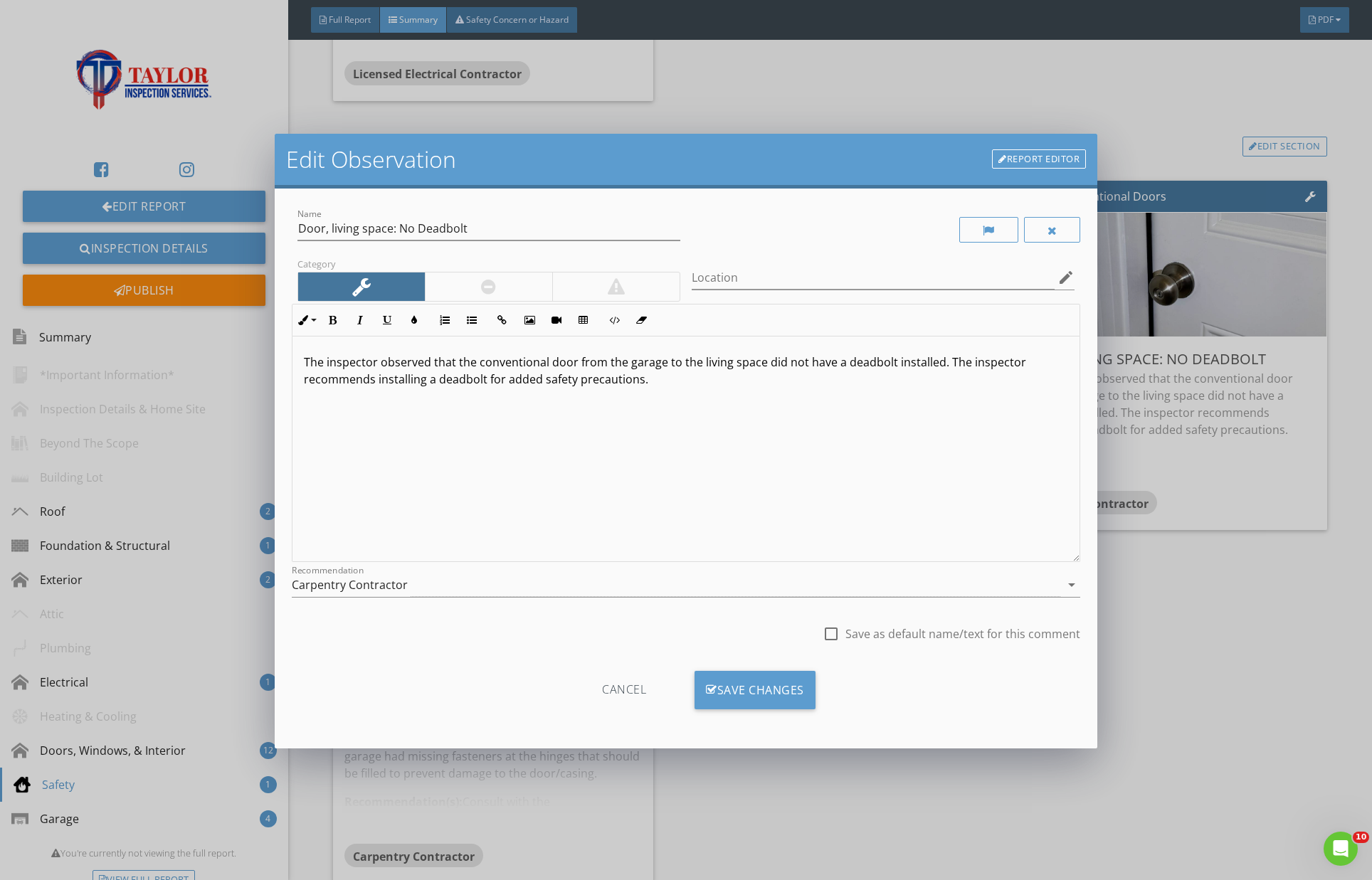
click at [1060, 160] on link "Report Editor" at bounding box center [1038, 159] width 94 height 20
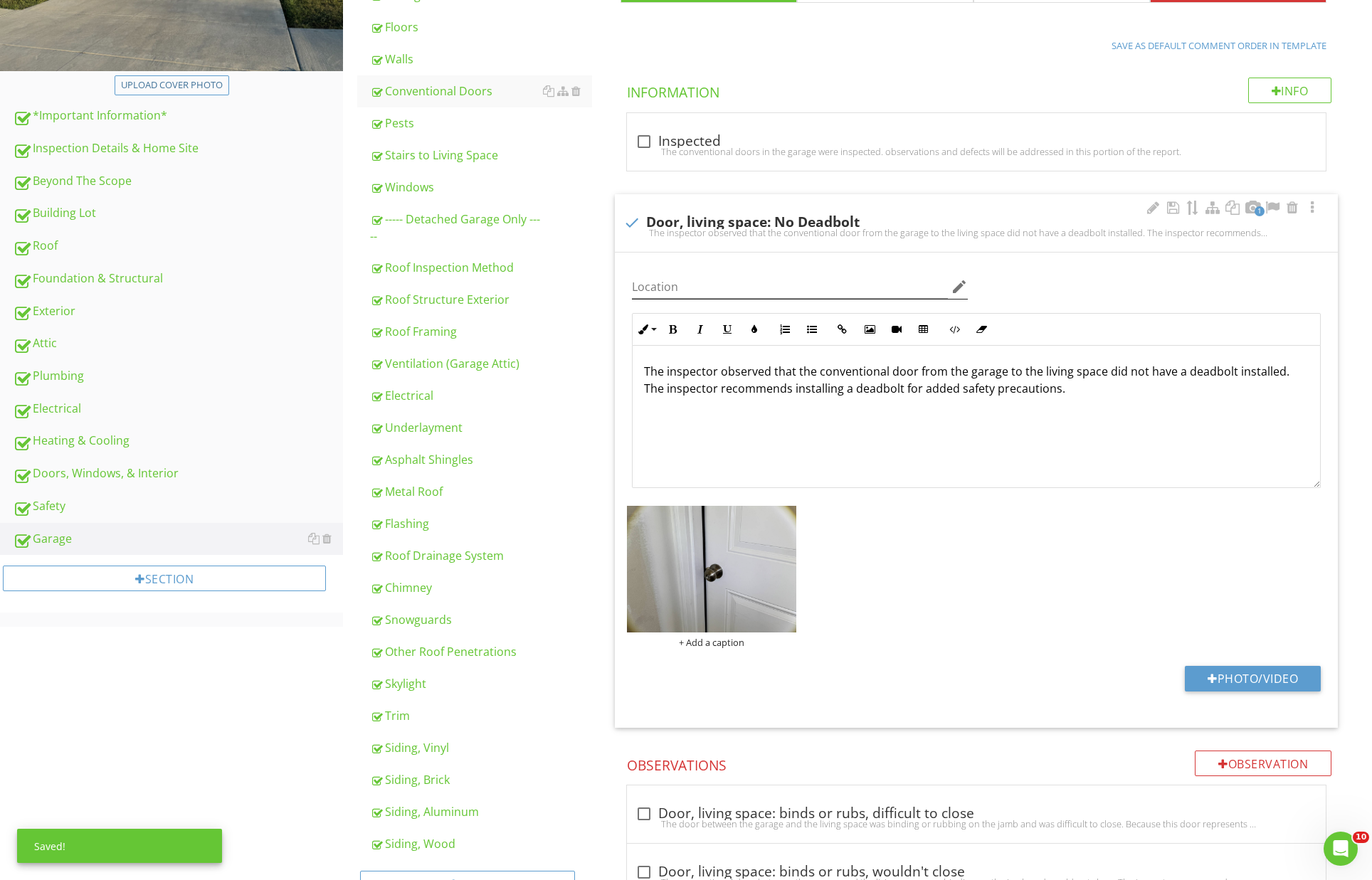
scroll to position [385, 0]
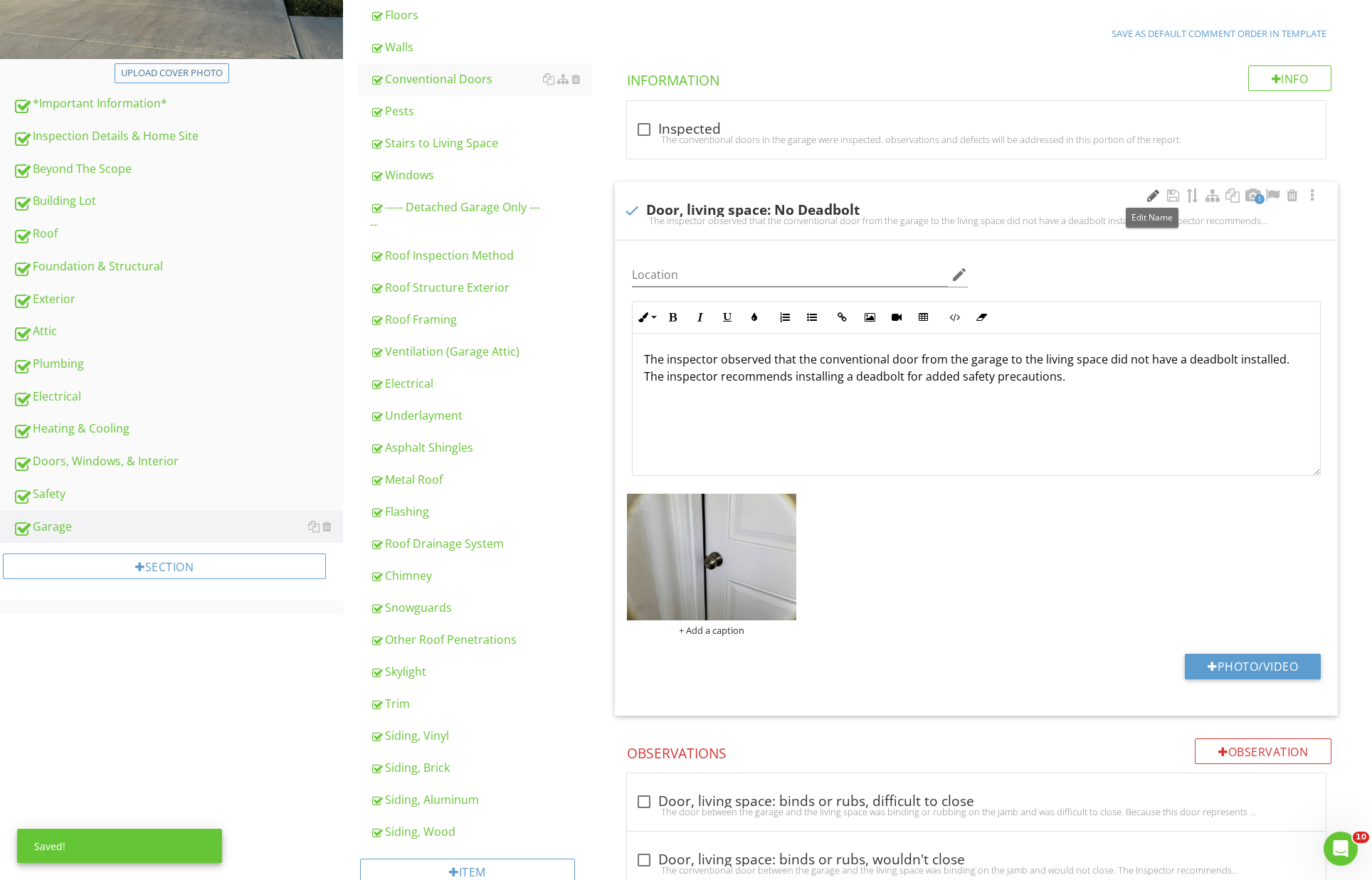
click at [1150, 192] on div at bounding box center [1152, 195] width 17 height 14
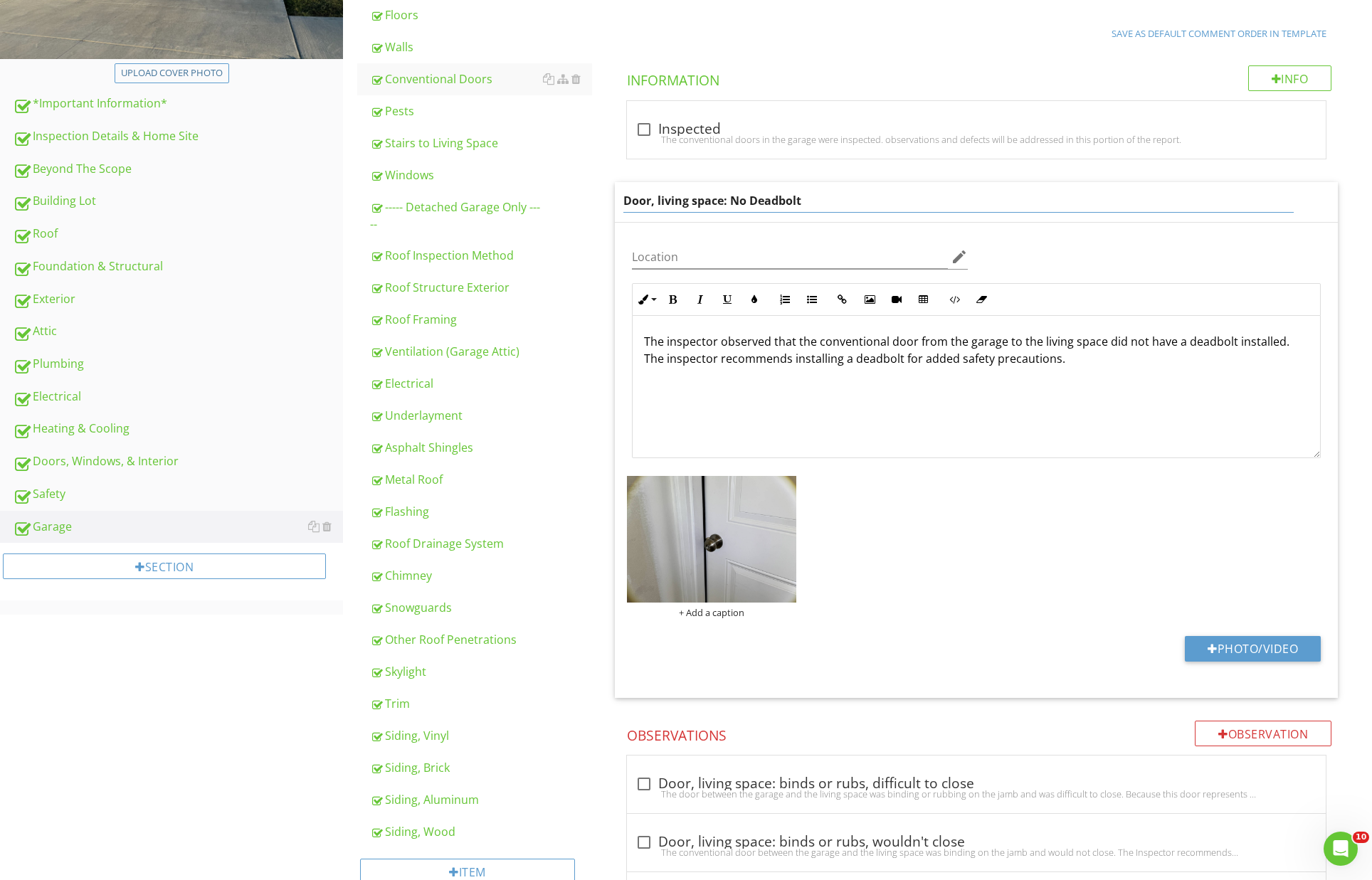
click at [651, 200] on input "Door, living space: No Deadbolt" at bounding box center [958, 201] width 671 height 24
click at [852, 201] on input "Door to Living Space: No Deadbolt" at bounding box center [958, 201] width 671 height 24
type input "Door to Living Space: No Deadbolt Installed"
click at [935, 363] on p "The inspector observed that the conventional door from the garage to the living…" at bounding box center [977, 349] width 665 height 34
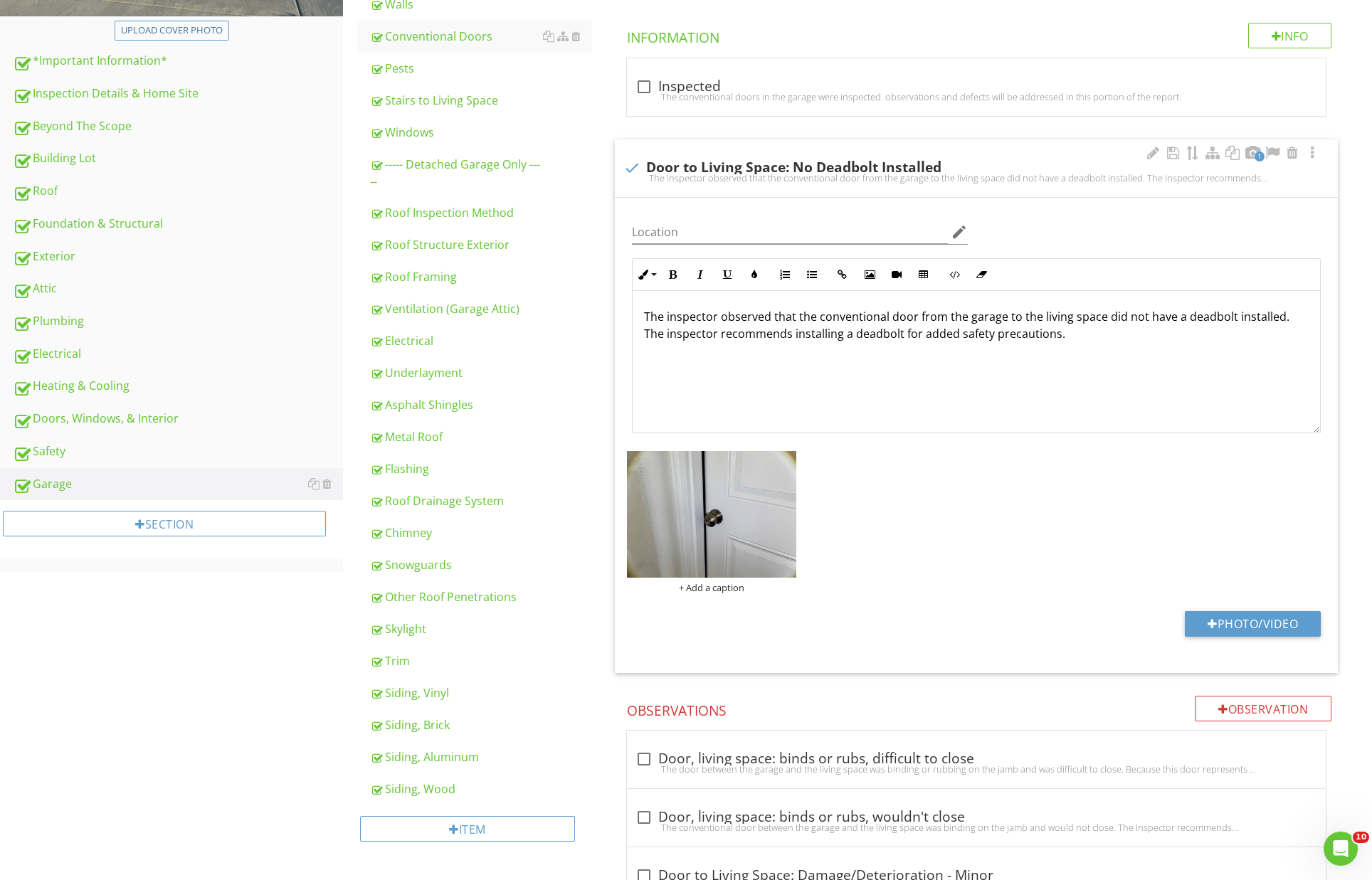
scroll to position [429, 0]
drag, startPoint x: 766, startPoint y: 329, endPoint x: 789, endPoint y: 333, distance: 23.3
click at [768, 330] on p "The inspector observed that the conventional door from the garage to the living…" at bounding box center [977, 323] width 665 height 34
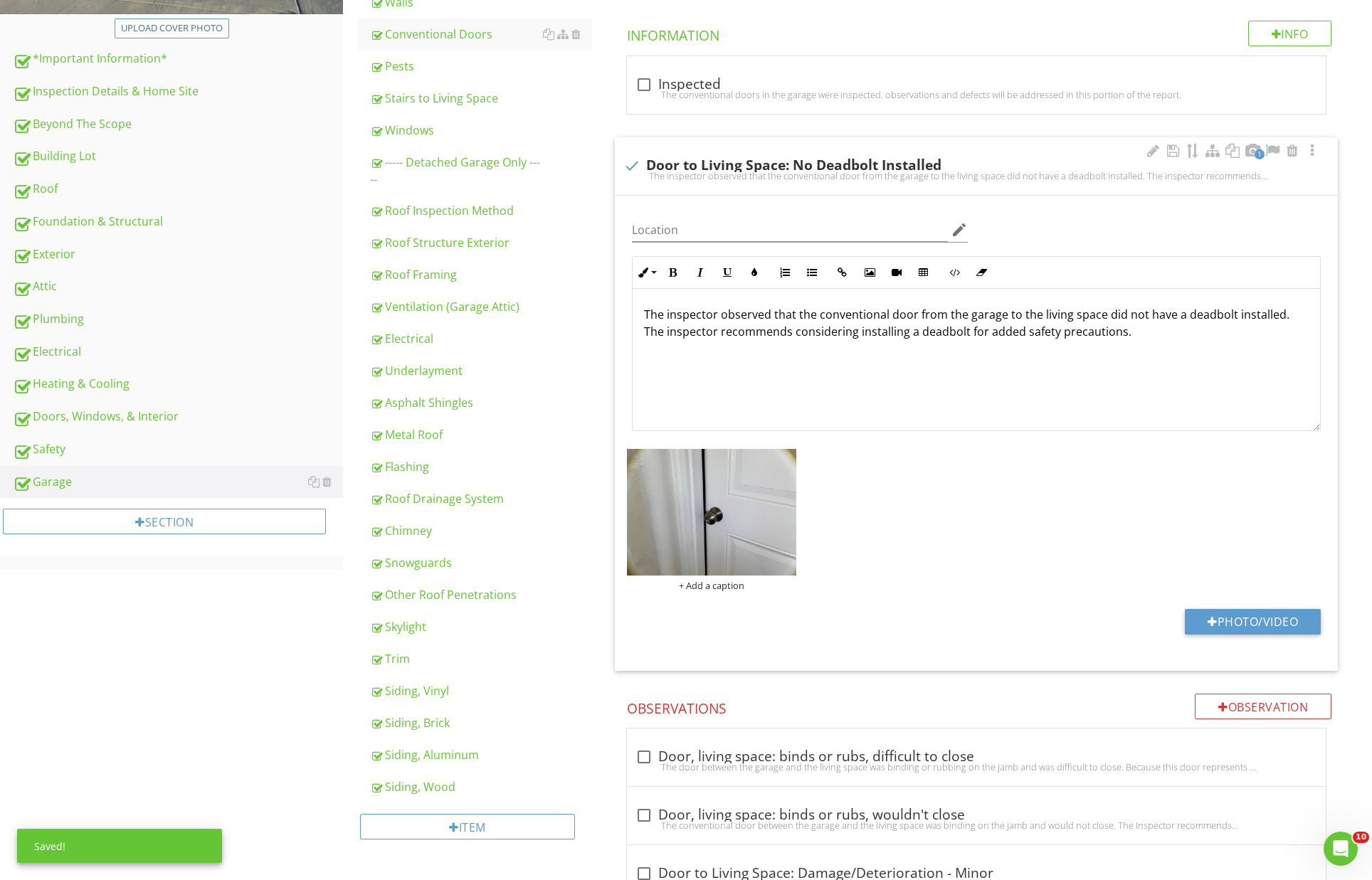
scroll to position [433, 0]
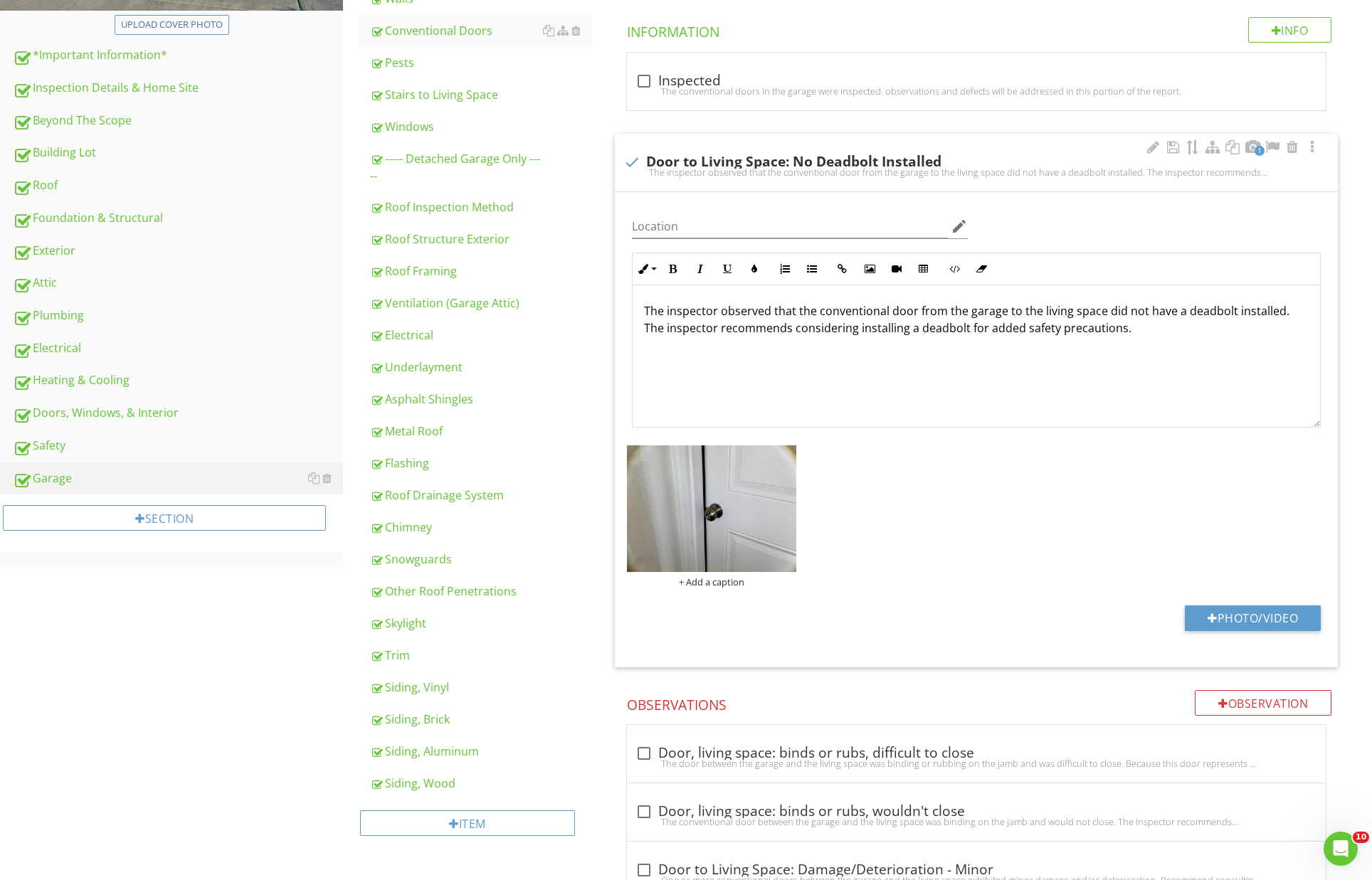
click at [1061, 456] on div "+ Add a caption" at bounding box center [976, 517] width 707 height 150
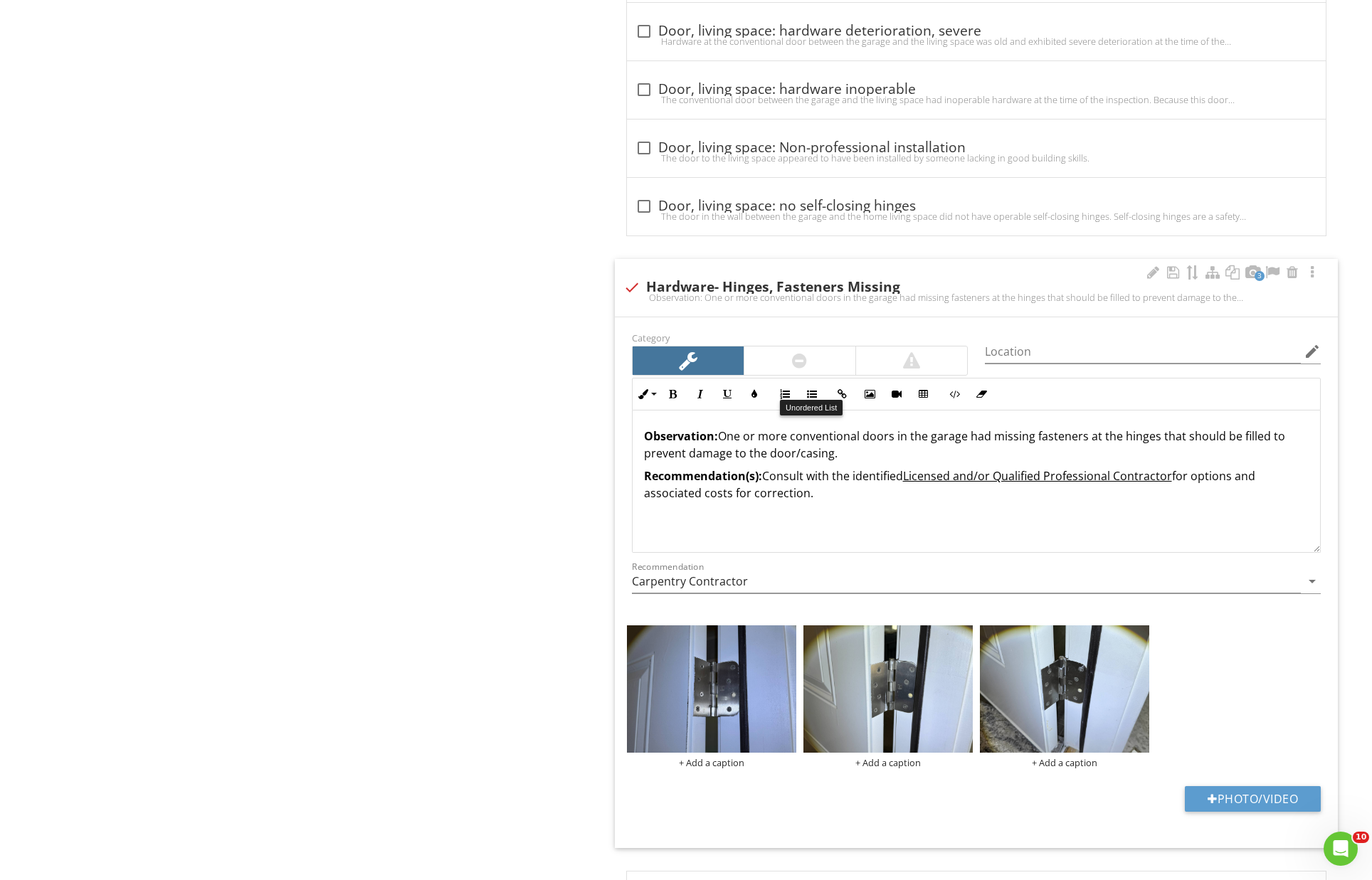
scroll to position [2111, 0]
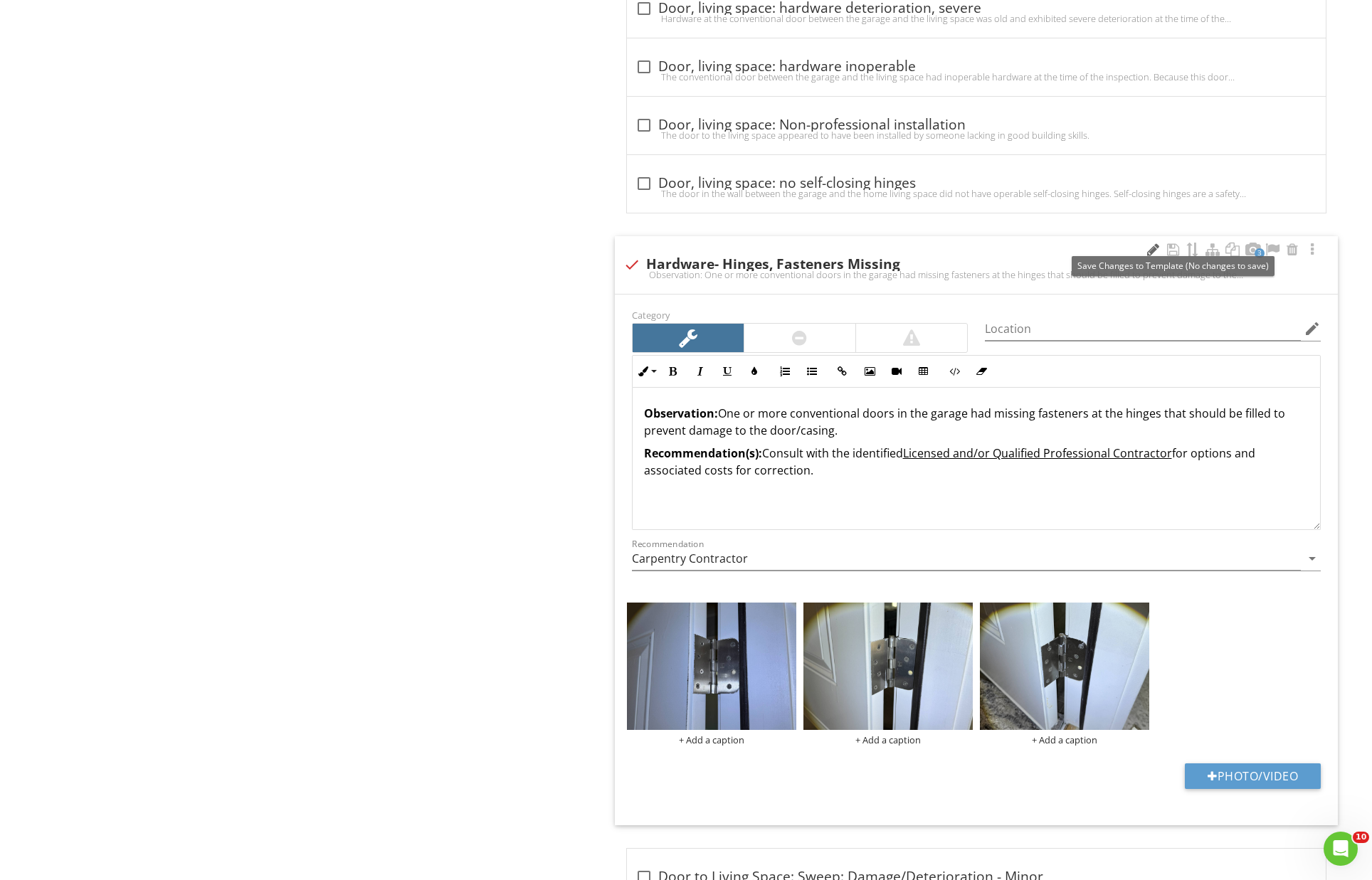
click at [1158, 243] on div at bounding box center [1152, 250] width 17 height 14
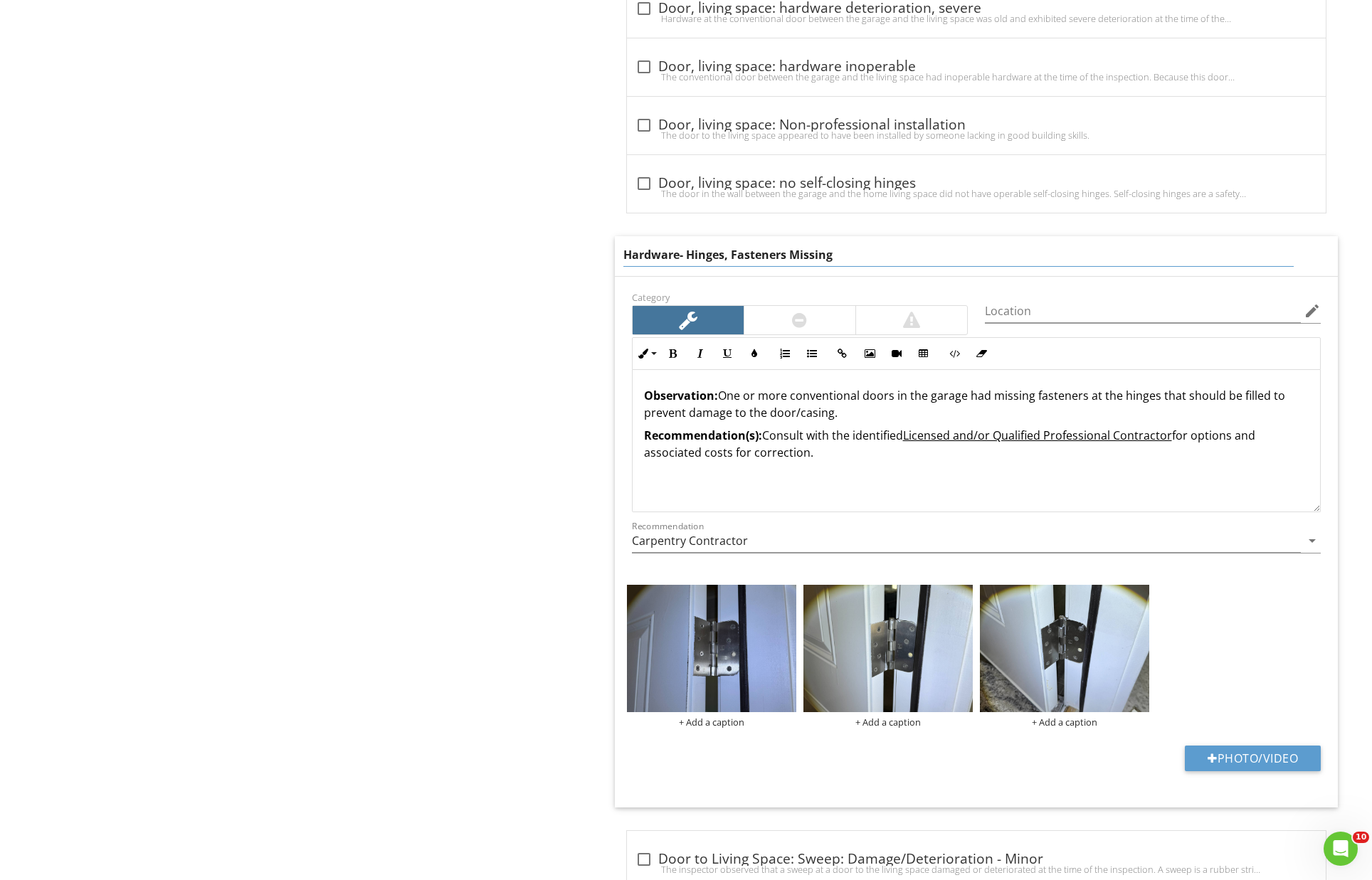
drag, startPoint x: 679, startPoint y: 247, endPoint x: 900, endPoint y: 266, distance: 221.8
click at [679, 247] on input "Hardware- Hinges, Fasteners Missing" at bounding box center [958, 255] width 671 height 24
type input "Hardware: Hinges - Fasteners Missing"
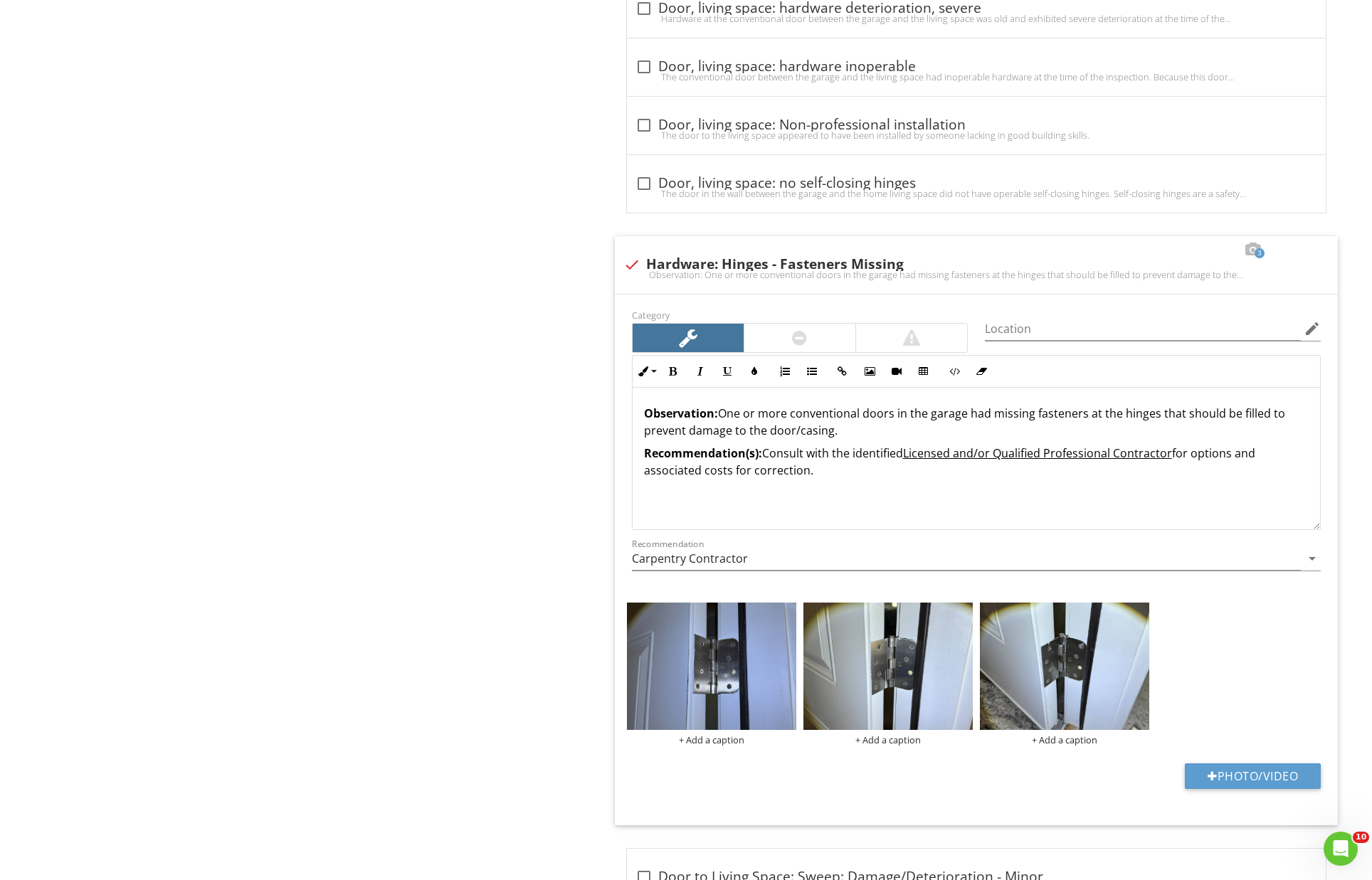
click at [521, 473] on div "Garage Description Overhead Doors Automatic Opener Ceiling Floors Walls Convent…" at bounding box center [857, 211] width 1029 height 4274
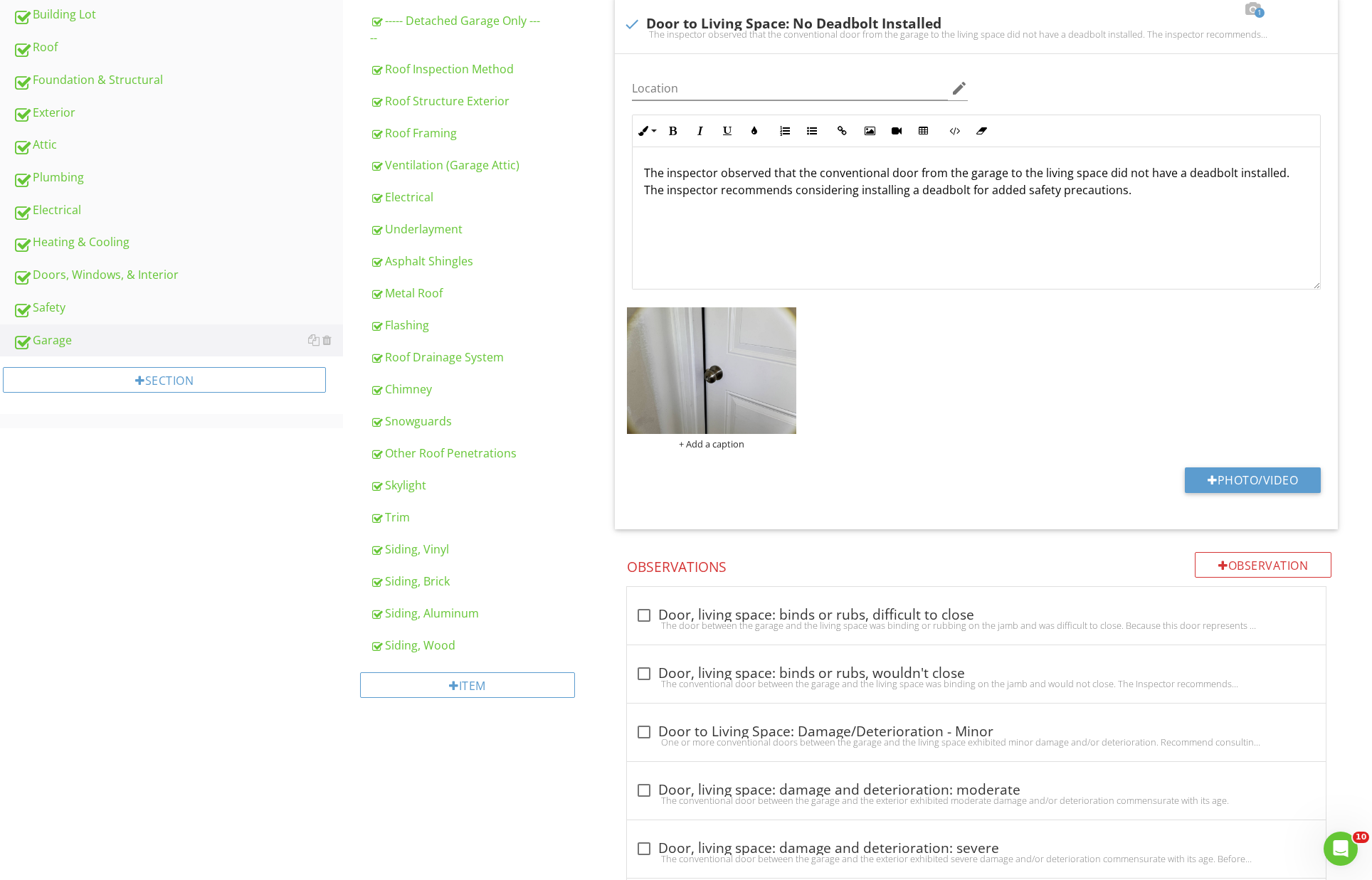
scroll to position [0, 0]
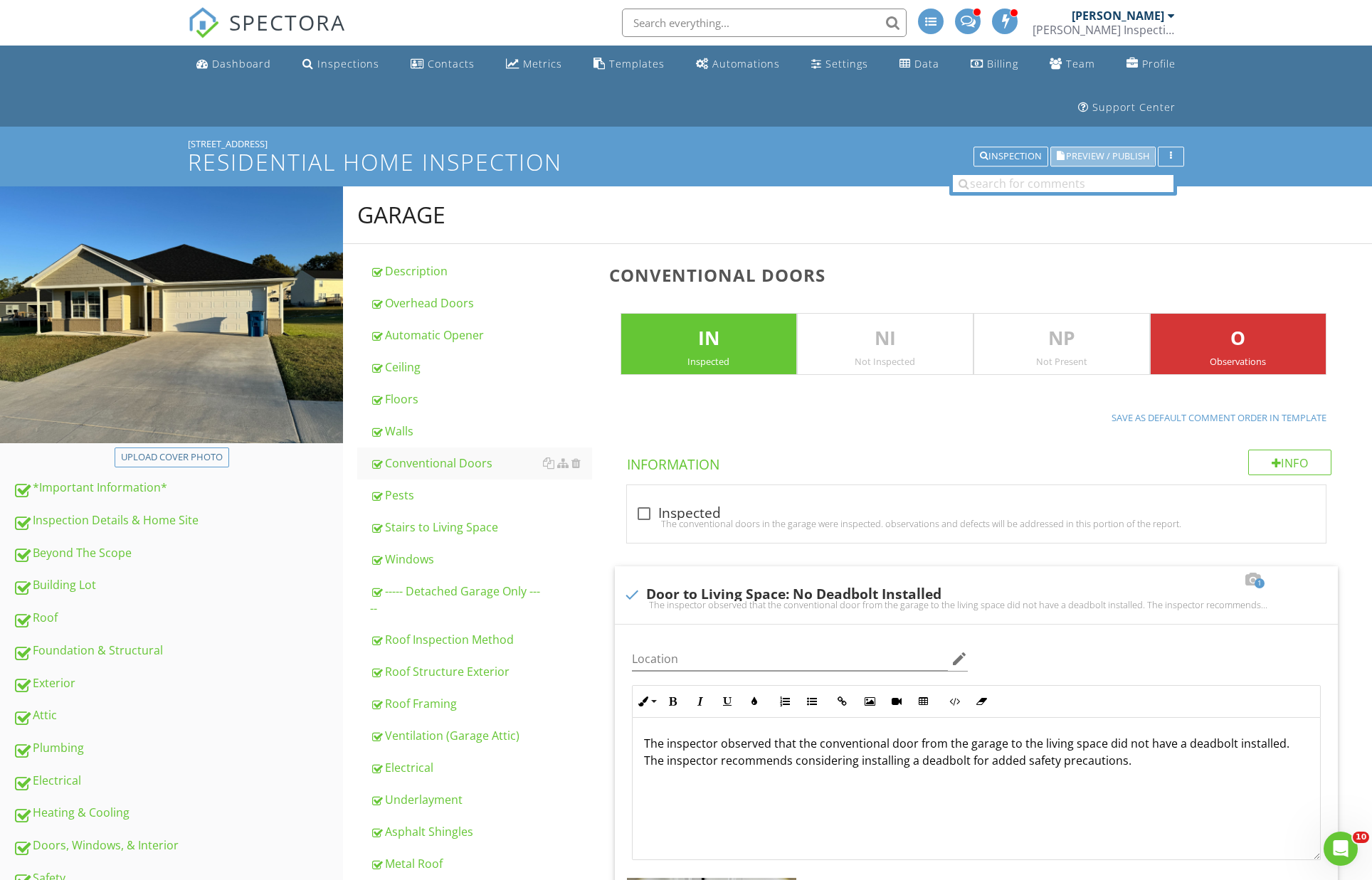
click at [1107, 155] on span "Preview / Publish" at bounding box center [1107, 157] width 84 height 10
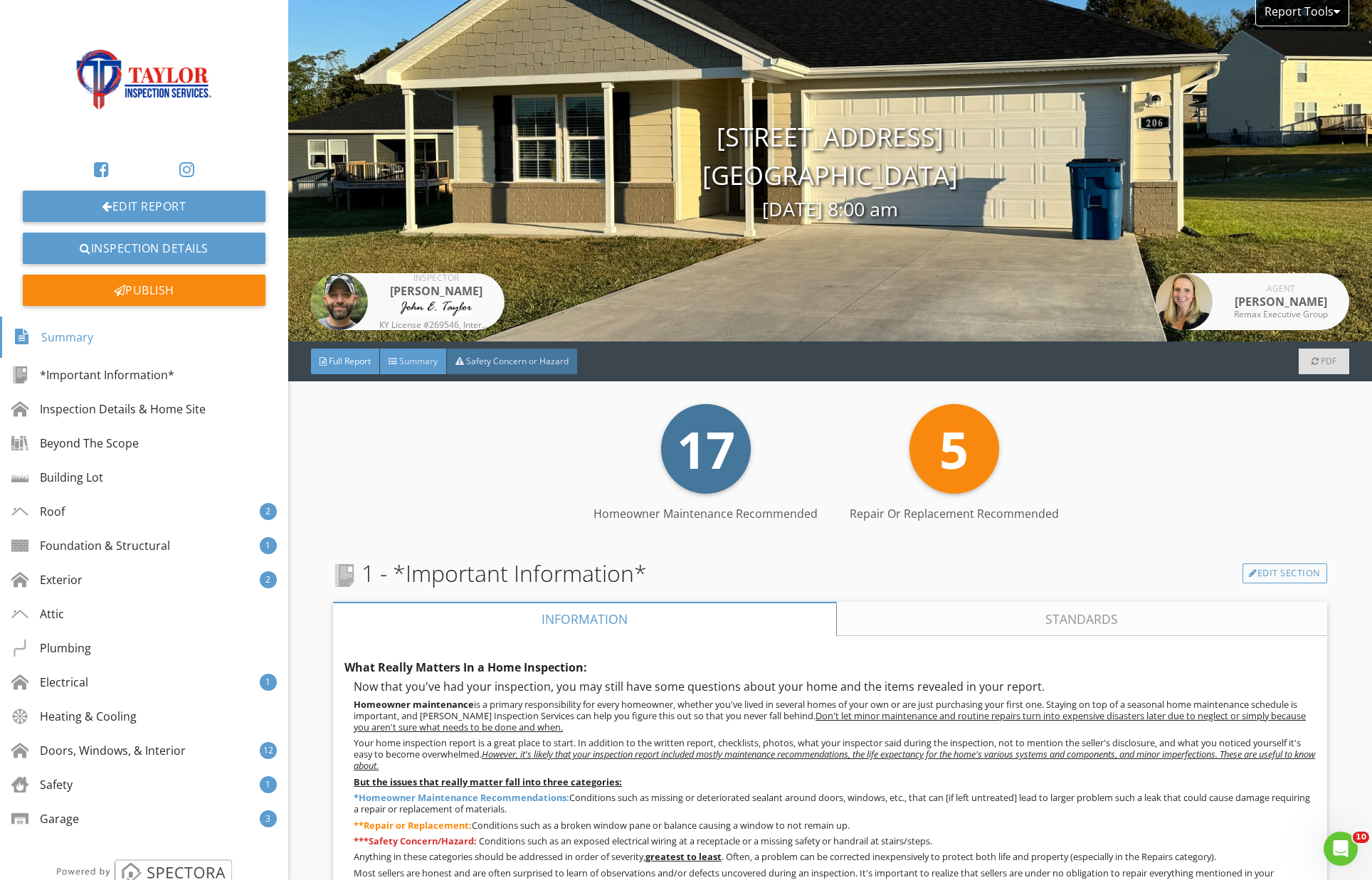
click at [425, 364] on span "Summary" at bounding box center [419, 362] width 39 height 12
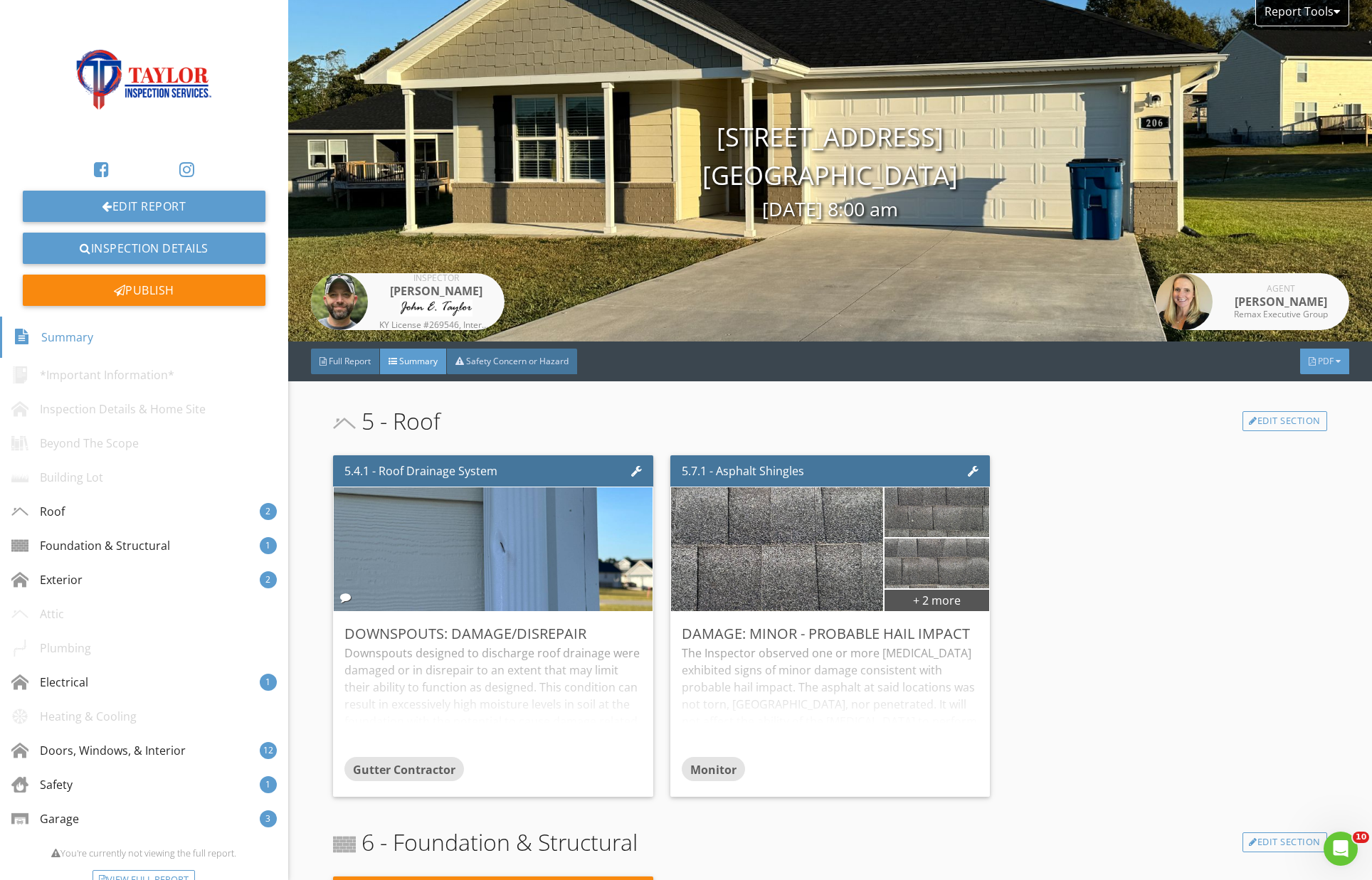
click at [1340, 359] on div at bounding box center [1339, 362] width 5 height 9
click at [1326, 453] on div "Refresh PDFs" at bounding box center [1307, 450] width 92 height 17
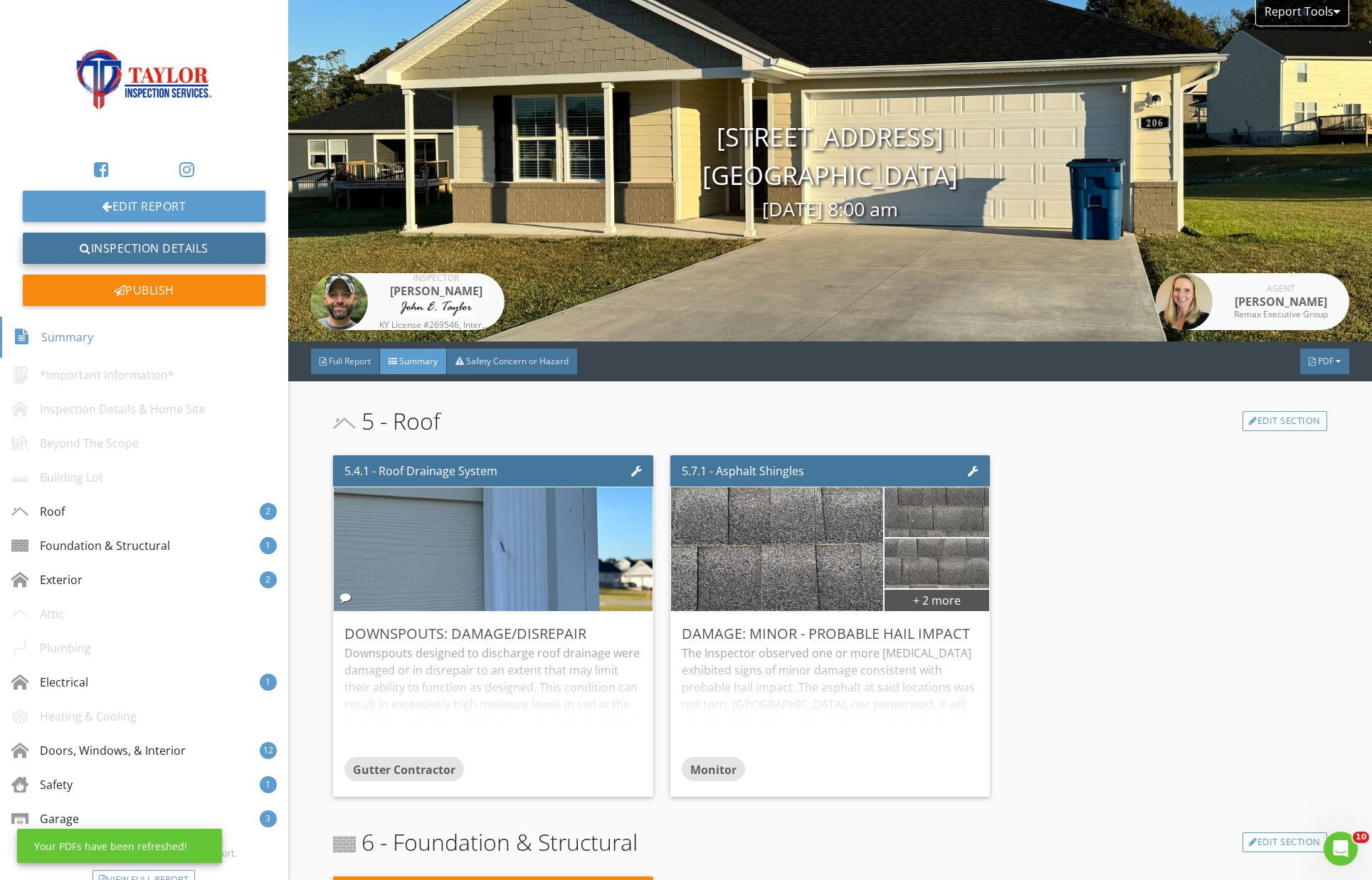
click at [128, 247] on link "Inspection Details" at bounding box center [144, 248] width 243 height 32
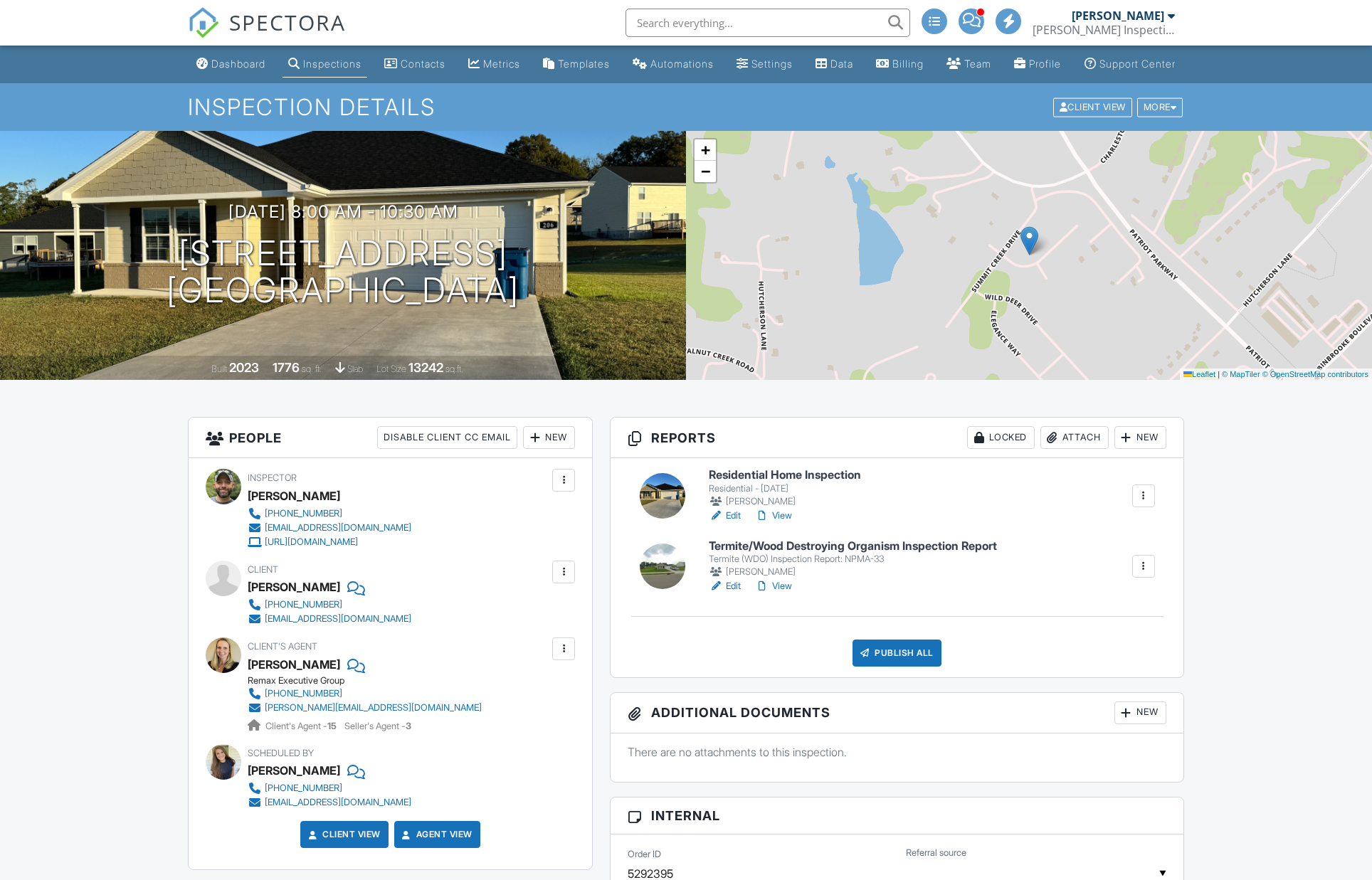
click at [967, 553] on h6 "Termite/Wood Destroying Organism Inspection Report" at bounding box center [853, 546] width 289 height 13
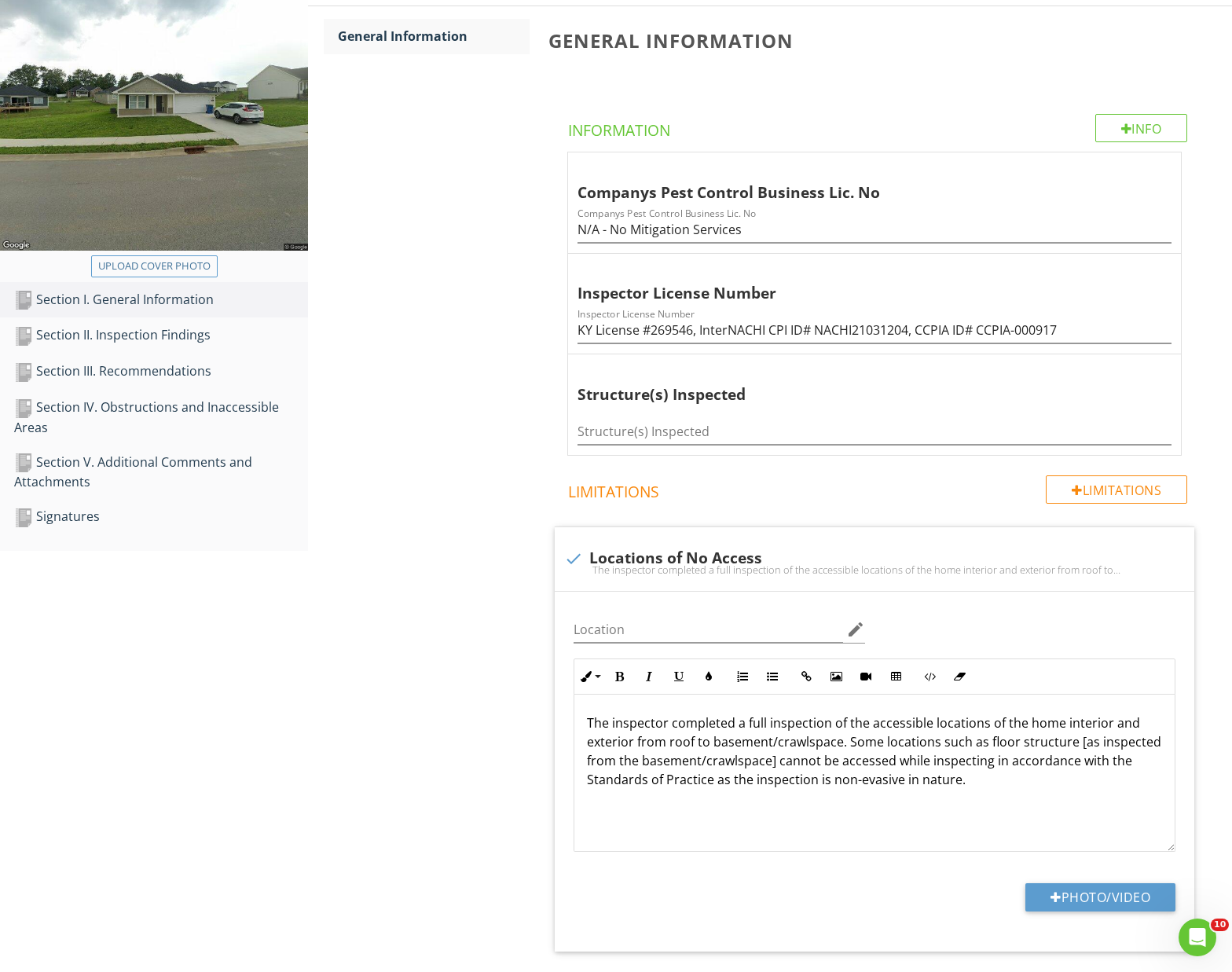
scroll to position [294, 0]
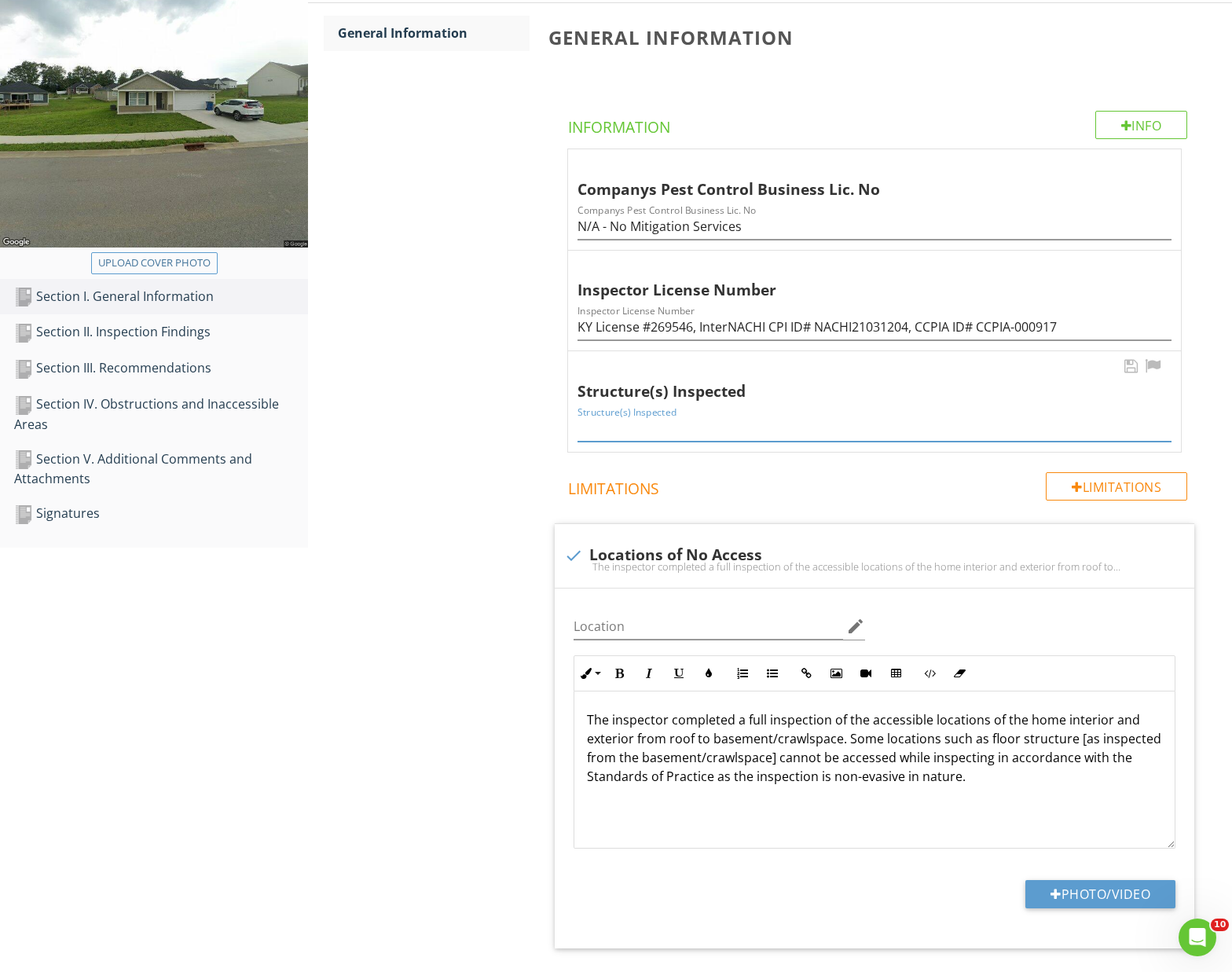
click at [737, 434] on input "Structure(s) Inspected" at bounding box center [873, 429] width 594 height 26
type input "Home"
click at [439, 370] on div "Section I. General Information General Information General Information Info Inf…" at bounding box center [770, 535] width 924 height 1191
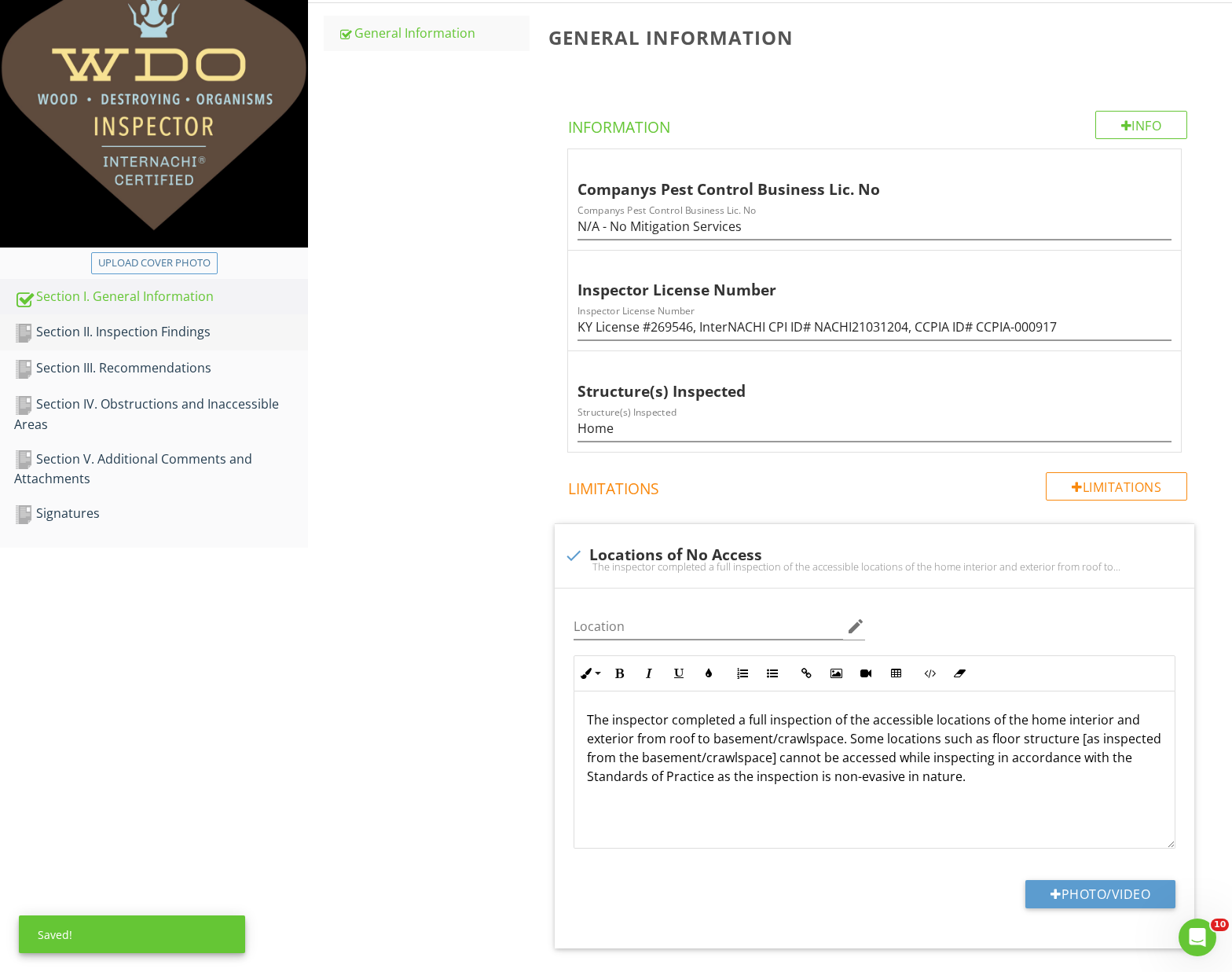
click at [179, 331] on div "Section II. Inspection Findings" at bounding box center [161, 332] width 293 height 20
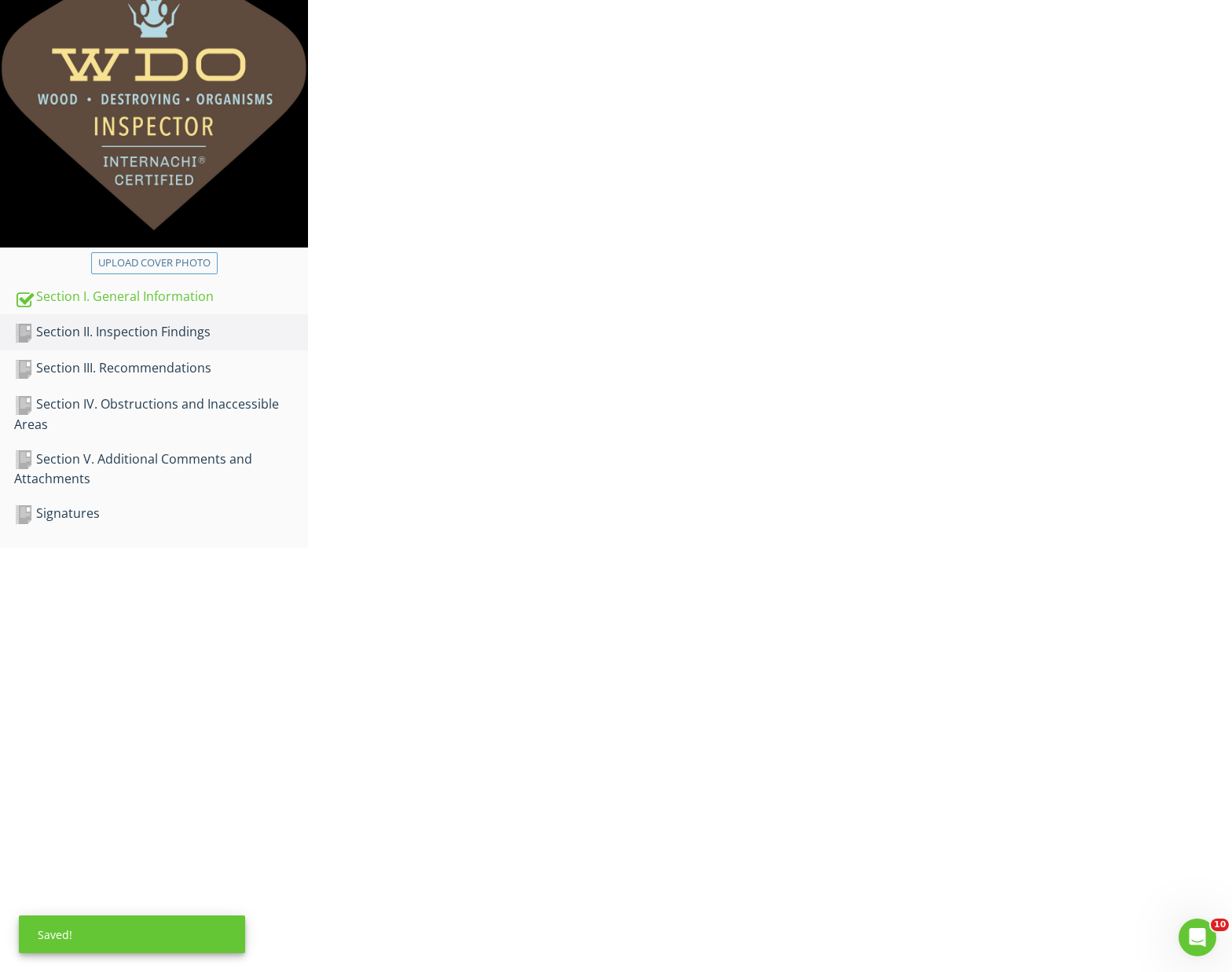
scroll to position [139, 0]
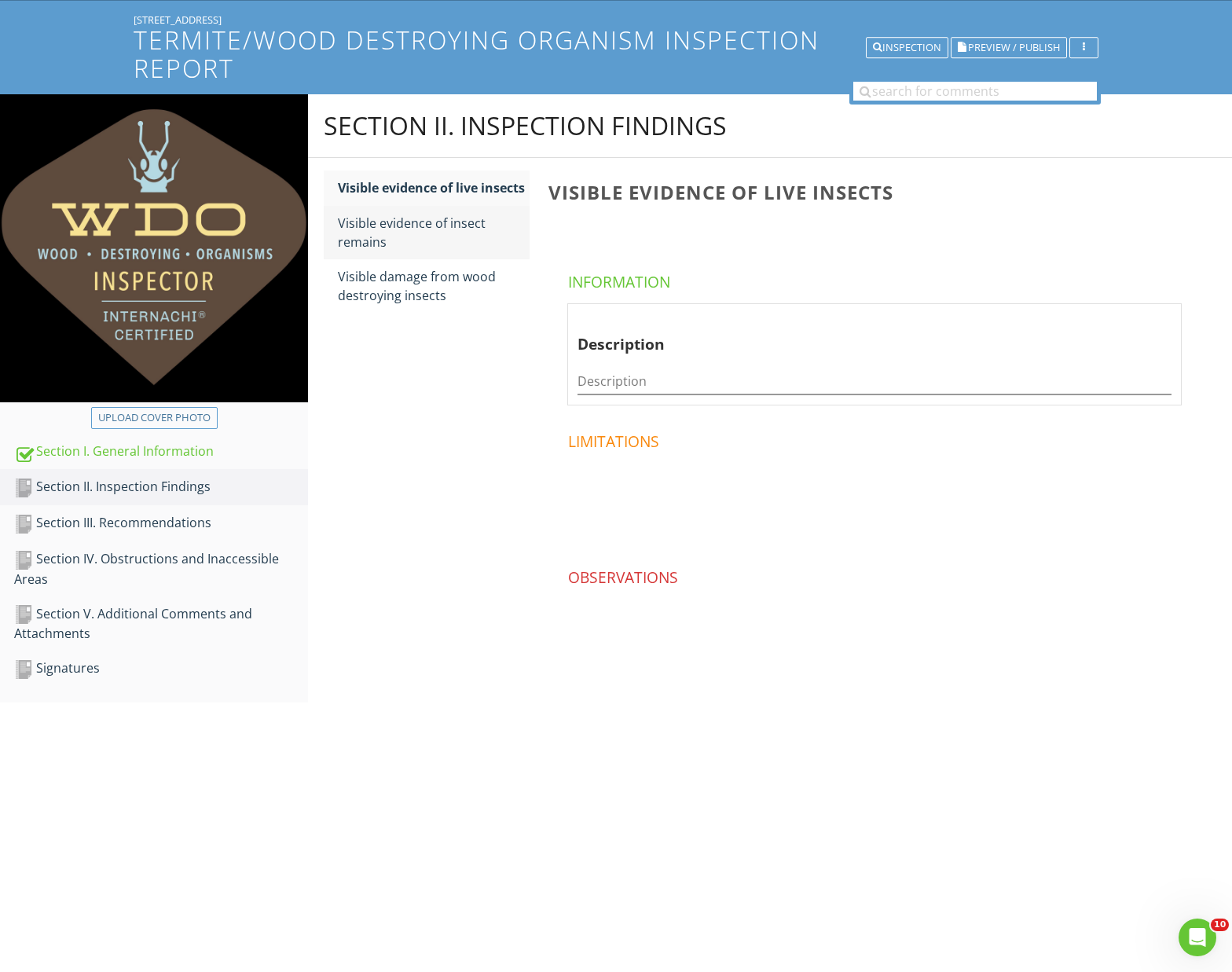
click at [395, 220] on div "Visible evidence of insect remains" at bounding box center [433, 232] width 191 height 38
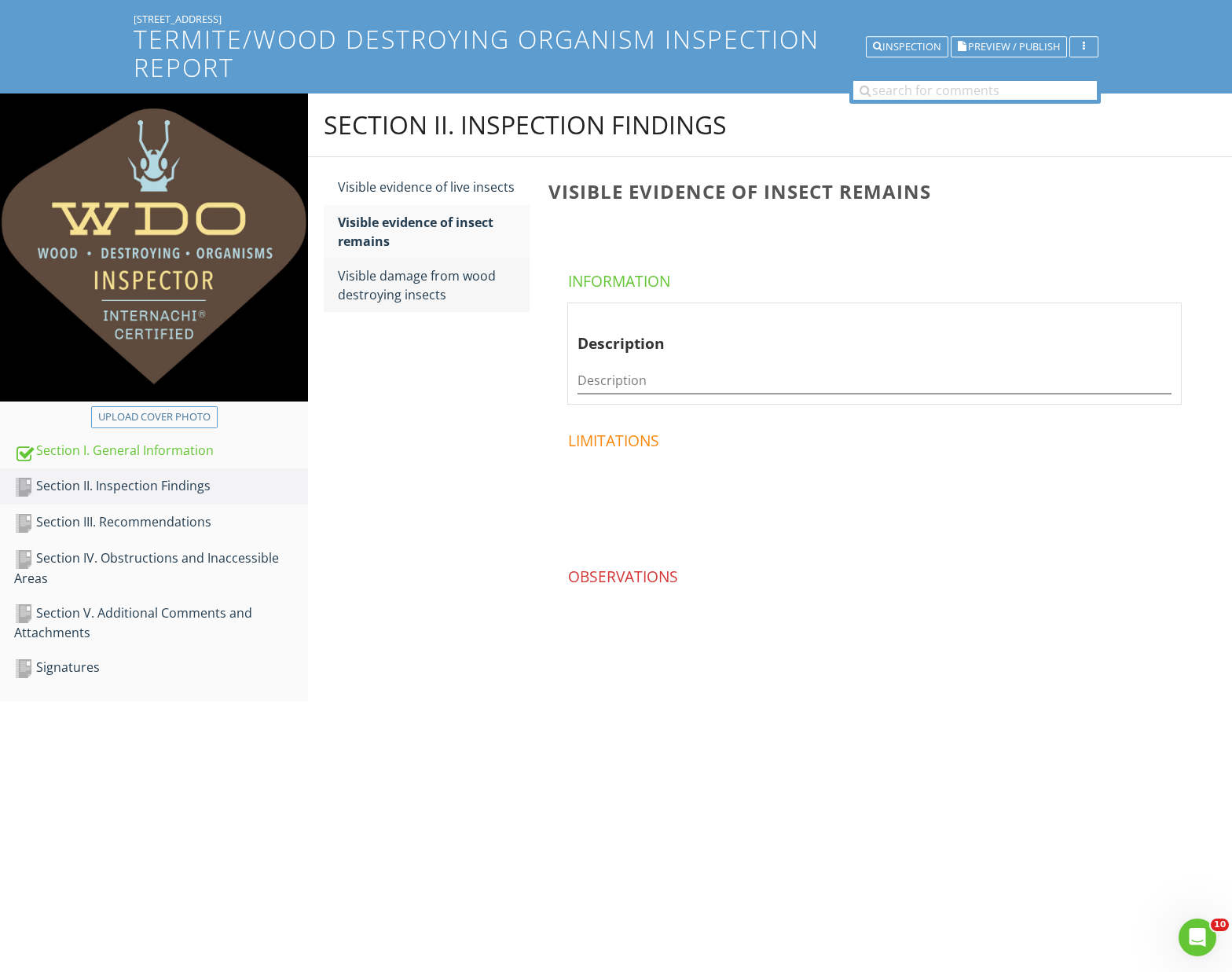
scroll to position [139, 0]
click at [421, 271] on div "Visible damage from wood destroying insects" at bounding box center [433, 286] width 191 height 38
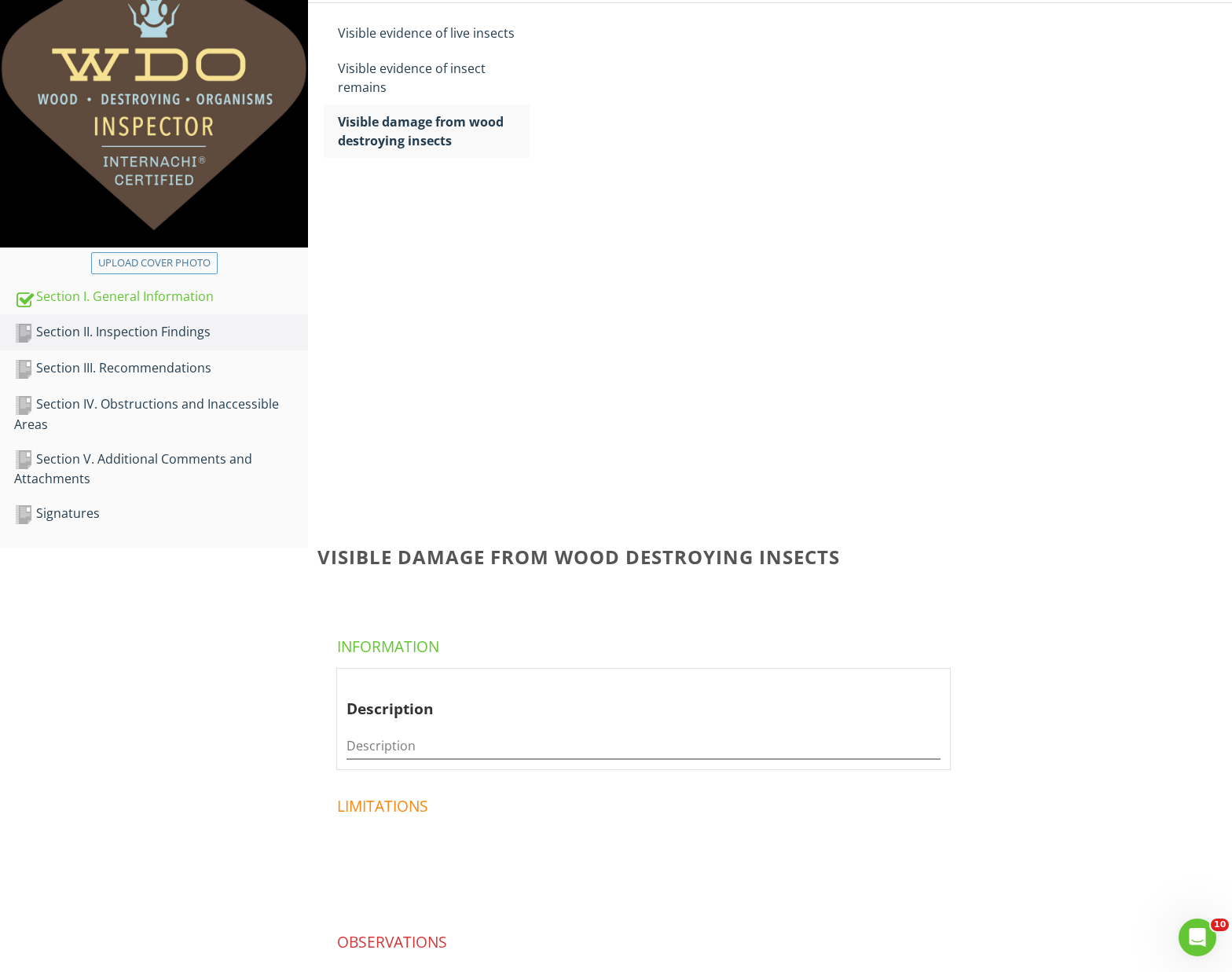
scroll to position [139, 0]
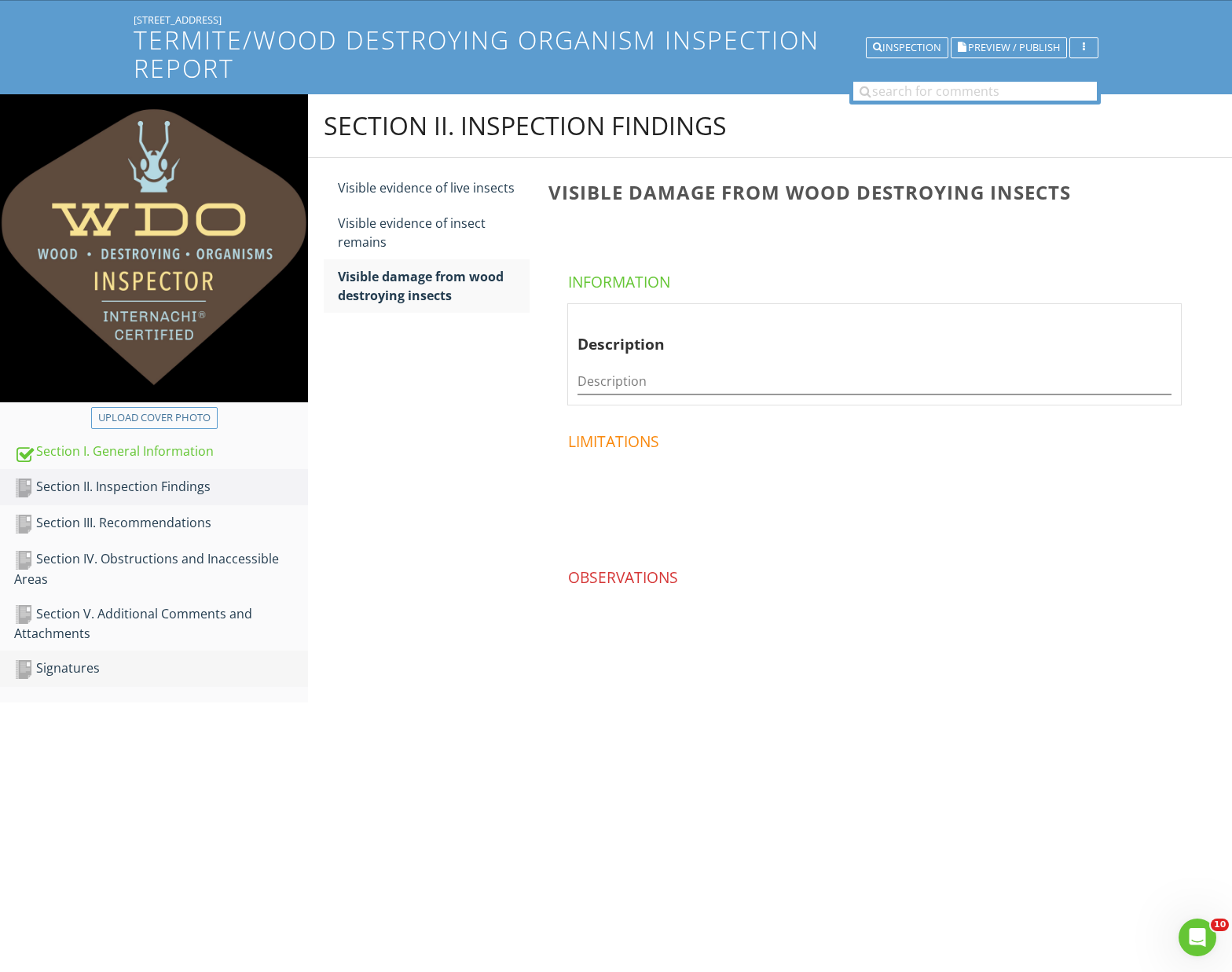
click at [174, 519] on div "Section III. Recommendations" at bounding box center [161, 523] width 293 height 20
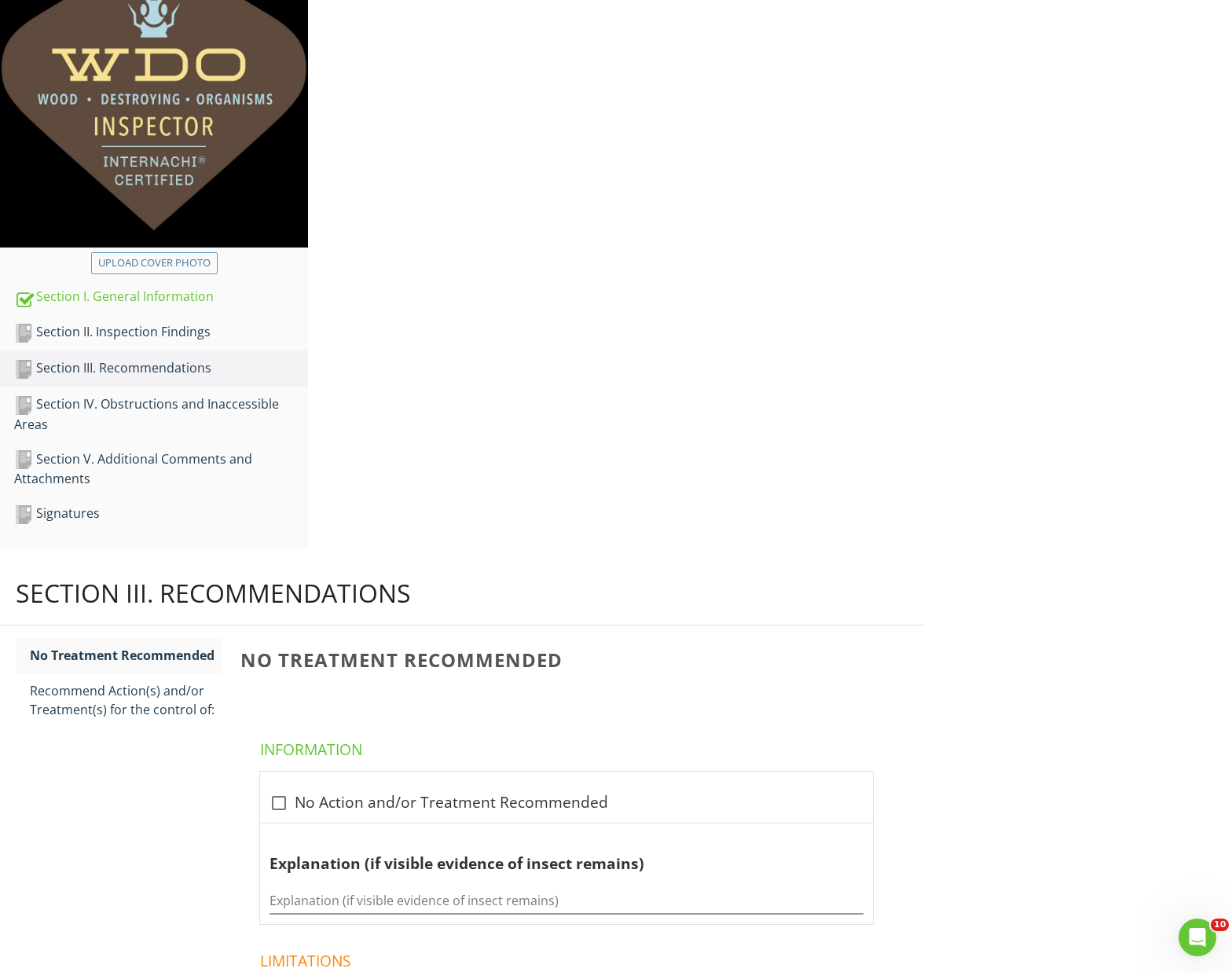
scroll to position [139, 0]
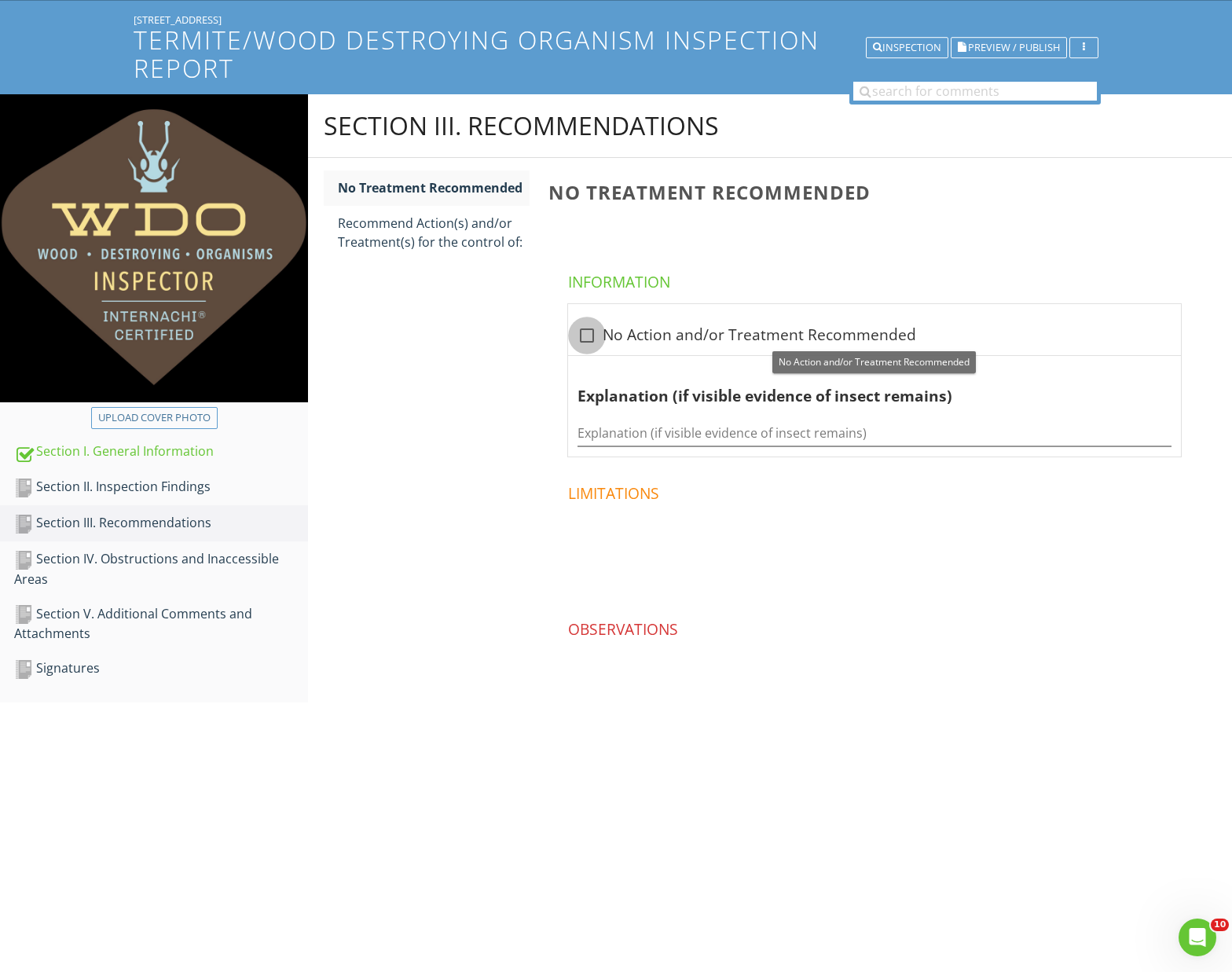
drag, startPoint x: 591, startPoint y: 335, endPoint x: 548, endPoint y: 364, distance: 51.9
click at [590, 335] on div at bounding box center [586, 335] width 26 height 26
checkbox input "true"
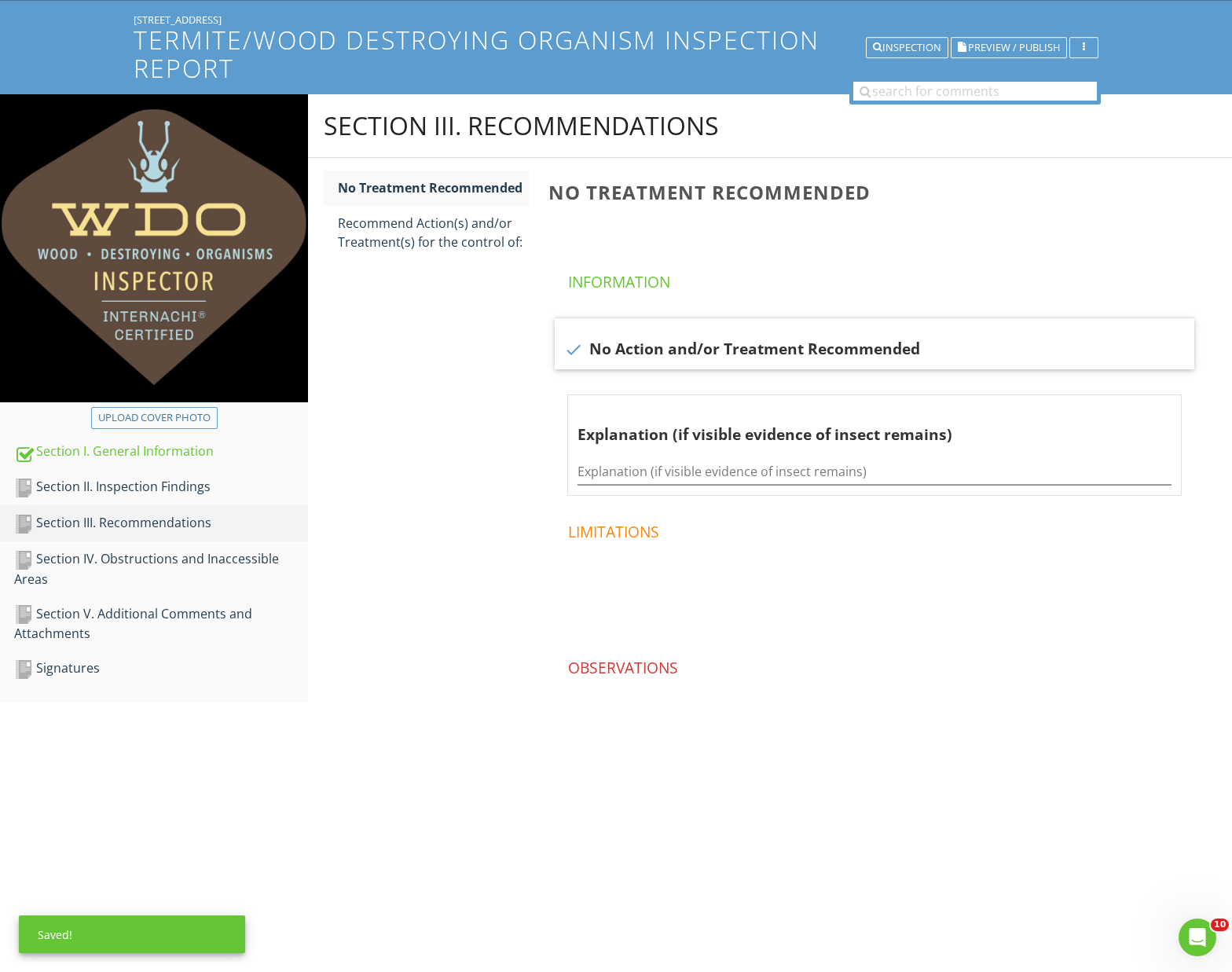
drag, startPoint x: 175, startPoint y: 562, endPoint x: 249, endPoint y: 556, distance: 74.2
click at [174, 562] on div "Section IV. Obstructions and Inaccessible Areas" at bounding box center [161, 569] width 293 height 39
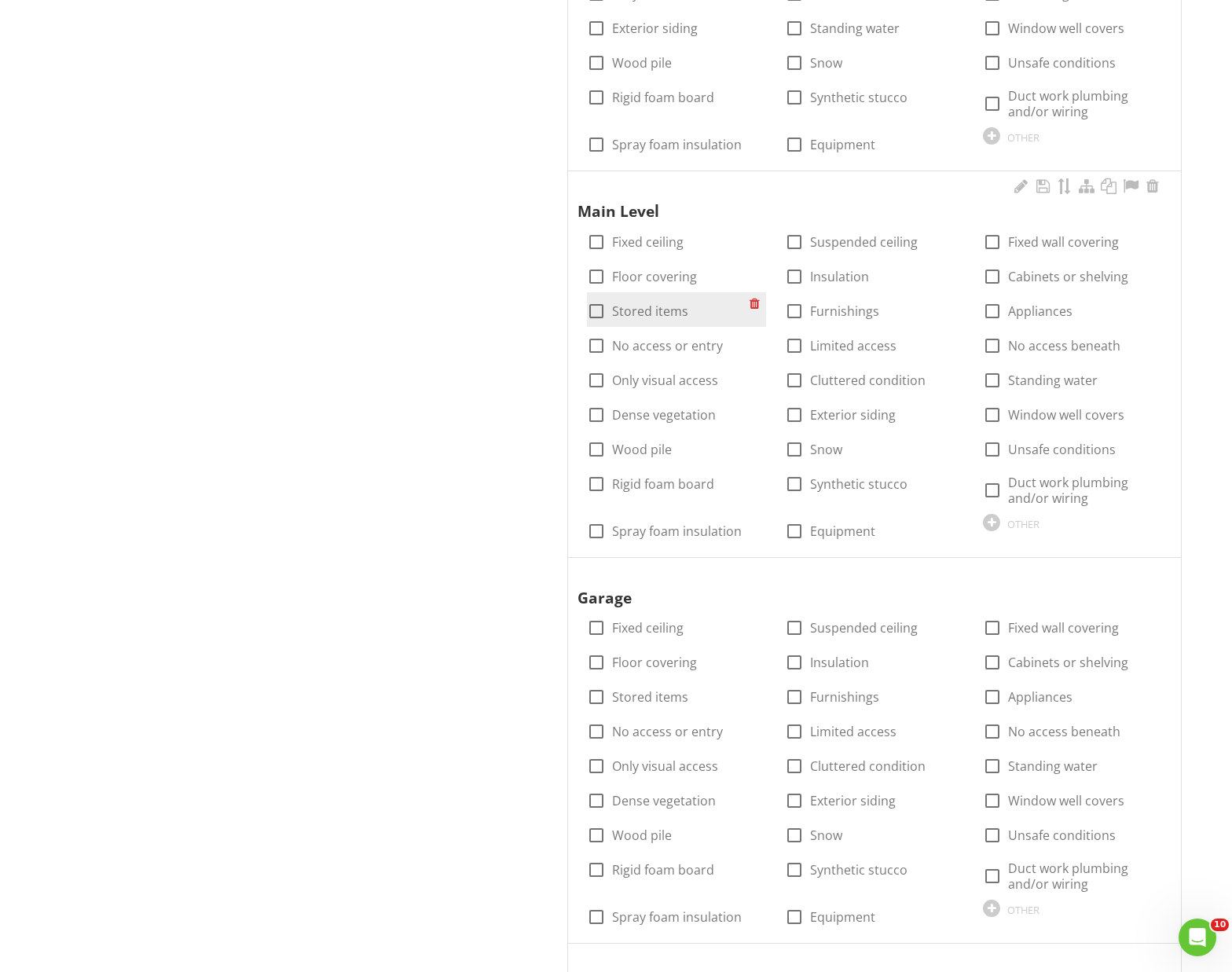
scroll to position [1105, 0]
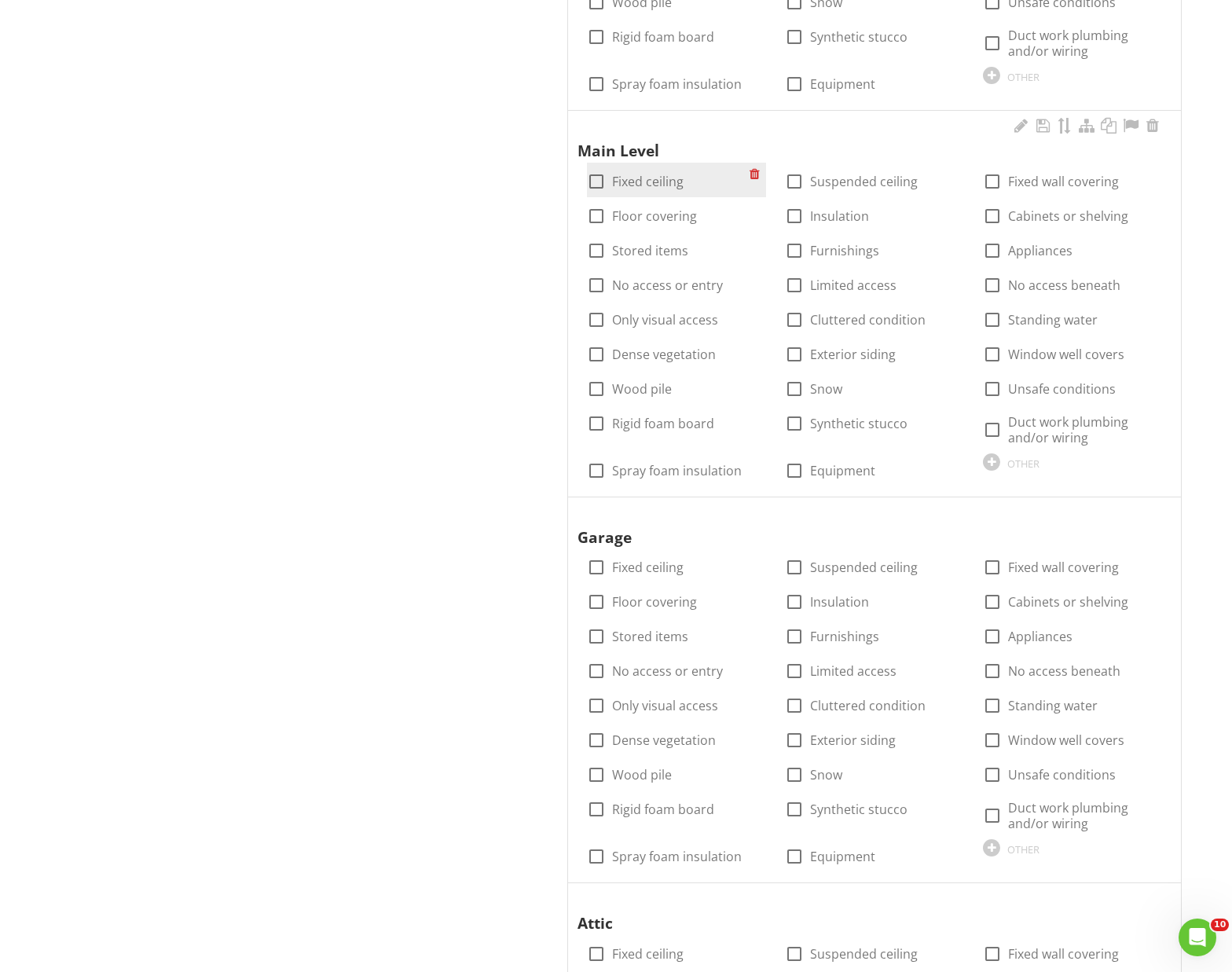
click at [596, 181] on div at bounding box center [596, 181] width 26 height 26
checkbox input "true"
drag, startPoint x: 598, startPoint y: 214, endPoint x: 599, endPoint y: 222, distance: 8.1
click at [598, 214] on div at bounding box center [596, 216] width 26 height 26
checkbox input "true"
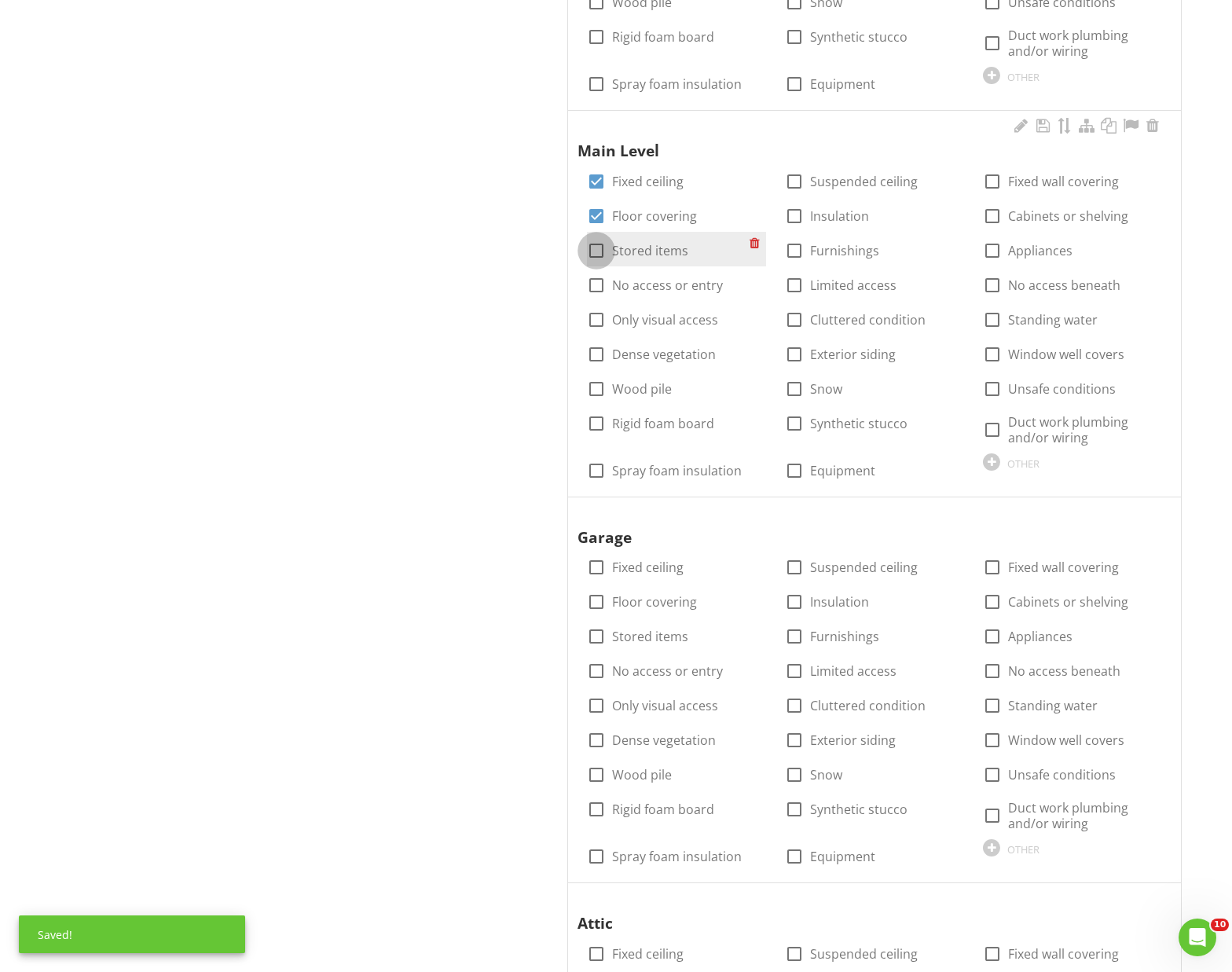
click at [597, 247] on div at bounding box center [596, 250] width 26 height 26
checkbox input "true"
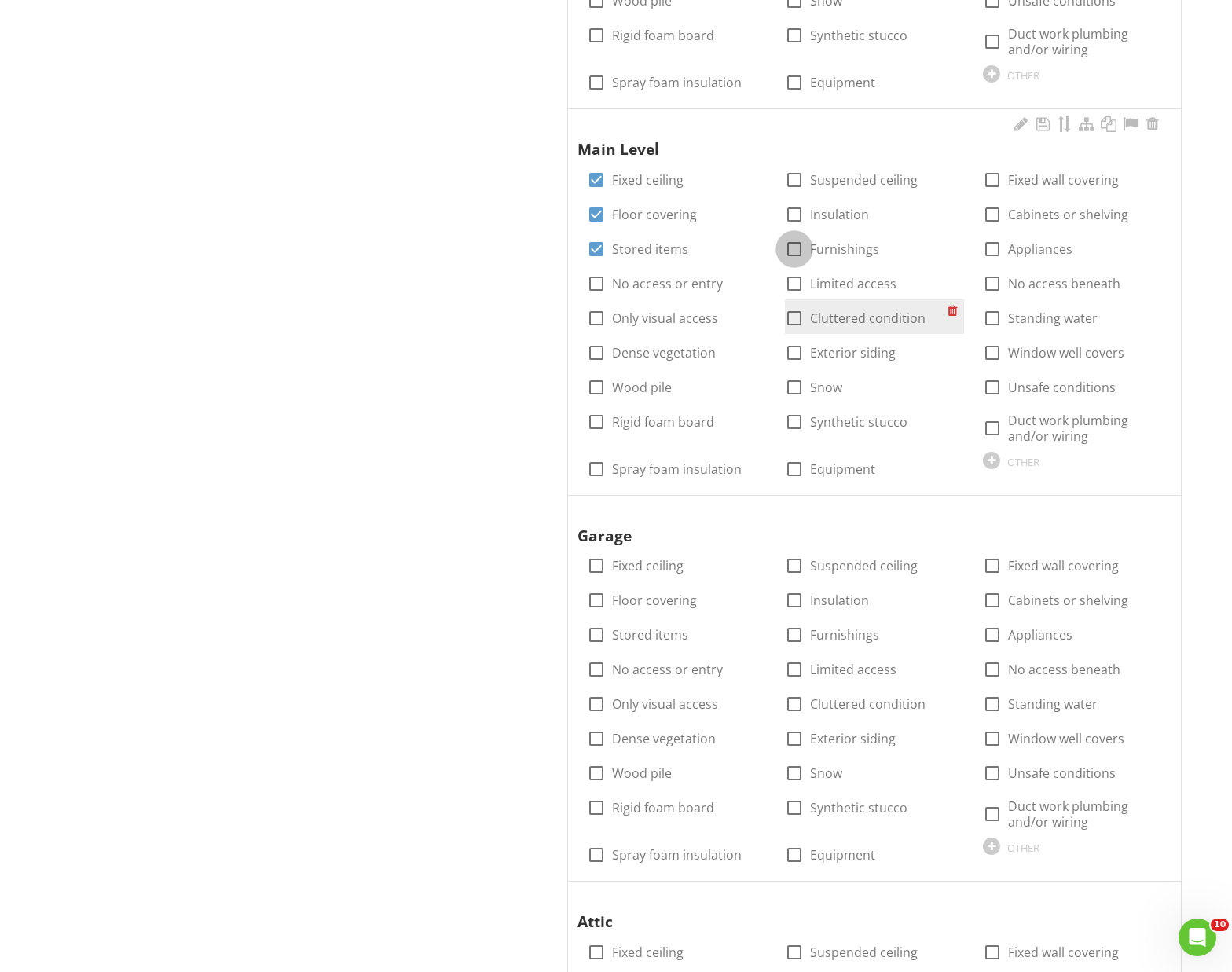
drag, startPoint x: 793, startPoint y: 246, endPoint x: 791, endPoint y: 315, distance: 69.0
click at [794, 247] on div at bounding box center [794, 249] width 26 height 26
checkbox input "true"
drag, startPoint x: 797, startPoint y: 279, endPoint x: 805, endPoint y: 302, distance: 24.4
click at [796, 280] on div at bounding box center [794, 283] width 26 height 26
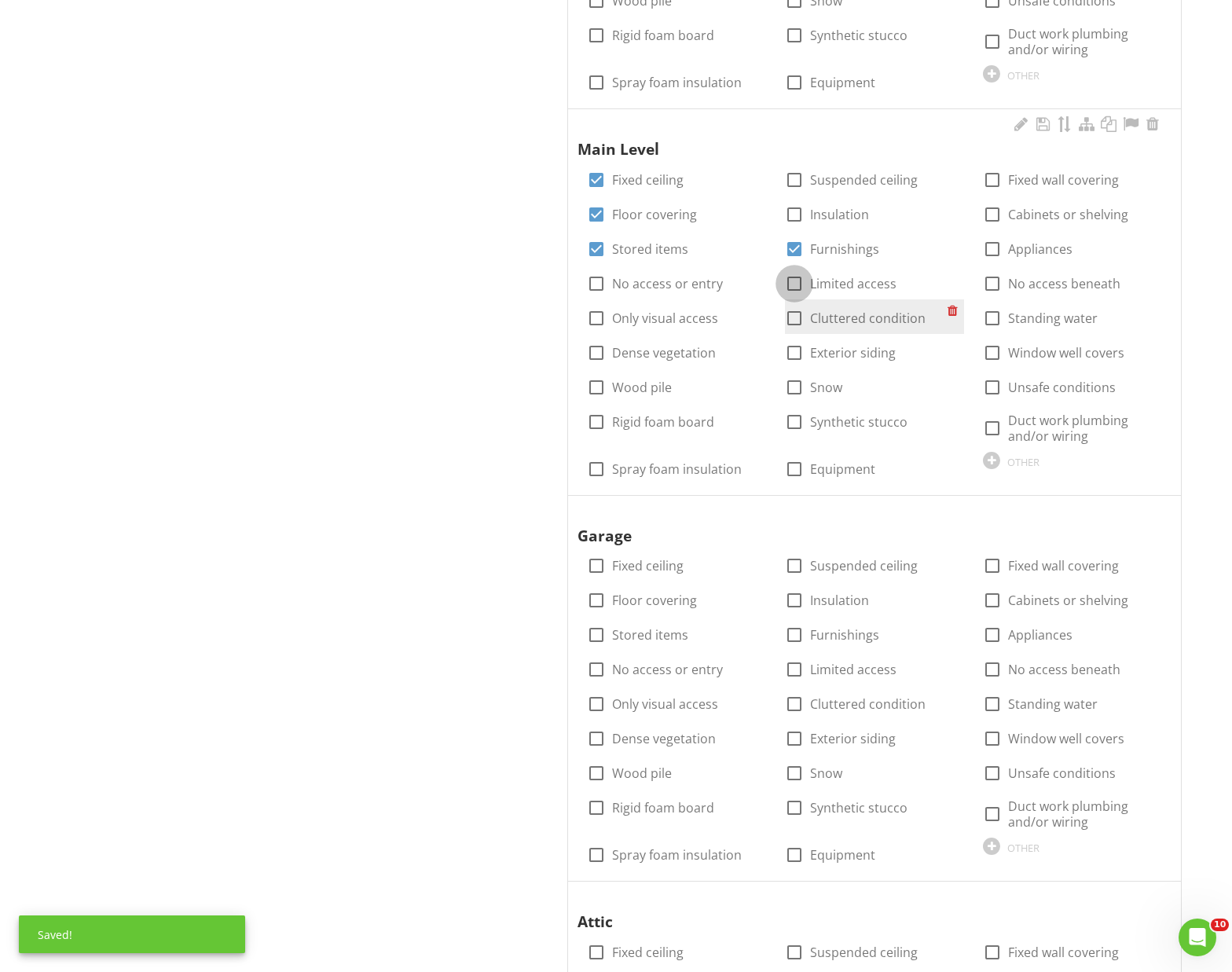
checkbox input "true"
drag, startPoint x: 797, startPoint y: 467, endPoint x: 889, endPoint y: 386, distance: 122.6
click at [796, 467] on div at bounding box center [794, 469] width 26 height 26
checkbox input "true"
click at [992, 180] on div at bounding box center [992, 179] width 26 height 26
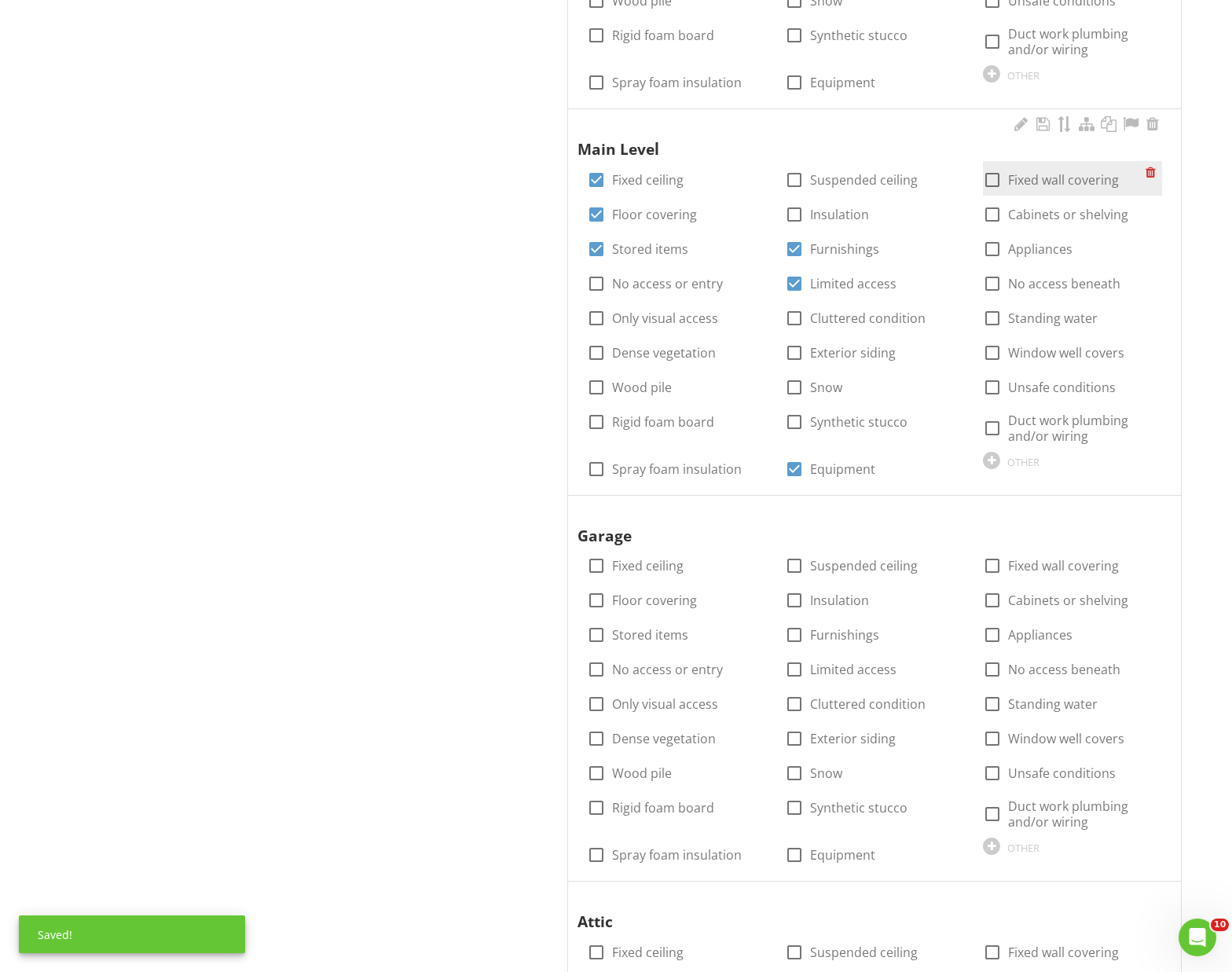
checkbox input "true"
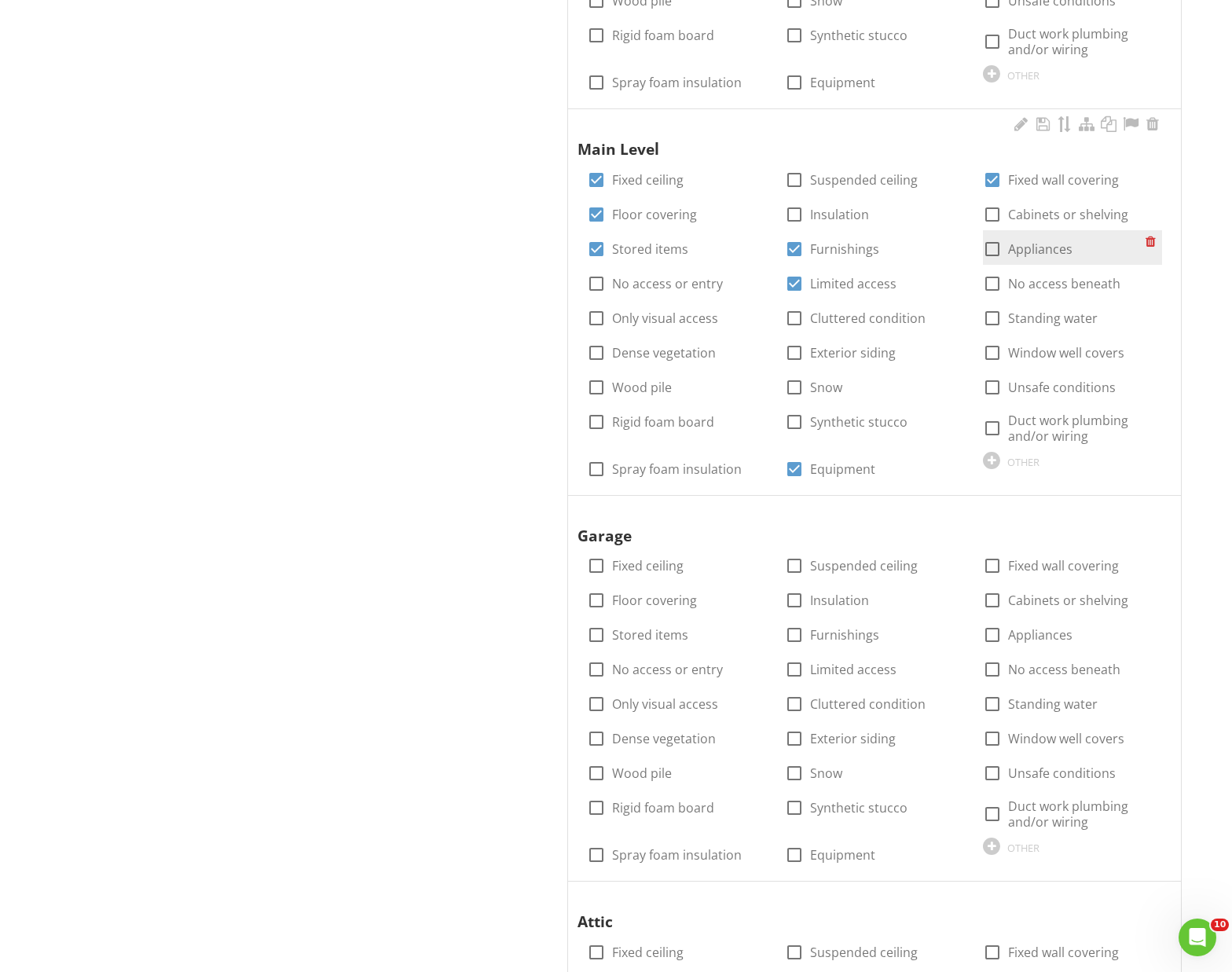
drag, startPoint x: 996, startPoint y: 214, endPoint x: 998, endPoint y: 232, distance: 18.1
click at [996, 214] on div at bounding box center [992, 214] width 26 height 26
checkbox input "true"
drag, startPoint x: 996, startPoint y: 249, endPoint x: 998, endPoint y: 260, distance: 11.2
click at [996, 249] on div at bounding box center [992, 249] width 26 height 26
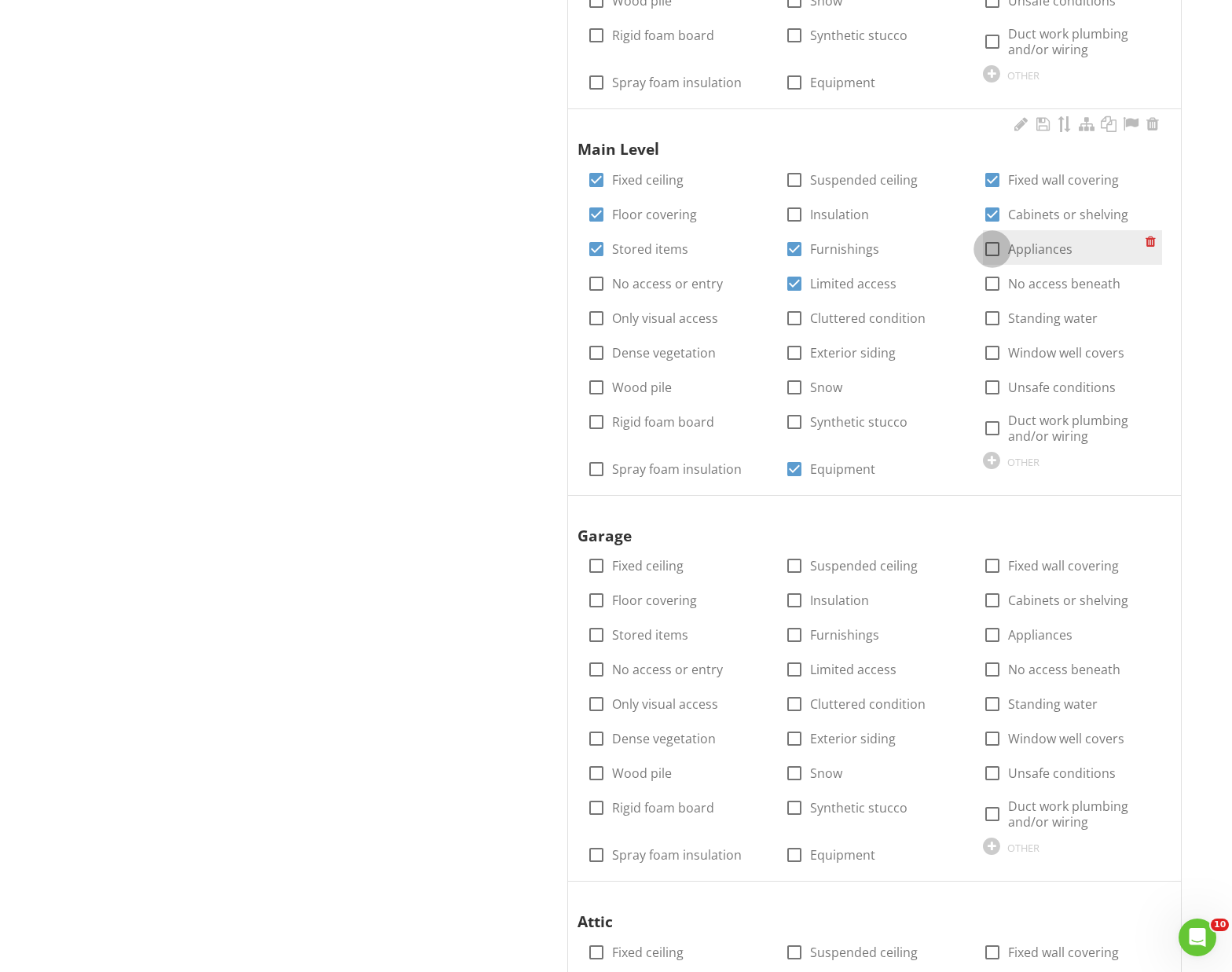
checkbox input "true"
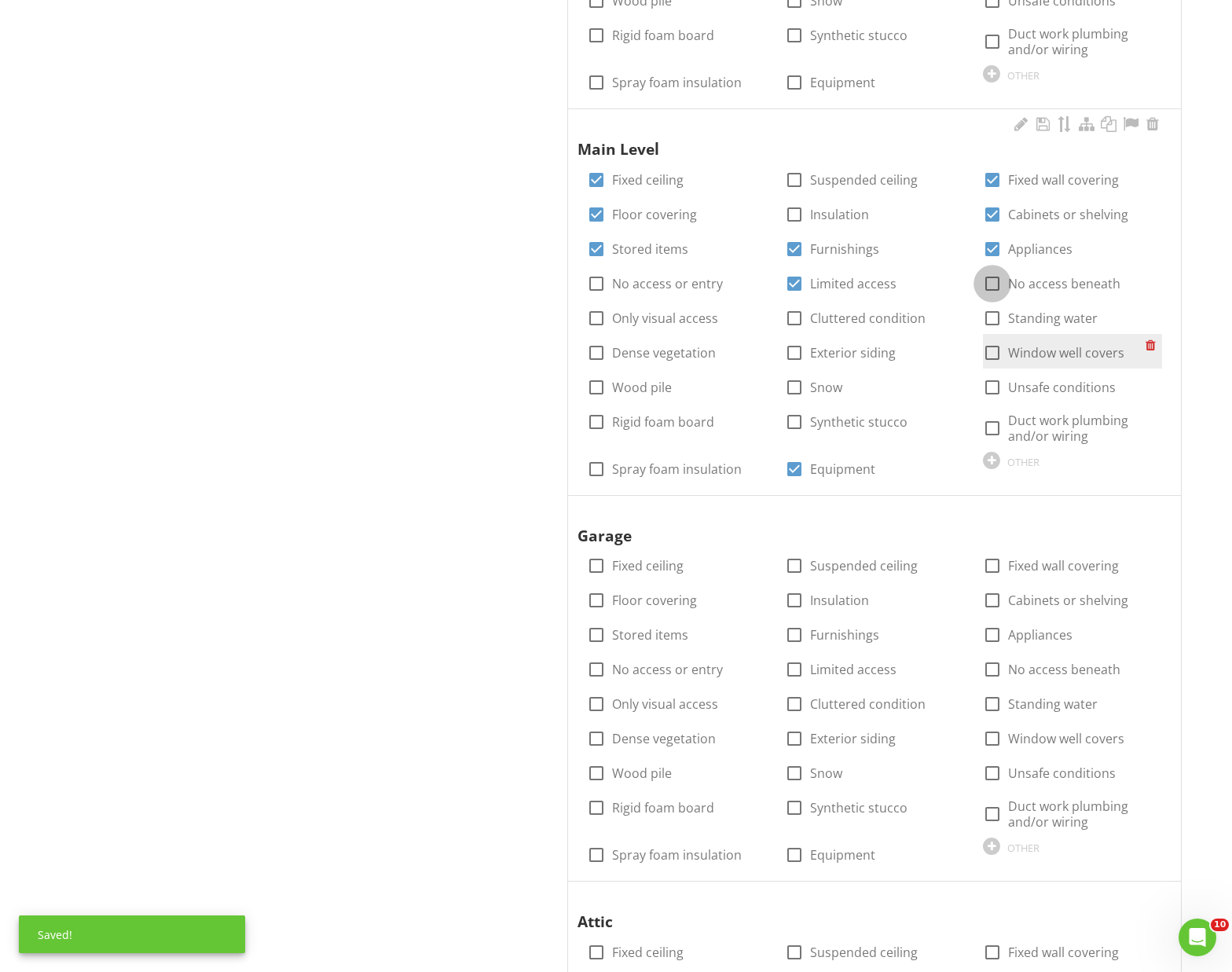
drag, startPoint x: 995, startPoint y: 279, endPoint x: 1006, endPoint y: 335, distance: 57.1
click at [994, 280] on div at bounding box center [992, 283] width 26 height 26
checkbox input "true"
click at [992, 426] on div at bounding box center [992, 428] width 26 height 26
checkbox input "true"
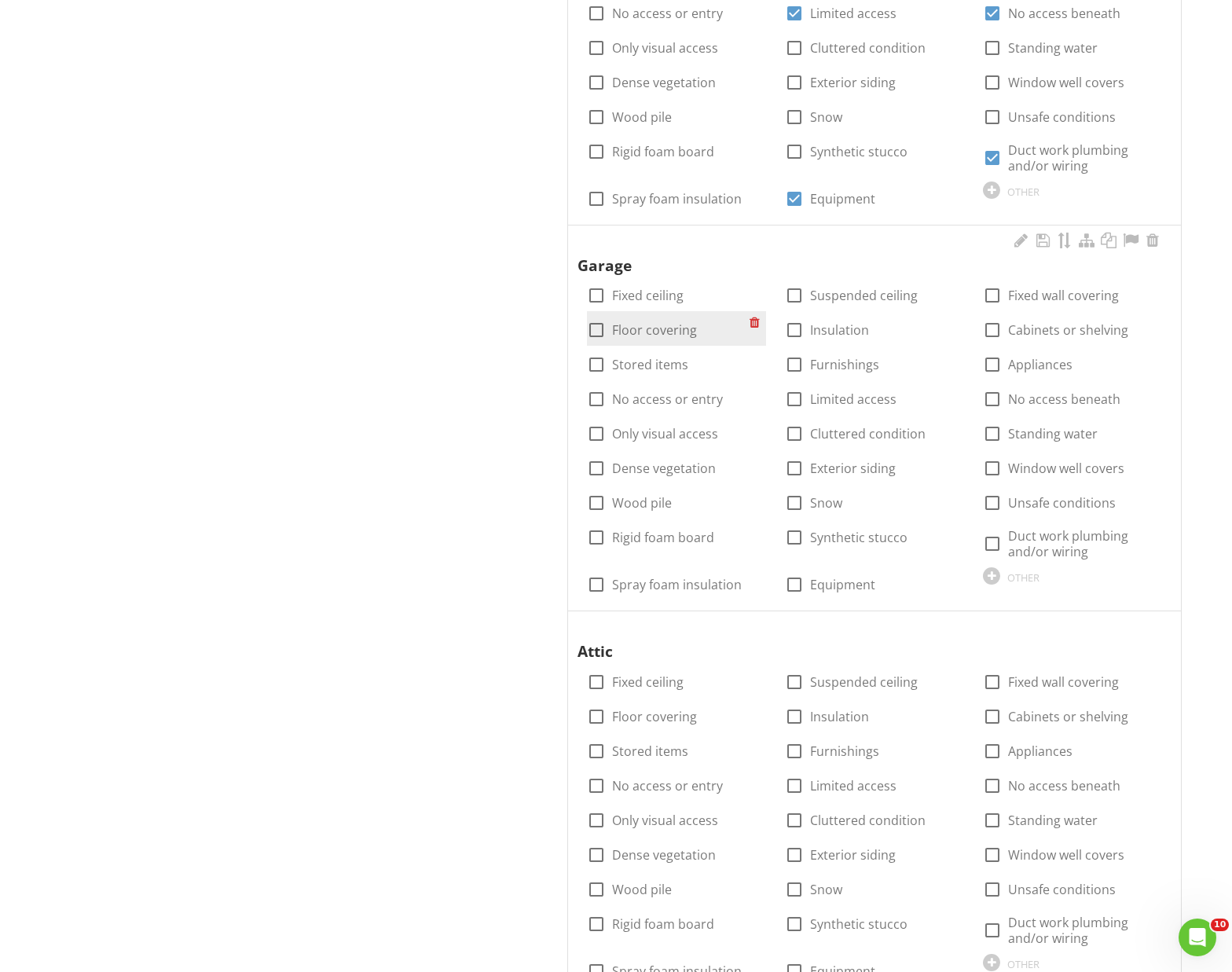
scroll to position [1378, 0]
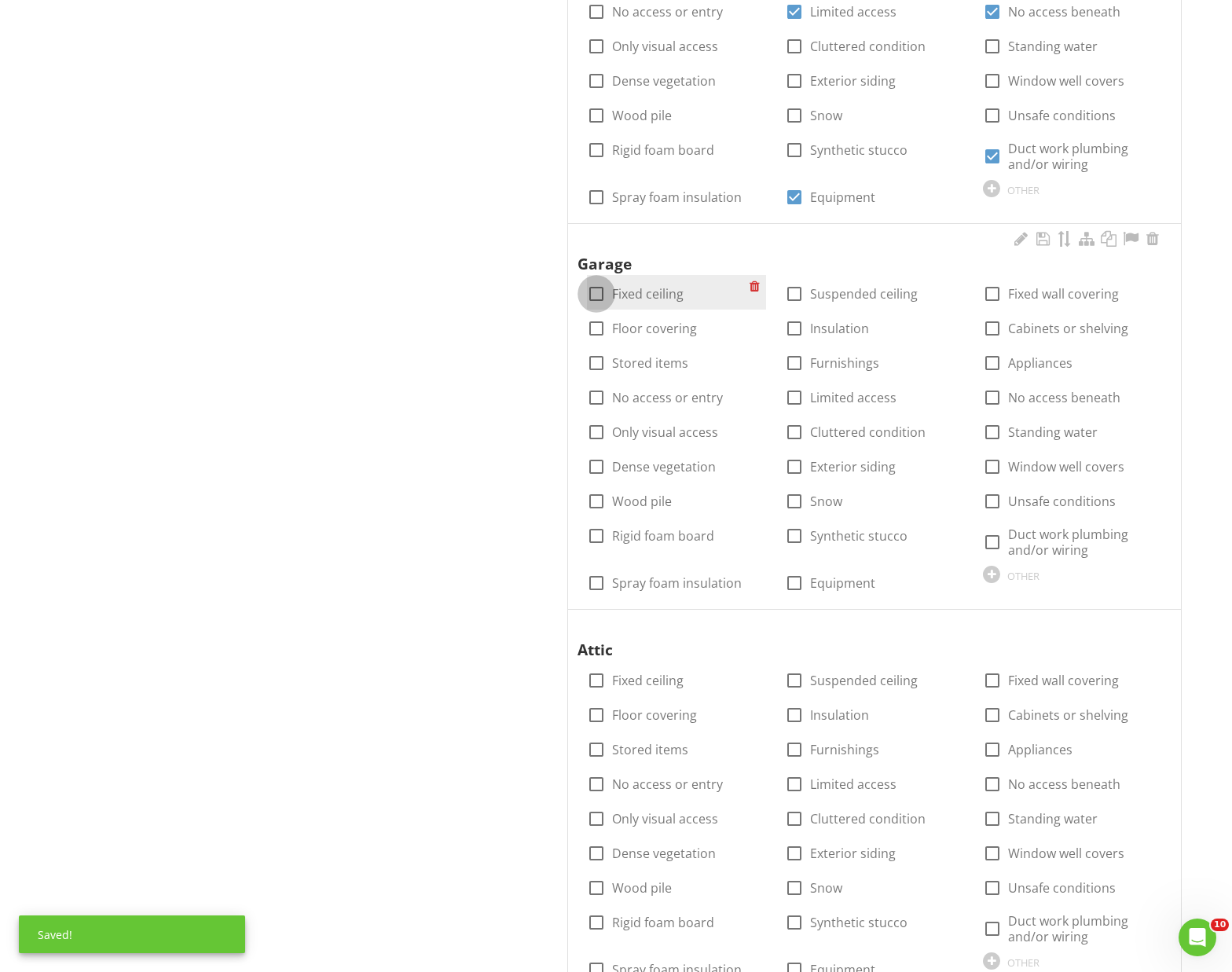
drag, startPoint x: 598, startPoint y: 291, endPoint x: 598, endPoint y: 306, distance: 15.0
click at [598, 291] on div at bounding box center [596, 294] width 26 height 26
checkbox input "true"
drag, startPoint x: 599, startPoint y: 362, endPoint x: 608, endPoint y: 372, distance: 13.5
click at [599, 362] on div at bounding box center [596, 363] width 26 height 26
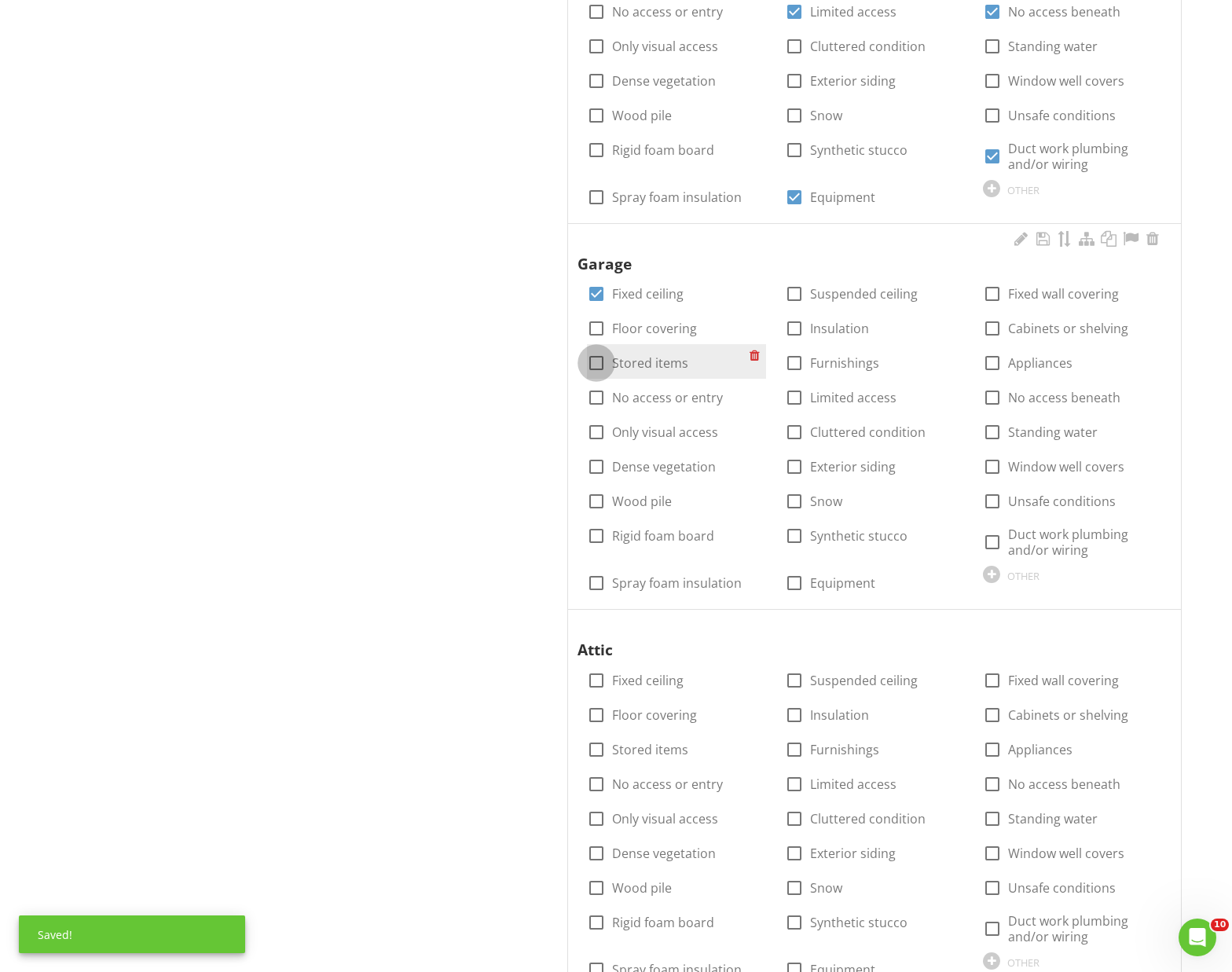
checkbox input "true"
drag, startPoint x: 796, startPoint y: 397, endPoint x: 824, endPoint y: 417, distance: 34.4
click at [796, 397] on div at bounding box center [794, 397] width 26 height 26
checkbox input "true"
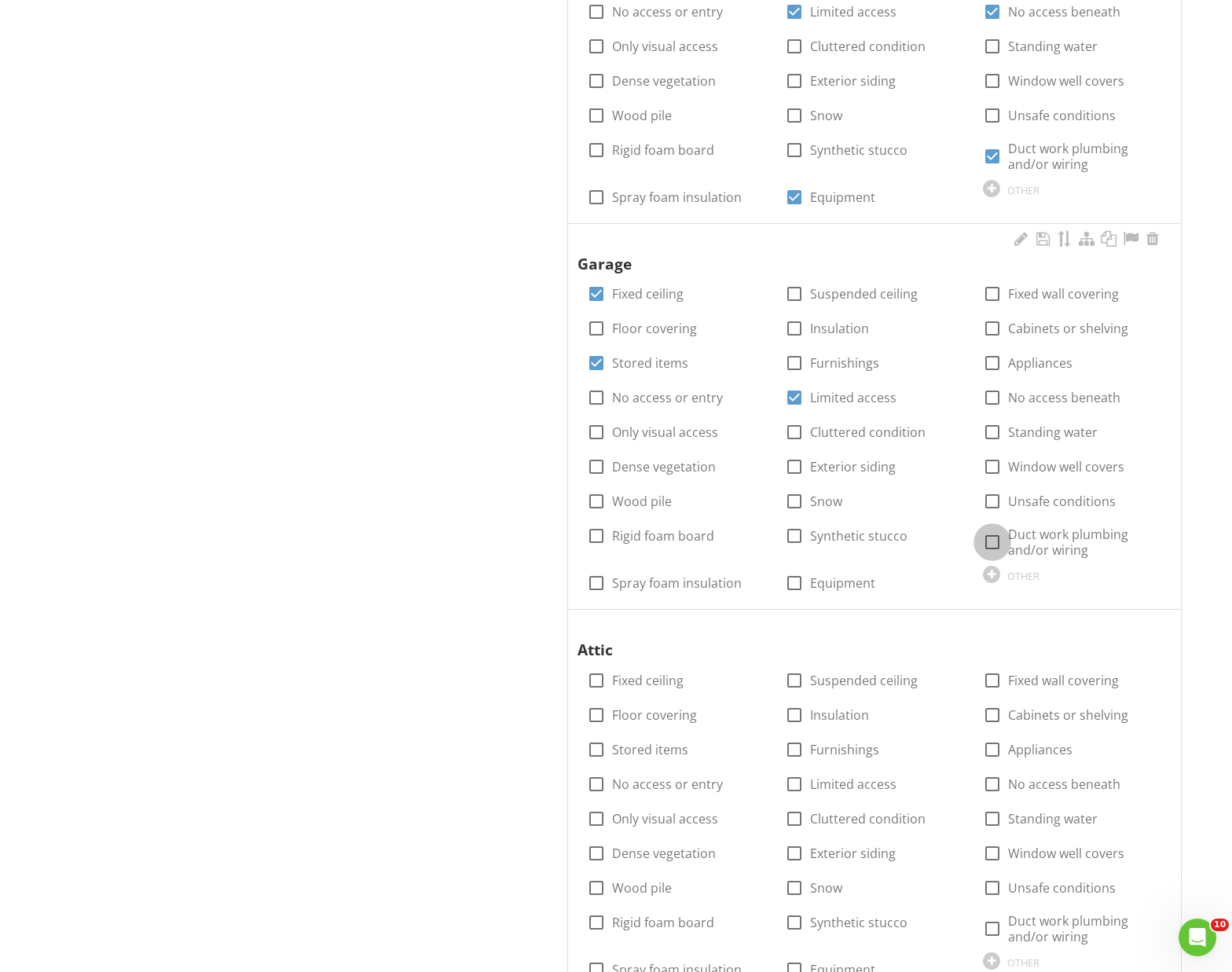
drag, startPoint x: 999, startPoint y: 541, endPoint x: 974, endPoint y: 558, distance: 30.2
click at [998, 540] on div at bounding box center [992, 541] width 26 height 26
checkbox input "true"
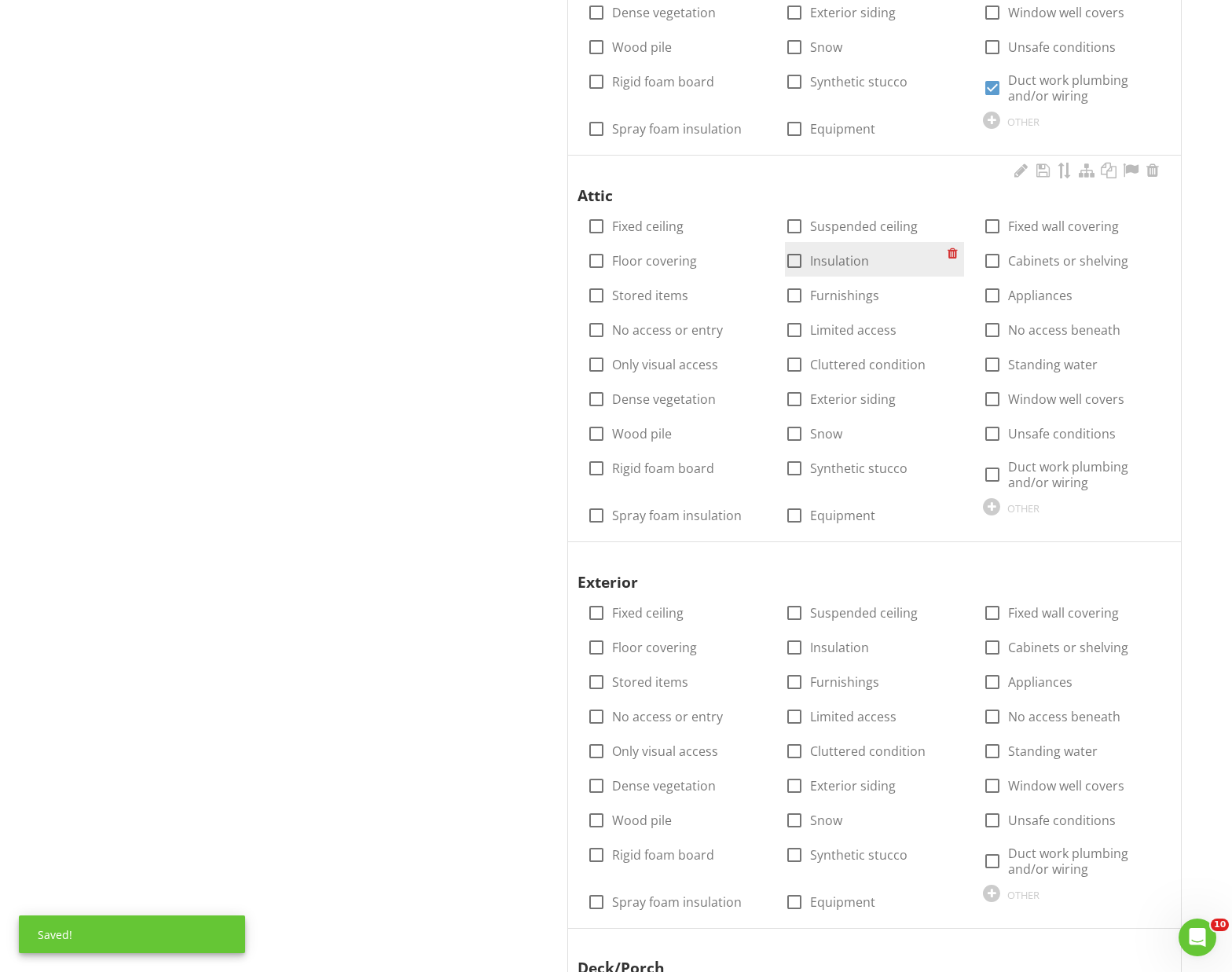
scroll to position [1831, 0]
click at [801, 258] on div at bounding box center [794, 261] width 26 height 26
checkbox input "true"
drag, startPoint x: 797, startPoint y: 330, endPoint x: 789, endPoint y: 334, distance: 8.9
click at [794, 330] on div at bounding box center [794, 331] width 26 height 26
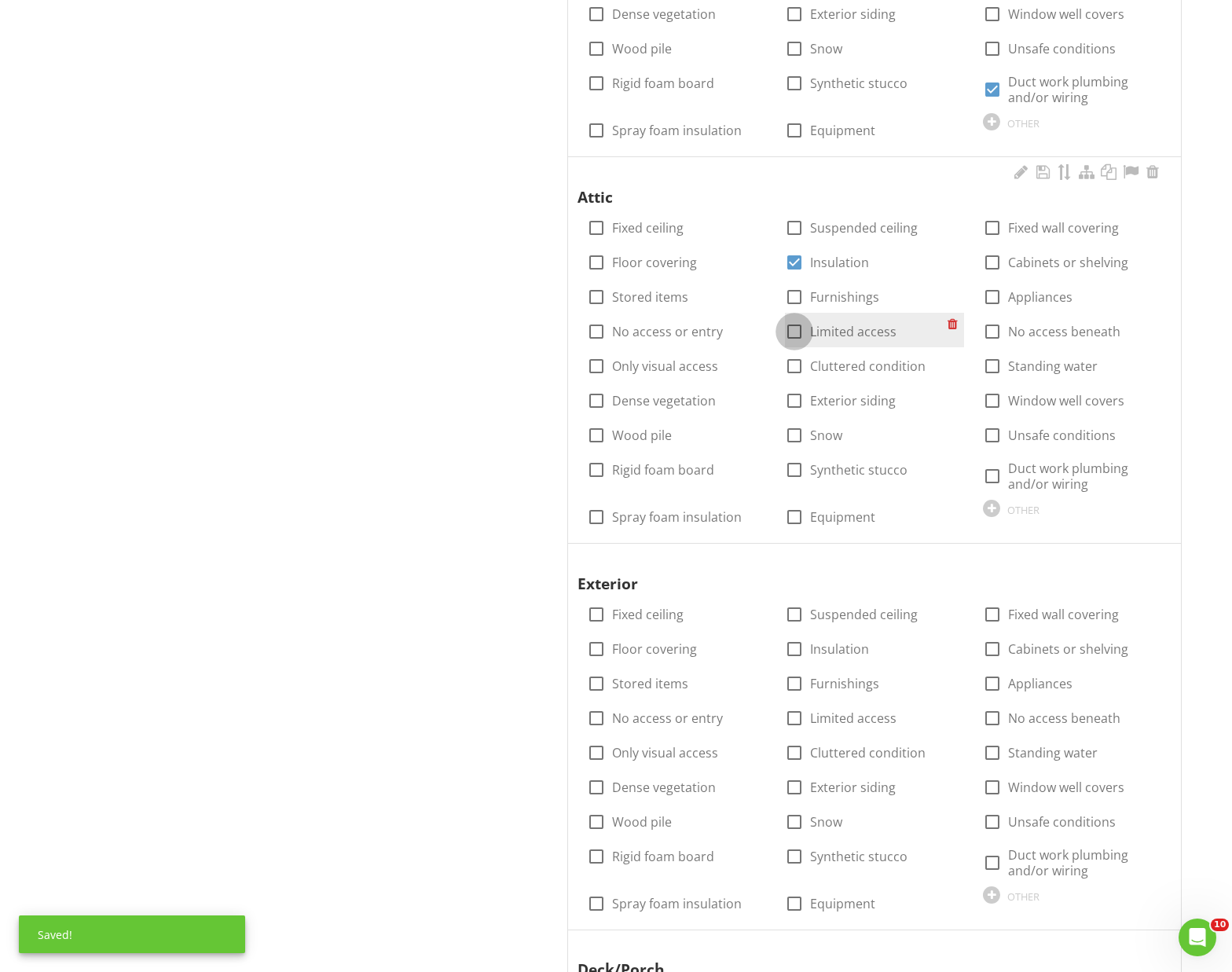
checkbox input "true"
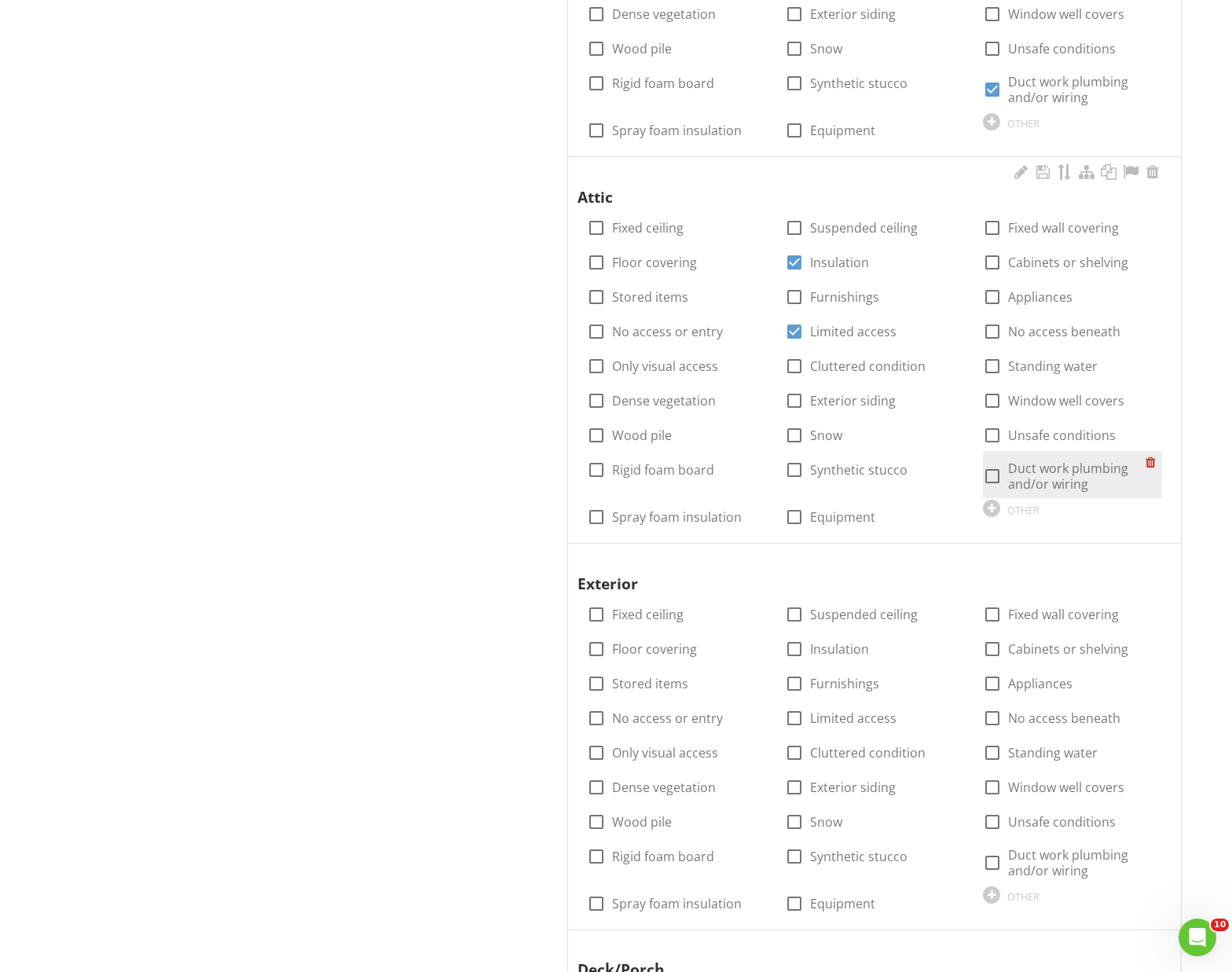
click at [994, 475] on div at bounding box center [992, 475] width 26 height 26
checkbox input "true"
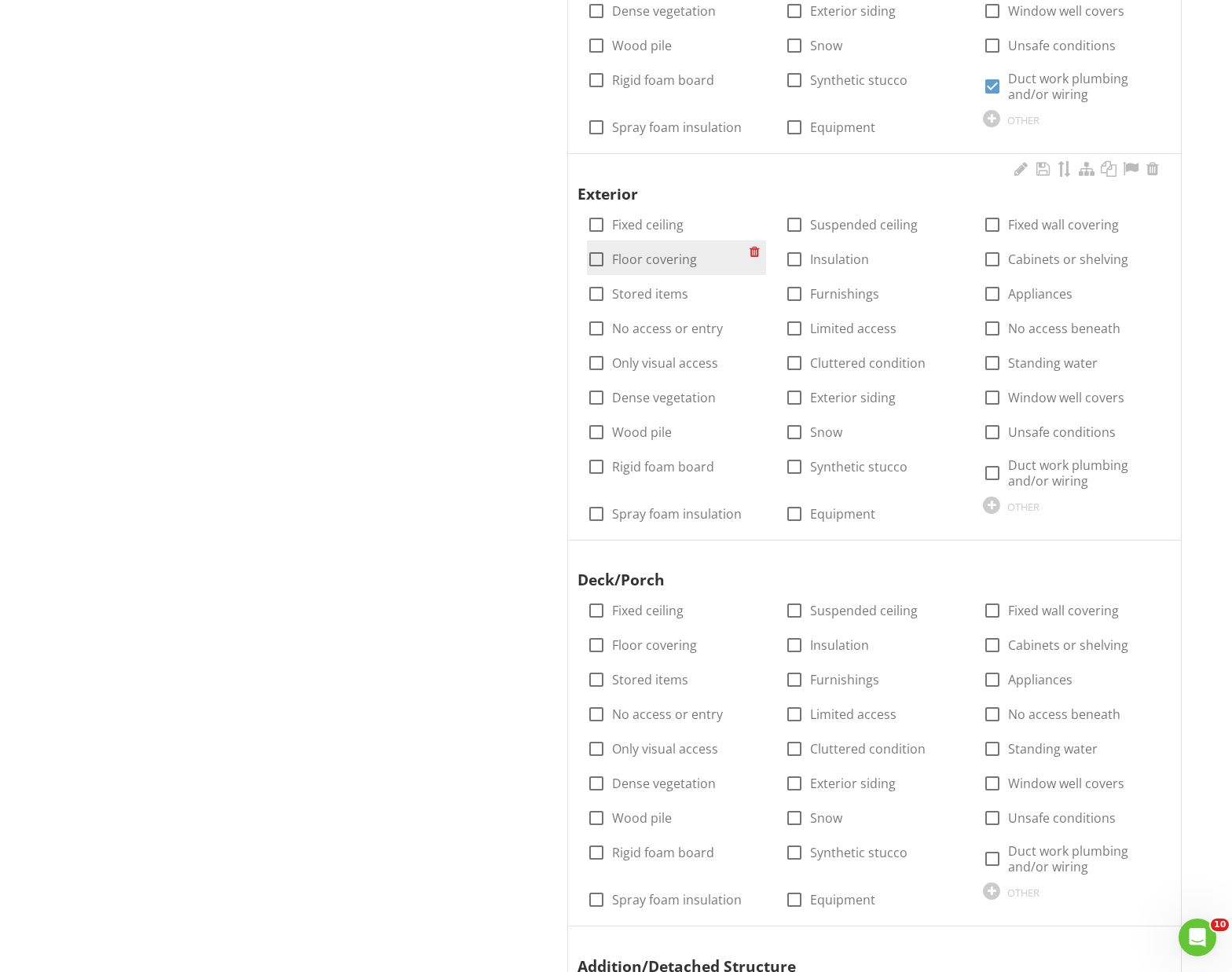
scroll to position [2231, 0]
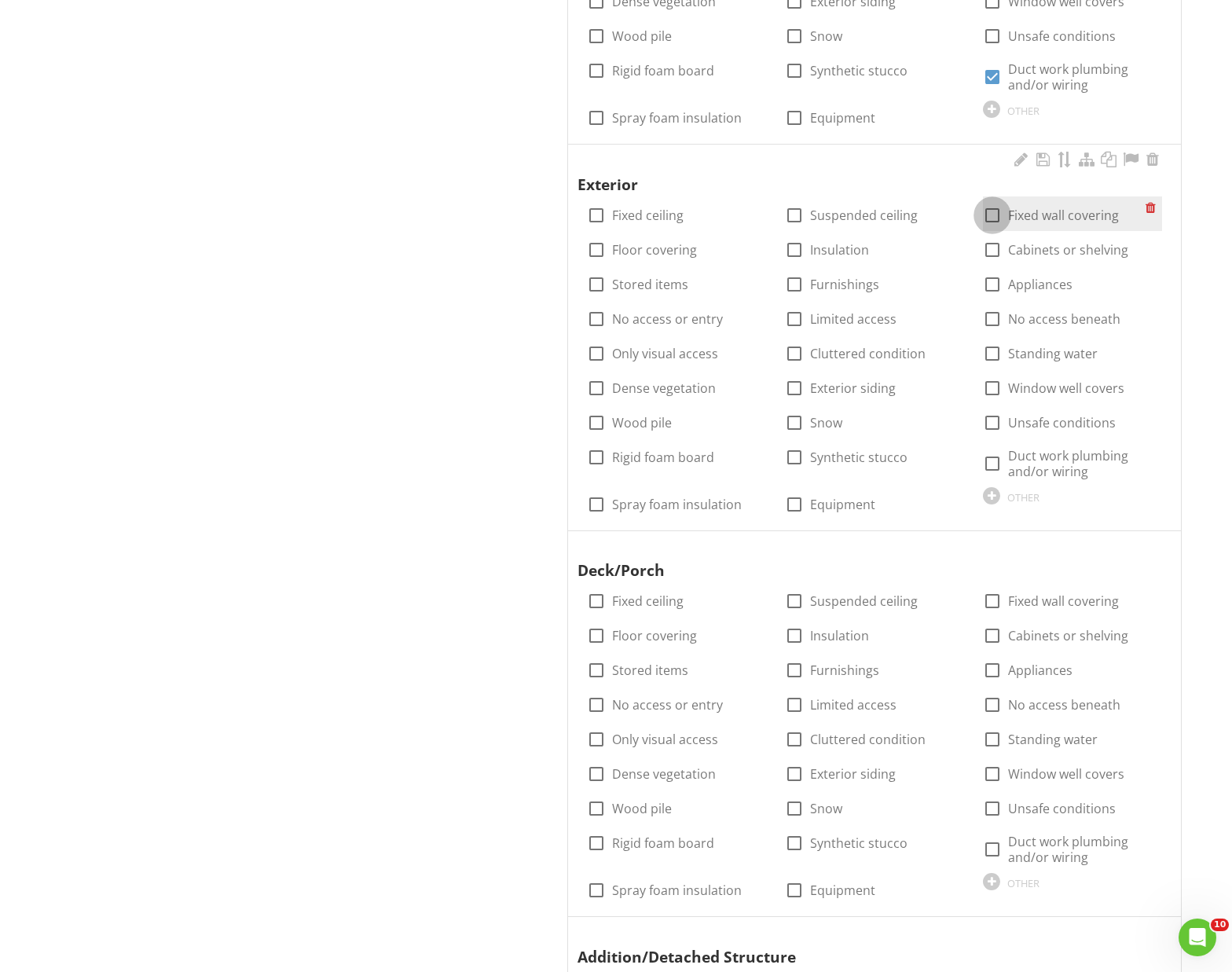
click at [989, 212] on div at bounding box center [992, 215] width 26 height 26
checkbox input "true"
click at [799, 503] on div at bounding box center [794, 503] width 26 height 26
checkbox input "true"
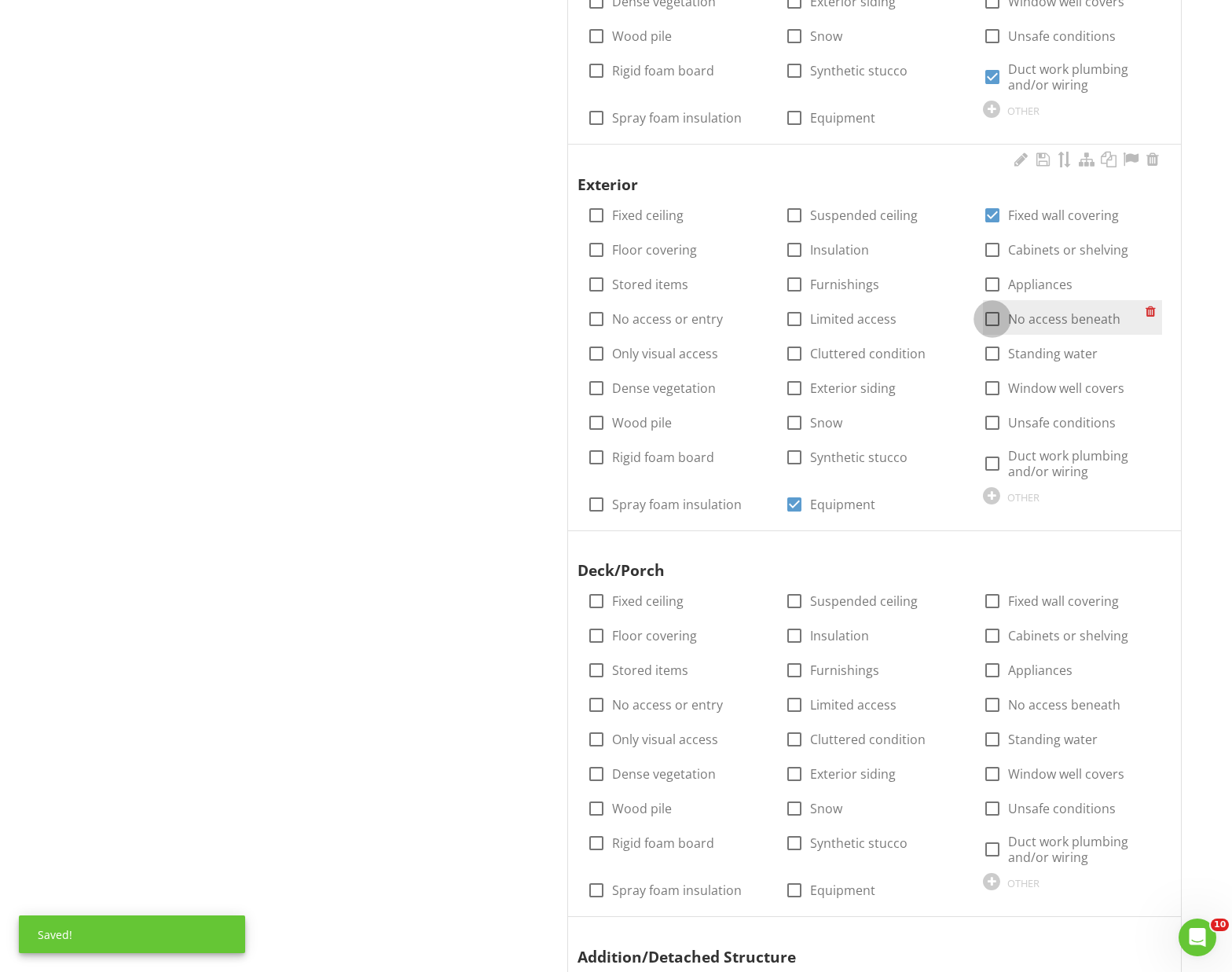
click at [992, 313] on div at bounding box center [992, 319] width 26 height 26
checkbox input "true"
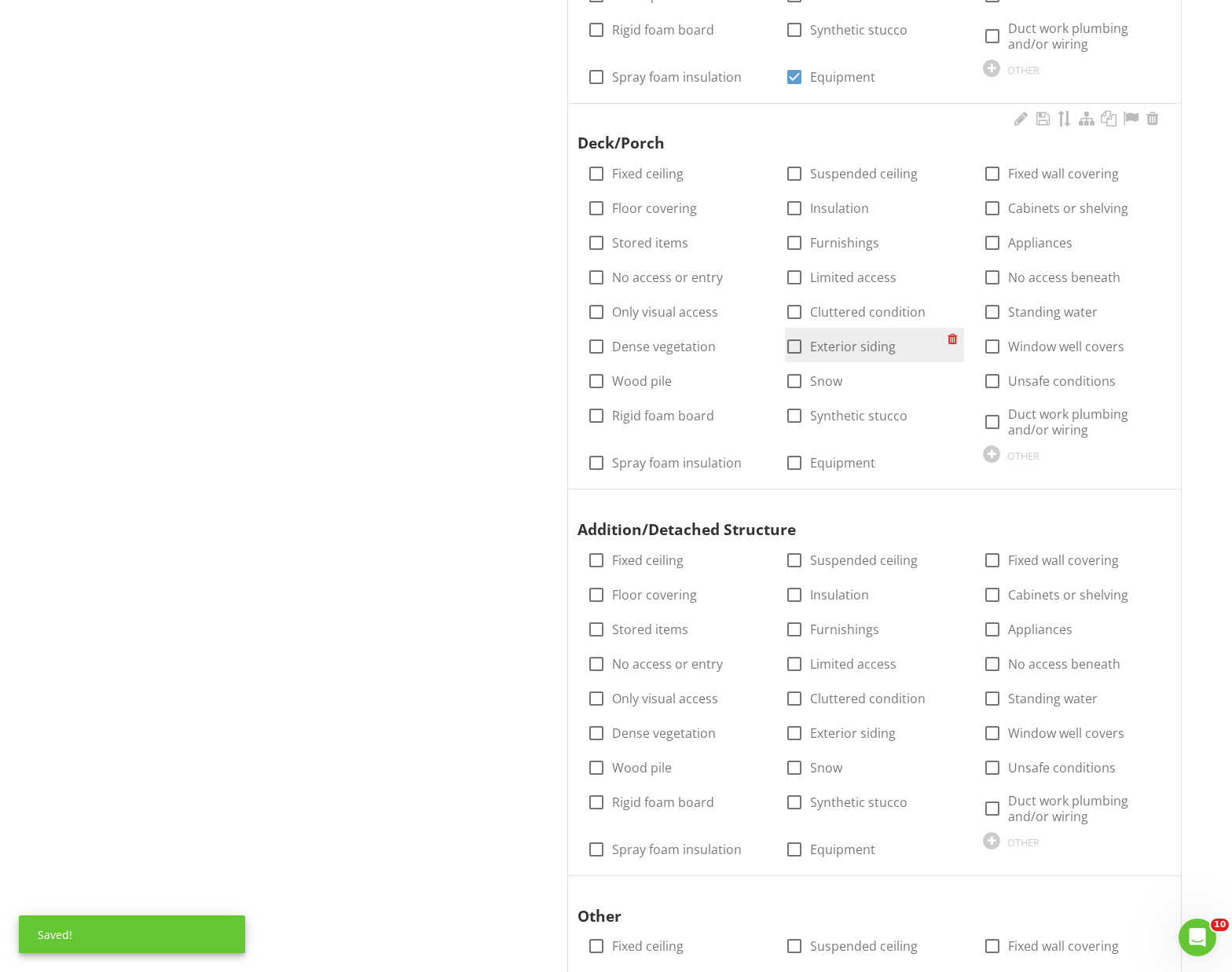
scroll to position [2663, 0]
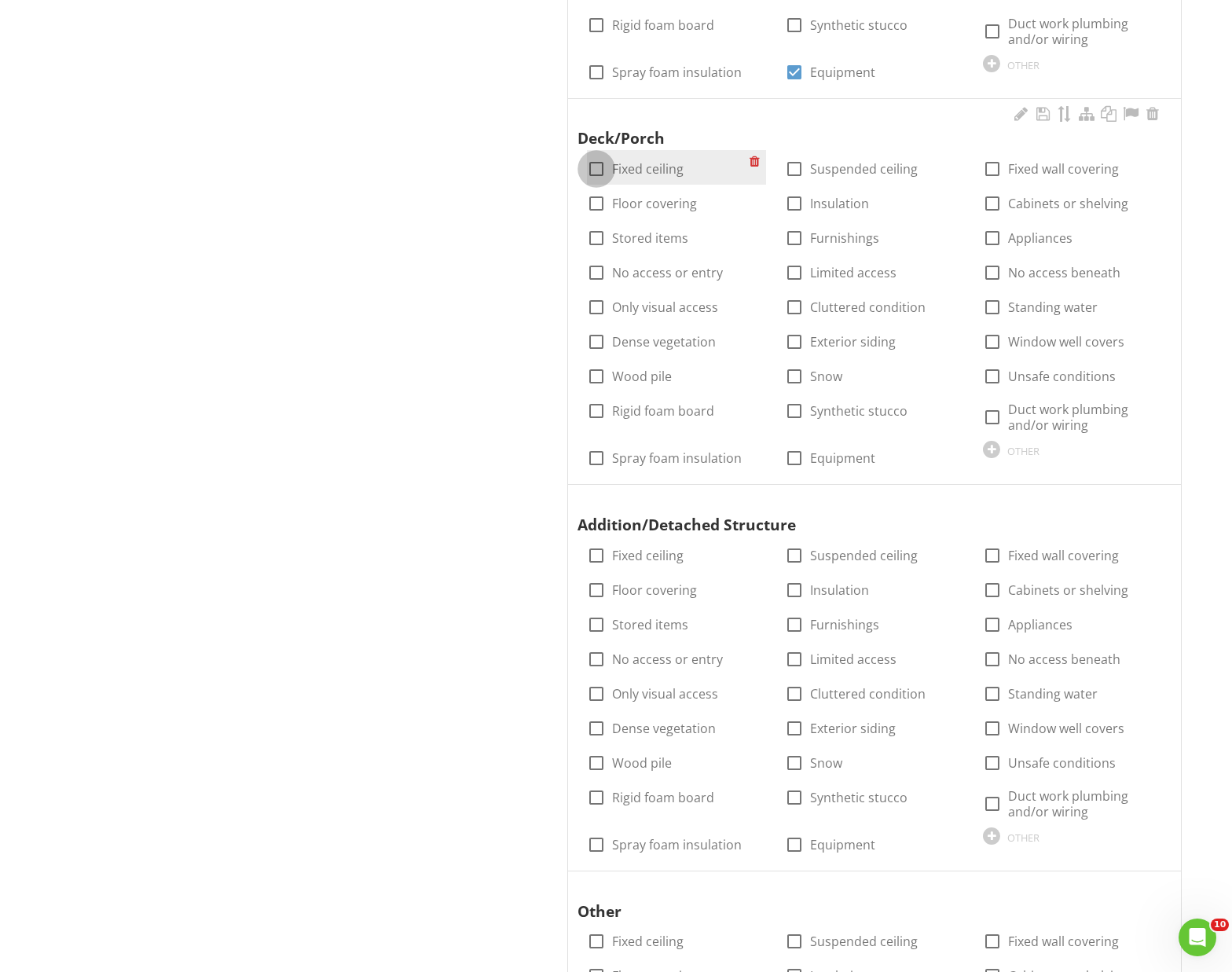
click at [598, 169] on div at bounding box center [596, 168] width 26 height 26
checkbox input "true"
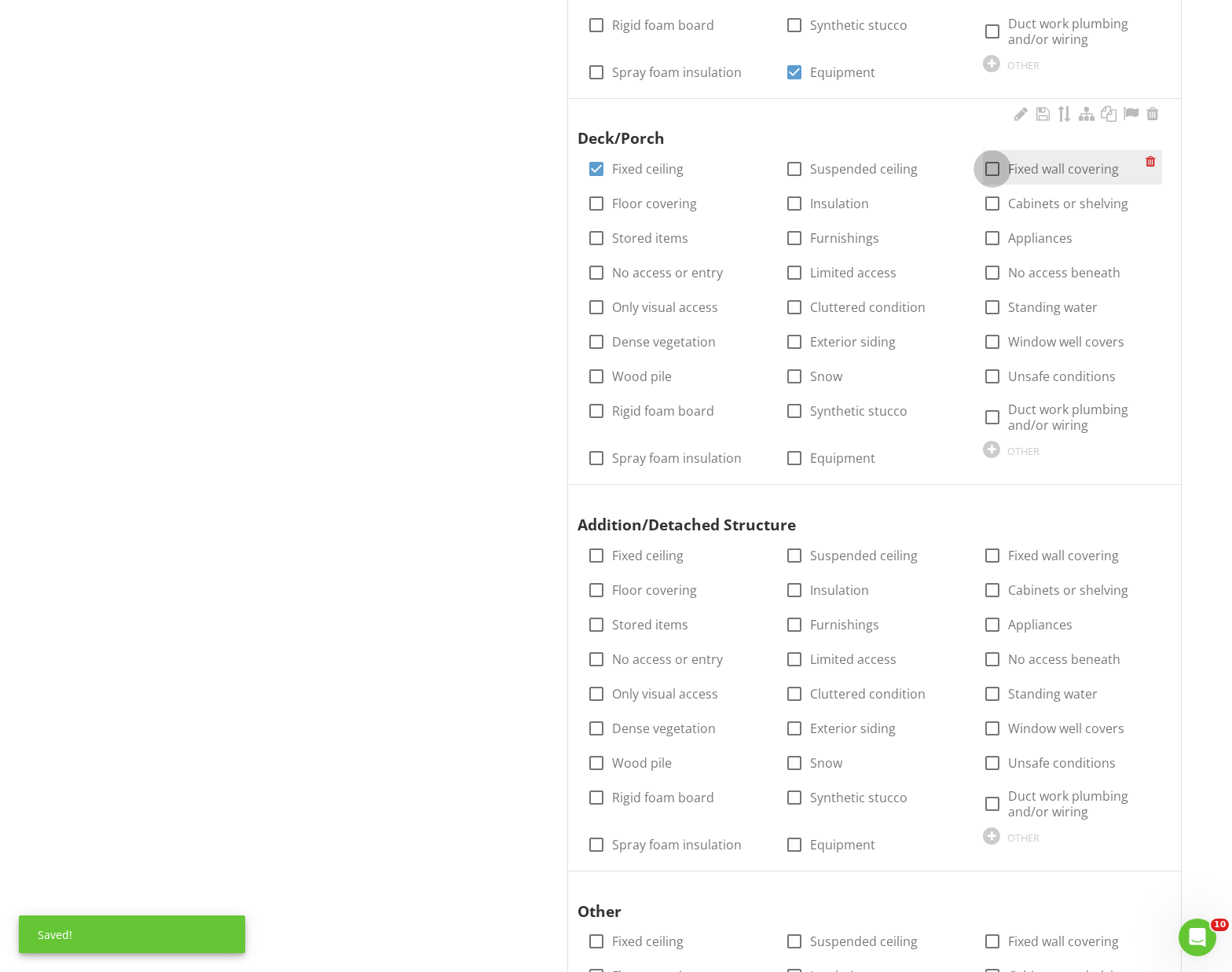
click at [992, 164] on div at bounding box center [992, 168] width 26 height 26
checkbox input "true"
click at [989, 268] on div at bounding box center [992, 272] width 26 height 26
checkbox input "true"
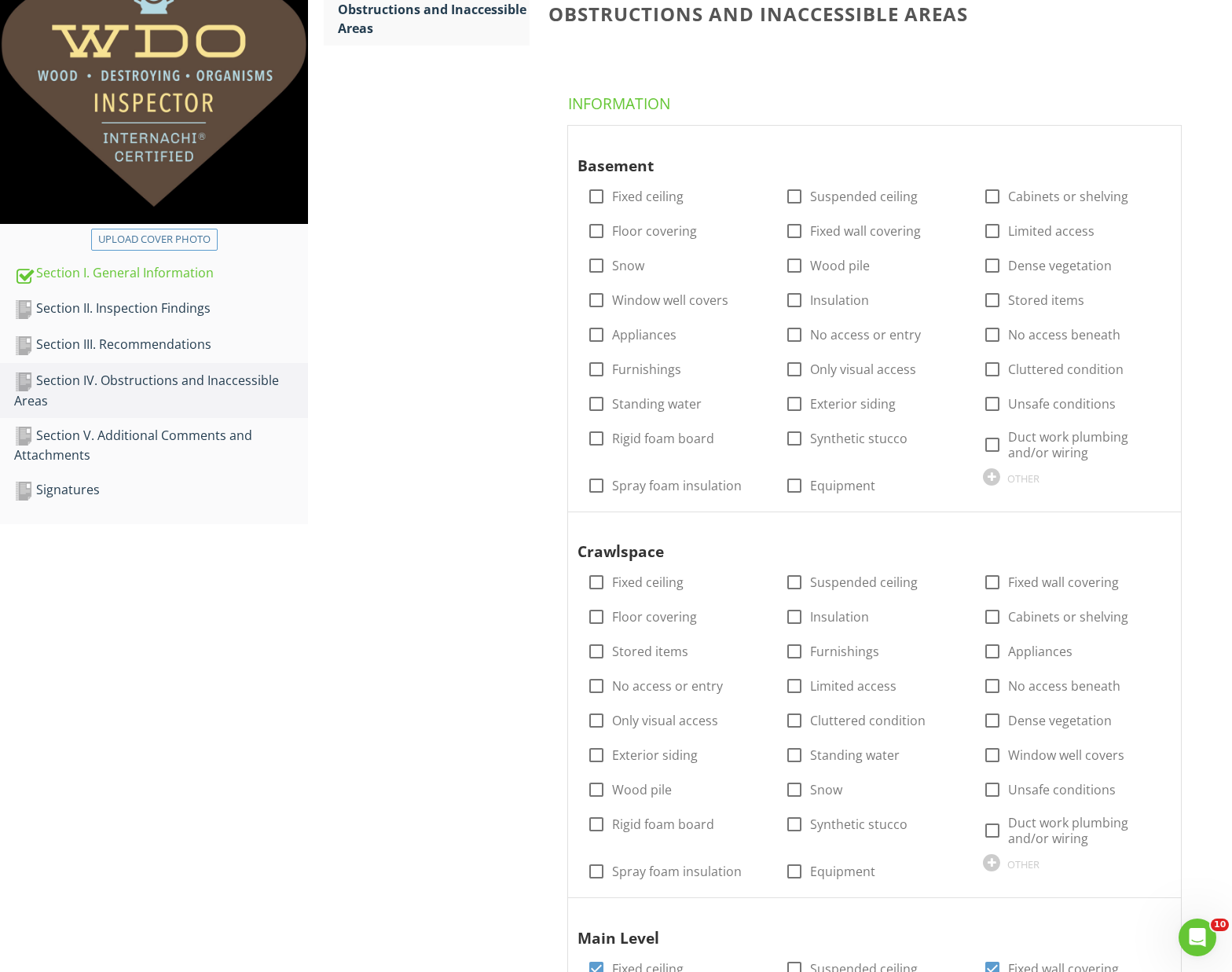
scroll to position [334, 0]
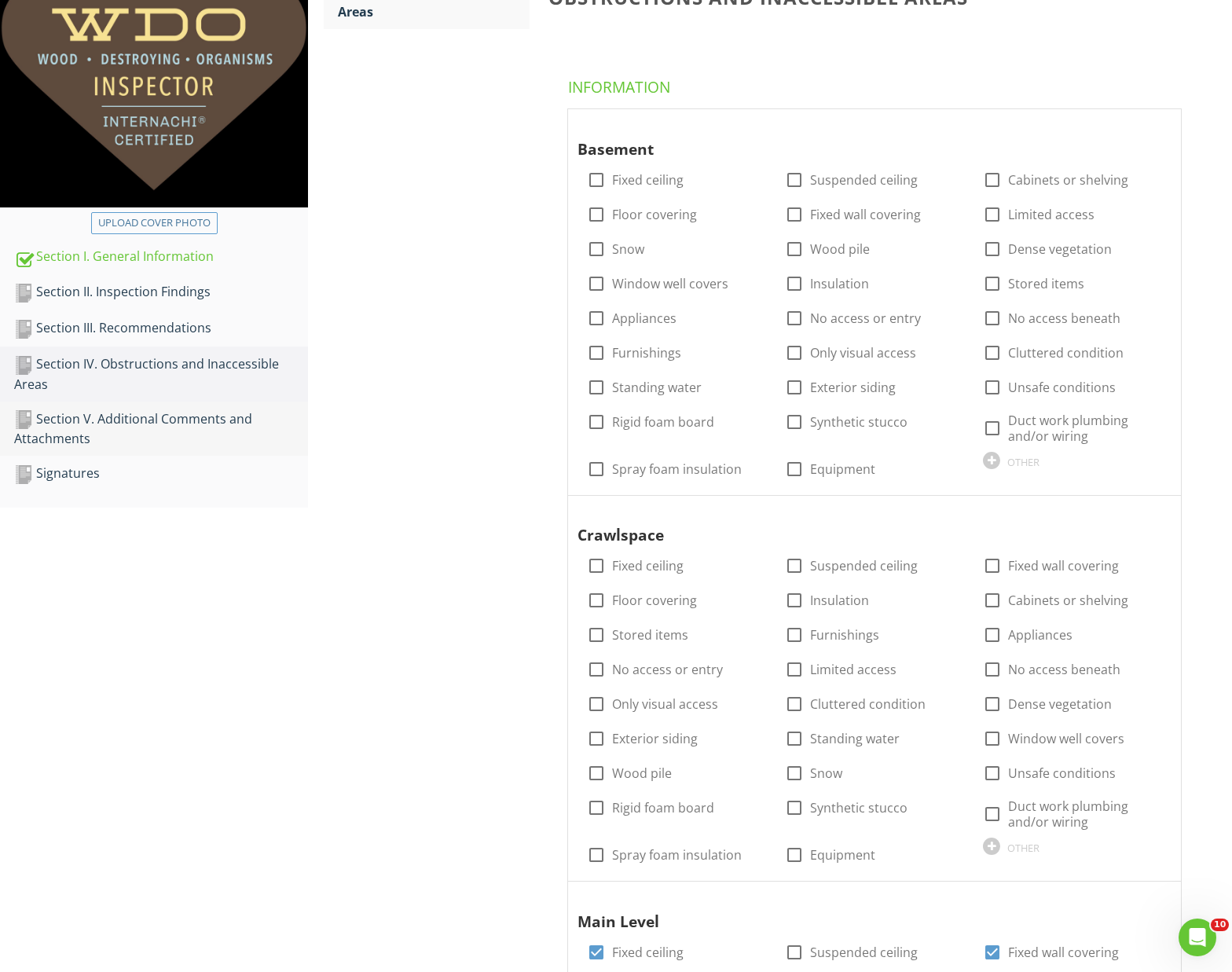
click at [223, 427] on div "Section V. Additional Comments and Attachments" at bounding box center [161, 429] width 293 height 39
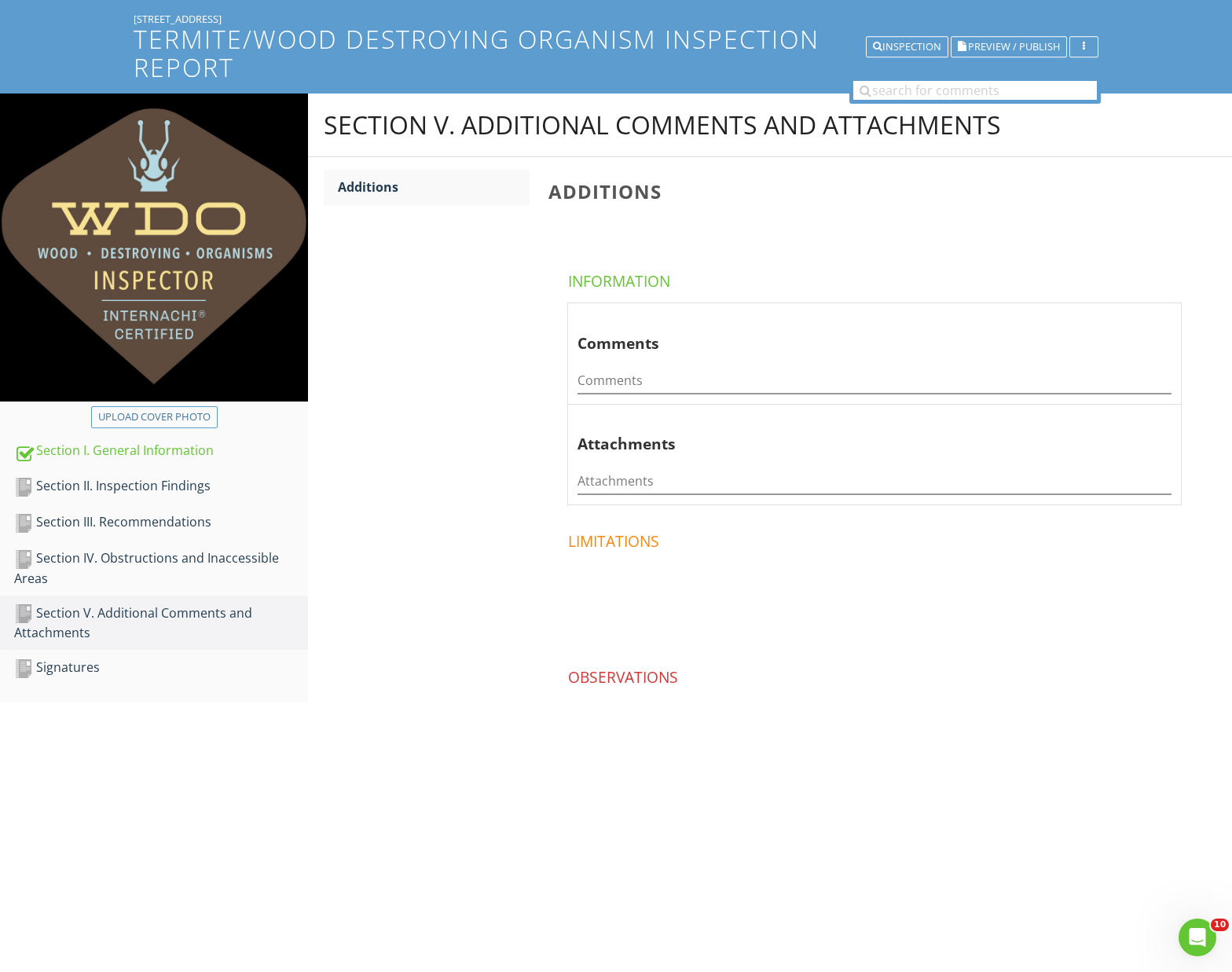
scroll to position [139, 0]
click at [631, 380] on input "Comments" at bounding box center [873, 381] width 594 height 26
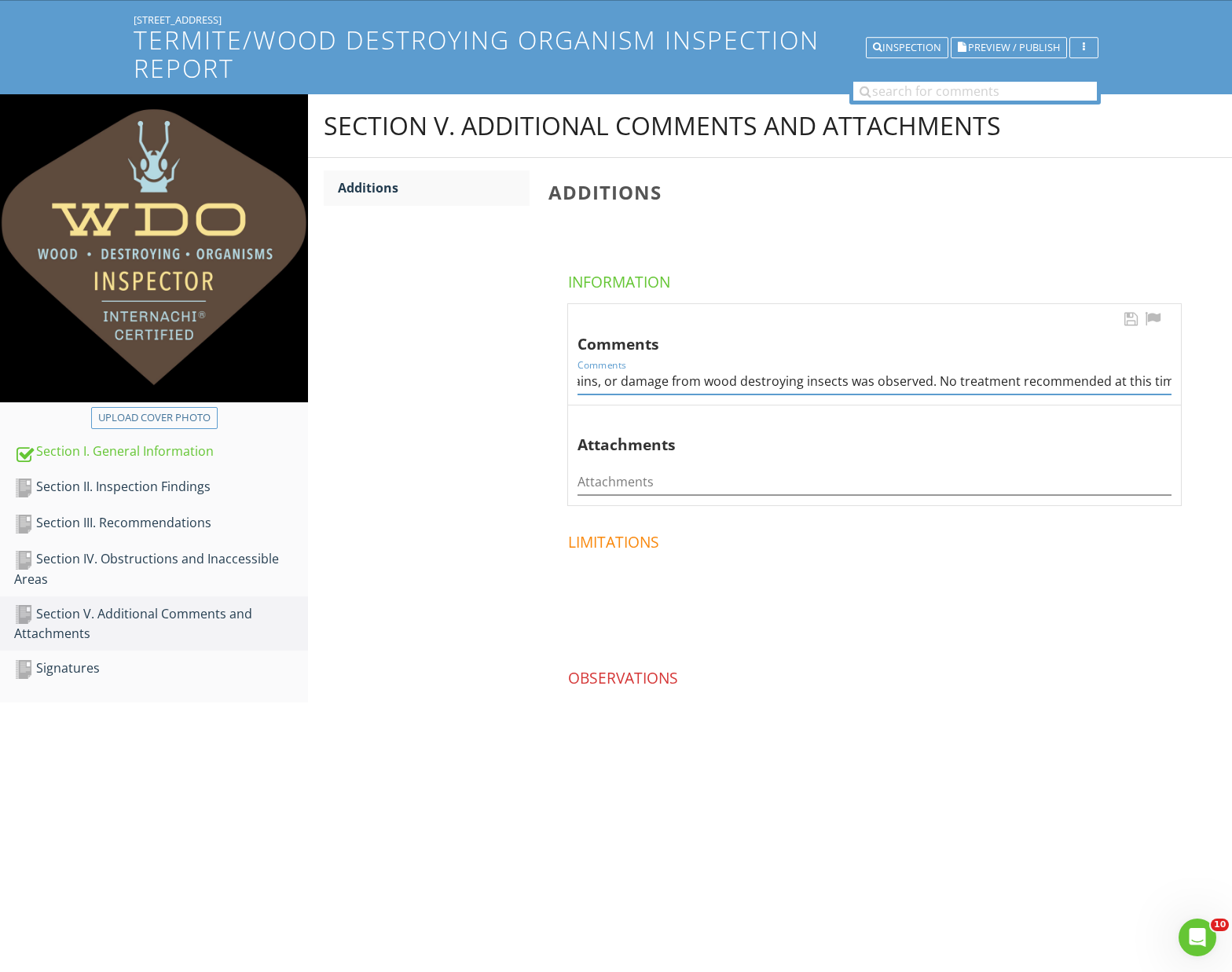
scroll to position [0, 267]
type input "No visible evidence of live insects, insect remains, or damage from wood destro…"
click at [483, 403] on div "Section V. Additional Comments and Attachments Additions Additions Information …" at bounding box center [770, 456] width 924 height 724
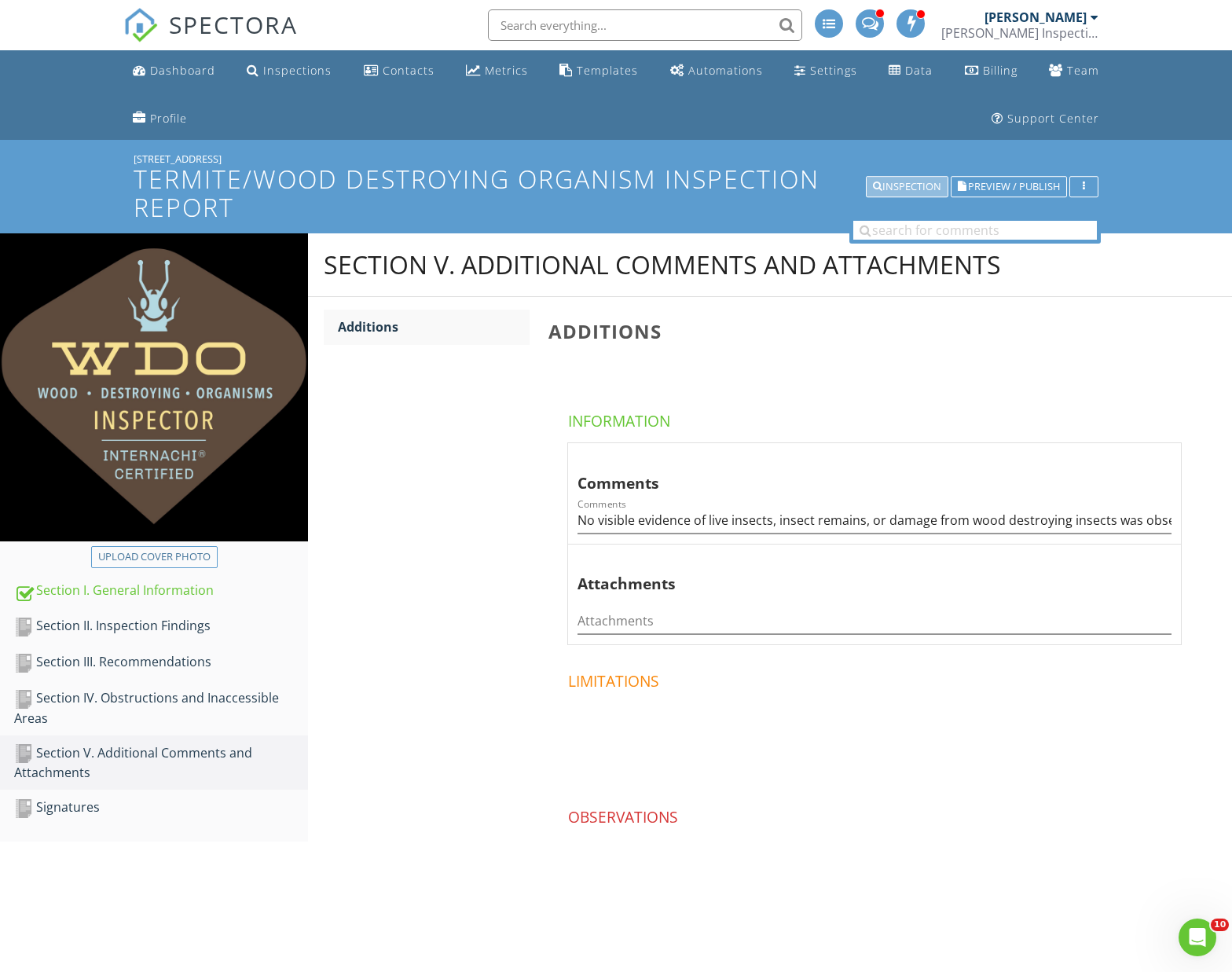
click at [914, 184] on div "Inspection" at bounding box center [907, 187] width 68 height 11
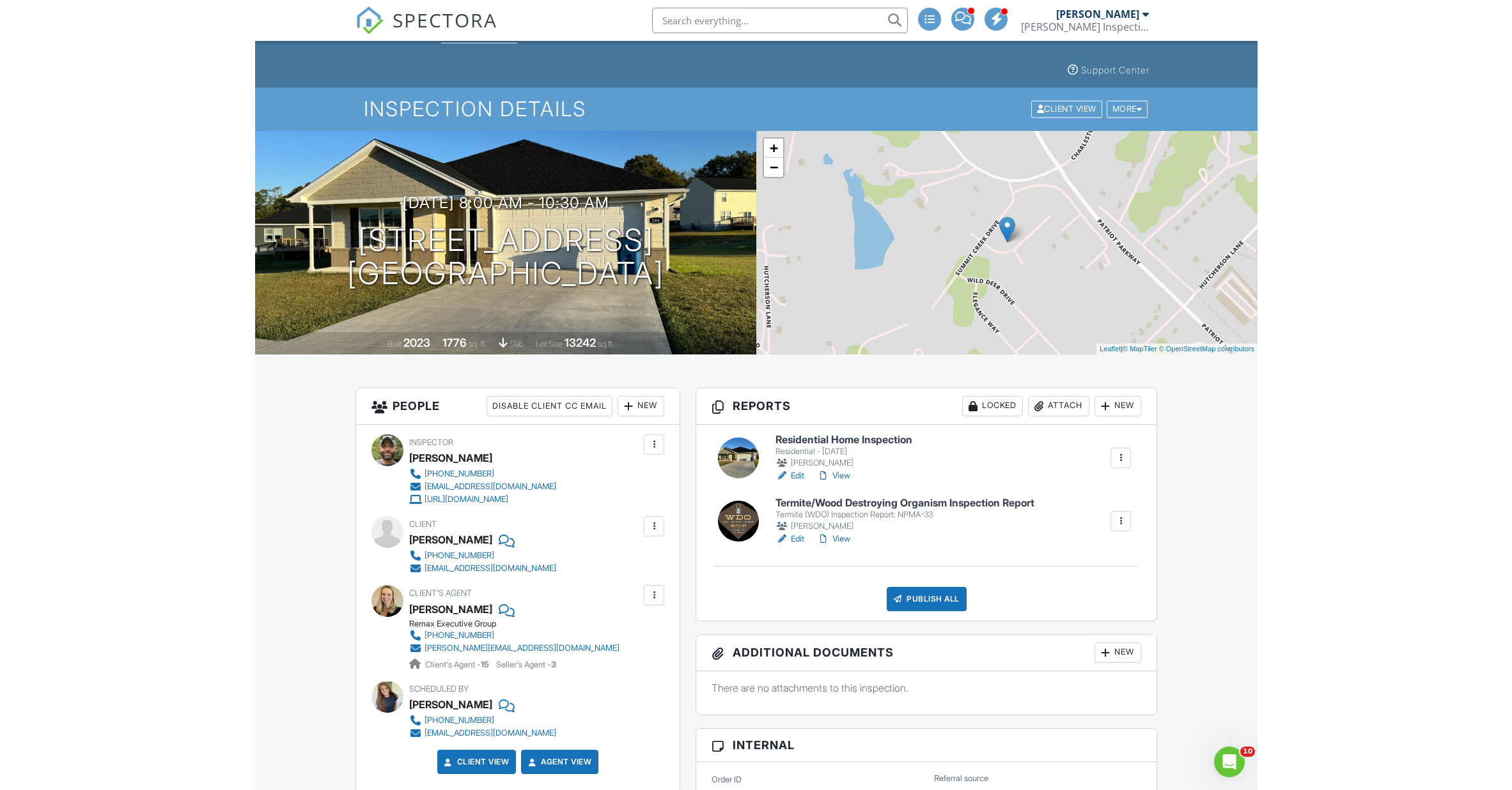
scroll to position [21, 0]
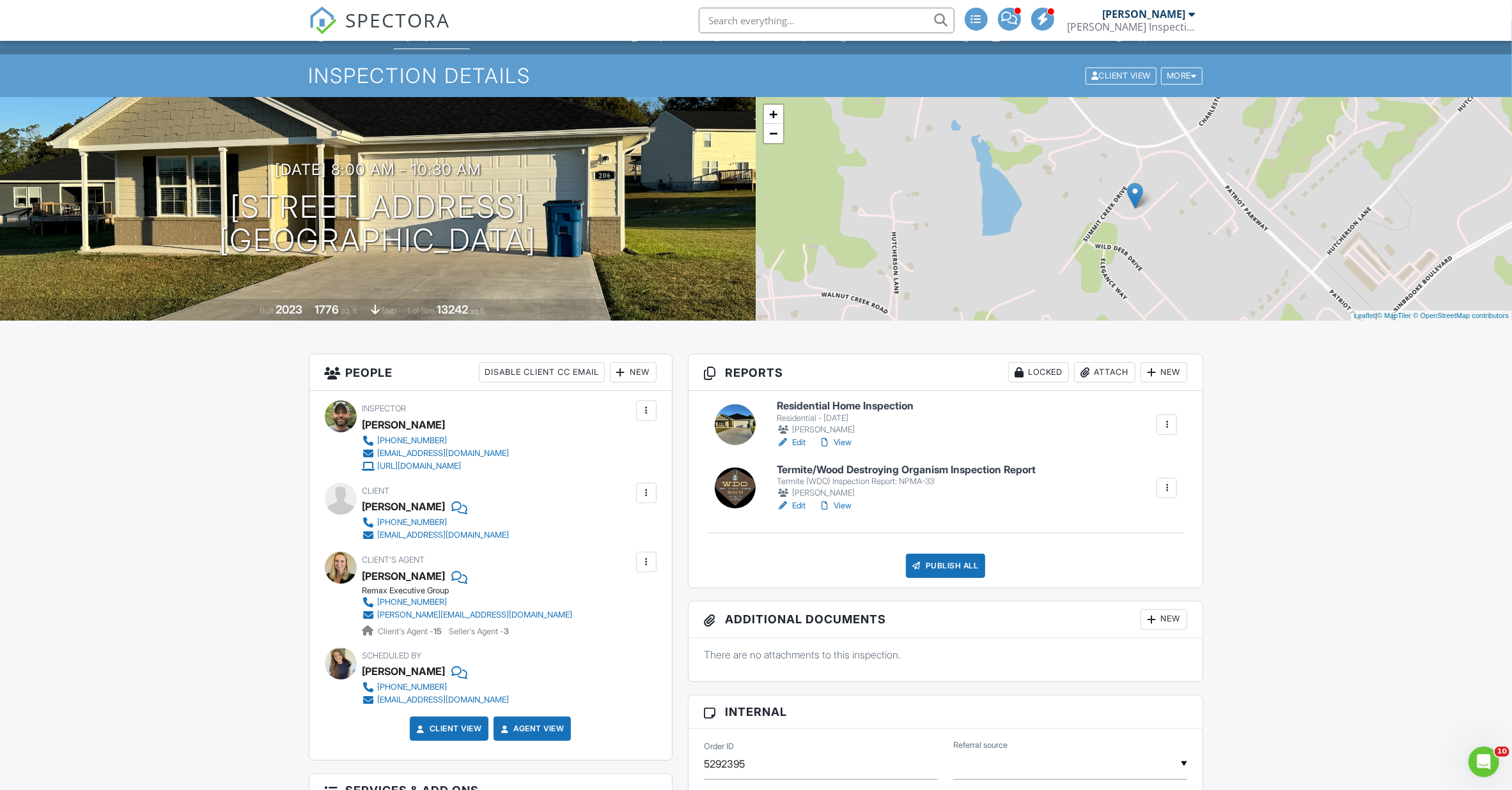
click at [639, 382] on div "New" at bounding box center [633, 373] width 47 height 21
click at [678, 491] on li "Listing Agent" at bounding box center [679, 475] width 126 height 32
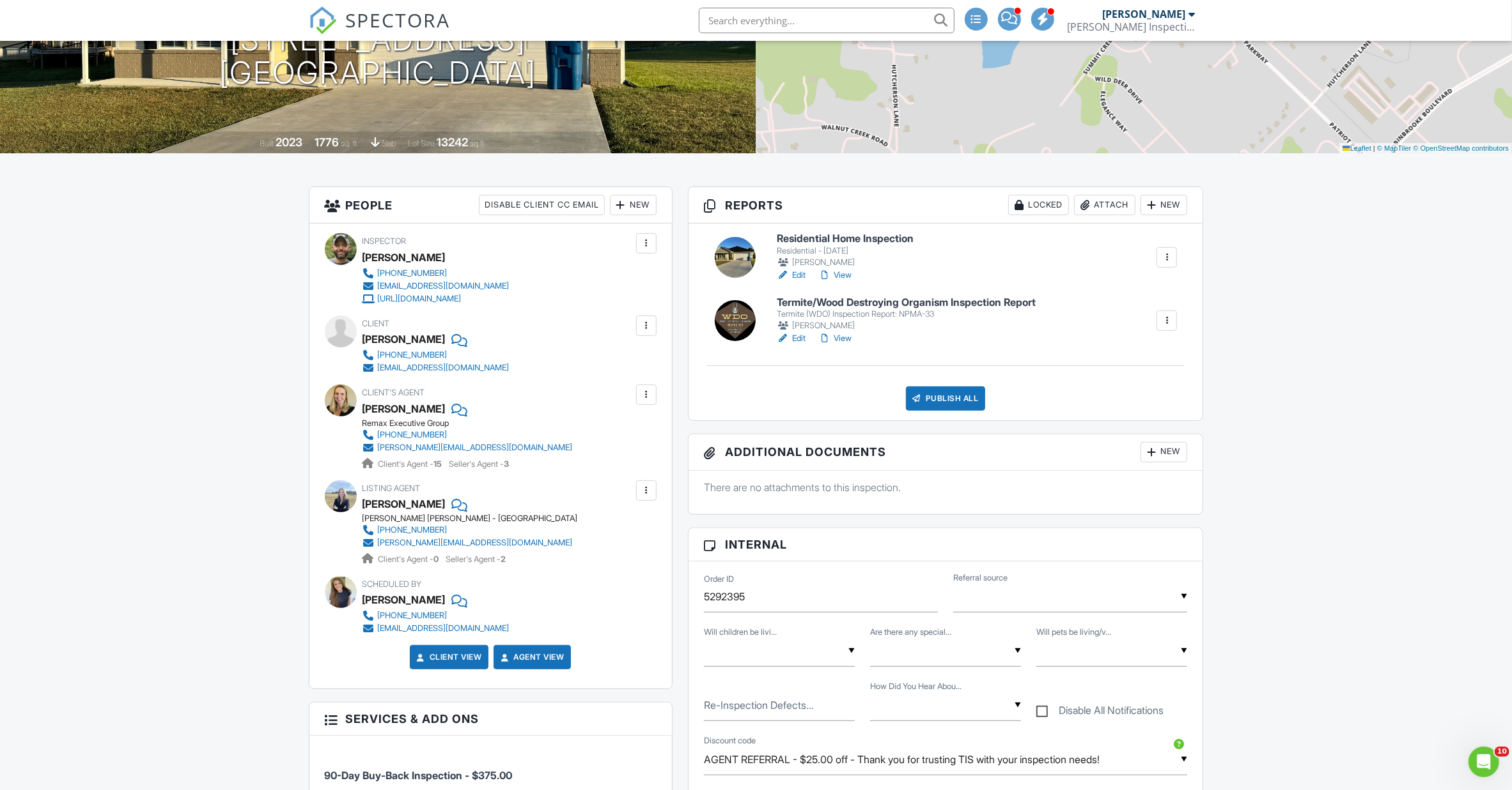
scroll to position [193, 0]
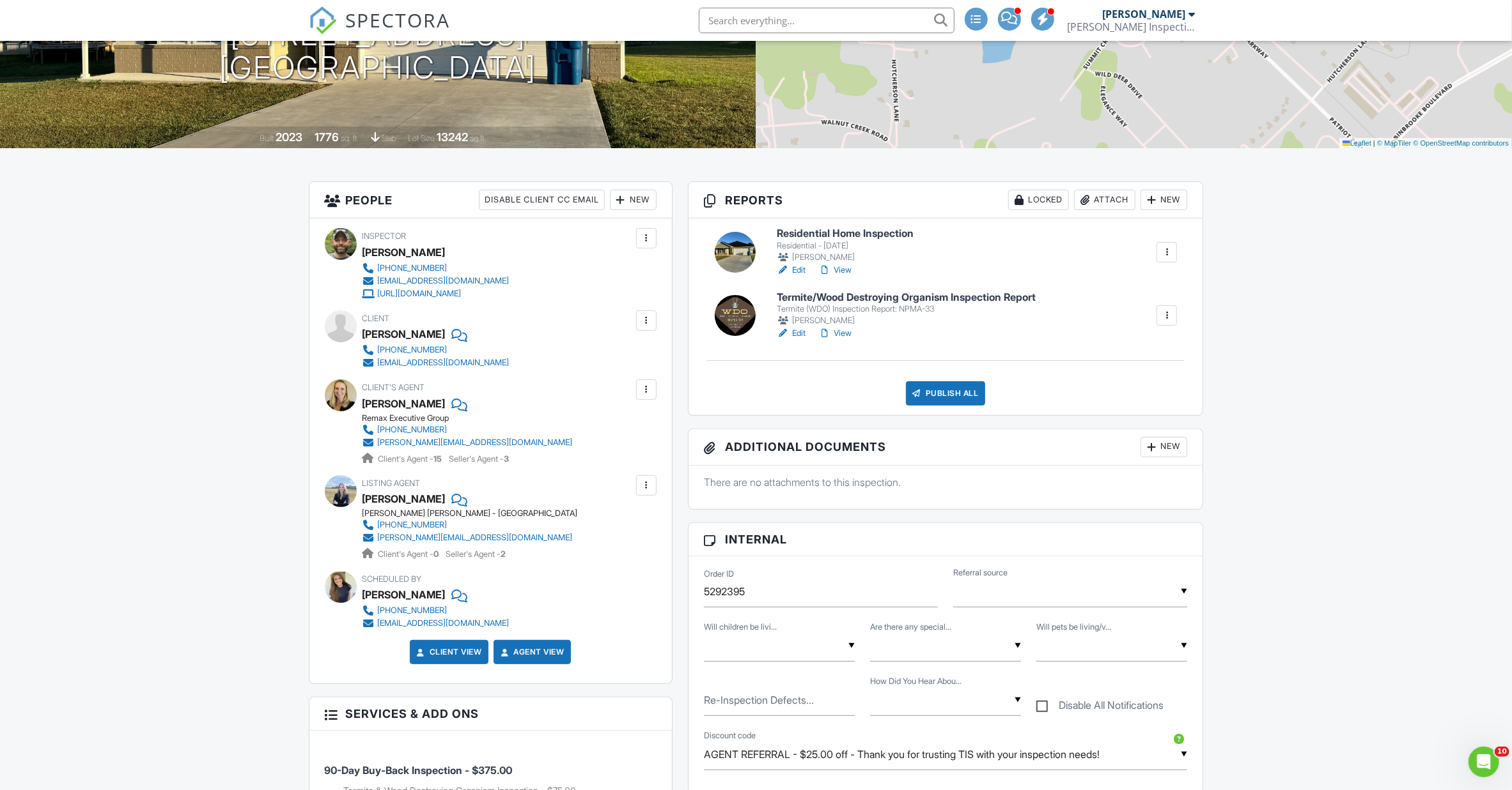
drag, startPoint x: 643, startPoint y: 523, endPoint x: 631, endPoint y: 524, distance: 12.0
click at [642, 492] on div at bounding box center [647, 486] width 13 height 13
click at [618, 540] on li "Edit" at bounding box center [616, 525] width 65 height 32
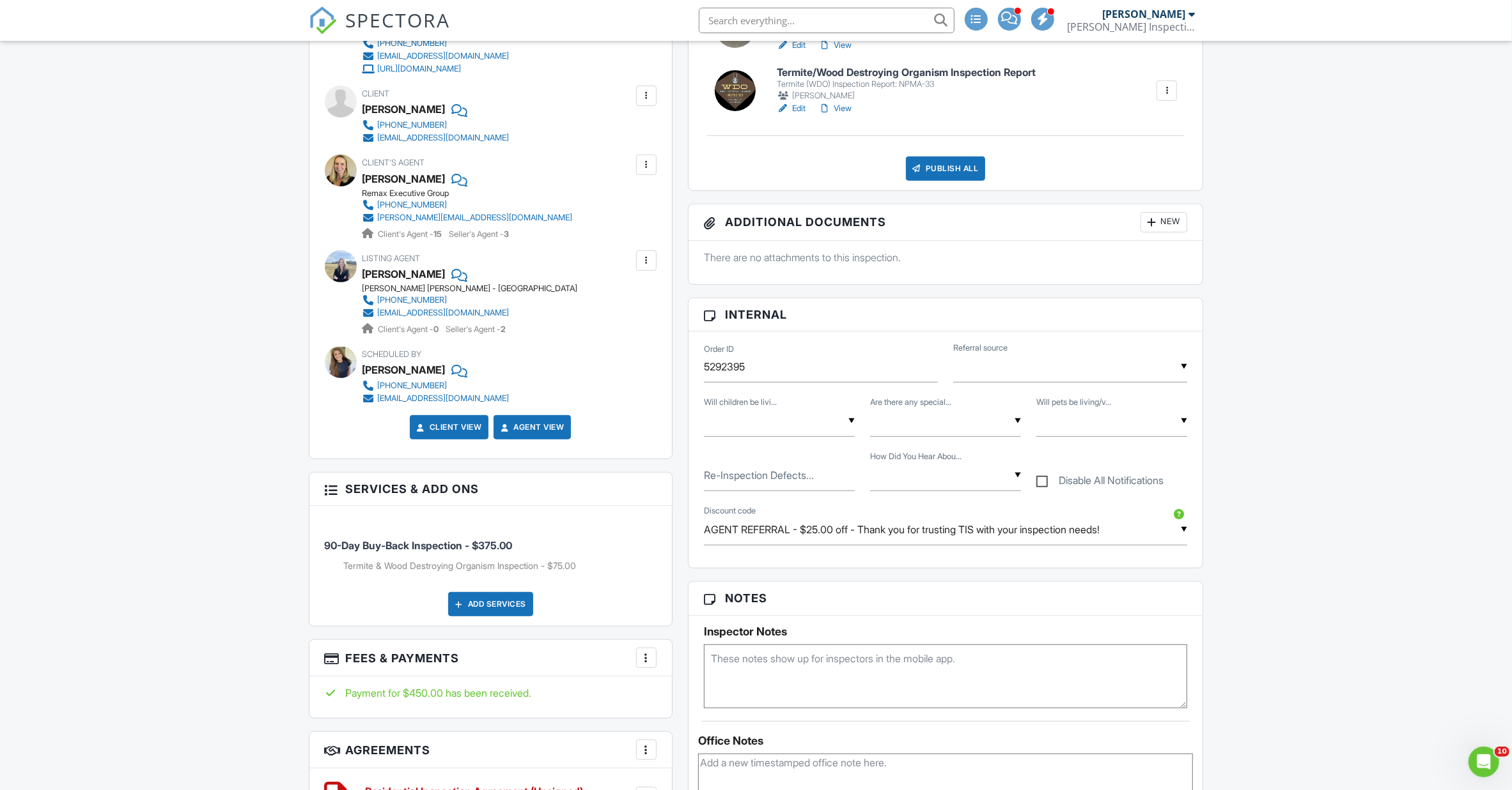
scroll to position [896, 0]
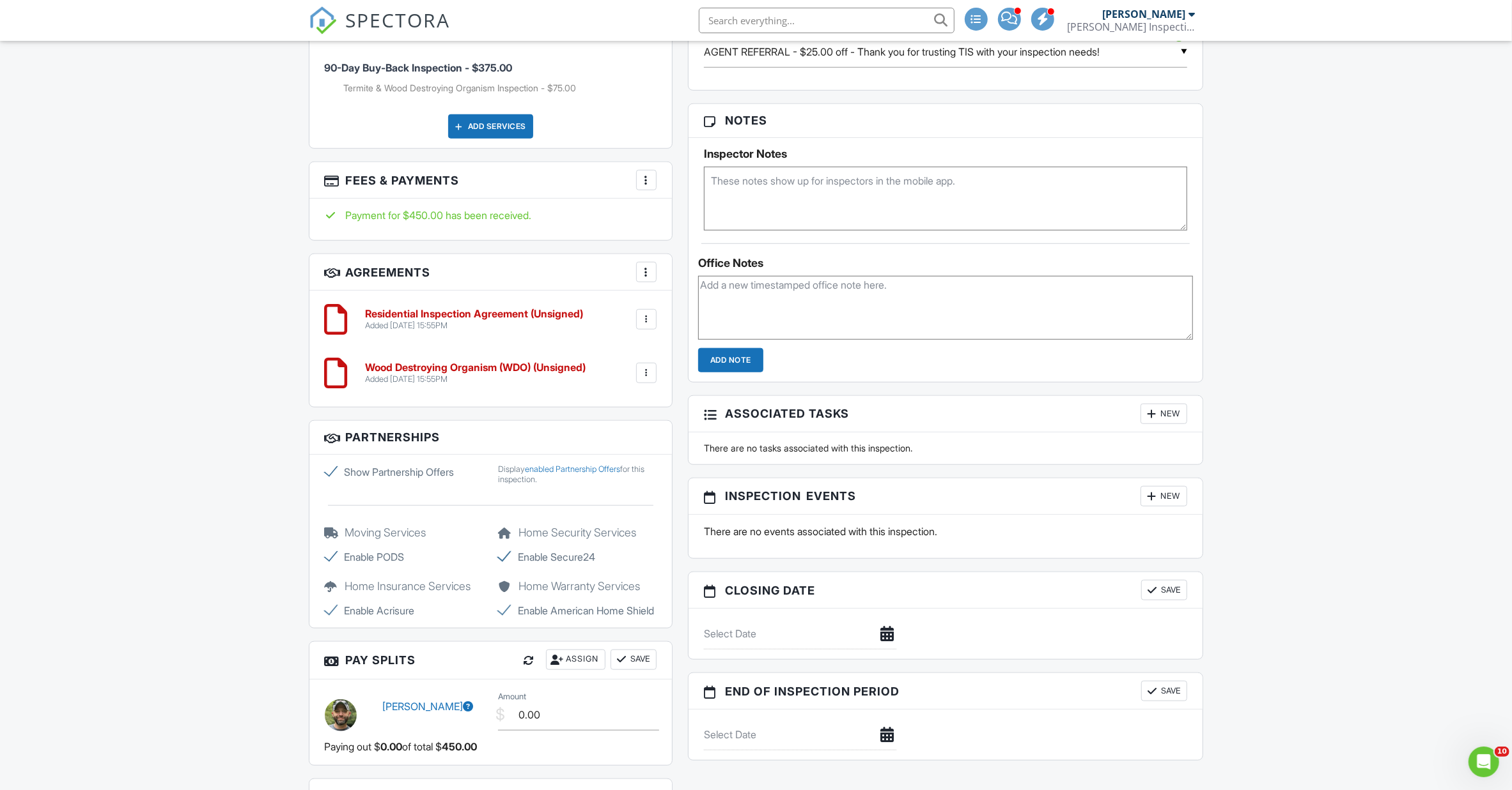
click at [678, 284] on div "People Disable Client CC Email New Client Client's Agent Listing Agent Add Anot…" at bounding box center [491, 246] width 379 height 1534
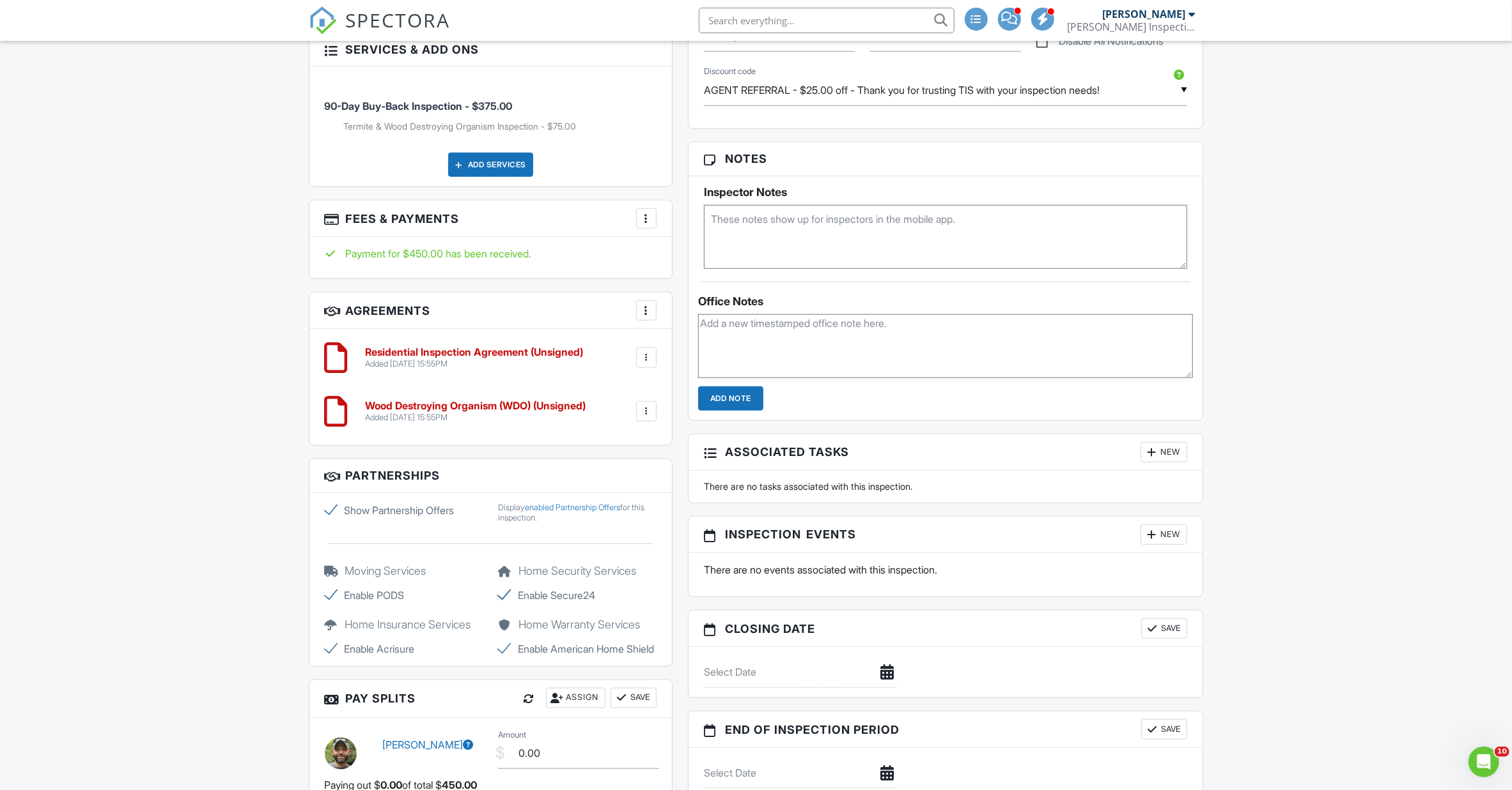
click at [643, 364] on div at bounding box center [647, 358] width 13 height 13
click at [680, 367] on div "Reports Locked Attach New Residential Home Inspection Residential - 11/29/23 Jo…" at bounding box center [945, 164] width 531 height 1295
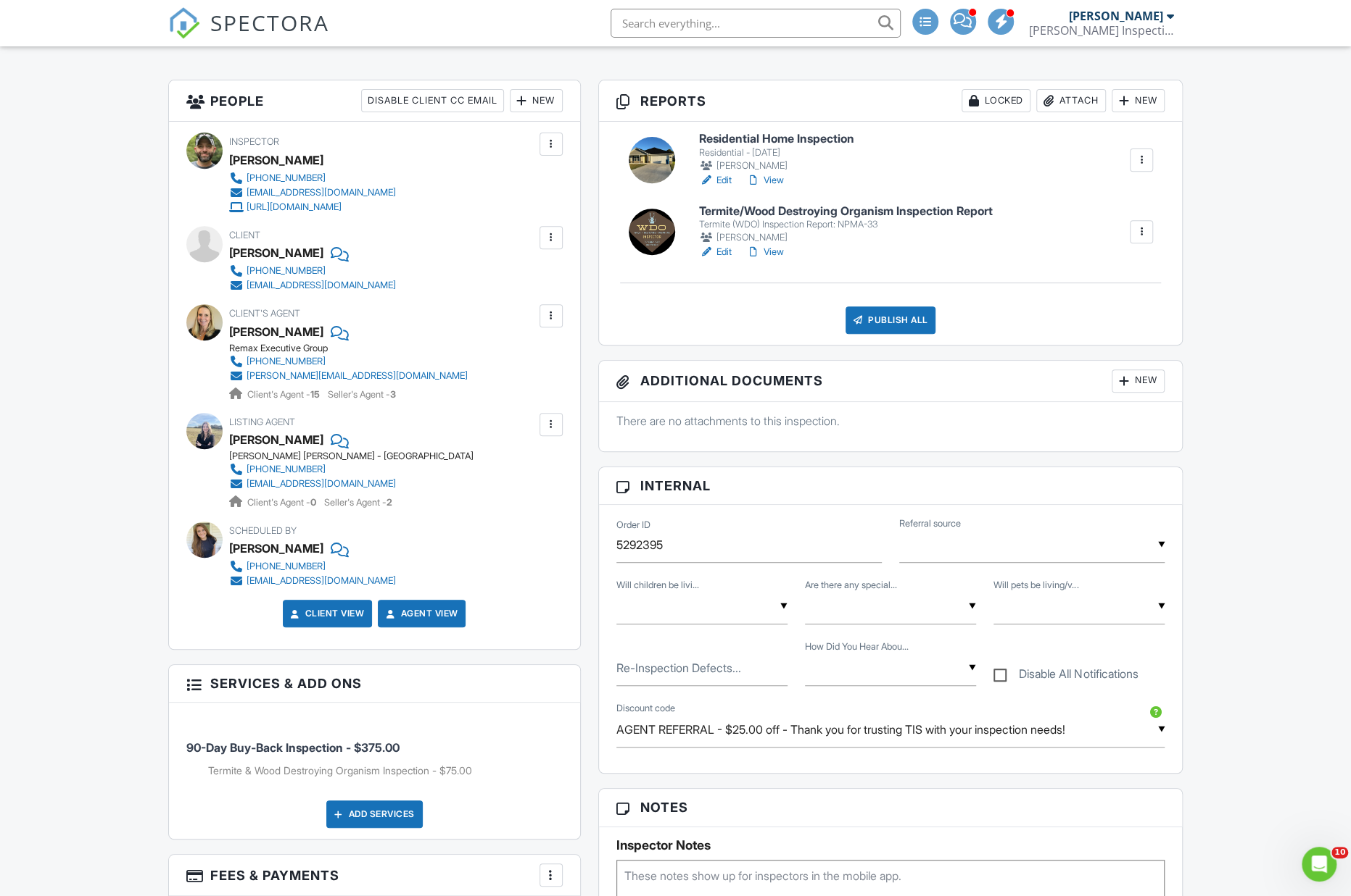
scroll to position [360, 0]
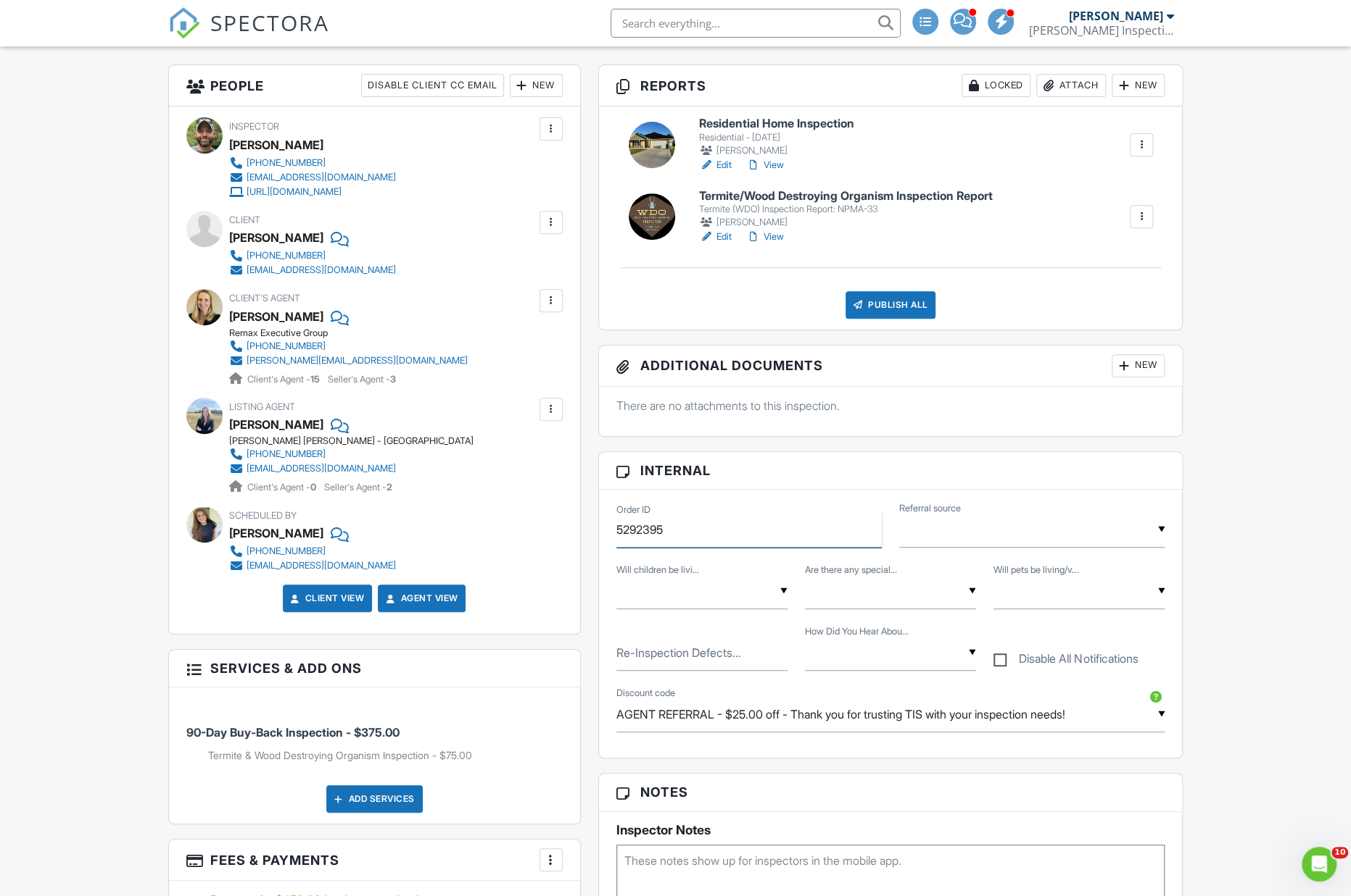
click at [640, 547] on input "5292395" at bounding box center [749, 530] width 265 height 36
click at [641, 547] on input "5292395" at bounding box center [749, 530] width 265 height 36
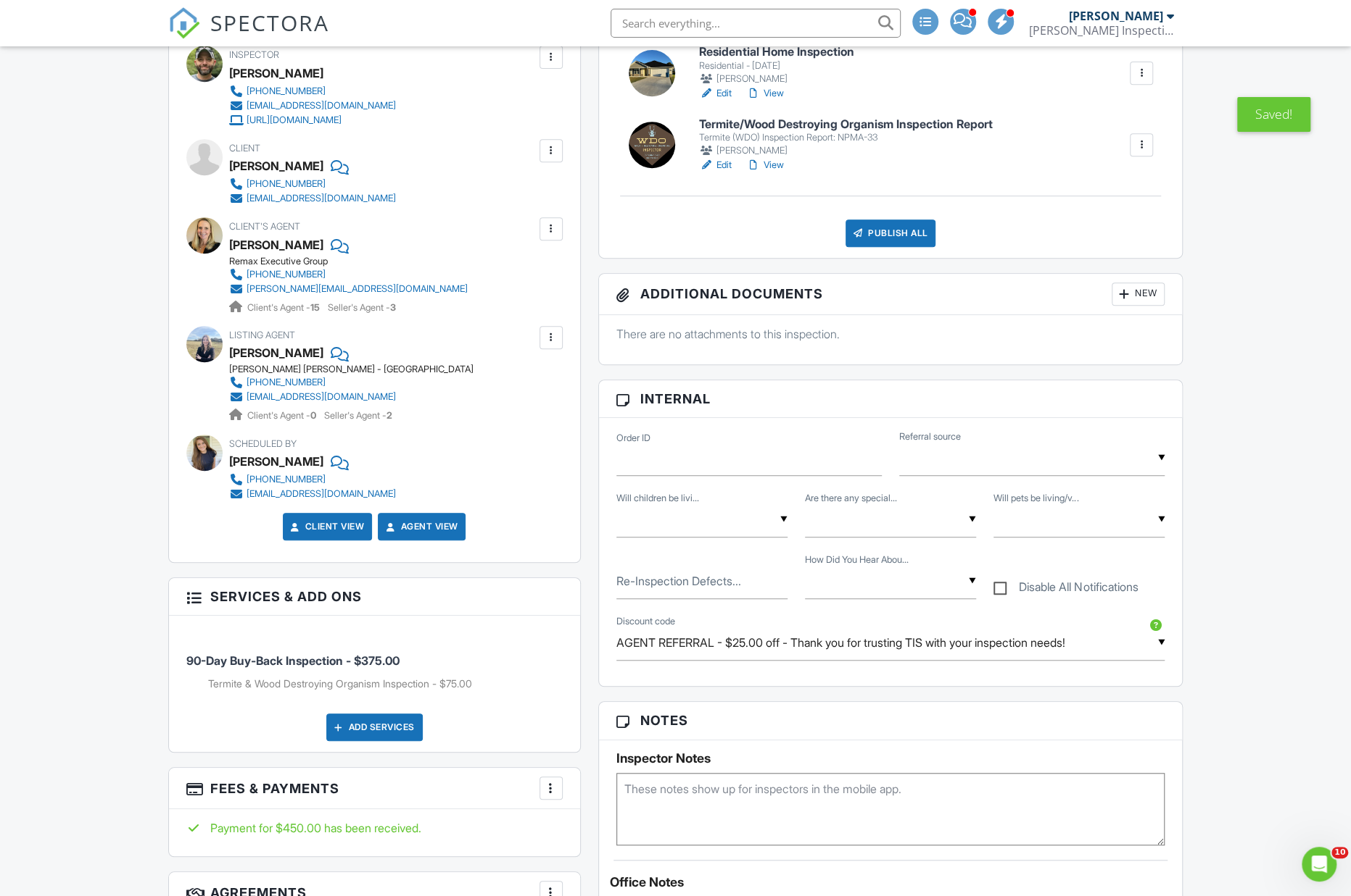
scroll to position [435, 0]
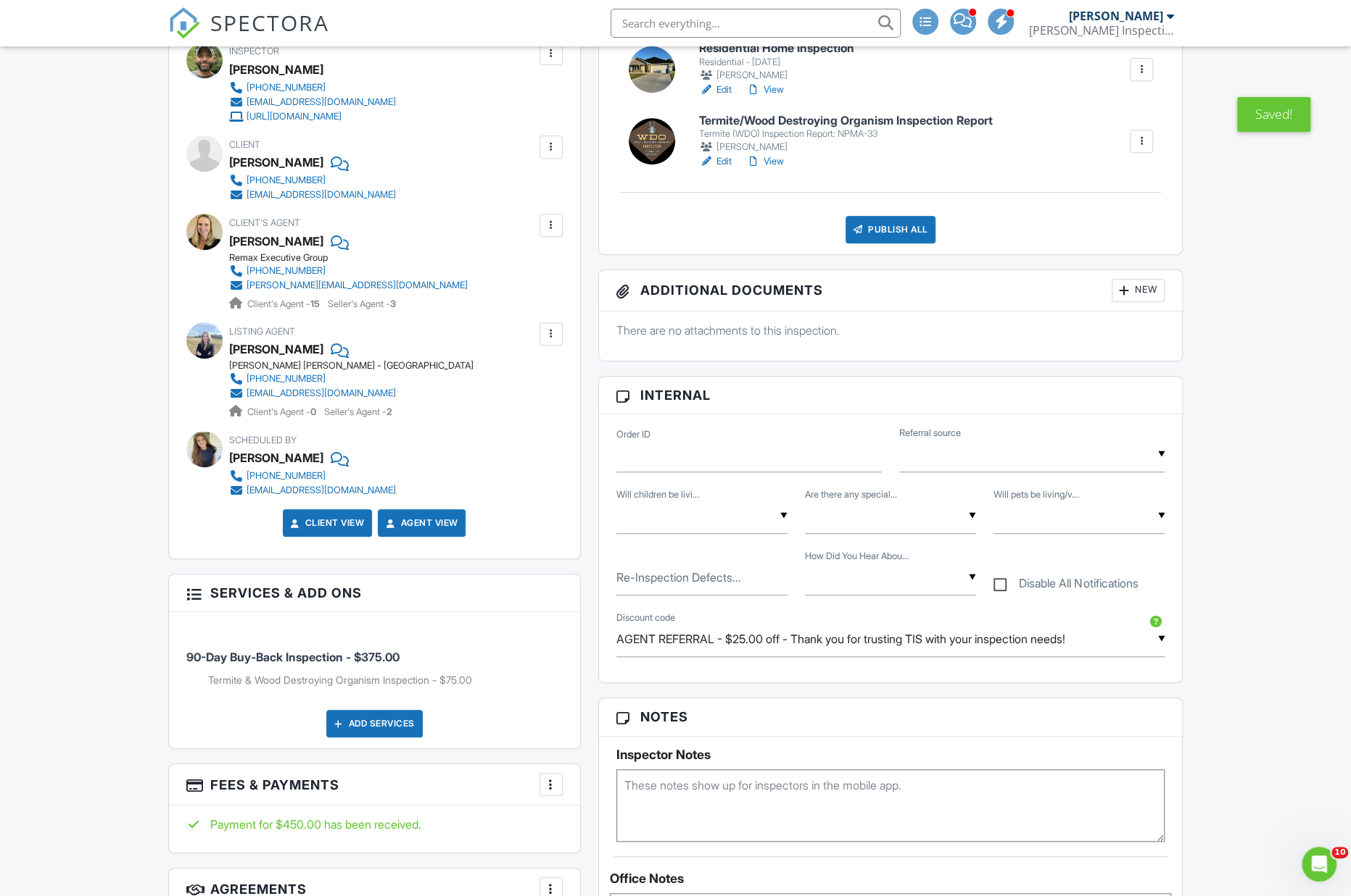
click at [1101, 472] on div "▼ Agent Google / Website Seller (of a previous inspection) Previous Client Home…" at bounding box center [1032, 455] width 265 height 36
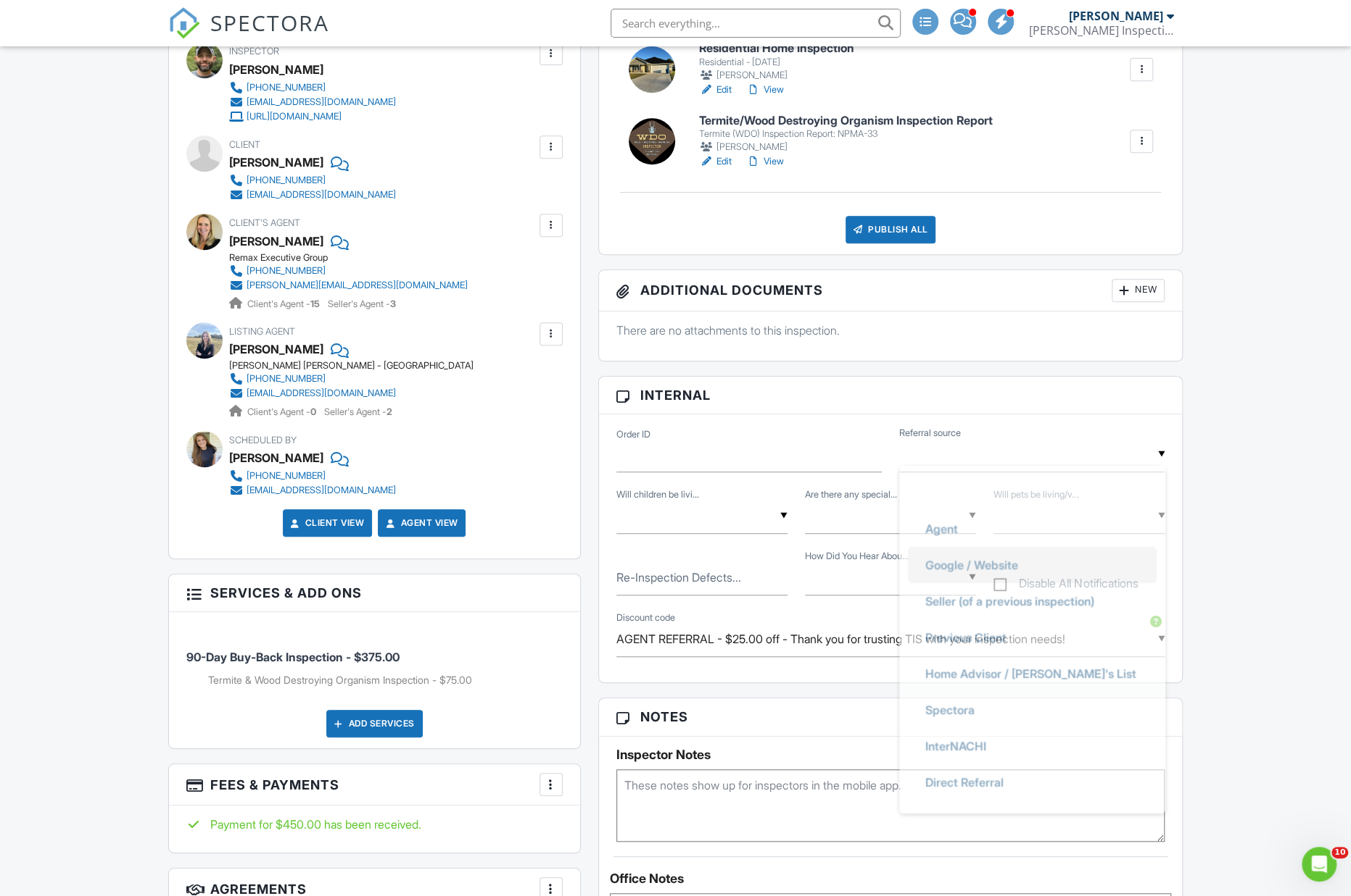
drag, startPoint x: 1026, startPoint y: 571, endPoint x: 1099, endPoint y: 573, distance: 73.0
click at [1026, 547] on li "Agent" at bounding box center [1032, 529] width 248 height 36
type input "Agent"
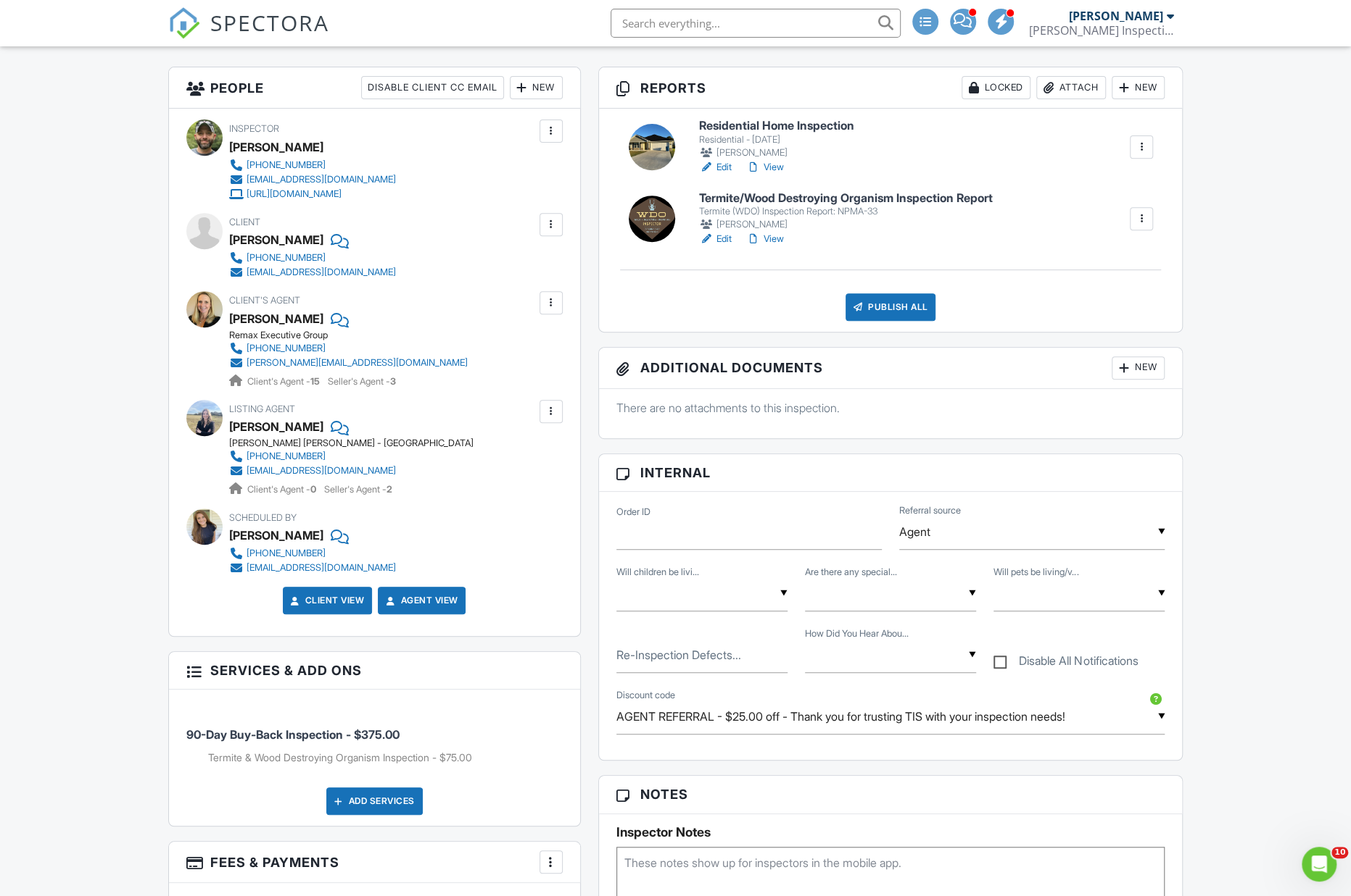
scroll to position [0, 0]
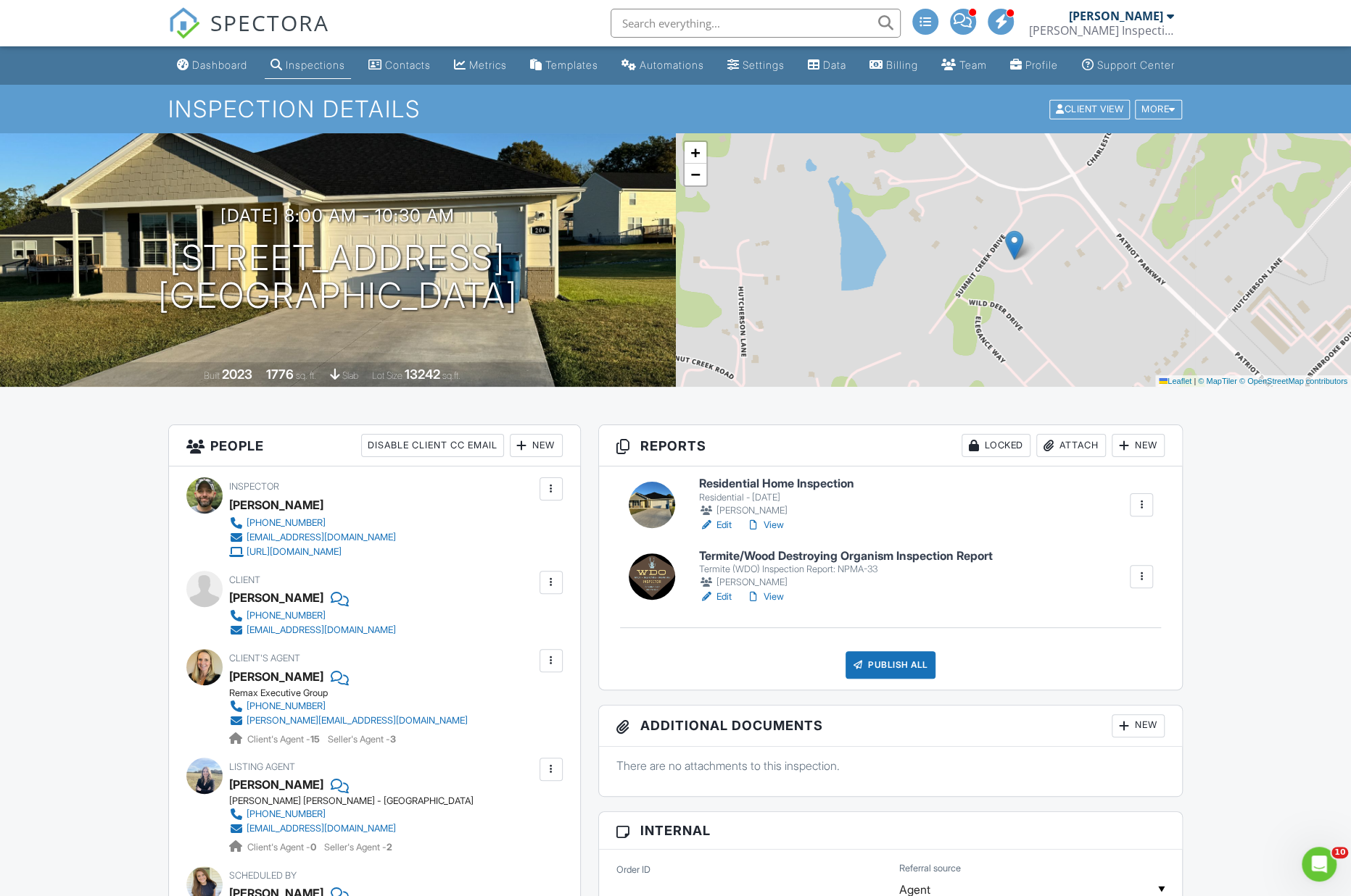
click at [997, 457] on div "Locked" at bounding box center [995, 445] width 69 height 23
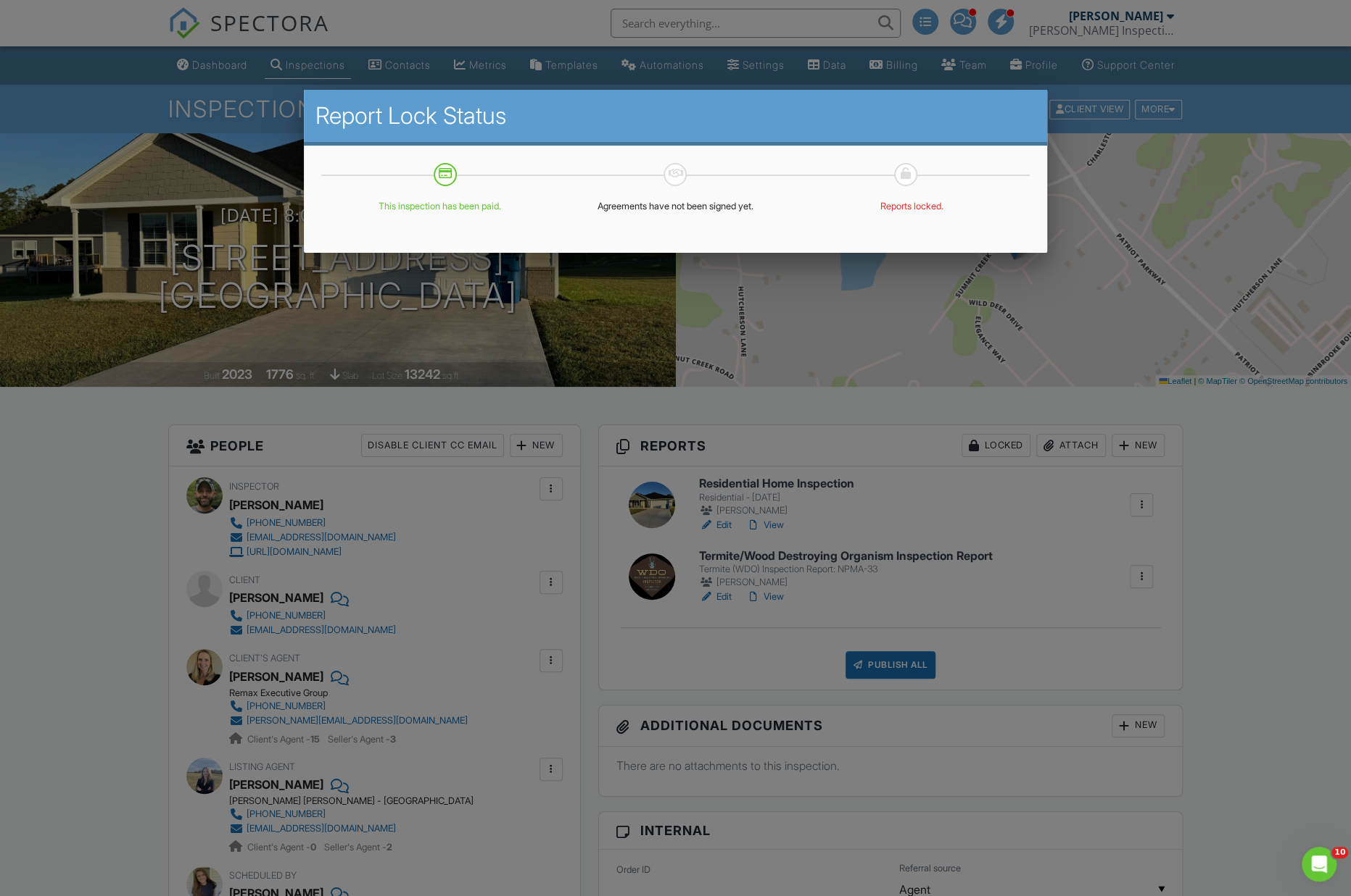
drag, startPoint x: 1272, startPoint y: 582, endPoint x: 1264, endPoint y: 582, distance: 8.0
click at [1272, 582] on div at bounding box center [675, 487] width 1351 height 1120
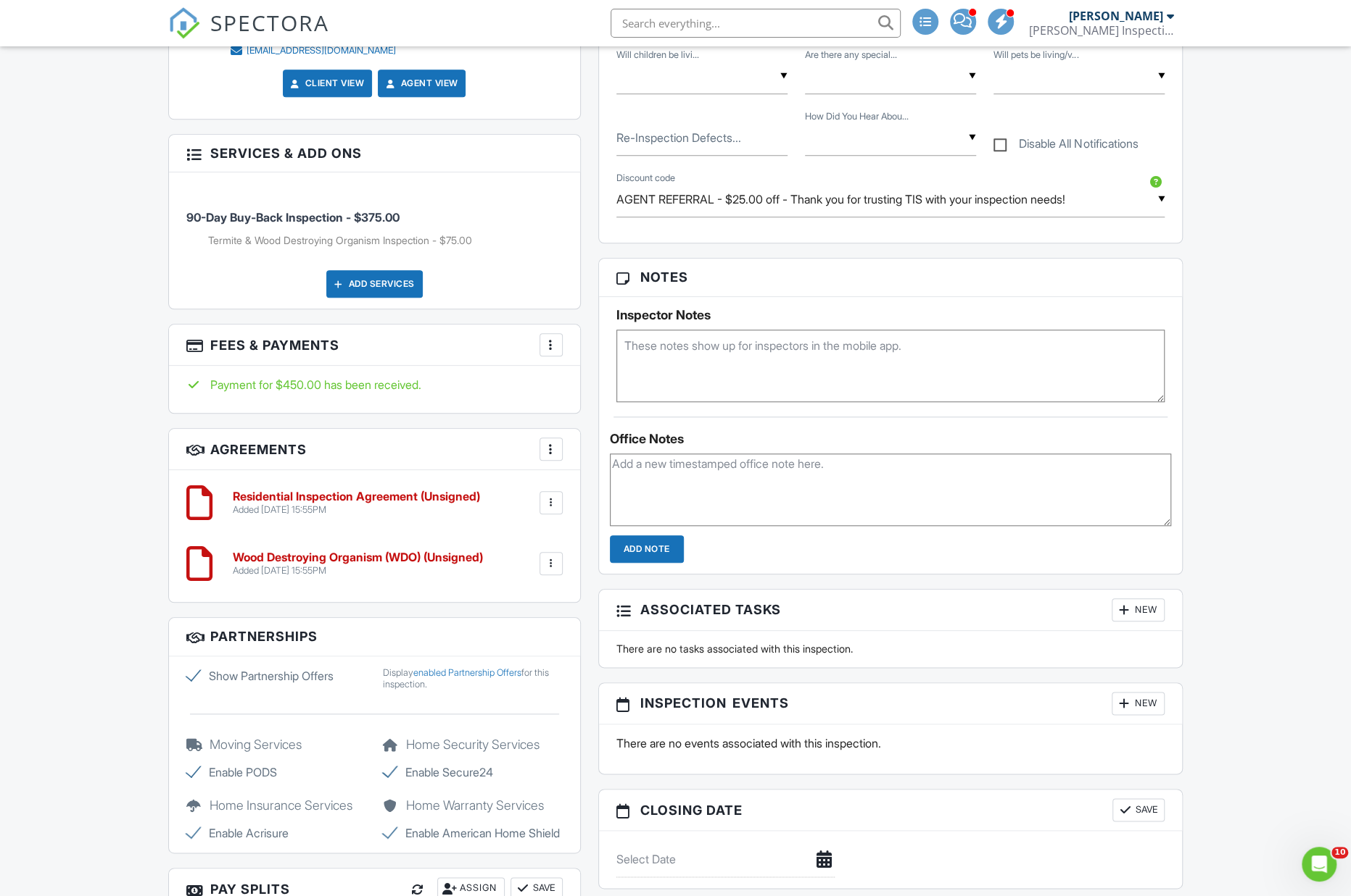
scroll to position [877, 0]
click at [551, 455] on div at bounding box center [551, 448] width 14 height 14
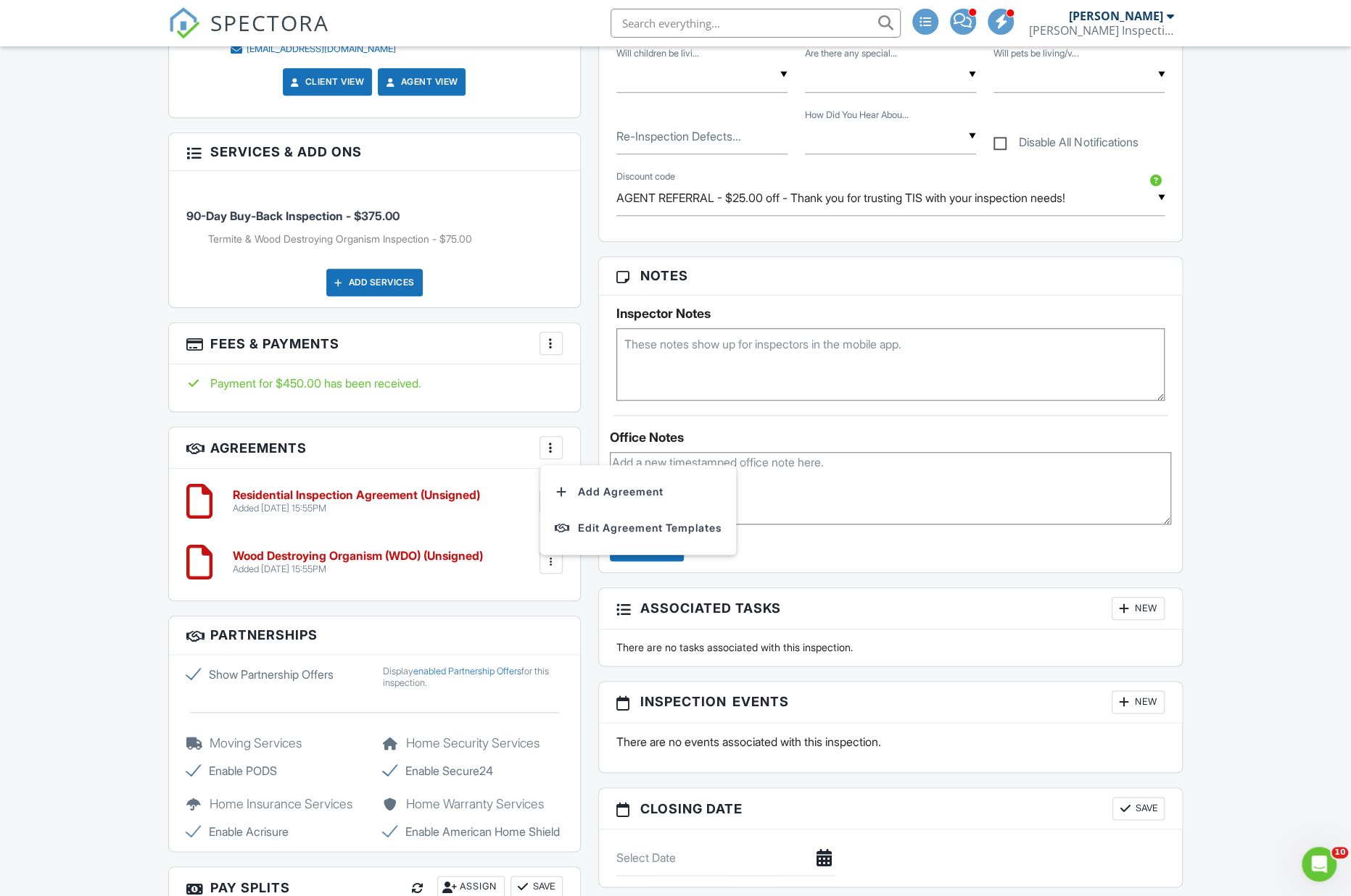
click at [487, 469] on h3 "Agreements More Add Agreement Edit Agreement Templates" at bounding box center [374, 448] width 411 height 41
click at [554, 509] on div at bounding box center [551, 502] width 14 height 14
click at [447, 469] on h3 "Agreements More Add Agreement Edit Agreement Templates" at bounding box center [374, 448] width 411 height 41
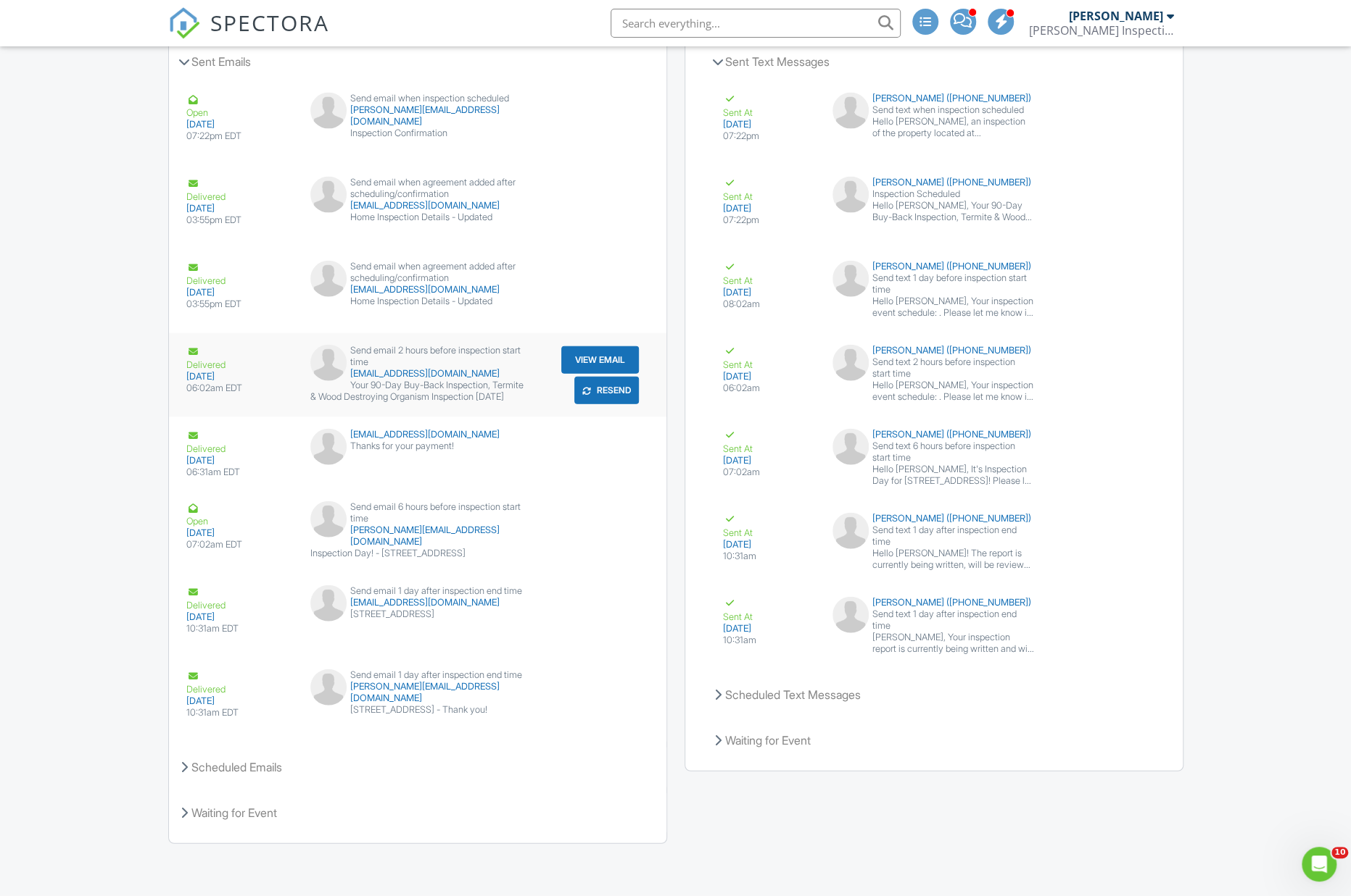
scroll to position [2365, 0]
click at [599, 347] on button "View Email" at bounding box center [600, 360] width 78 height 28
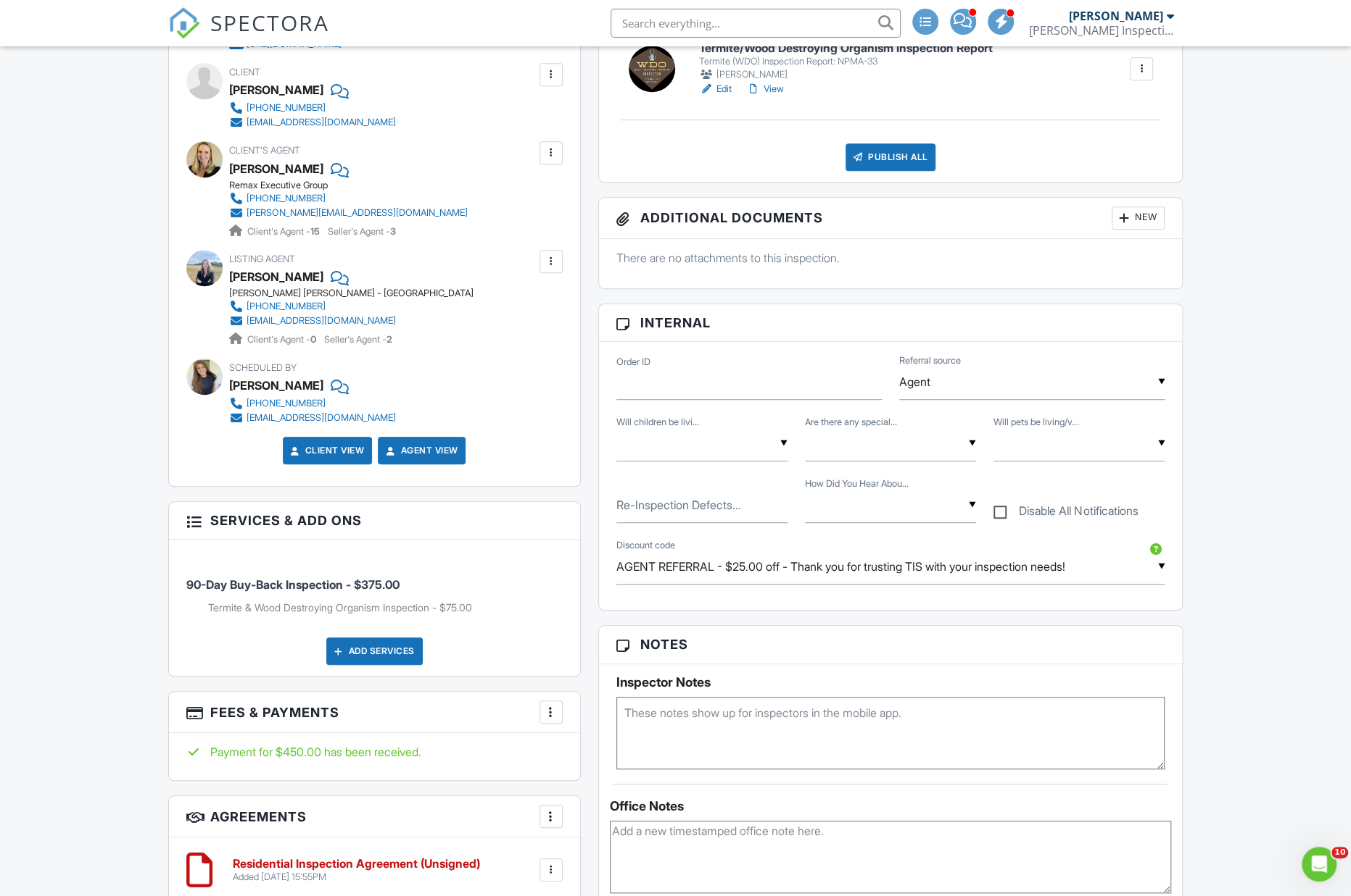
scroll to position [504, 0]
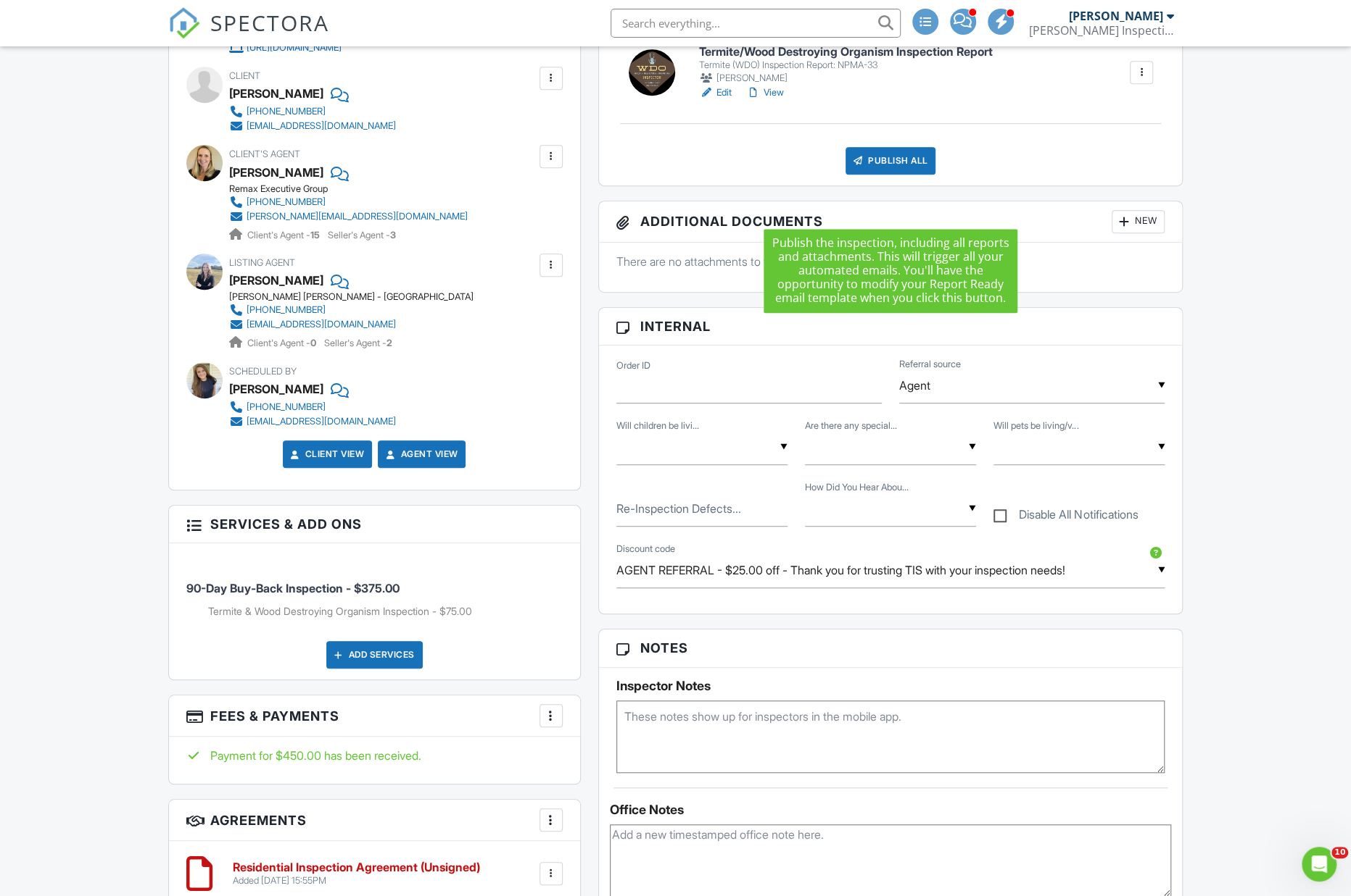
click at [886, 175] on div "Publish All" at bounding box center [890, 160] width 91 height 28
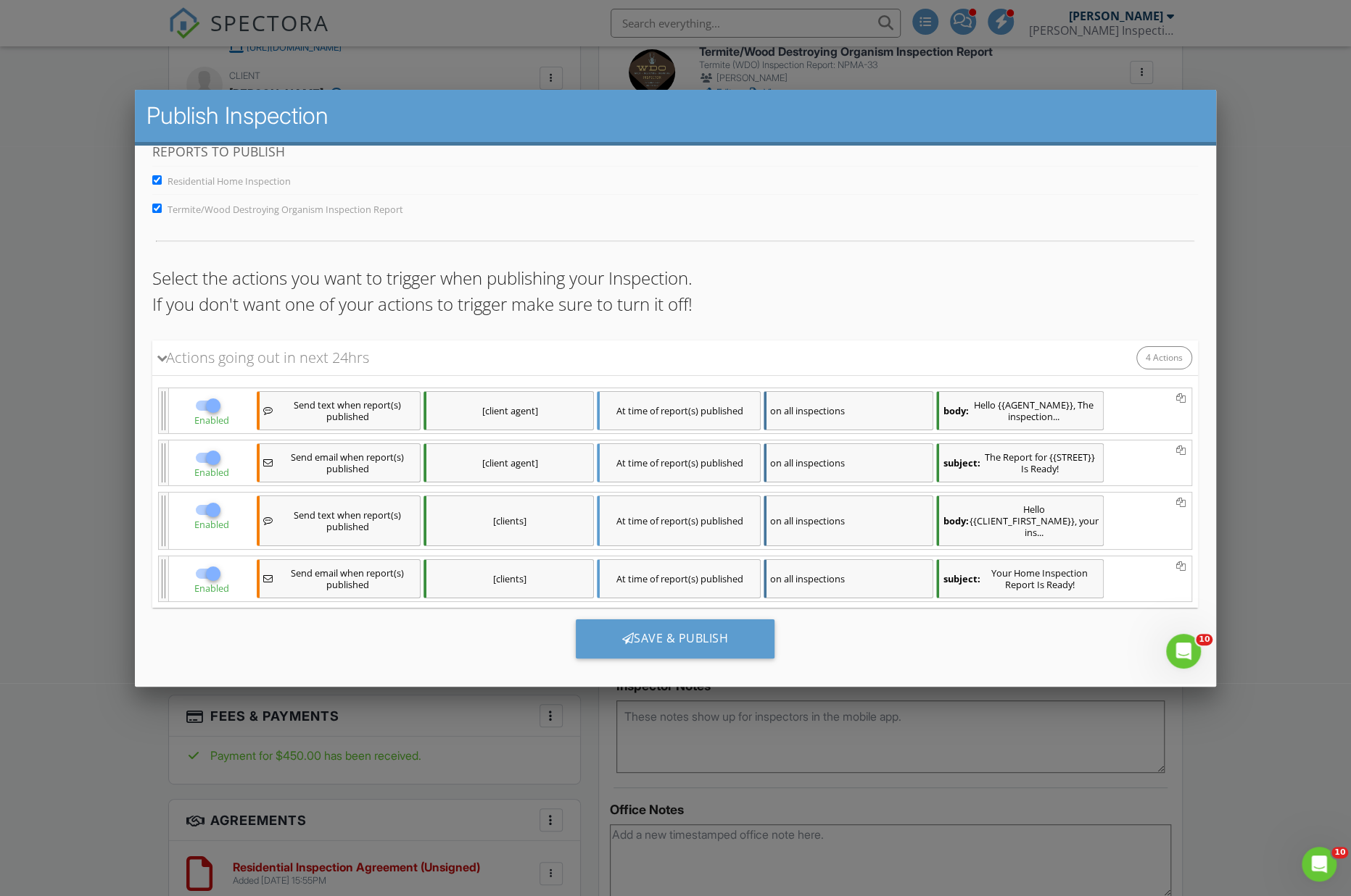
scroll to position [30, 0]
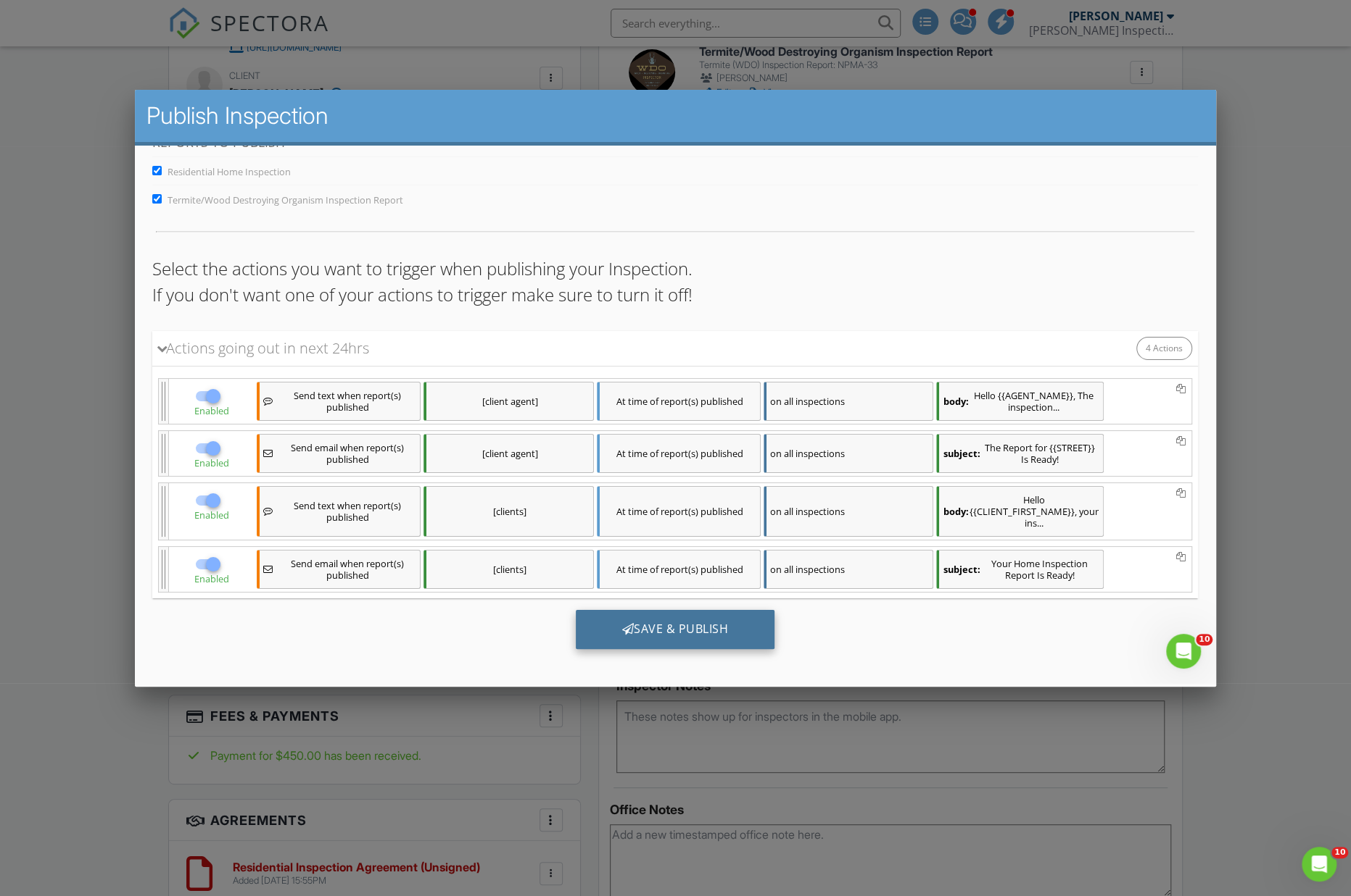
click at [712, 625] on div "Save & Publish" at bounding box center [675, 629] width 199 height 39
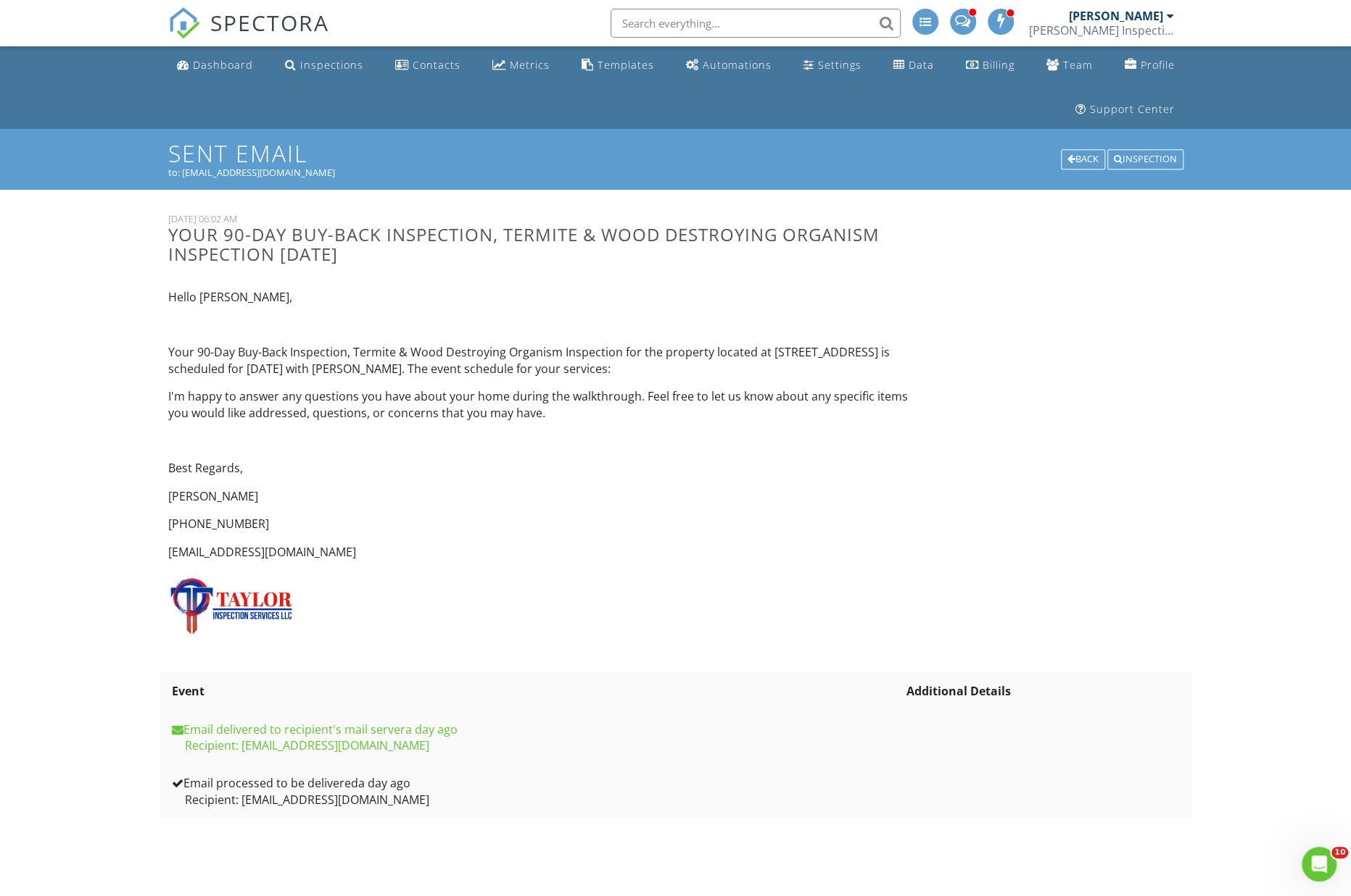
click at [976, 695] on th "Additional Details" at bounding box center [1043, 691] width 280 height 38
click at [1078, 155] on div "Back" at bounding box center [1082, 159] width 44 height 21
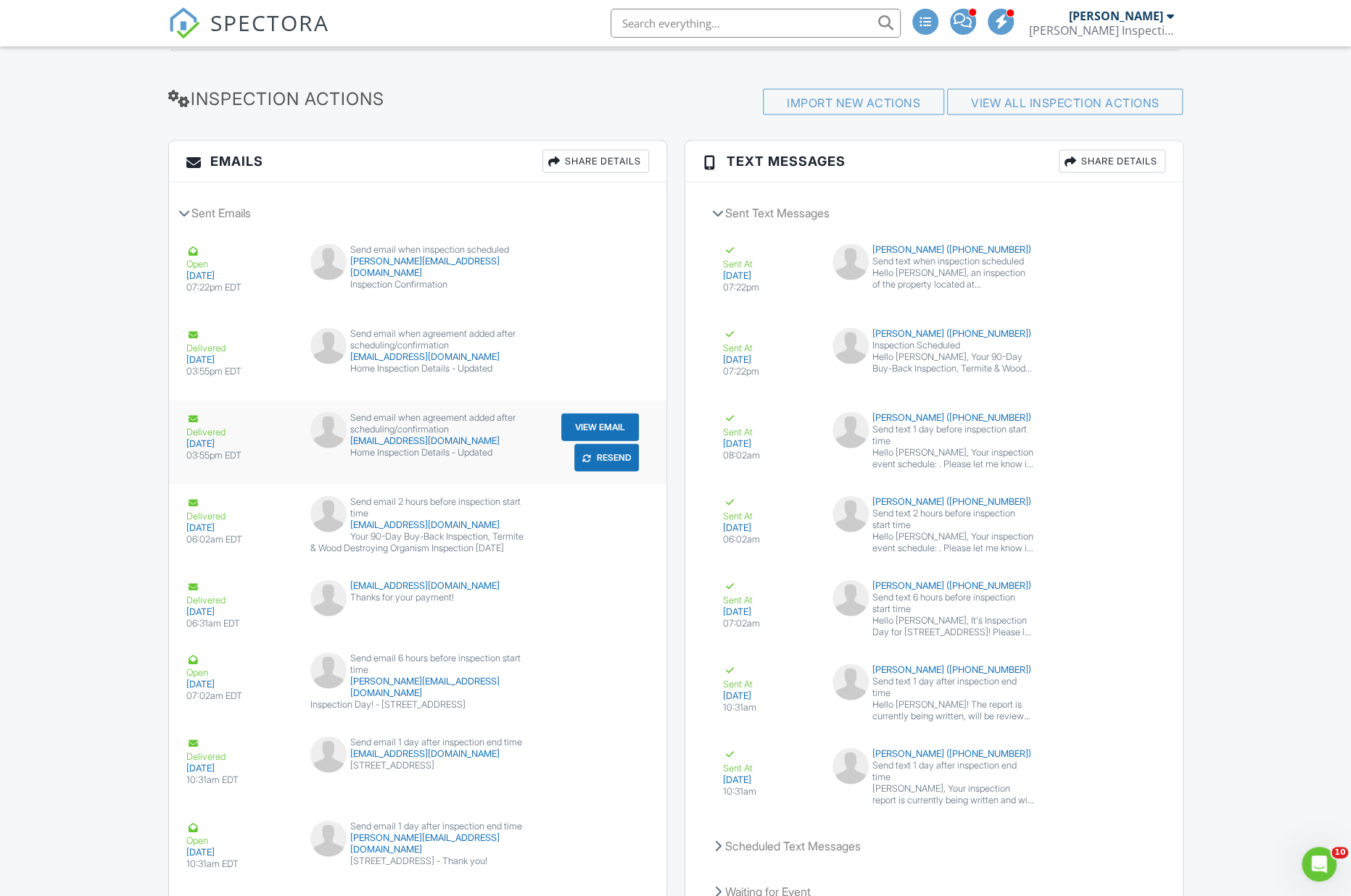
scroll to position [2145, 0]
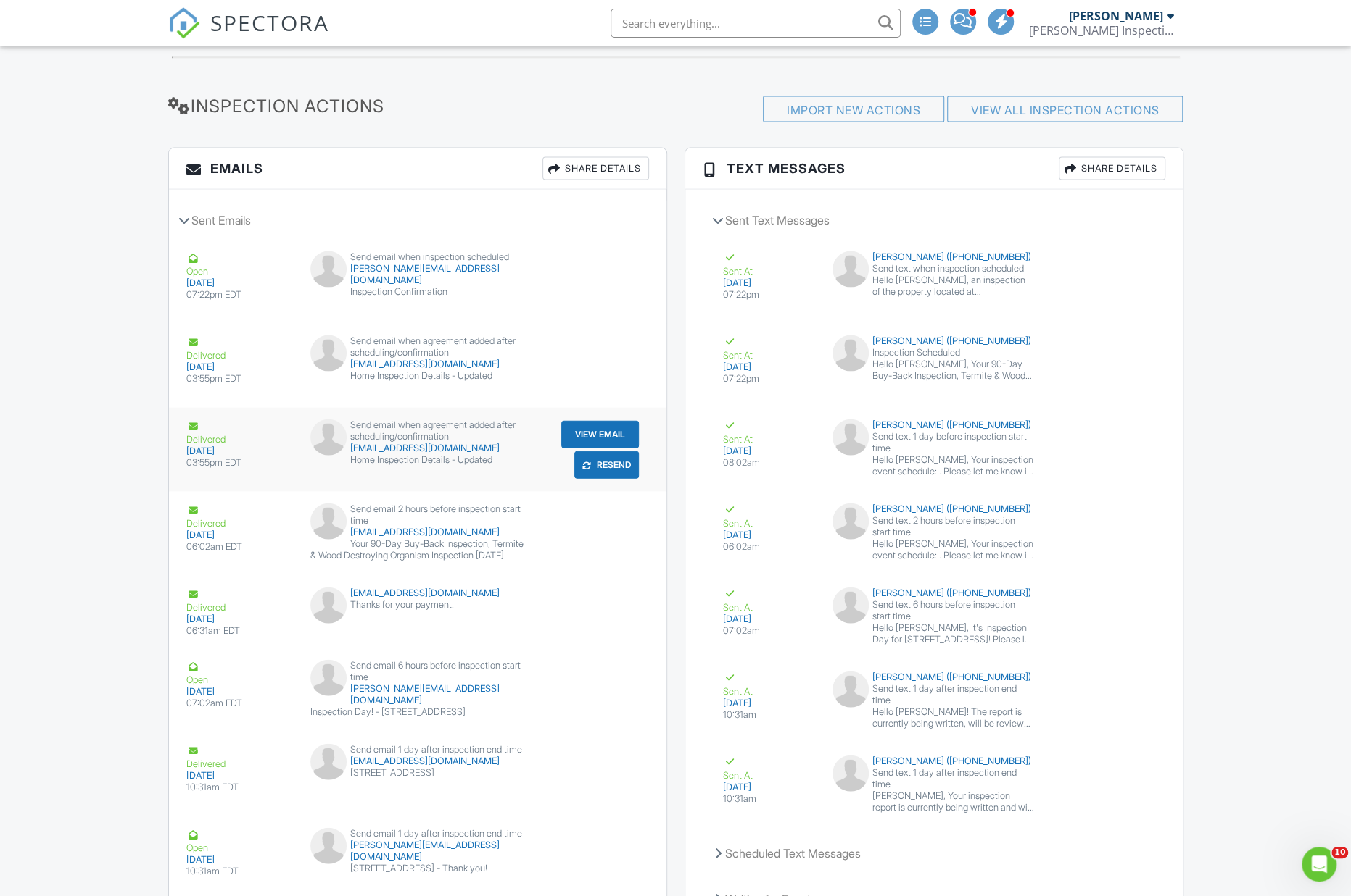
click at [599, 449] on button "View Email" at bounding box center [600, 435] width 78 height 28
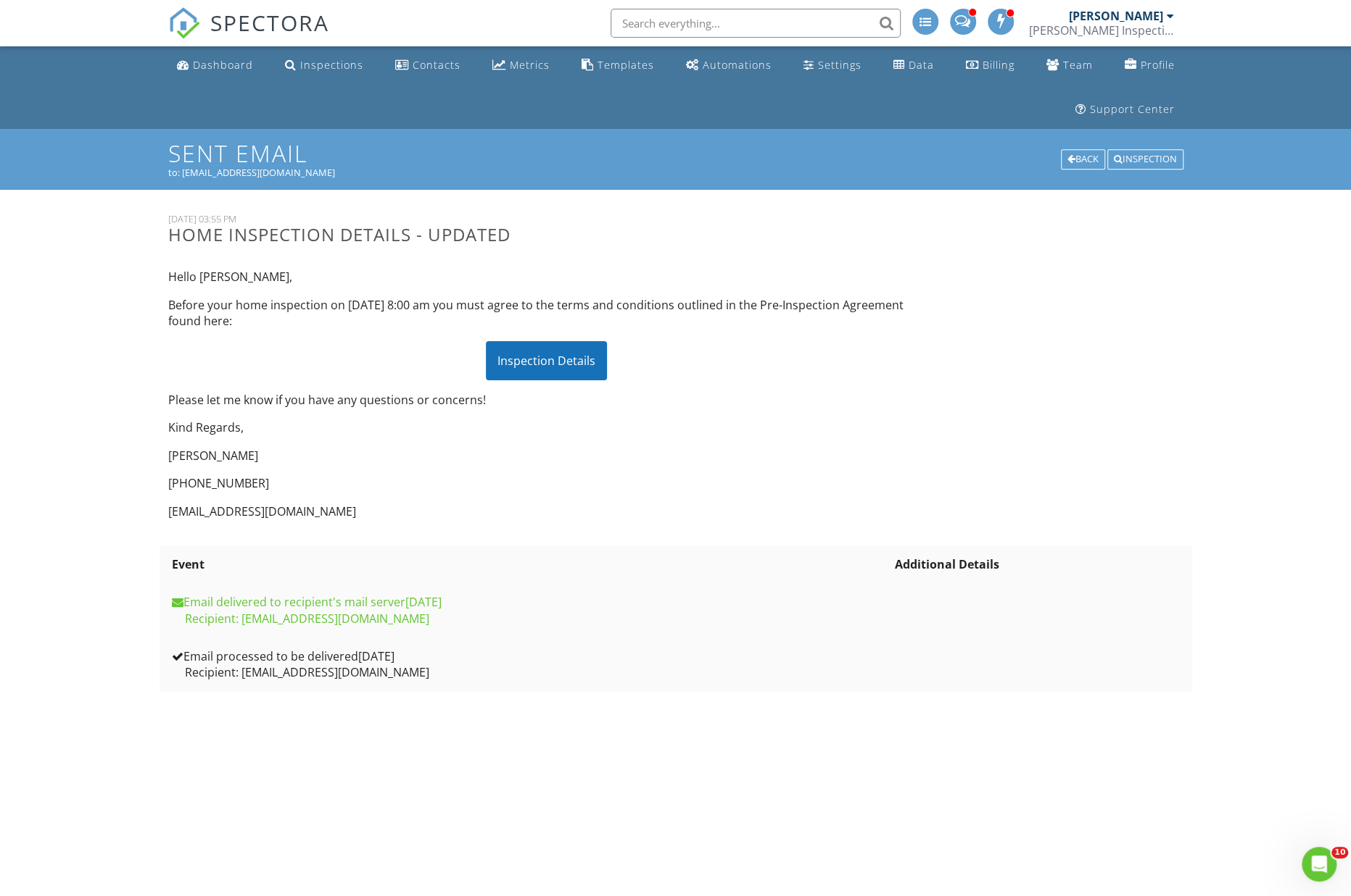
click at [567, 362] on div "Inspection Details" at bounding box center [546, 361] width 121 height 39
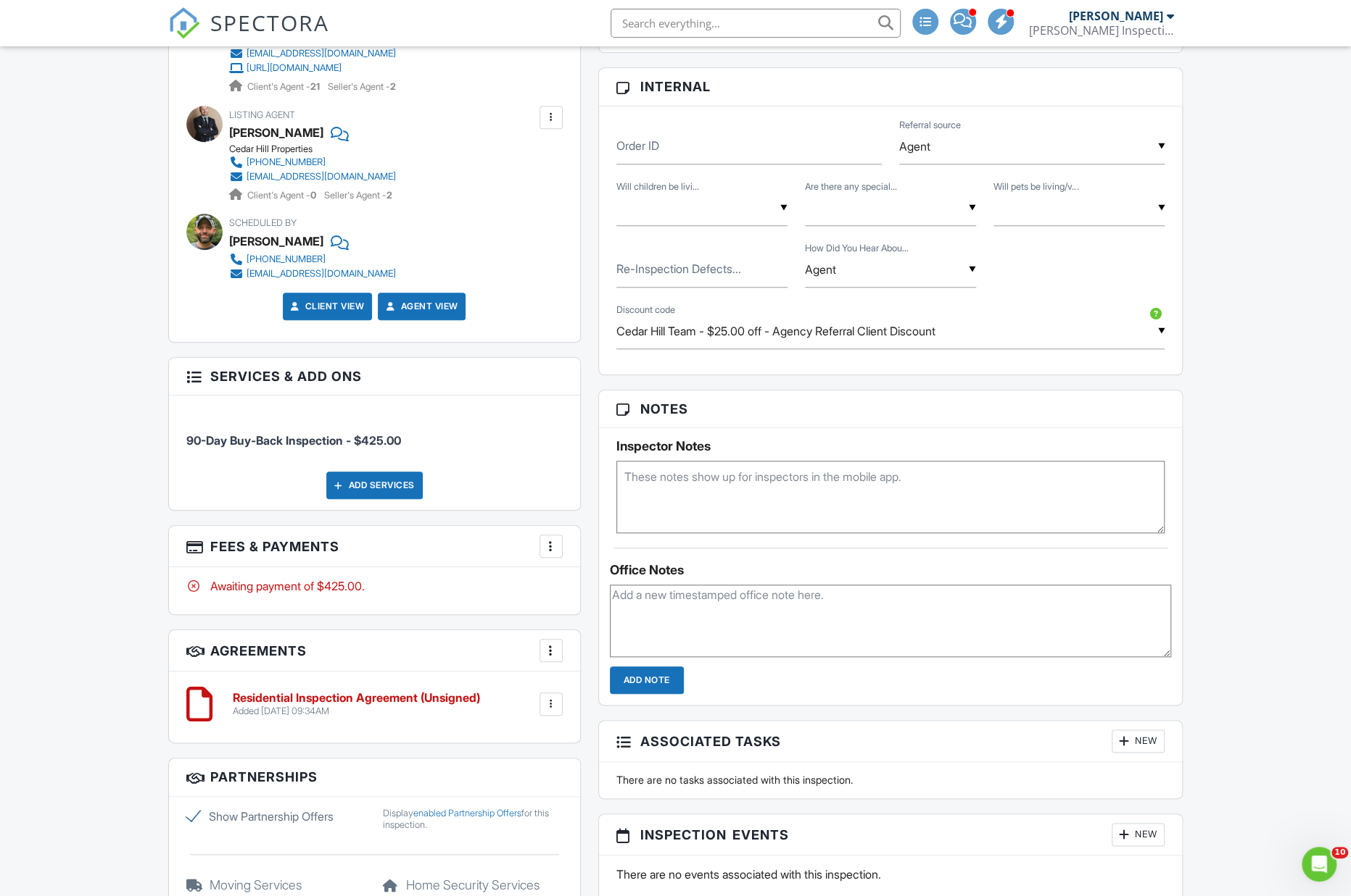
scroll to position [849, 0]
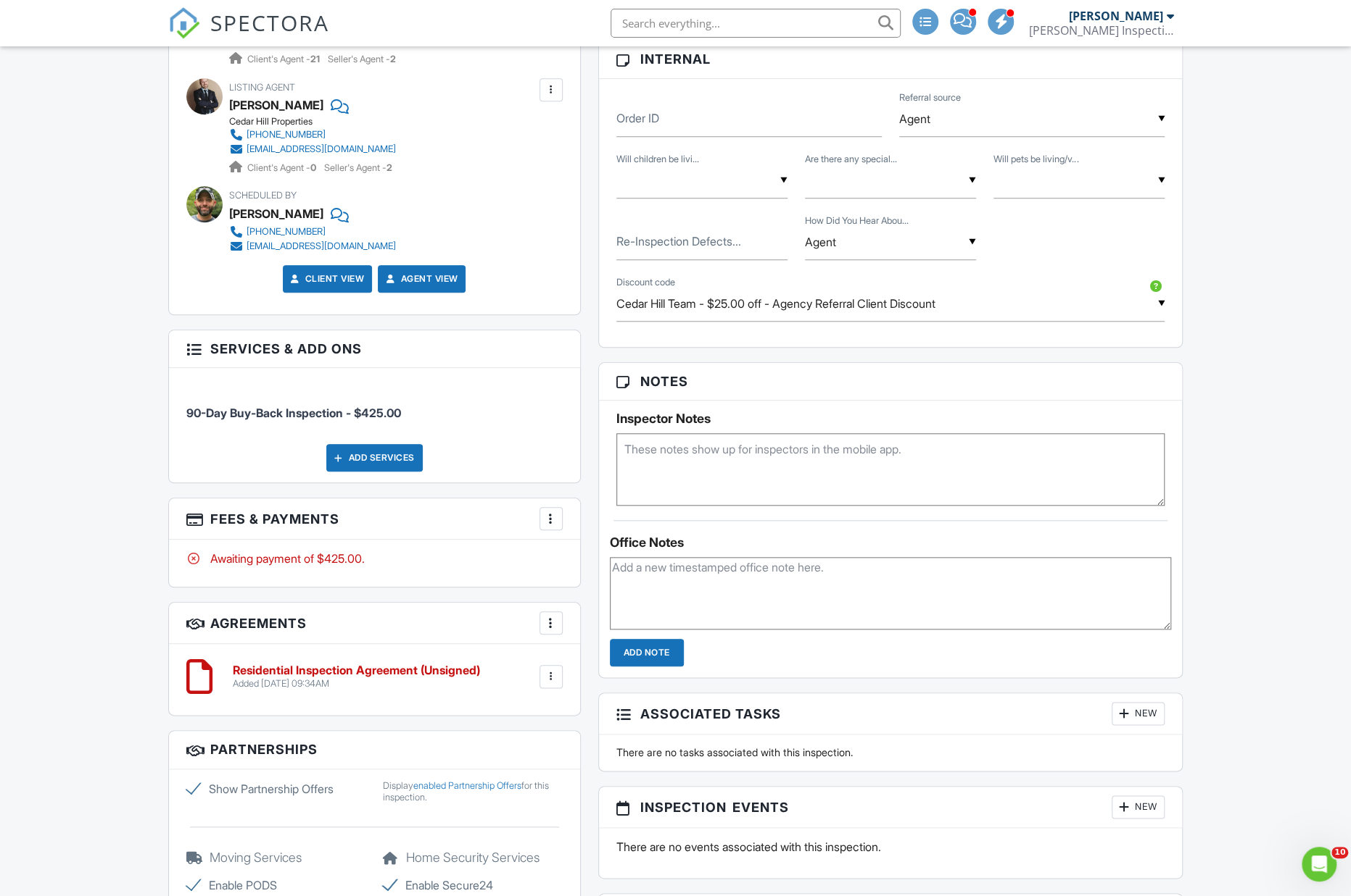
click at [393, 471] on div "Add Services" at bounding box center [375, 458] width 97 height 28
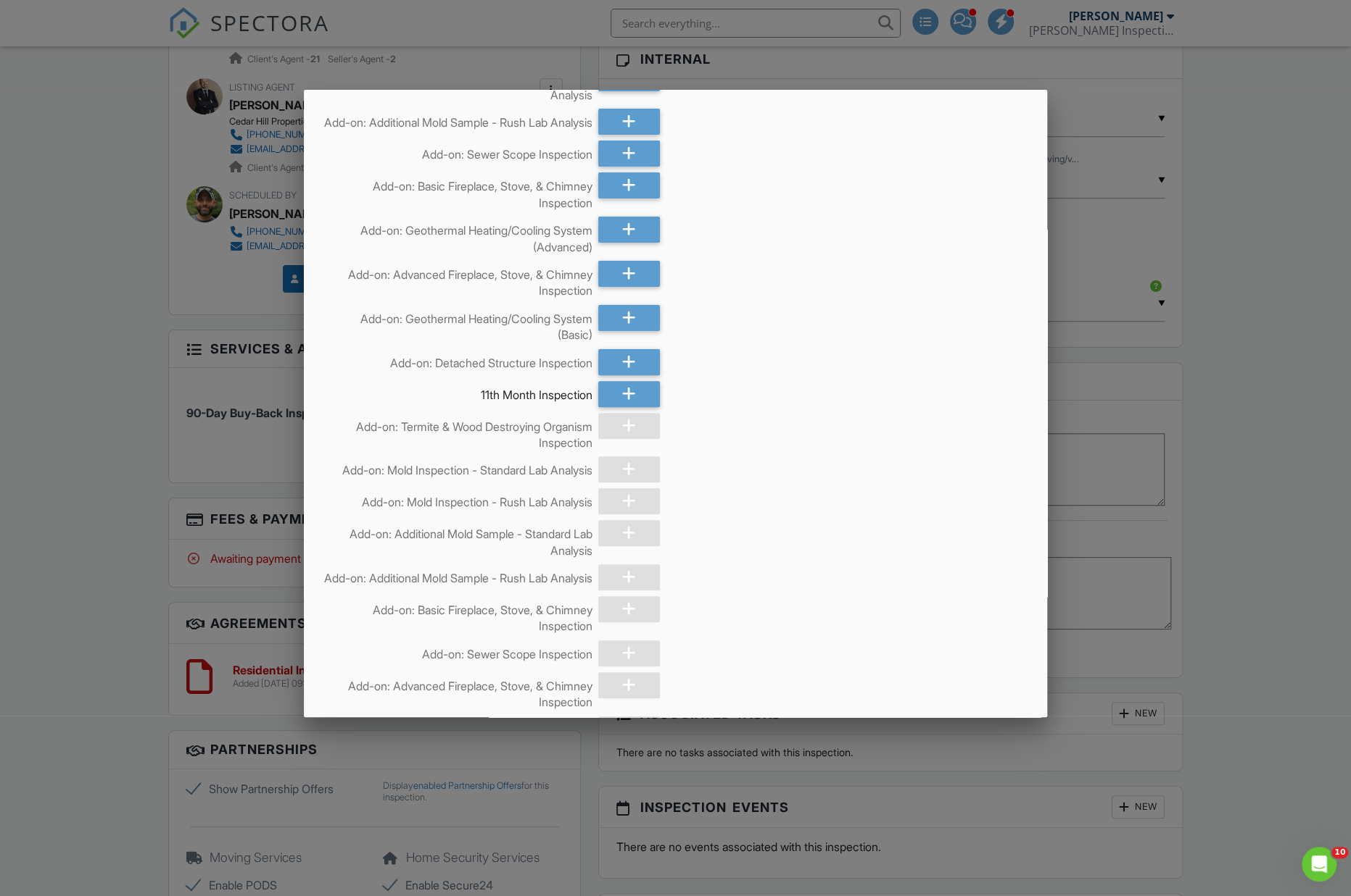
scroll to position [235, 0]
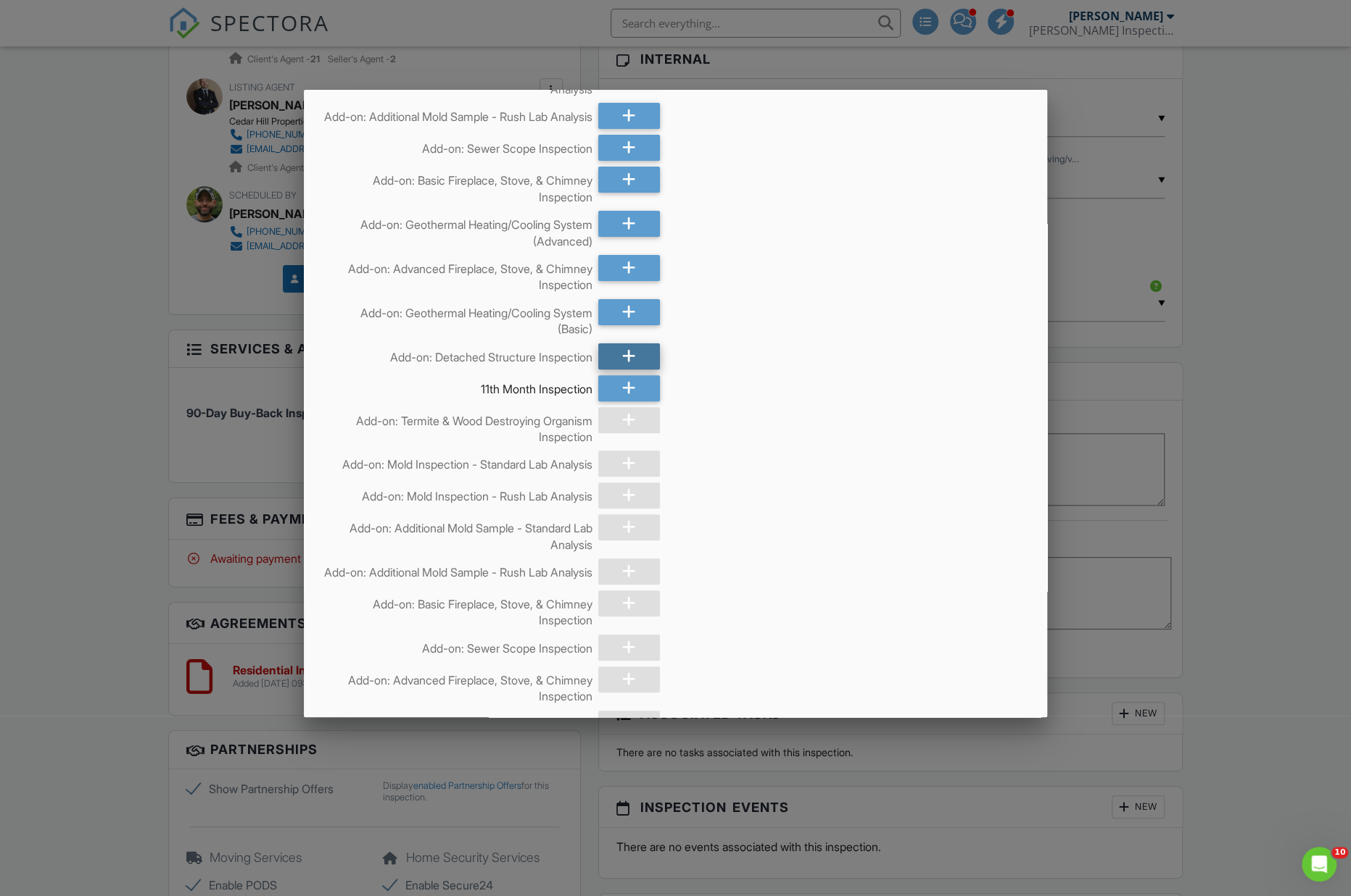
click at [641, 366] on div at bounding box center [628, 356] width 62 height 26
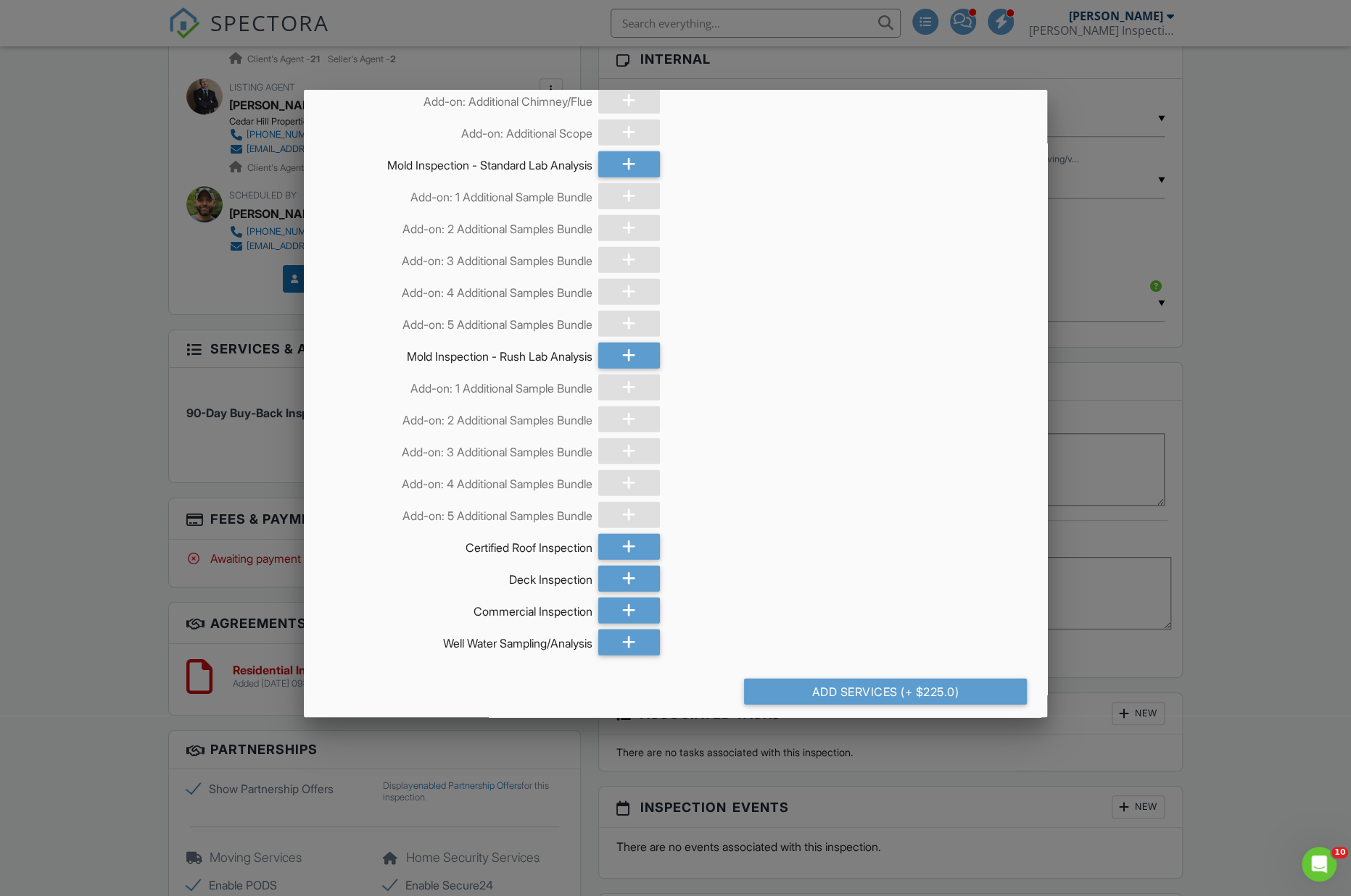
scroll to position [2974, 0]
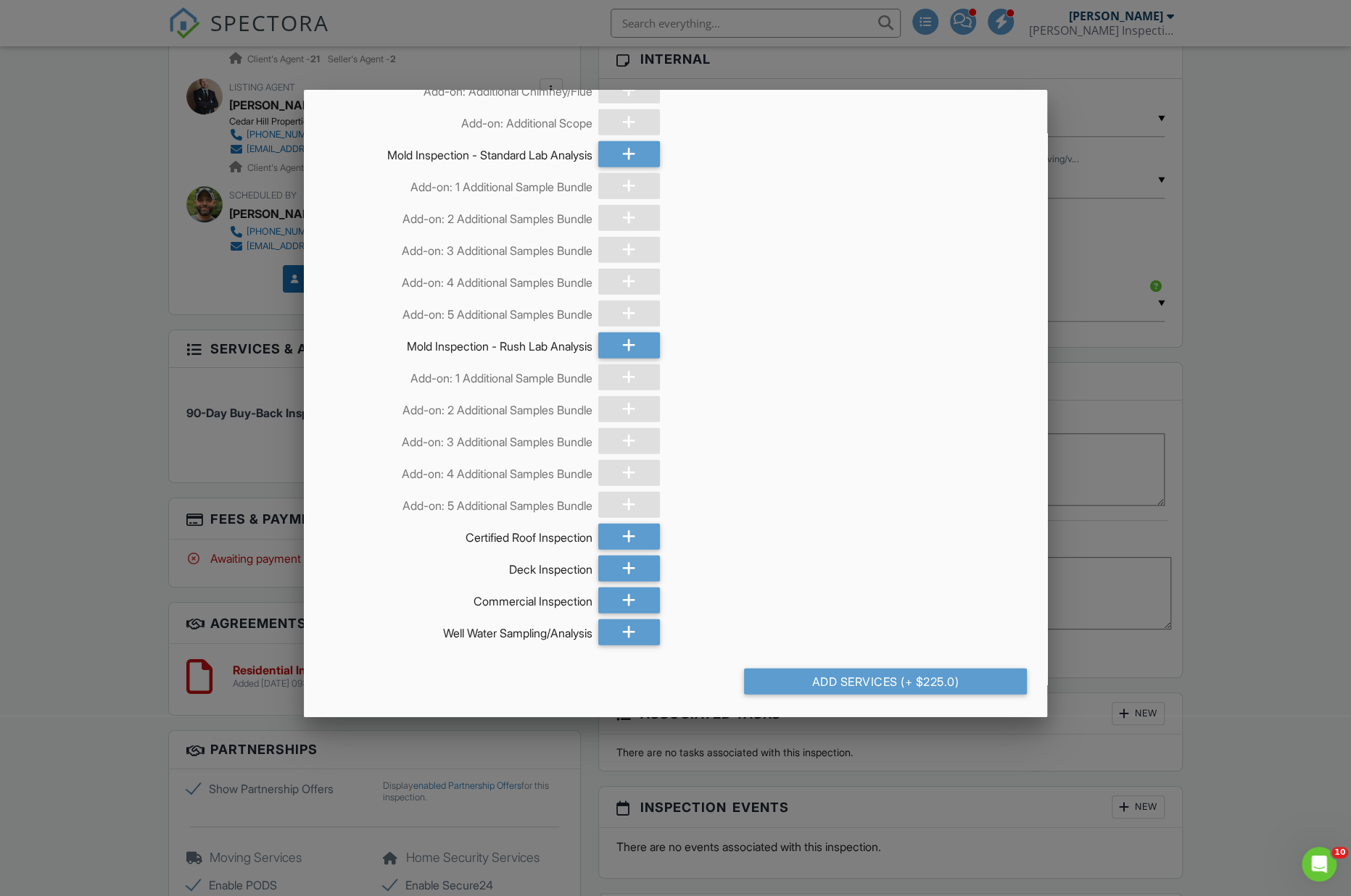
drag, startPoint x: 896, startPoint y: 685, endPoint x: 885, endPoint y: 690, distance: 12.1
click at [896, 685] on div "Add Services (+ $225.0)" at bounding box center [885, 681] width 282 height 26
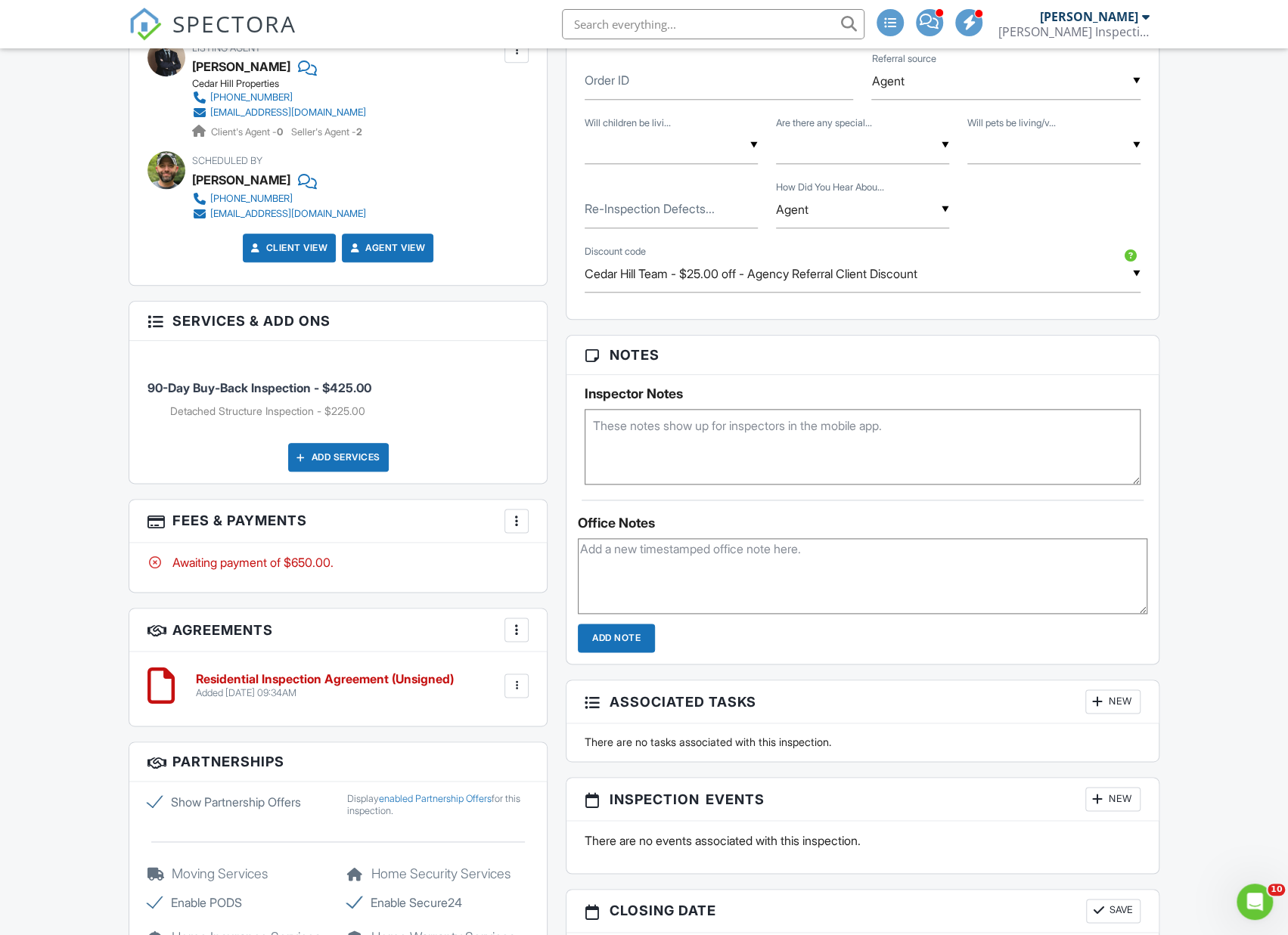
scroll to position [971, 0]
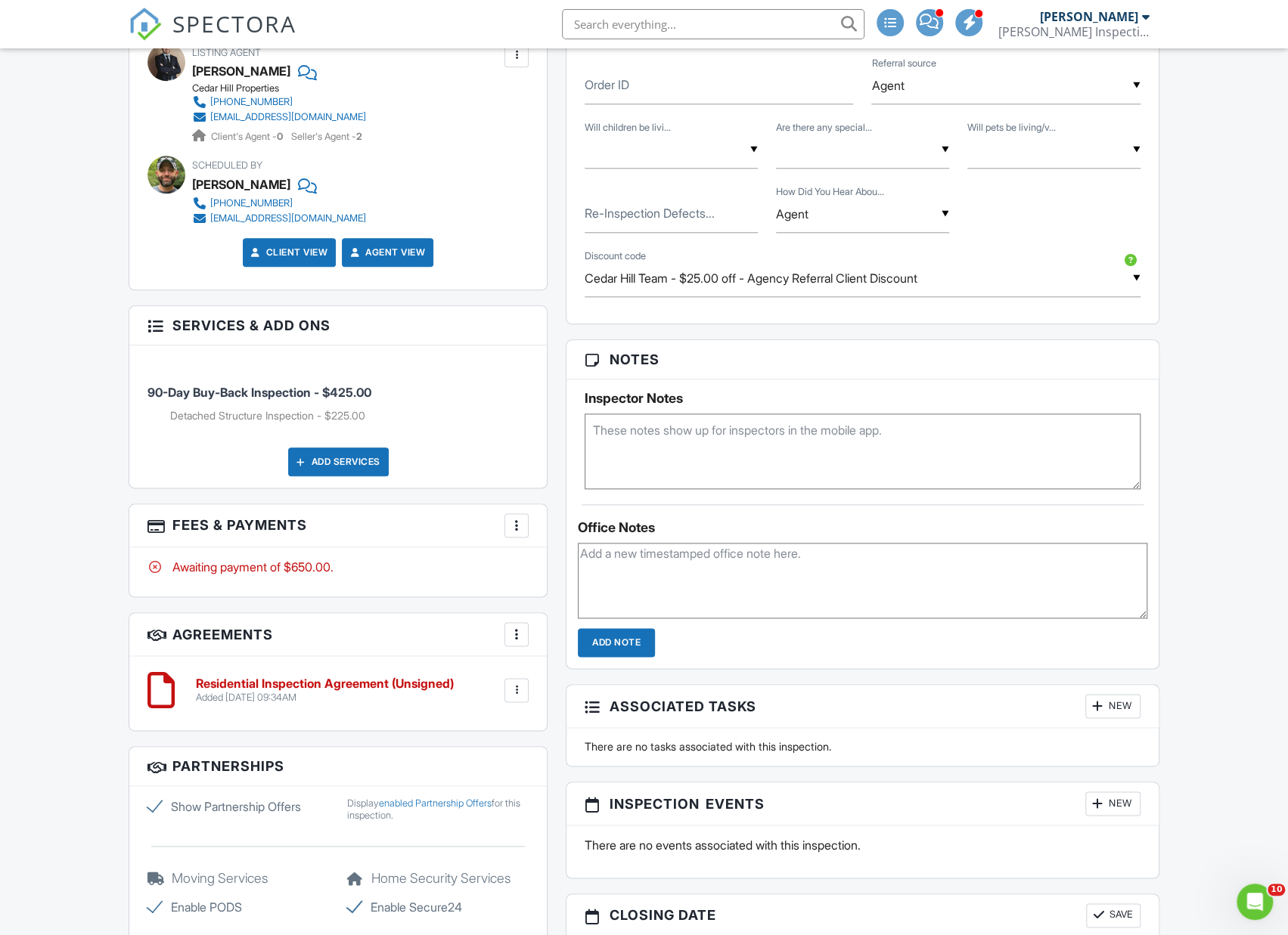
click at [512, 525] on div at bounding box center [516, 525] width 15 height 15
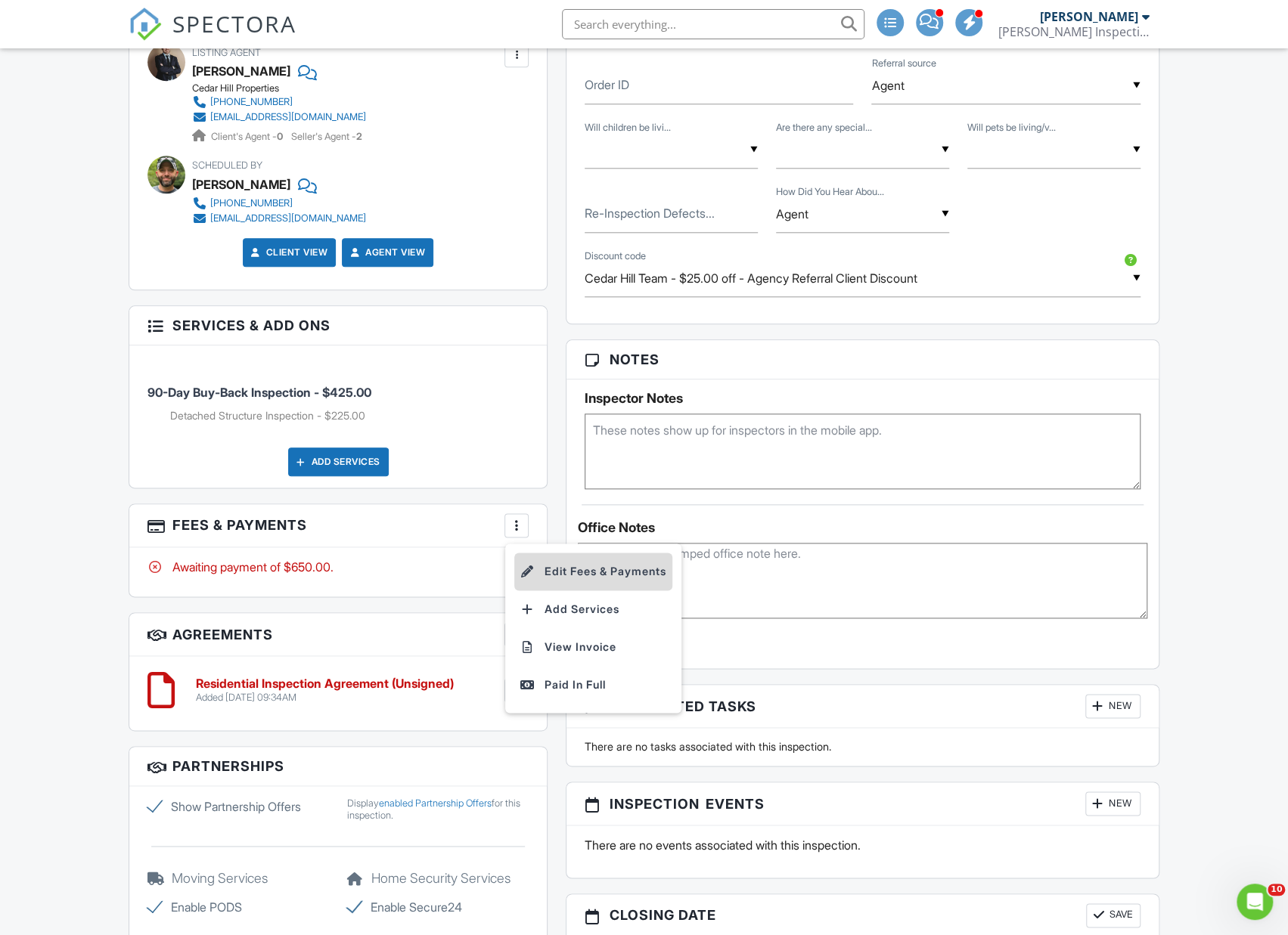
click at [594, 568] on li "Edit Fees & Payments" at bounding box center [593, 571] width 158 height 37
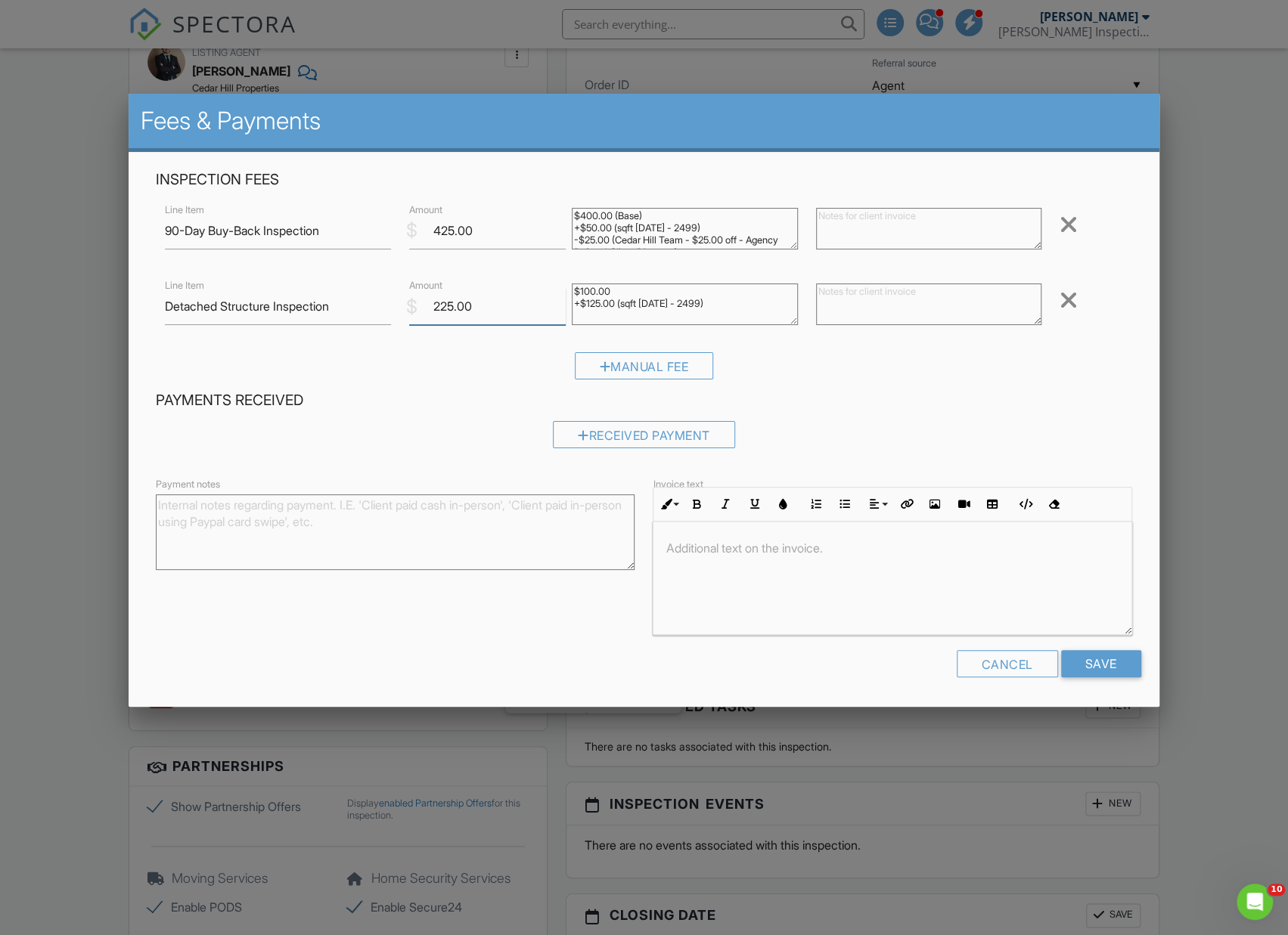
drag, startPoint x: 440, startPoint y: 310, endPoint x: 449, endPoint y: 309, distance: 9.1
click at [441, 310] on input "225.00" at bounding box center [487, 307] width 156 height 37
type input "200.00"
click at [1097, 658] on input "Save" at bounding box center [1102, 663] width 80 height 27
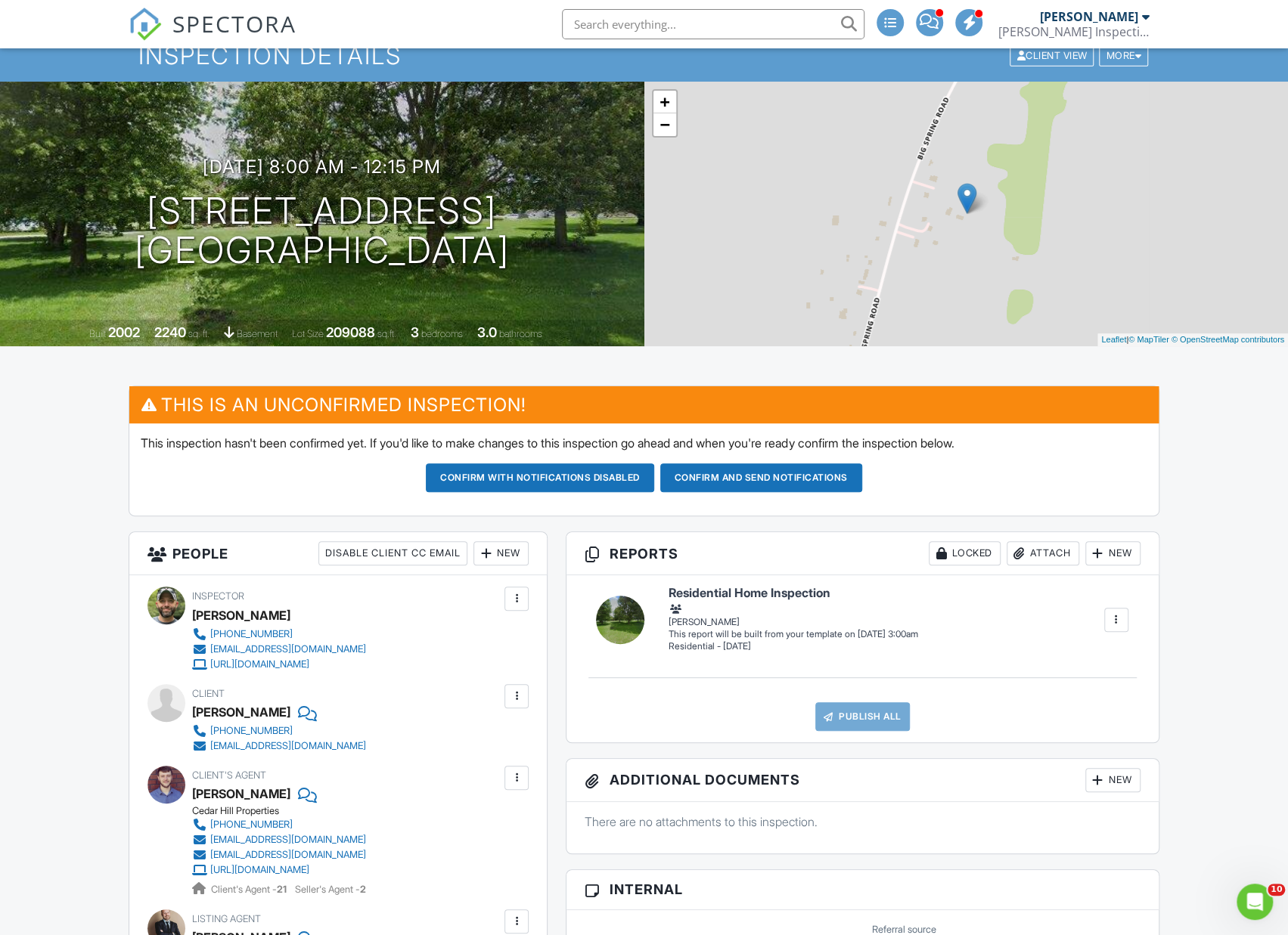
scroll to position [46, 0]
